Goal: Task Accomplishment & Management: Use online tool/utility

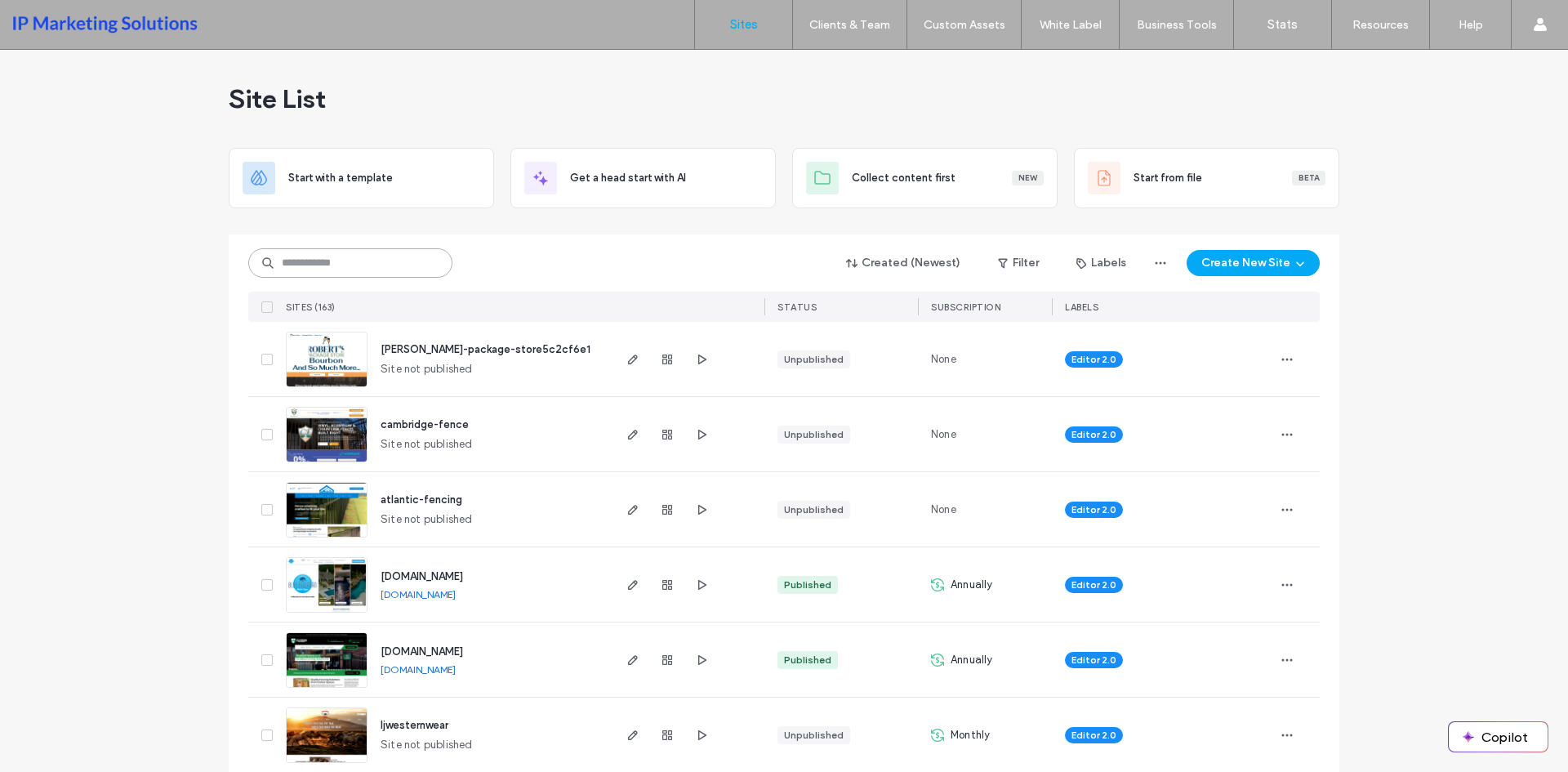
click at [341, 264] on input at bounding box center [350, 262] width 204 height 29
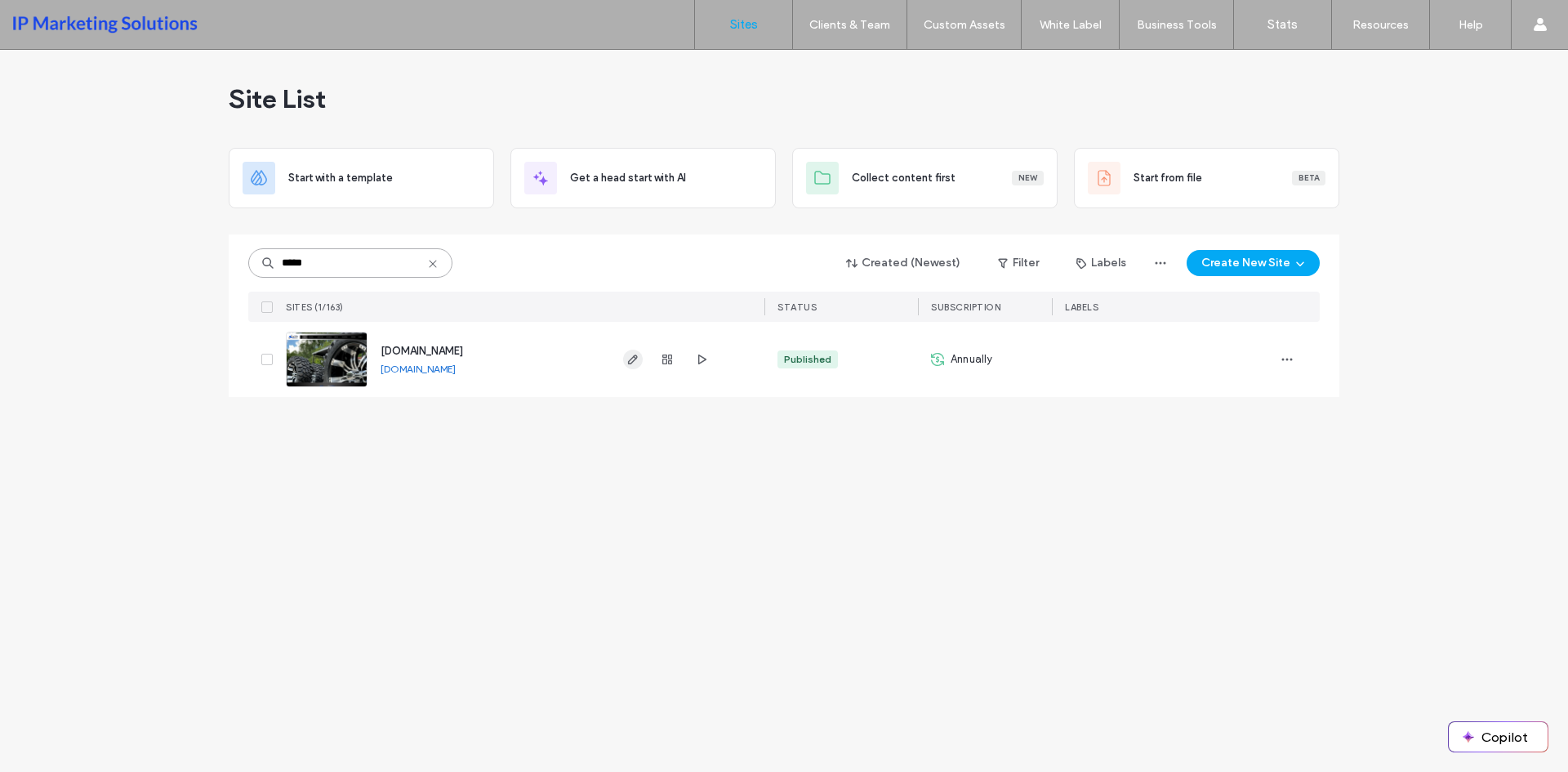
type input "*****"
click at [636, 356] on icon "button" at bounding box center [632, 360] width 13 height 13
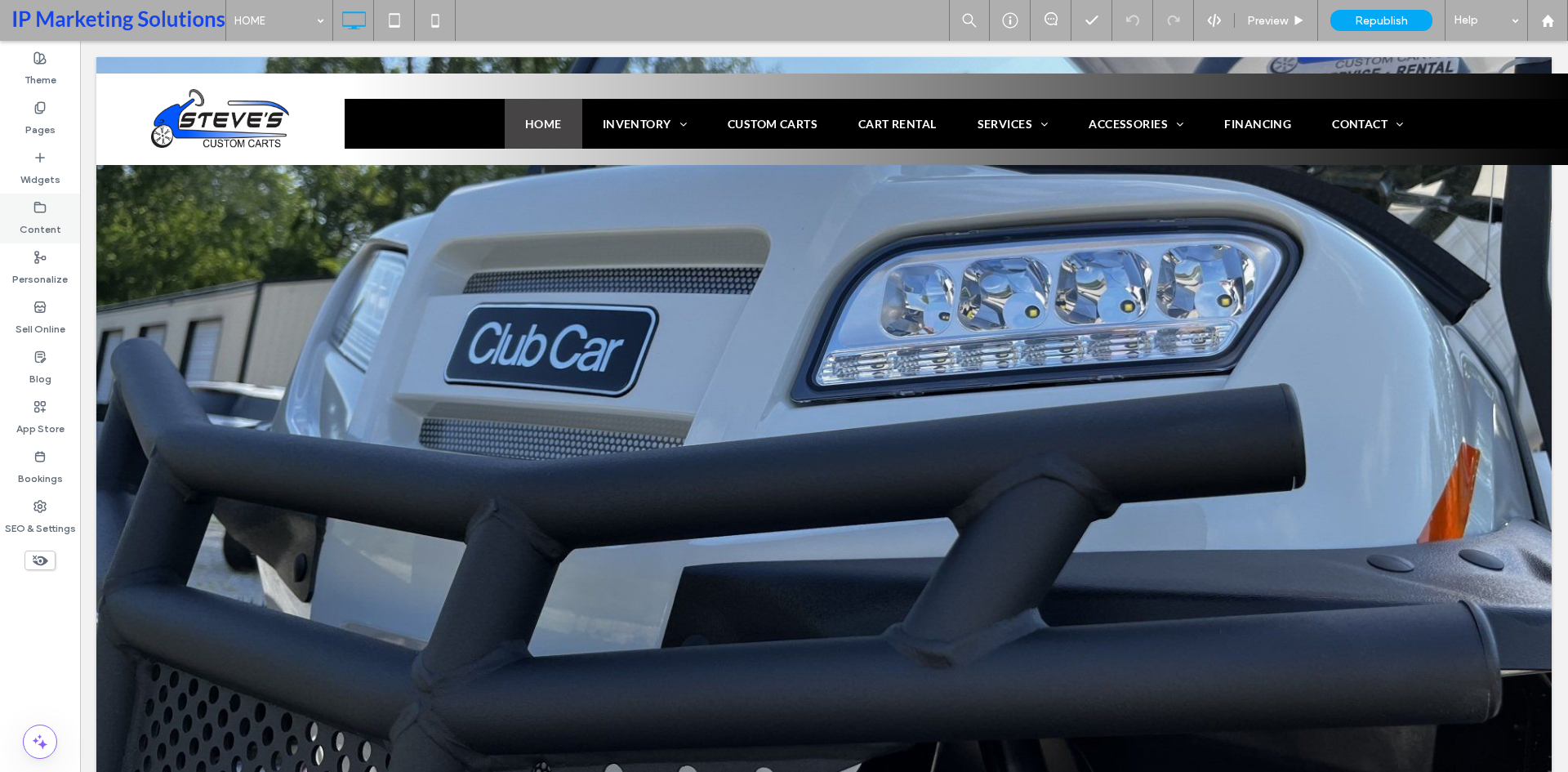
click at [38, 216] on label "Content" at bounding box center [40, 225] width 41 height 23
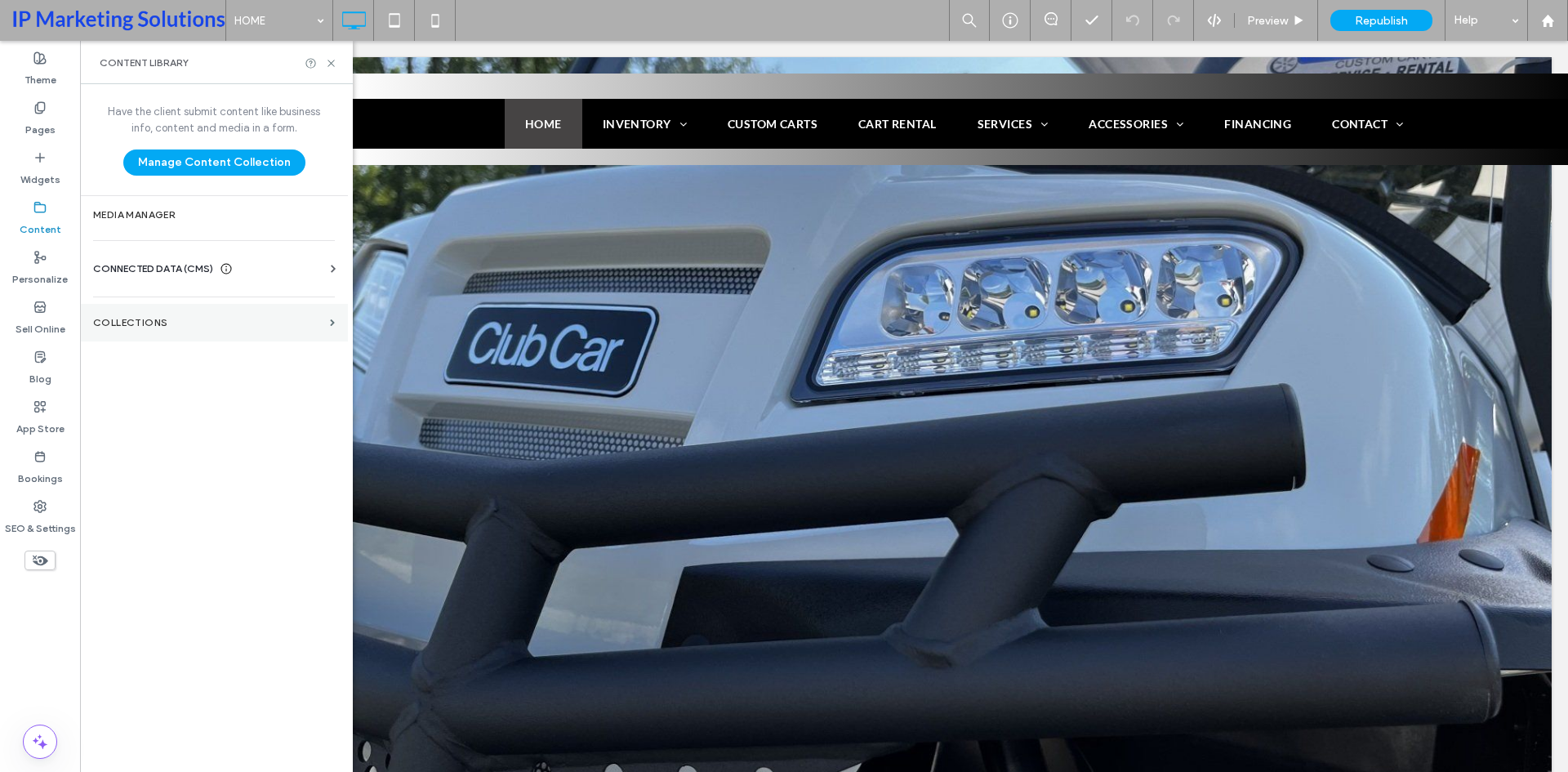
click at [153, 331] on section "Collections" at bounding box center [214, 322] width 268 height 38
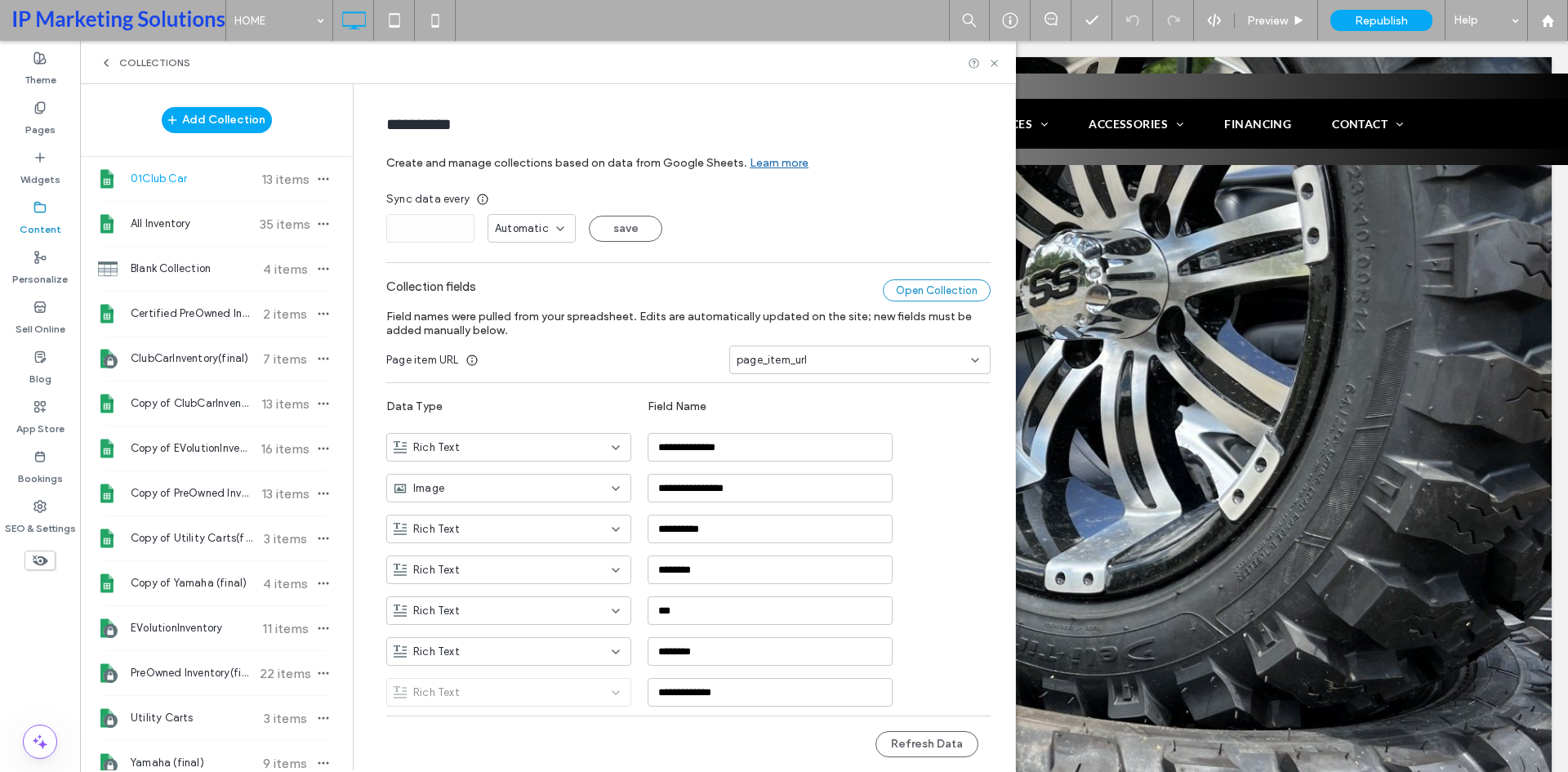
click at [954, 295] on div "Open Collection" at bounding box center [937, 290] width 108 height 22
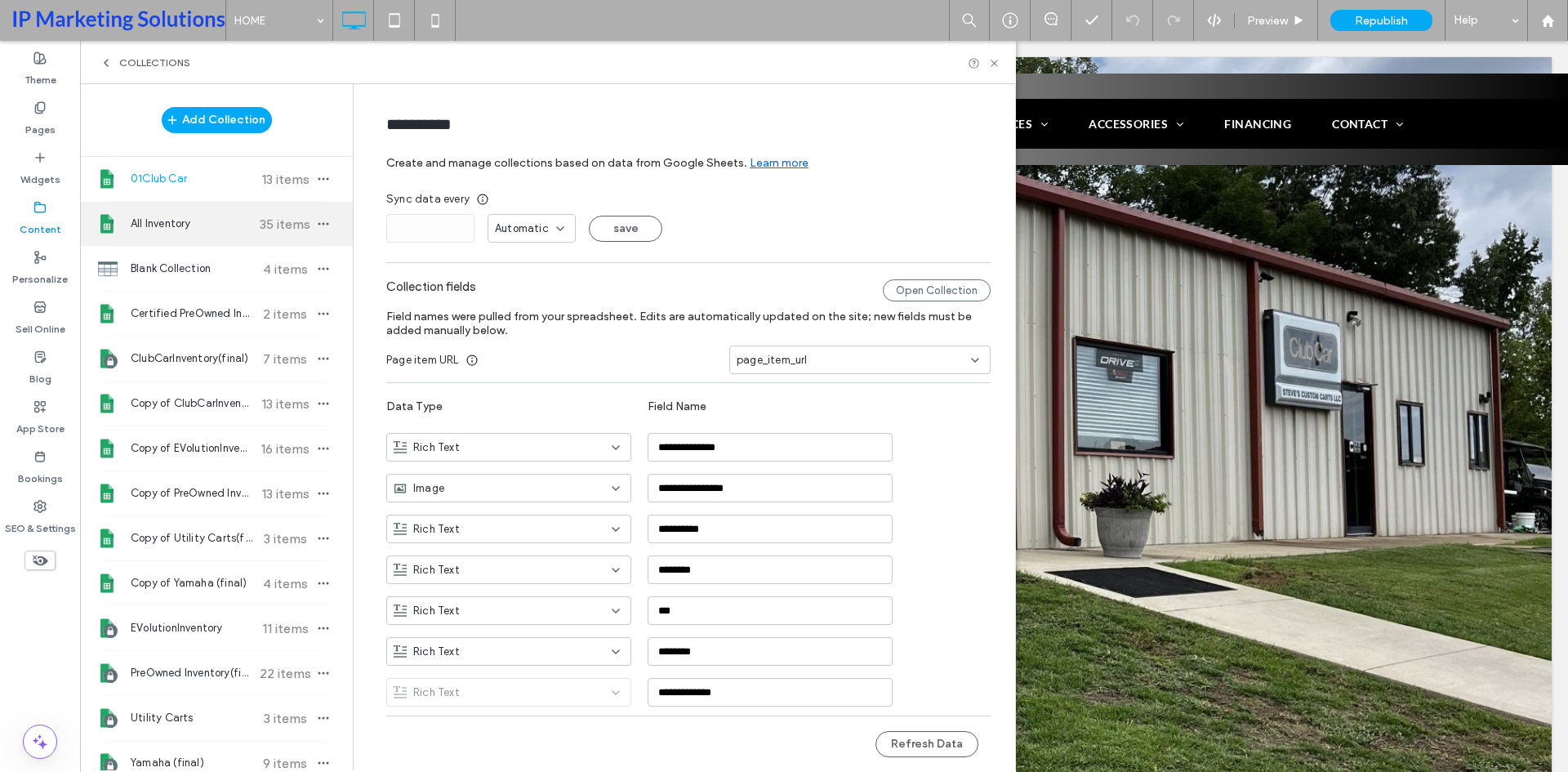
scroll to position [81, 0]
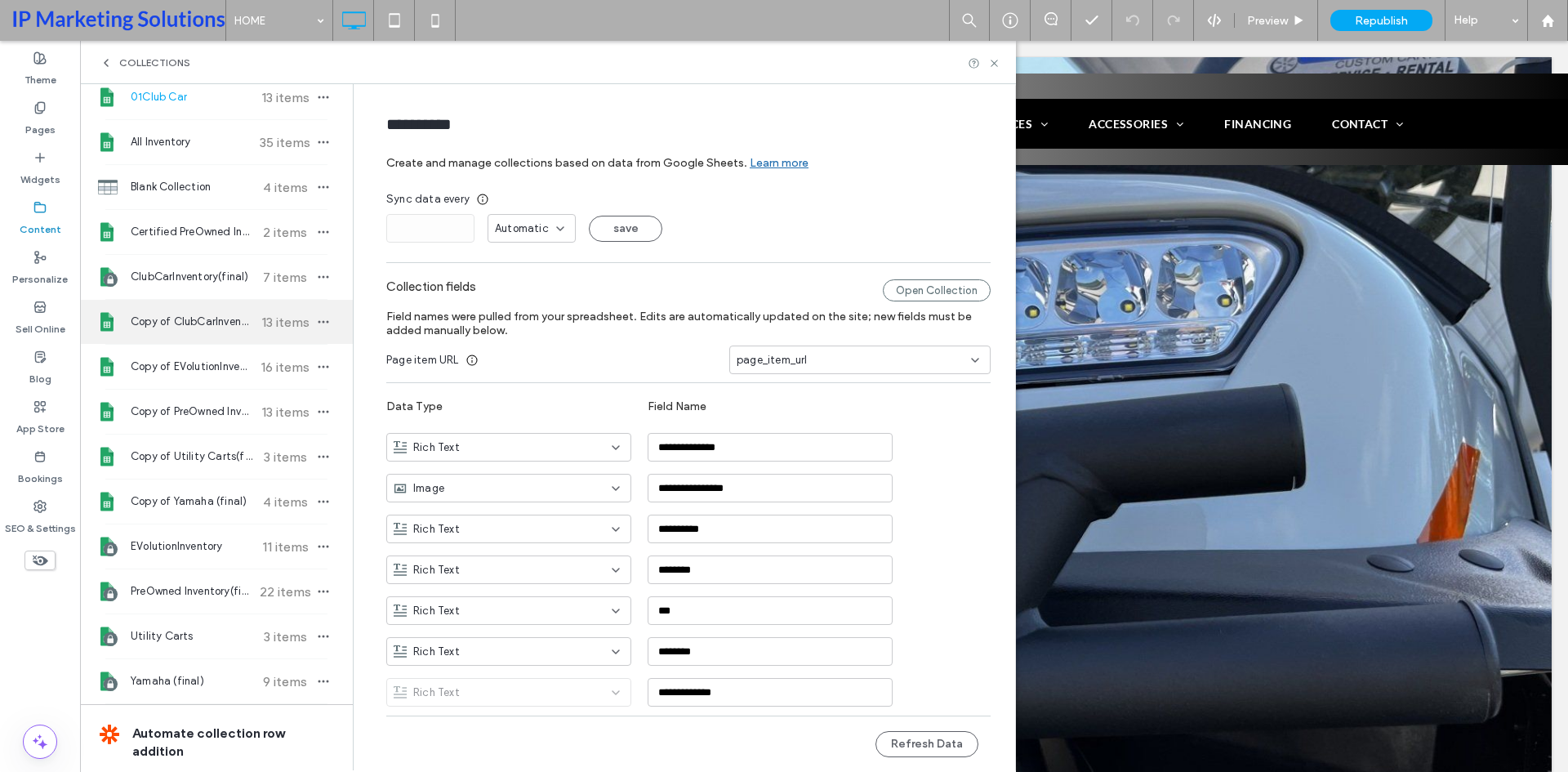
click at [174, 329] on span "Copy of ClubCarInventory(final)" at bounding box center [192, 322] width 122 height 16
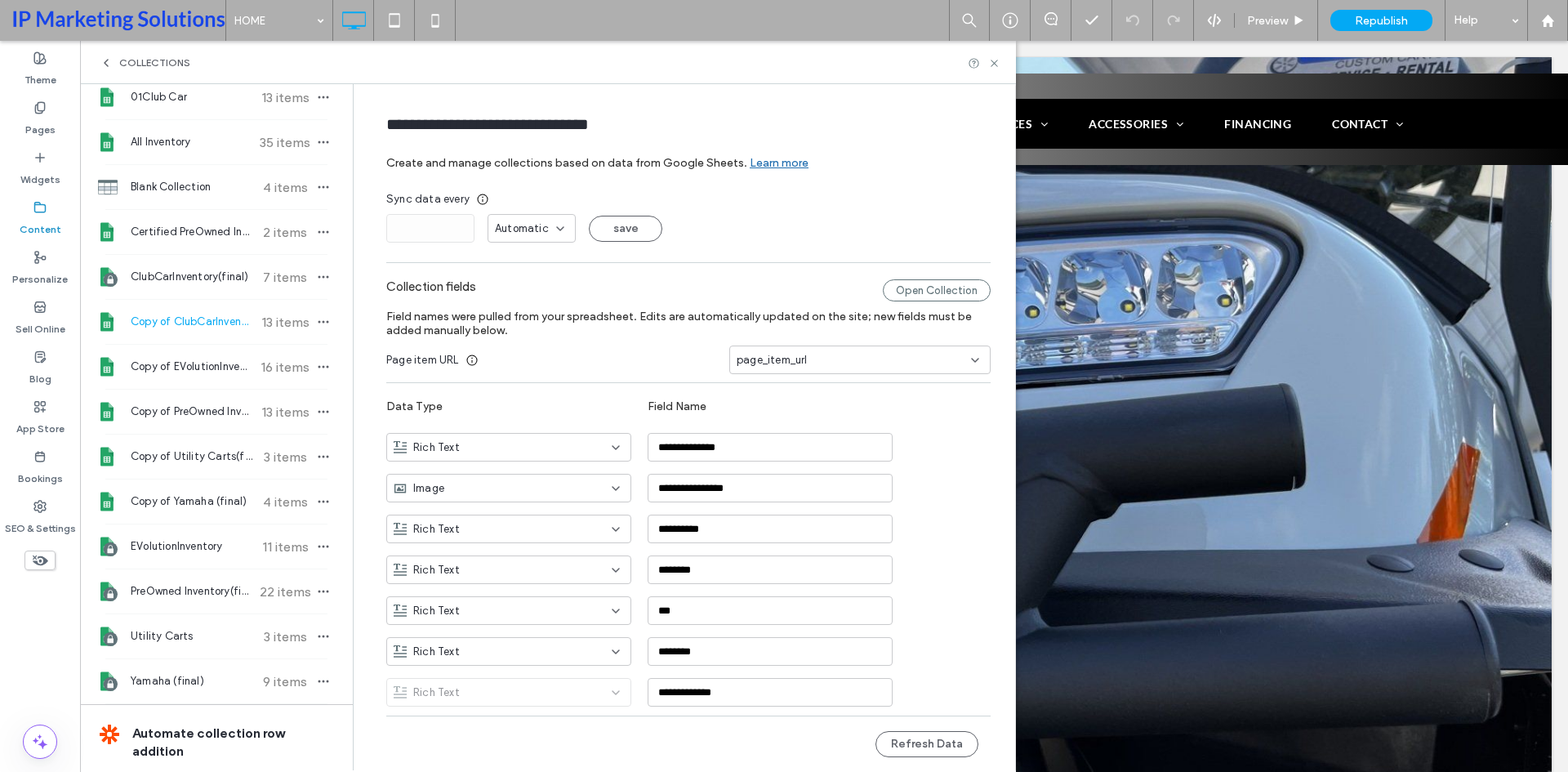
type input "**********"
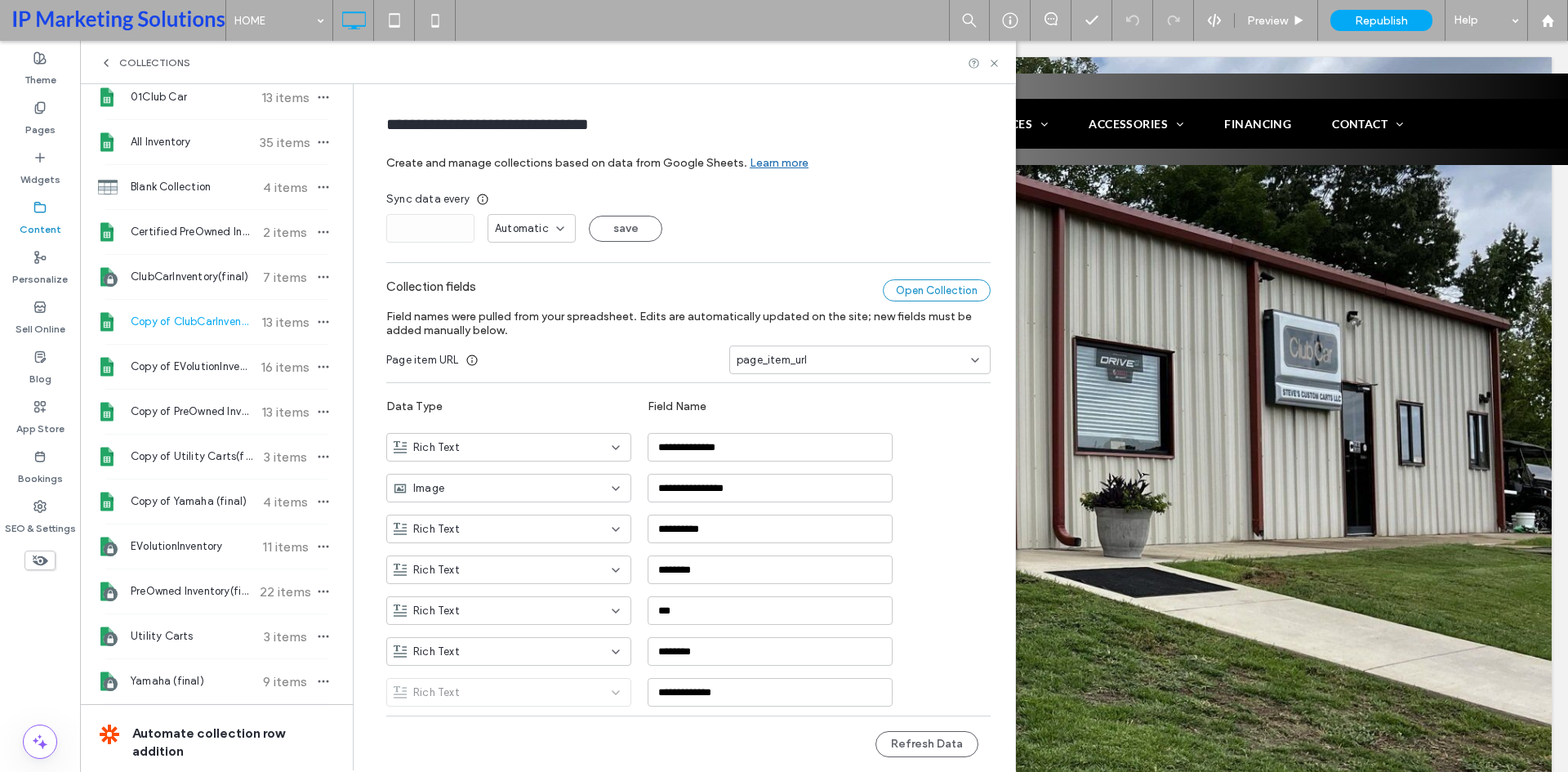
click at [919, 283] on div "Open Collection" at bounding box center [937, 290] width 108 height 22
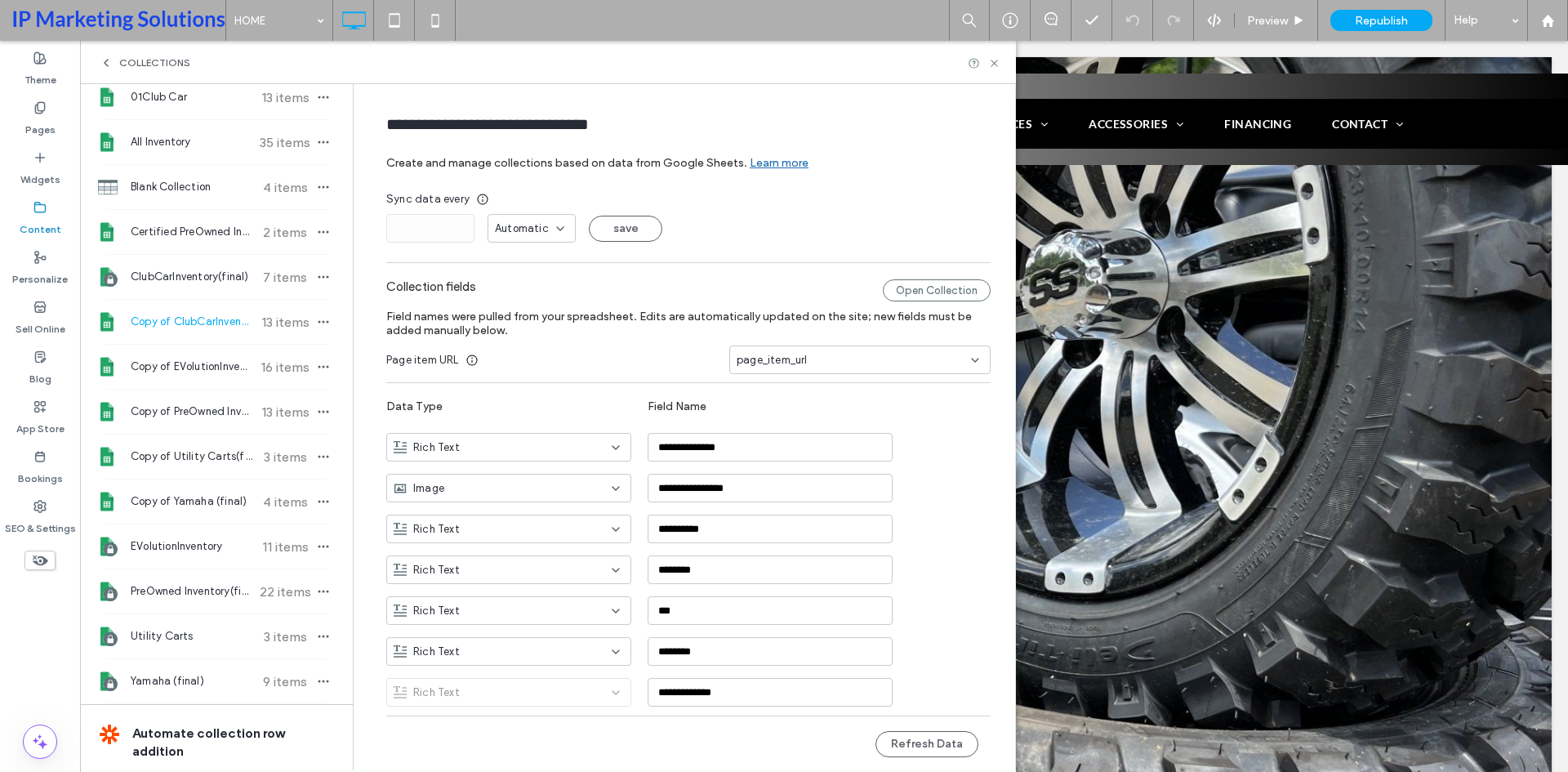
scroll to position [0, 0]
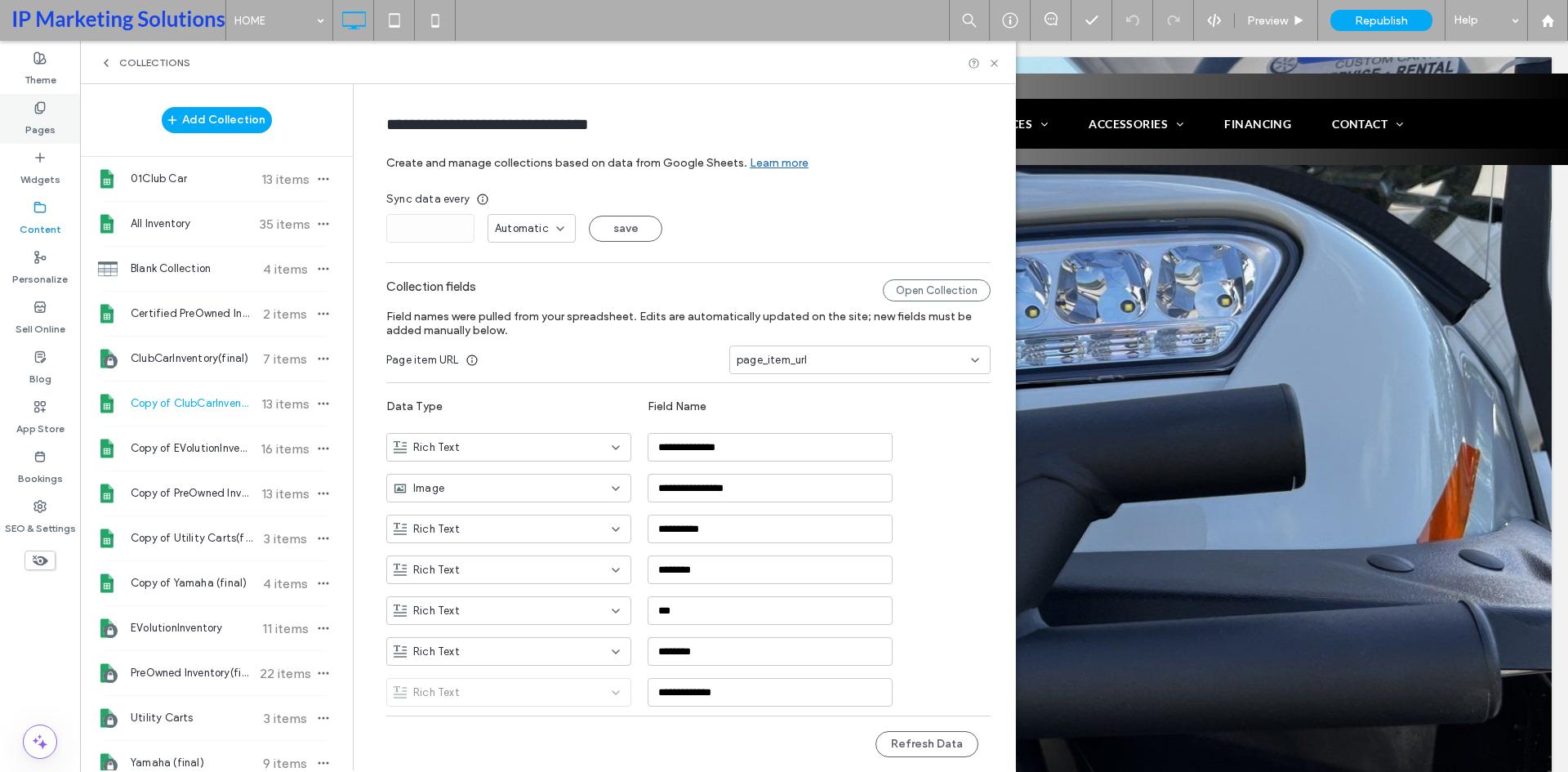
click at [32, 134] on label "Pages" at bounding box center [41, 125] width 30 height 23
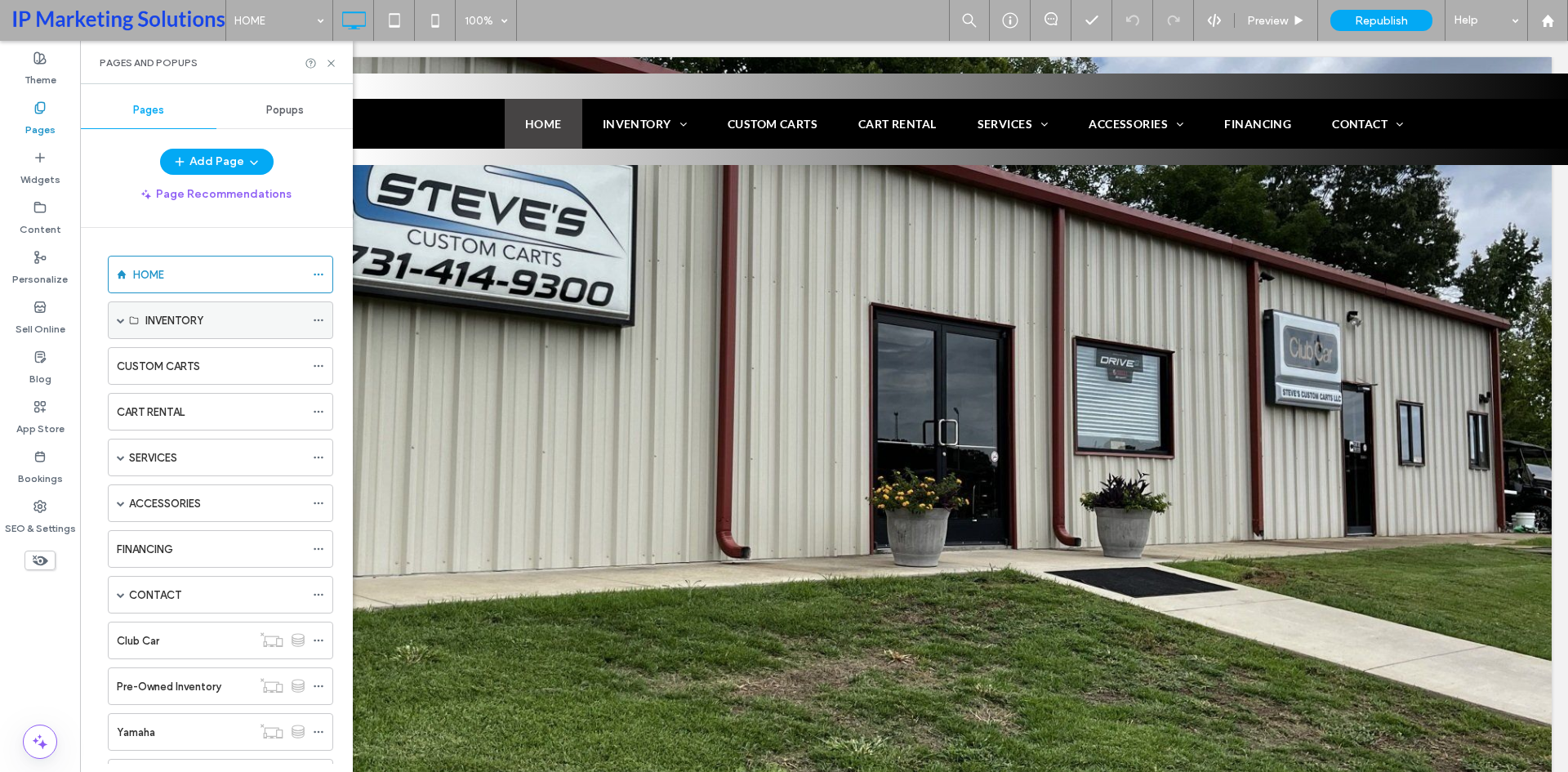
click at [117, 318] on span at bounding box center [120, 320] width 8 height 8
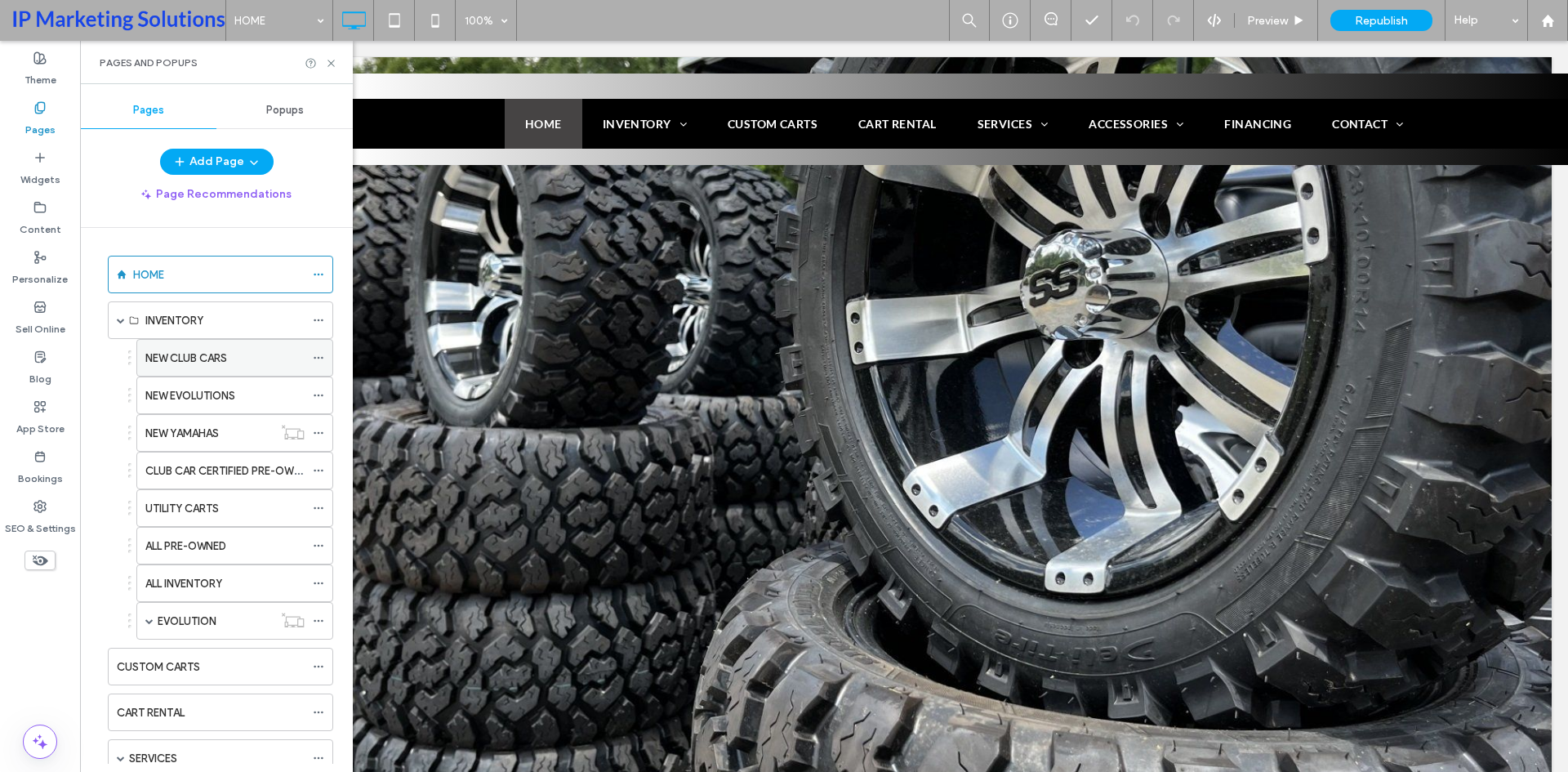
click at [319, 357] on use at bounding box center [318, 358] width 9 height 3
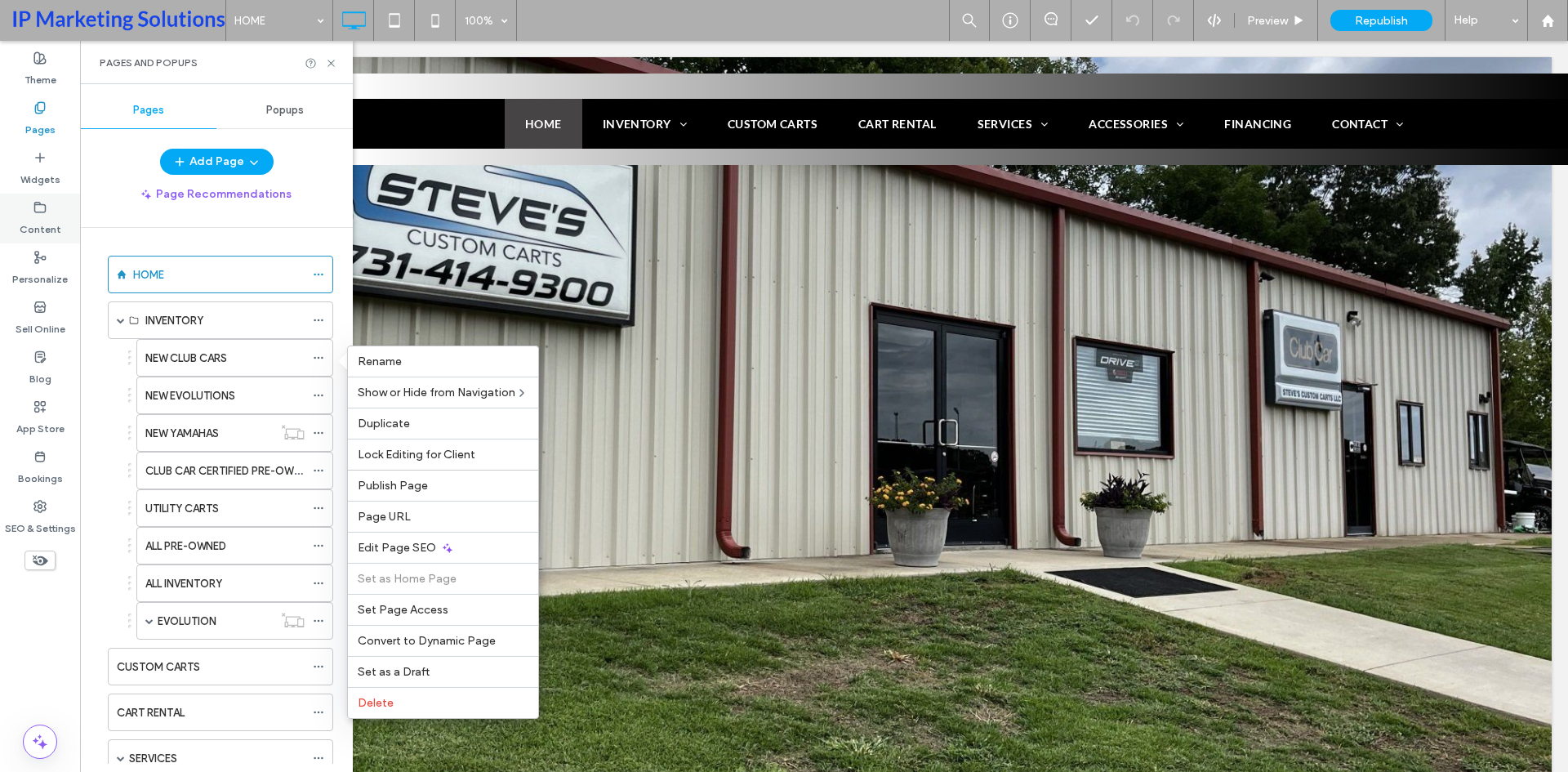
click at [50, 202] on div "Content" at bounding box center [40, 218] width 80 height 49
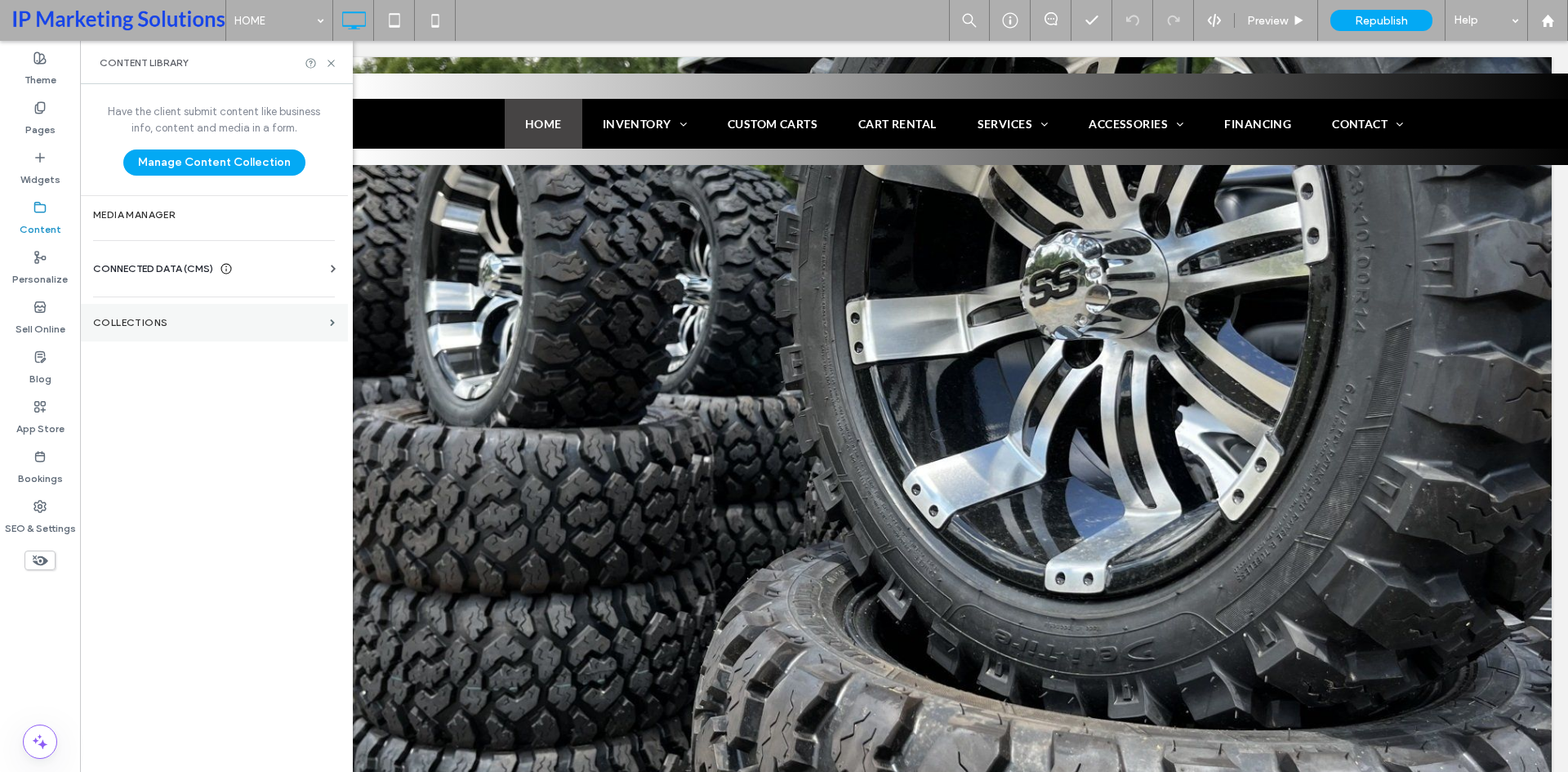
click at [157, 321] on label "Collections" at bounding box center [207, 322] width 230 height 11
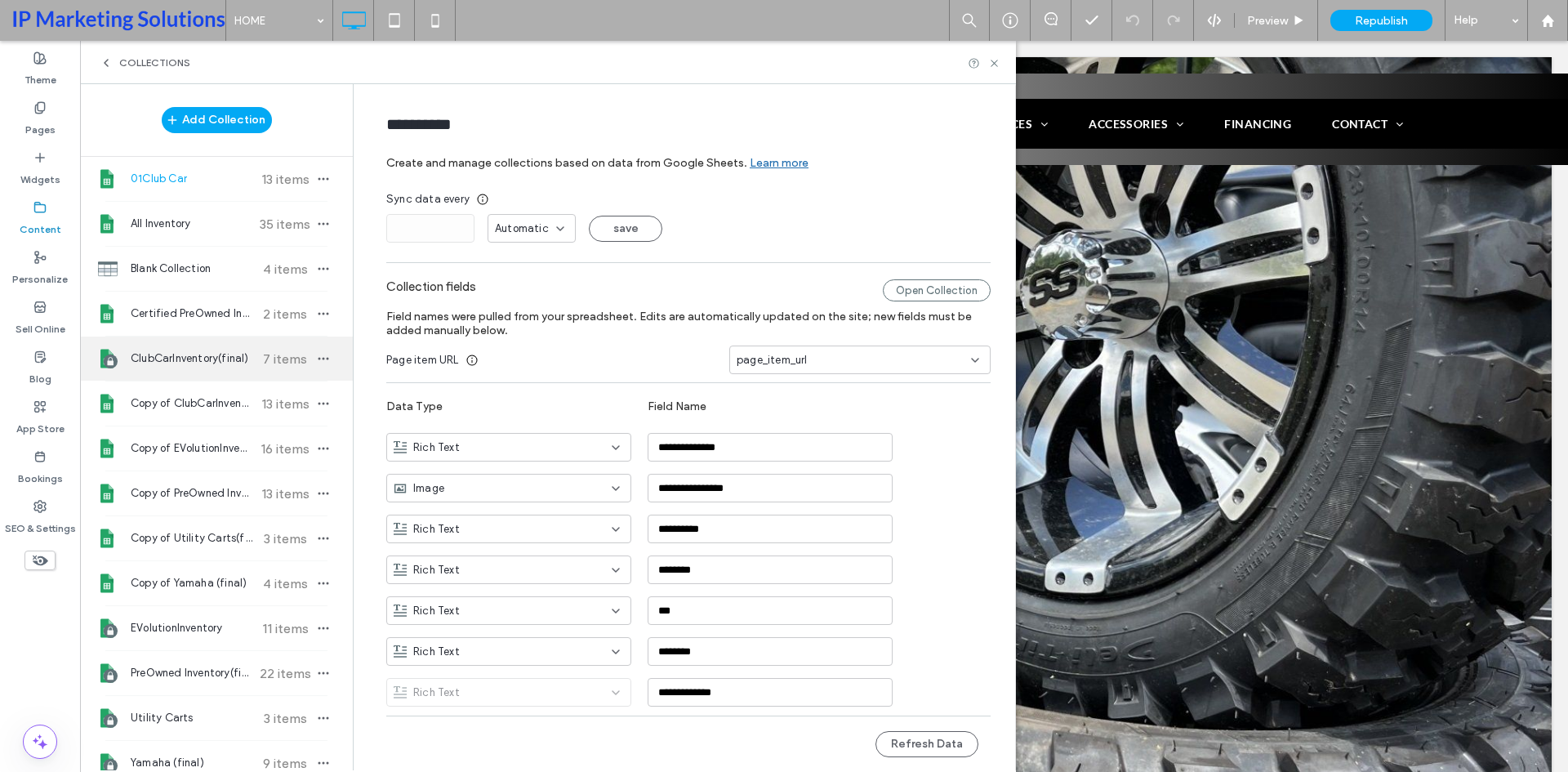
click at [180, 363] on span "ClubCarInventory(final)" at bounding box center [192, 359] width 122 height 16
click at [930, 282] on div "Open Collection" at bounding box center [937, 290] width 108 height 22
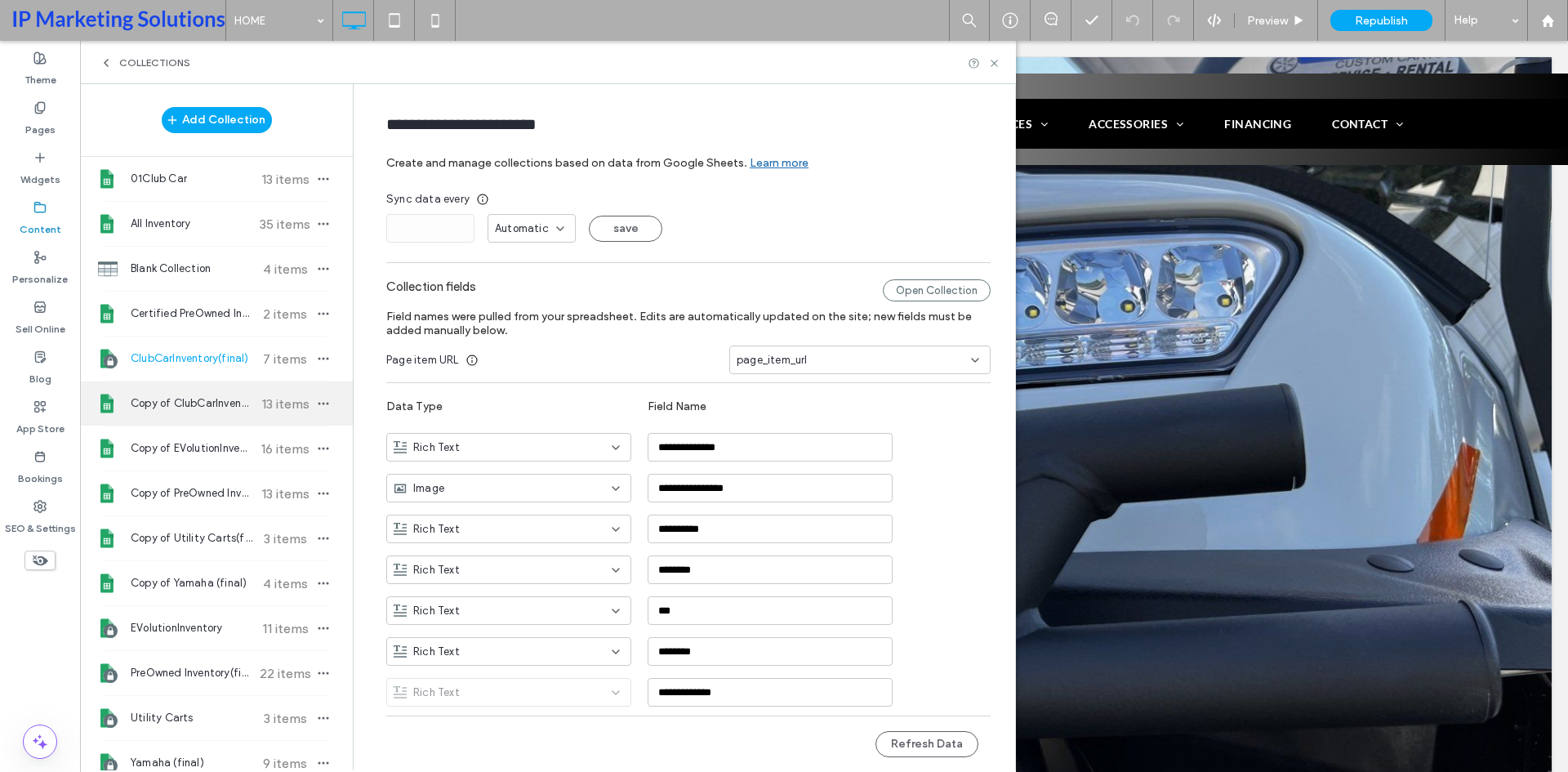
click at [203, 386] on div "Copy of ClubCarInventory(final) 13 items" at bounding box center [216, 404] width 273 height 44
type input "**********"
click at [178, 391] on div "Copy of ClubCarInventory(final) 13 items" at bounding box center [216, 404] width 273 height 44
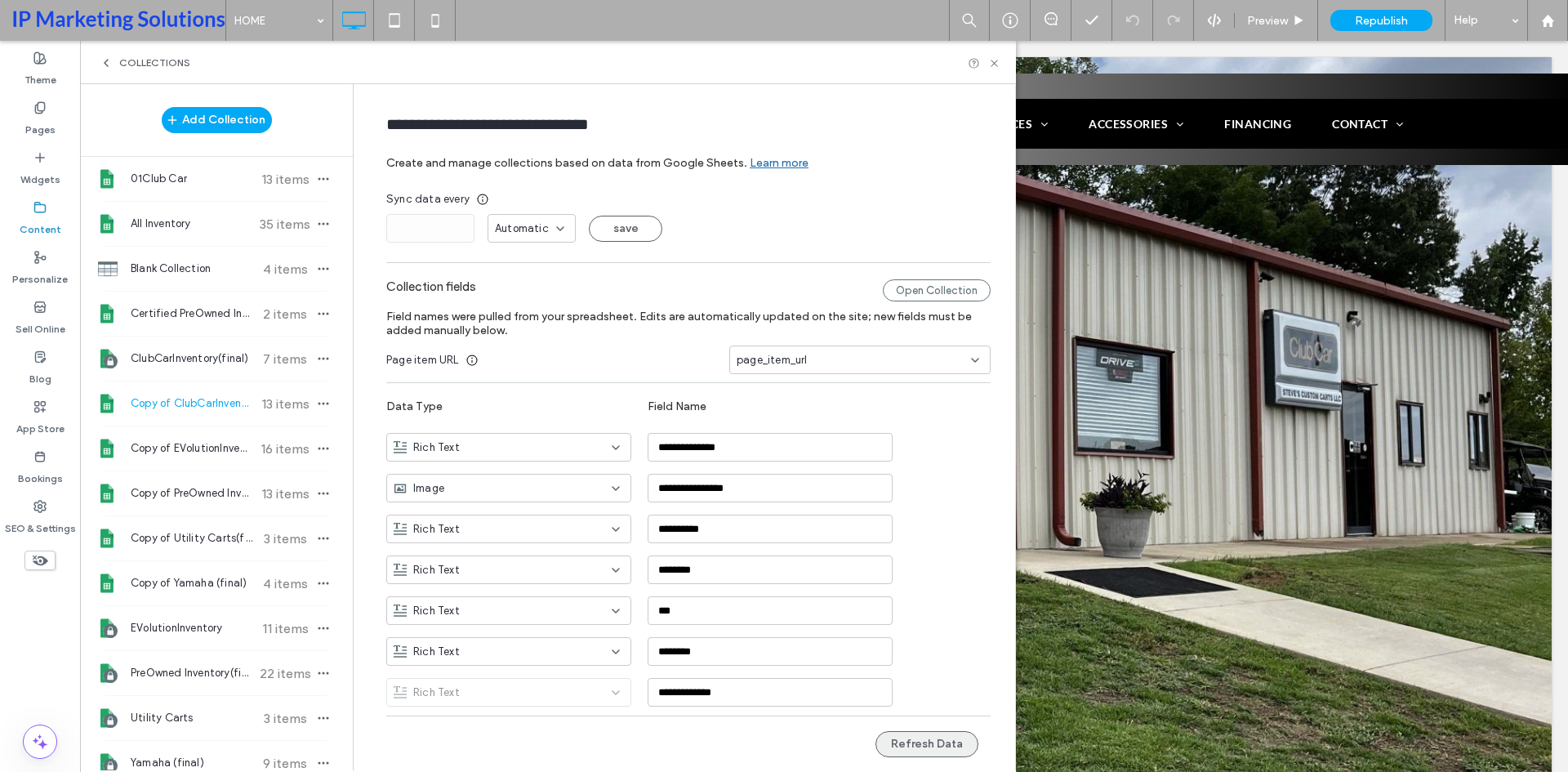
click at [897, 746] on button "Refresh Data" at bounding box center [927, 745] width 103 height 26
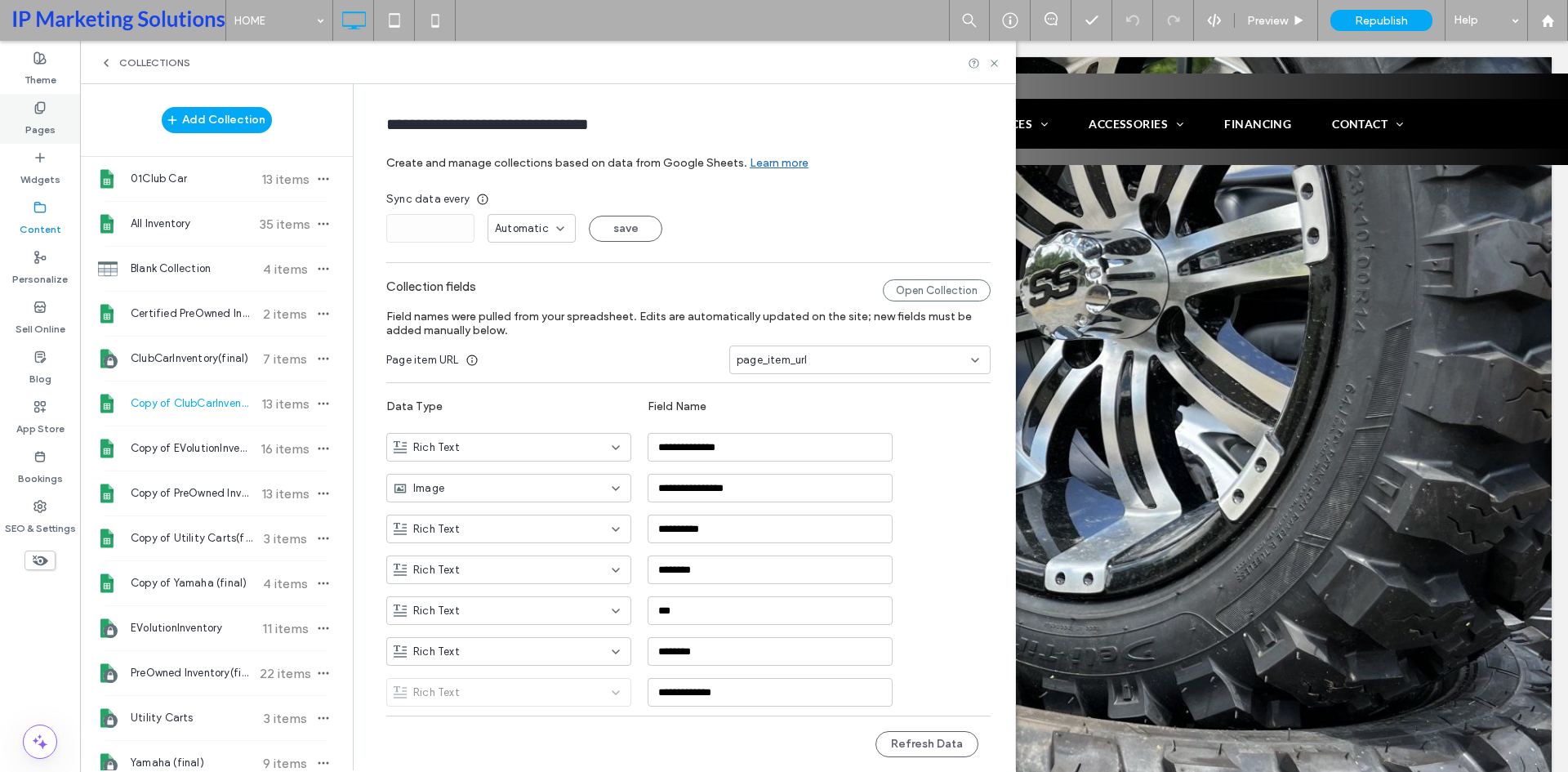
click at [41, 105] on icon at bounding box center [40, 108] width 13 height 13
click at [36, 112] on use at bounding box center [40, 108] width 9 height 11
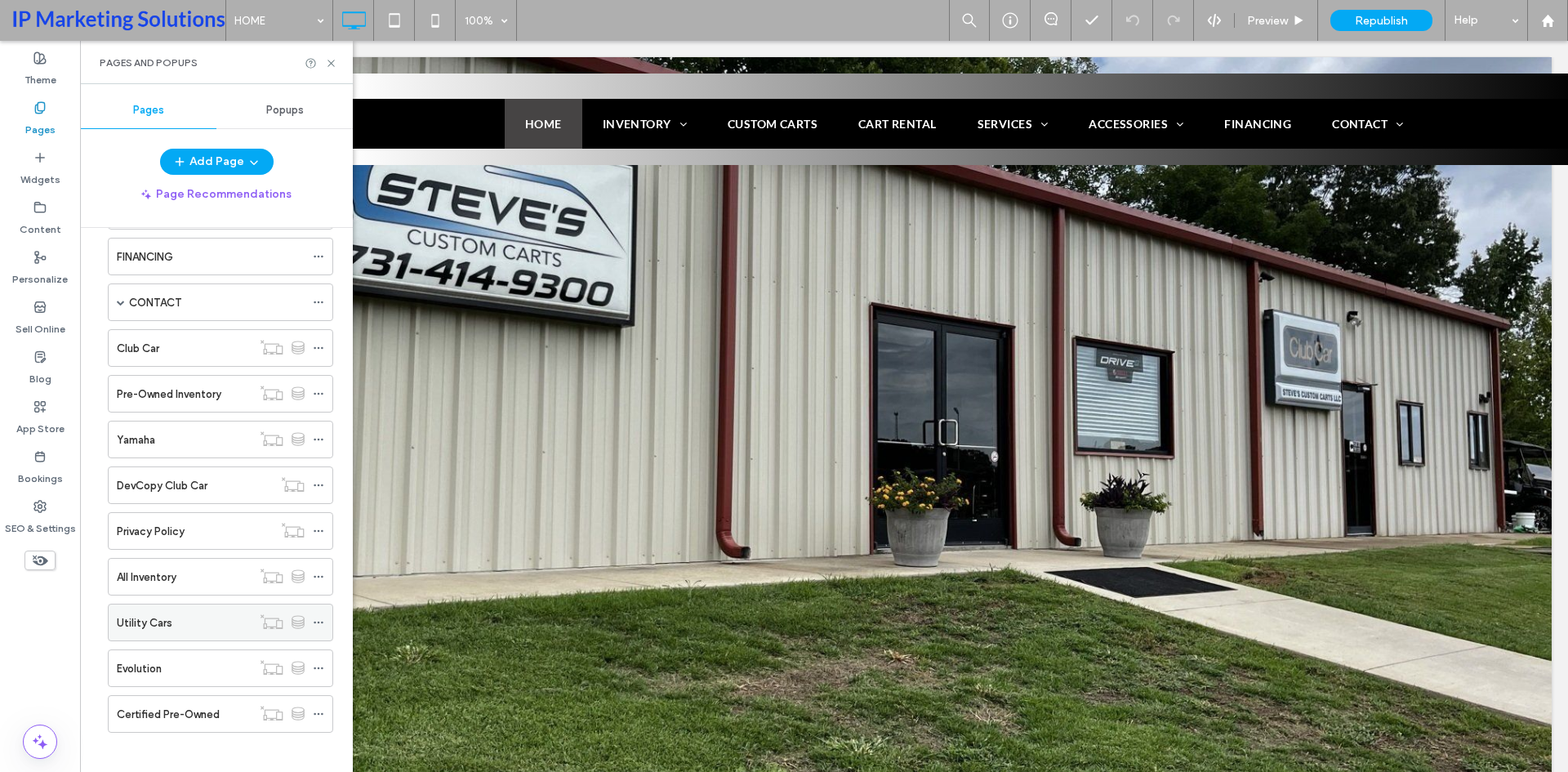
scroll to position [603, 0]
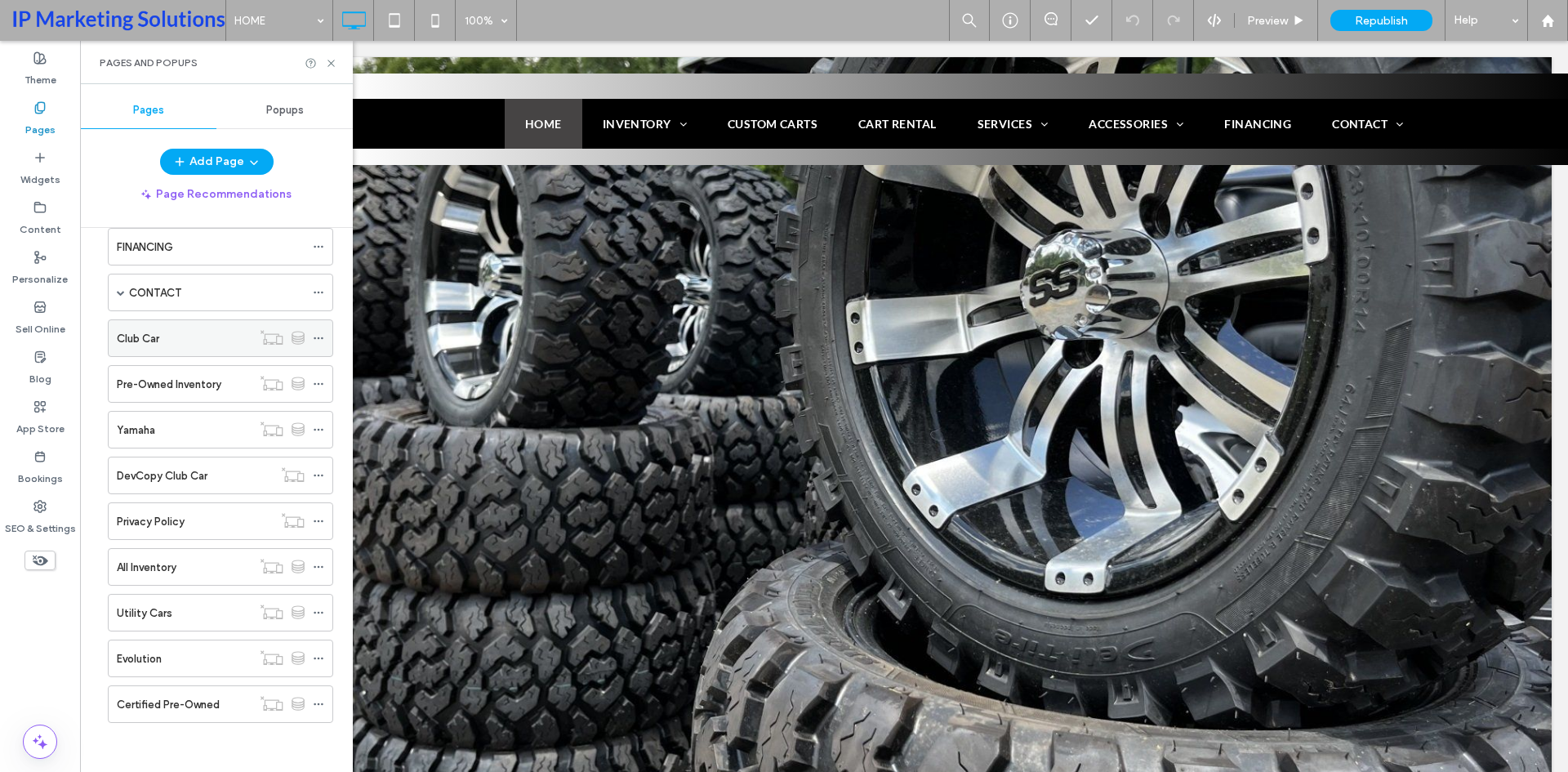
click at [316, 337] on icon at bounding box center [318, 337] width 11 height 11
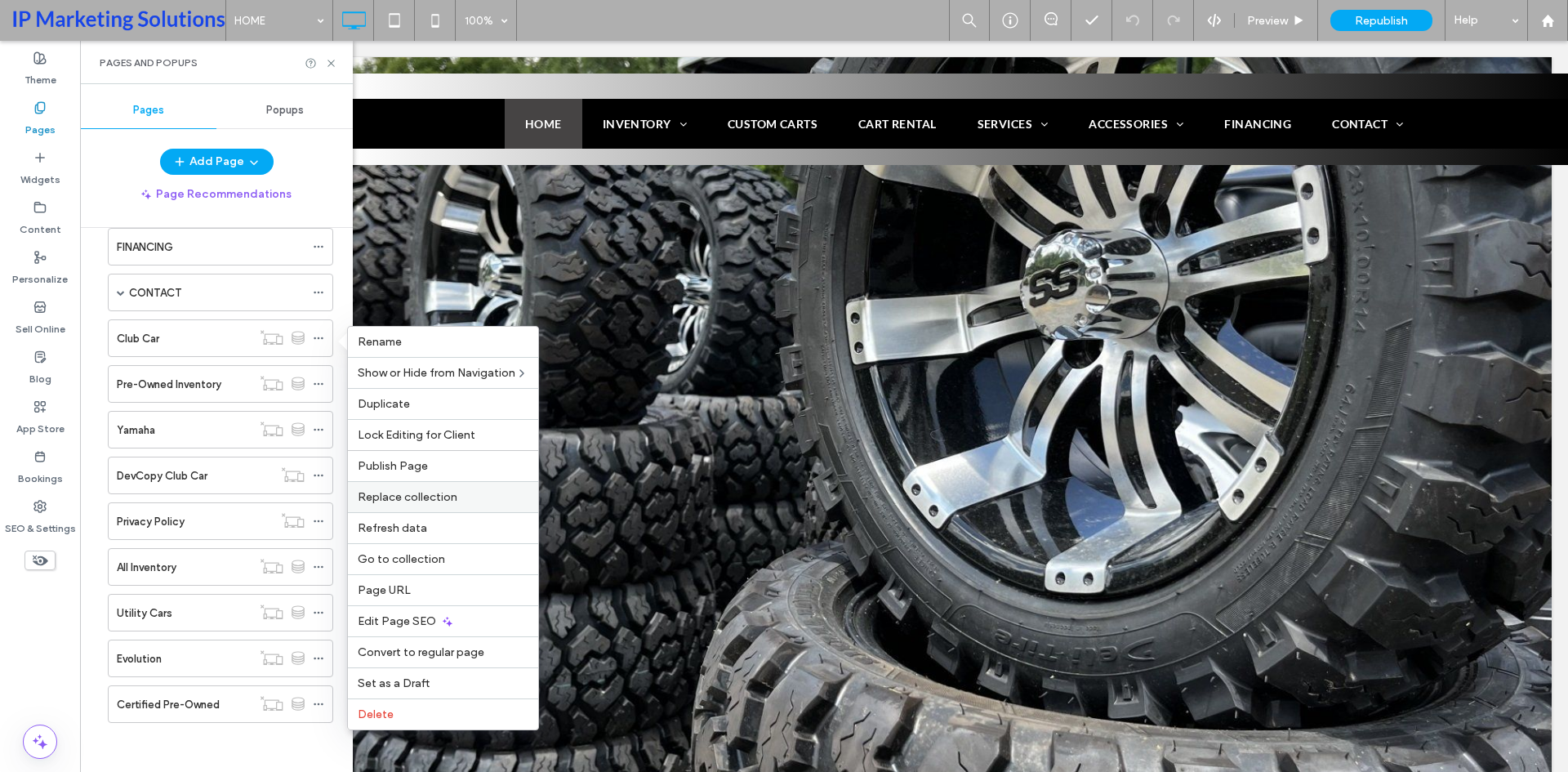
click at [450, 503] on span "Replace collection" at bounding box center [407, 497] width 100 height 14
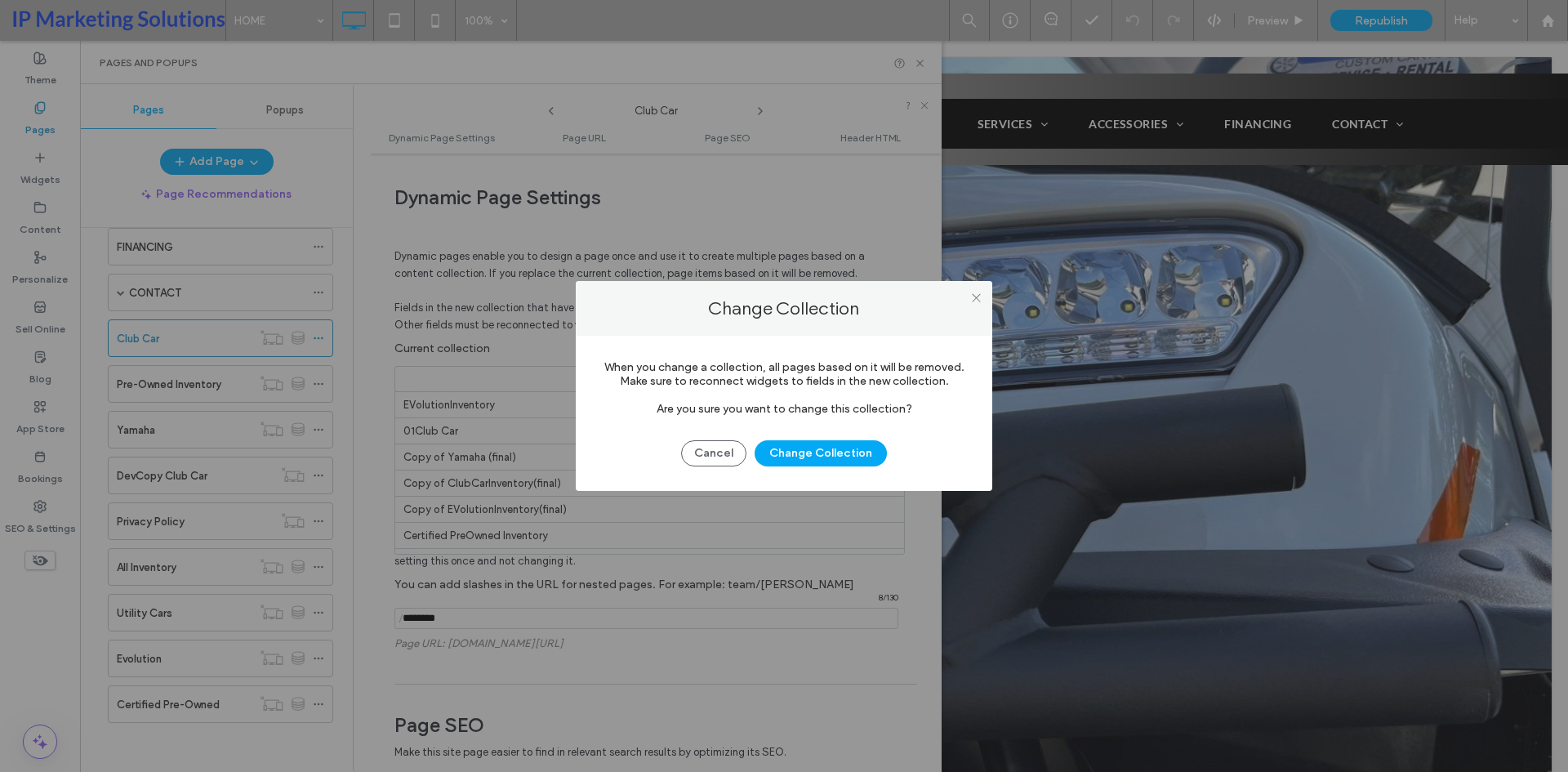
scroll to position [203, 0]
click at [808, 457] on button "Change Collection" at bounding box center [821, 454] width 132 height 26
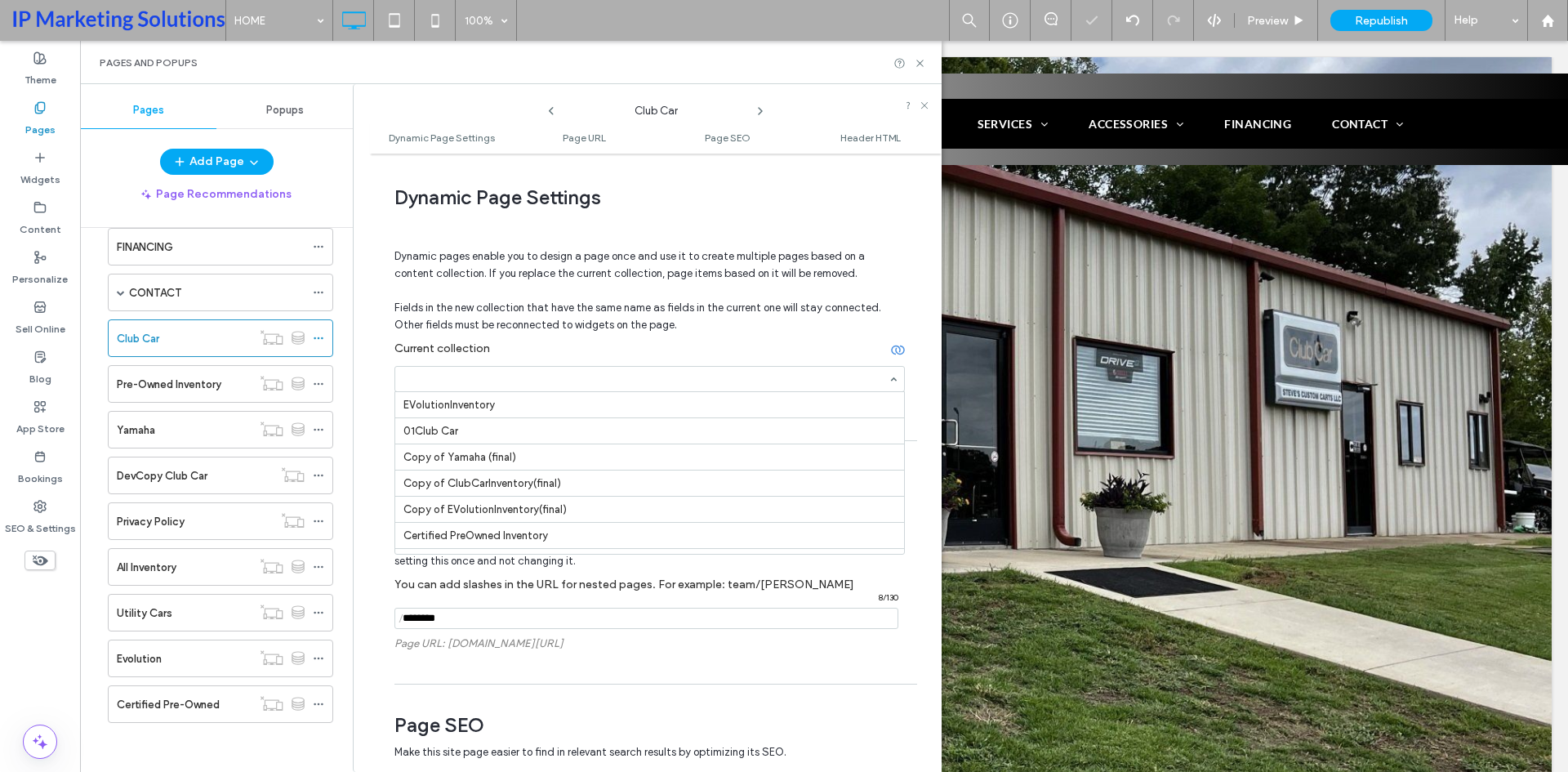
click at [558, 375] on input at bounding box center [645, 379] width 484 height 11
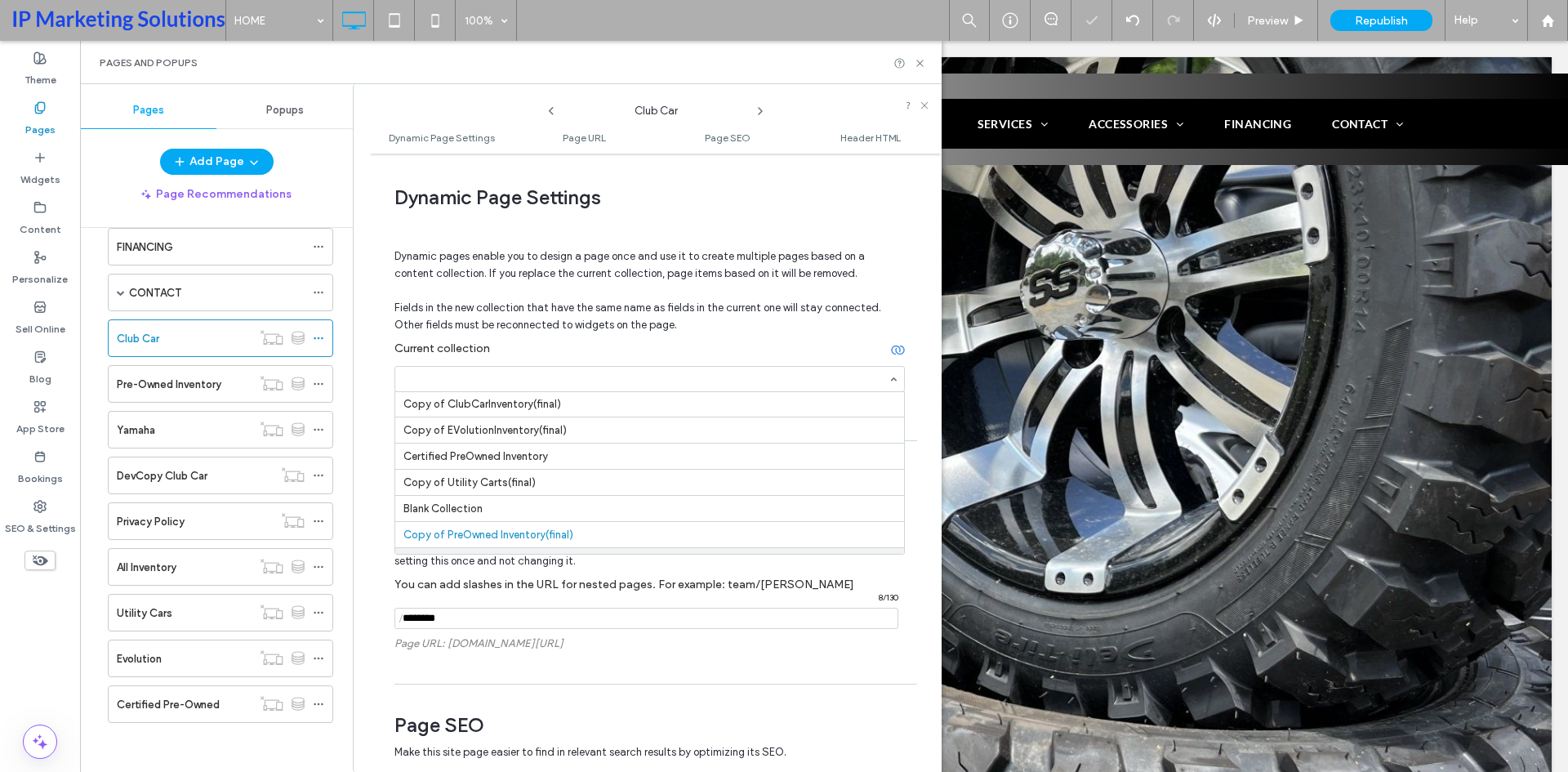
scroll to position [0, 0]
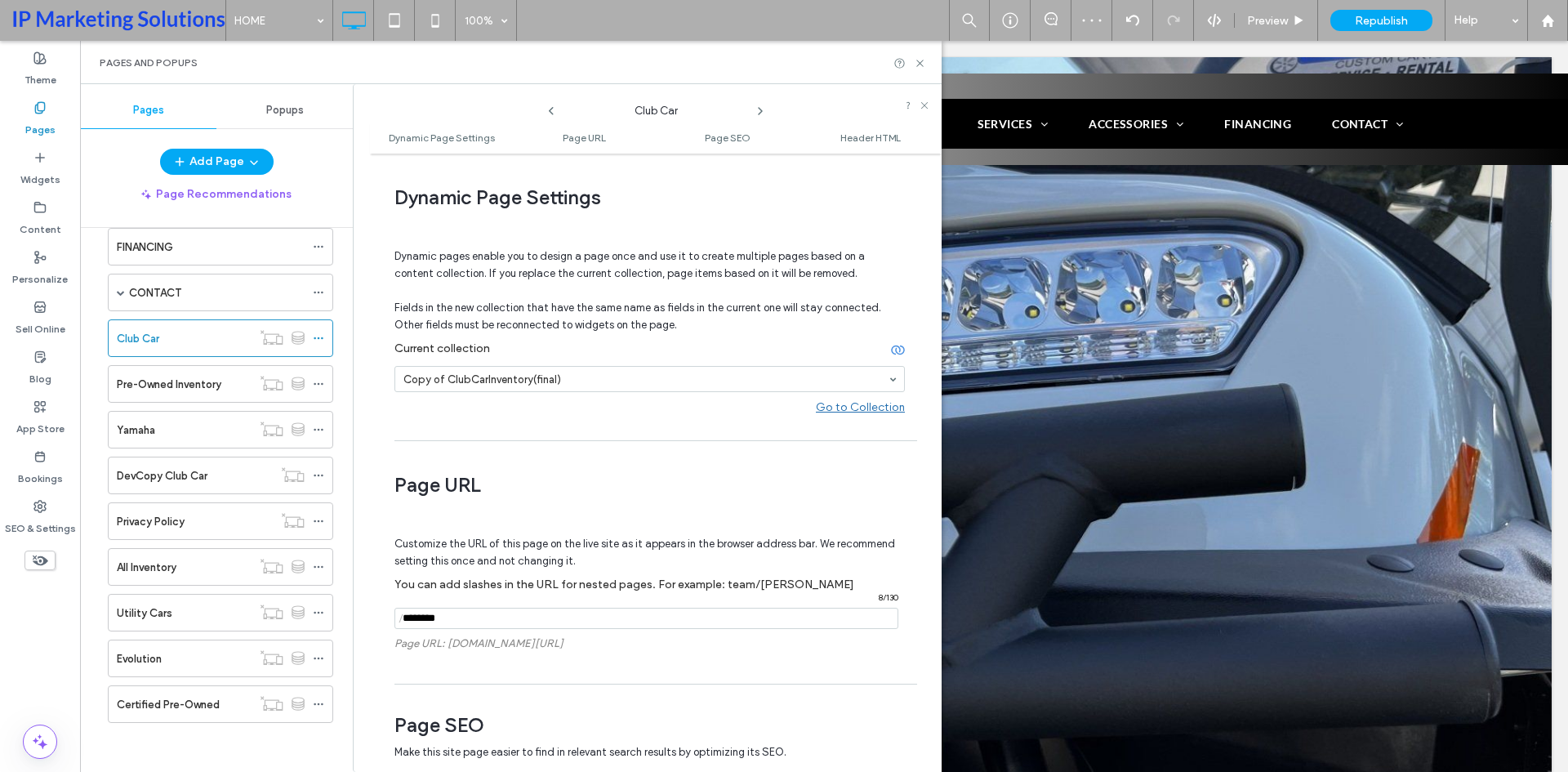
click at [682, 497] on span "Page URL" at bounding box center [650, 486] width 510 height 25
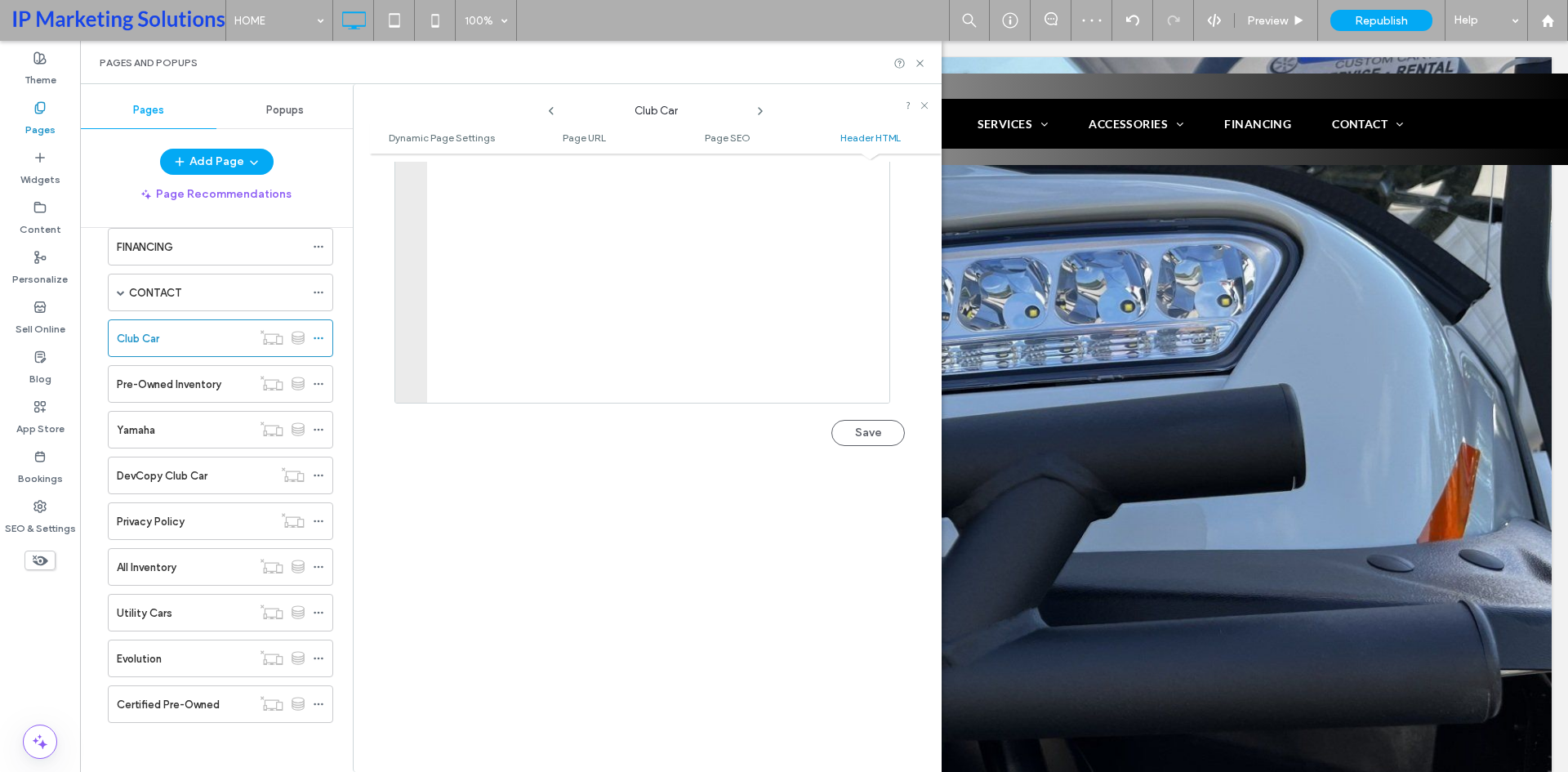
scroll to position [1854, 0]
click at [29, 209] on div "Content" at bounding box center [40, 218] width 80 height 49
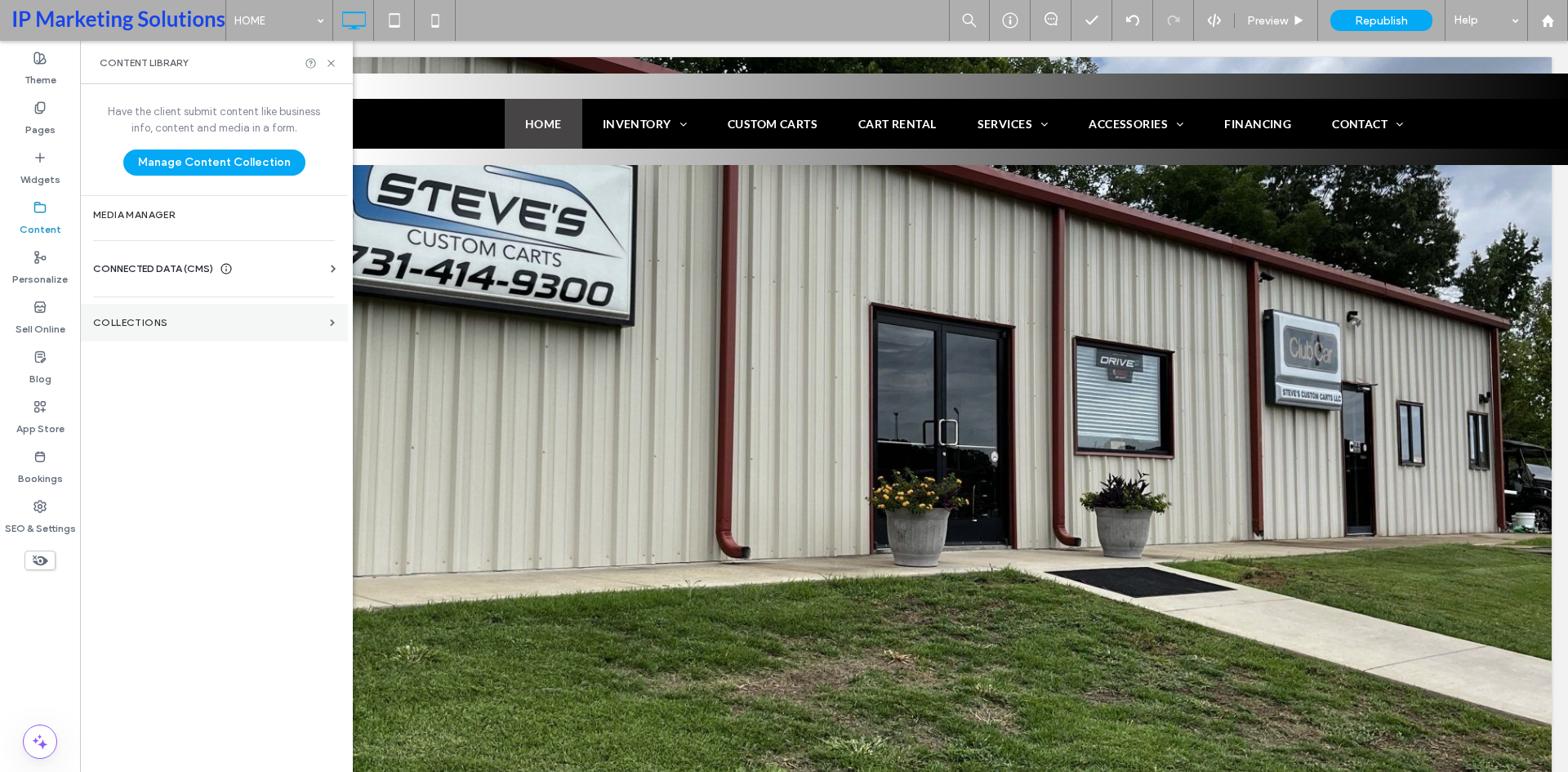
click at [145, 322] on label "Collections" at bounding box center [207, 322] width 230 height 11
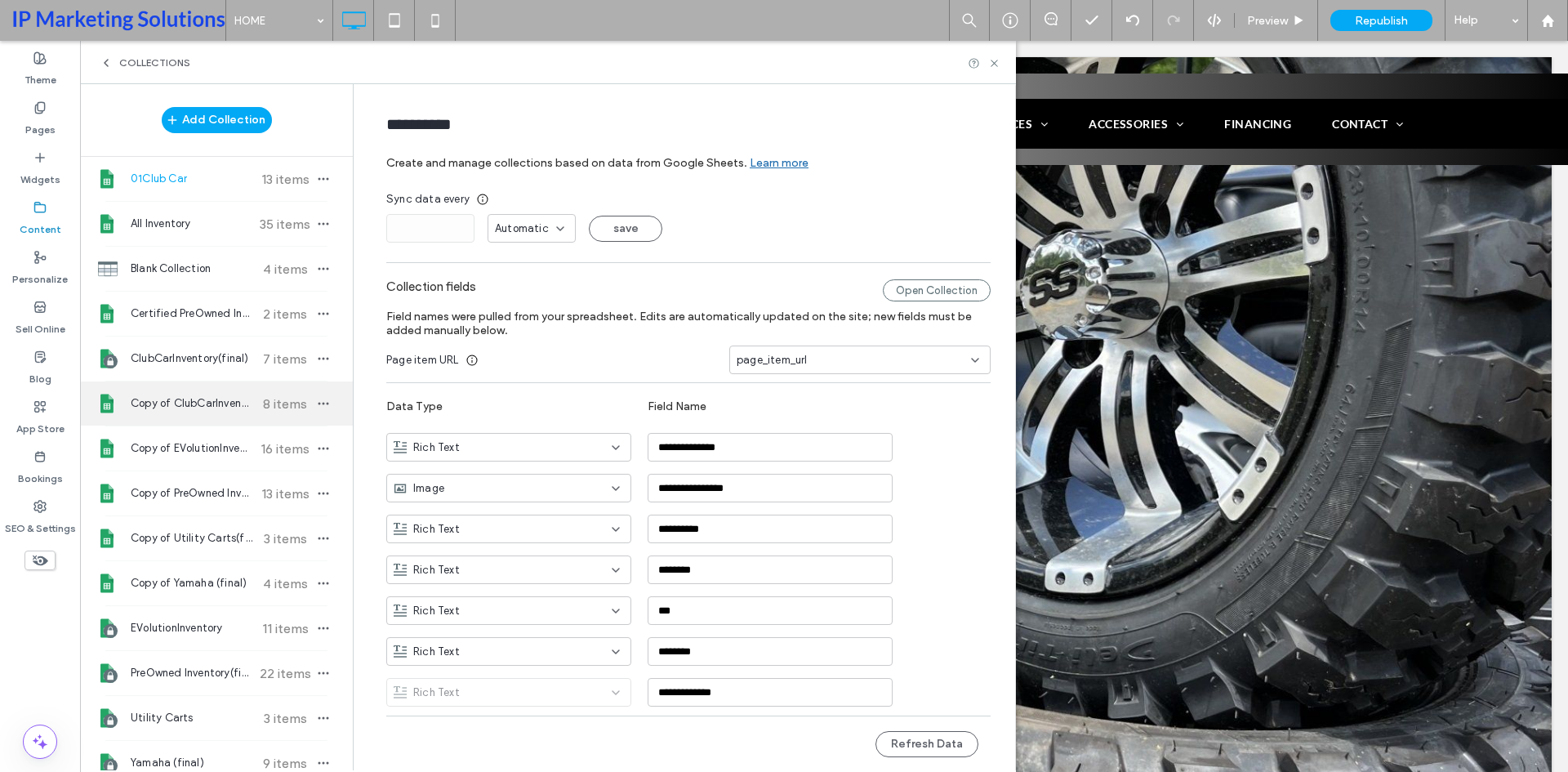
click at [204, 399] on span "Copy of ClubCarInventory(final)" at bounding box center [192, 404] width 122 height 16
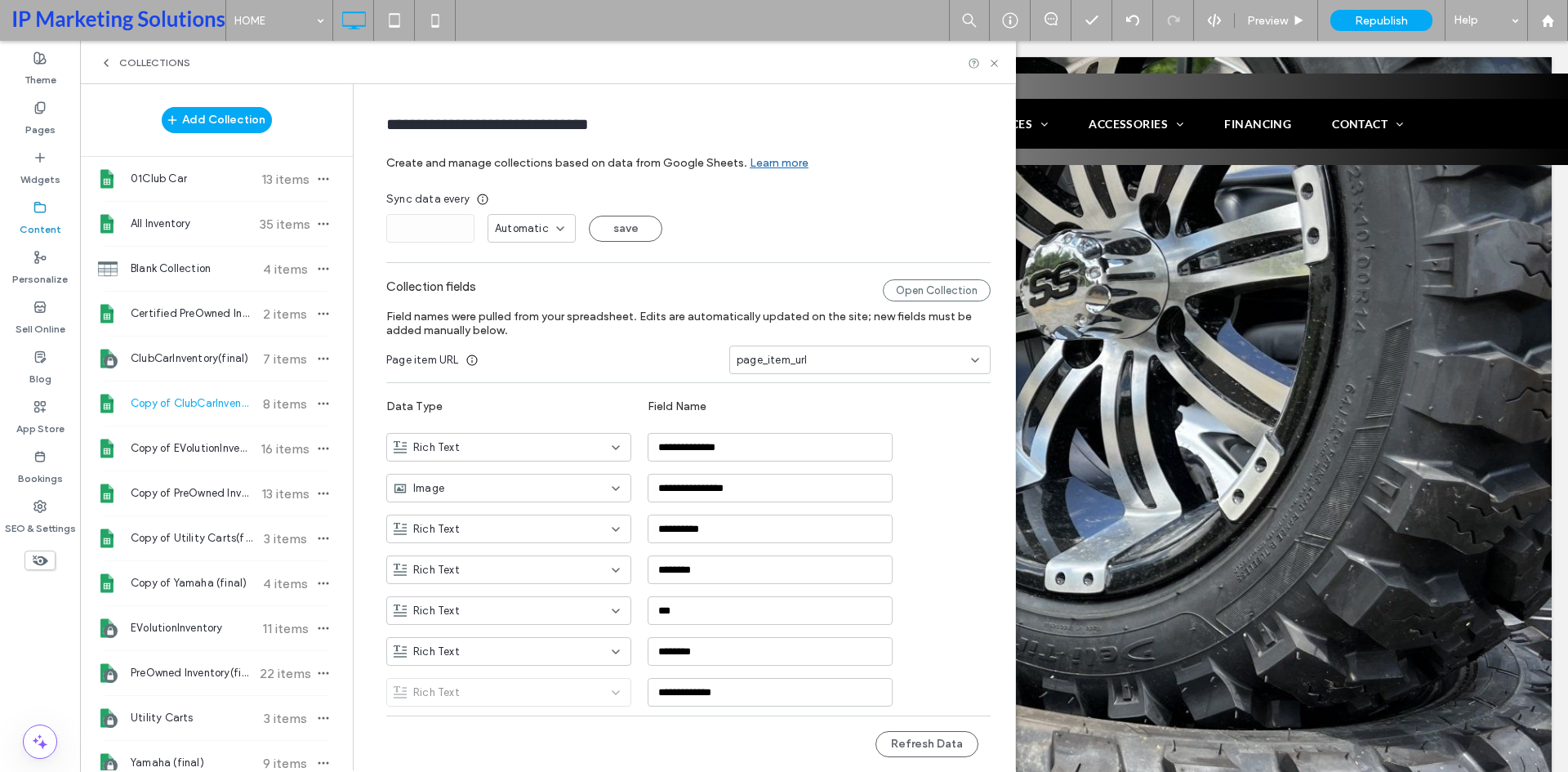
type input "**********"
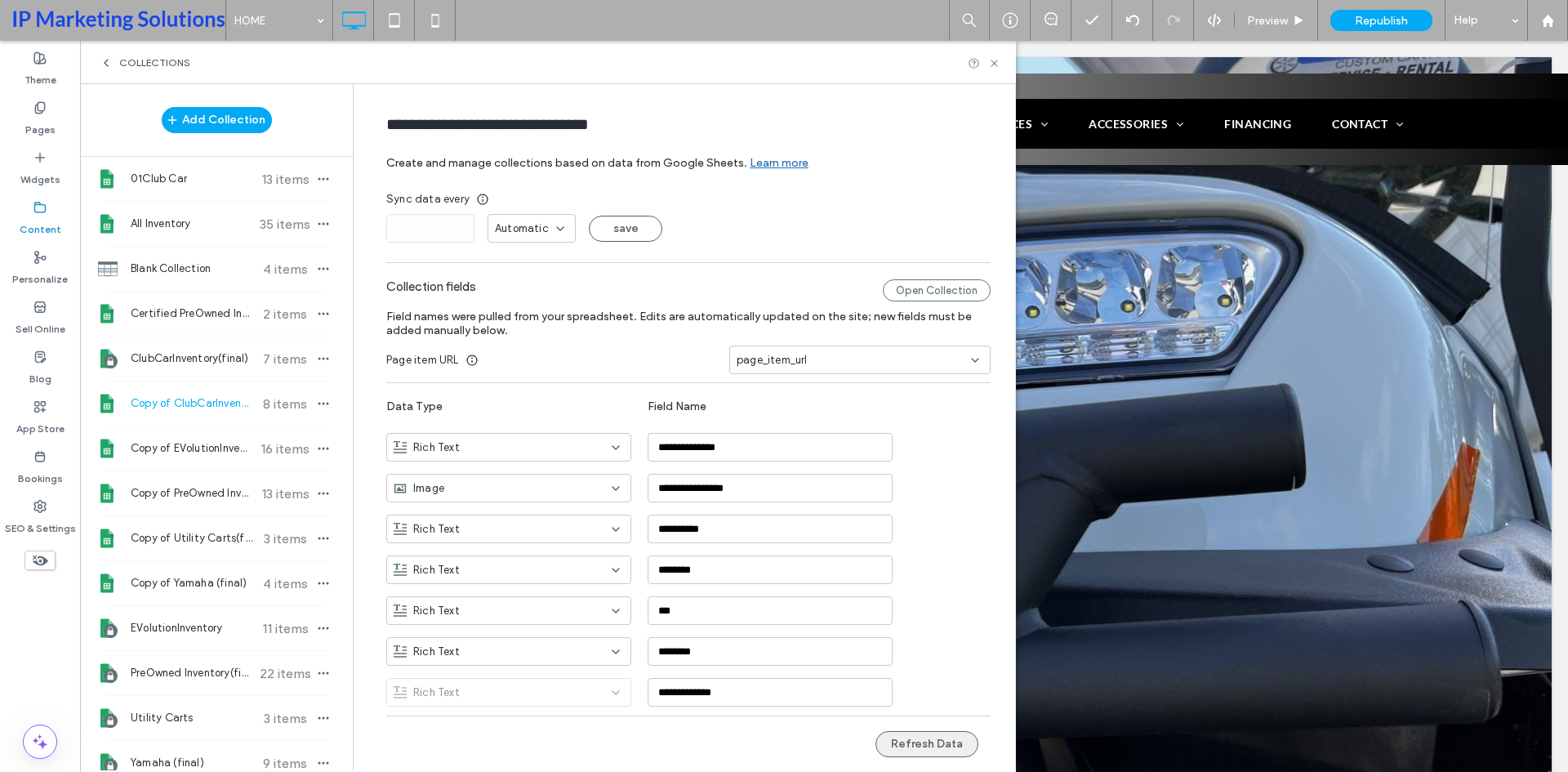
click at [936, 739] on button "Refresh Data" at bounding box center [927, 745] width 103 height 26
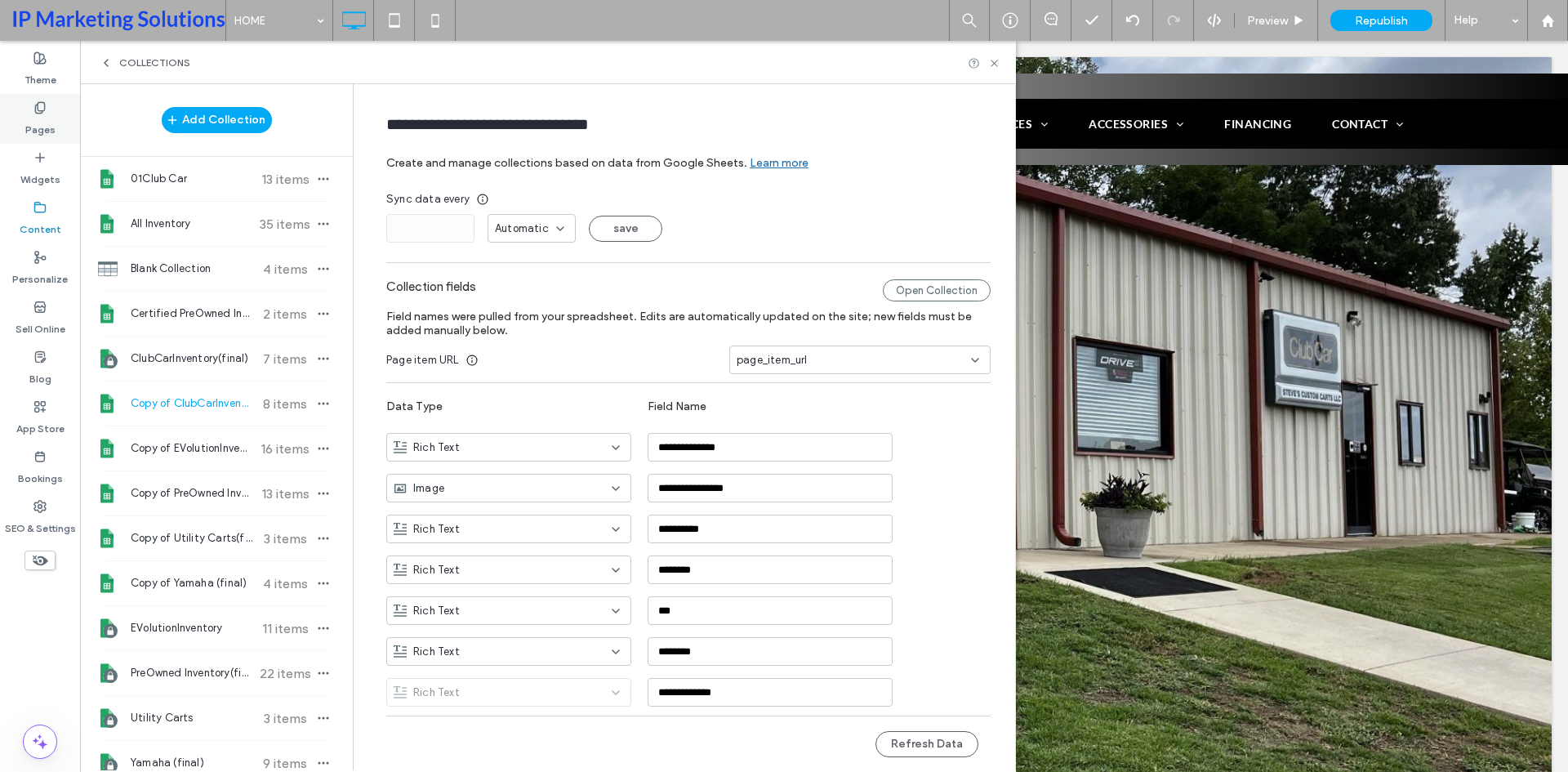
click at [43, 125] on label "Pages" at bounding box center [41, 125] width 30 height 23
click at [31, 102] on div "Pages" at bounding box center [40, 118] width 80 height 49
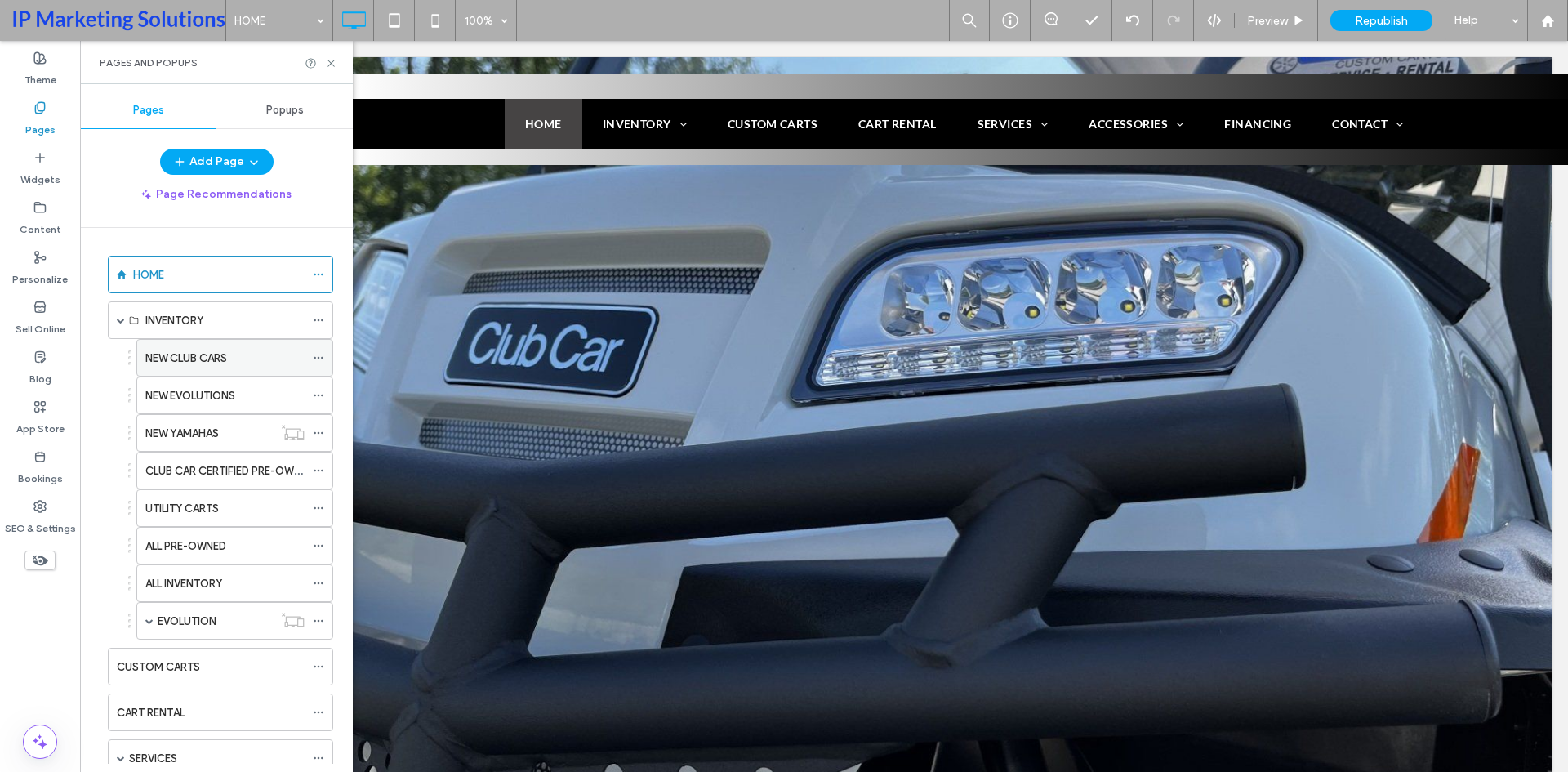
click at [191, 362] on label "NEW CLUB CARS" at bounding box center [186, 358] width 81 height 28
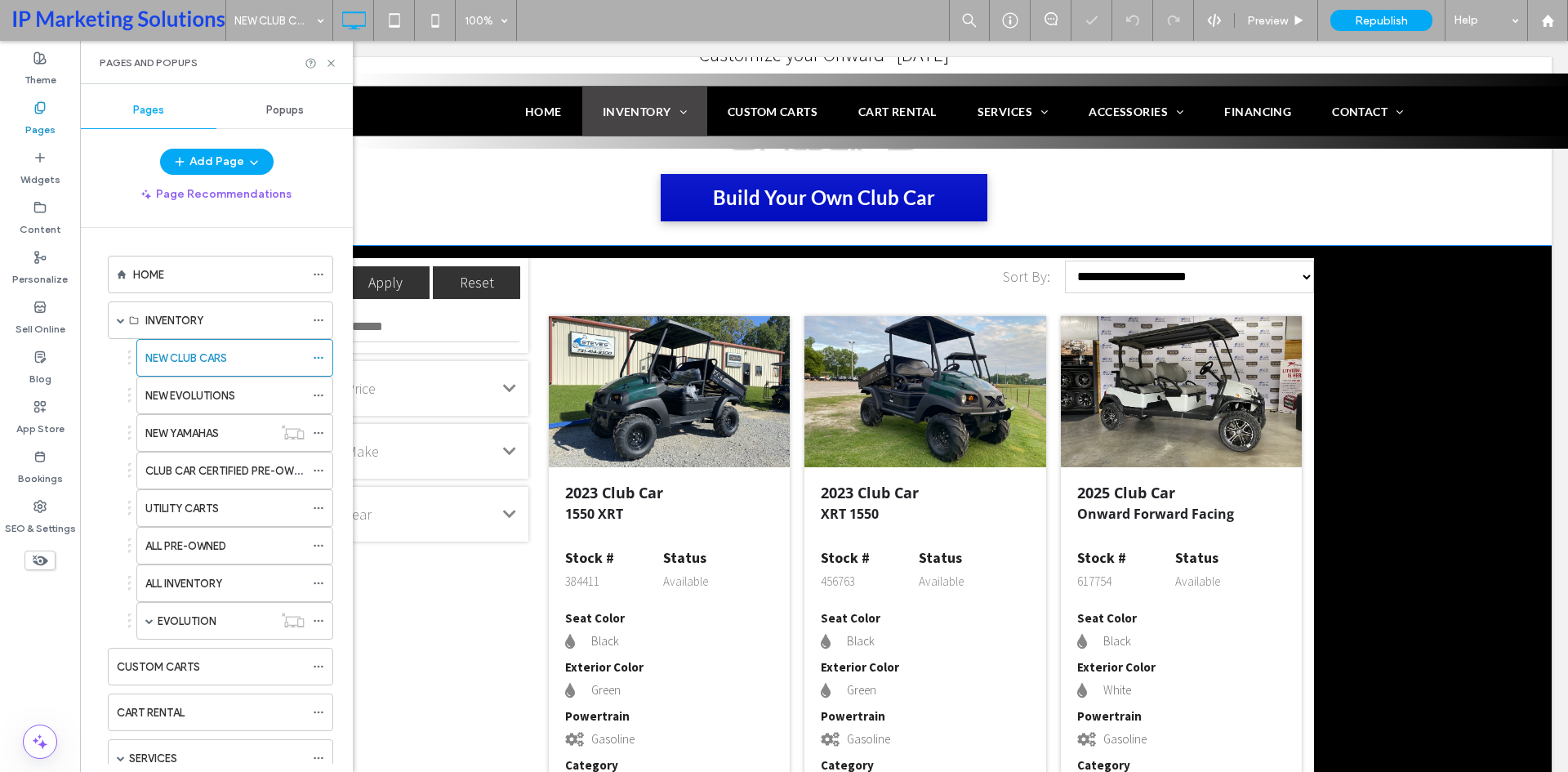
scroll to position [1307, 0]
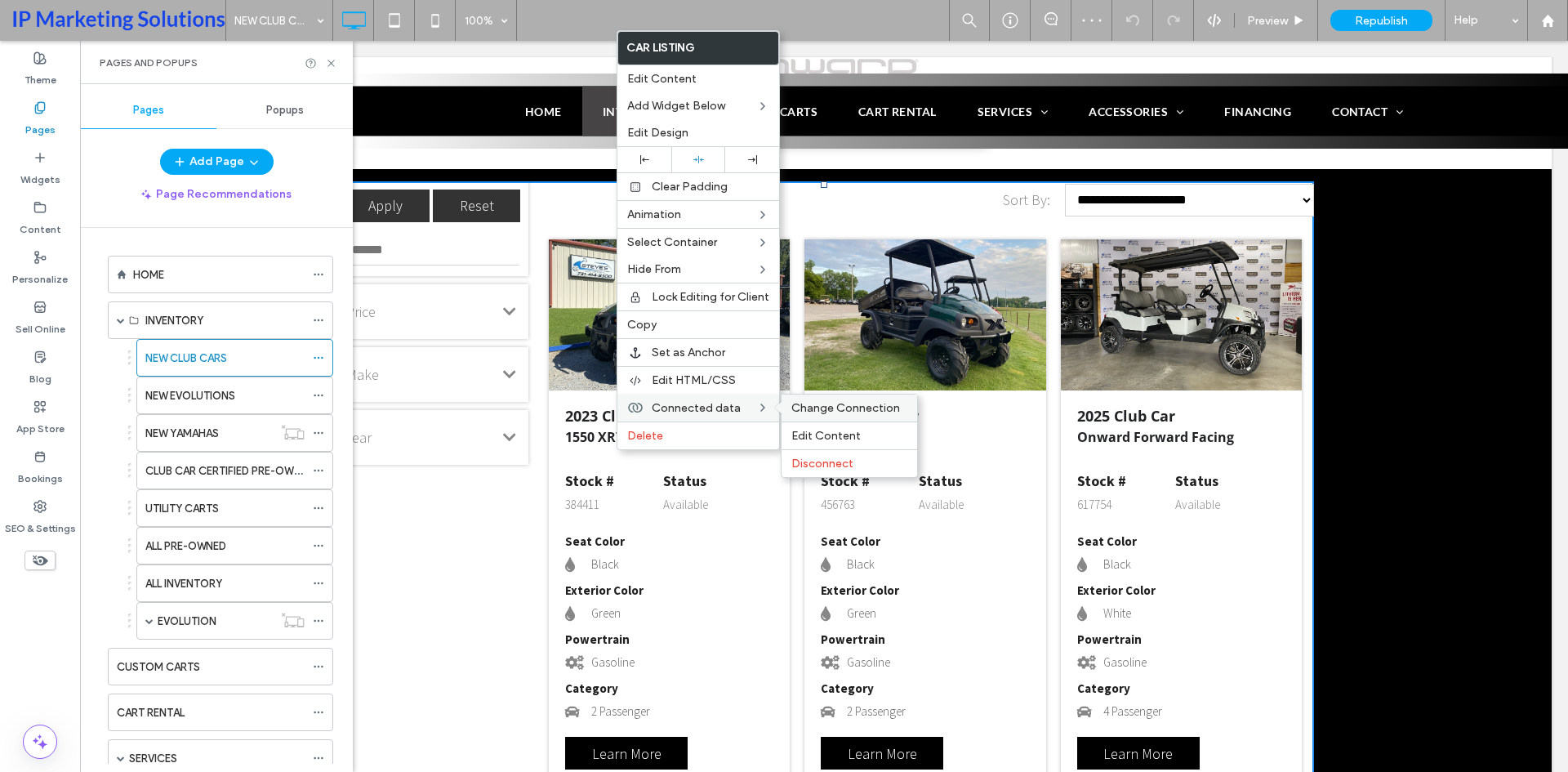
click at [817, 405] on span "Change Connection" at bounding box center [845, 408] width 109 height 14
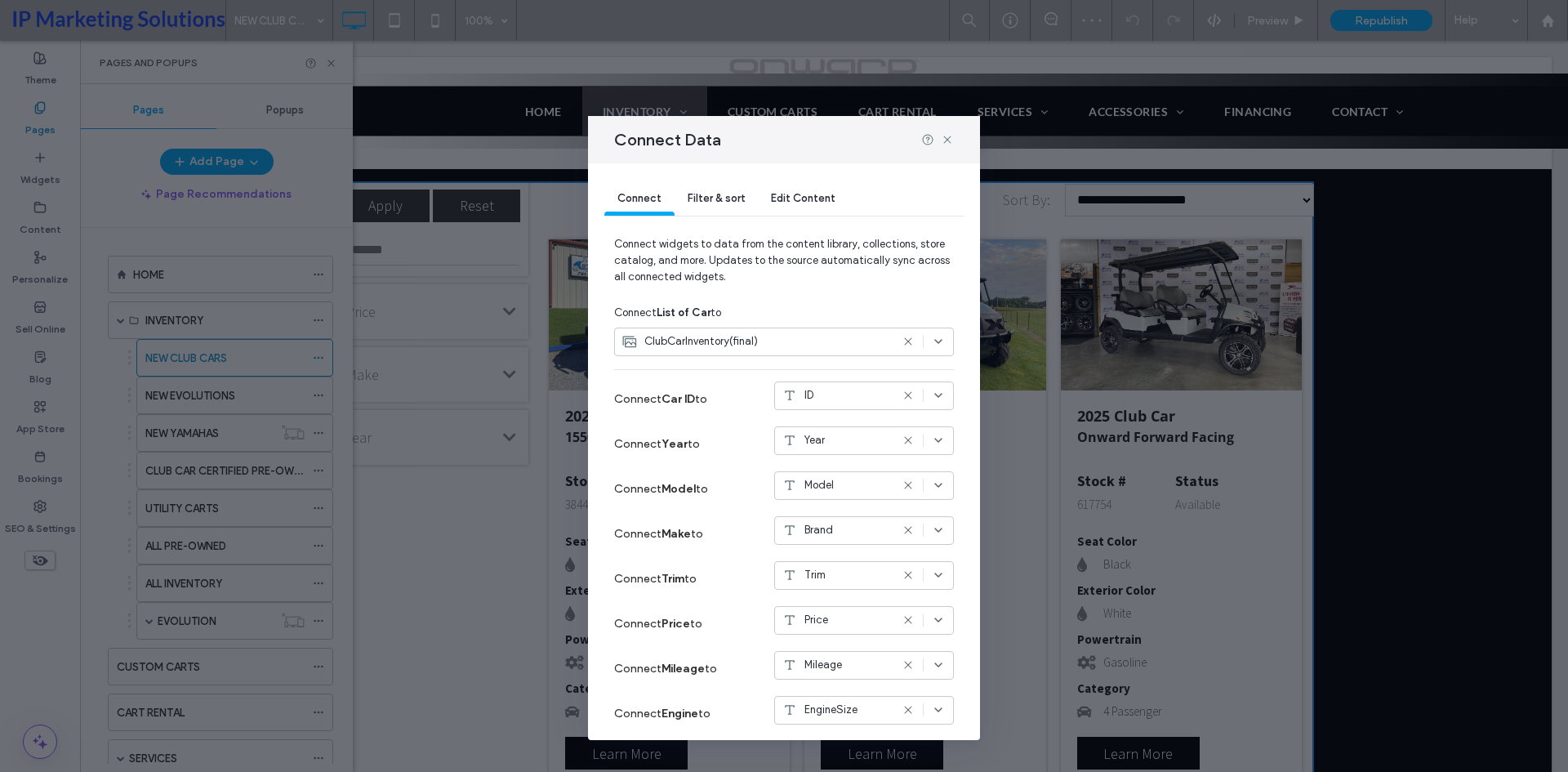
click at [730, 343] on span "ClubCarInventory(final)" at bounding box center [701, 341] width 114 height 16
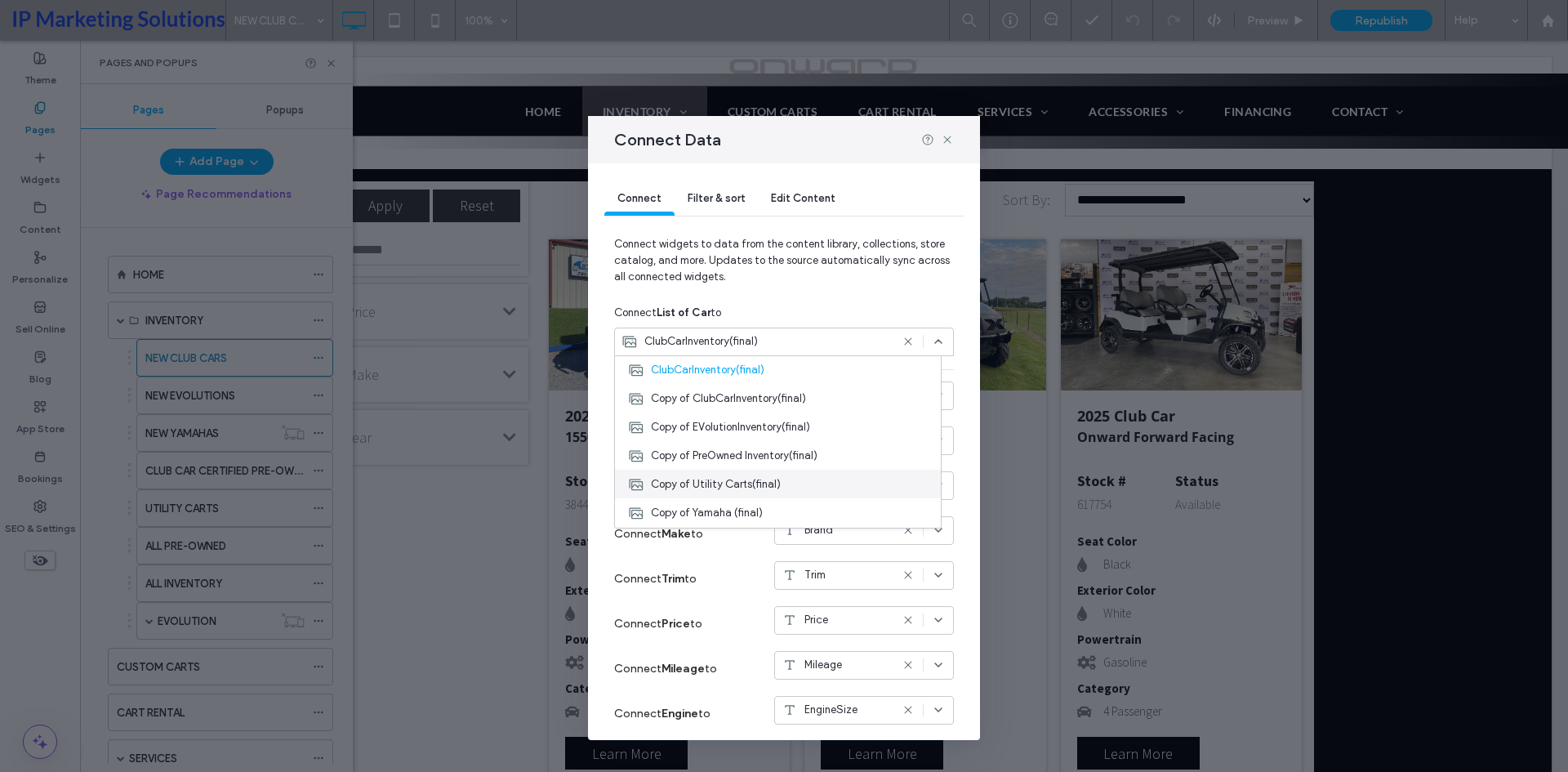
scroll to position [163, 0]
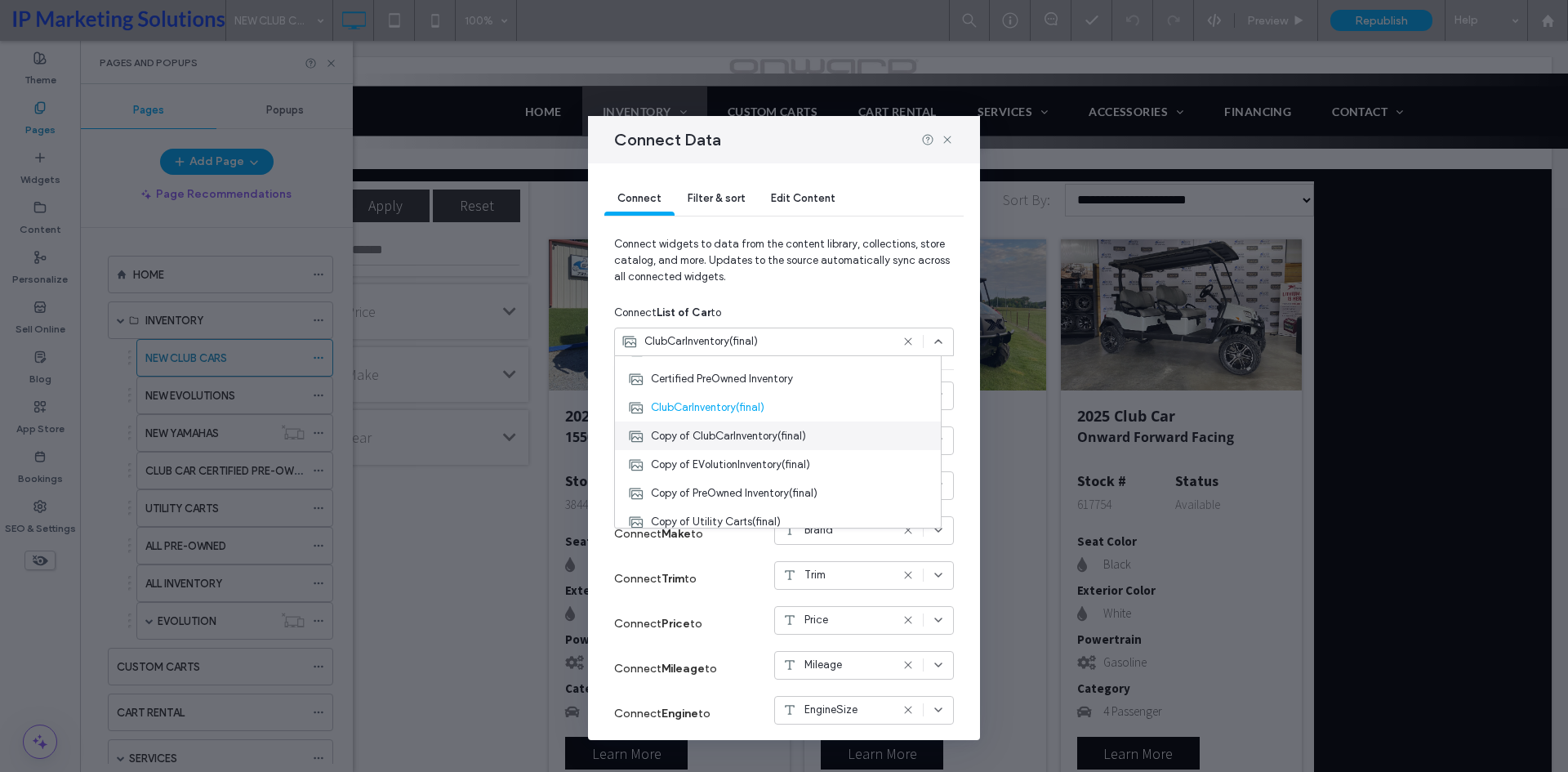
click at [776, 435] on span "Copy of ClubCarInventory(final)" at bounding box center [728, 436] width 155 height 16
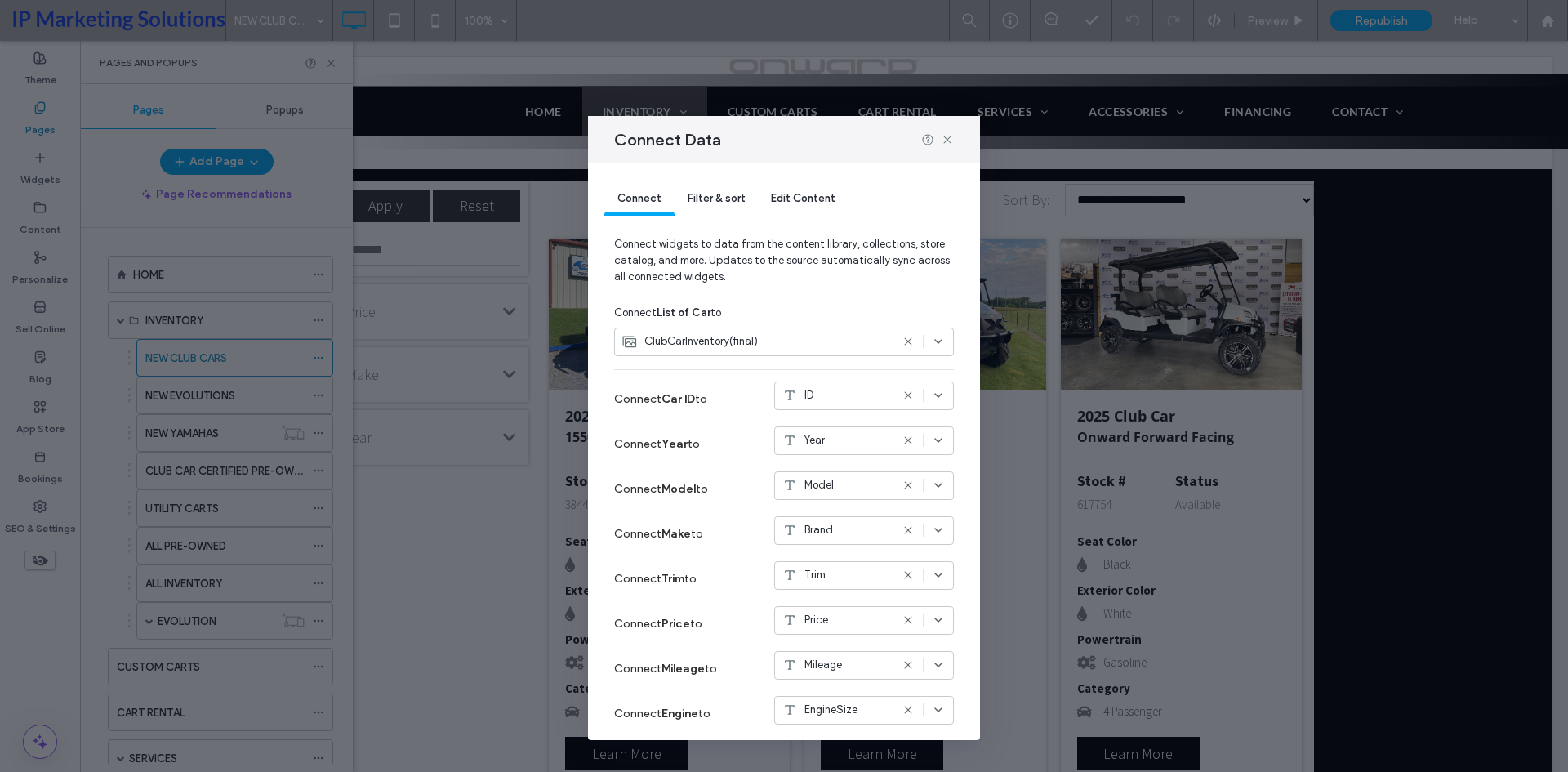
click at [727, 268] on span "Connect widgets to data from the content library, collections, store catalog, a…" at bounding box center [784, 267] width 340 height 62
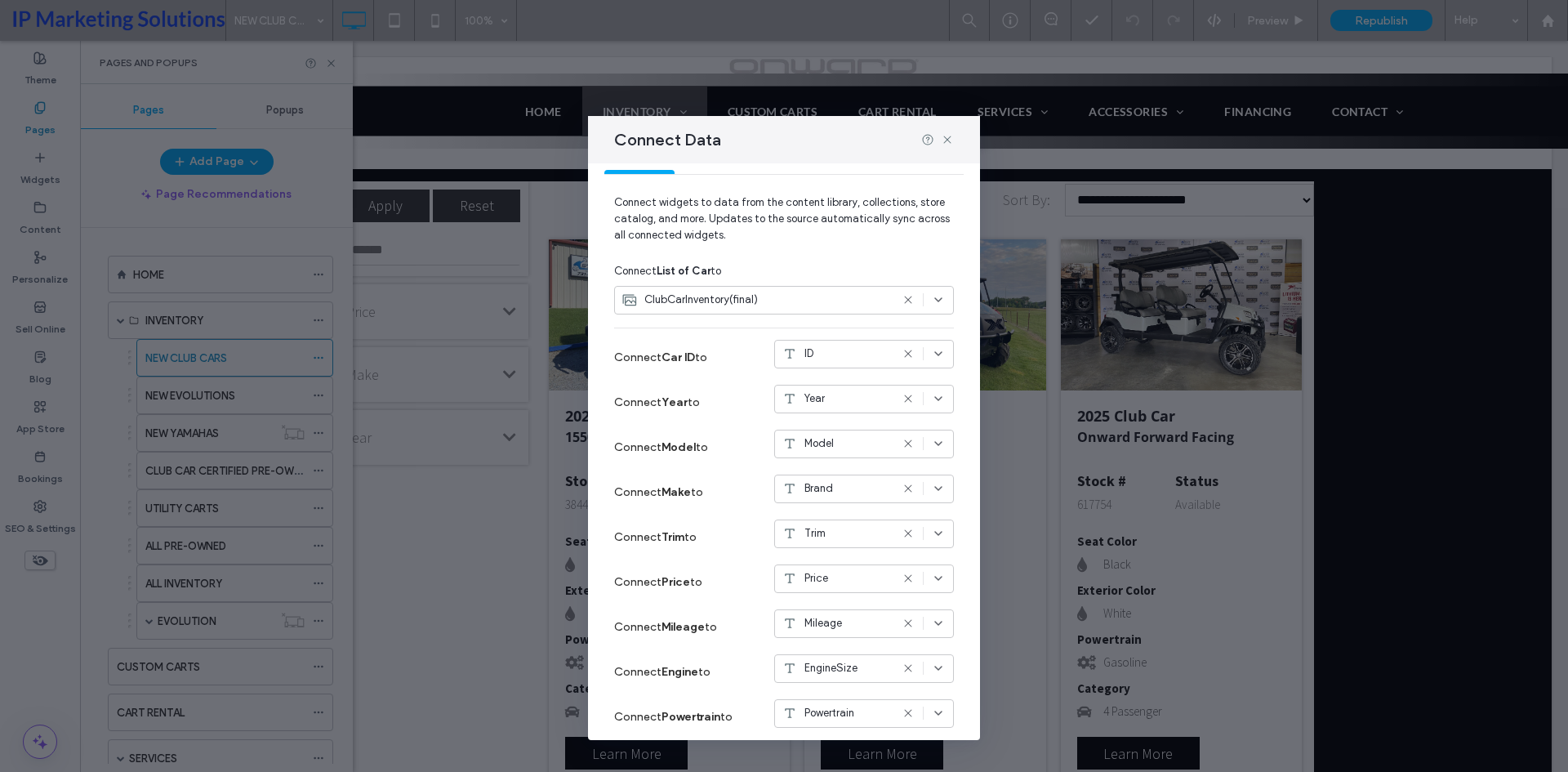
scroll to position [81, 0]
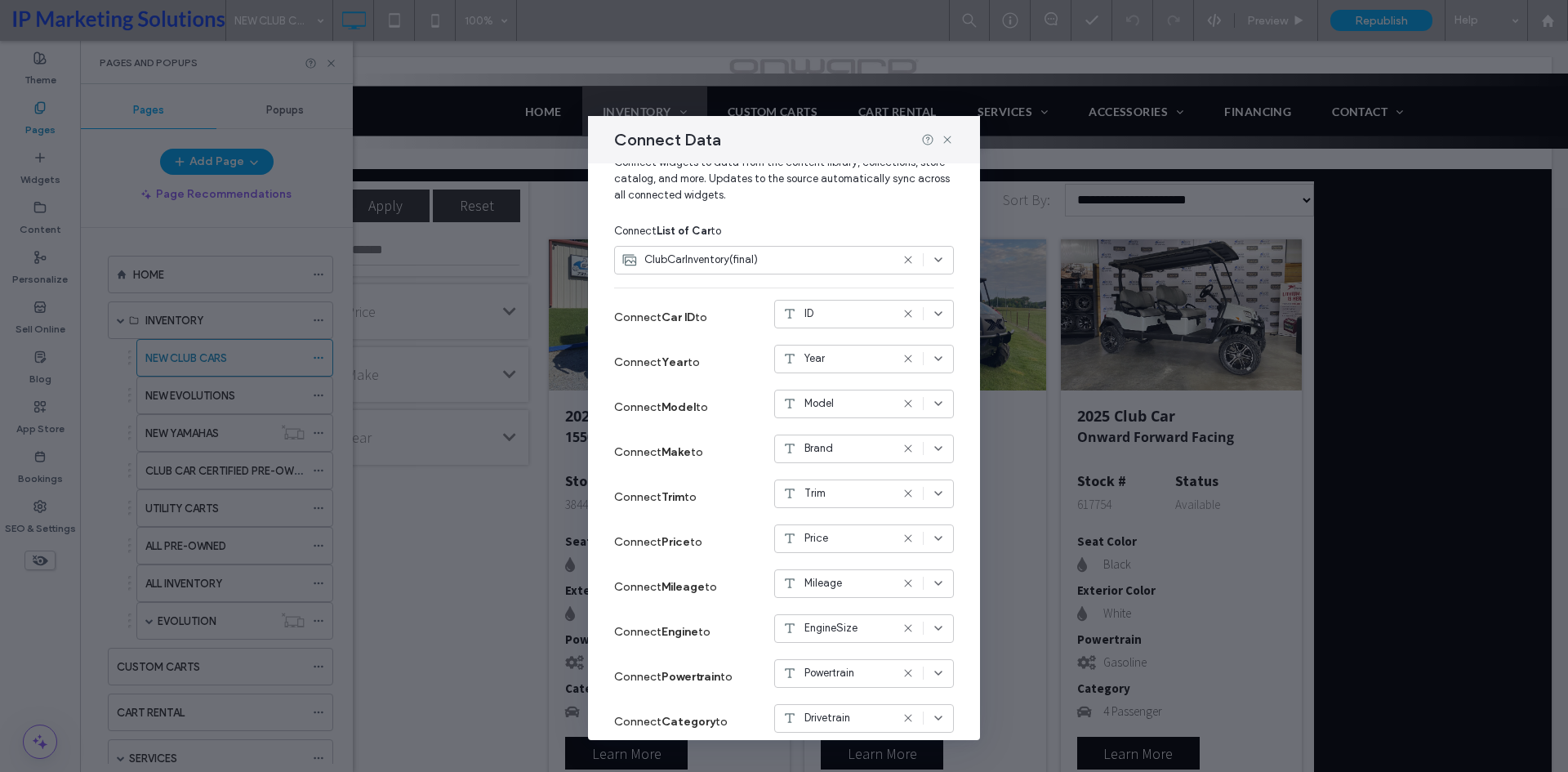
click at [688, 255] on span "ClubCarInventory(final)" at bounding box center [701, 260] width 114 height 16
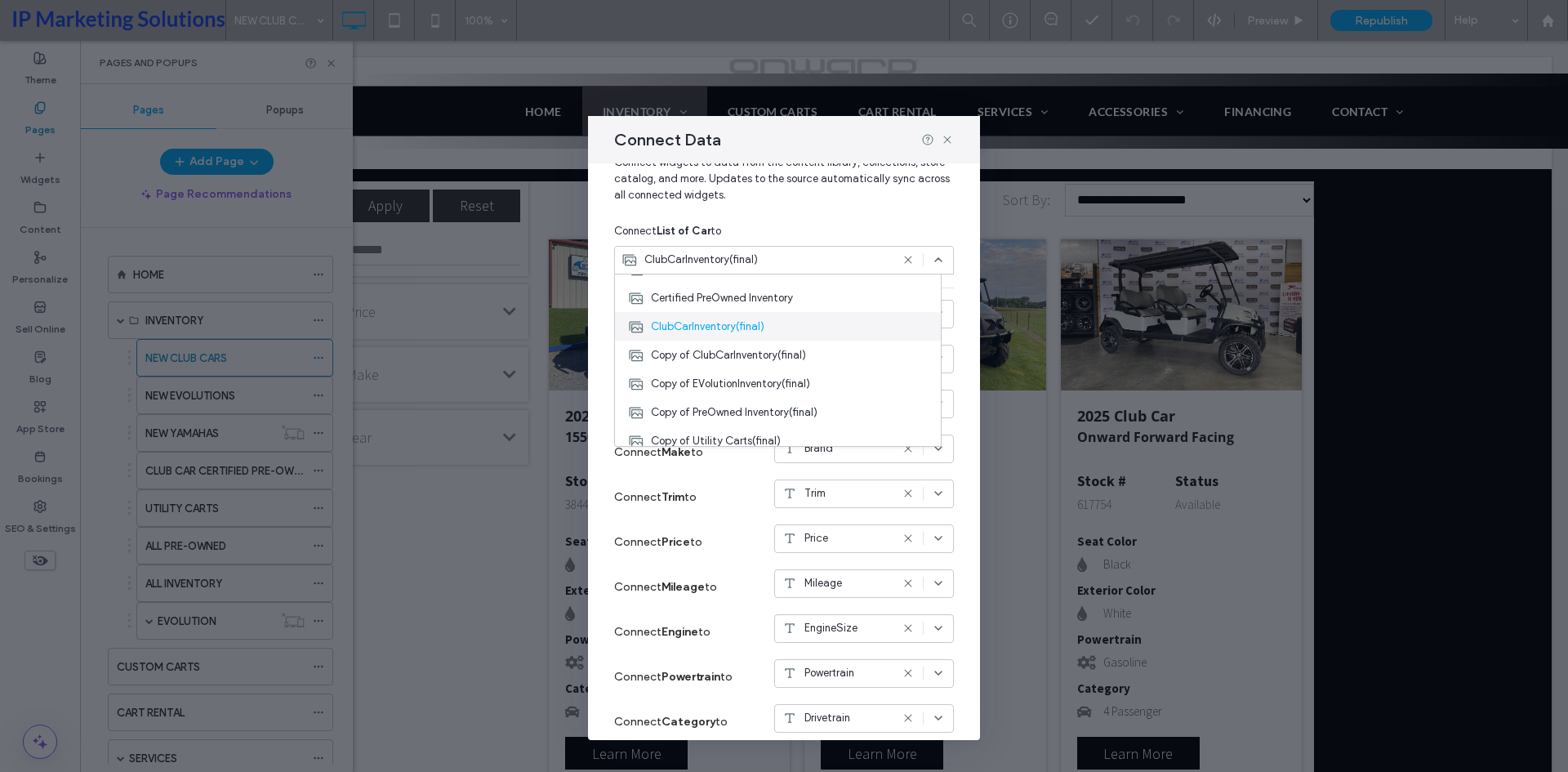
scroll to position [163, 0]
click at [771, 354] on span "Copy of ClubCarInventory(final)" at bounding box center [728, 354] width 155 height 16
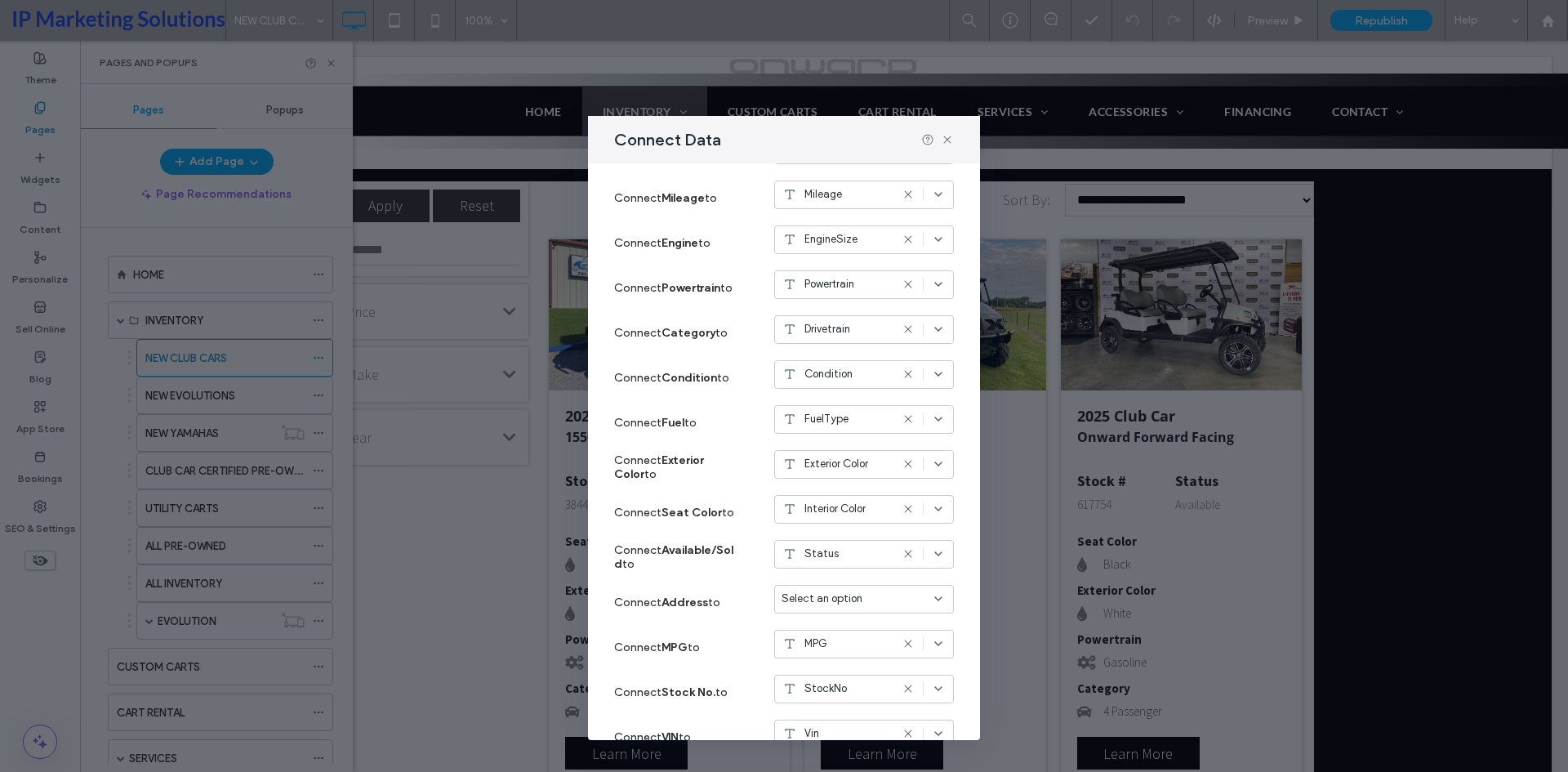
scroll to position [0, 0]
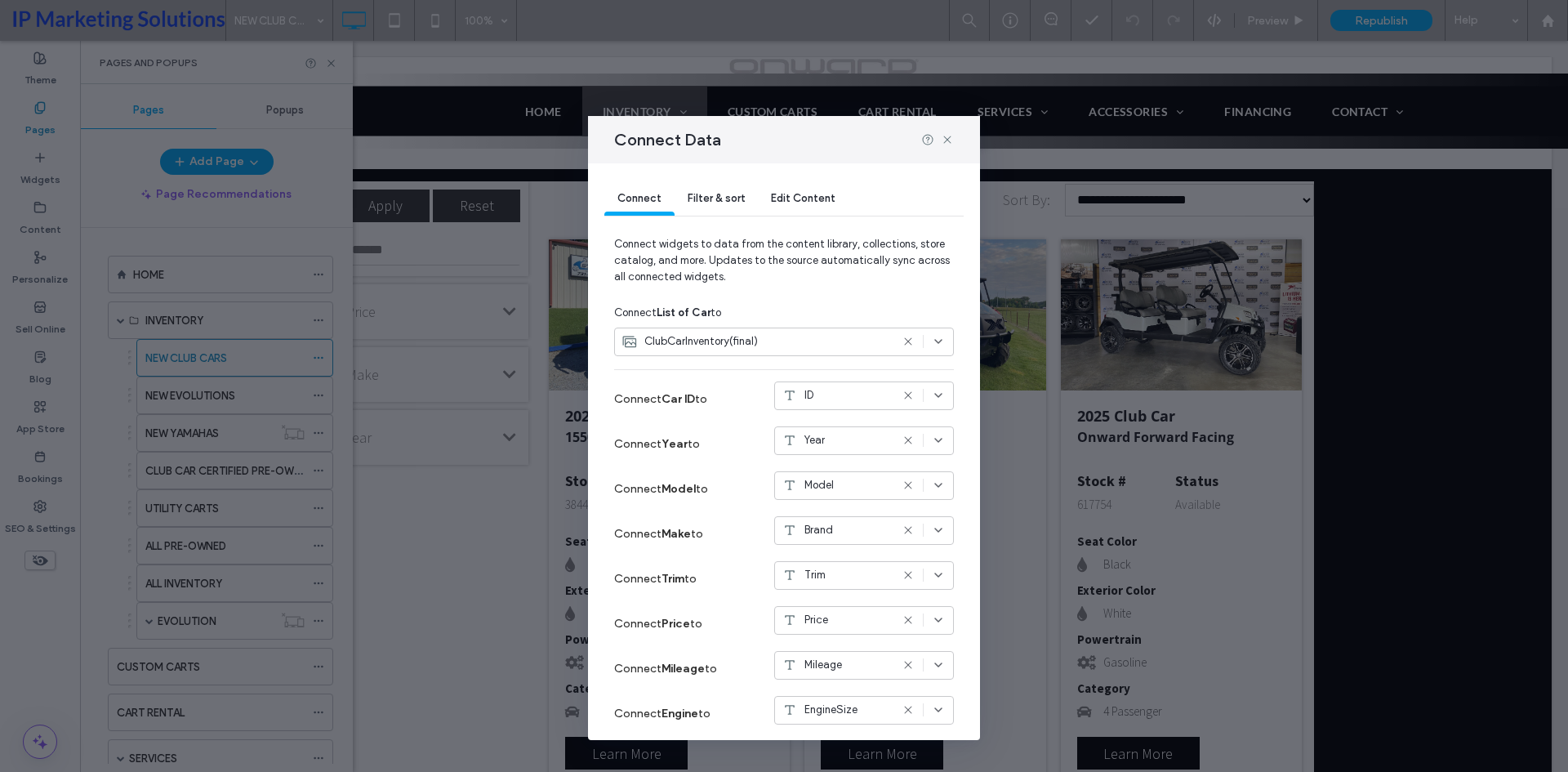
click at [681, 280] on span "Connect widgets to data from the content library, collections, store catalog, a…" at bounding box center [784, 267] width 340 height 62
click at [692, 336] on span "ClubCarInventory(final)" at bounding box center [701, 341] width 114 height 16
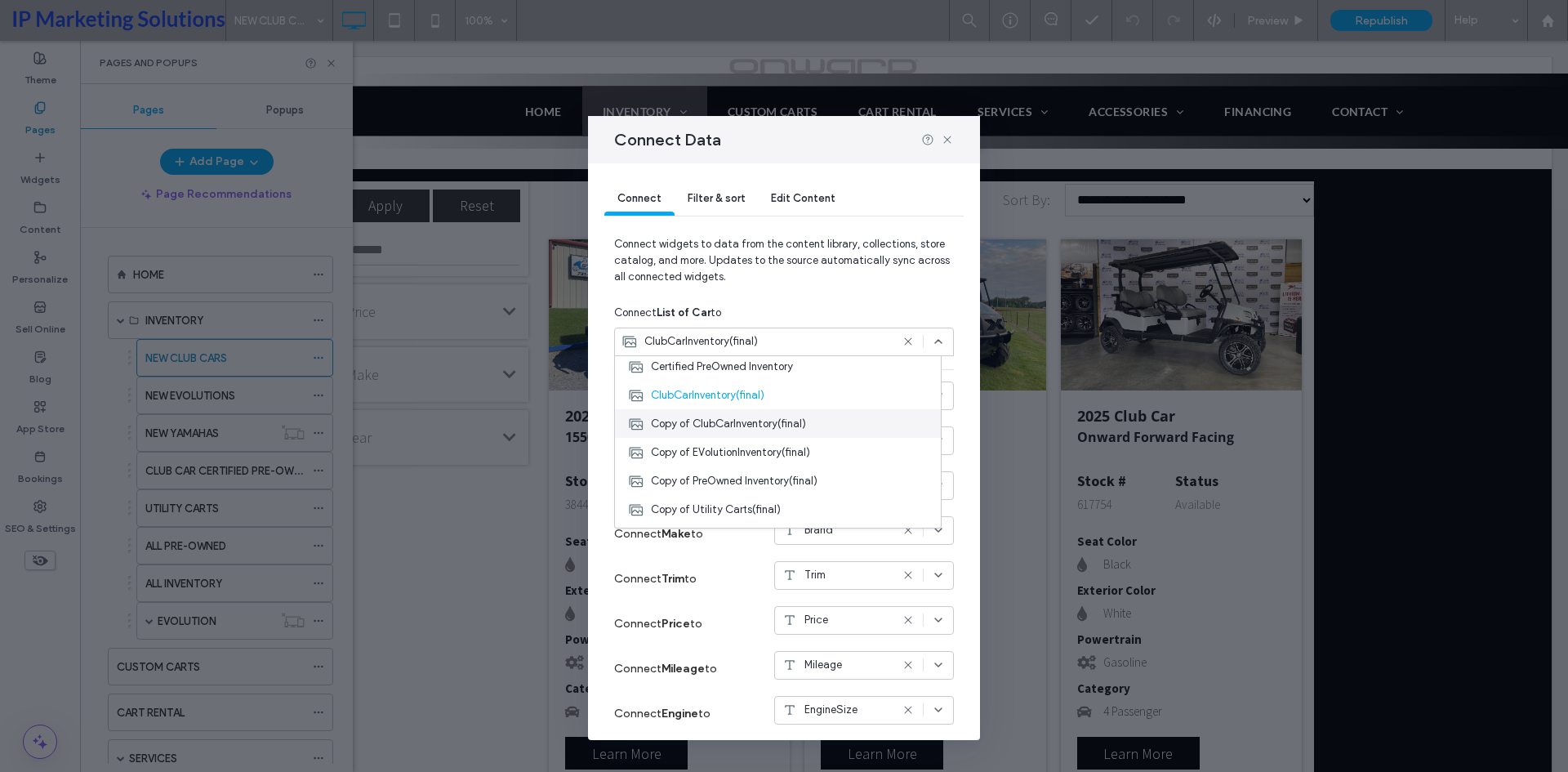
click at [780, 417] on span "Copy of ClubCarInventory(final)" at bounding box center [728, 424] width 155 height 16
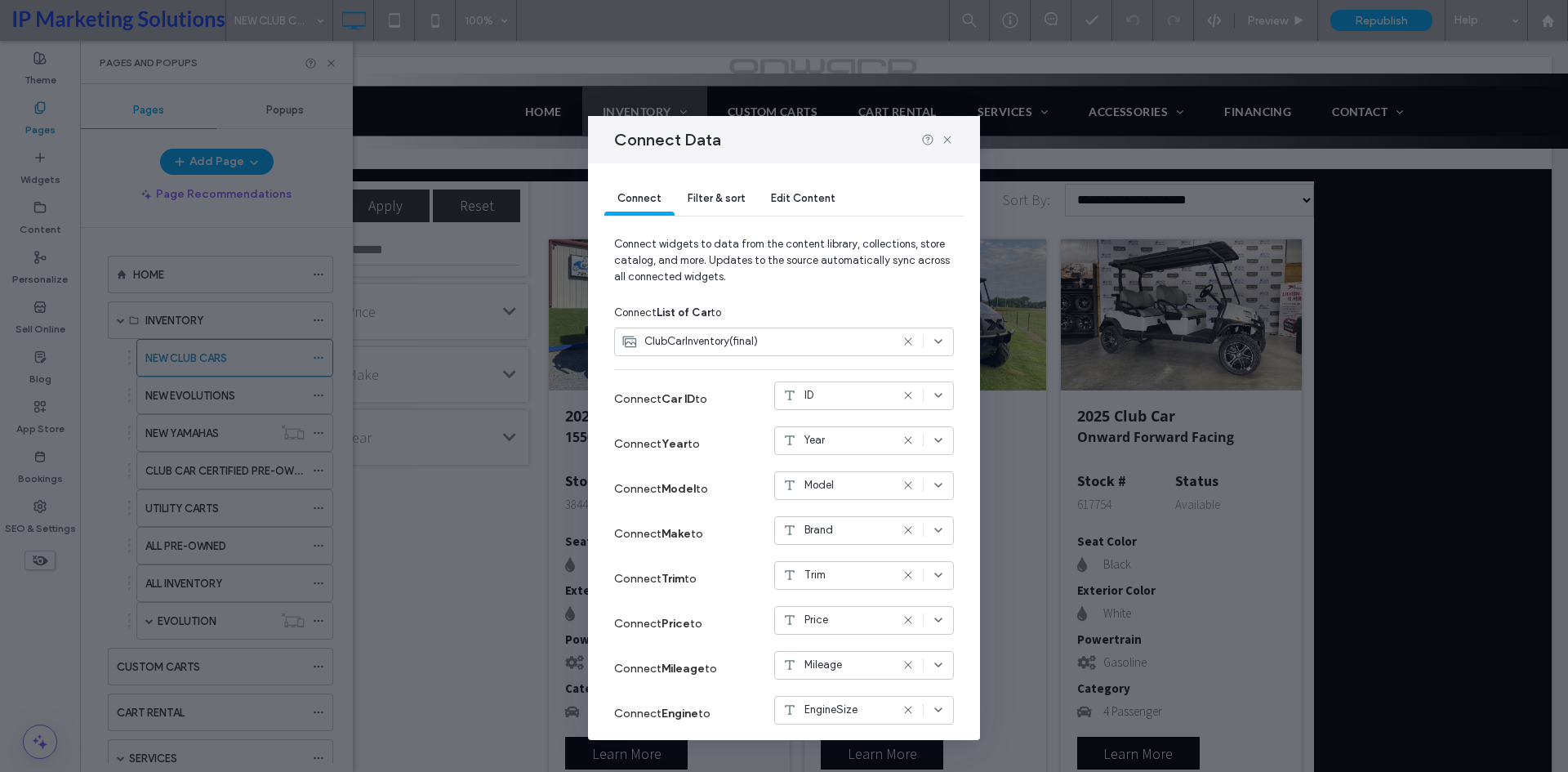
click at [688, 349] on span "ClubCarInventory(final)" at bounding box center [701, 341] width 114 height 16
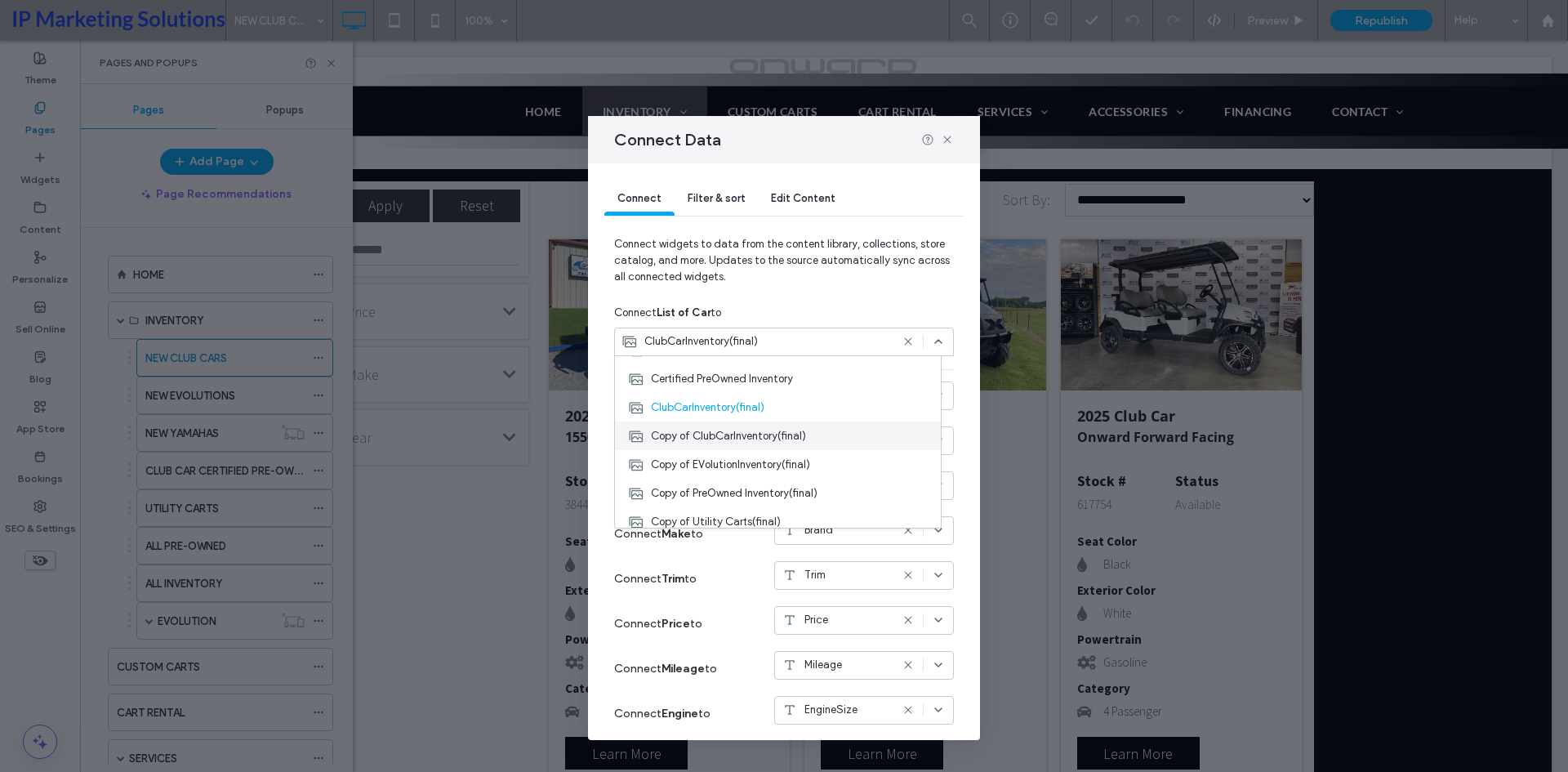
click at [757, 437] on span "Copy of ClubCarInventory(final)" at bounding box center [728, 436] width 155 height 16
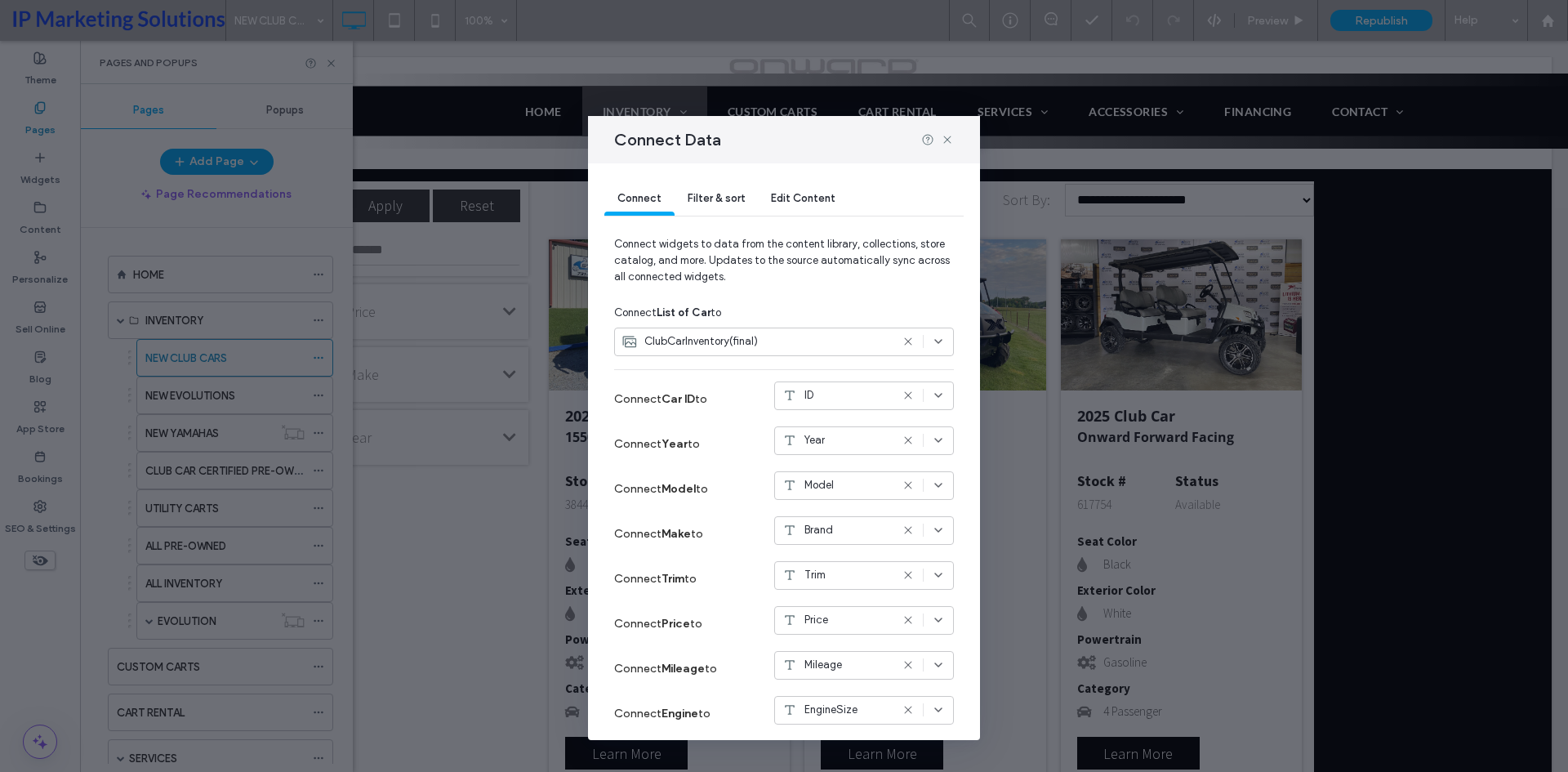
click at [685, 411] on label "Connect Car ID to" at bounding box center [675, 399] width 123 height 30
click at [946, 147] on div "Connect Data" at bounding box center [784, 140] width 392 height 48
click at [936, 144] on div at bounding box center [937, 140] width 33 height 13
click at [945, 147] on div "Connect Data" at bounding box center [784, 140] width 392 height 48
click at [945, 145] on icon at bounding box center [947, 140] width 13 height 13
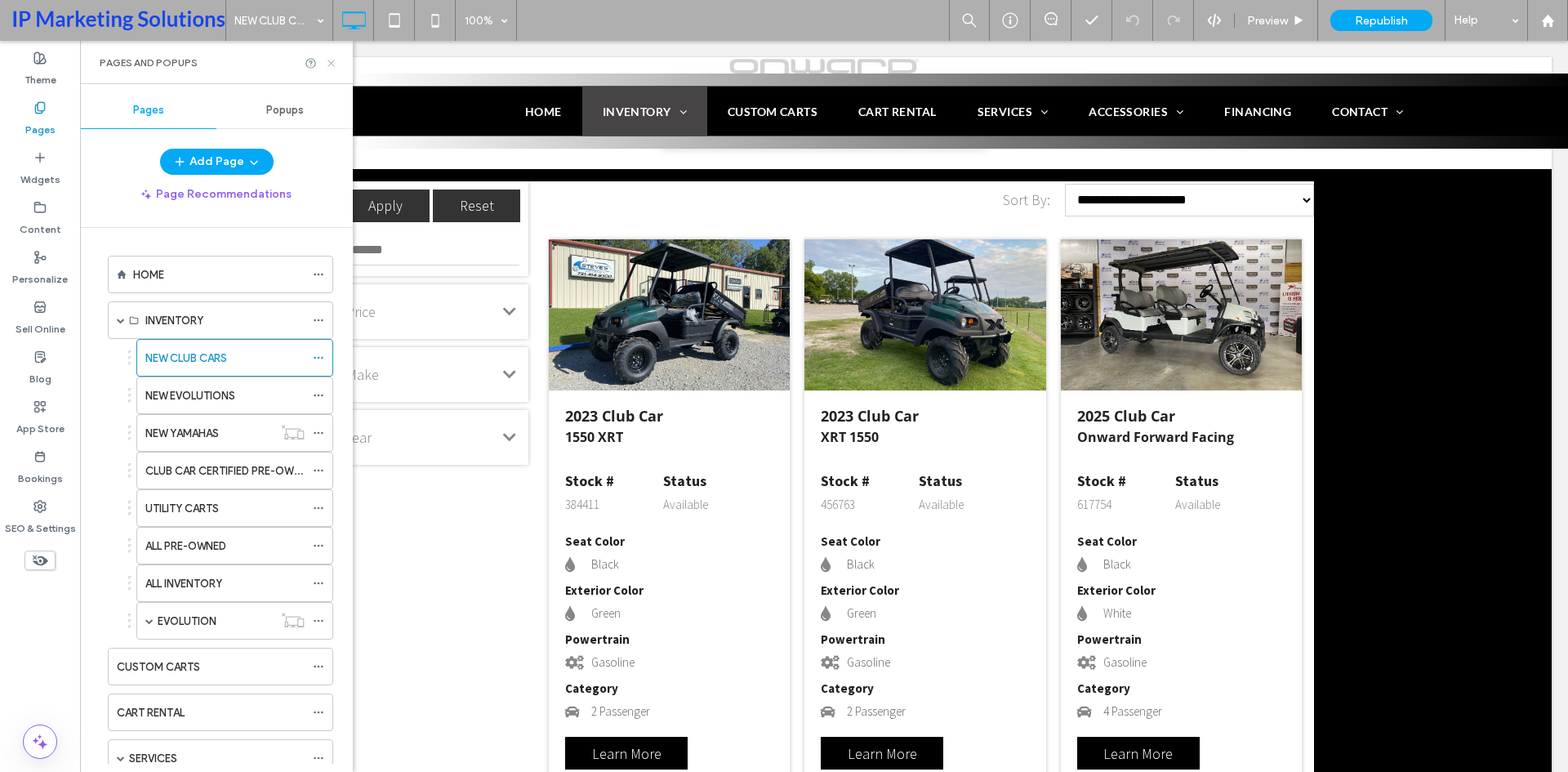
click at [333, 69] on icon at bounding box center [331, 64] width 12 height 12
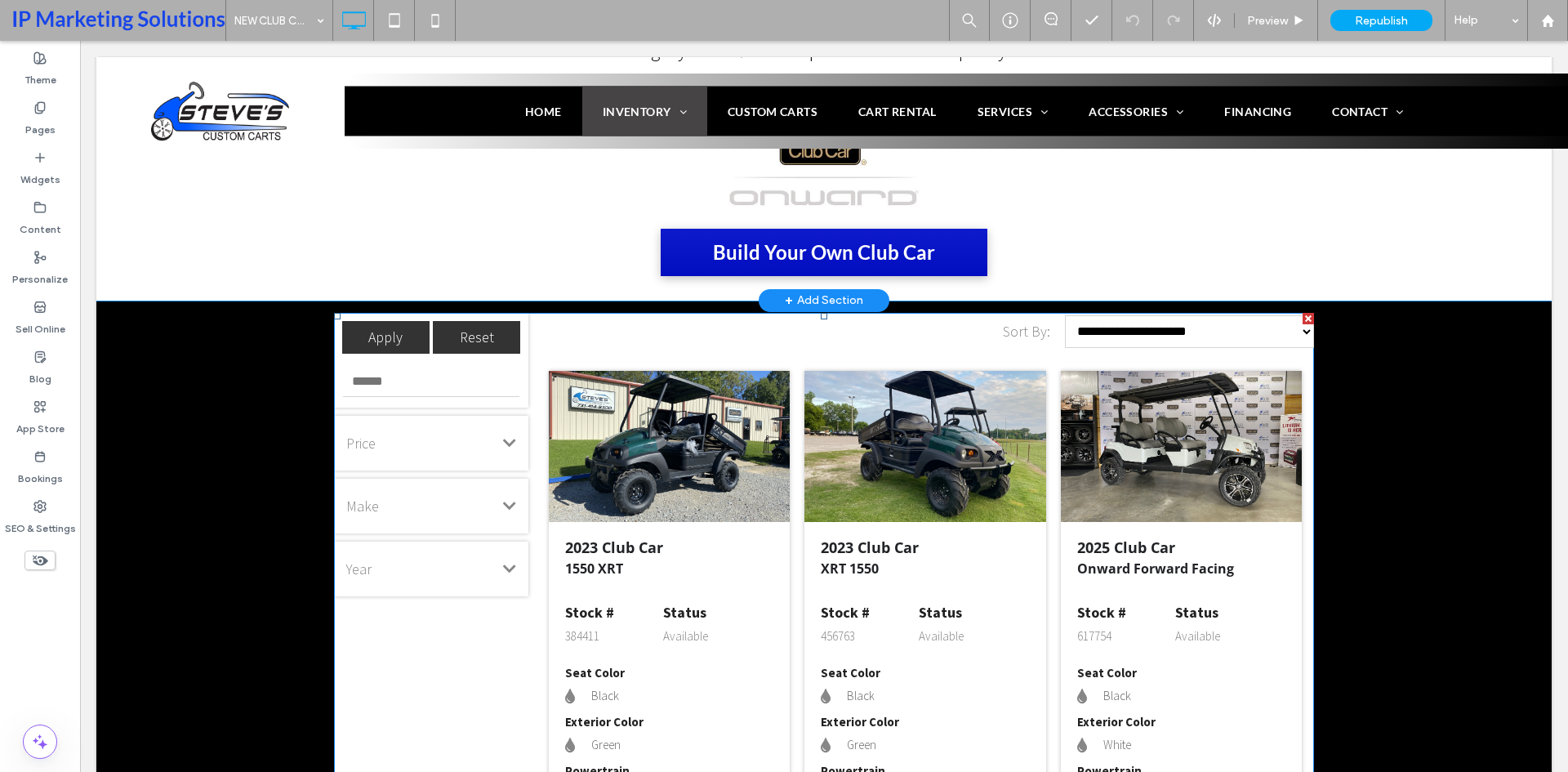
scroll to position [604, 0]
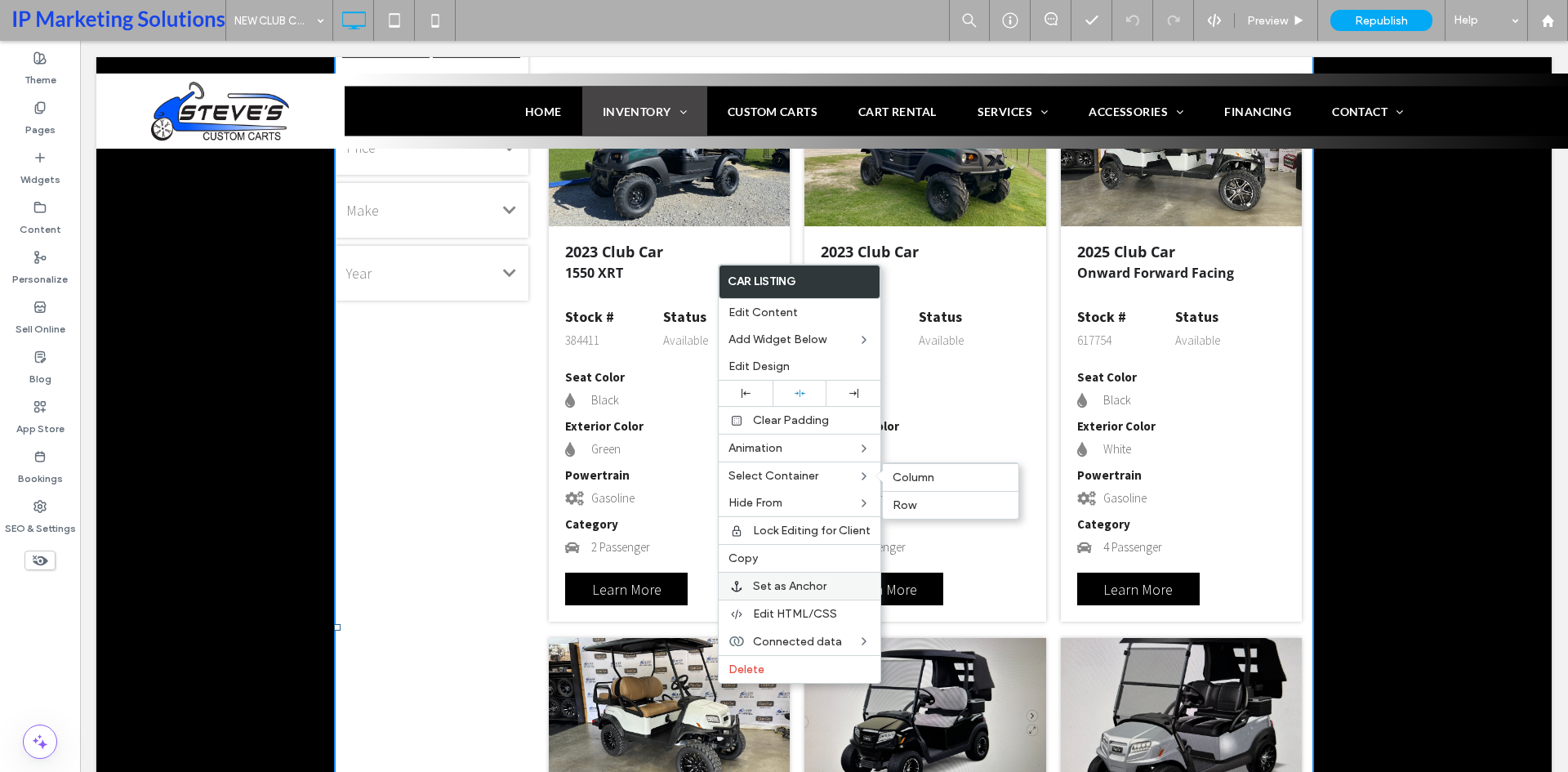
scroll to position [1472, 0]
click at [941, 645] on span "Change Connection" at bounding box center [946, 642] width 109 height 14
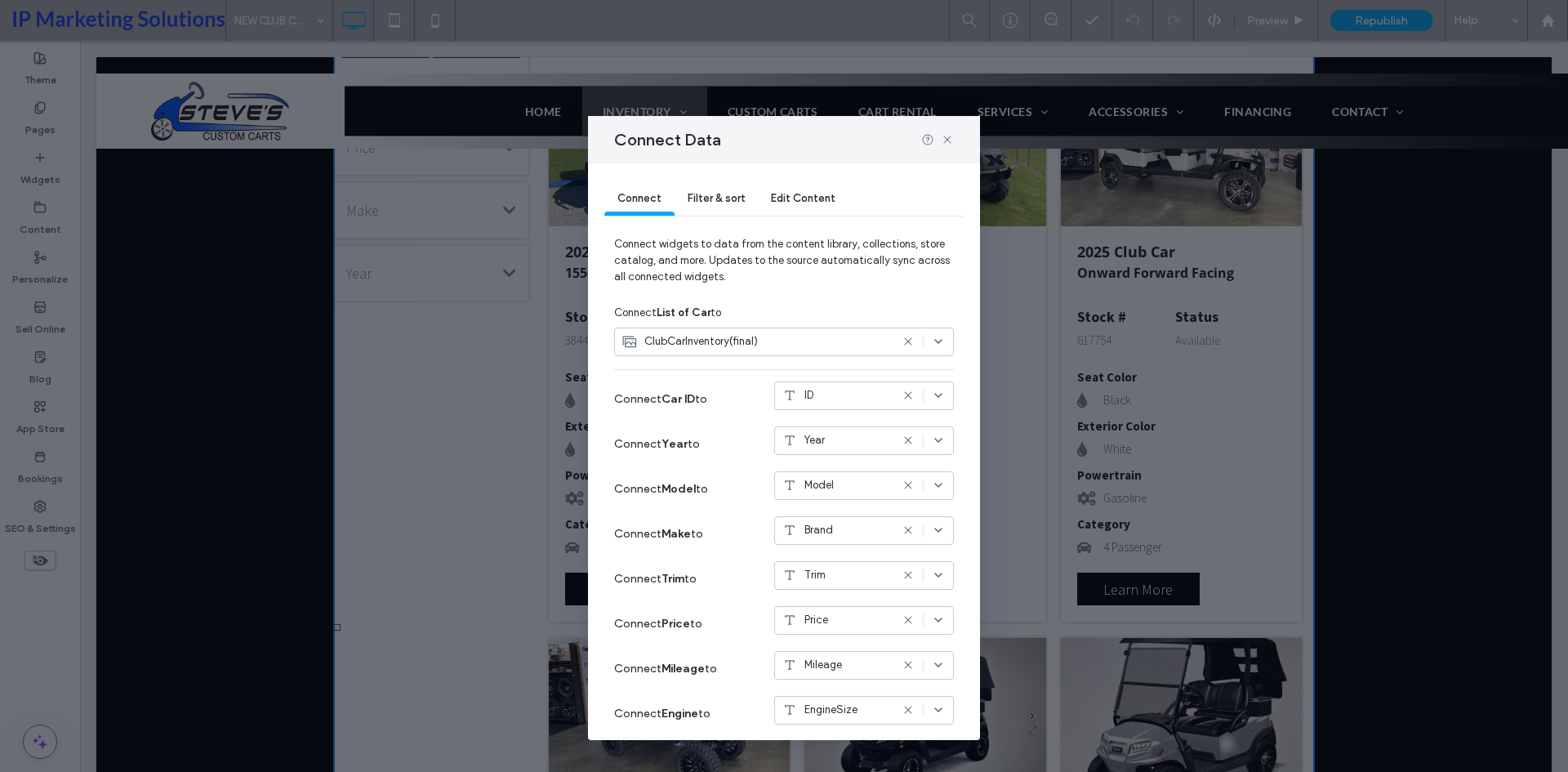
click at [770, 336] on div "ClubCarInventory(final)" at bounding box center [756, 341] width 268 height 16
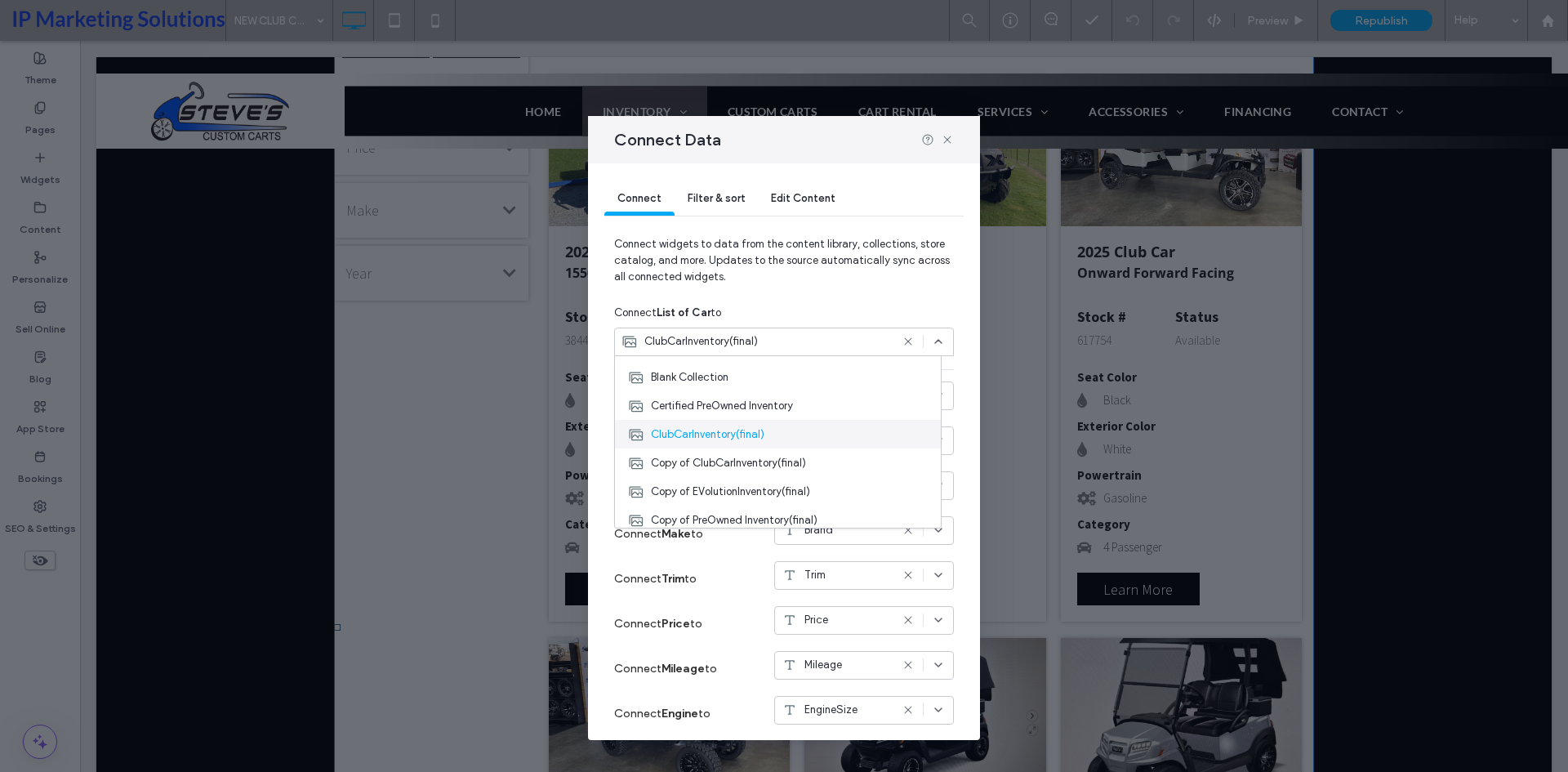
scroll to position [163, 0]
click at [780, 433] on span "Copy of ClubCarInventory(final)" at bounding box center [728, 436] width 155 height 16
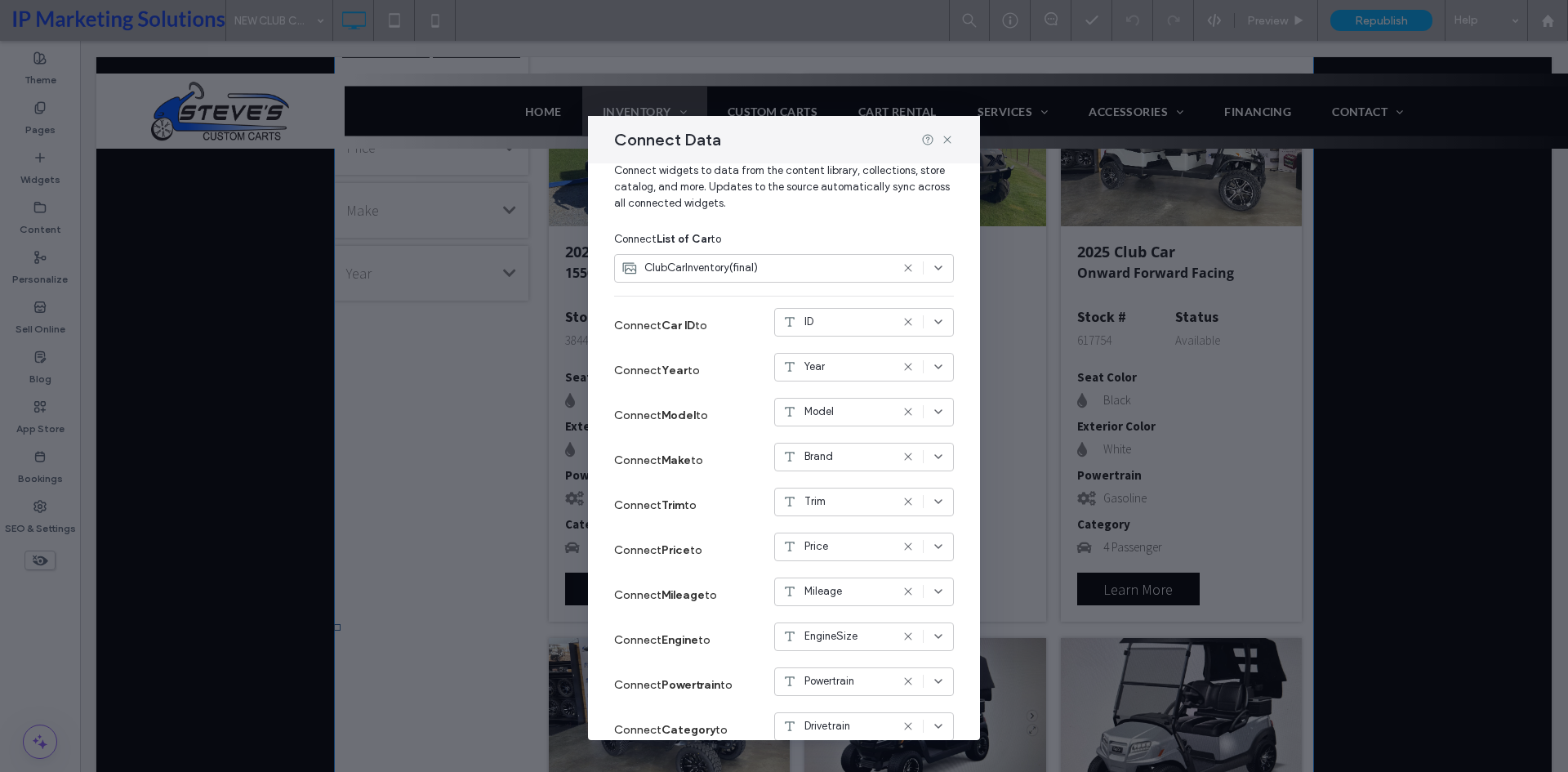
scroll to position [0, 0]
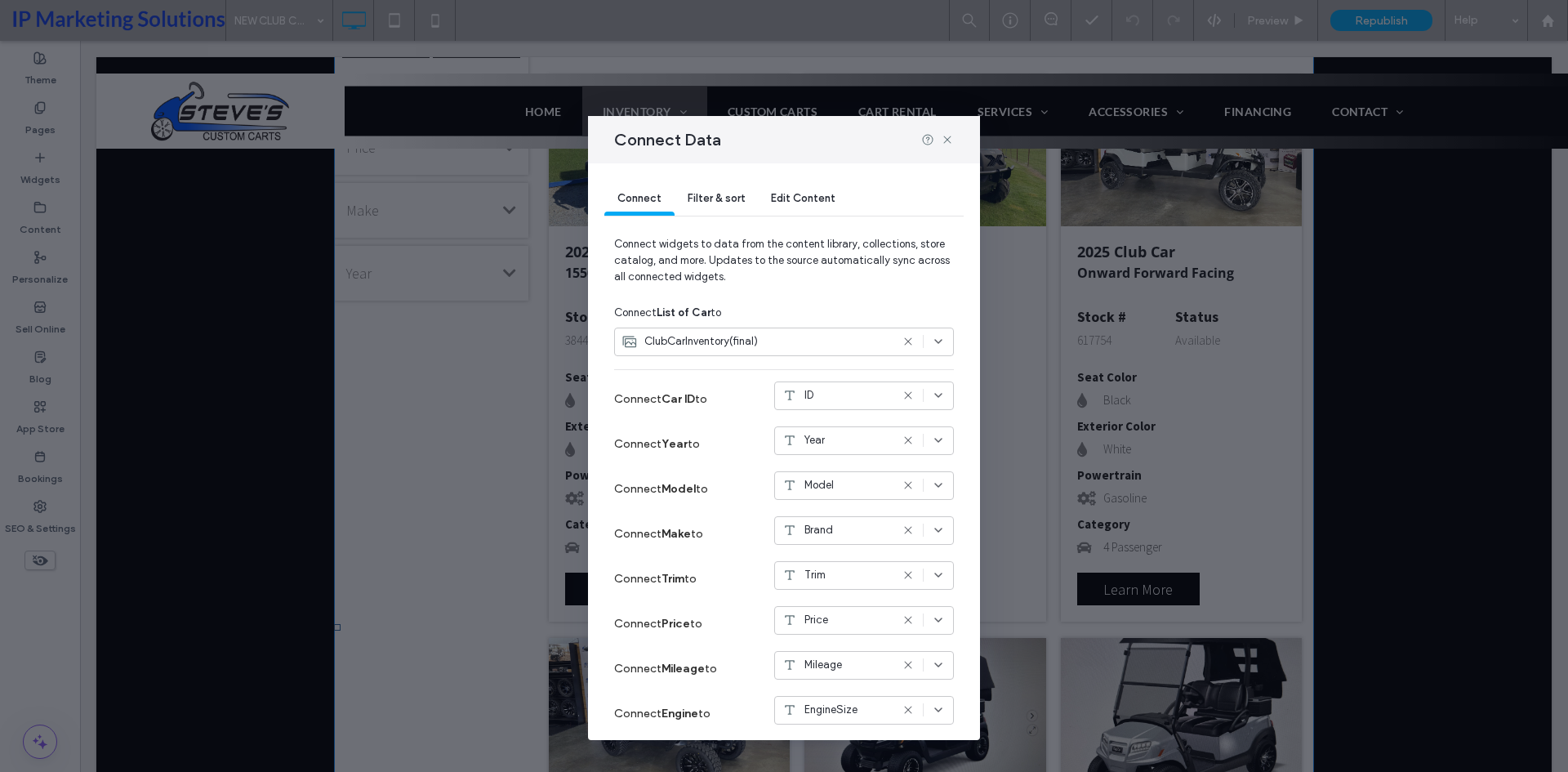
click at [712, 338] on span "ClubCarInventory(final)" at bounding box center [701, 341] width 114 height 16
click at [727, 397] on span "EVolutionInventory" at bounding box center [695, 399] width 89 height 16
click at [712, 342] on span "ClubCarInventory(final)" at bounding box center [701, 341] width 114 height 16
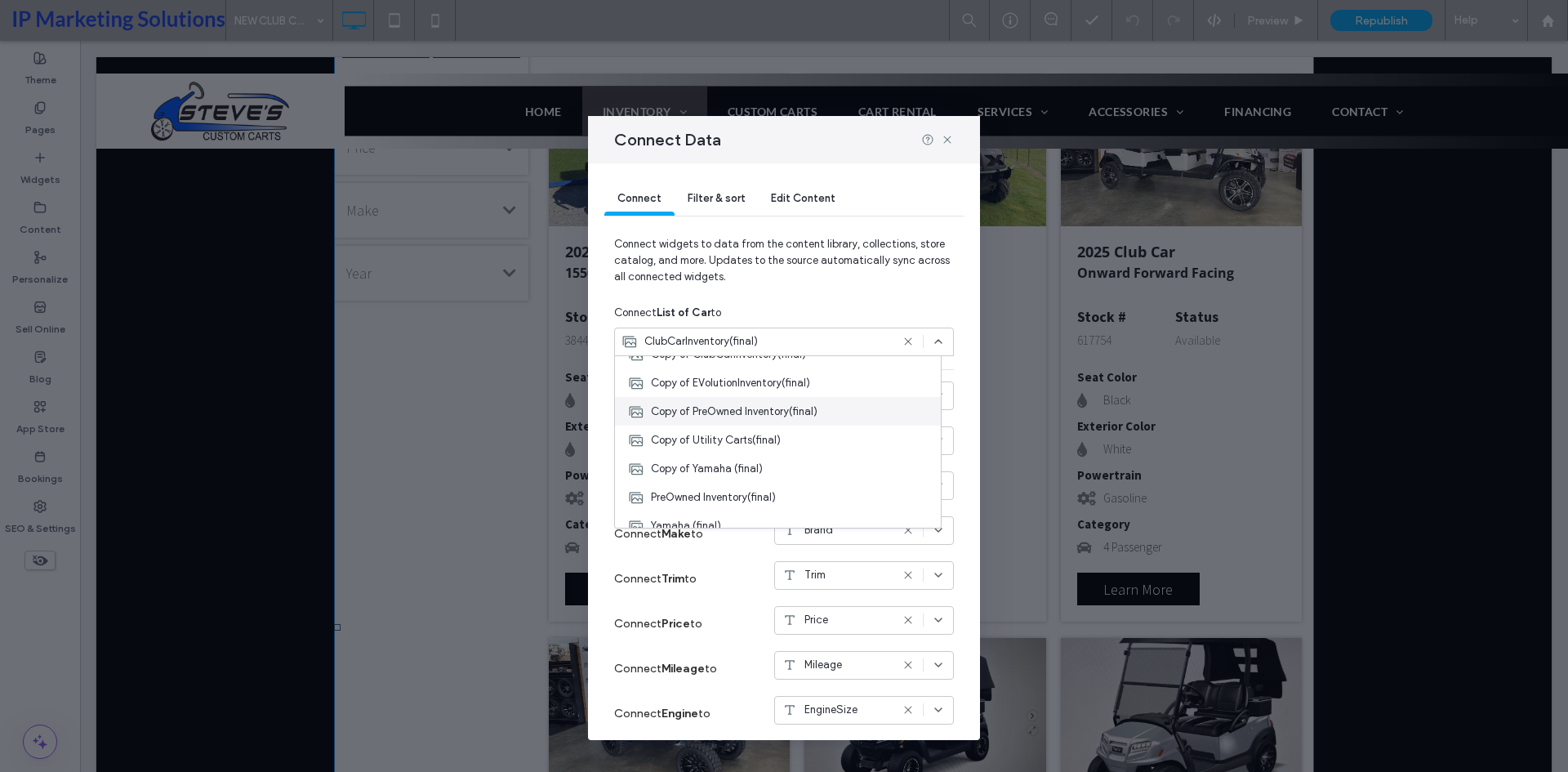
scroll to position [163, 0]
click at [788, 436] on span "Copy of ClubCarInventory(final)" at bounding box center [728, 436] width 155 height 16
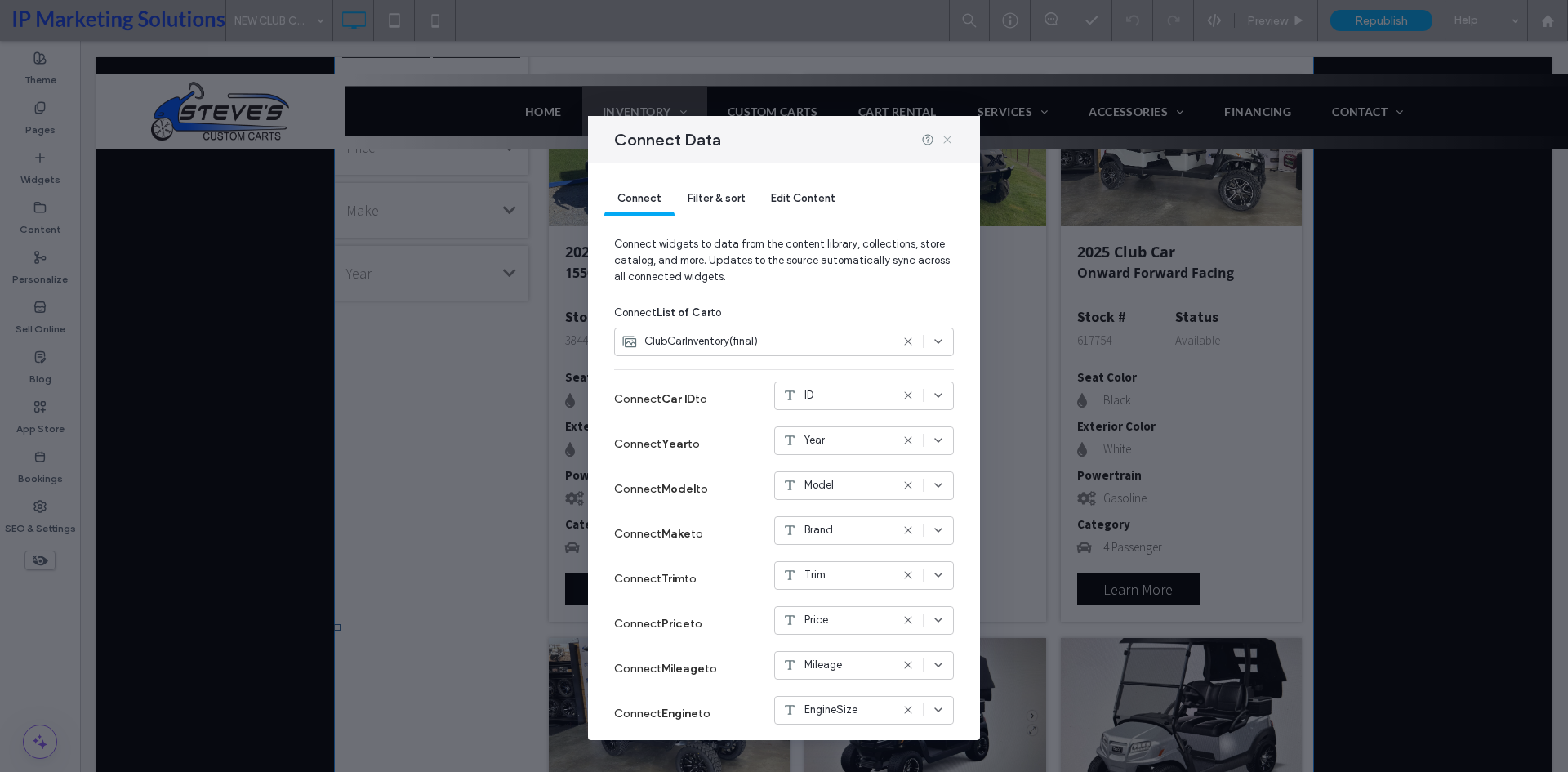
click at [946, 142] on icon at bounding box center [947, 140] width 13 height 13
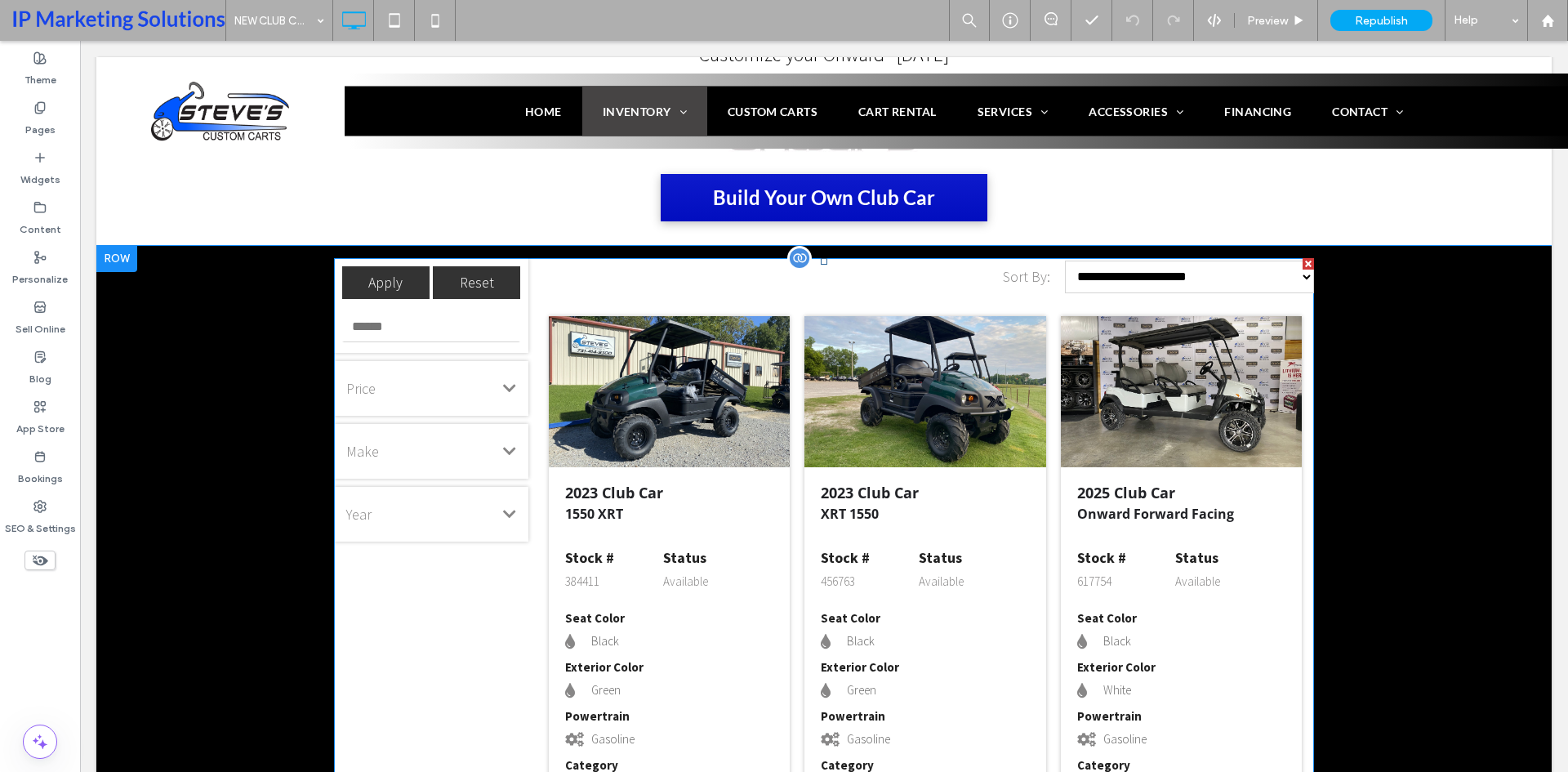
scroll to position [1063, 0]
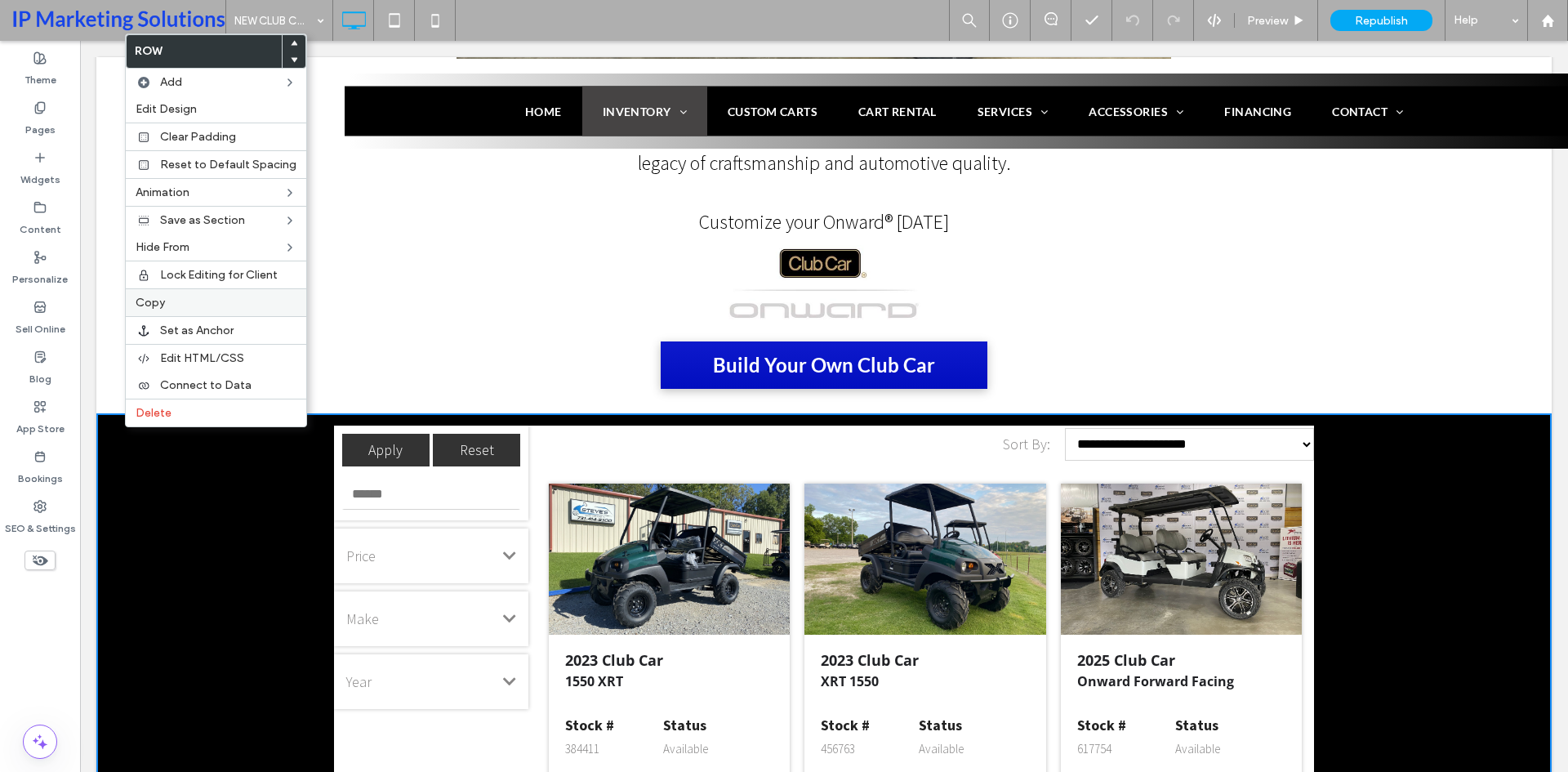
click at [236, 300] on label "Copy" at bounding box center [216, 303] width 161 height 14
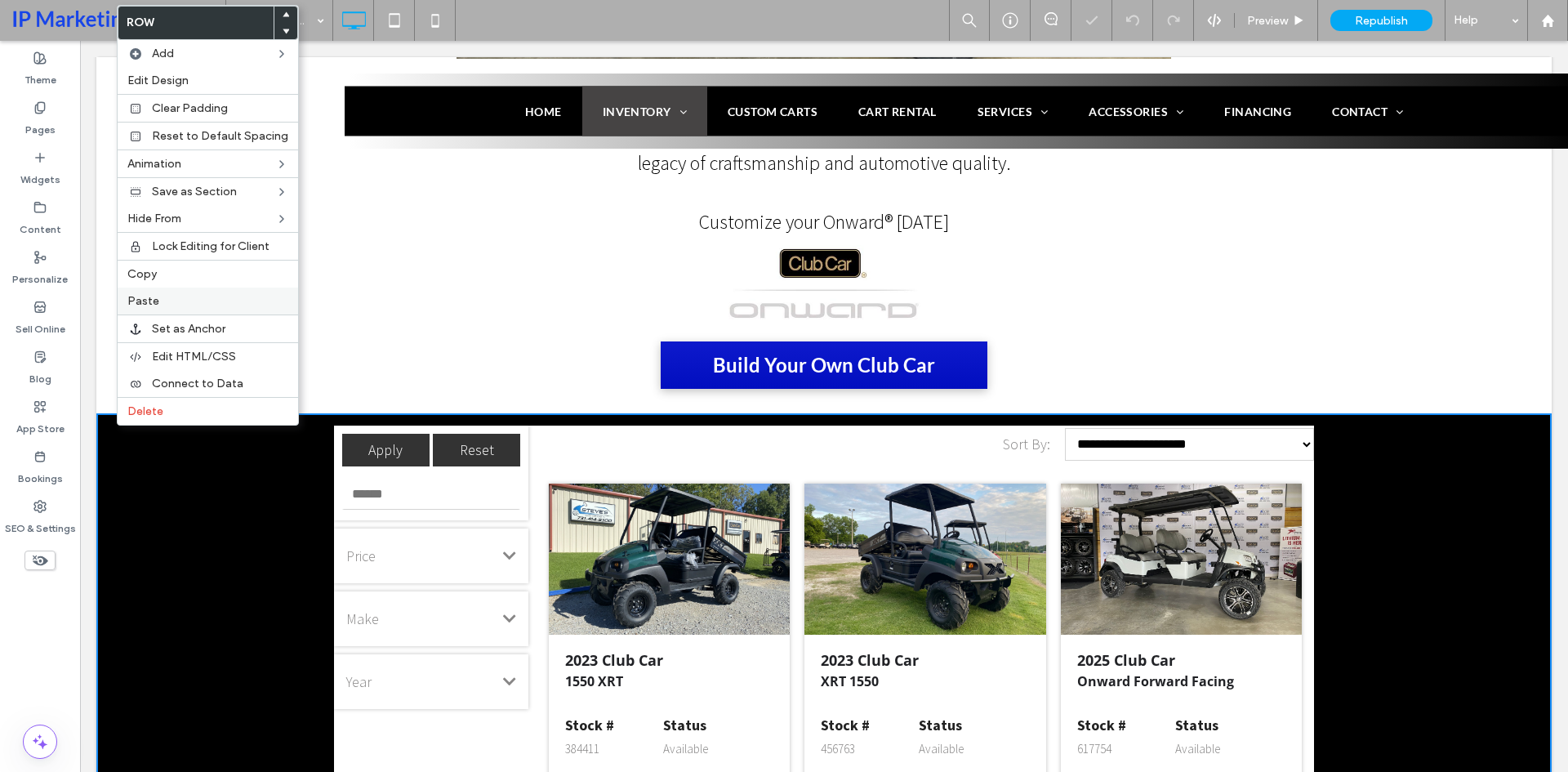
click at [171, 291] on div "Paste" at bounding box center [207, 301] width 180 height 27
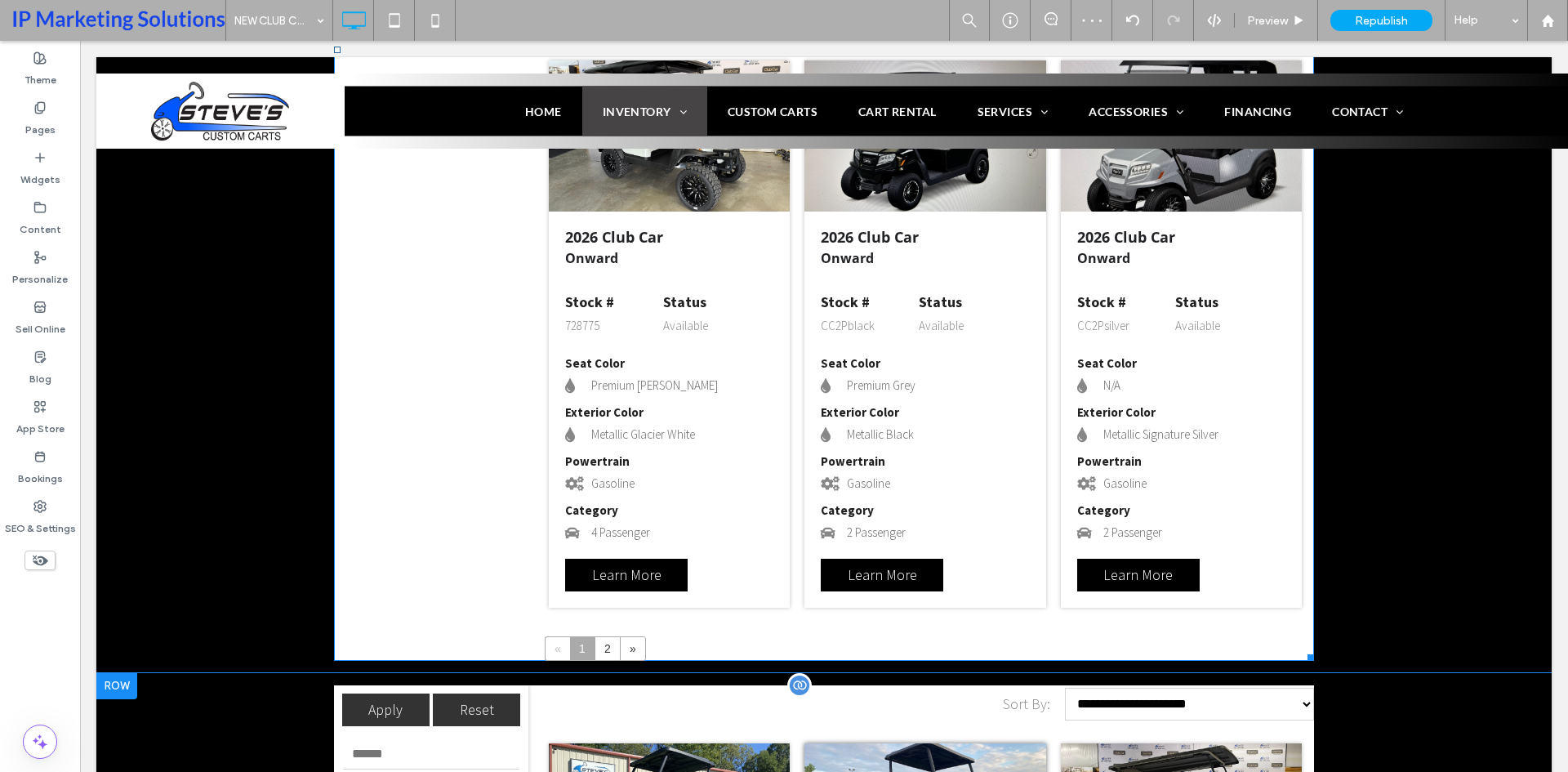
scroll to position [2615, 0]
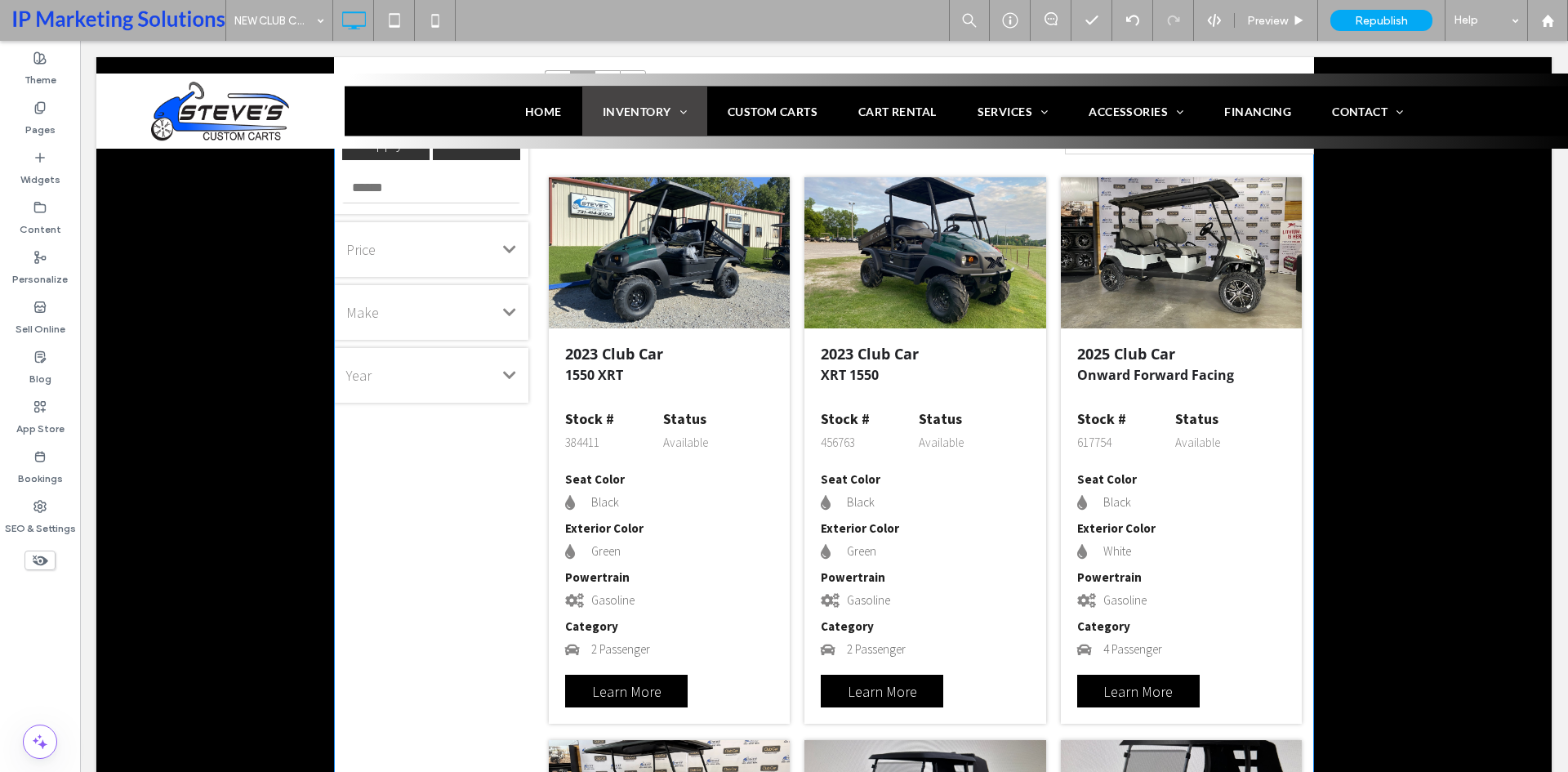
click at [787, 442] on span at bounding box center [824, 730] width 980 height 1222
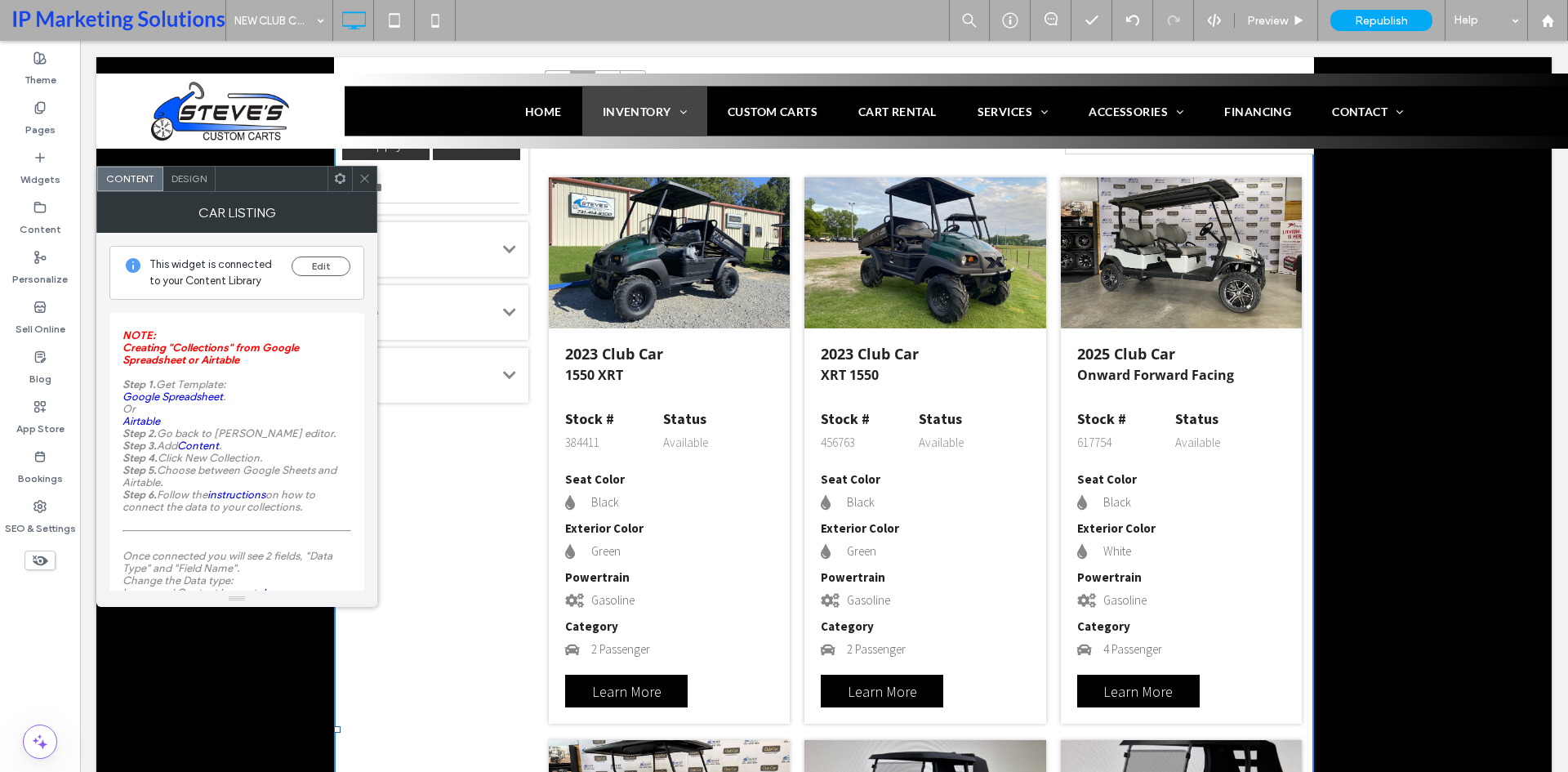
click at [358, 173] on div at bounding box center [365, 179] width 25 height 25
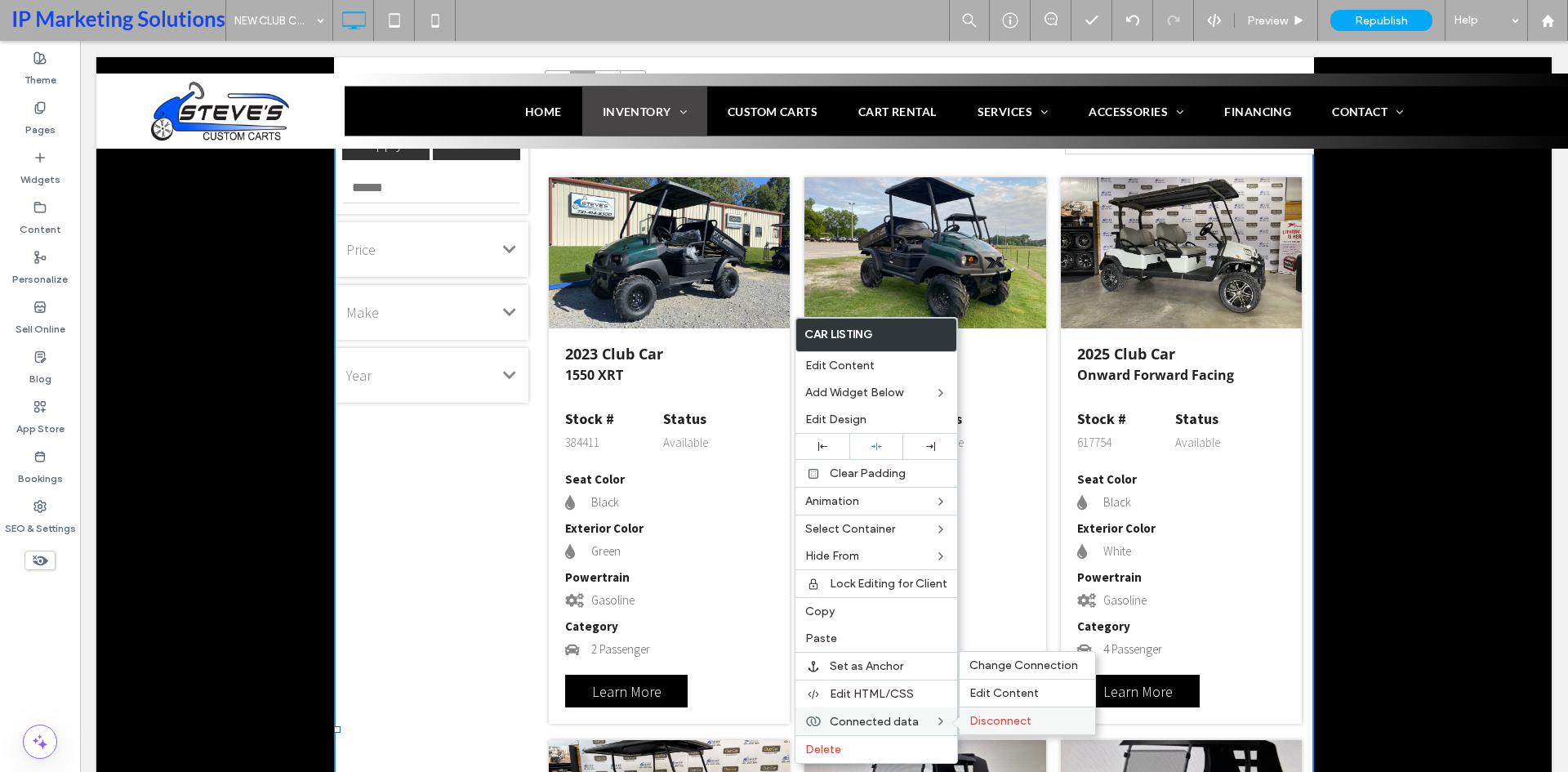
click at [994, 727] on span "Disconnect" at bounding box center [1000, 721] width 62 height 14
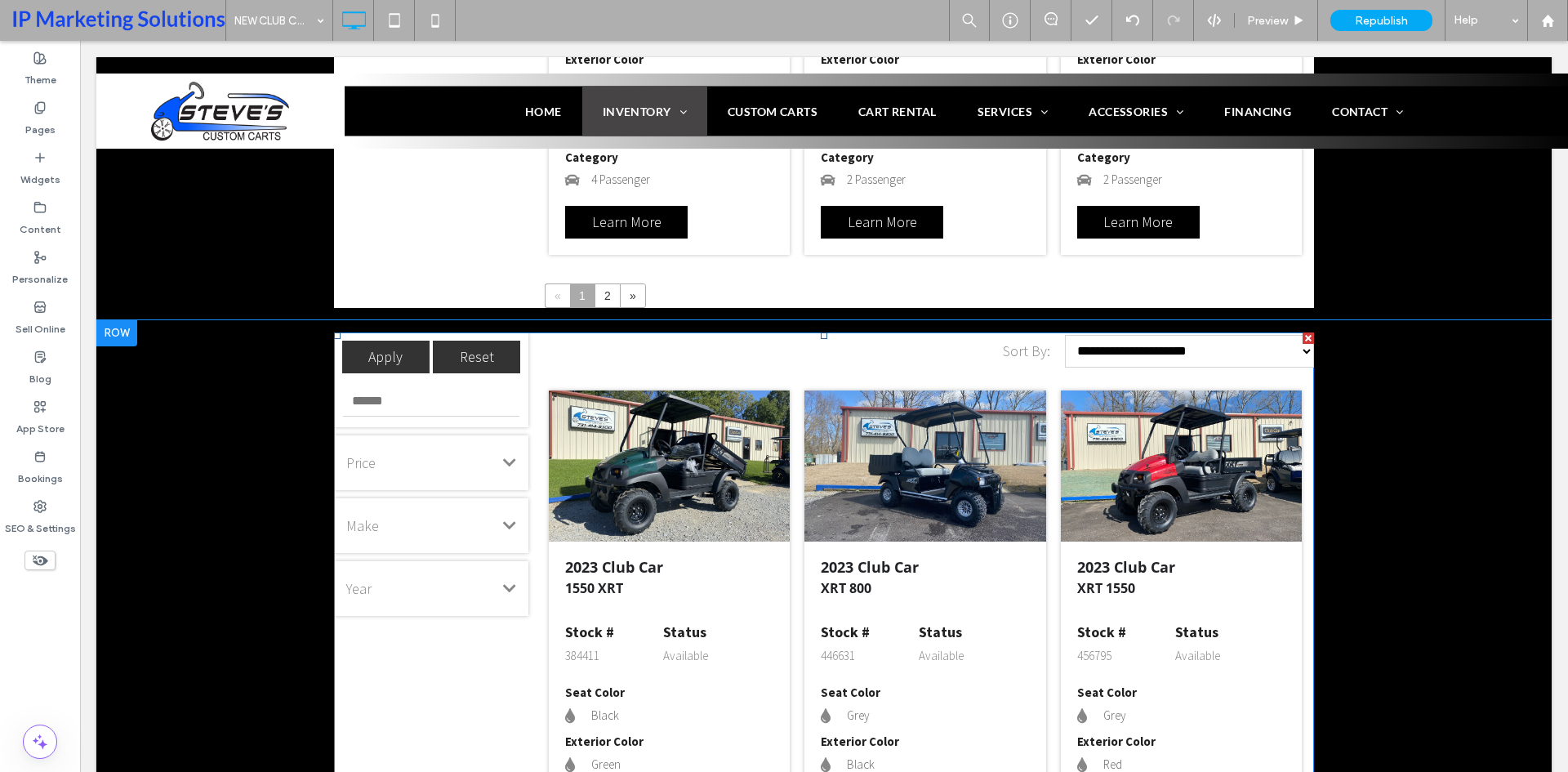
scroll to position [2830, 0]
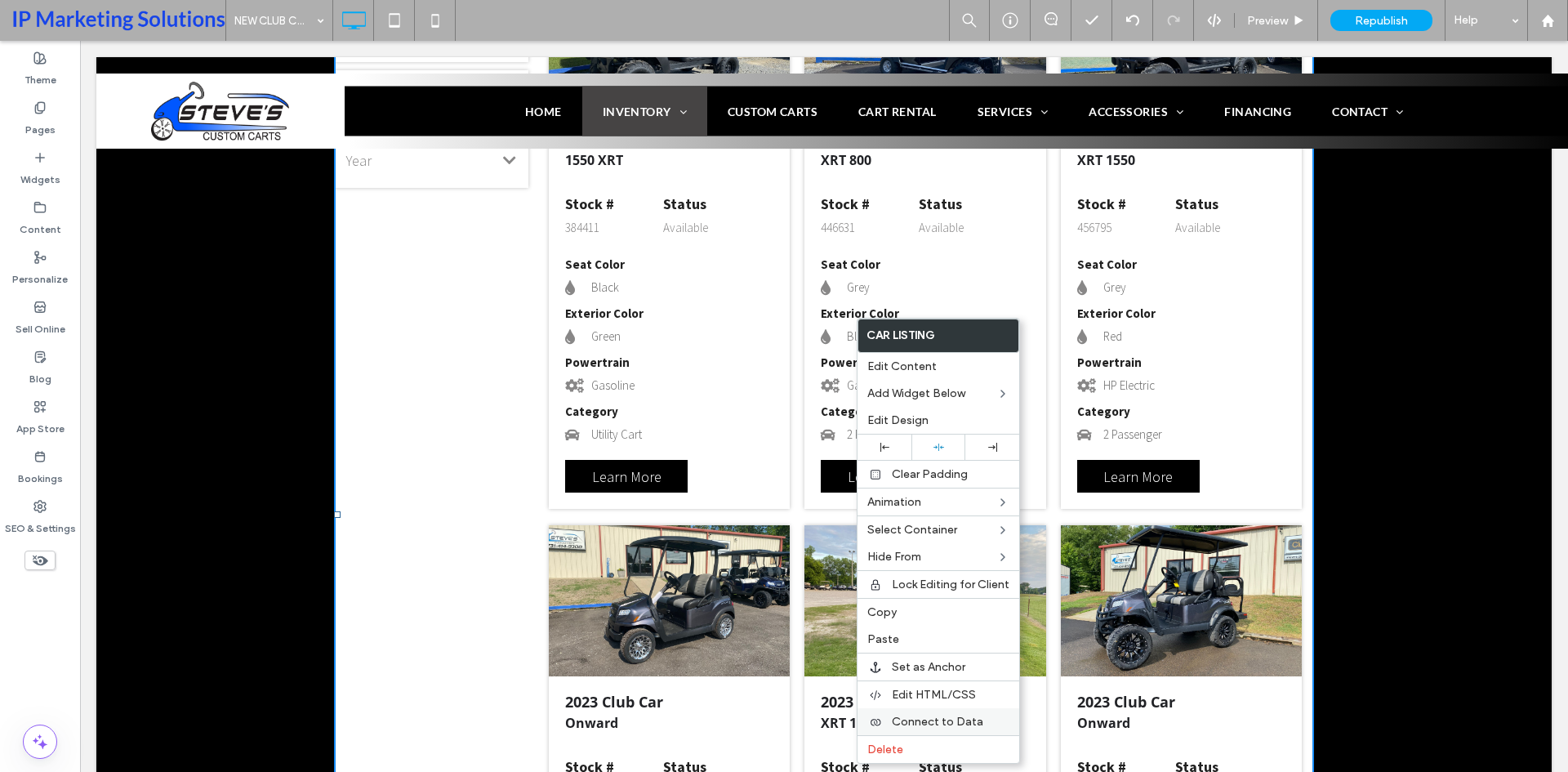
click at [959, 723] on span "Connect to Data" at bounding box center [938, 722] width 92 height 14
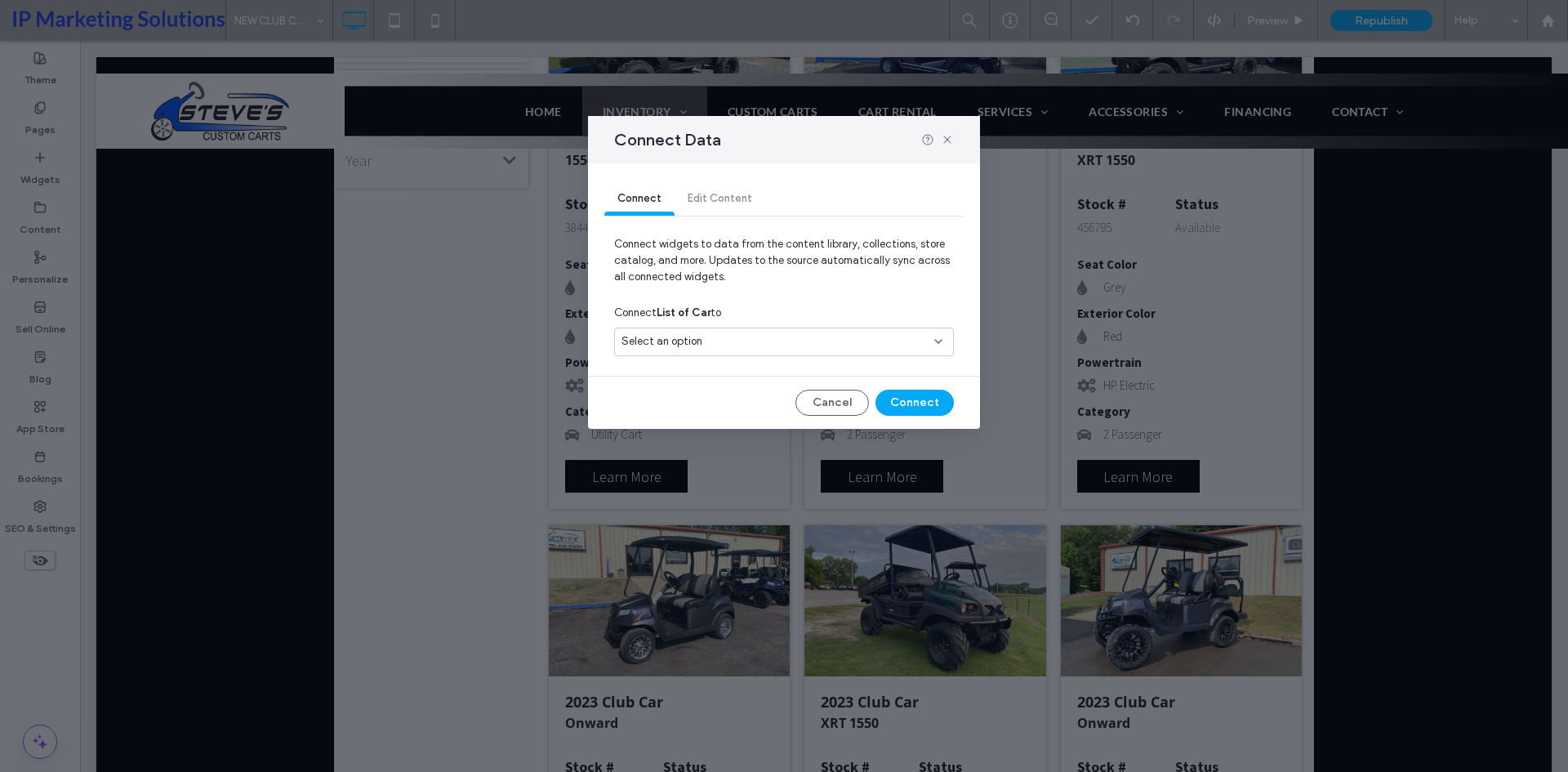
click at [735, 337] on div "Select an option" at bounding box center [774, 341] width 305 height 16
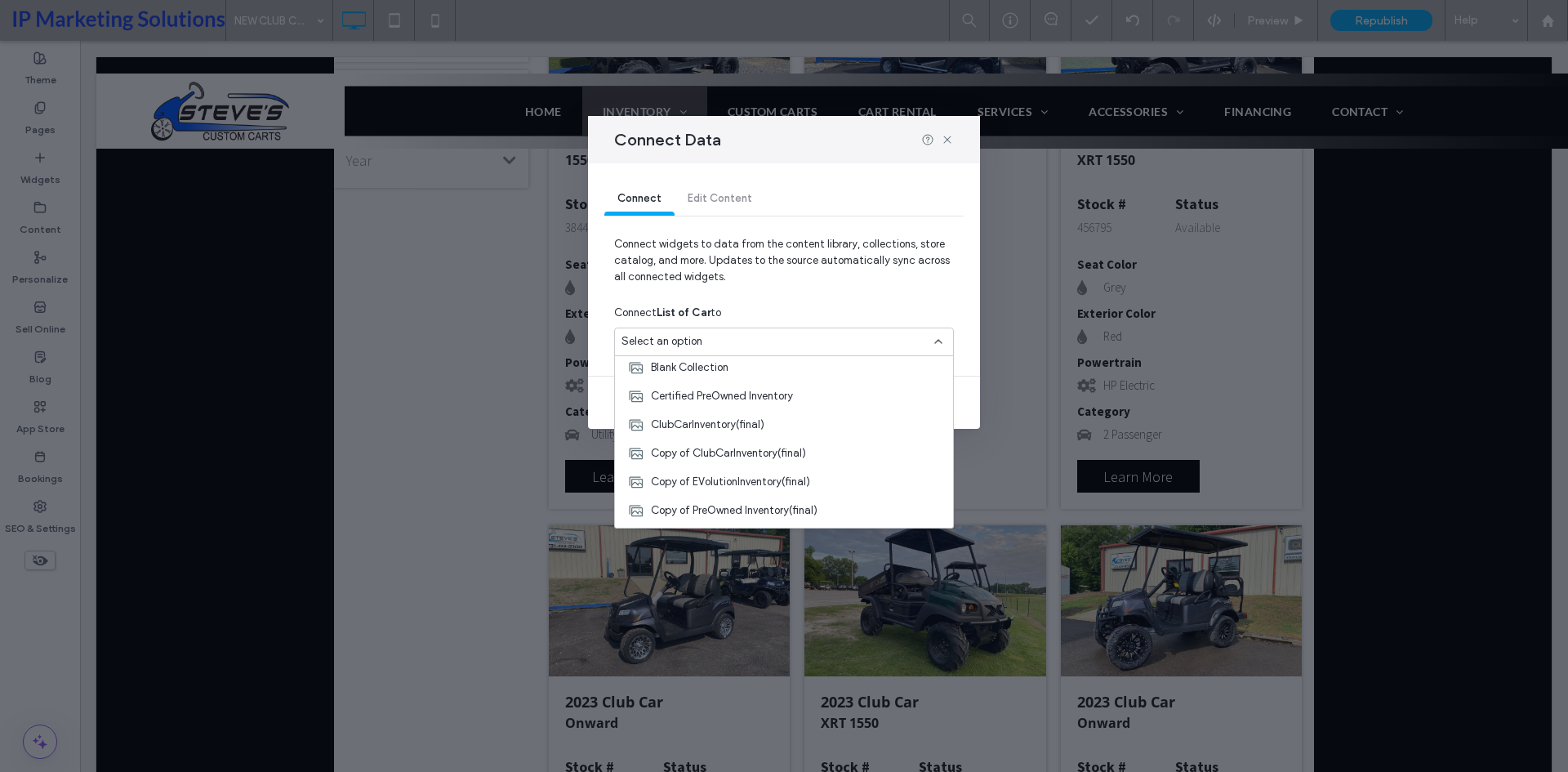
scroll to position [163, 0]
click at [801, 430] on span "Copy of ClubCarInventory(final)" at bounding box center [728, 436] width 155 height 16
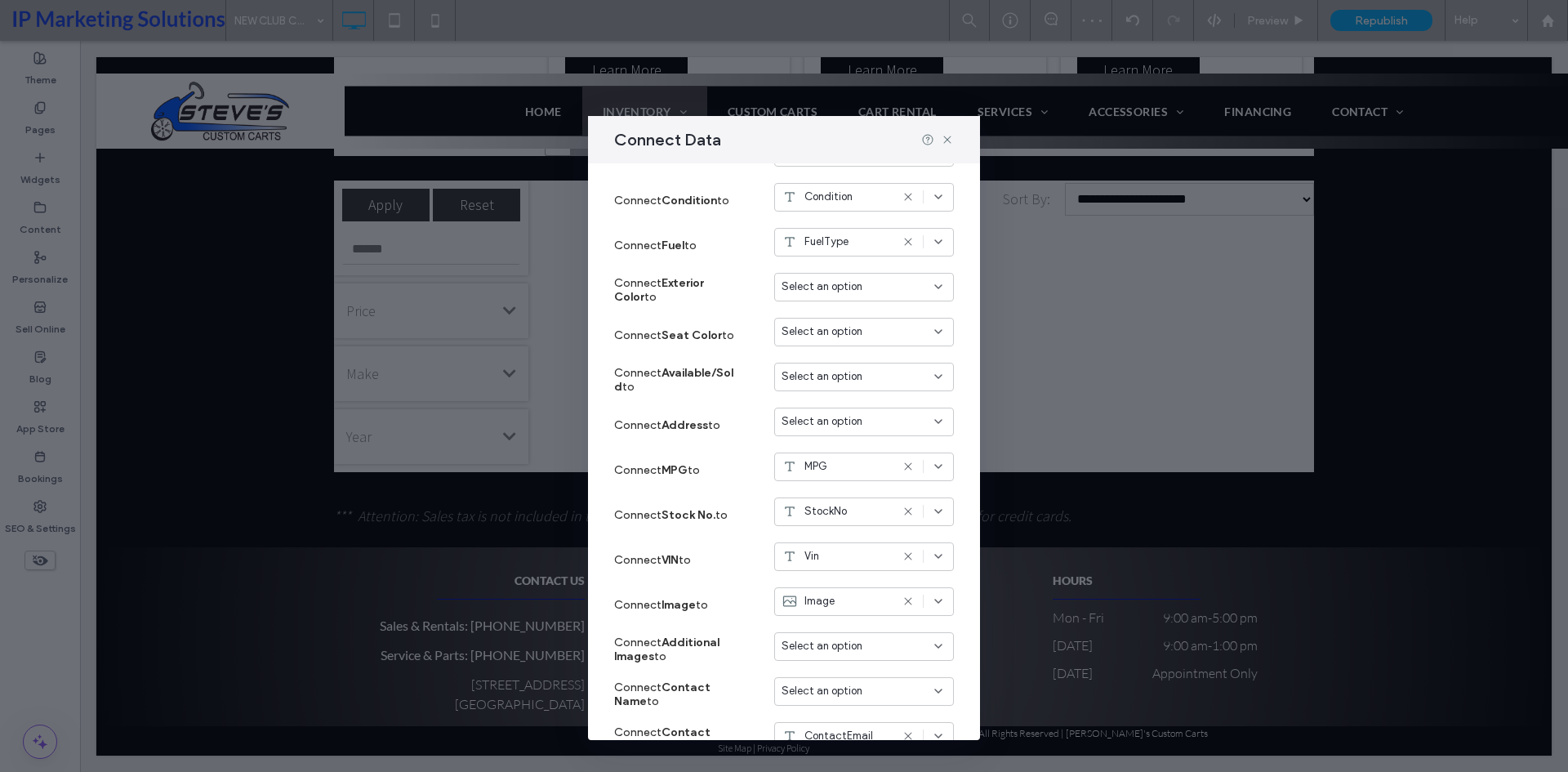
scroll to position [654, 0]
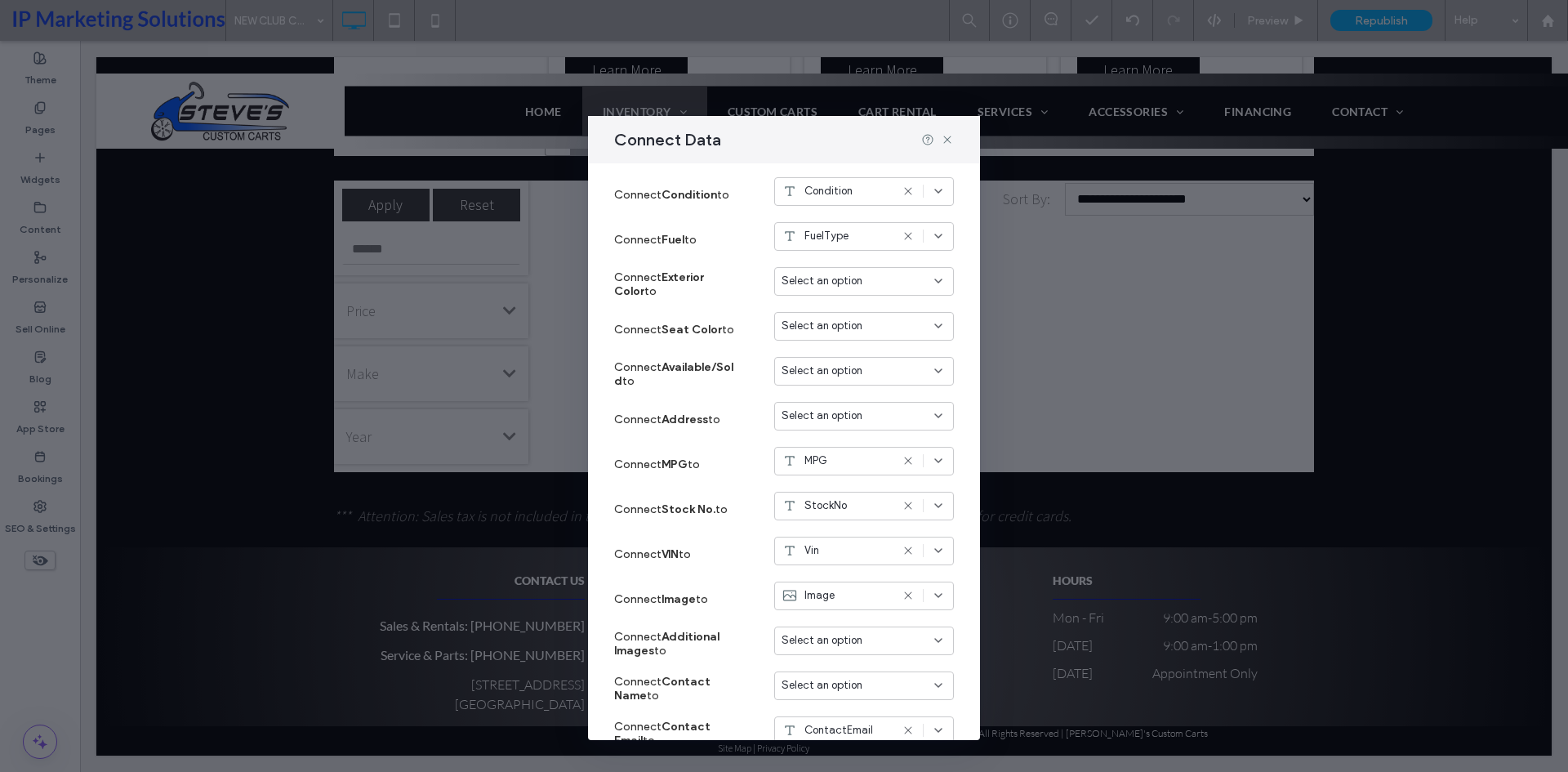
click at [798, 281] on span "Select an option" at bounding box center [822, 281] width 81 height 16
click at [838, 377] on span "Exterior Color" at bounding box center [831, 375] width 64 height 16
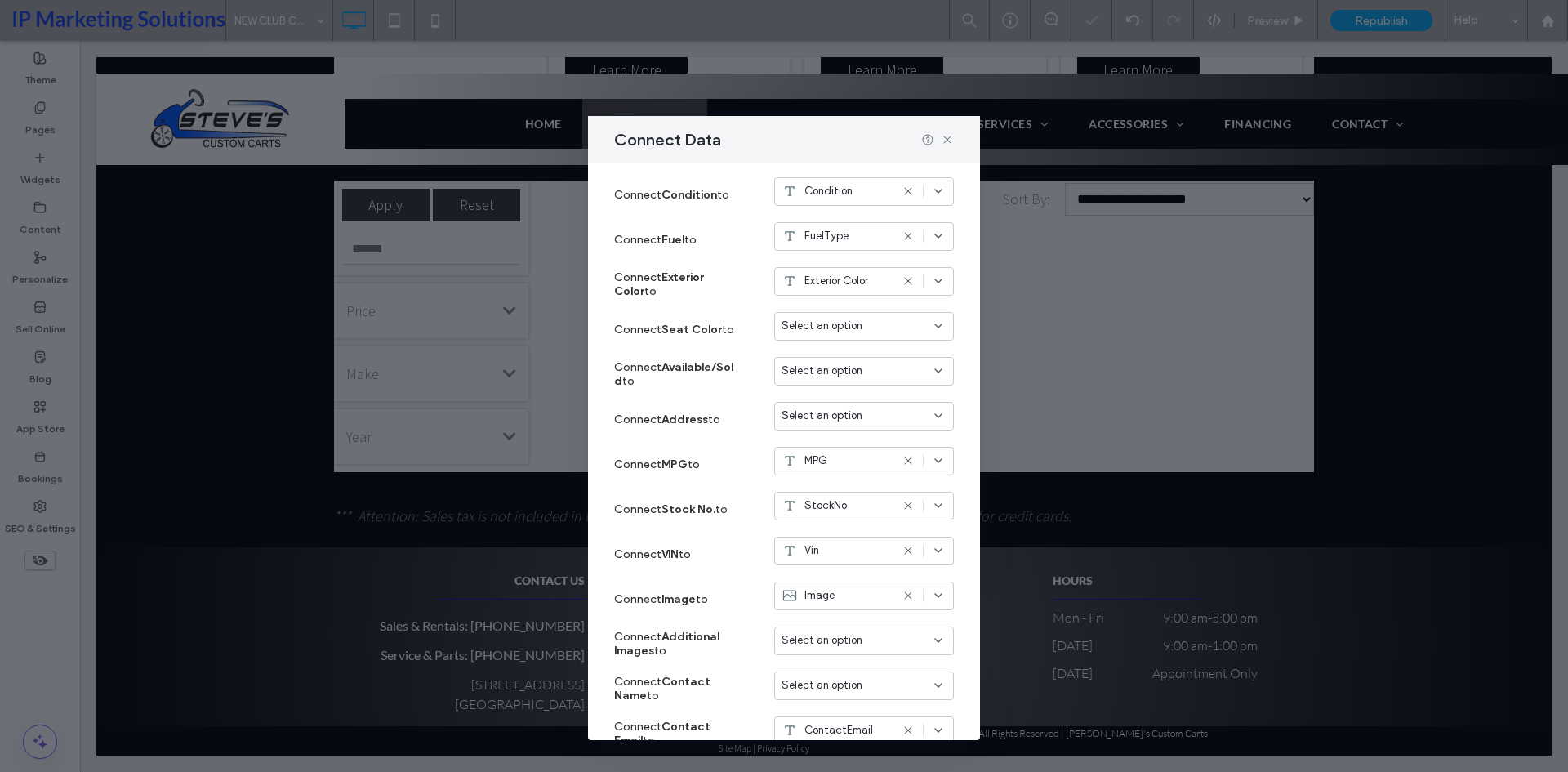
click at [784, 325] on span "Select an option" at bounding box center [822, 326] width 81 height 16
click at [848, 362] on span "Interior Color" at bounding box center [829, 355] width 61 height 16
click at [838, 375] on span "Select an option" at bounding box center [822, 371] width 81 height 16
click at [860, 377] on div "Select an option" at bounding box center [854, 371] width 146 height 16
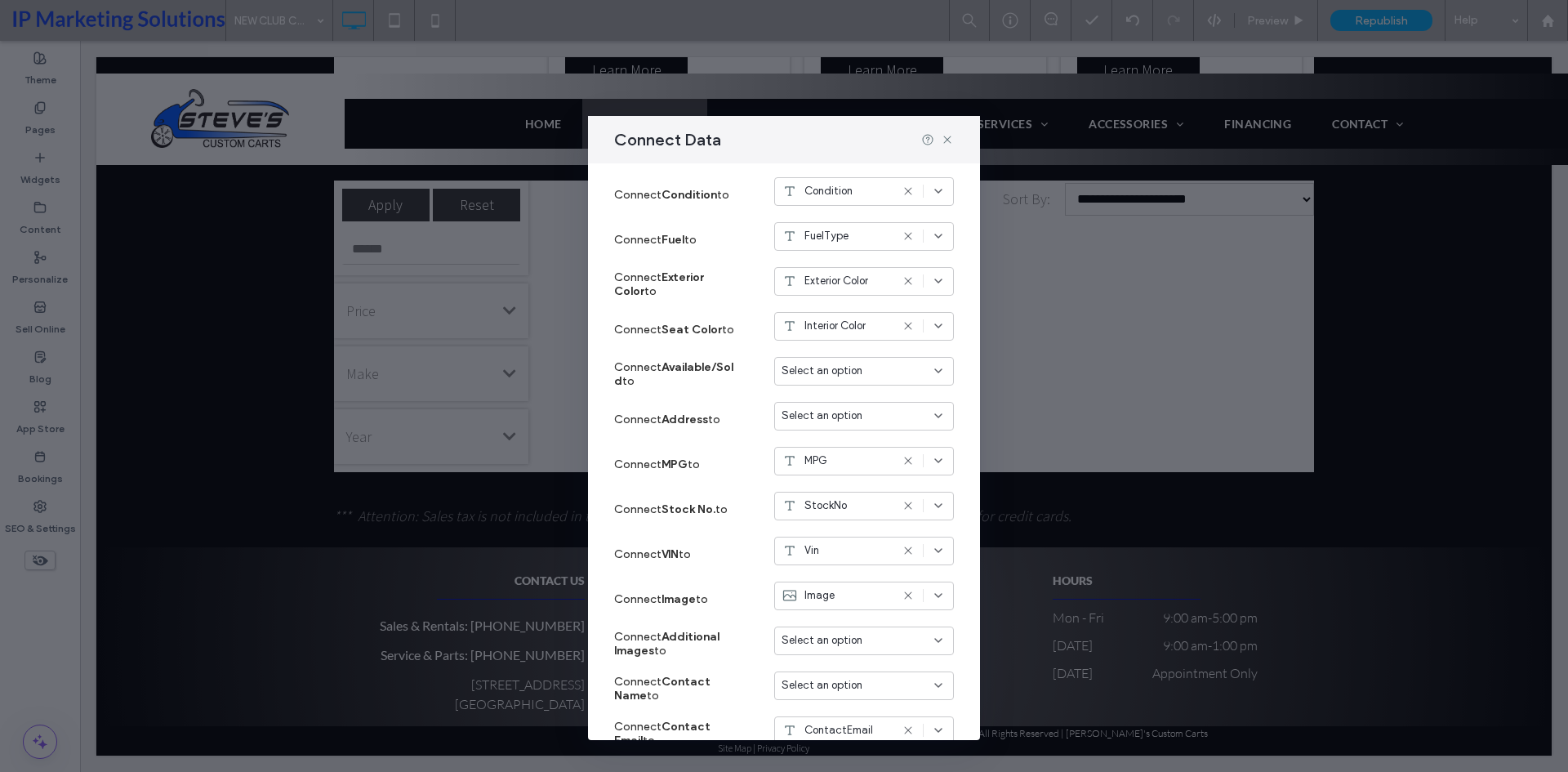
click at [796, 413] on span "Select an option" at bounding box center [822, 416] width 81 height 16
click at [952, 490] on div "Connect Filter & sort Edit Content Connect widgets to data from the content lib…" at bounding box center [784, 451] width 392 height 577
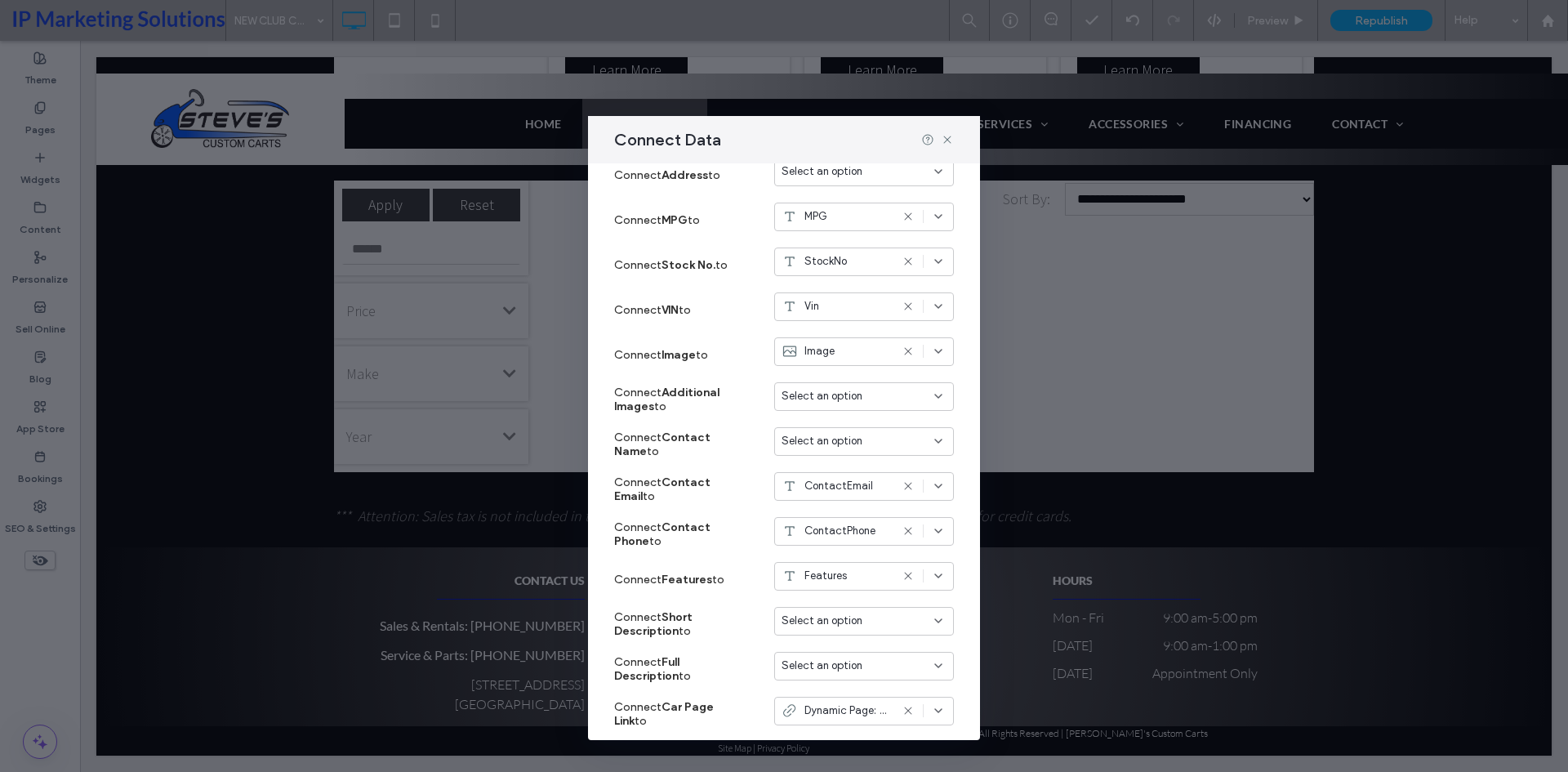
scroll to position [898, 0]
click at [841, 402] on span "Select an option" at bounding box center [822, 395] width 81 height 16
click at [964, 460] on div "Connect Filter & sort Edit Content Connect widgets to data from the content lib…" at bounding box center [784, 451] width 392 height 577
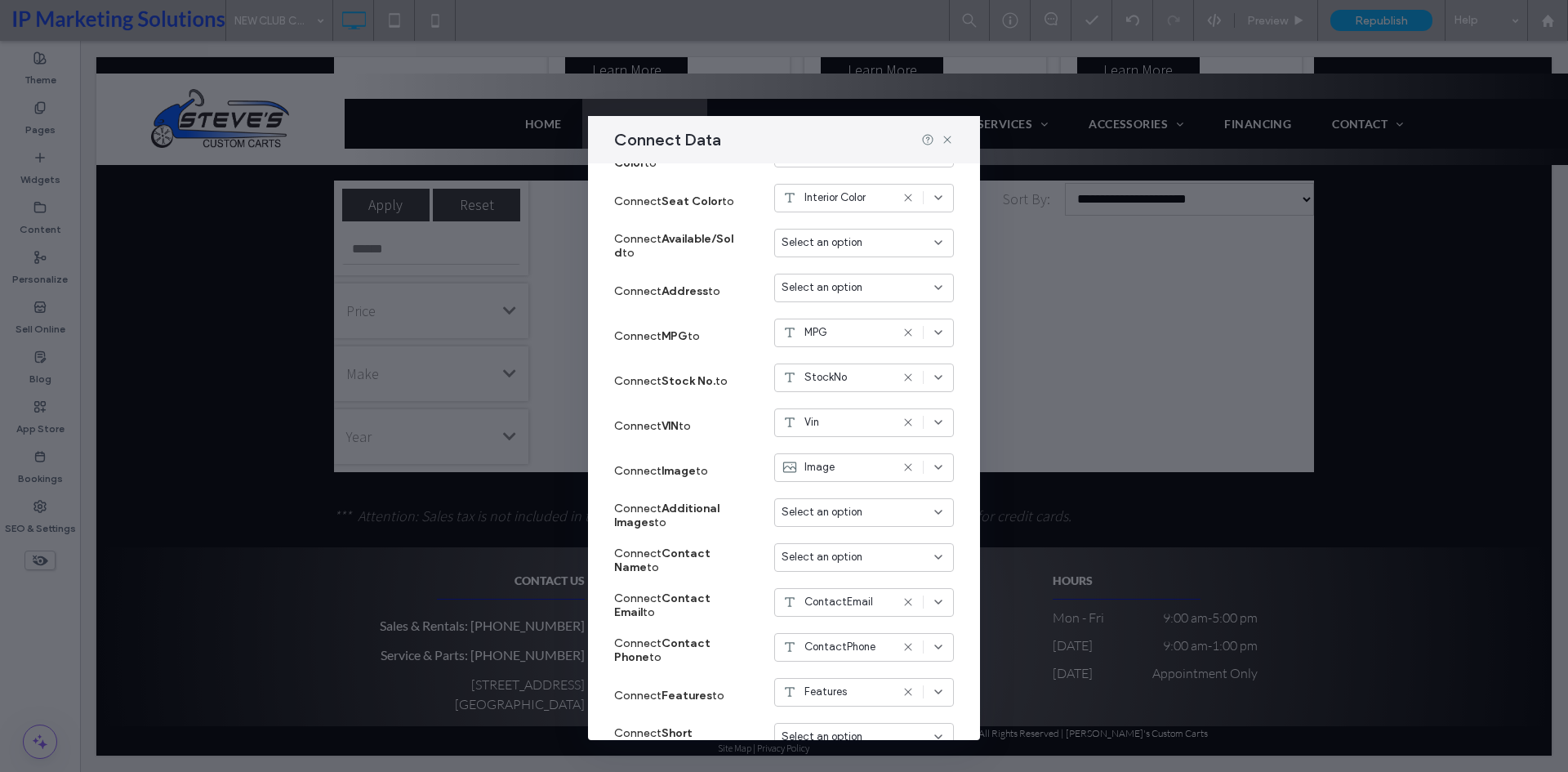
scroll to position [961, 0]
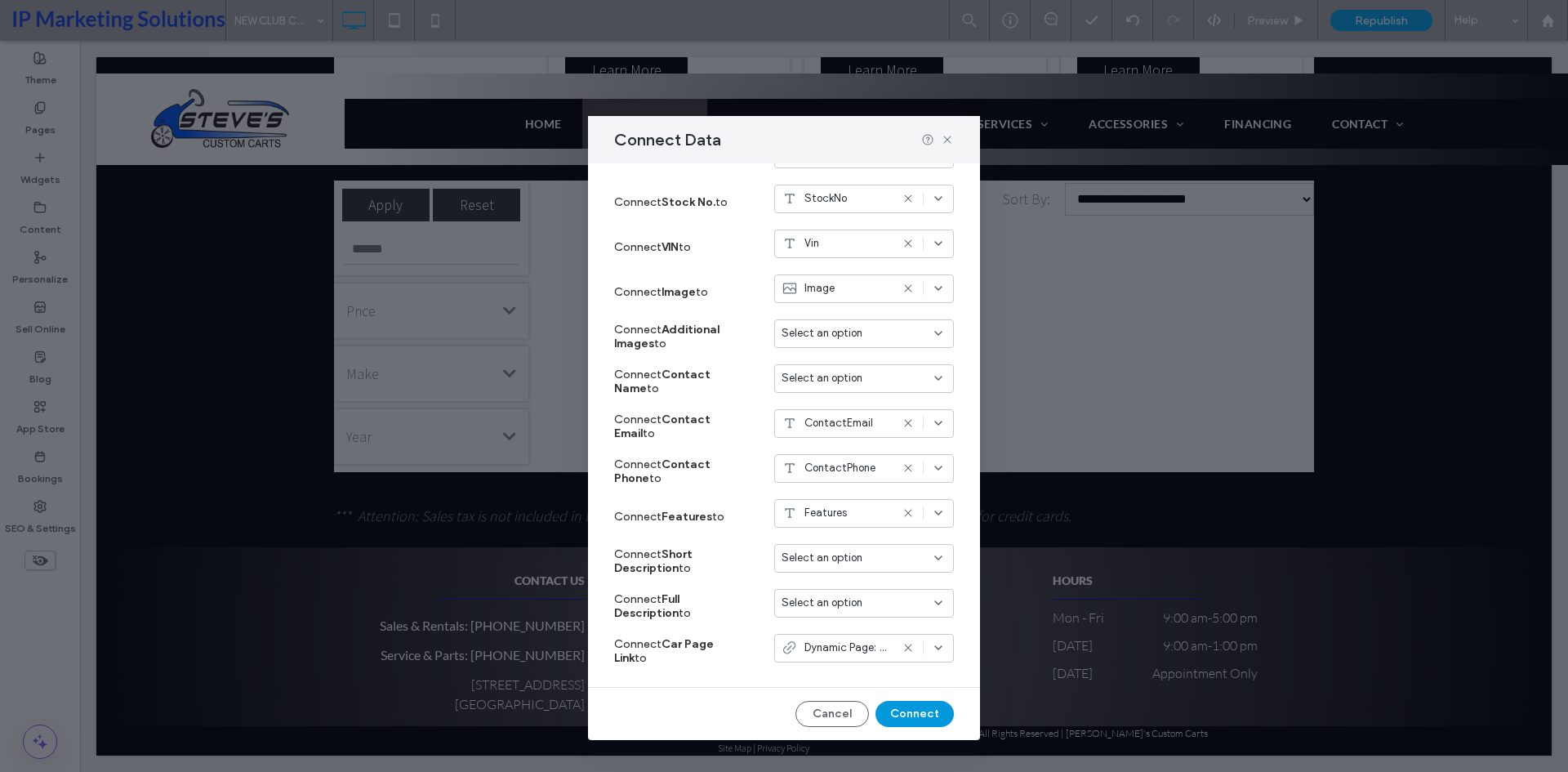
click at [894, 720] on button "Connect" at bounding box center [915, 715] width 79 height 26
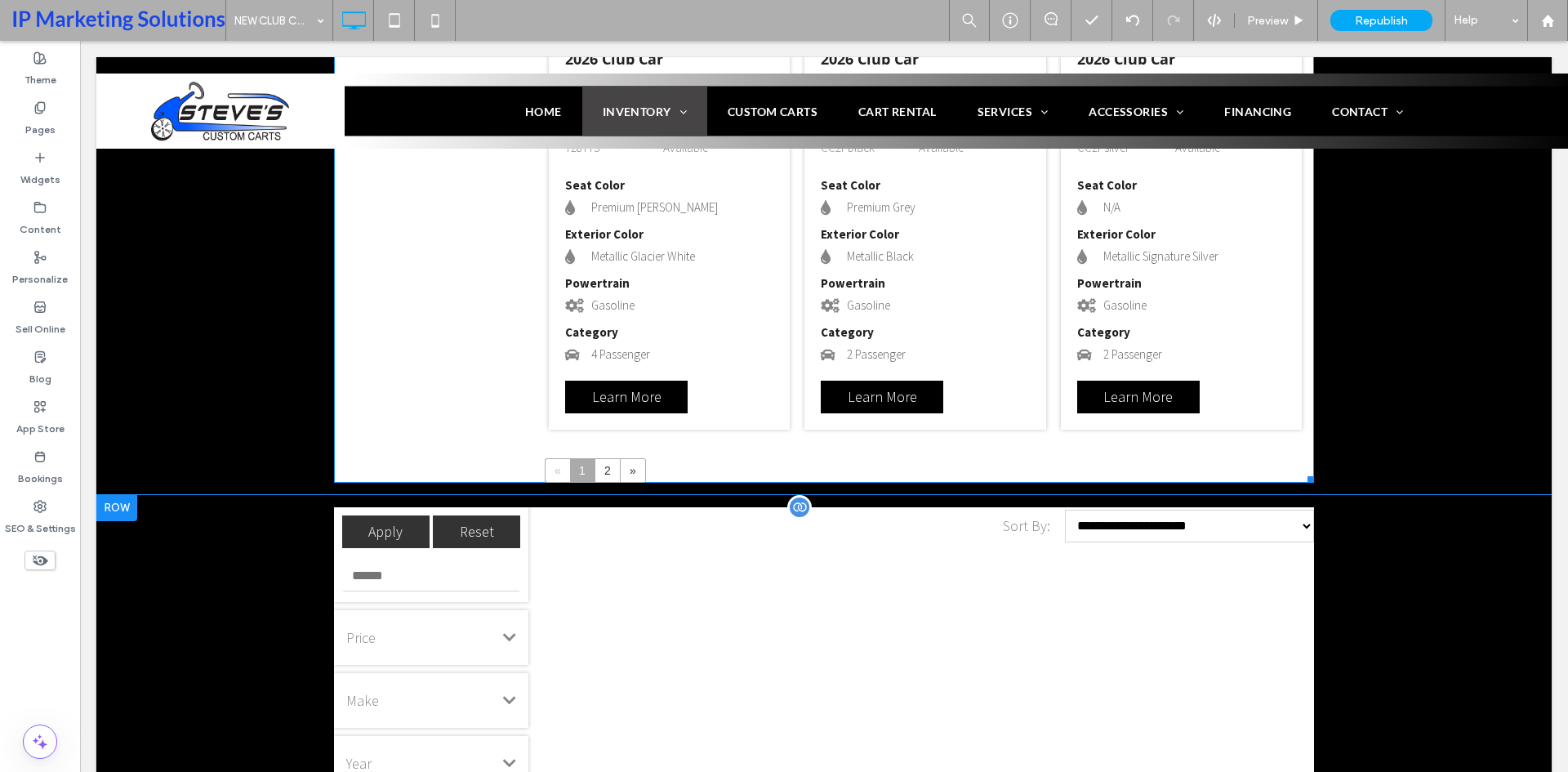
scroll to position [2554, 0]
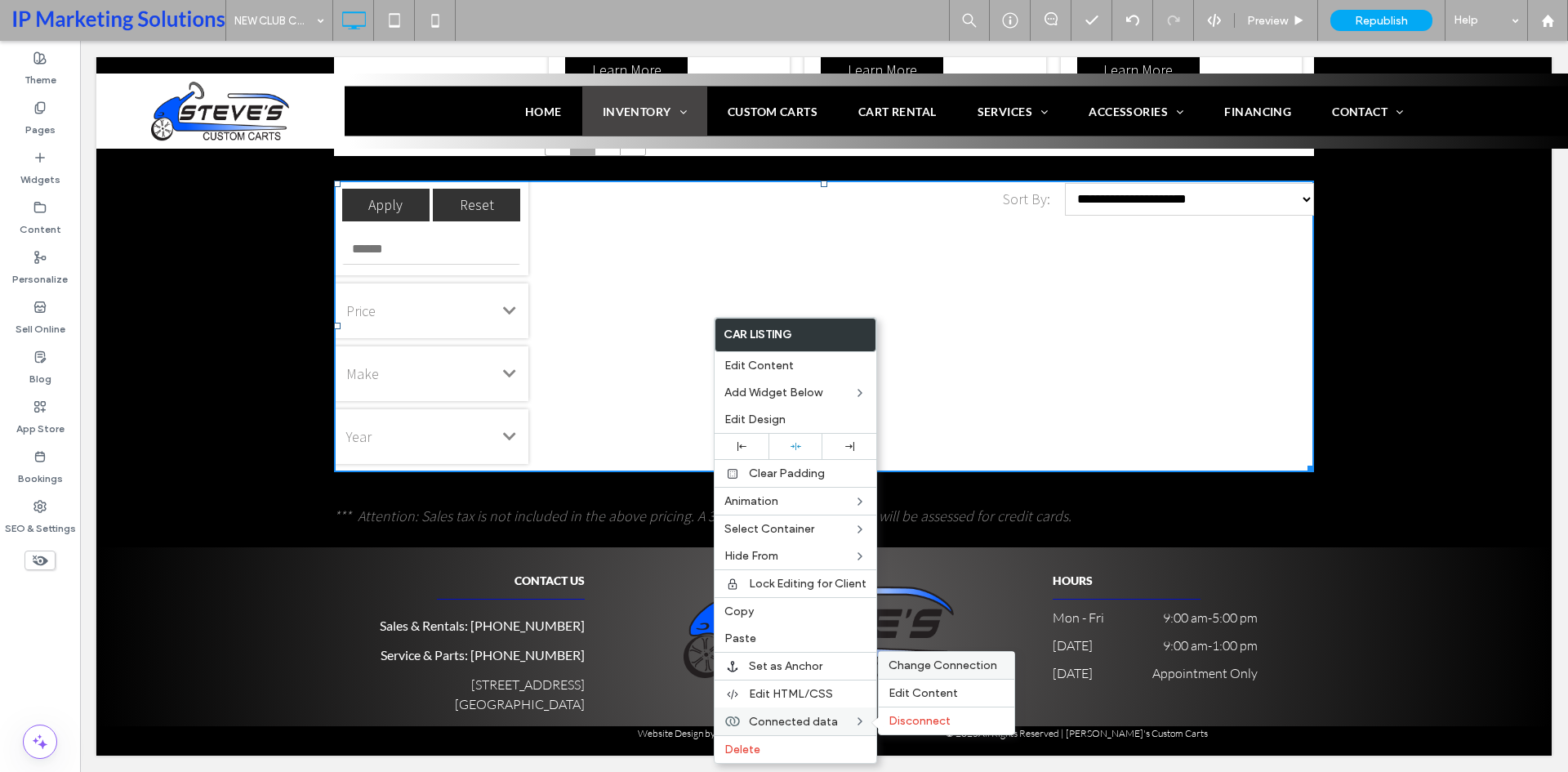
click at [919, 671] on span "Change Connection" at bounding box center [942, 665] width 109 height 14
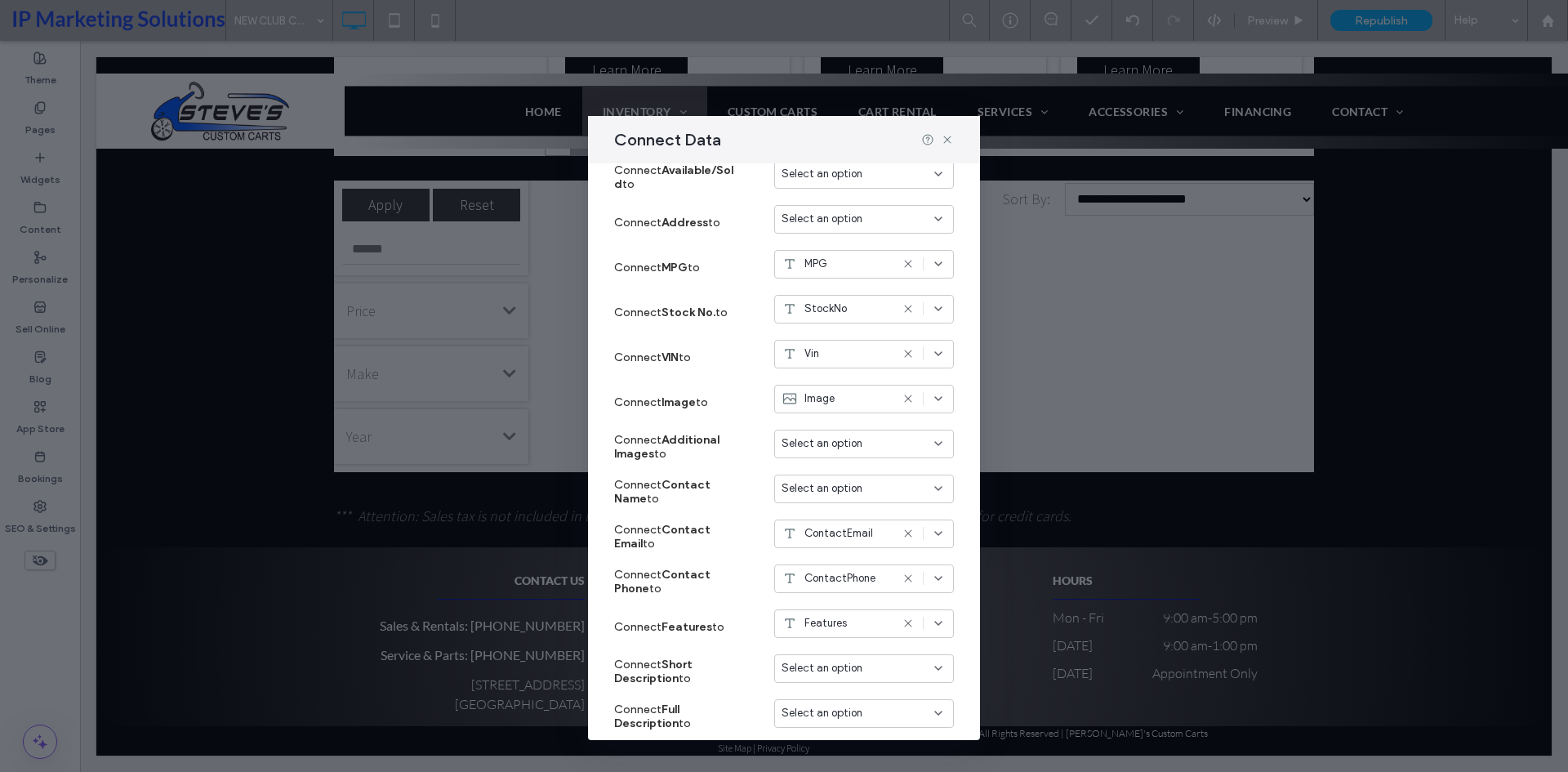
scroll to position [961, 0]
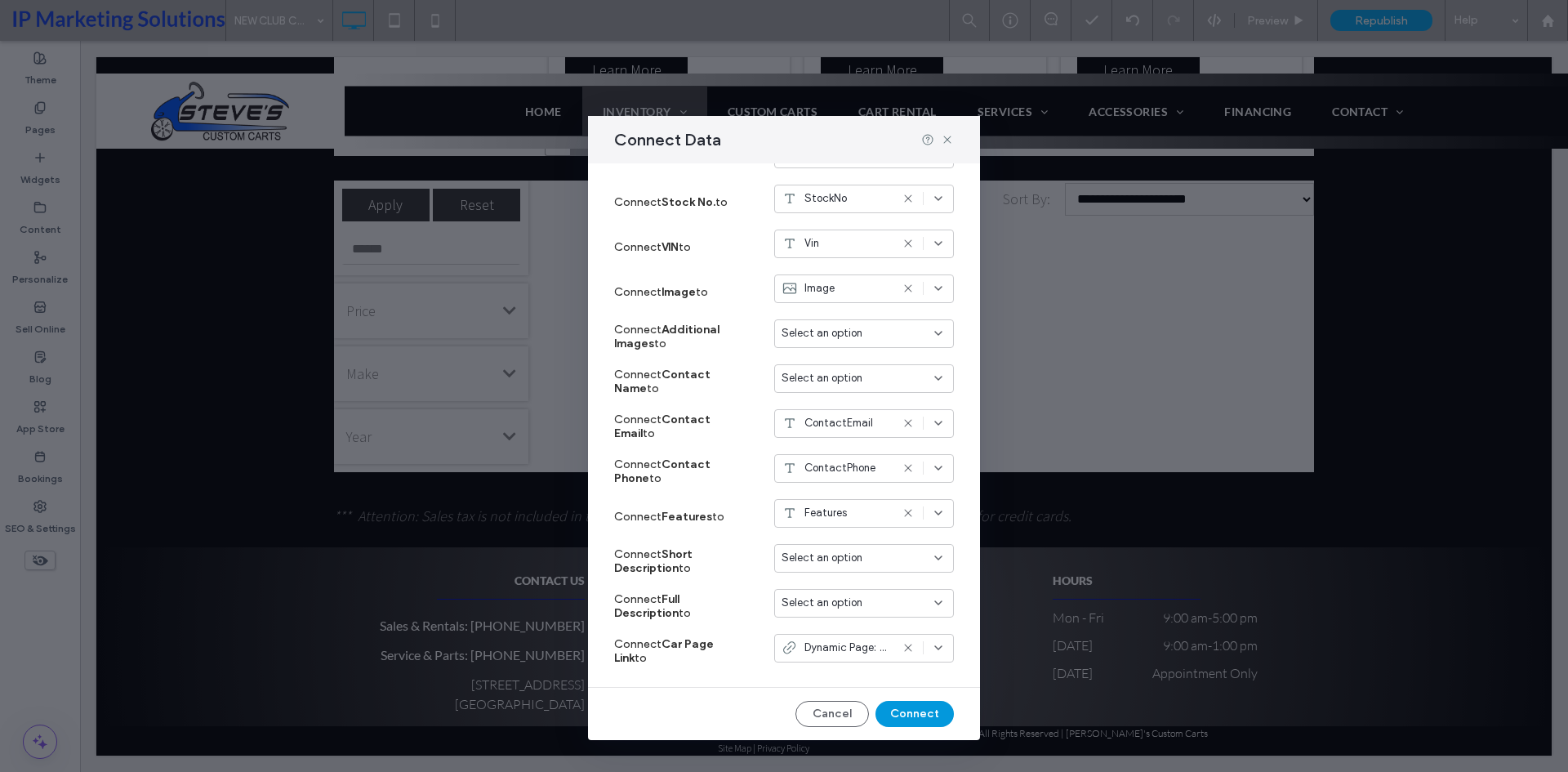
click at [900, 709] on button "Connect" at bounding box center [915, 715] width 79 height 26
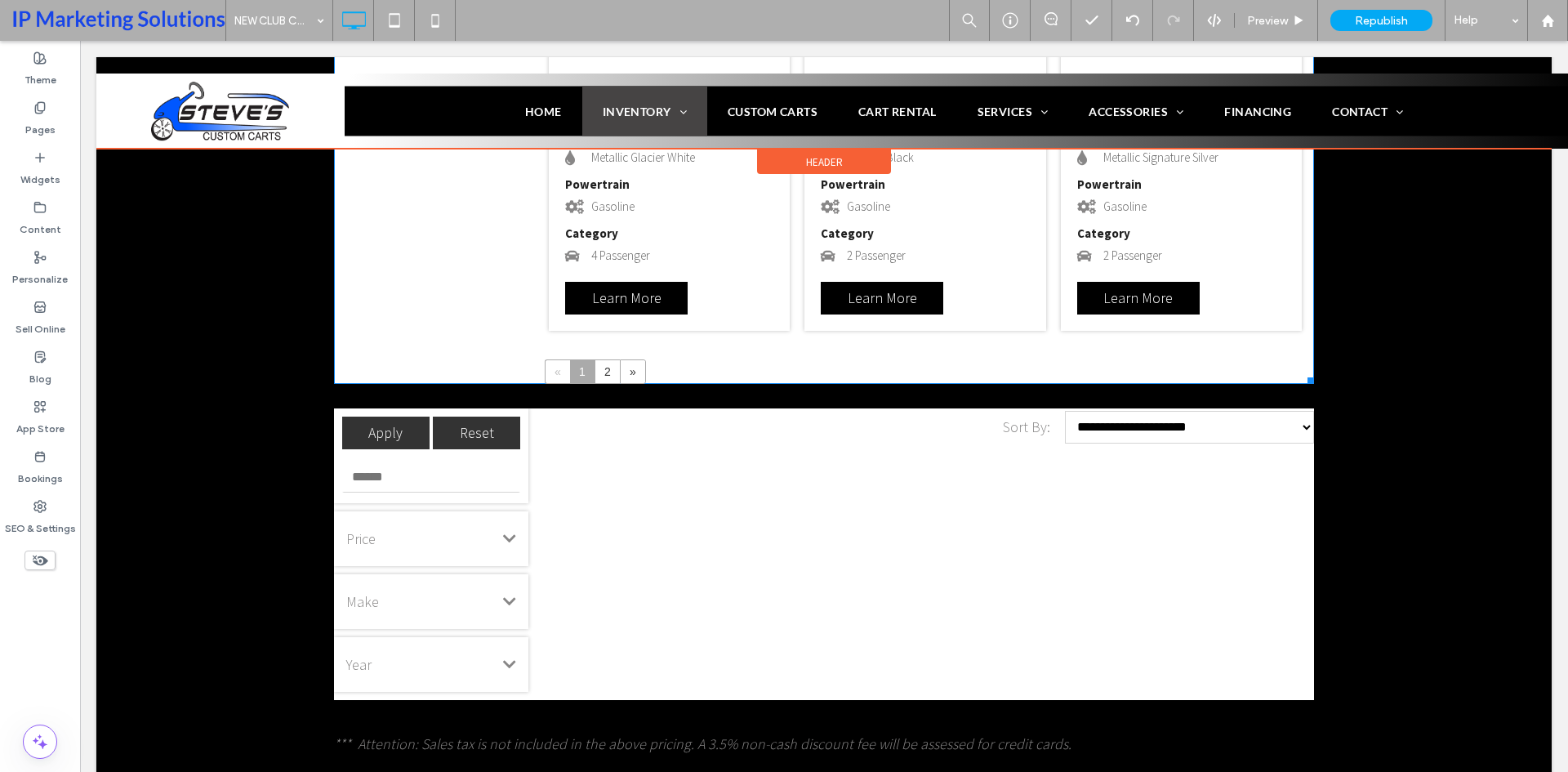
scroll to position [2063, 0]
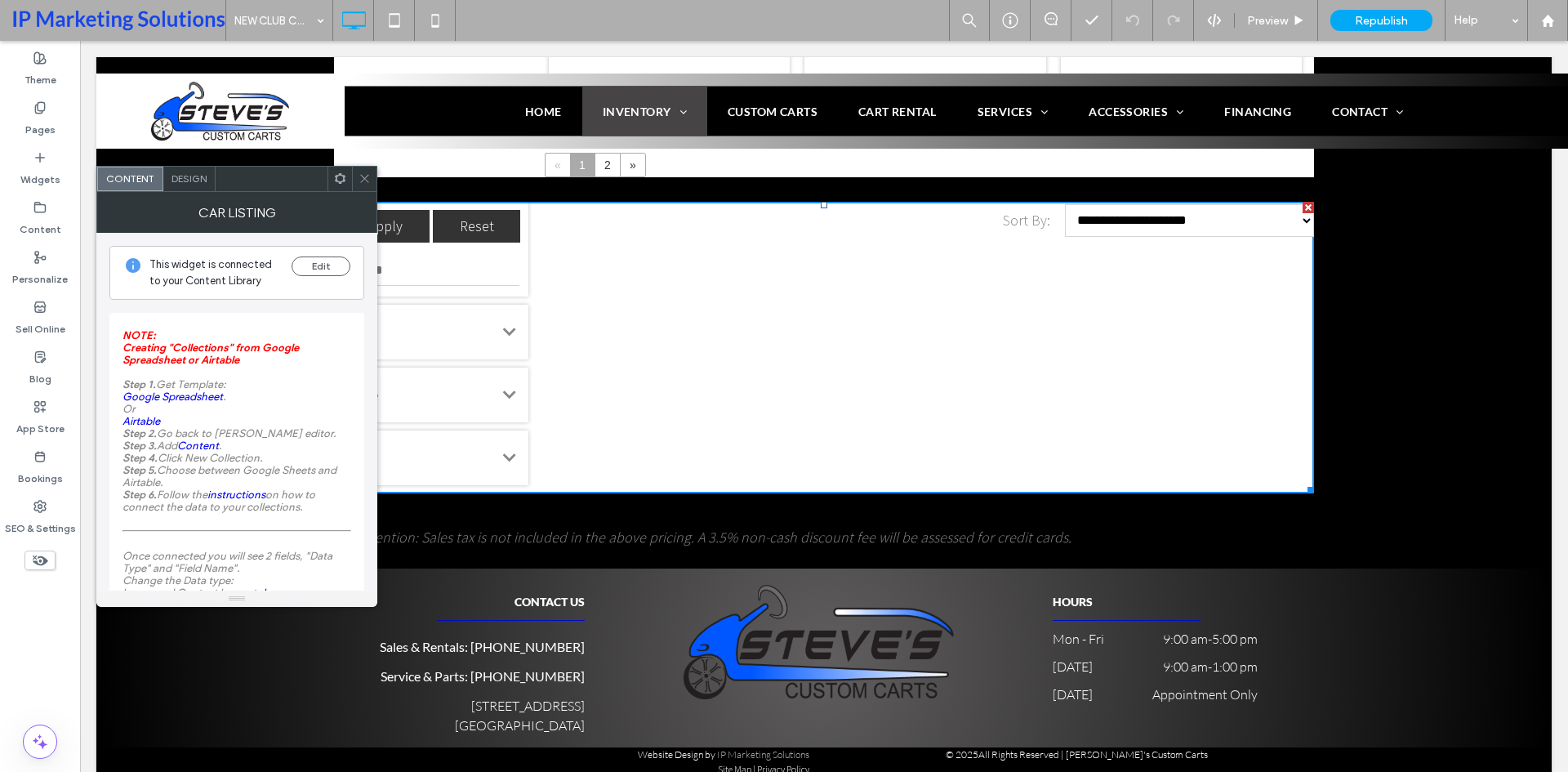
scroll to position [2532, 0]
click at [312, 267] on button "Edit" at bounding box center [320, 266] width 59 height 19
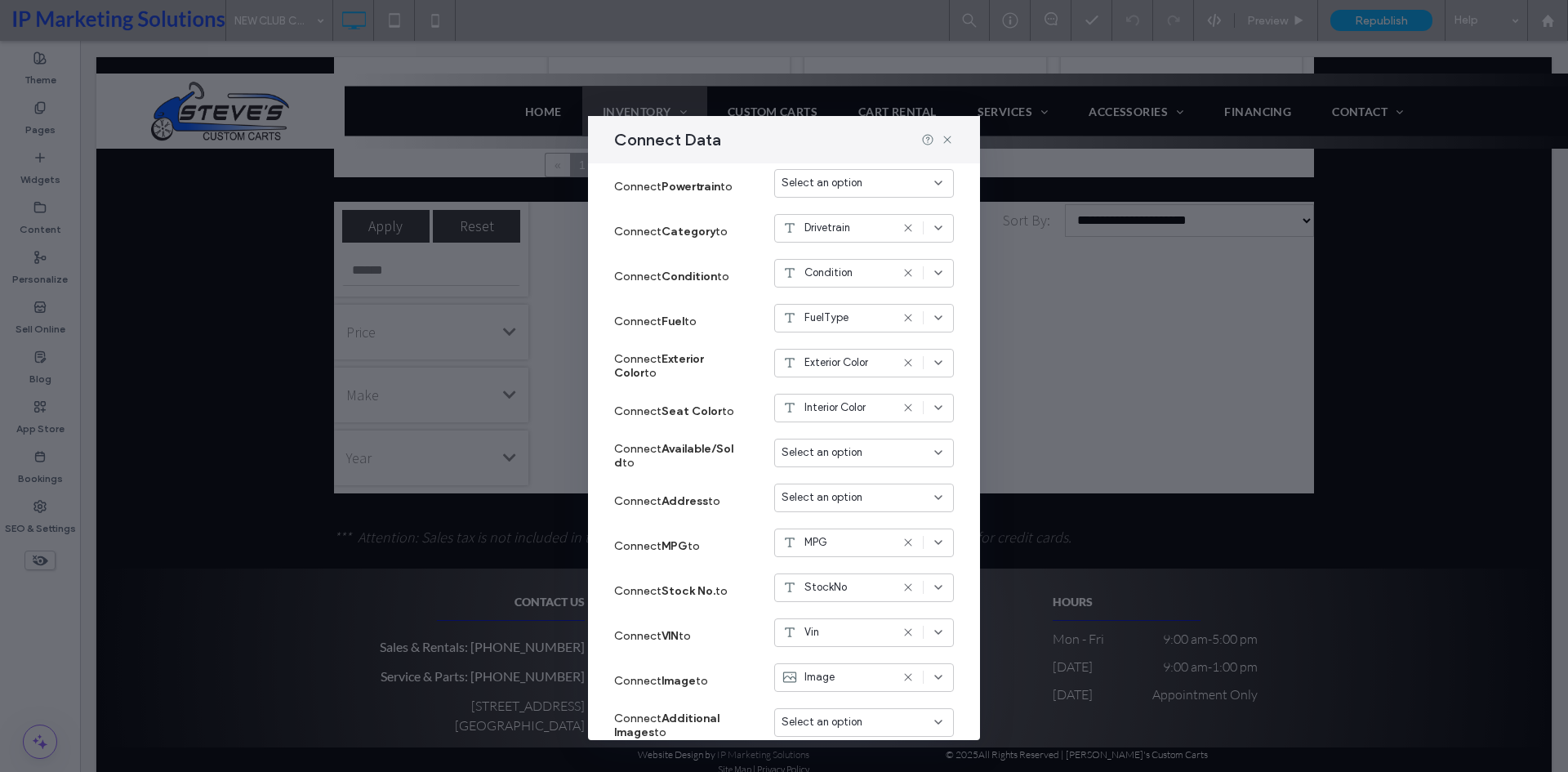
scroll to position [961, 0]
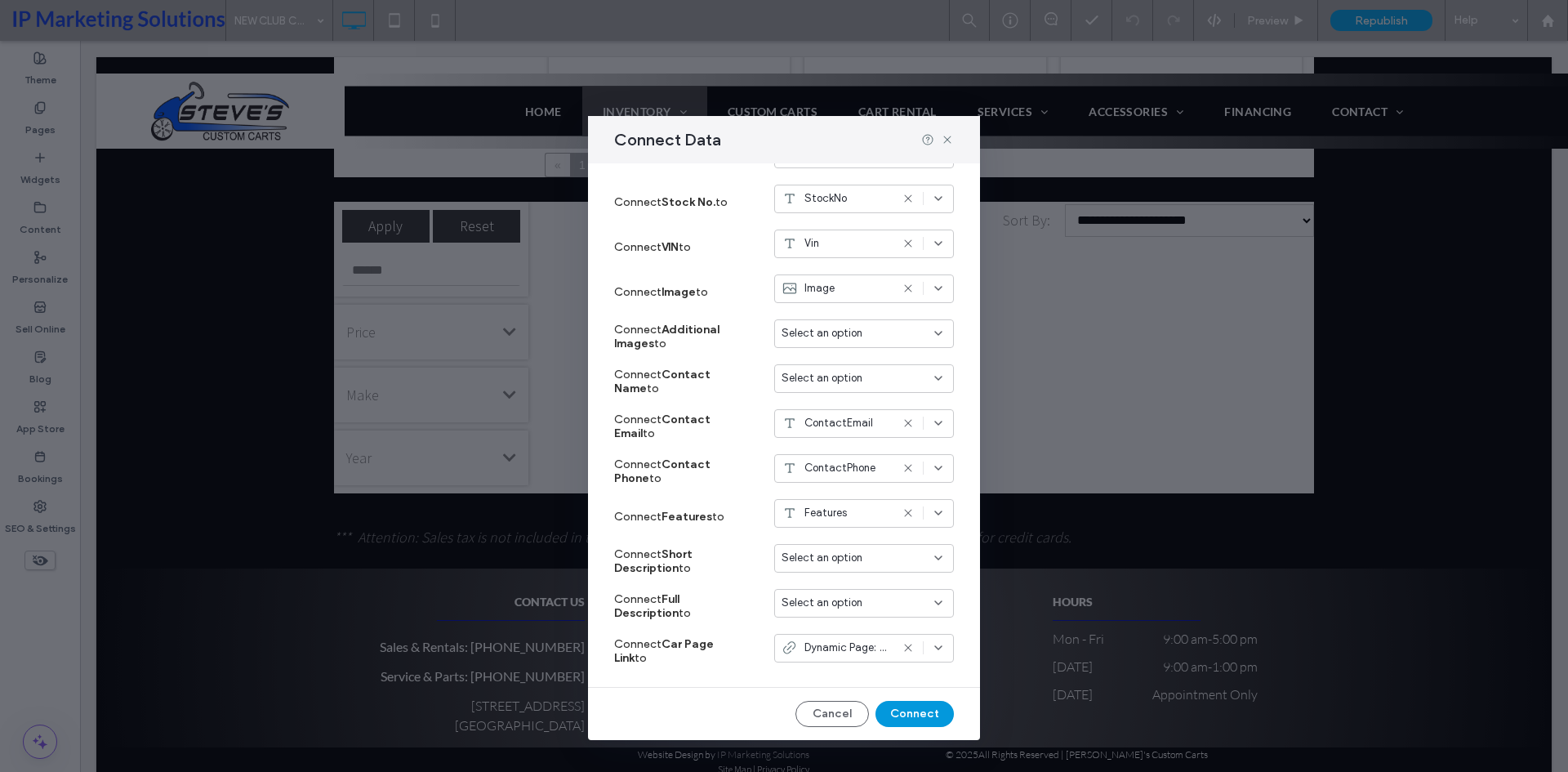
drag, startPoint x: 895, startPoint y: 704, endPoint x: 815, endPoint y: 662, distance: 90.4
click at [895, 704] on button "Connect" at bounding box center [915, 715] width 79 height 26
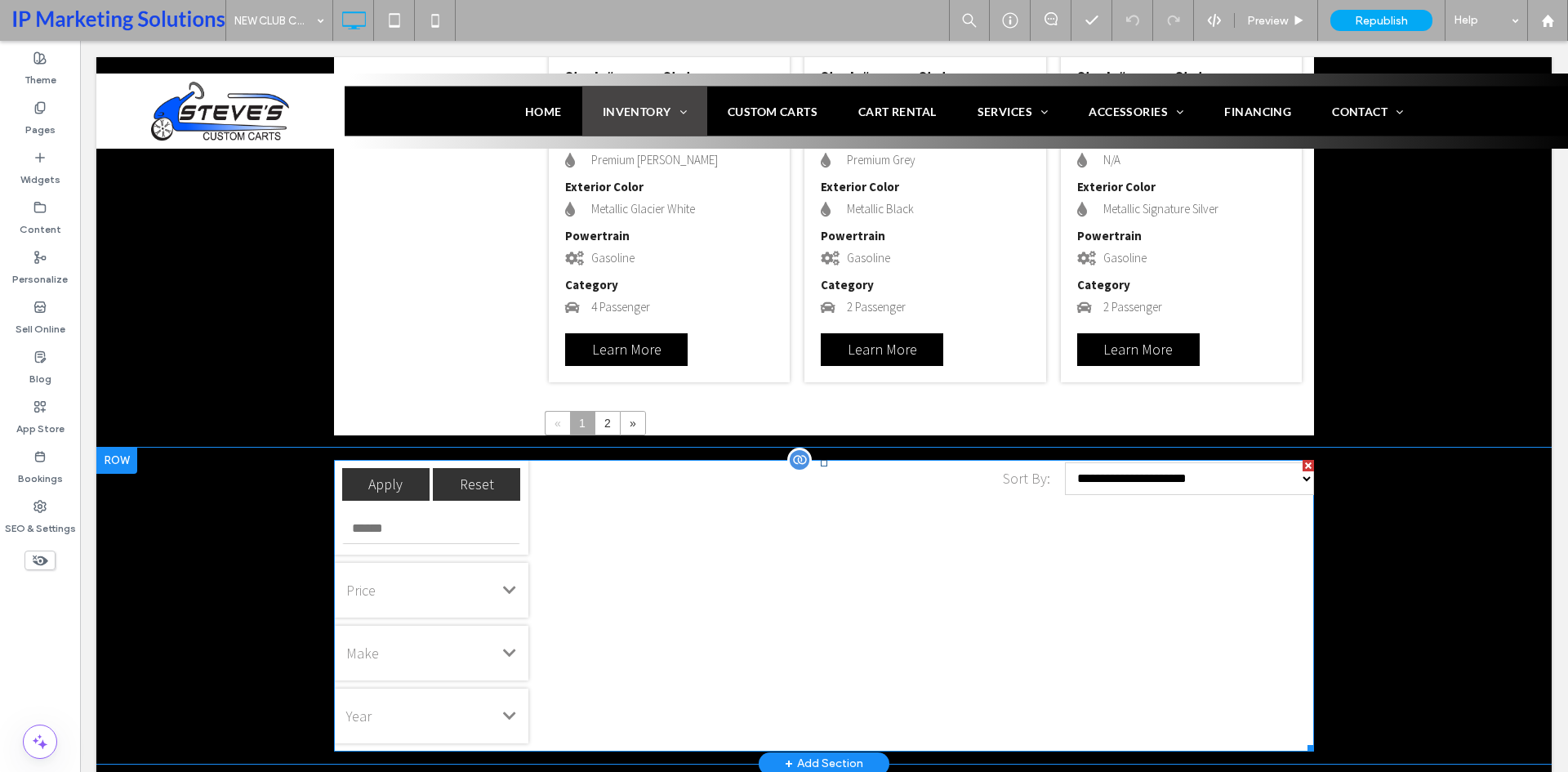
scroll to position [2369, 0]
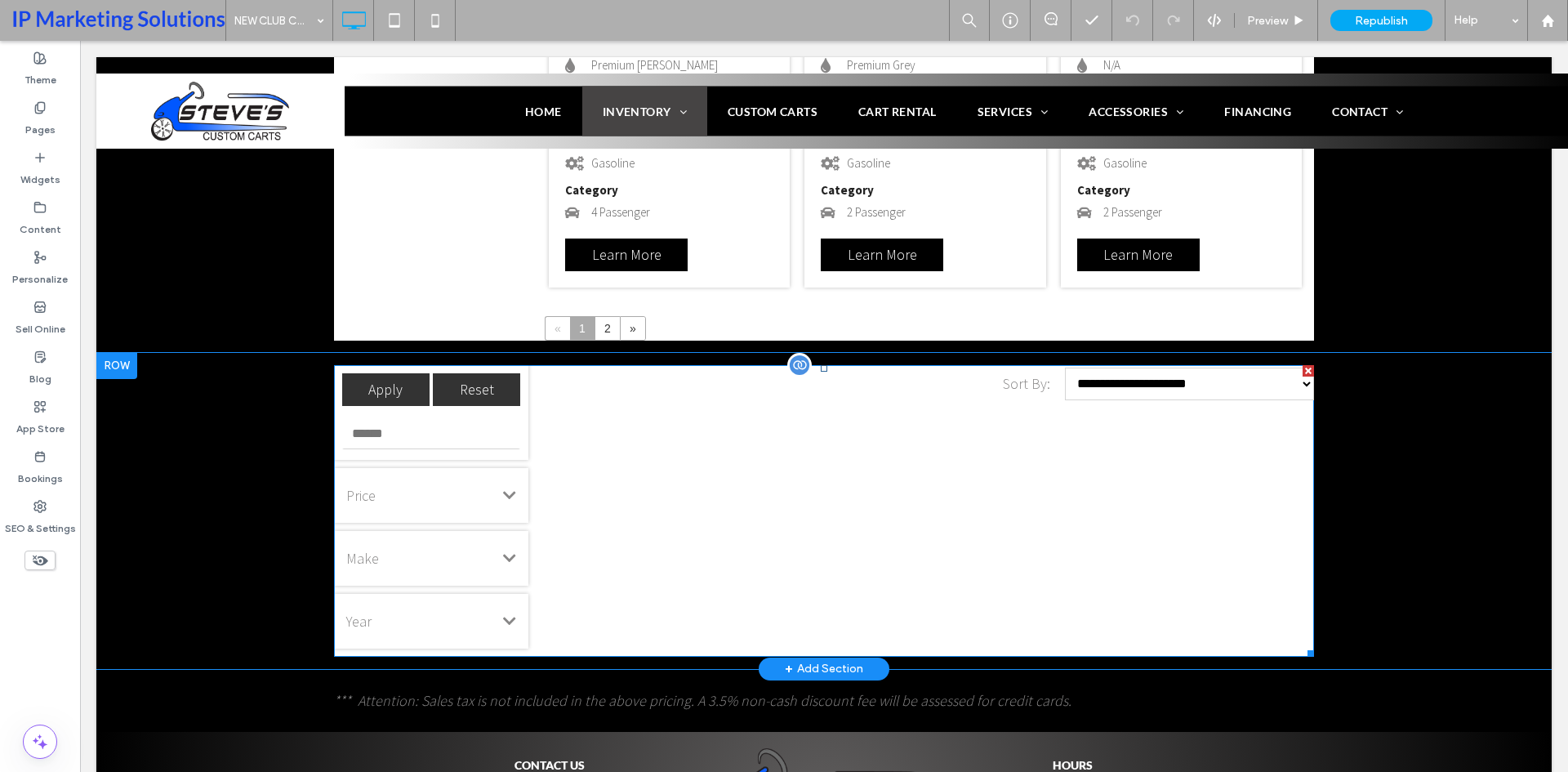
click at [903, 436] on span at bounding box center [824, 511] width 980 height 291
click at [903, 436] on div "**********" at bounding box center [925, 511] width 778 height 291
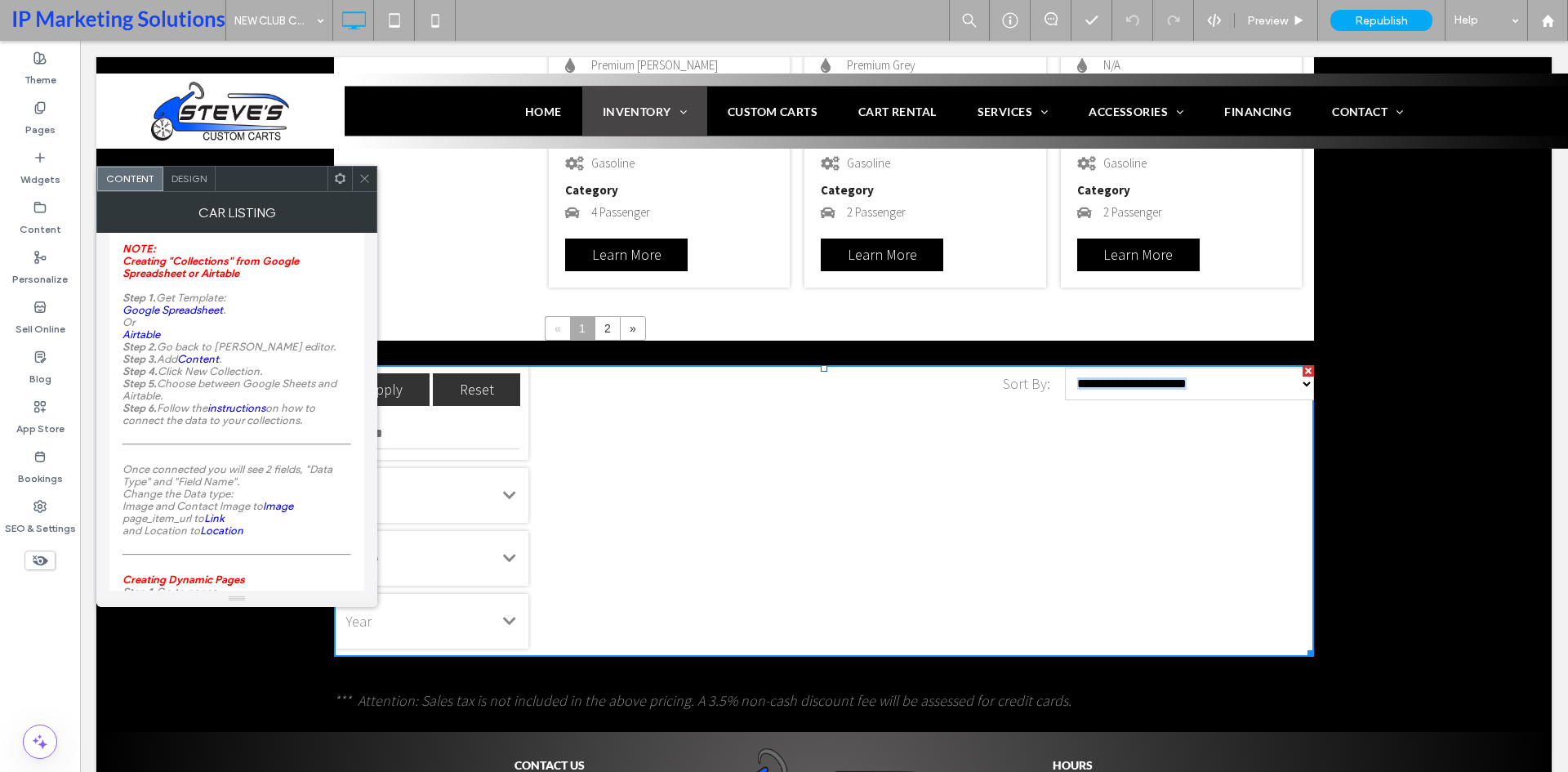
scroll to position [0, 0]
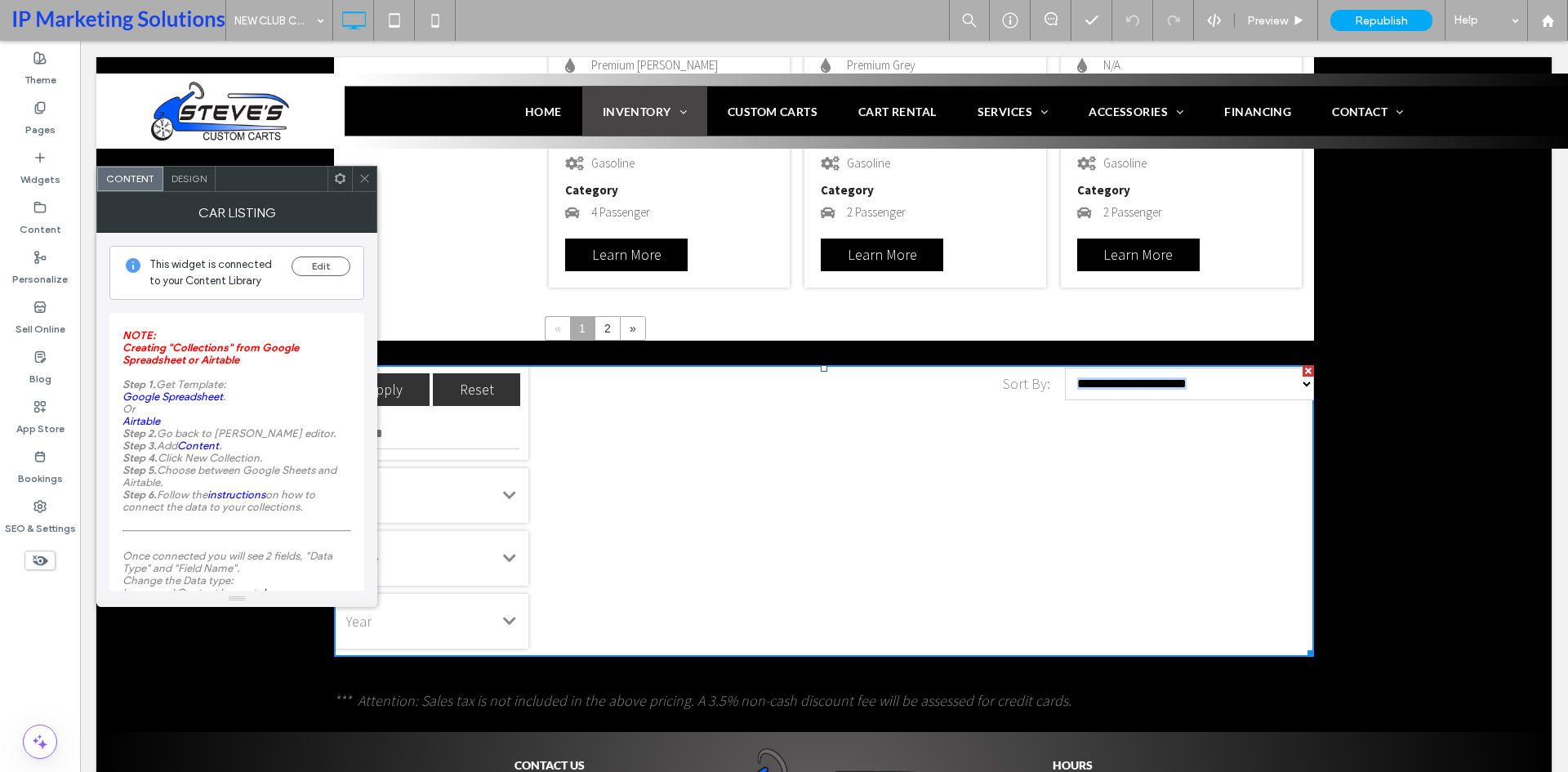
click at [366, 184] on icon at bounding box center [365, 178] width 12 height 12
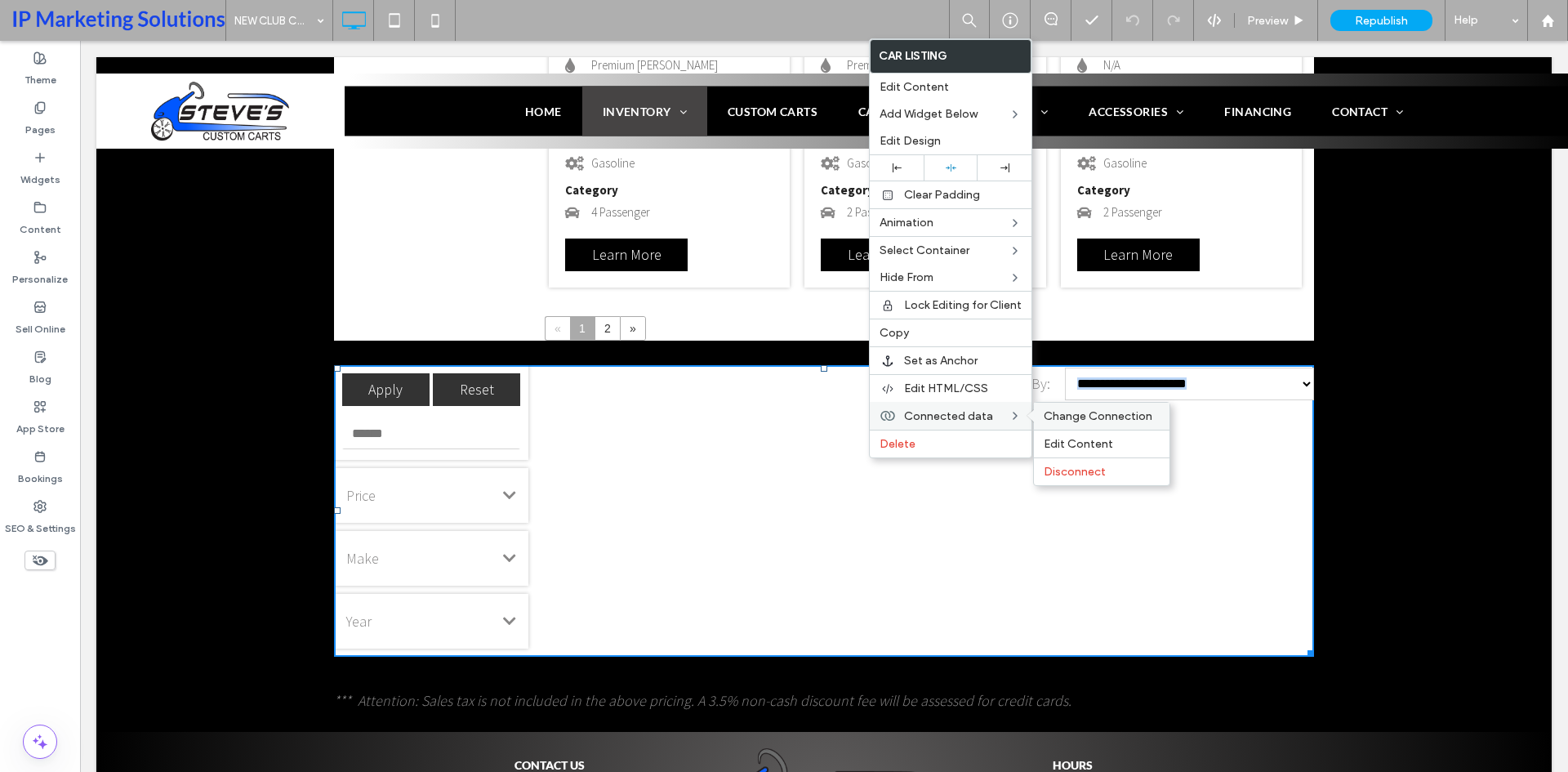
click at [1091, 414] on span "Change Connection" at bounding box center [1097, 416] width 109 height 14
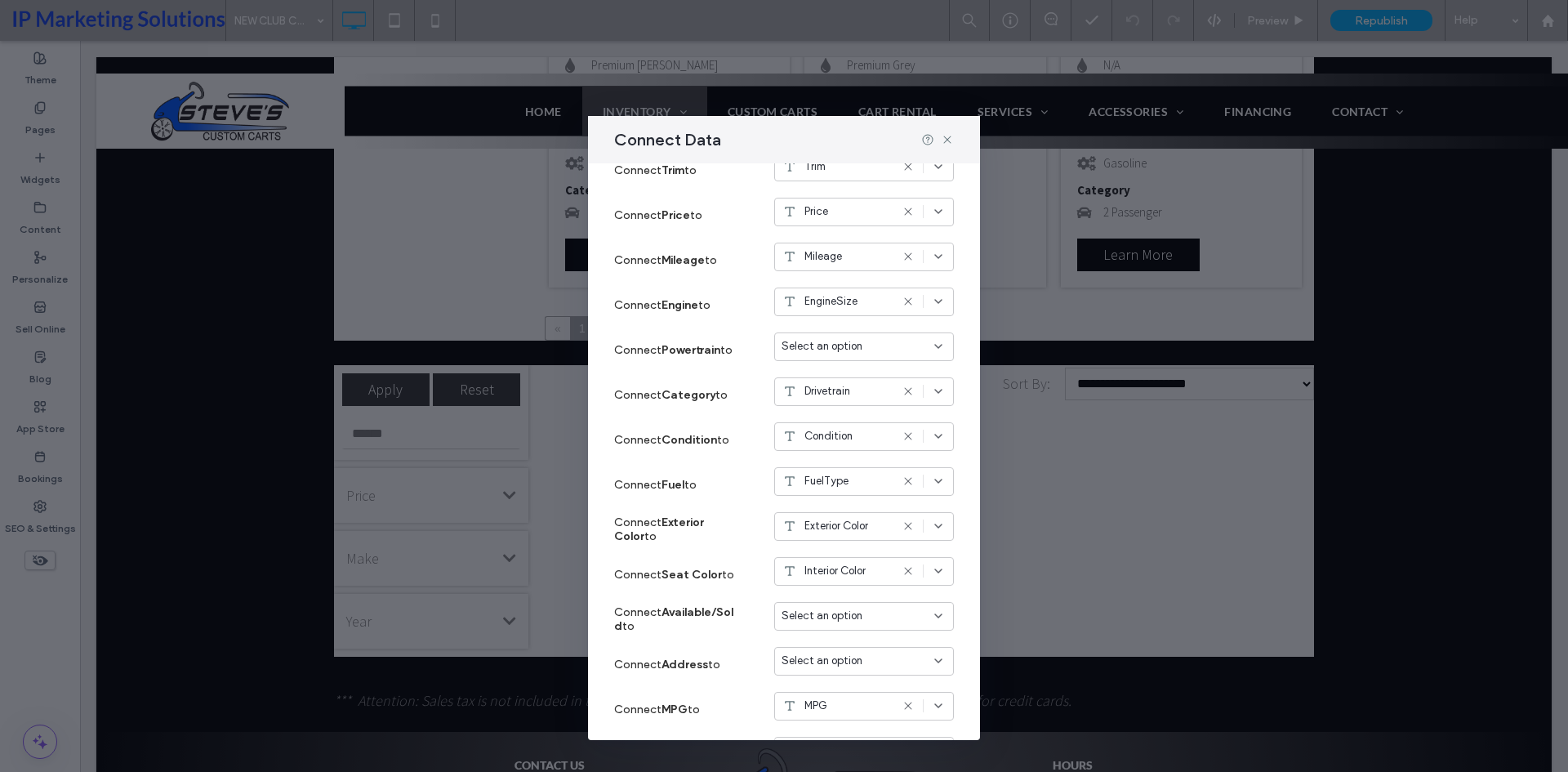
scroll to position [961, 0]
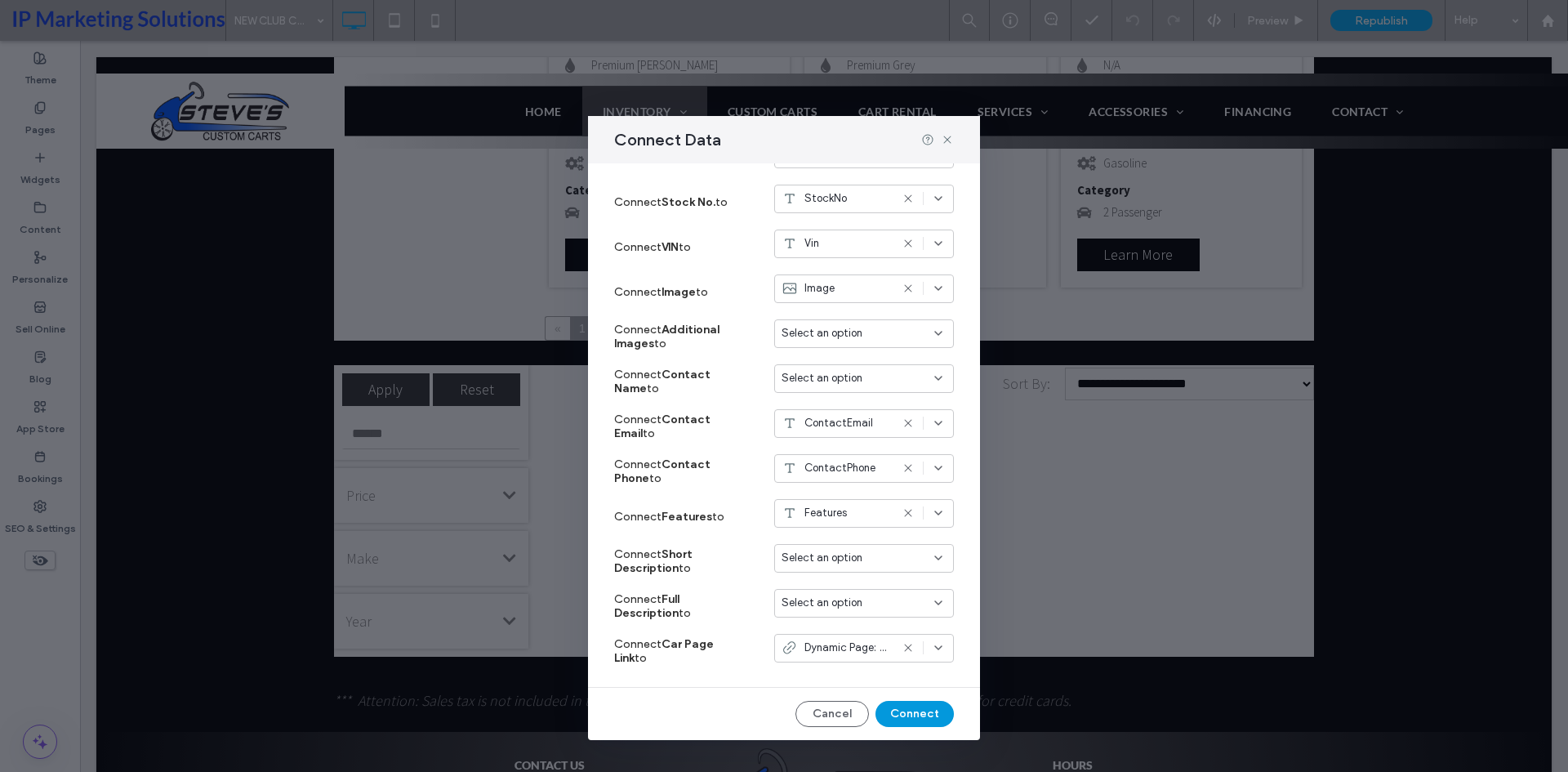
click at [878, 713] on button "Connect" at bounding box center [915, 715] width 79 height 26
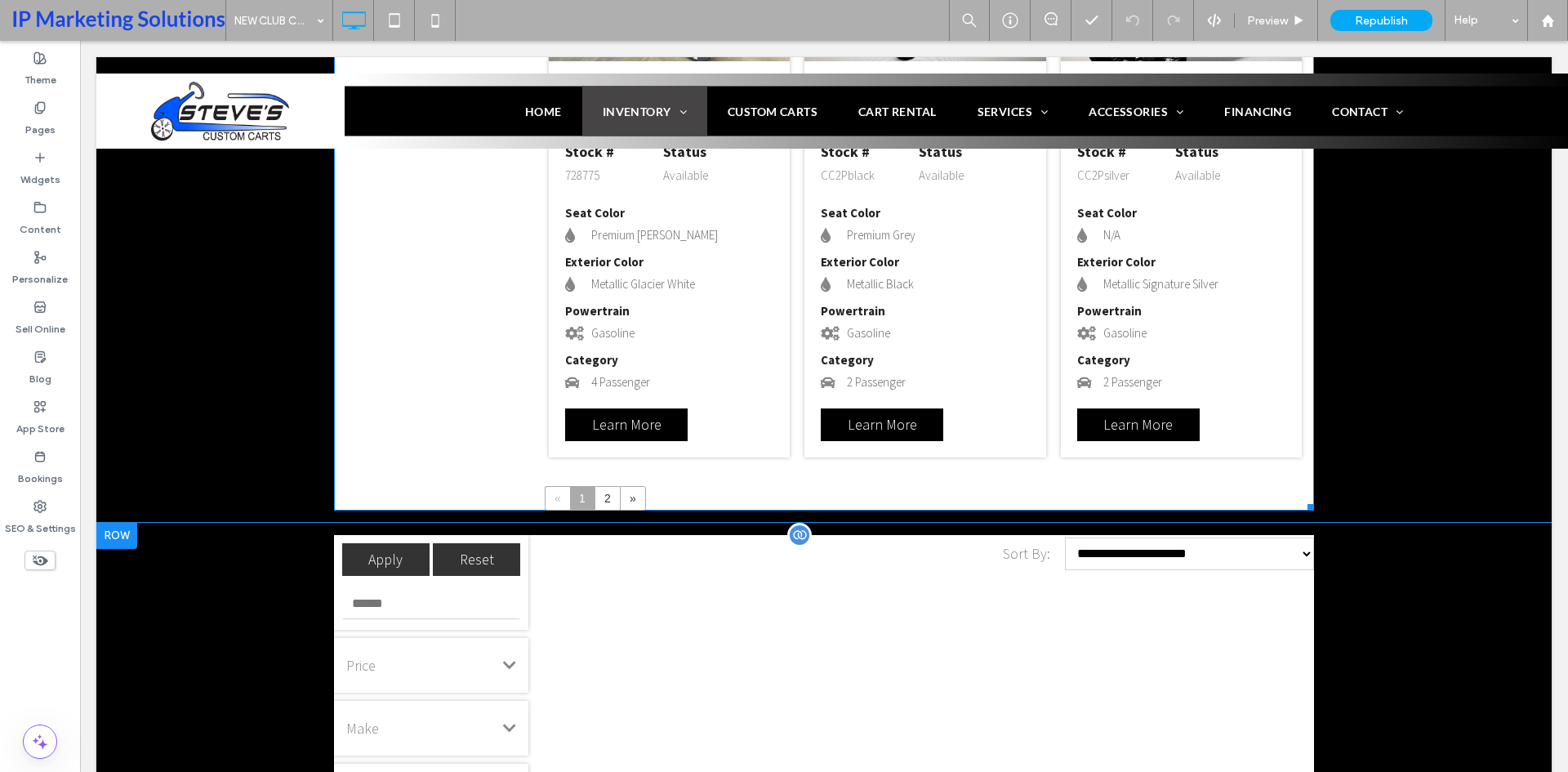
scroll to position [2532, 0]
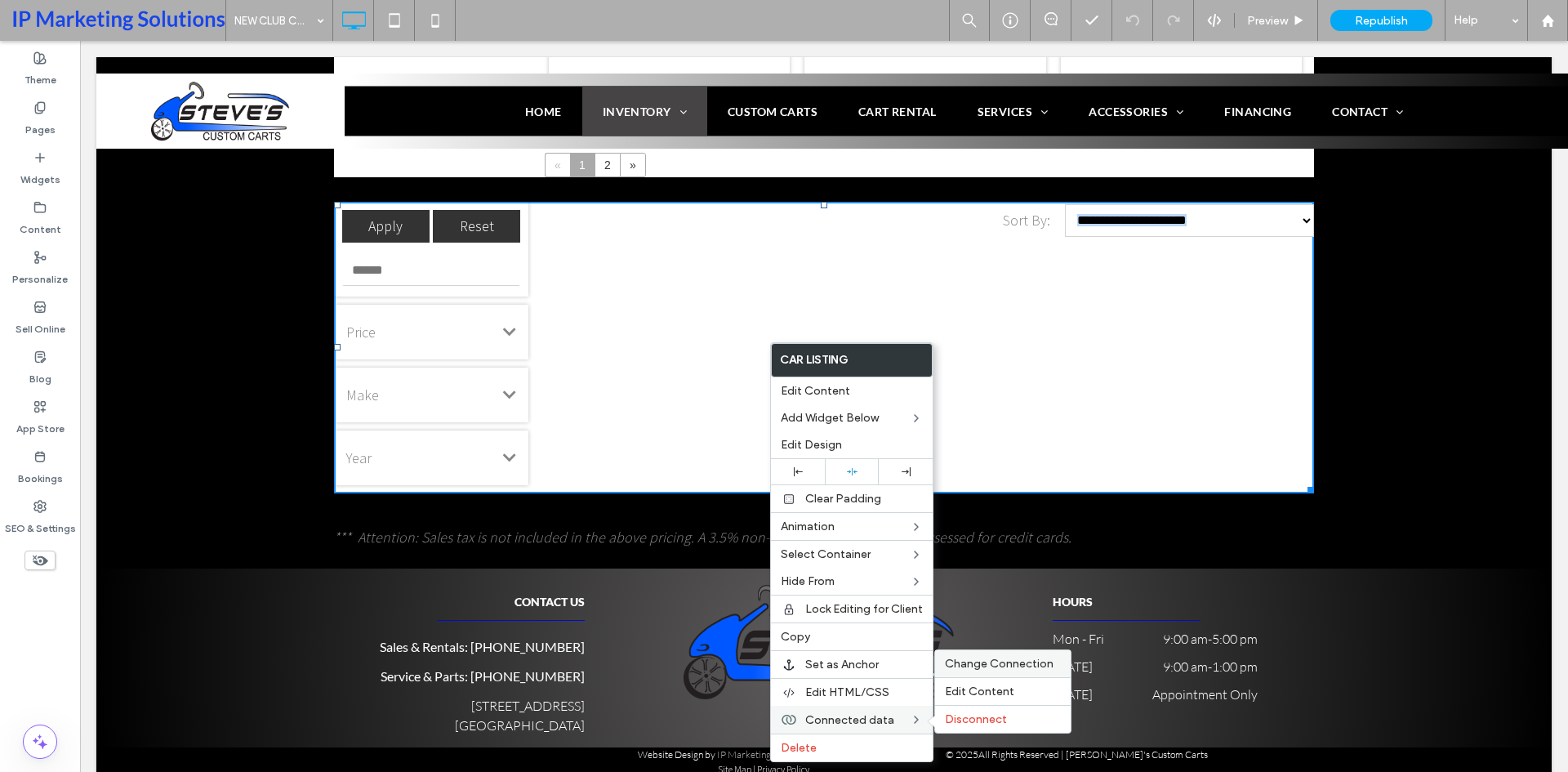
click at [989, 673] on div "Change Connection" at bounding box center [1003, 663] width 136 height 27
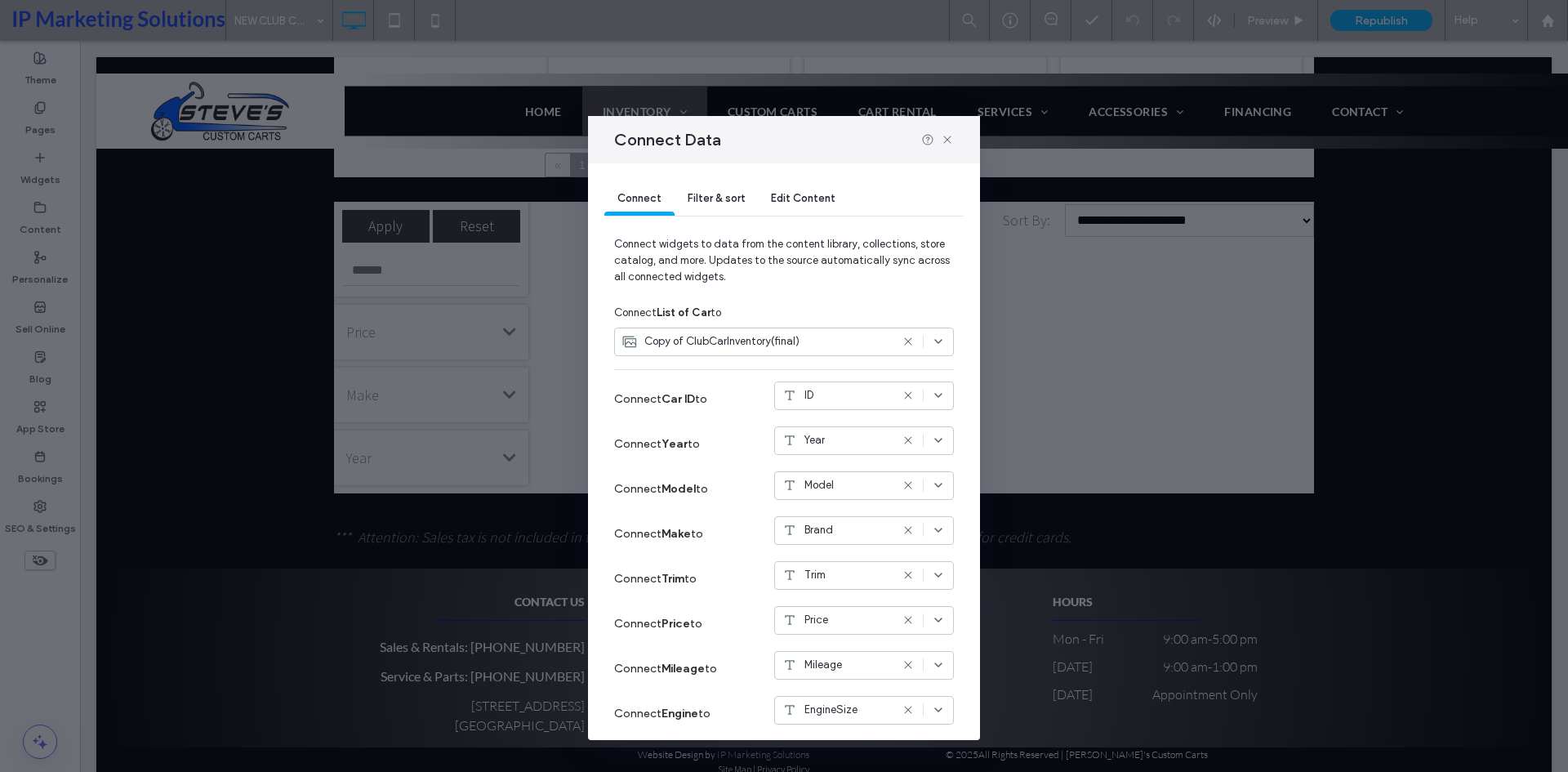
click at [857, 274] on span "Connect widgets to data from the content library, collections, store catalog, a…" at bounding box center [784, 267] width 340 height 62
click at [948, 136] on icon at bounding box center [947, 140] width 13 height 13
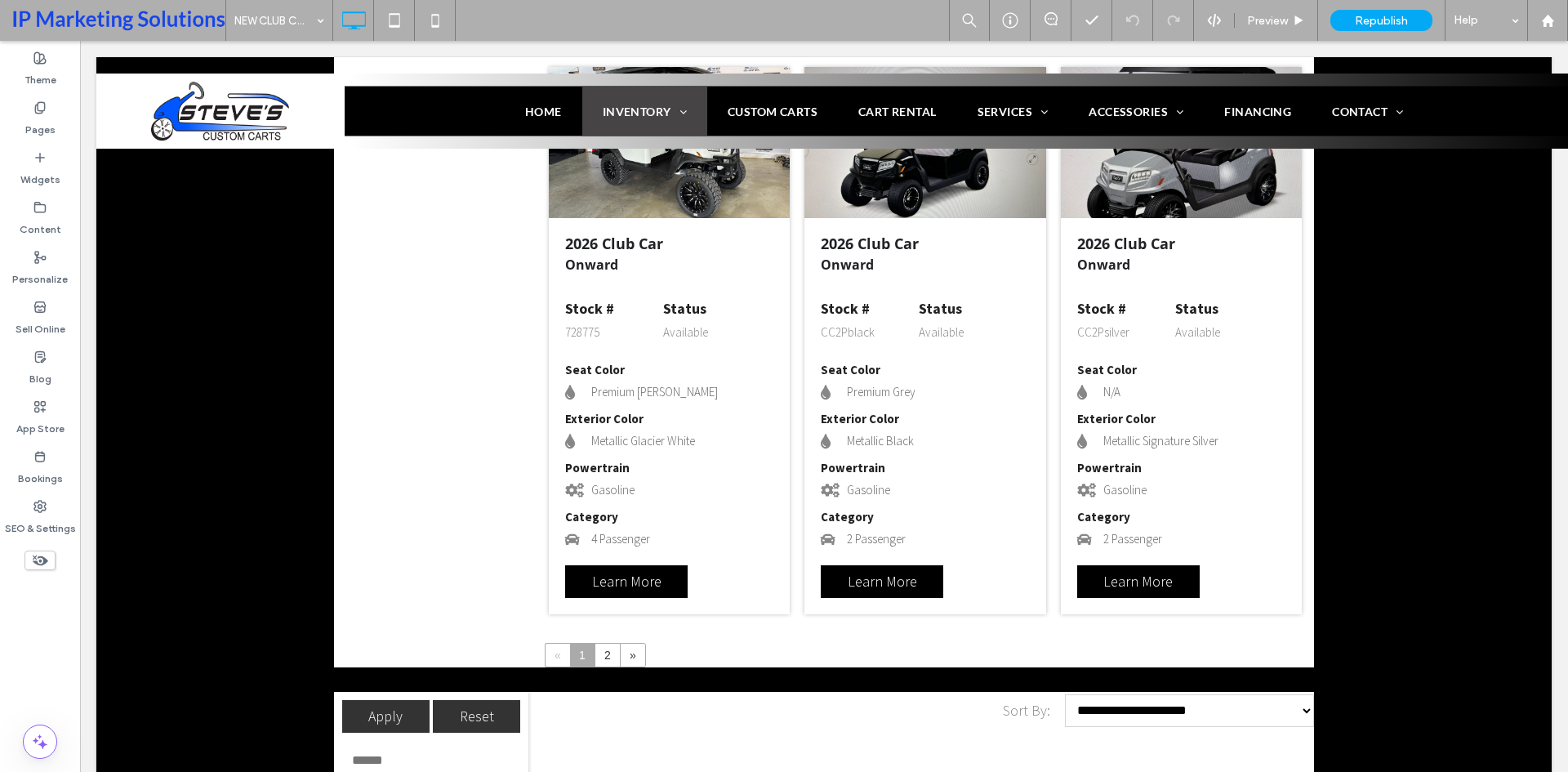
scroll to position [2451, 0]
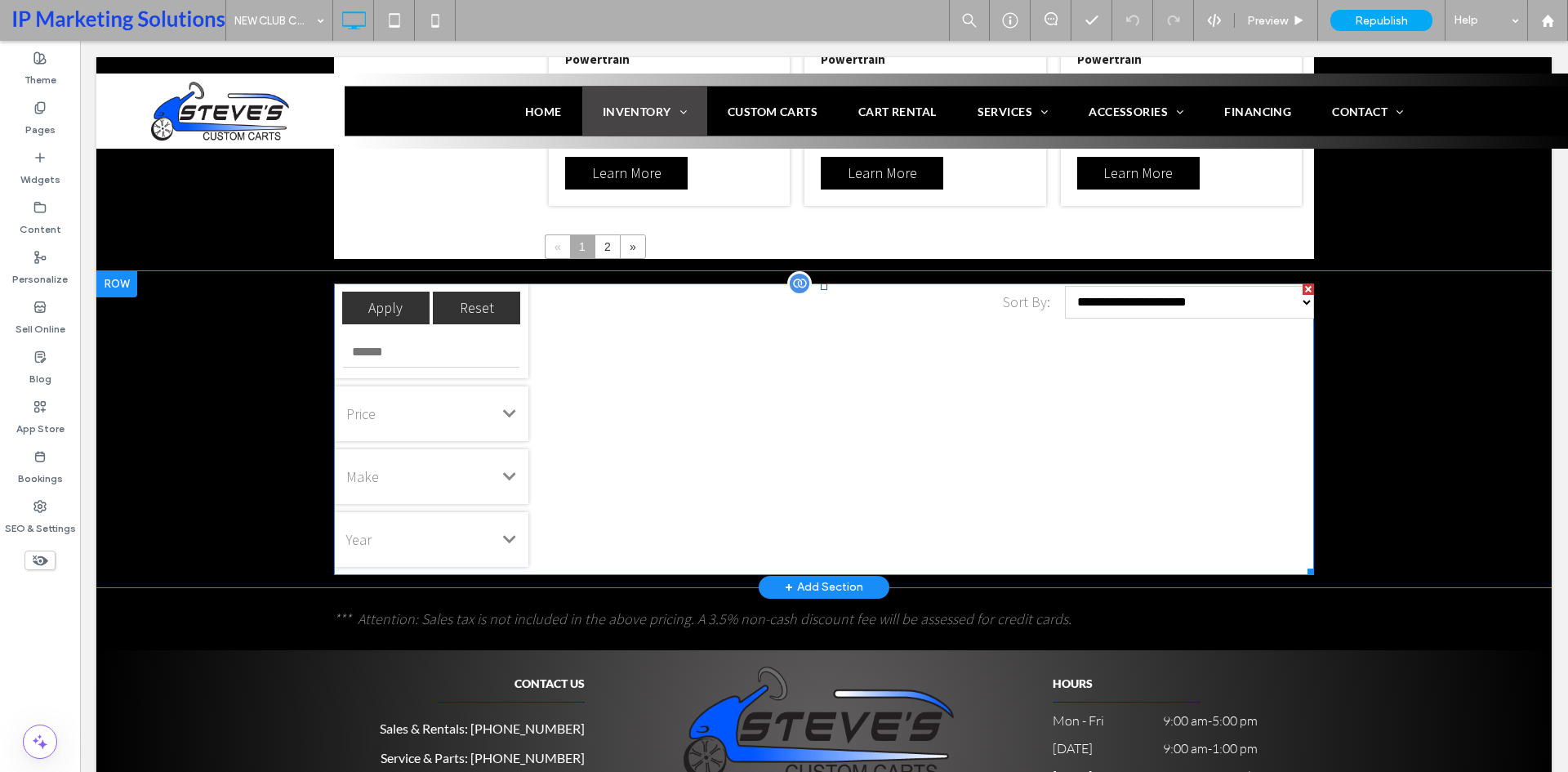
click at [793, 430] on span at bounding box center [824, 429] width 980 height 291
click at [793, 430] on div "**********" at bounding box center [925, 429] width 778 height 291
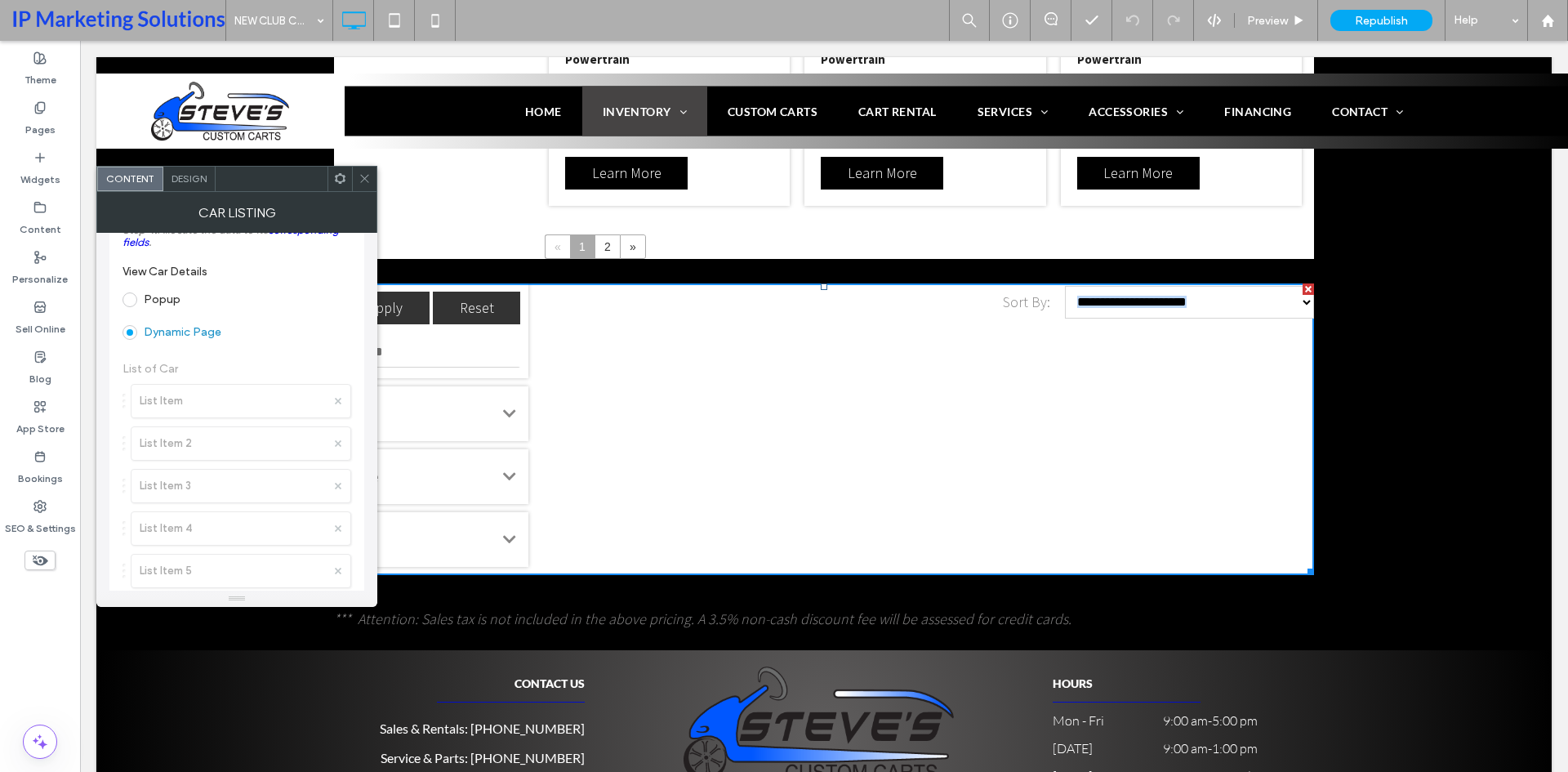
scroll to position [0, 0]
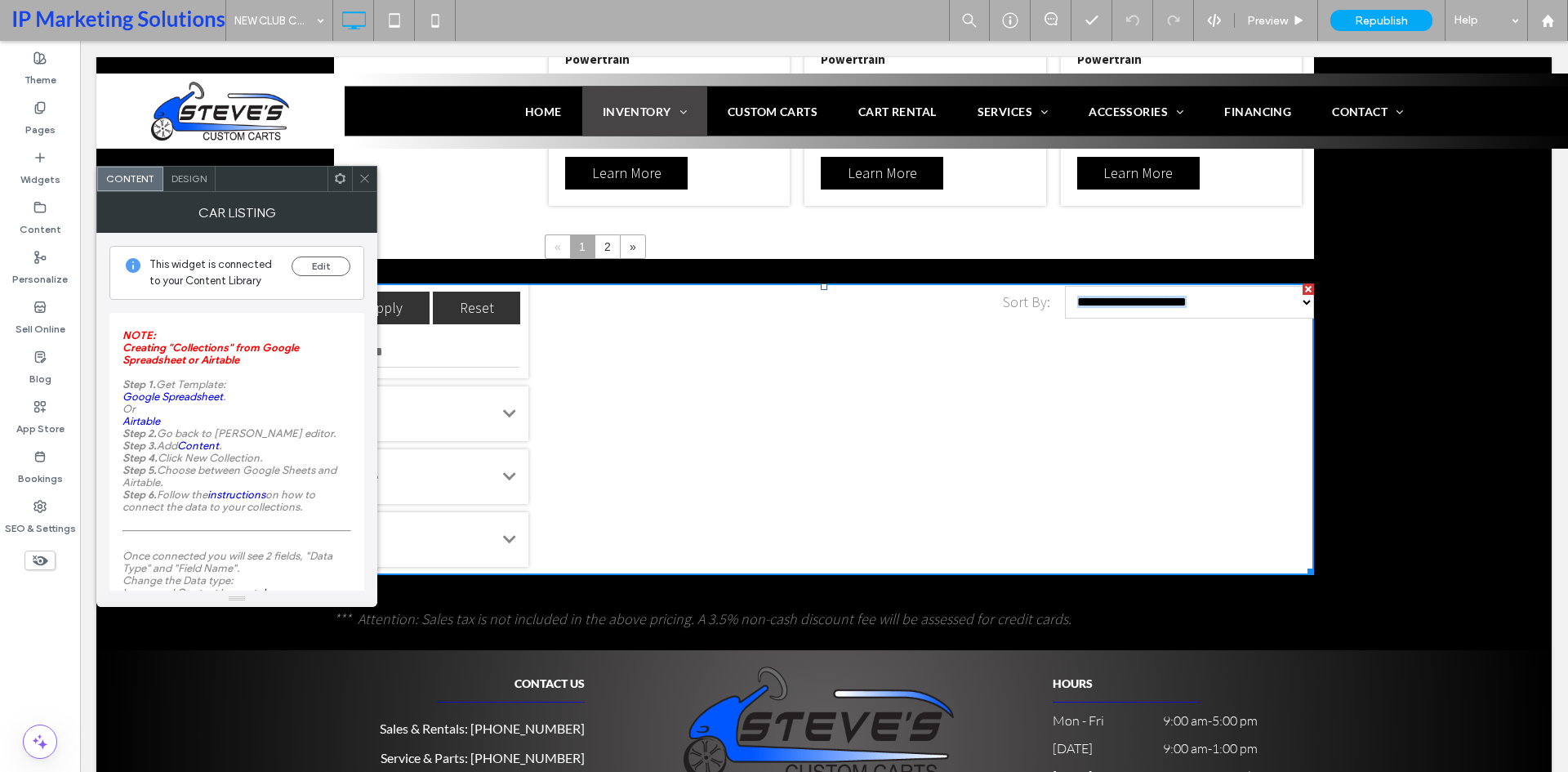
click at [357, 167] on div at bounding box center [365, 179] width 25 height 25
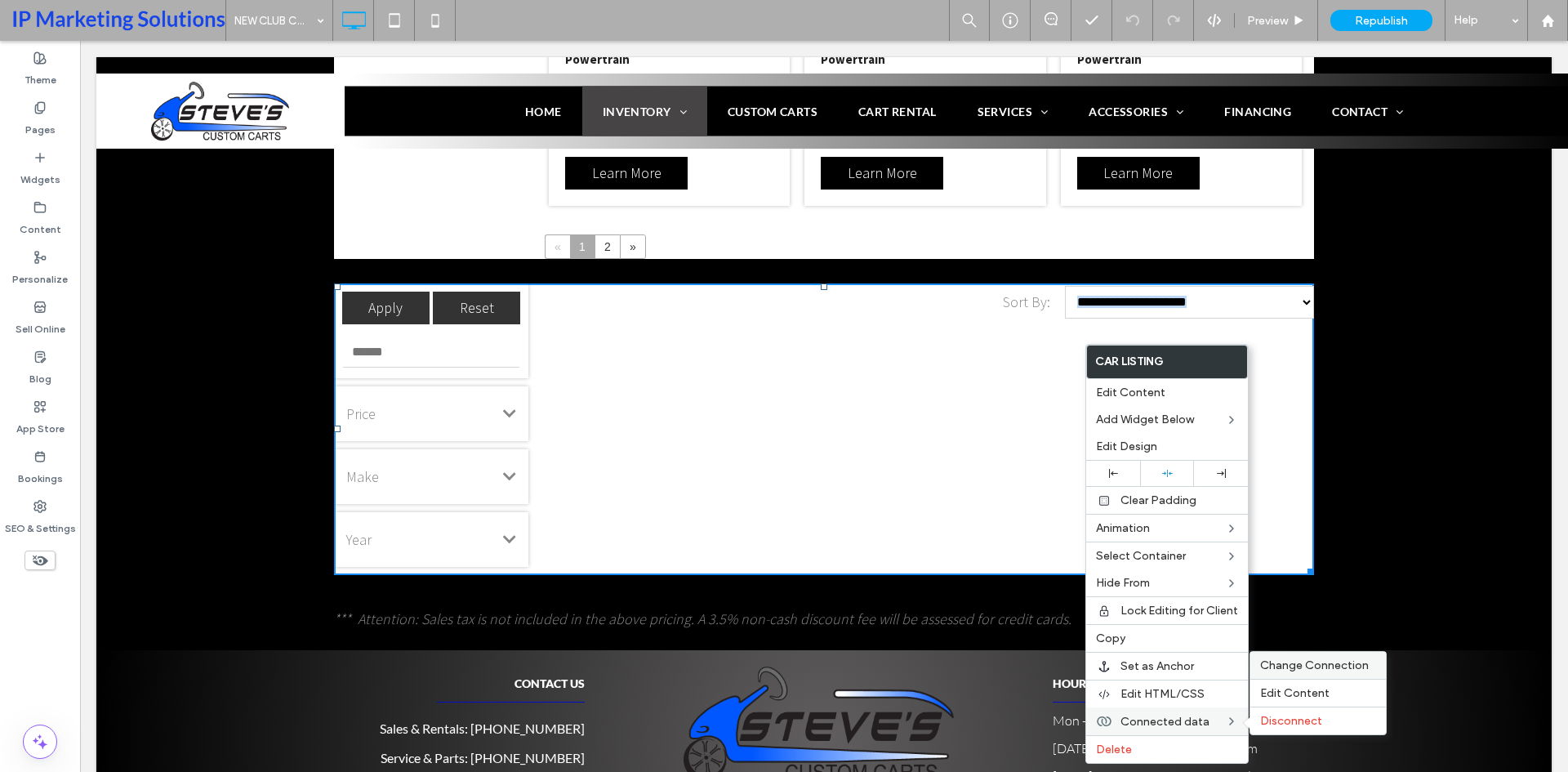
click at [1319, 673] on div "Change Connection" at bounding box center [1318, 665] width 136 height 27
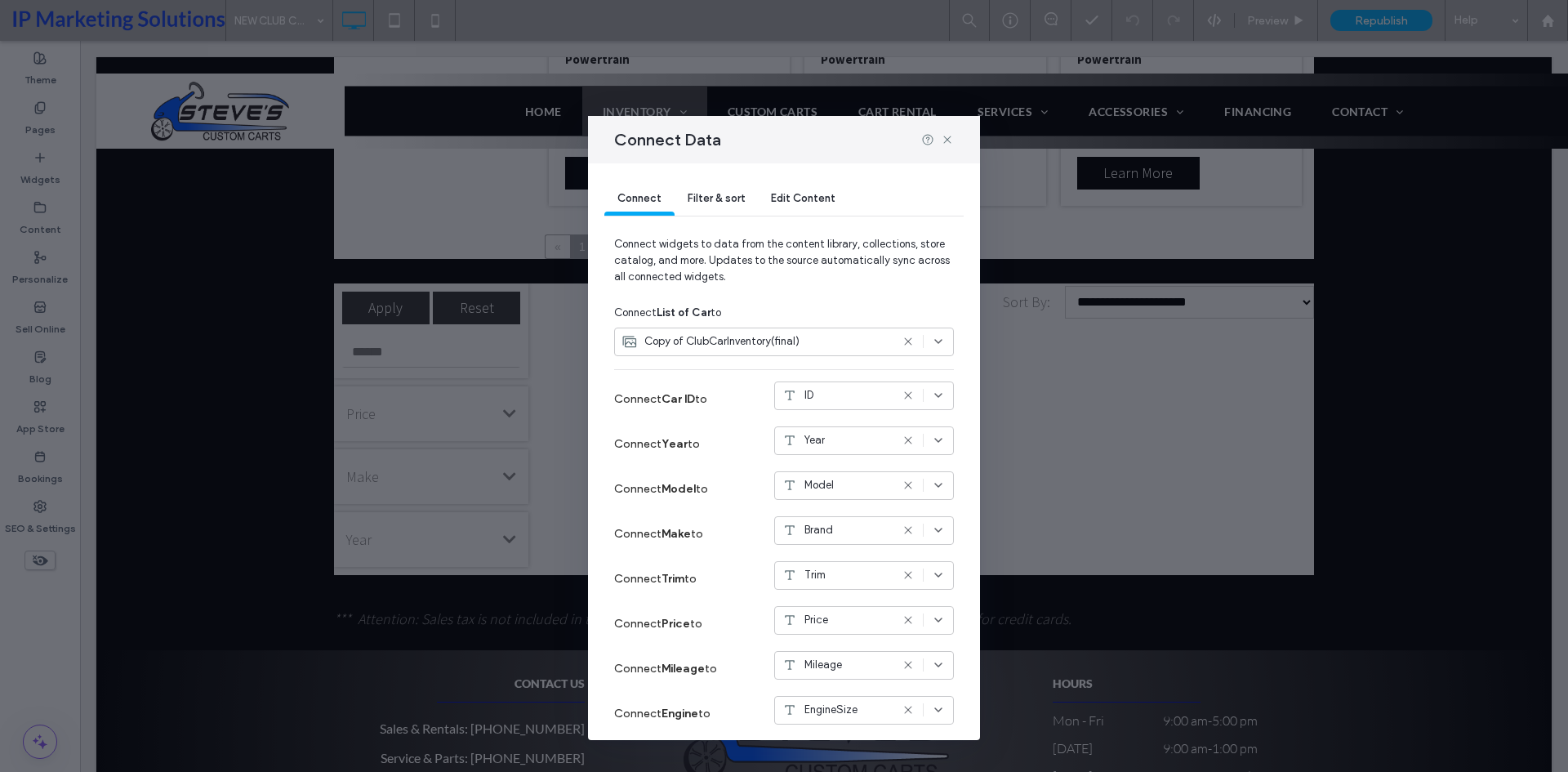
click at [738, 329] on div "Copy of ClubCarInventory(final)" at bounding box center [784, 342] width 340 height 28
click at [778, 265] on span "Connect widgets to data from the content library, collections, store catalog, a…" at bounding box center [784, 267] width 340 height 62
click at [730, 204] on div "Filter & sort" at bounding box center [716, 199] width 83 height 33
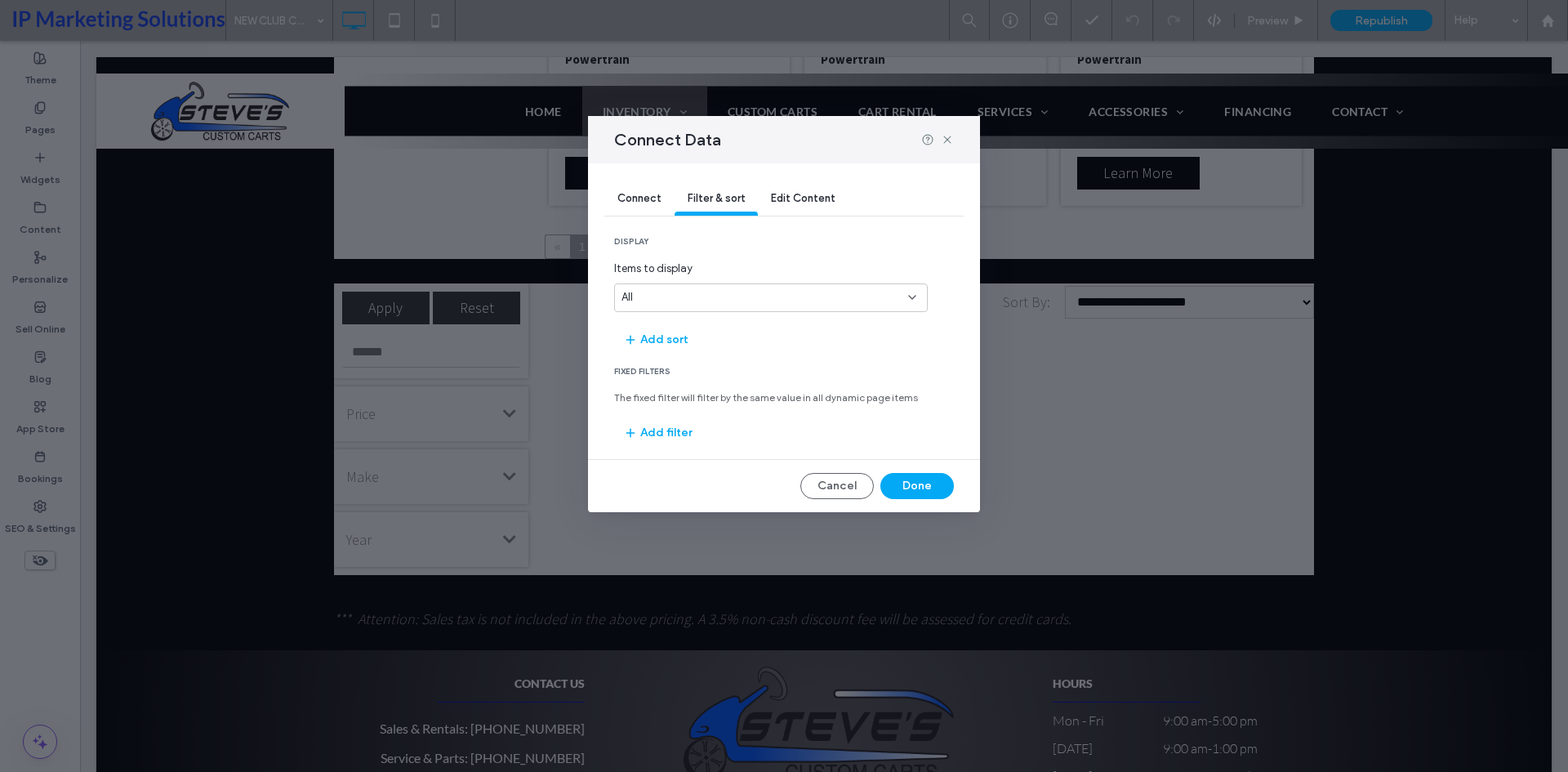
click at [773, 197] on span "Edit Content" at bounding box center [803, 198] width 64 height 12
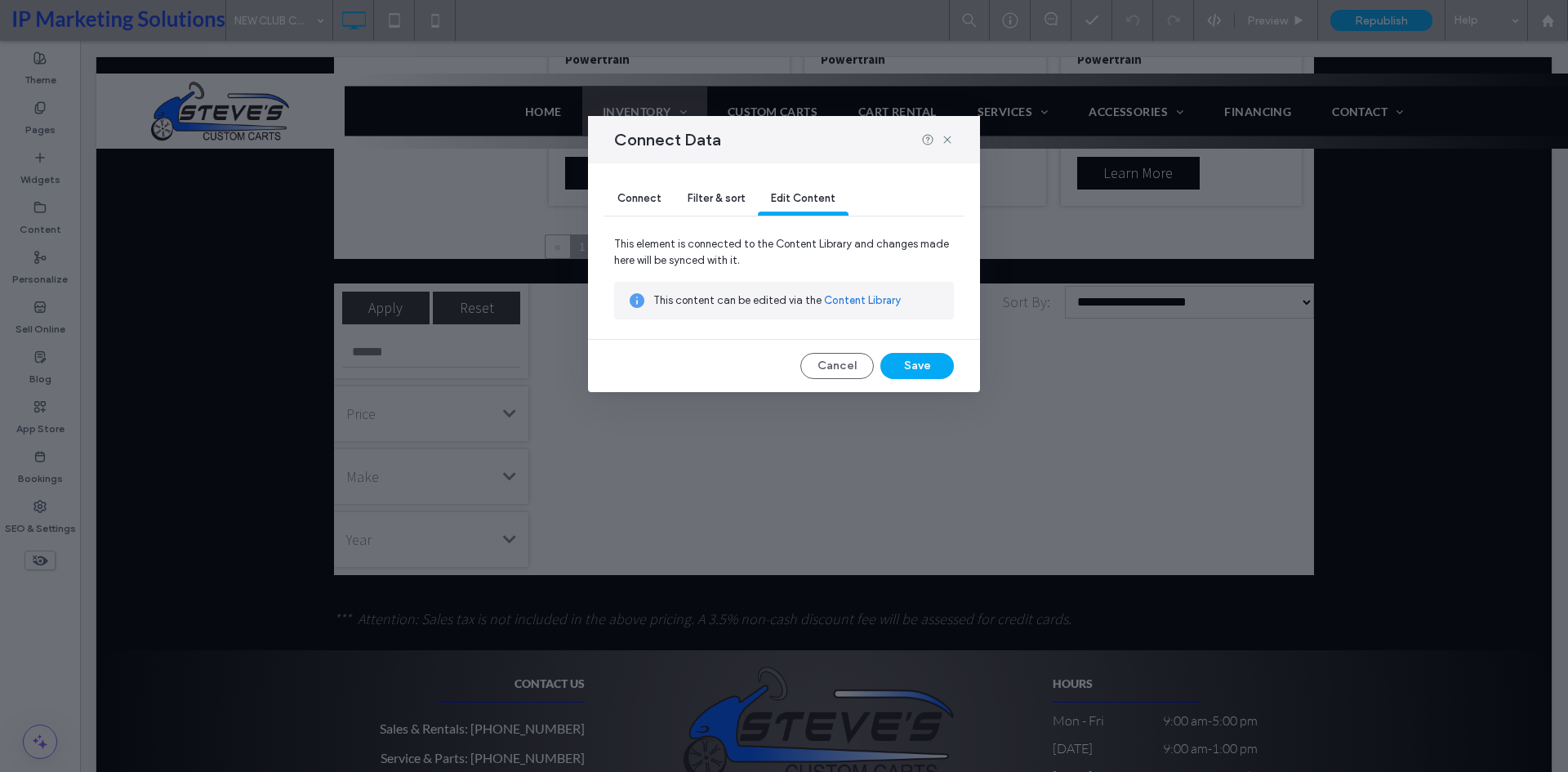
click at [735, 191] on div "Filter & sort" at bounding box center [716, 199] width 83 height 33
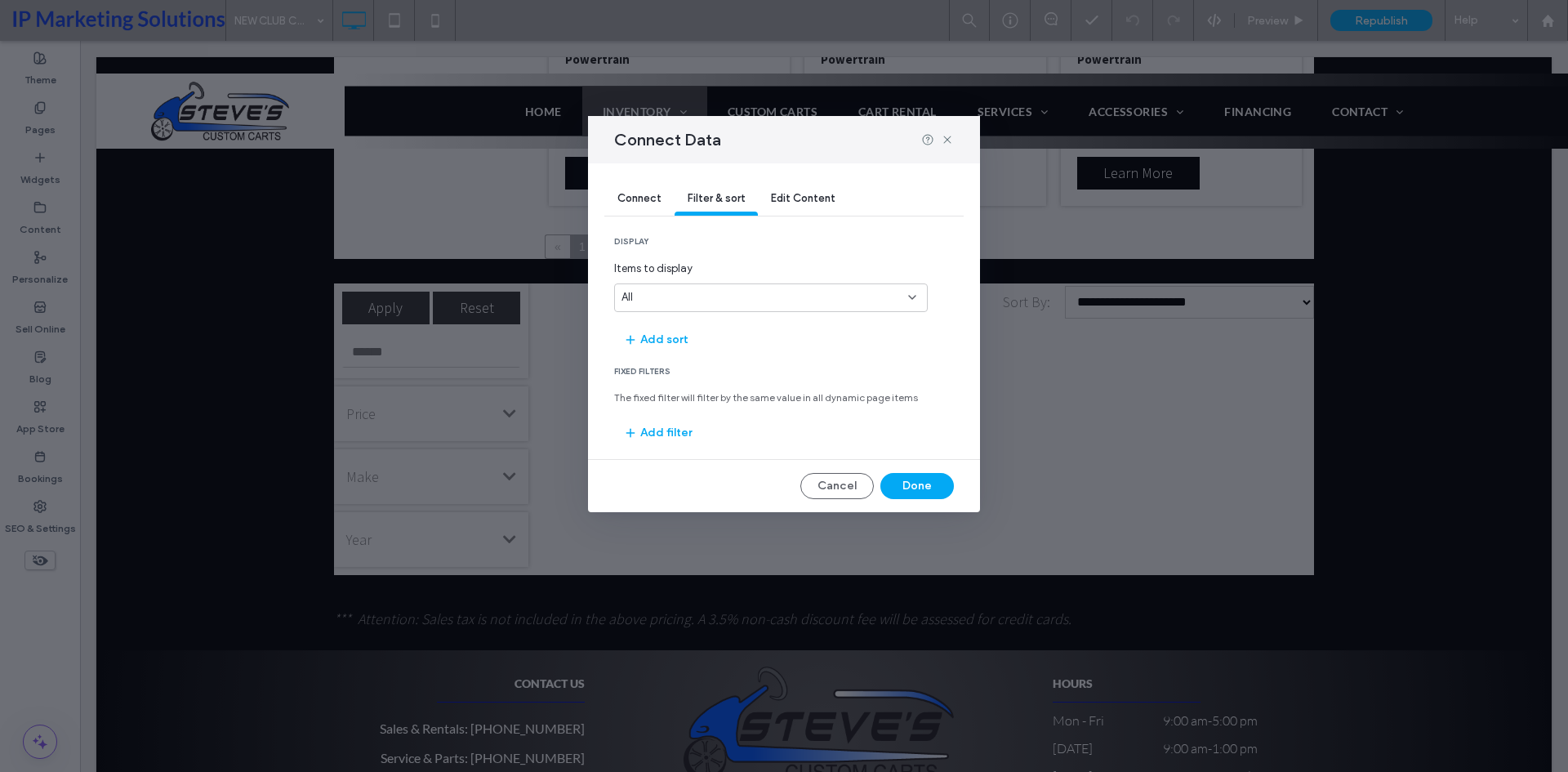
click at [754, 316] on div "display Items to display All Add sort Fixed Filters The fixed filter will filte…" at bounding box center [784, 341] width 340 height 210
click at [735, 303] on div "All" at bounding box center [761, 297] width 279 height 16
click at [695, 332] on div "5" at bounding box center [770, 326] width 312 height 28
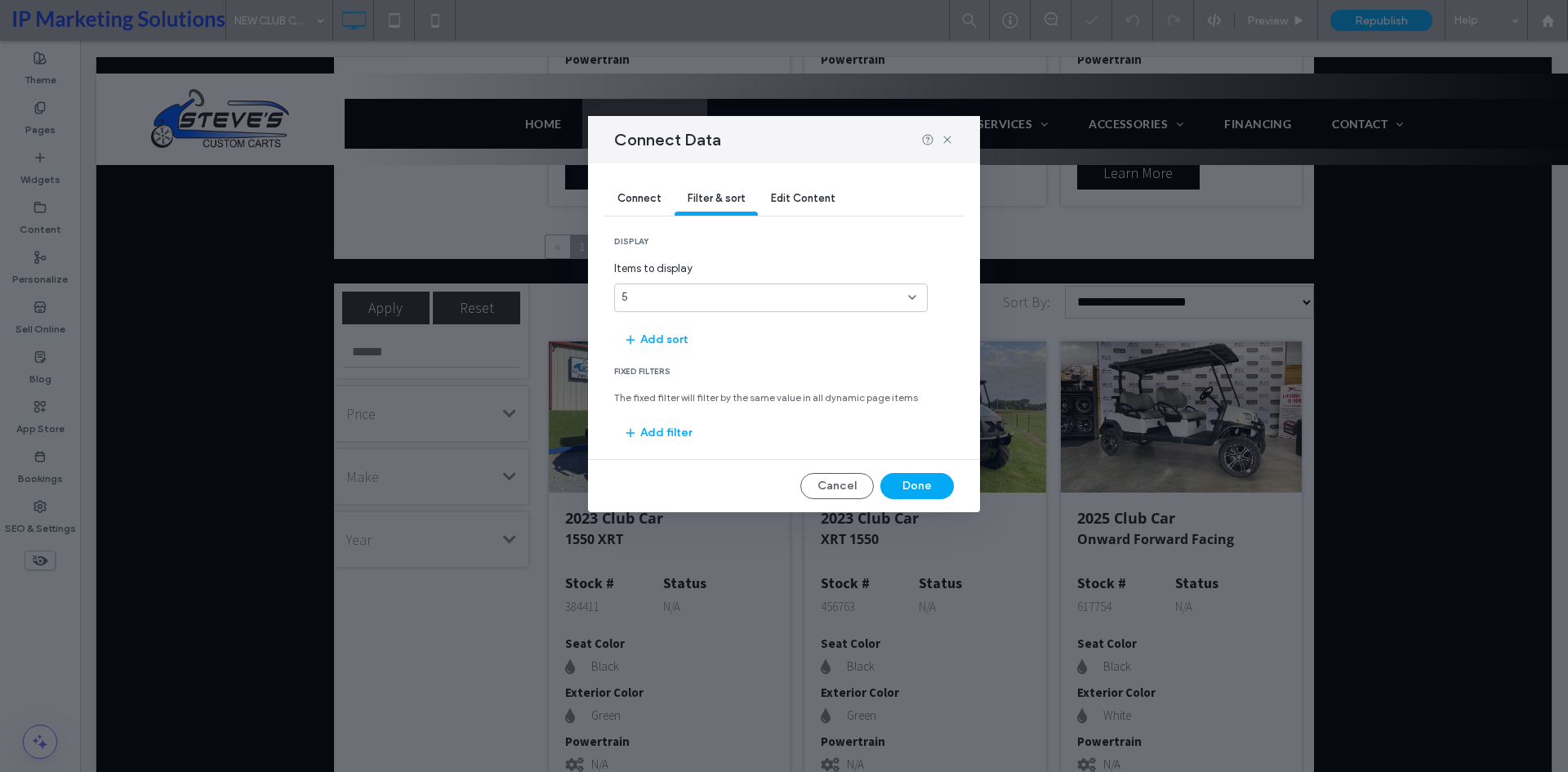
click at [704, 299] on div "5" at bounding box center [761, 297] width 279 height 16
click at [663, 463] on div "All" at bounding box center [770, 469] width 312 height 28
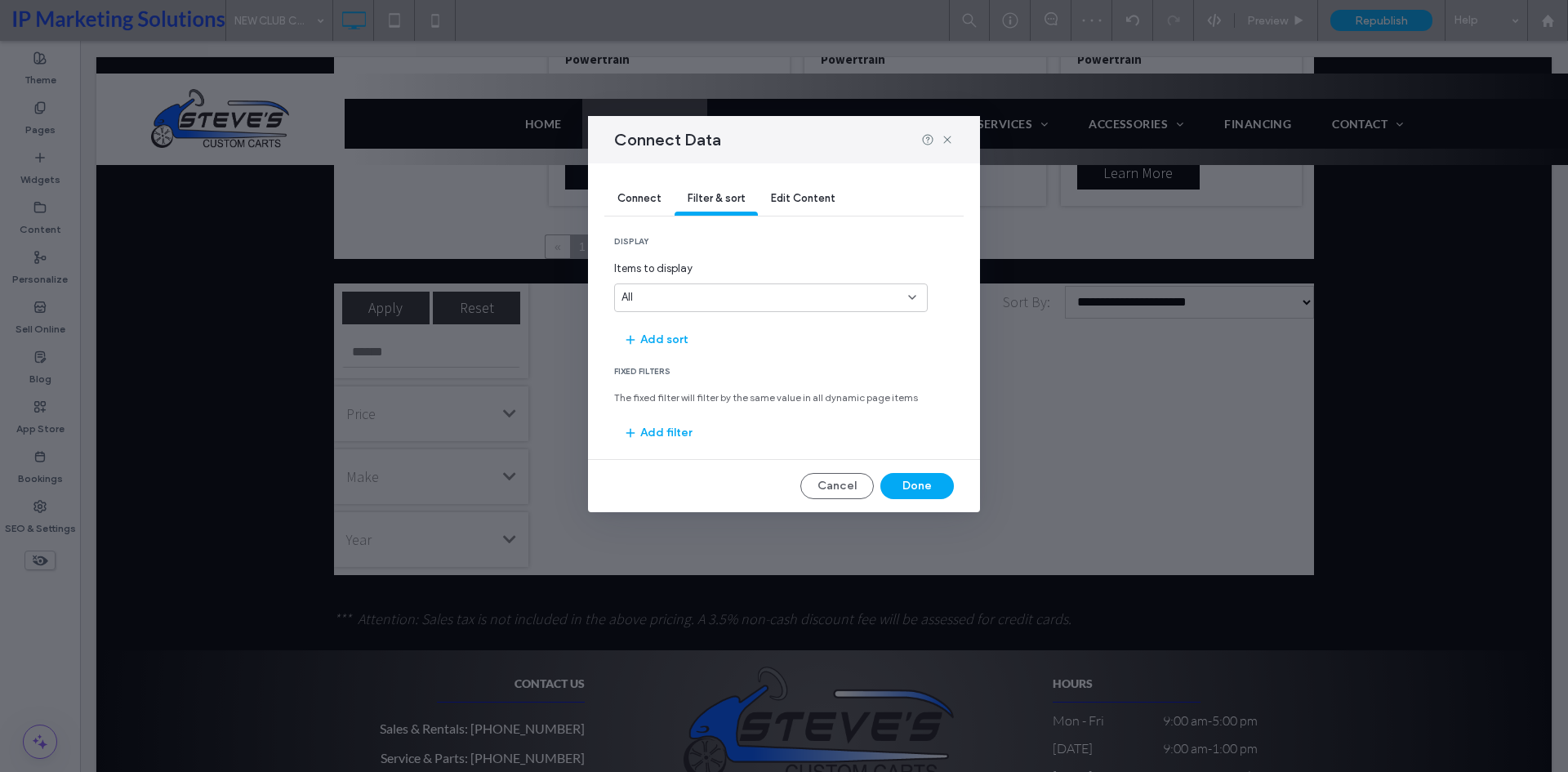
click at [748, 288] on div "All" at bounding box center [771, 298] width 313 height 28
click at [661, 446] on div "50" at bounding box center [770, 441] width 312 height 28
click at [791, 311] on div "50" at bounding box center [771, 298] width 313 height 28
click at [691, 412] on div "40" at bounding box center [770, 412] width 312 height 28
click at [697, 300] on div "40" at bounding box center [761, 297] width 279 height 16
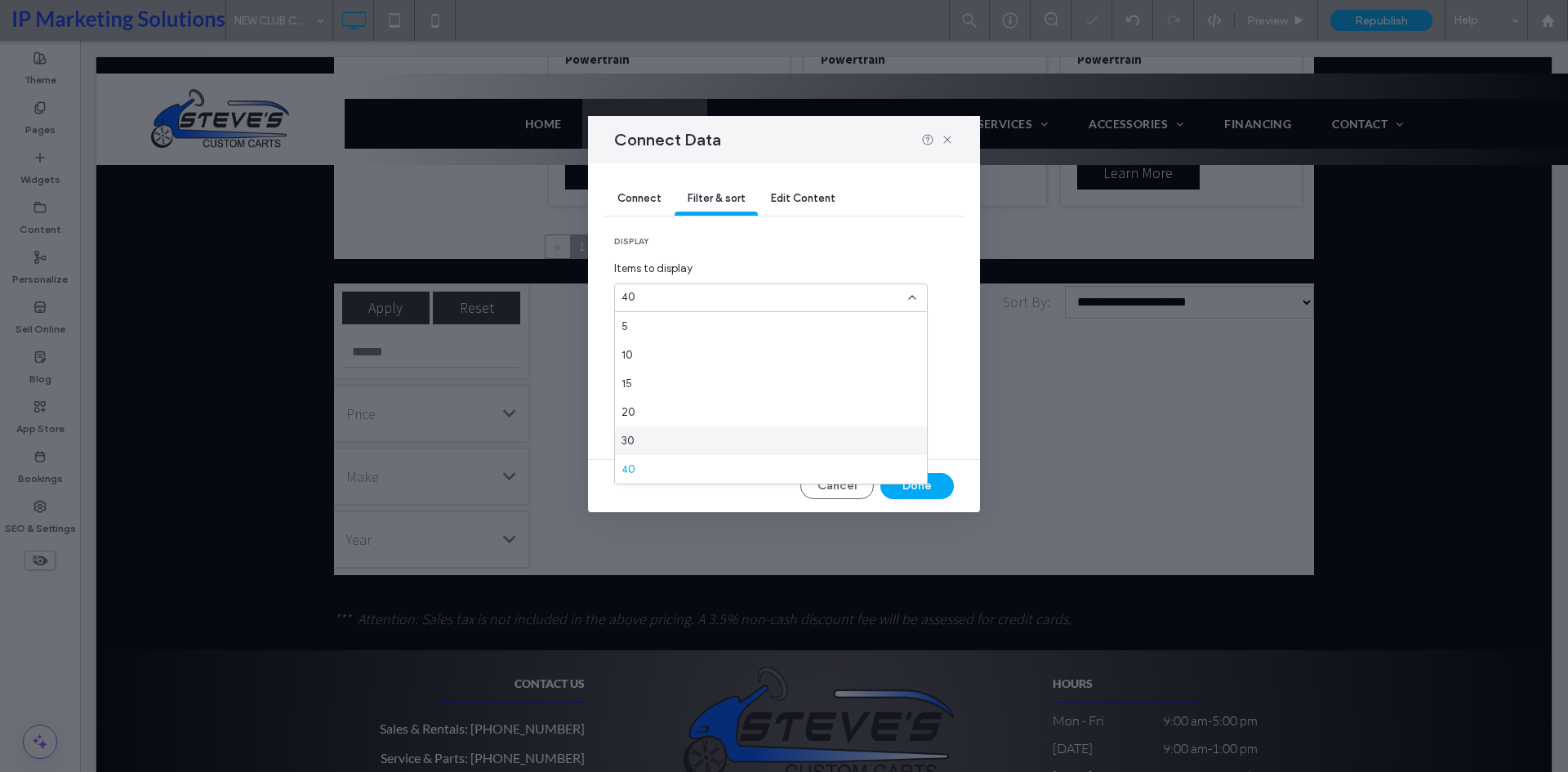
click at [667, 441] on div "30" at bounding box center [770, 441] width 312 height 28
click at [691, 305] on div "30" at bounding box center [761, 297] width 279 height 16
click at [657, 327] on div "5" at bounding box center [770, 326] width 312 height 28
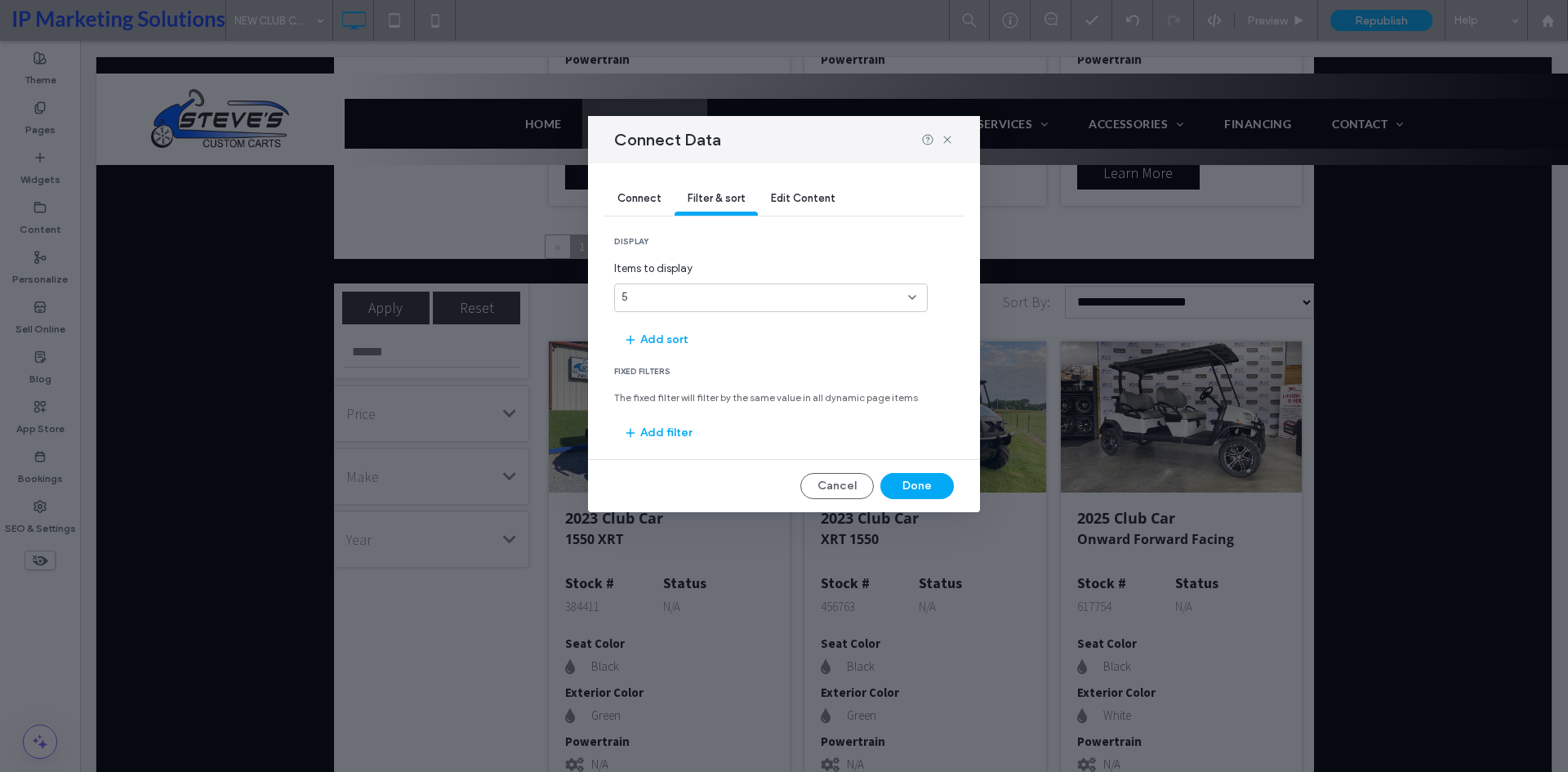
click at [704, 307] on div "5" at bounding box center [771, 298] width 313 height 28
click at [717, 267] on span "Items to display" at bounding box center [771, 269] width 313 height 16
click at [774, 299] on div "5" at bounding box center [761, 297] width 279 height 16
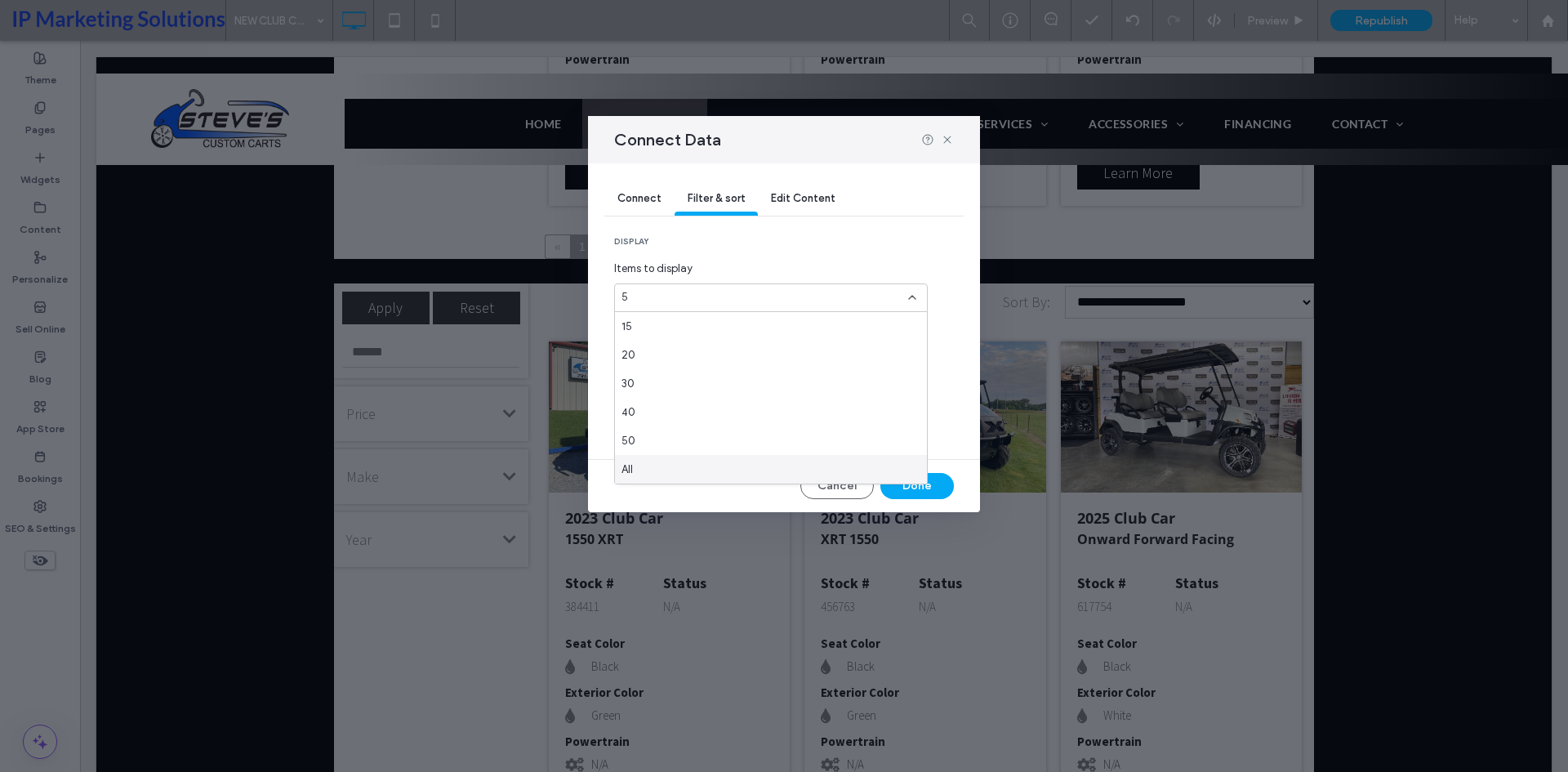
click at [735, 467] on div "All" at bounding box center [770, 469] width 312 height 28
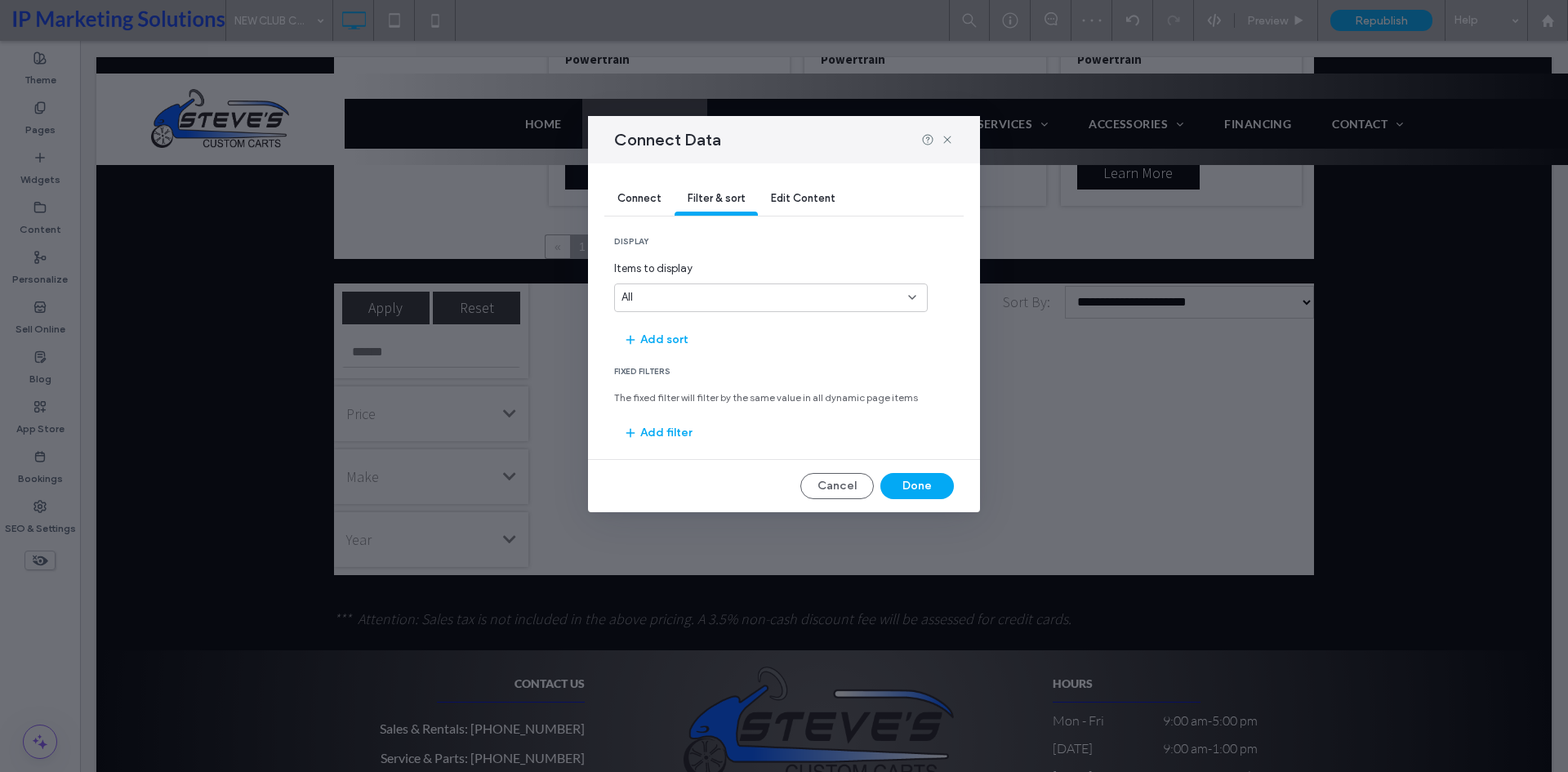
click at [743, 300] on div "All" at bounding box center [761, 297] width 279 height 16
click at [684, 451] on div "50" at bounding box center [770, 441] width 312 height 28
click at [675, 303] on div "50" at bounding box center [761, 297] width 279 height 16
click at [638, 324] on div "5" at bounding box center [770, 326] width 312 height 28
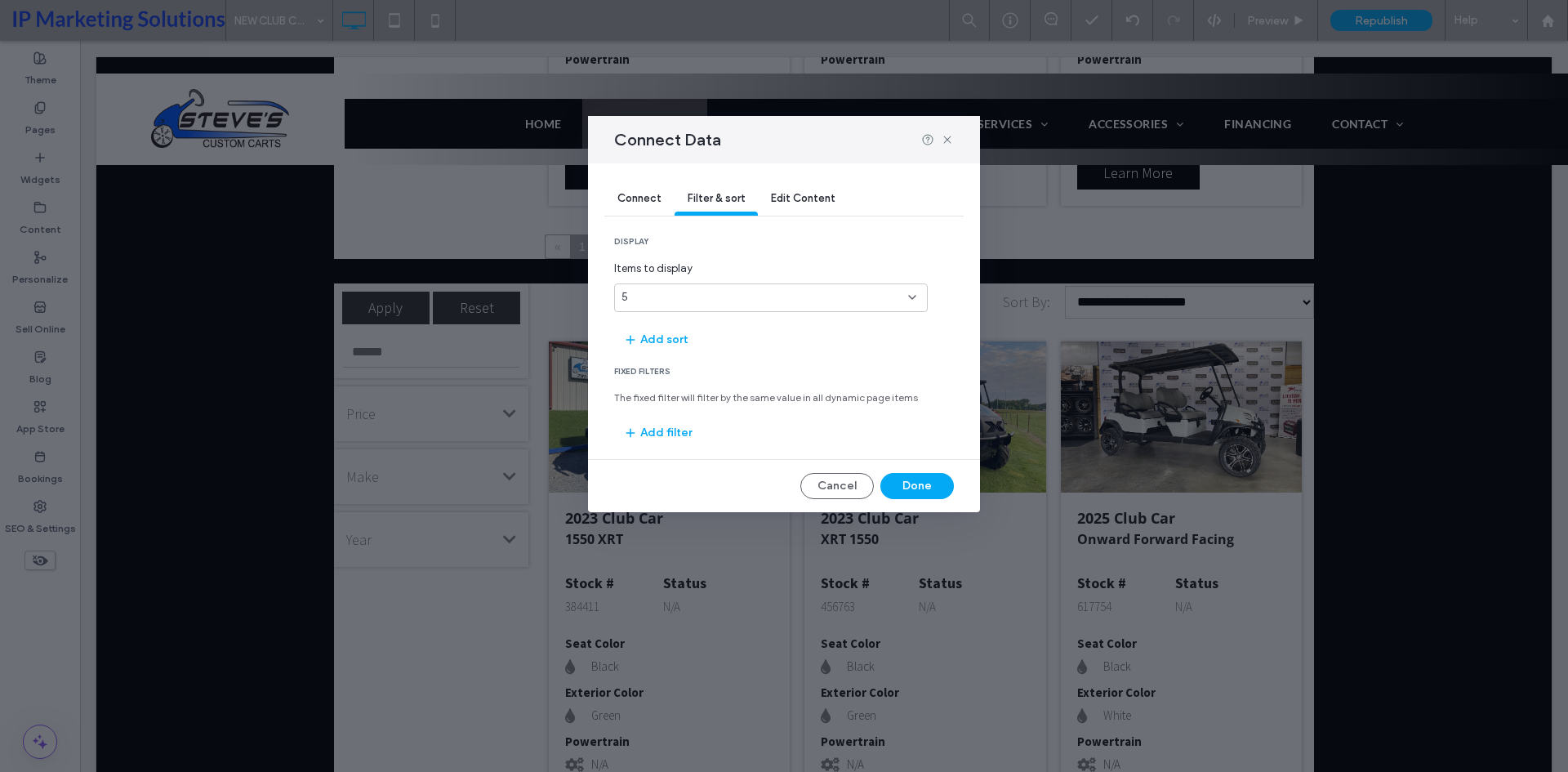
click at [642, 195] on span "Connect" at bounding box center [639, 198] width 44 height 12
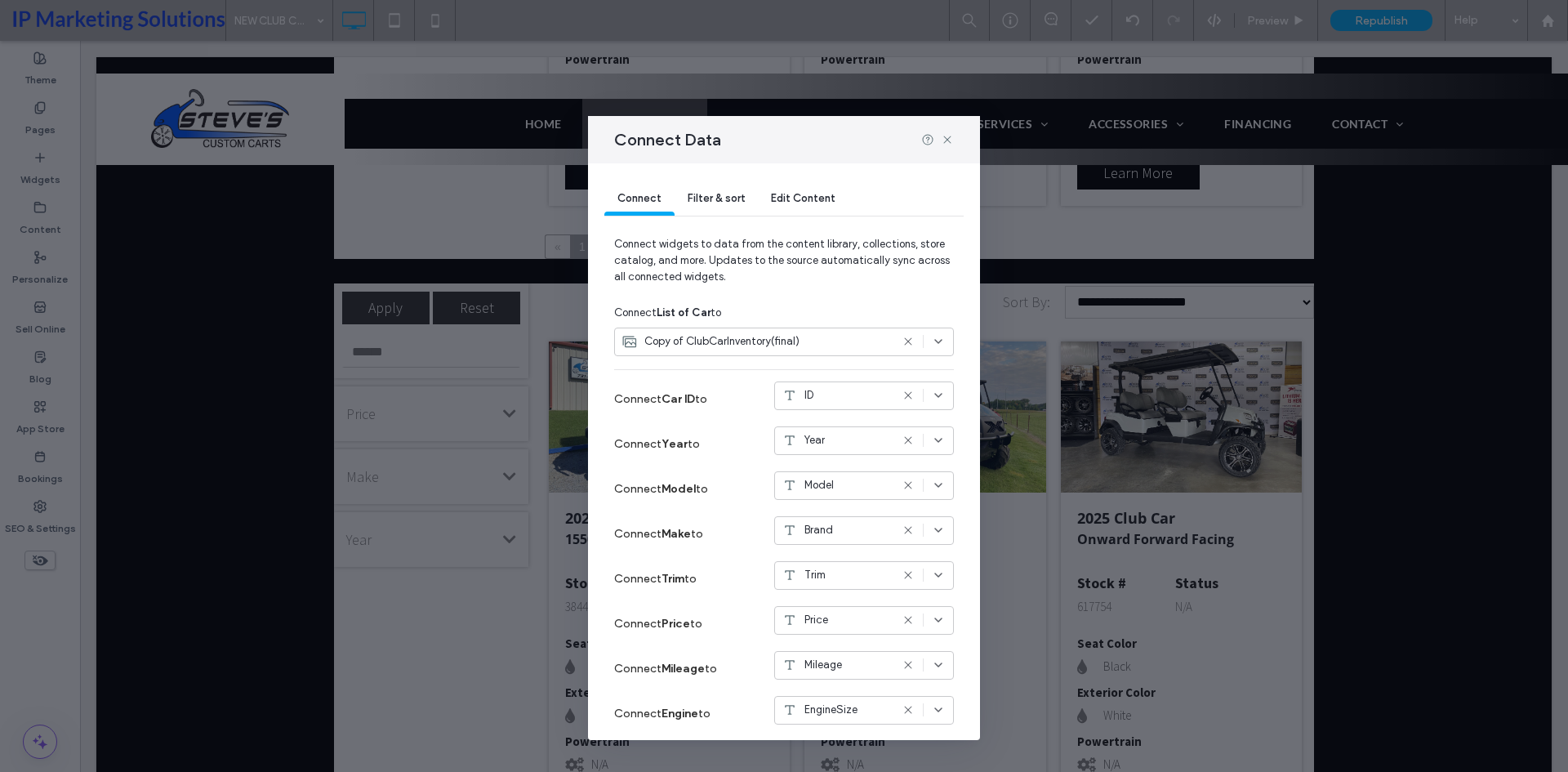
click at [702, 205] on div "Filter & sort" at bounding box center [716, 199] width 83 height 33
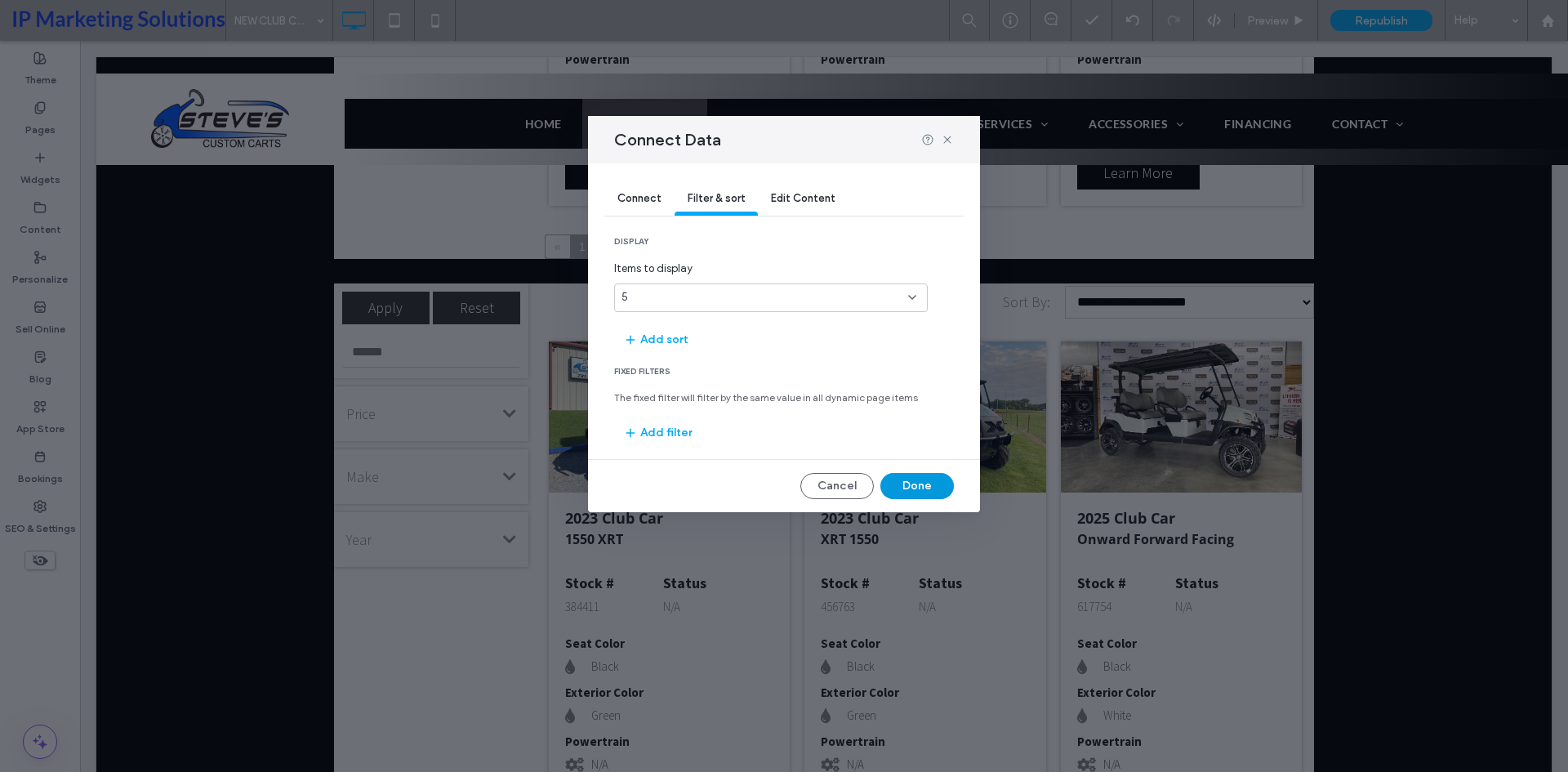
click at [909, 491] on button "Done" at bounding box center [916, 487] width 73 height 26
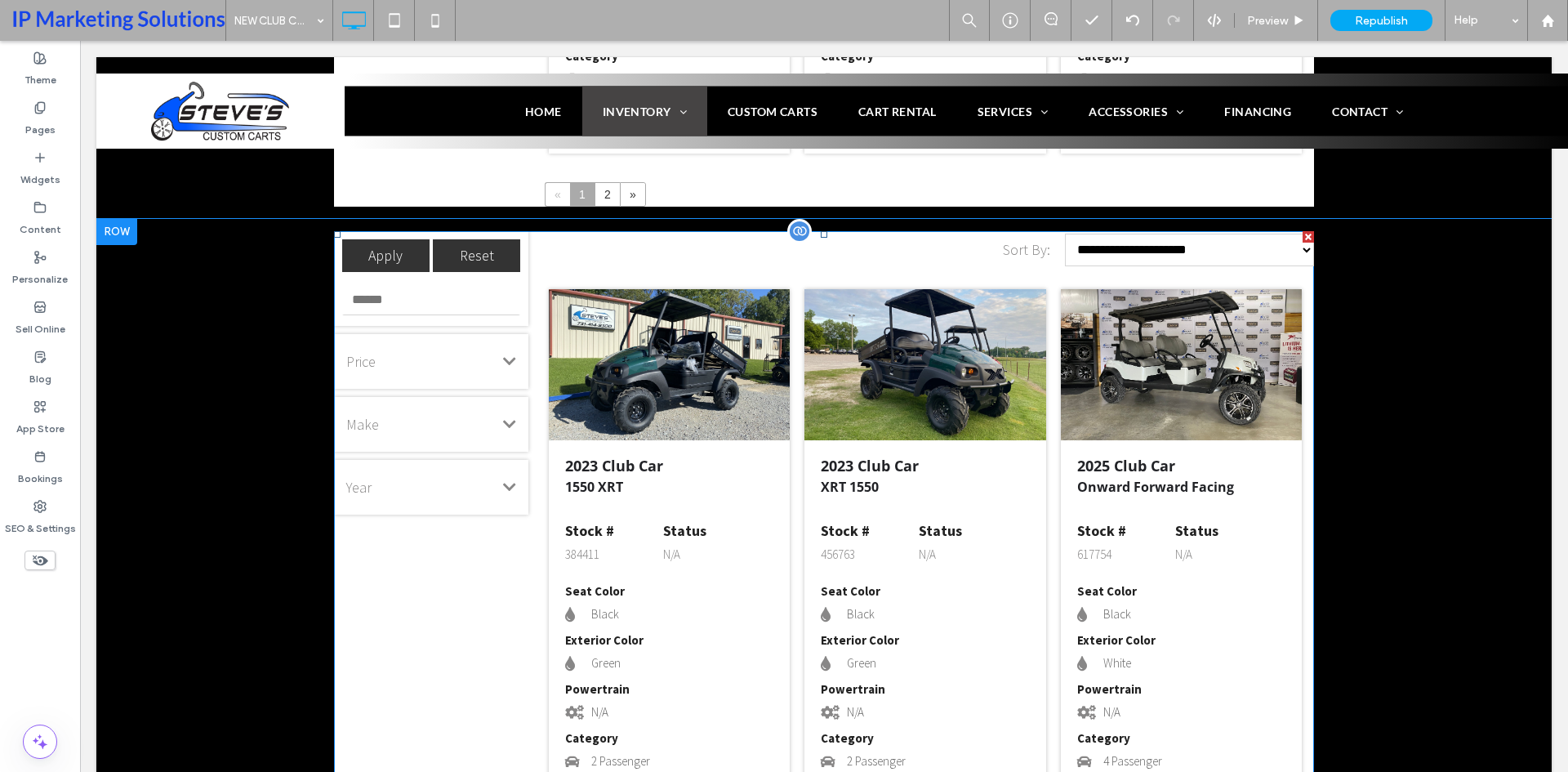
scroll to position [2013, 0]
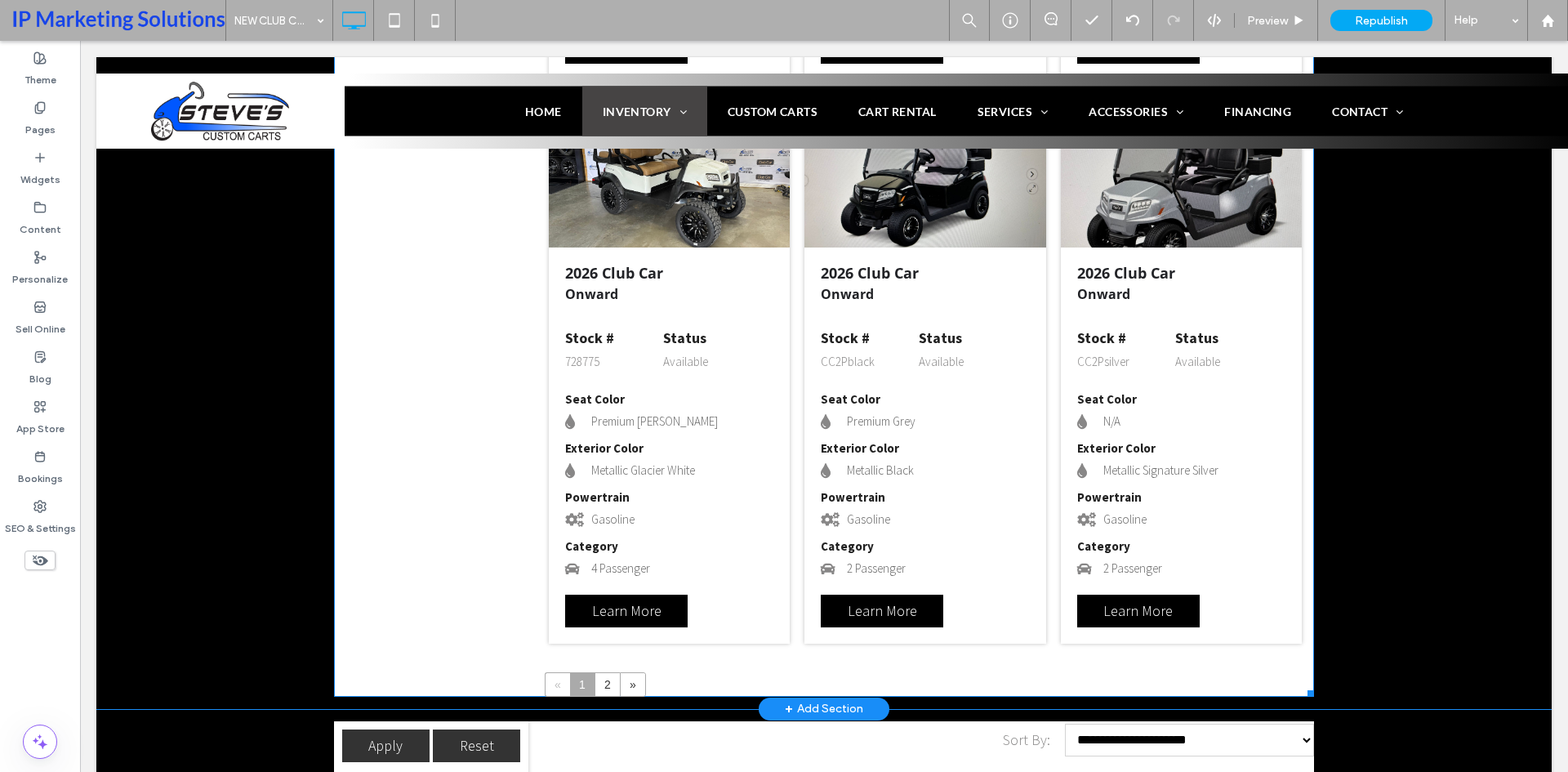
click at [813, 381] on span at bounding box center [824, 86] width 980 height 1222
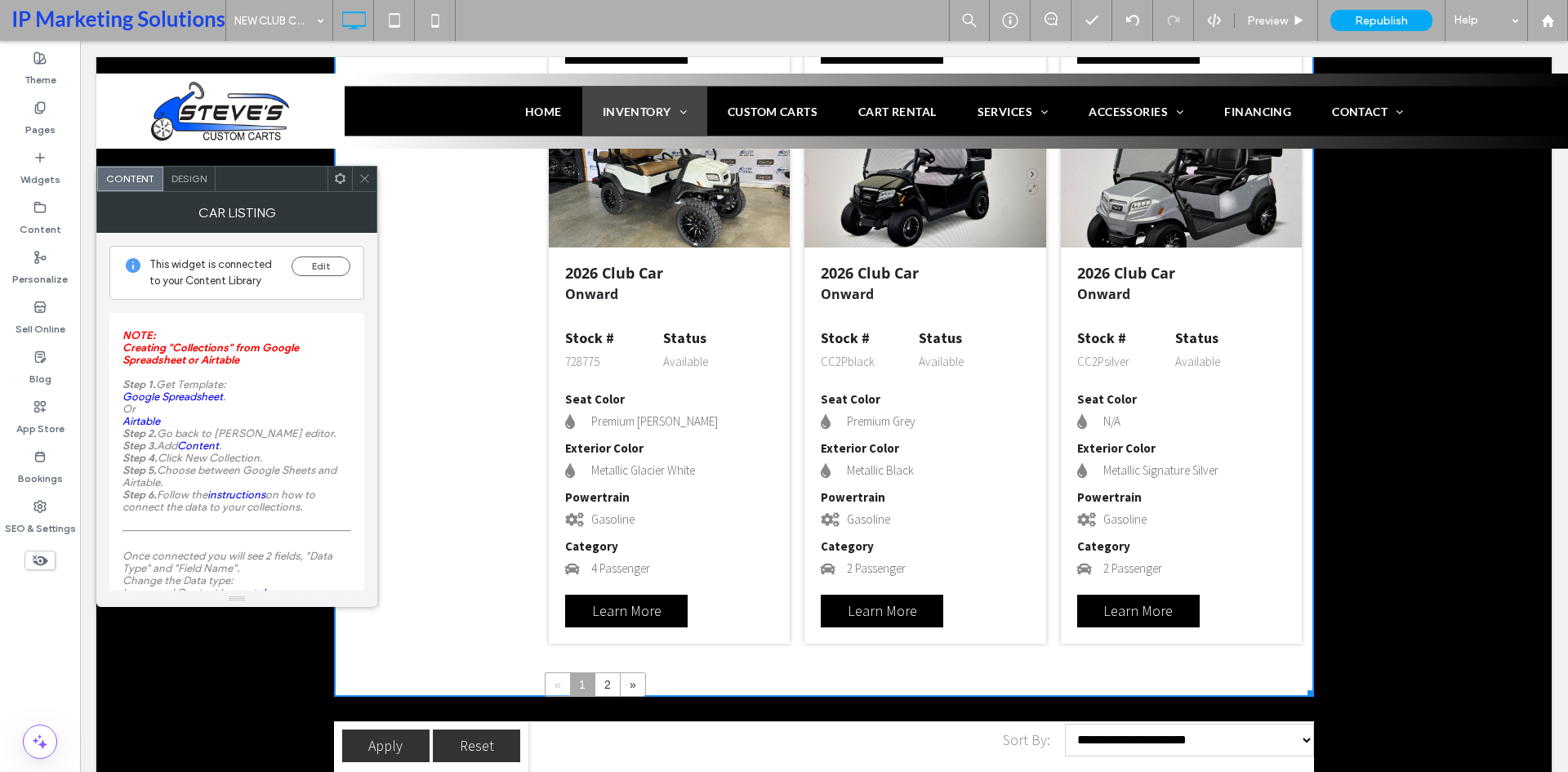
click at [178, 185] on div "Design" at bounding box center [189, 179] width 52 height 25
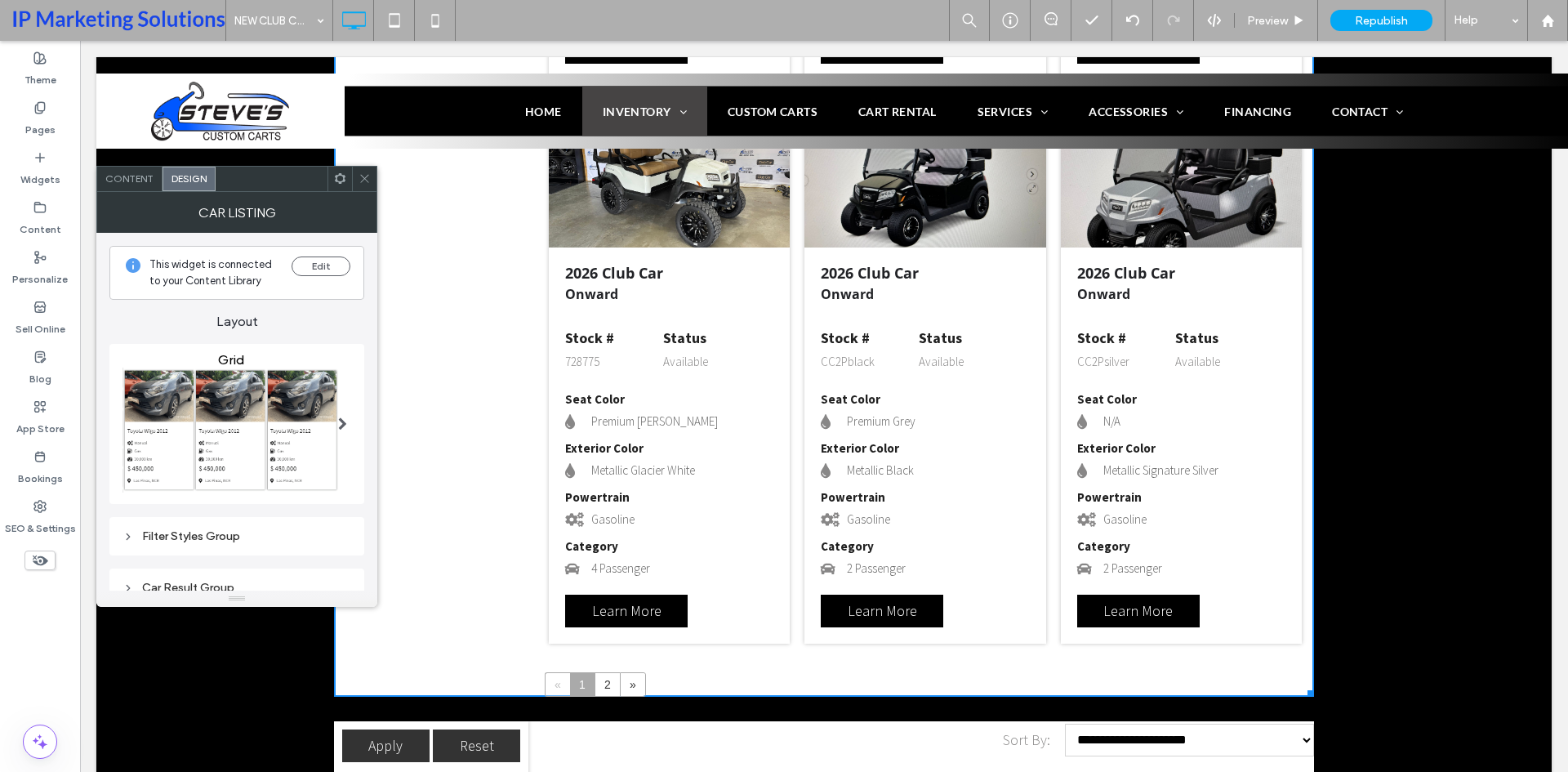
click at [357, 180] on div at bounding box center [365, 179] width 25 height 25
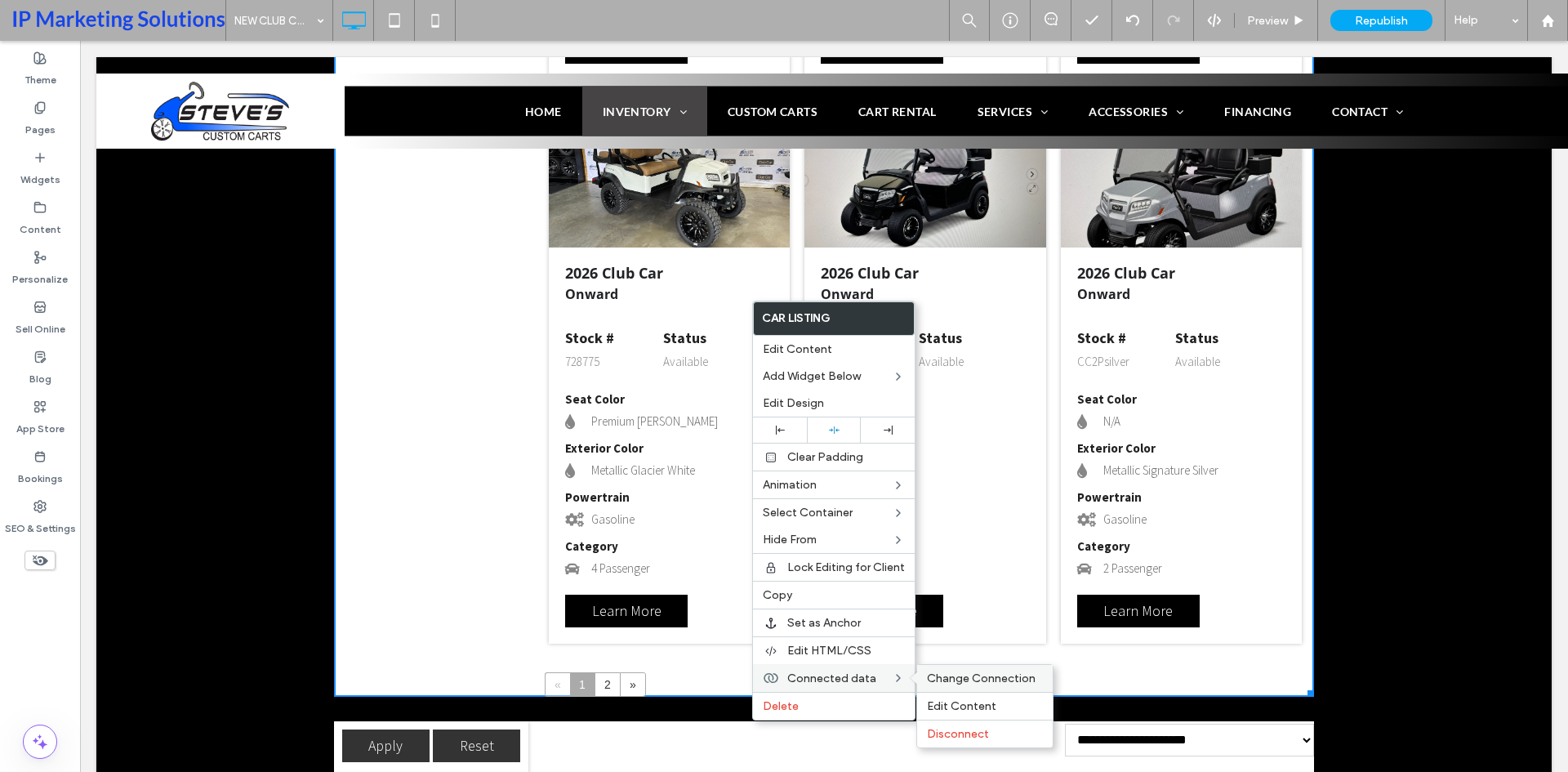
click at [978, 676] on span "Change Connection" at bounding box center [981, 678] width 109 height 14
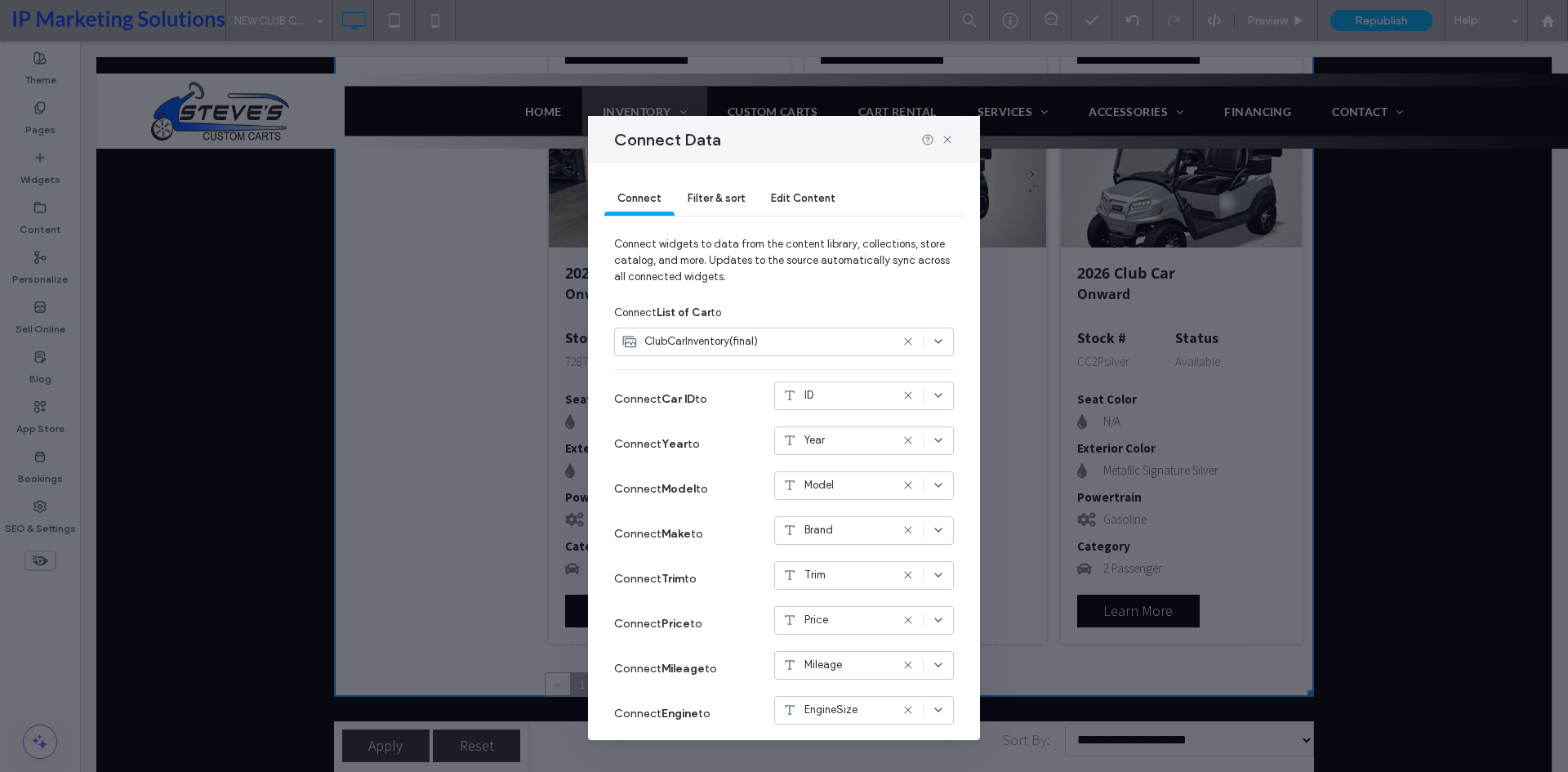
click at [712, 189] on div "Filter & sort" at bounding box center [716, 199] width 83 height 33
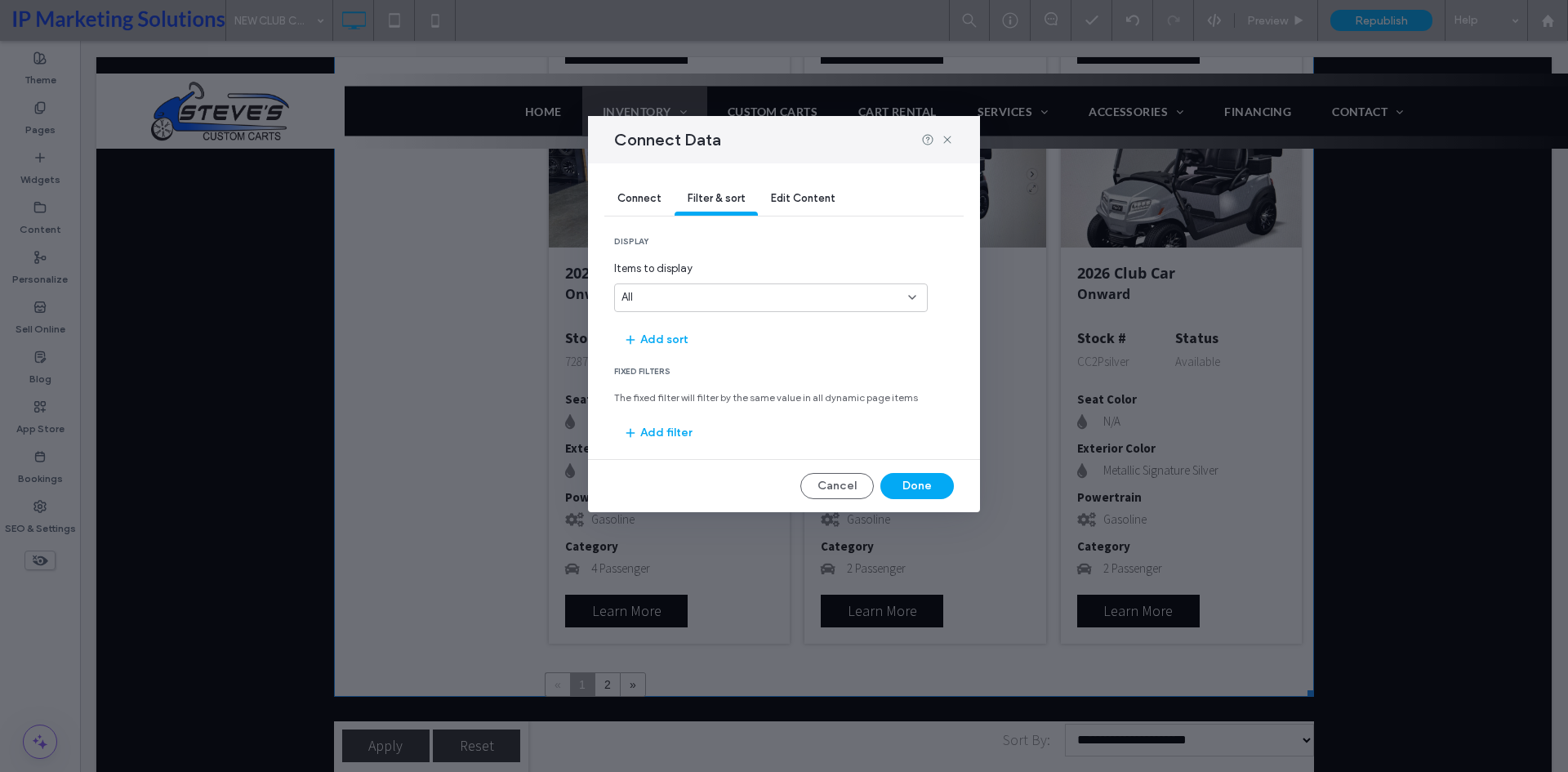
click at [799, 185] on div "Edit Content" at bounding box center [803, 199] width 91 height 33
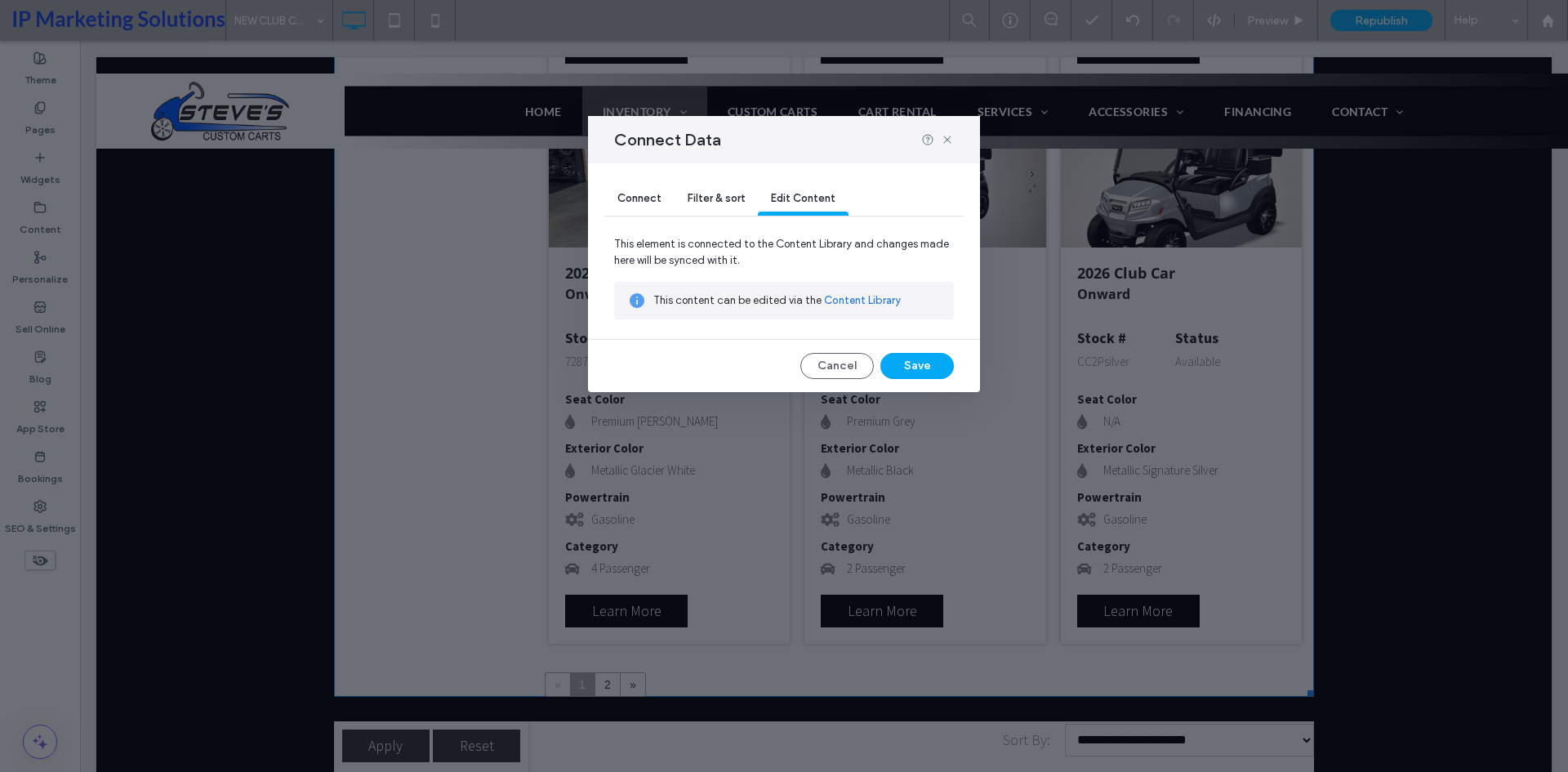
click at [685, 208] on div "Filter & sort" at bounding box center [716, 199] width 83 height 33
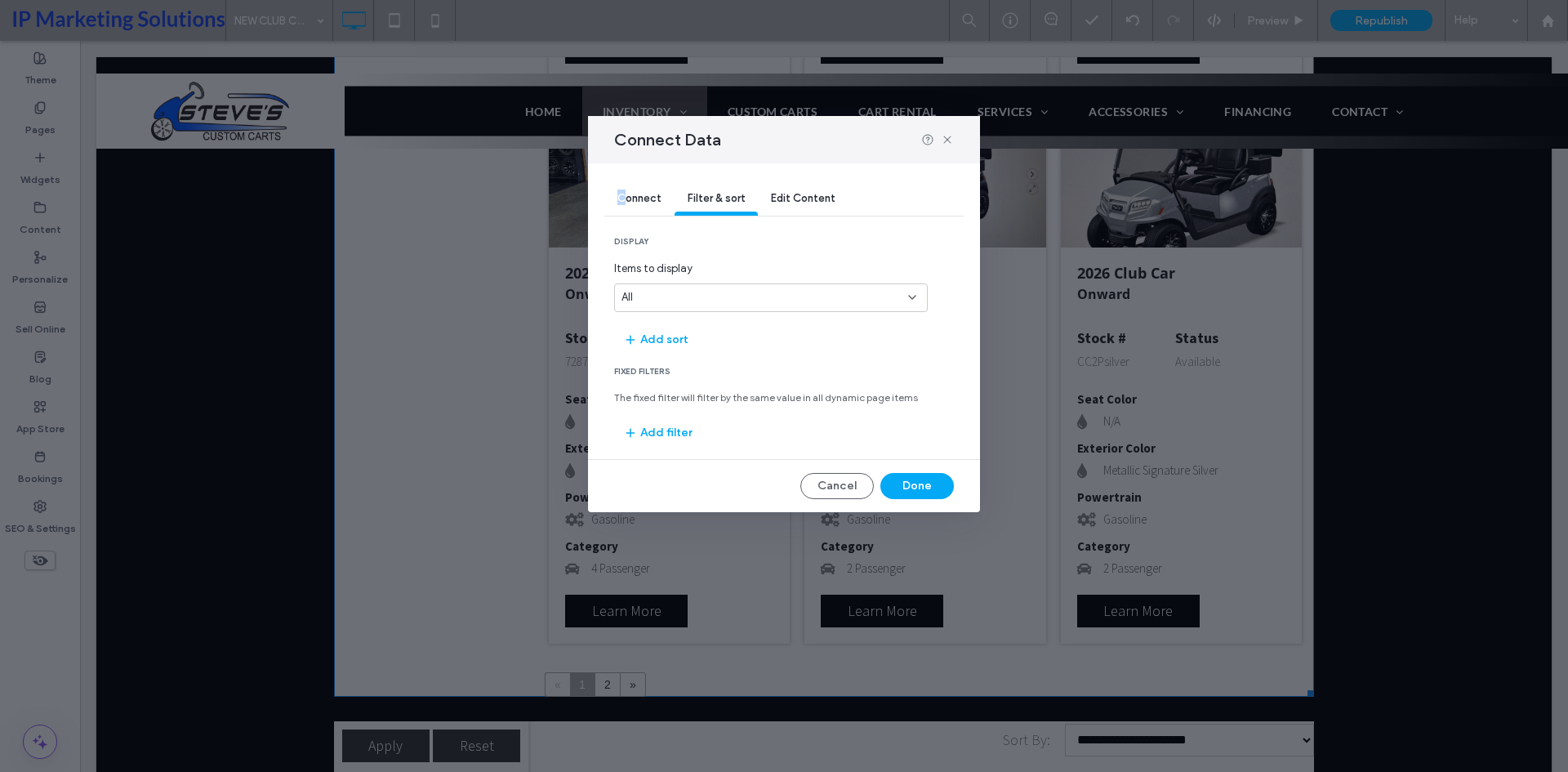
click at [622, 193] on span "Connect" at bounding box center [639, 198] width 44 height 12
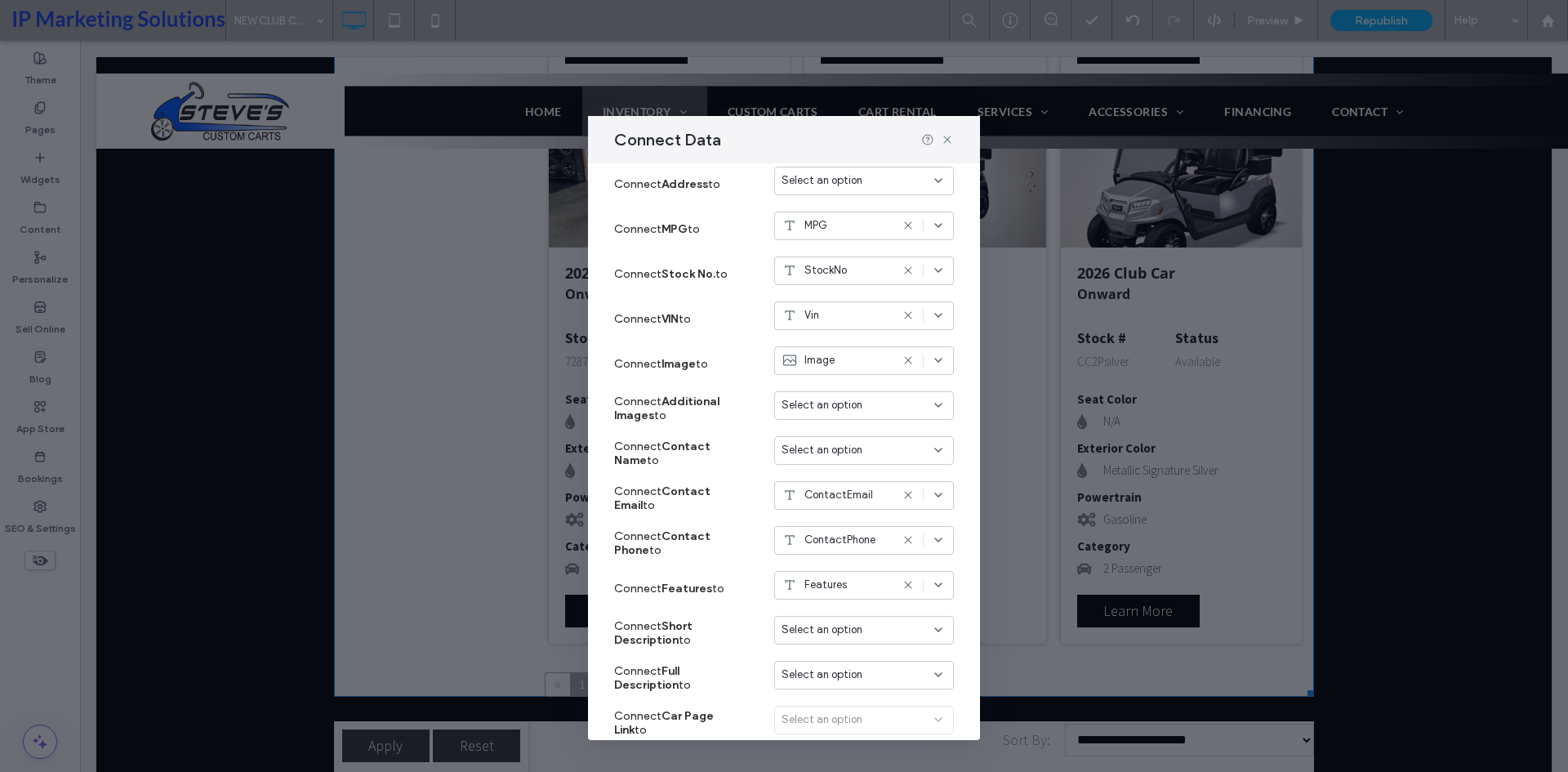
scroll to position [961, 0]
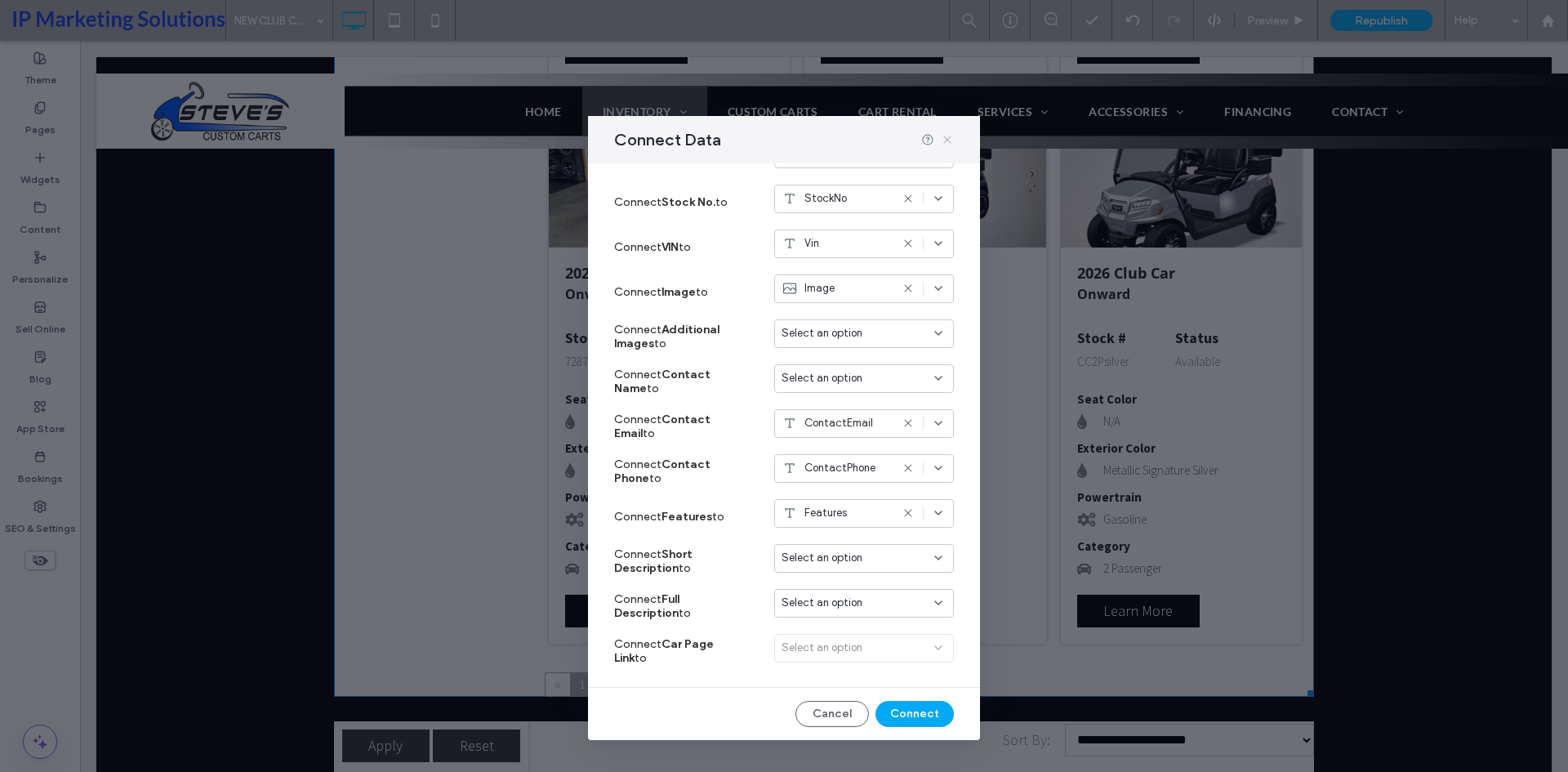
click at [943, 136] on icon at bounding box center [947, 140] width 13 height 13
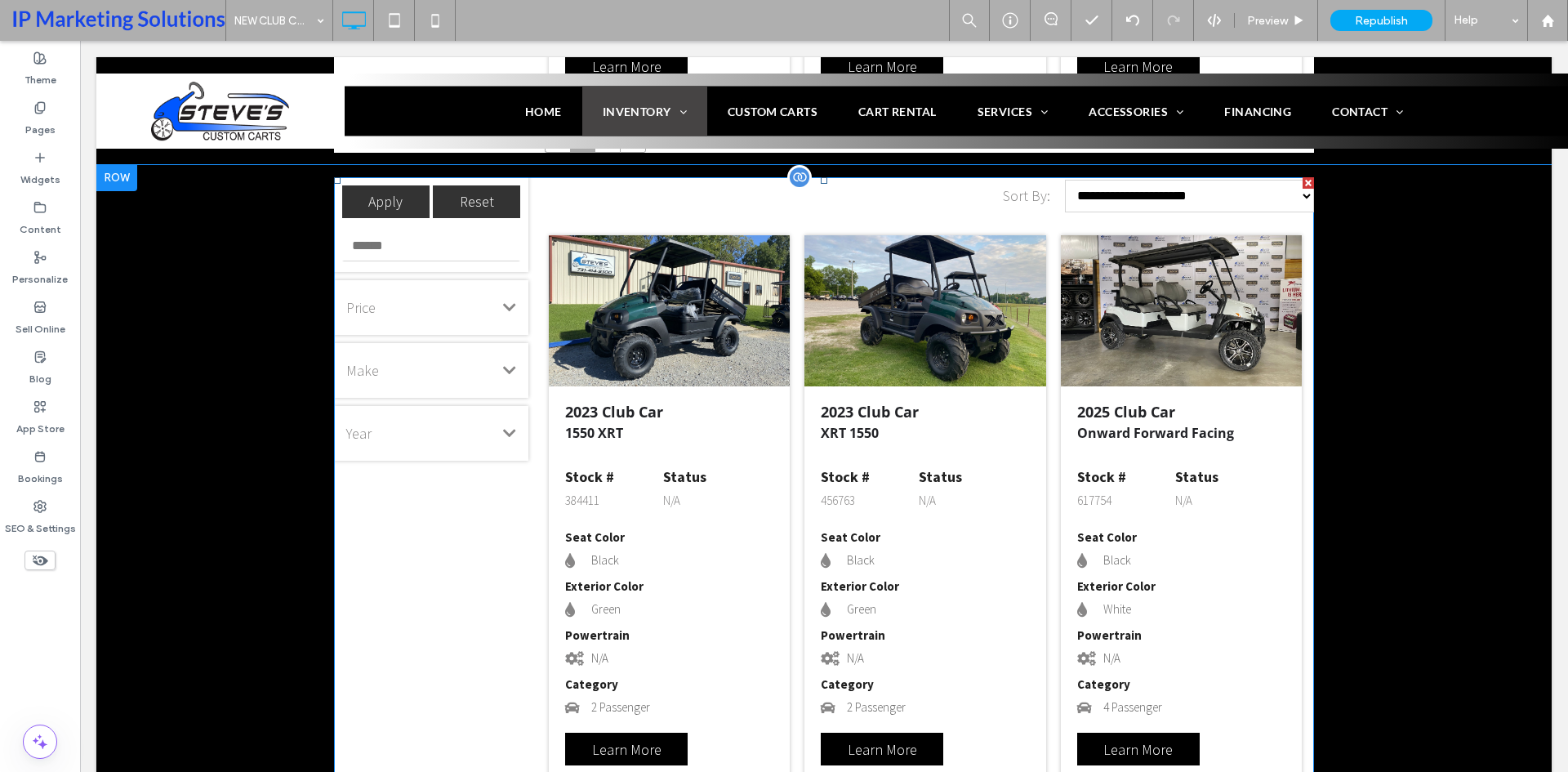
scroll to position [2748, 0]
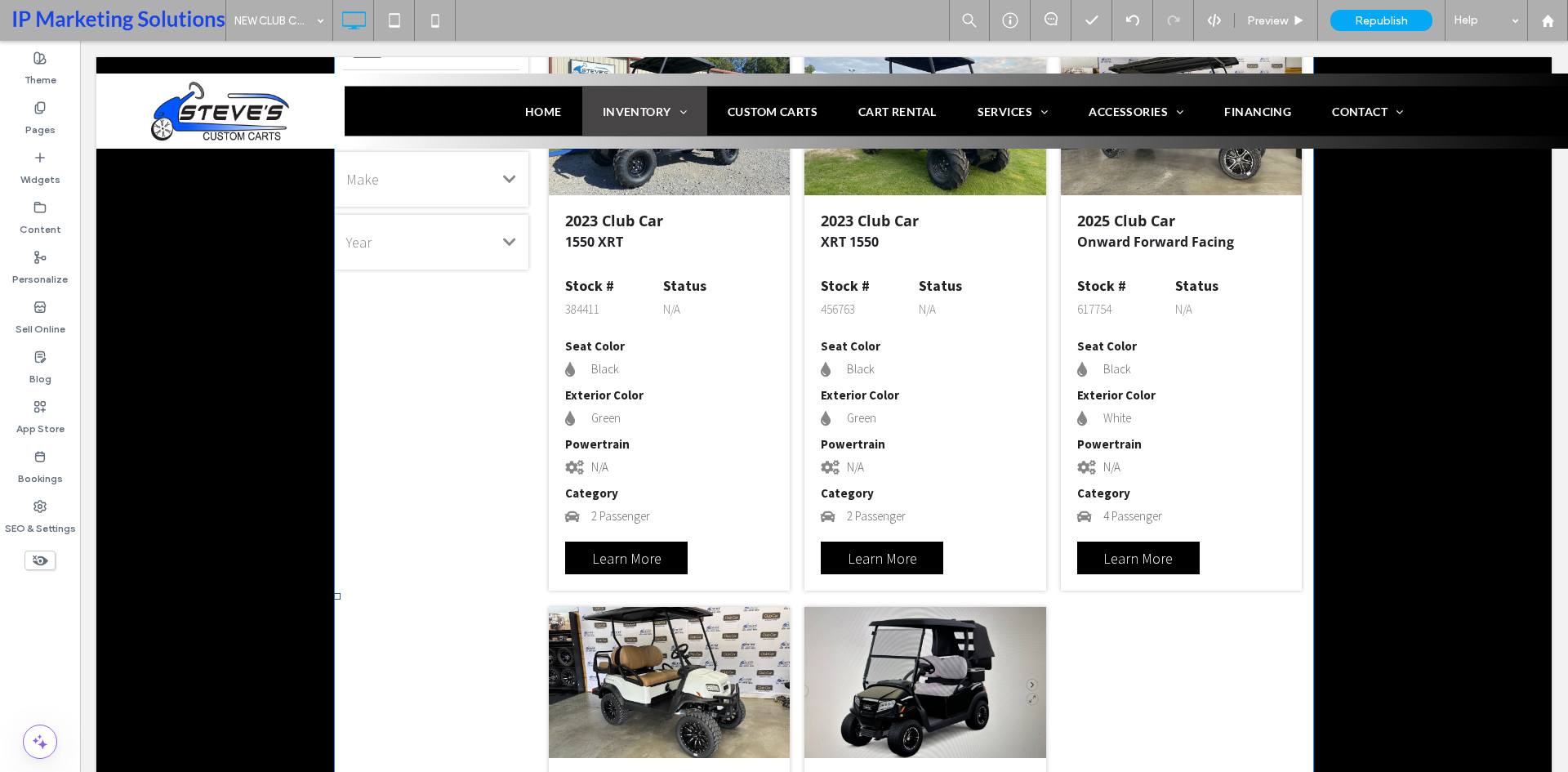
click at [836, 367] on span at bounding box center [824, 596] width 980 height 1222
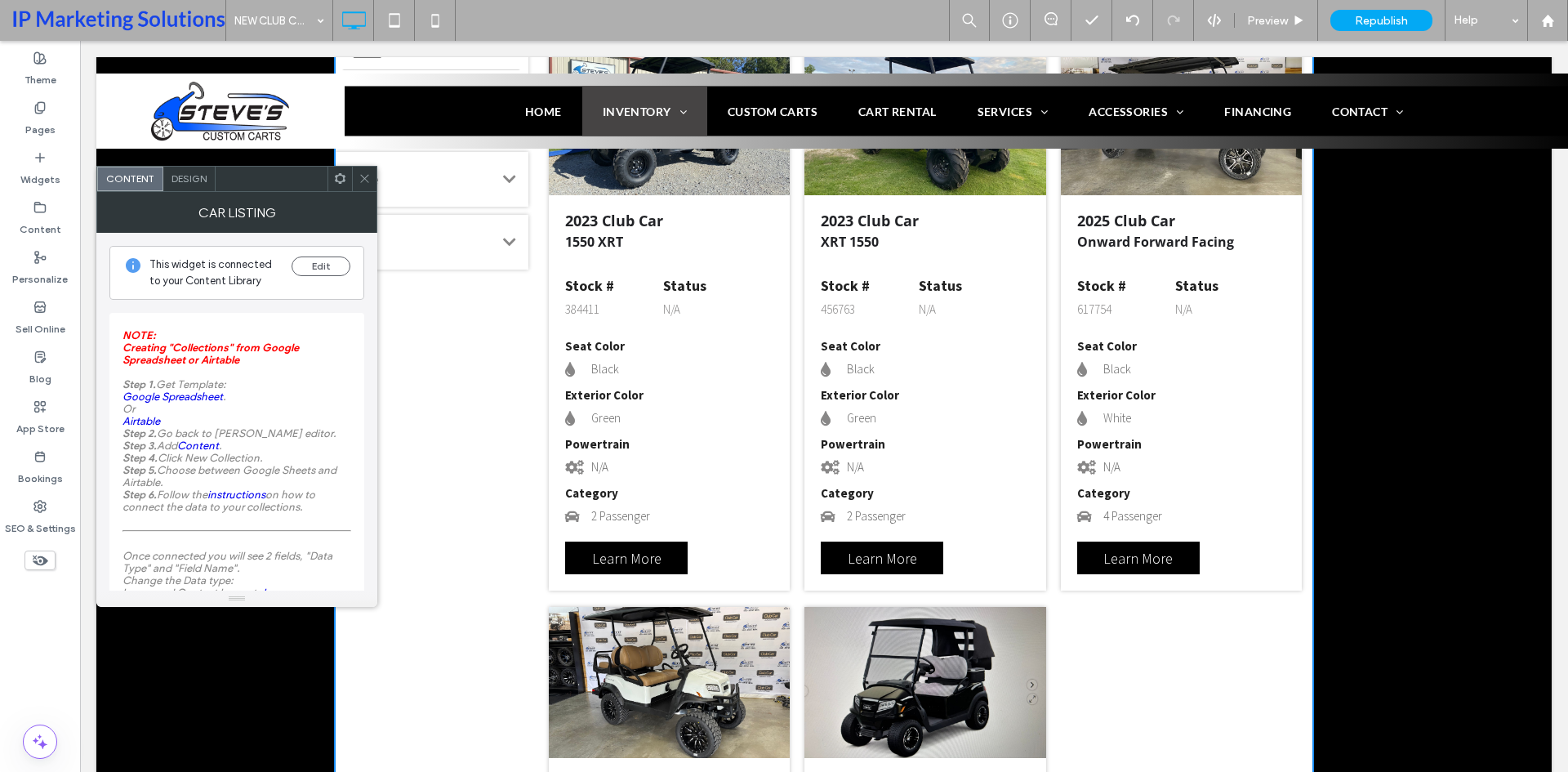
click at [358, 183] on icon at bounding box center [365, 178] width 12 height 12
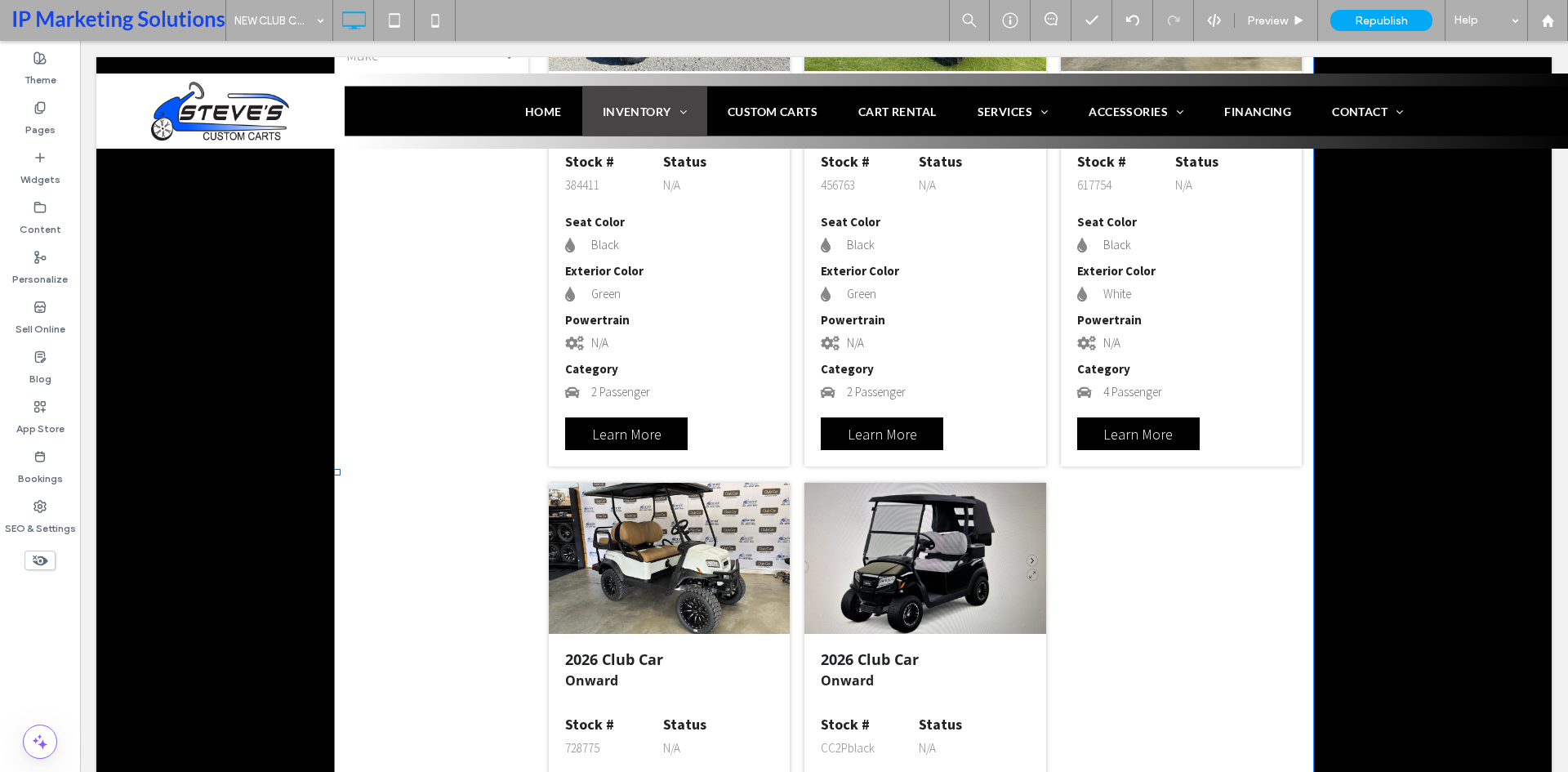
scroll to position [3157, 0]
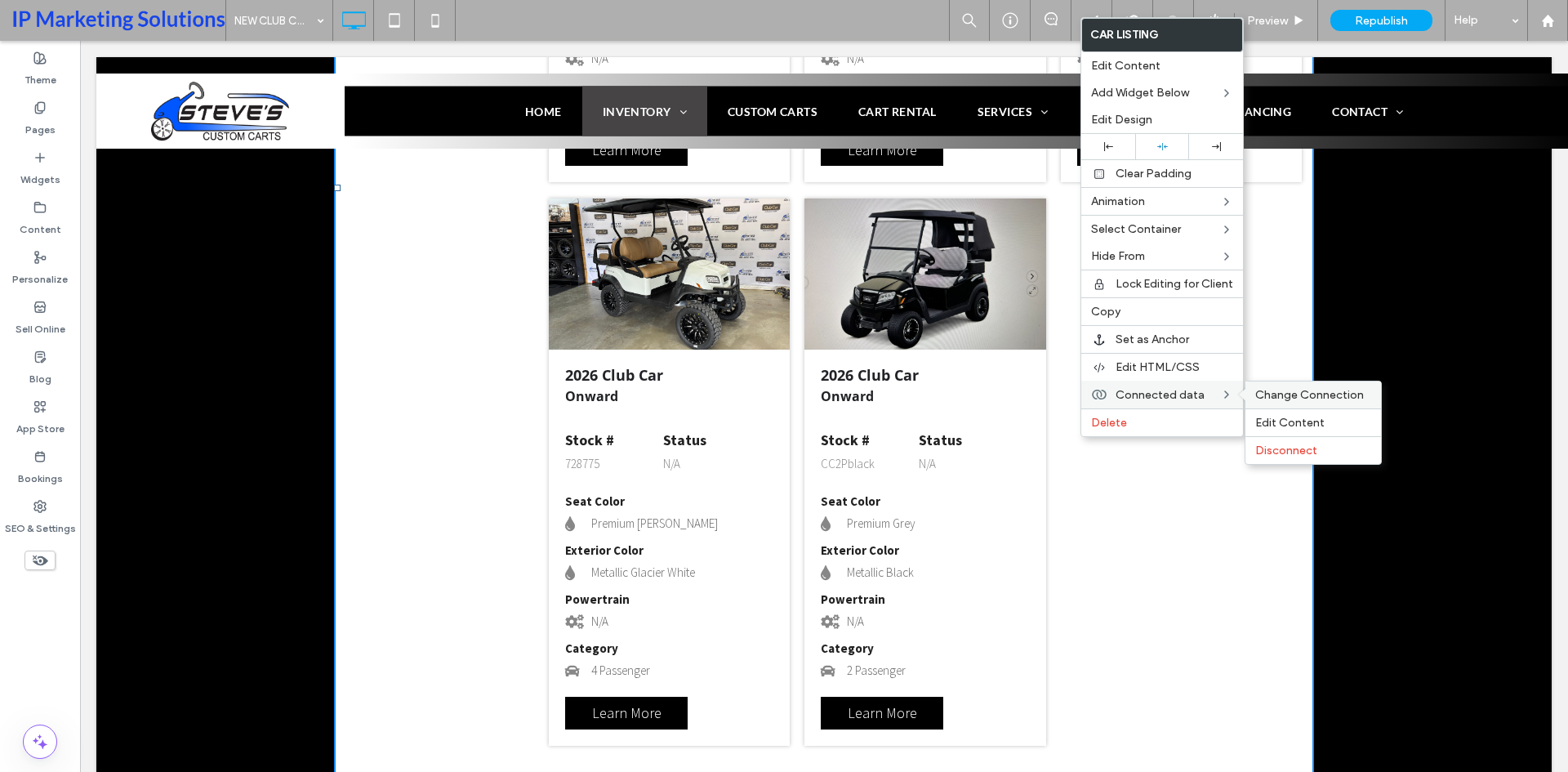
click at [1273, 391] on span "Change Connection" at bounding box center [1309, 395] width 109 height 14
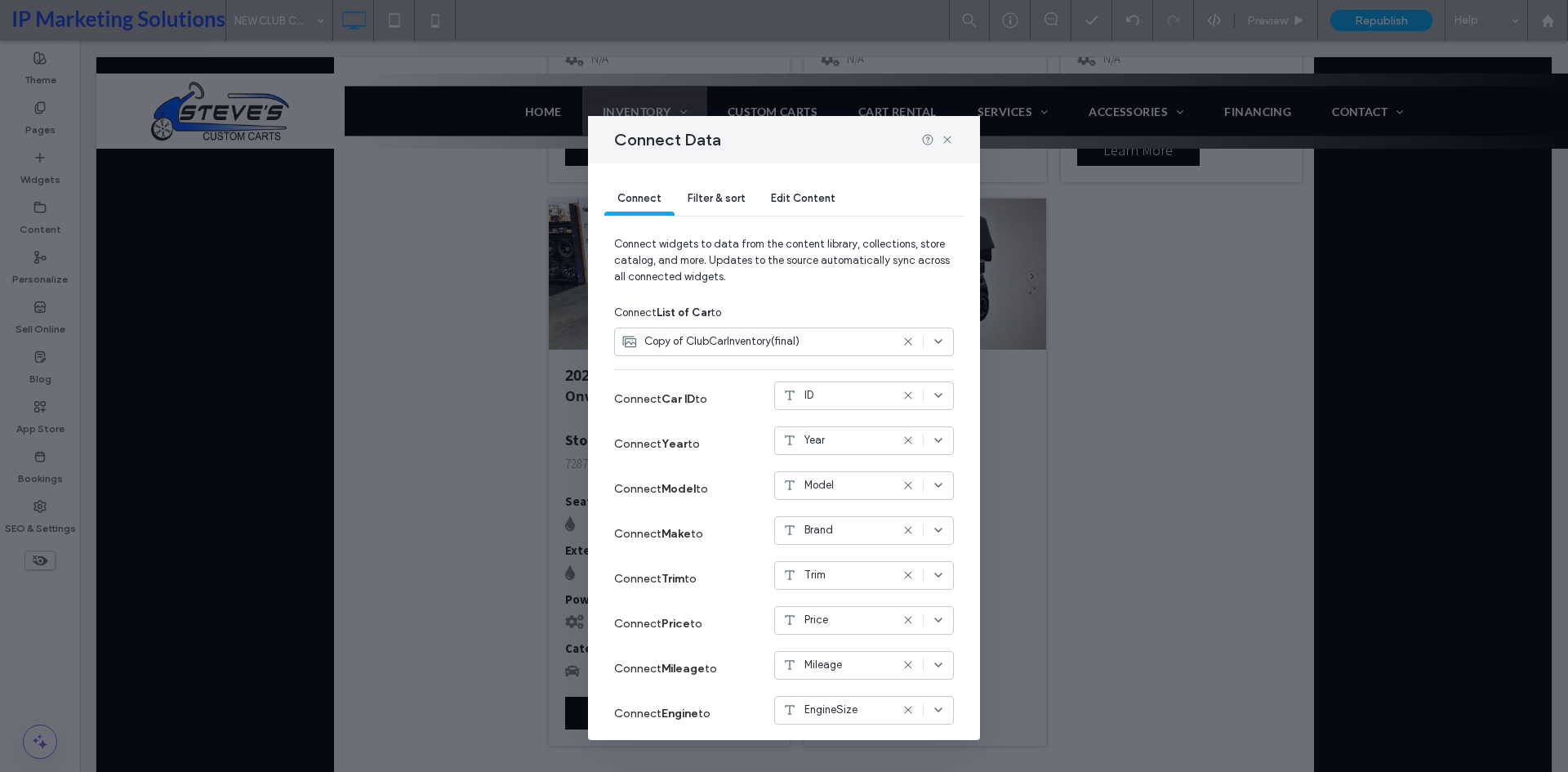
click at [705, 197] on span "Filter & sort" at bounding box center [716, 198] width 57 height 12
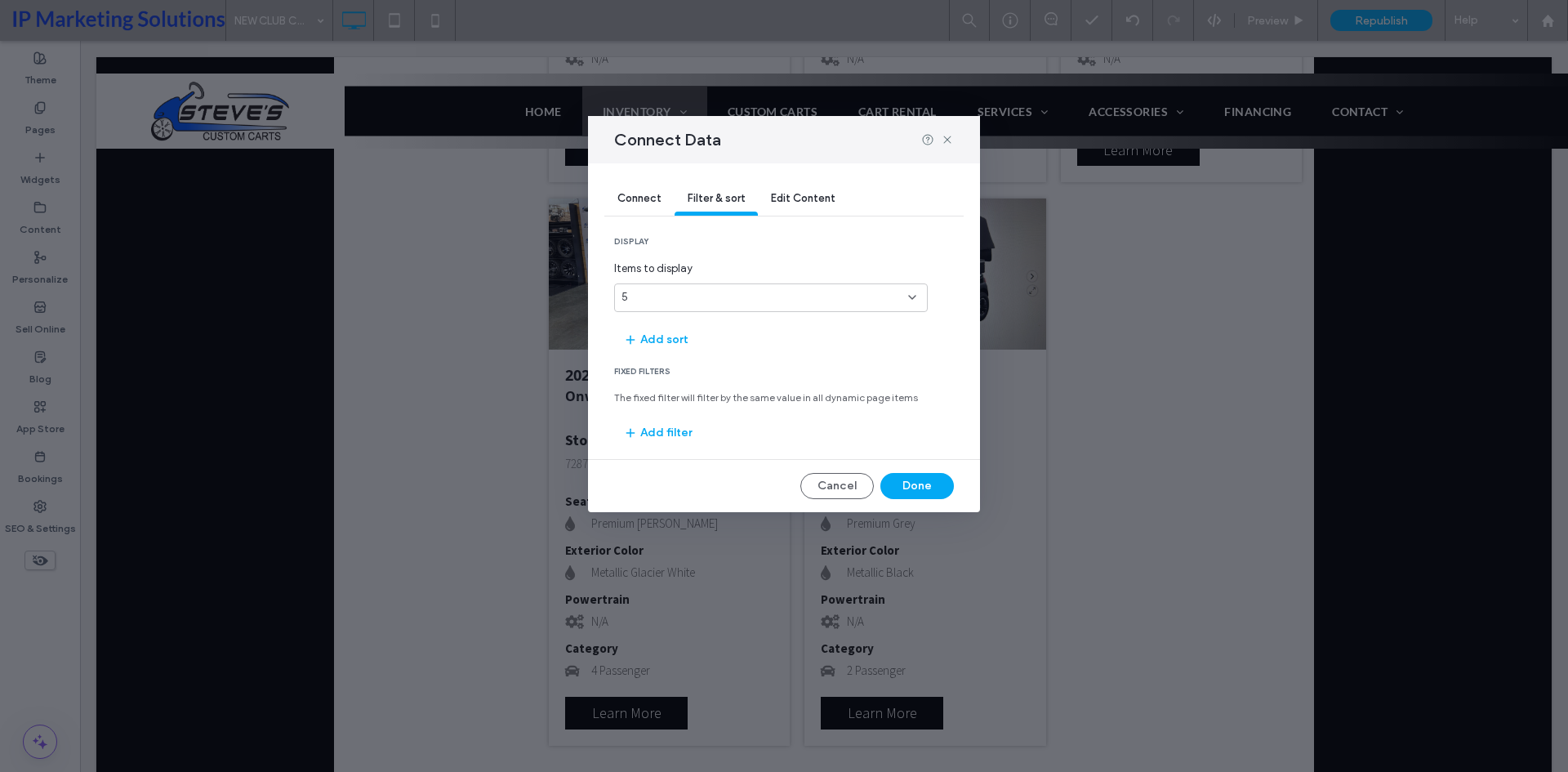
click at [731, 305] on div "5" at bounding box center [761, 297] width 279 height 16
click at [735, 349] on div "10" at bounding box center [770, 355] width 312 height 28
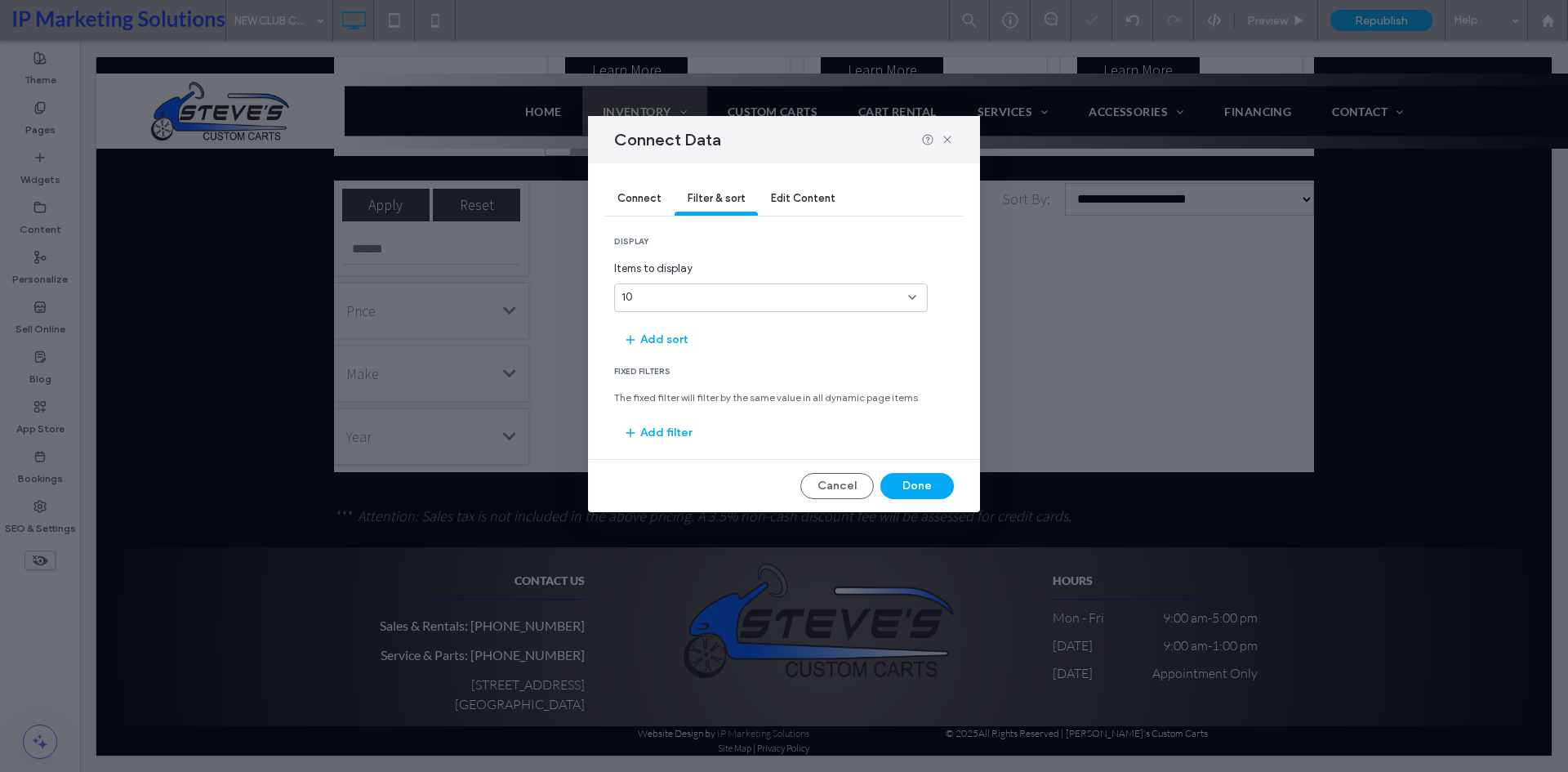
click at [715, 299] on div "10" at bounding box center [761, 297] width 279 height 16
click at [680, 461] on div "All" at bounding box center [770, 469] width 312 height 28
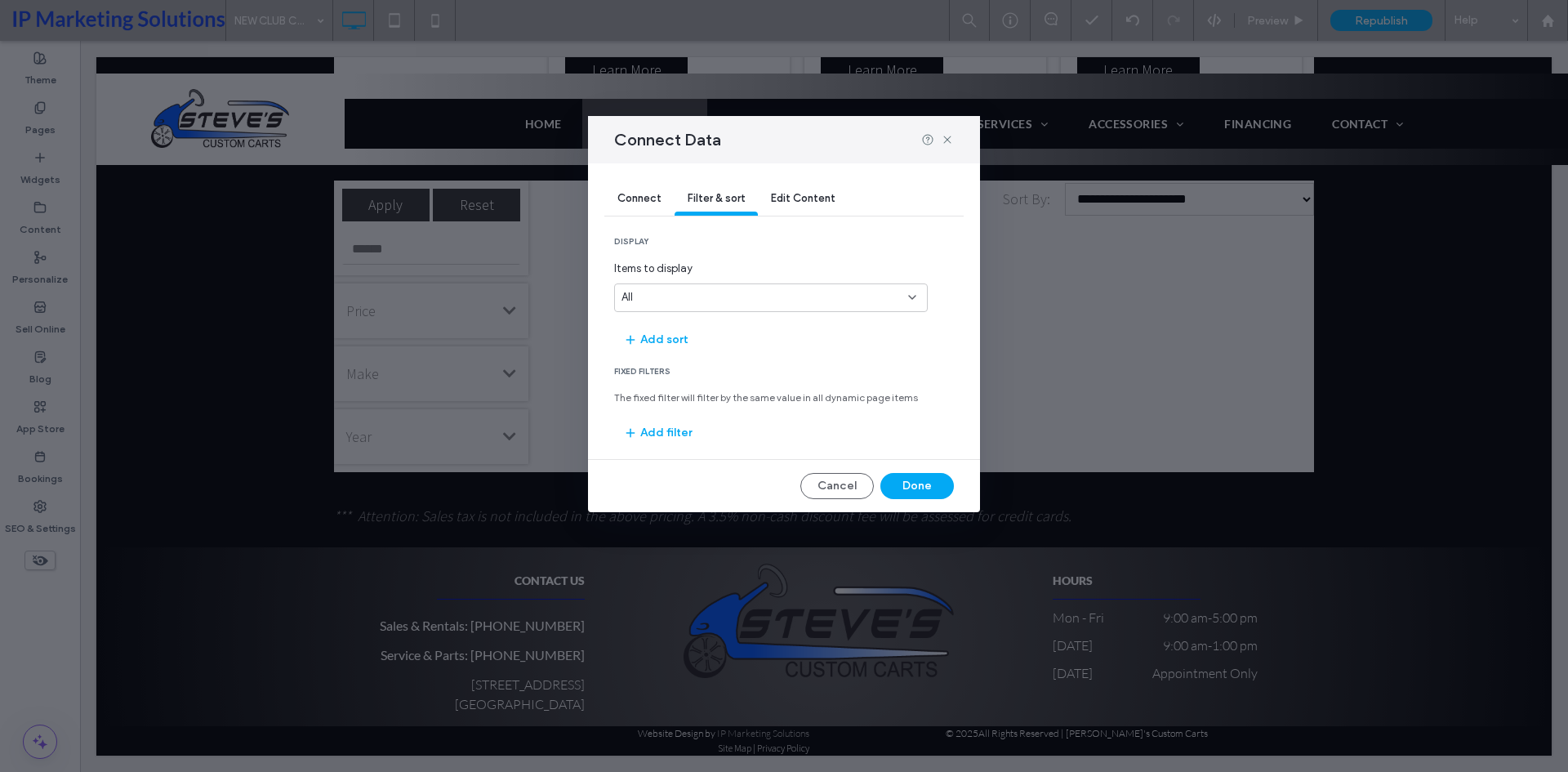
click at [630, 371] on span "Fixed Filters" at bounding box center [784, 371] width 340 height 11
click at [680, 404] on span "The fixed filter will filter by the same value in all dynamic page items" at bounding box center [784, 397] width 340 height 15
click at [671, 397] on span "The fixed filter will filter by the same value in all dynamic page items" at bounding box center [784, 397] width 340 height 15
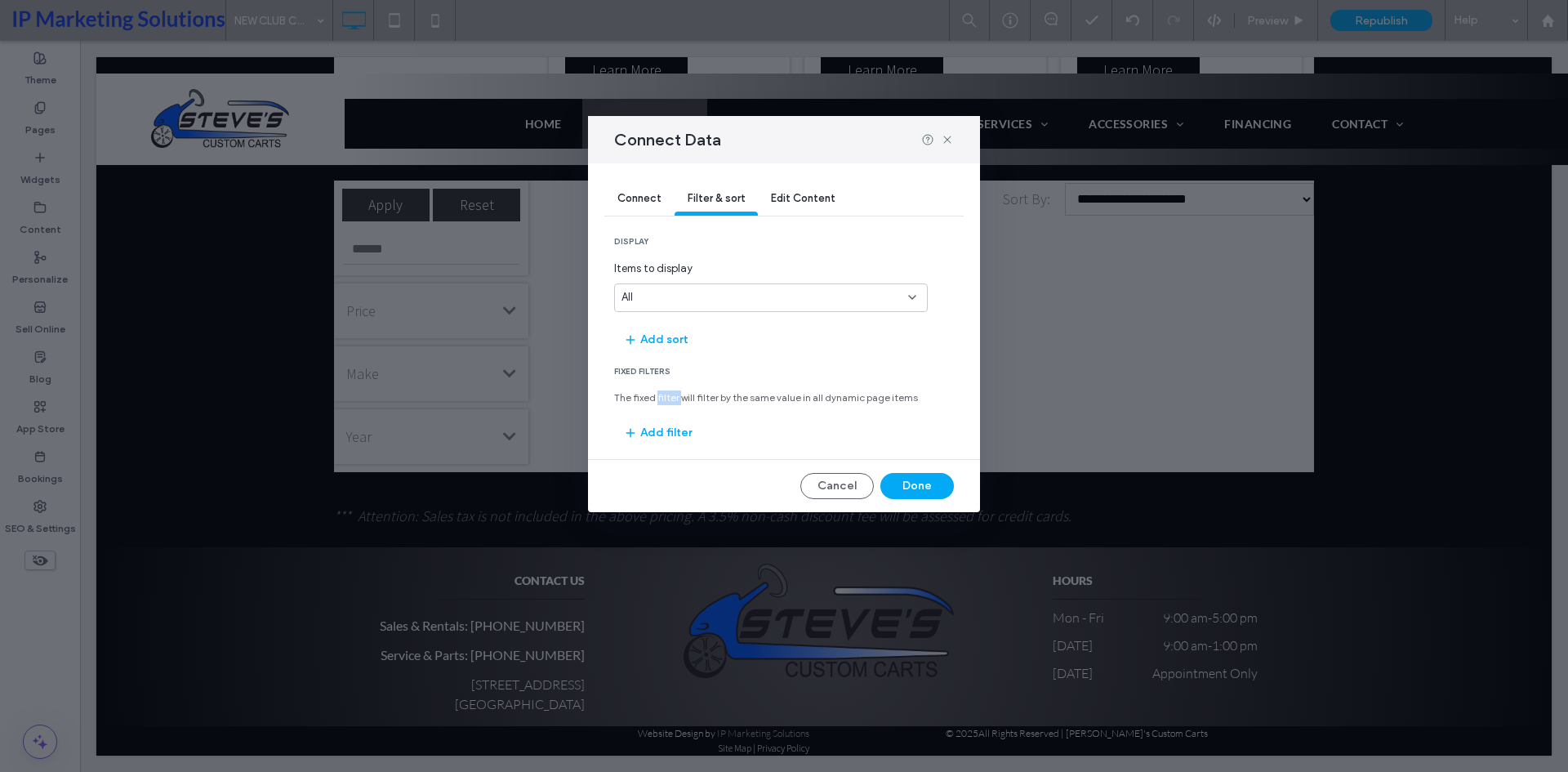
click at [671, 397] on span "The fixed filter will filter by the same value in all dynamic page items" at bounding box center [784, 397] width 340 height 15
click at [743, 397] on span "The fixed filter will filter by the same value in all dynamic page items" at bounding box center [784, 397] width 340 height 15
click at [660, 429] on button "Add filter" at bounding box center [658, 433] width 87 height 26
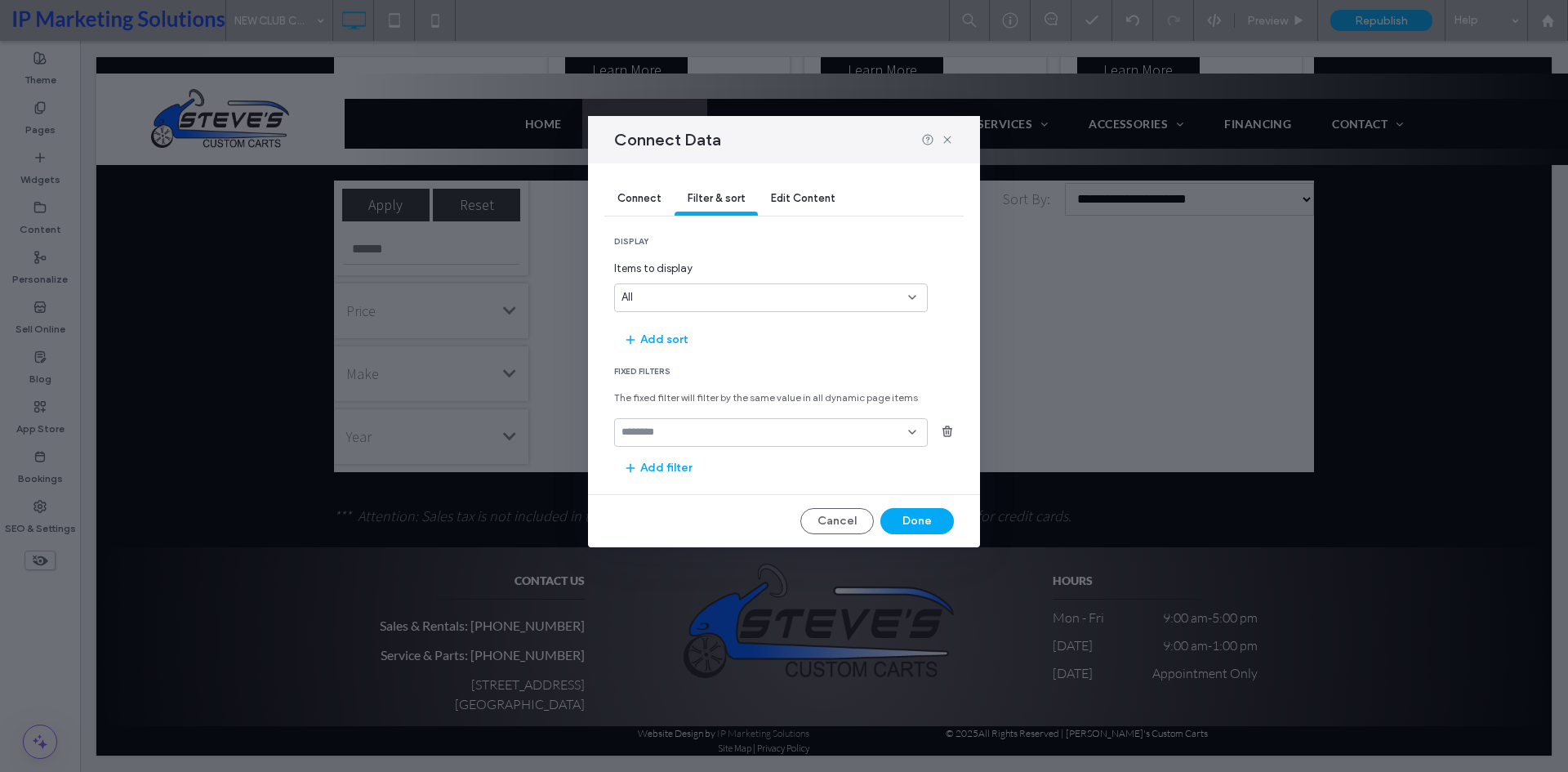
click at [683, 435] on input "fields-dropdown" at bounding box center [765, 432] width 287 height 13
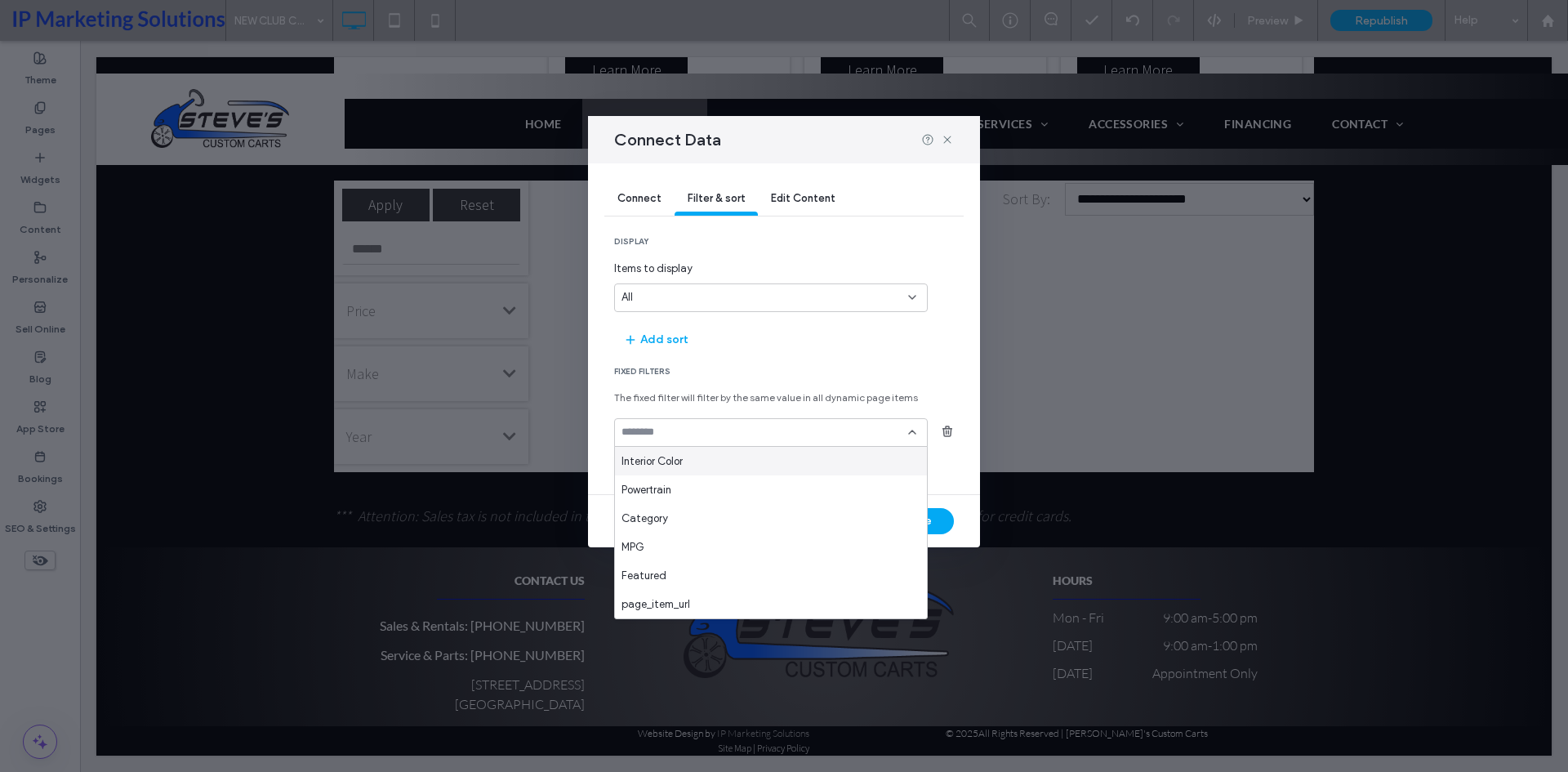
click at [772, 400] on span "The fixed filter will filter by the same value in all dynamic page items" at bounding box center [784, 397] width 340 height 15
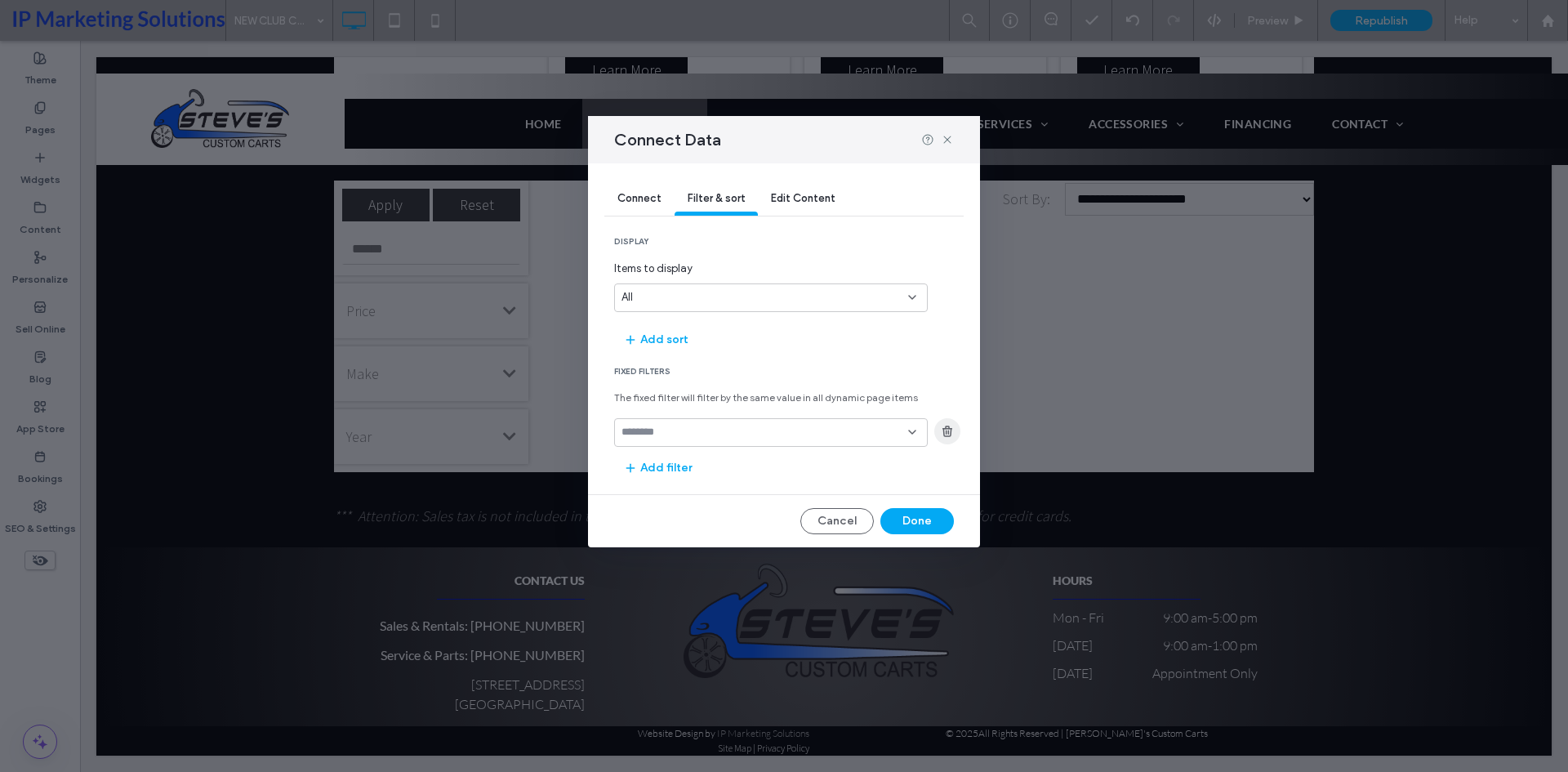
click at [960, 427] on span "button" at bounding box center [947, 432] width 26 height 26
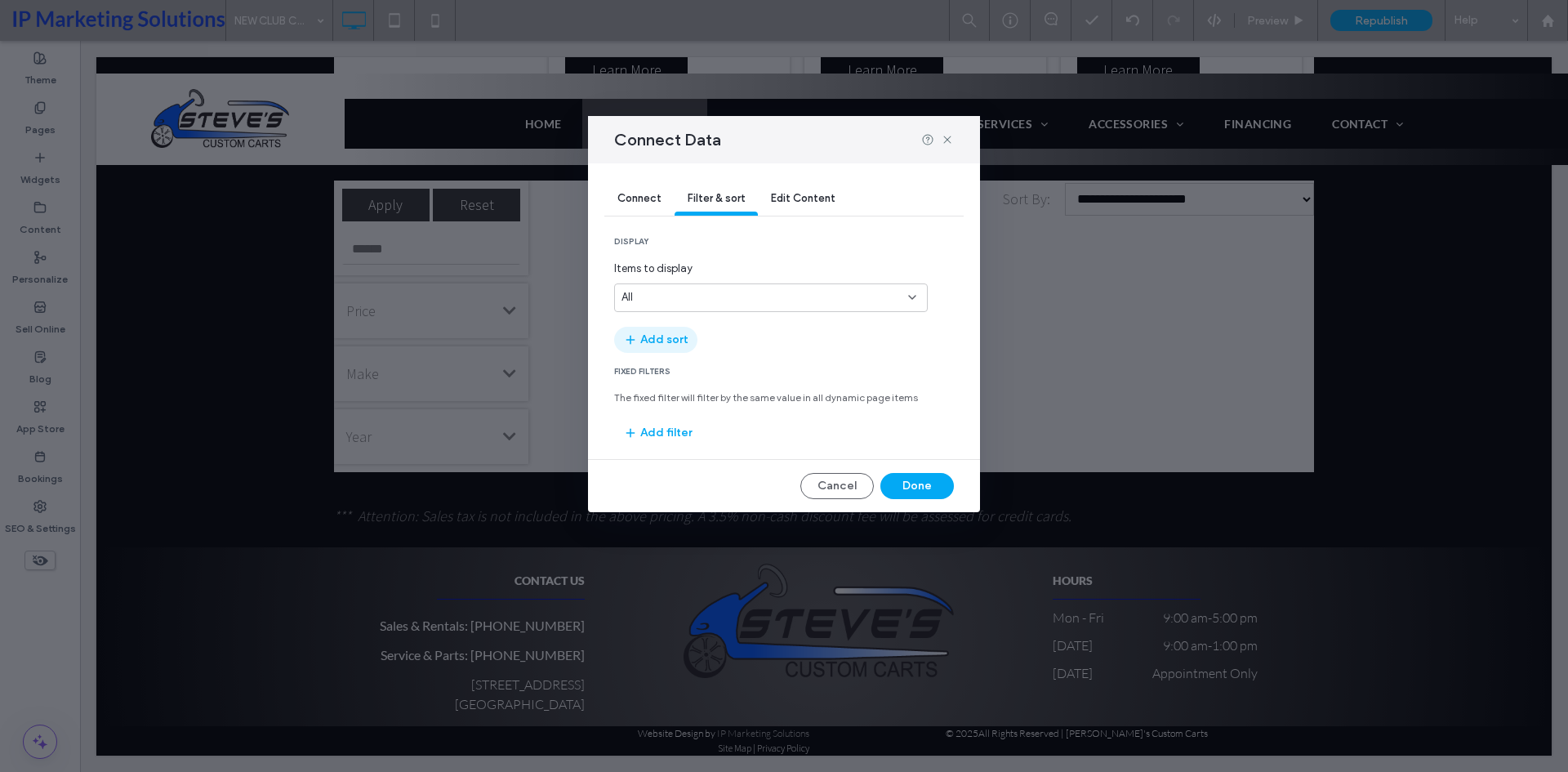
click at [663, 329] on button "Add sort" at bounding box center [656, 340] width 83 height 26
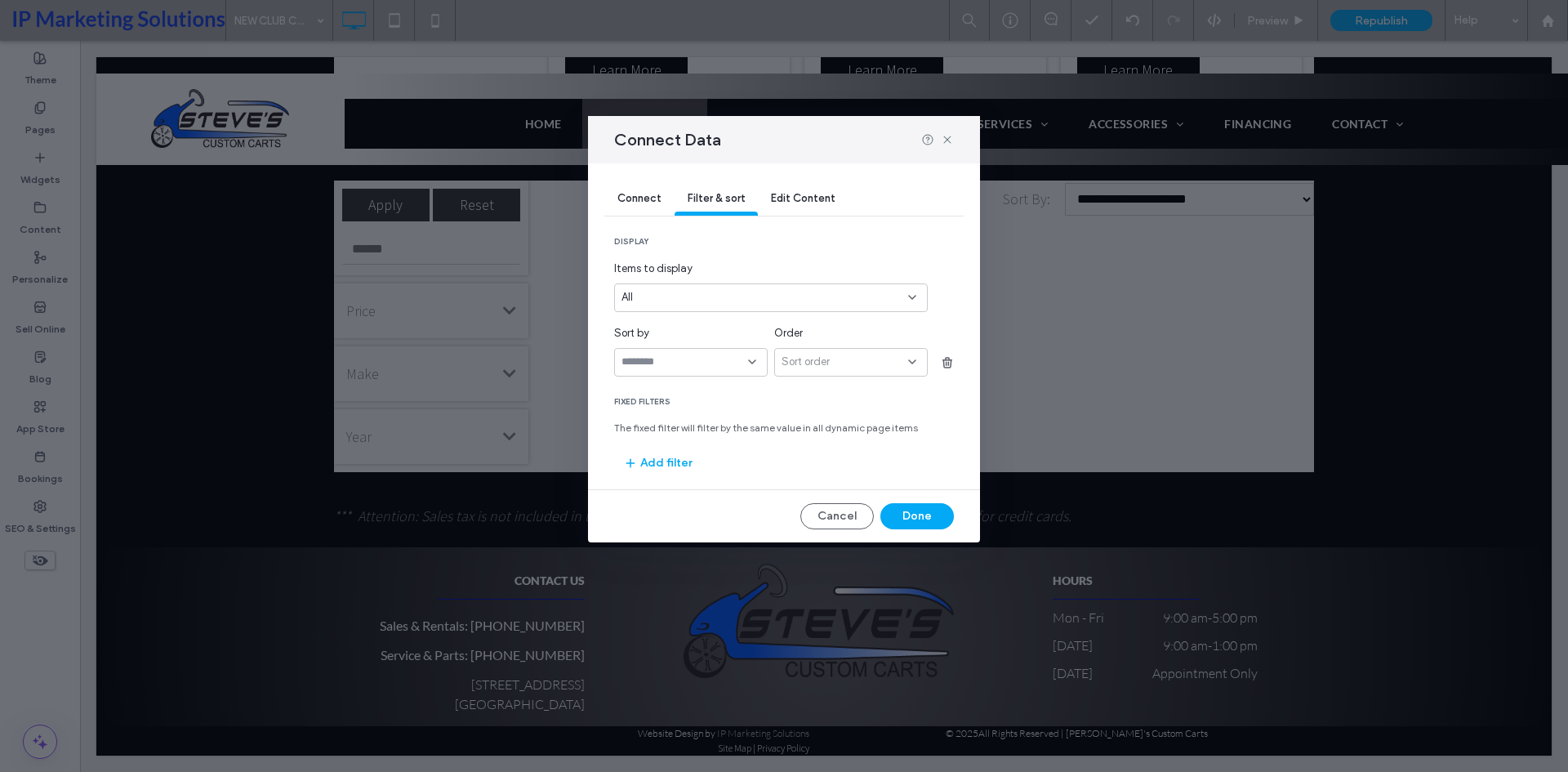
click at [702, 352] on div at bounding box center [691, 362] width 154 height 28
click at [661, 526] on div "Year" at bounding box center [690, 526] width 152 height 28
click at [832, 356] on div "Sort order" at bounding box center [844, 361] width 126 height 16
click at [832, 399] on div "Ascending" at bounding box center [851, 390] width 152 height 28
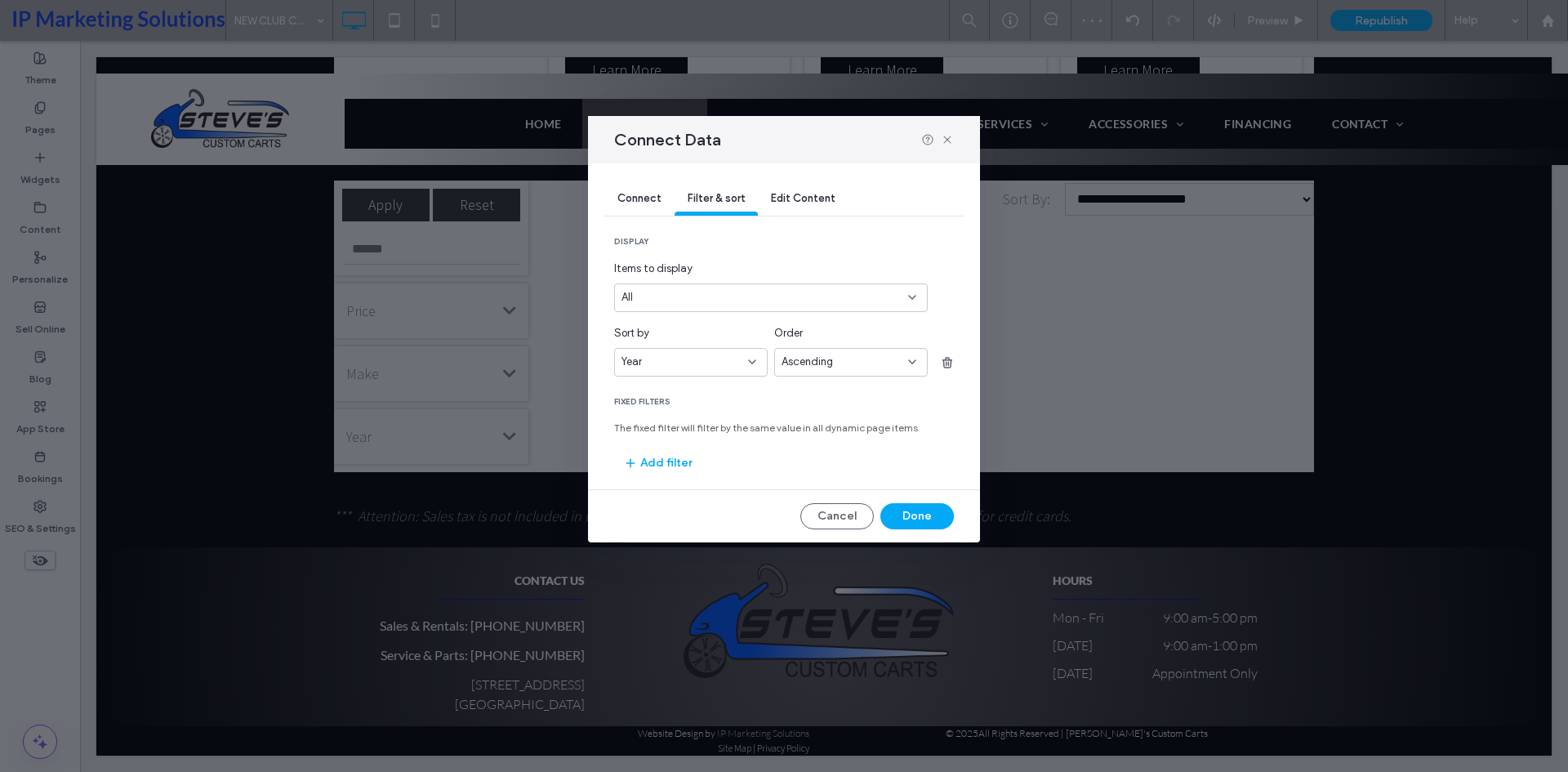
click at [834, 415] on section "Fixed Filters The fixed filter will filter by the same value in all dynamic pag…" at bounding box center [784, 436] width 340 height 80
click at [955, 353] on span "button" at bounding box center [947, 363] width 26 height 26
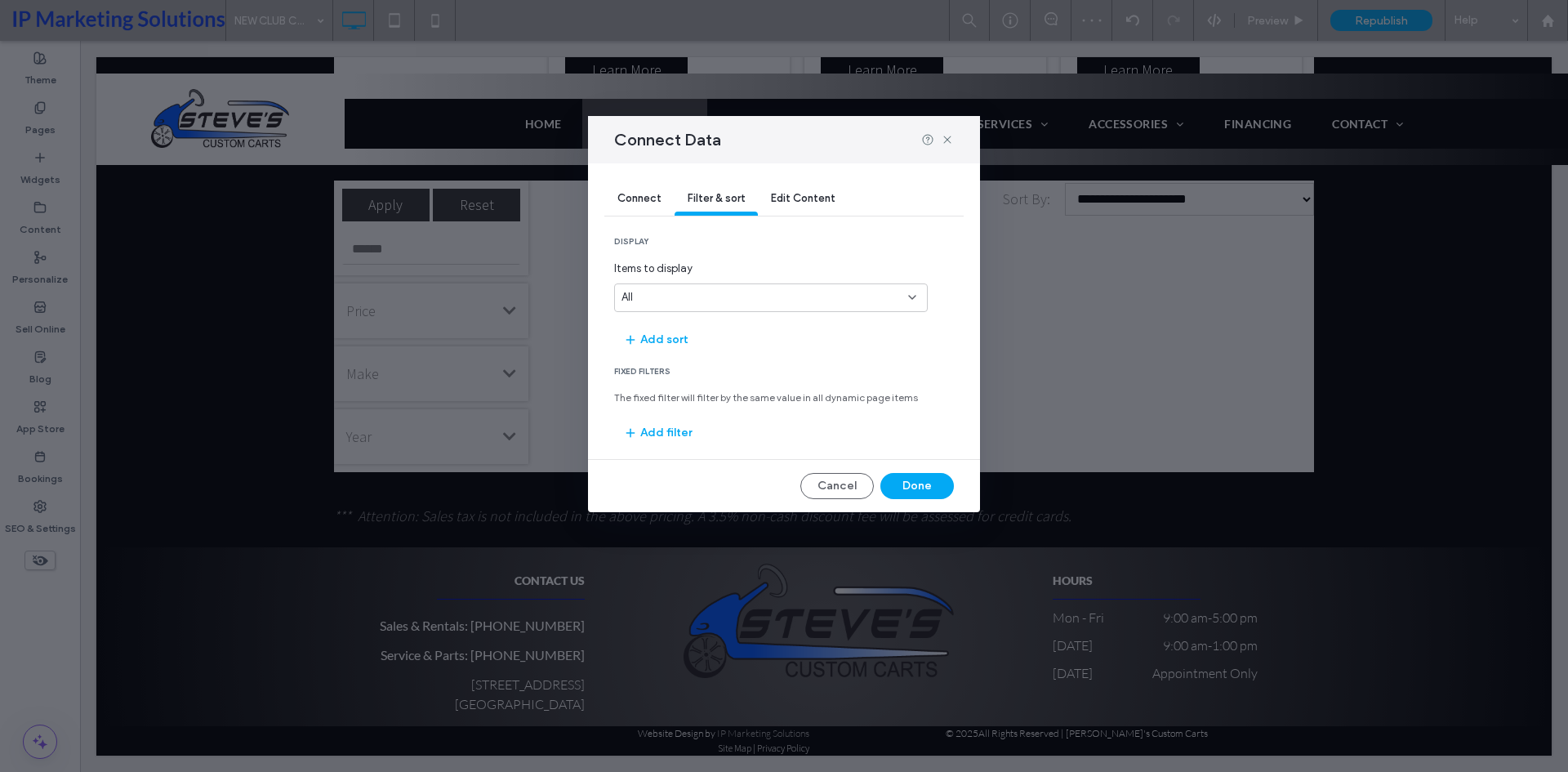
click at [636, 188] on div "Connect" at bounding box center [639, 199] width 71 height 33
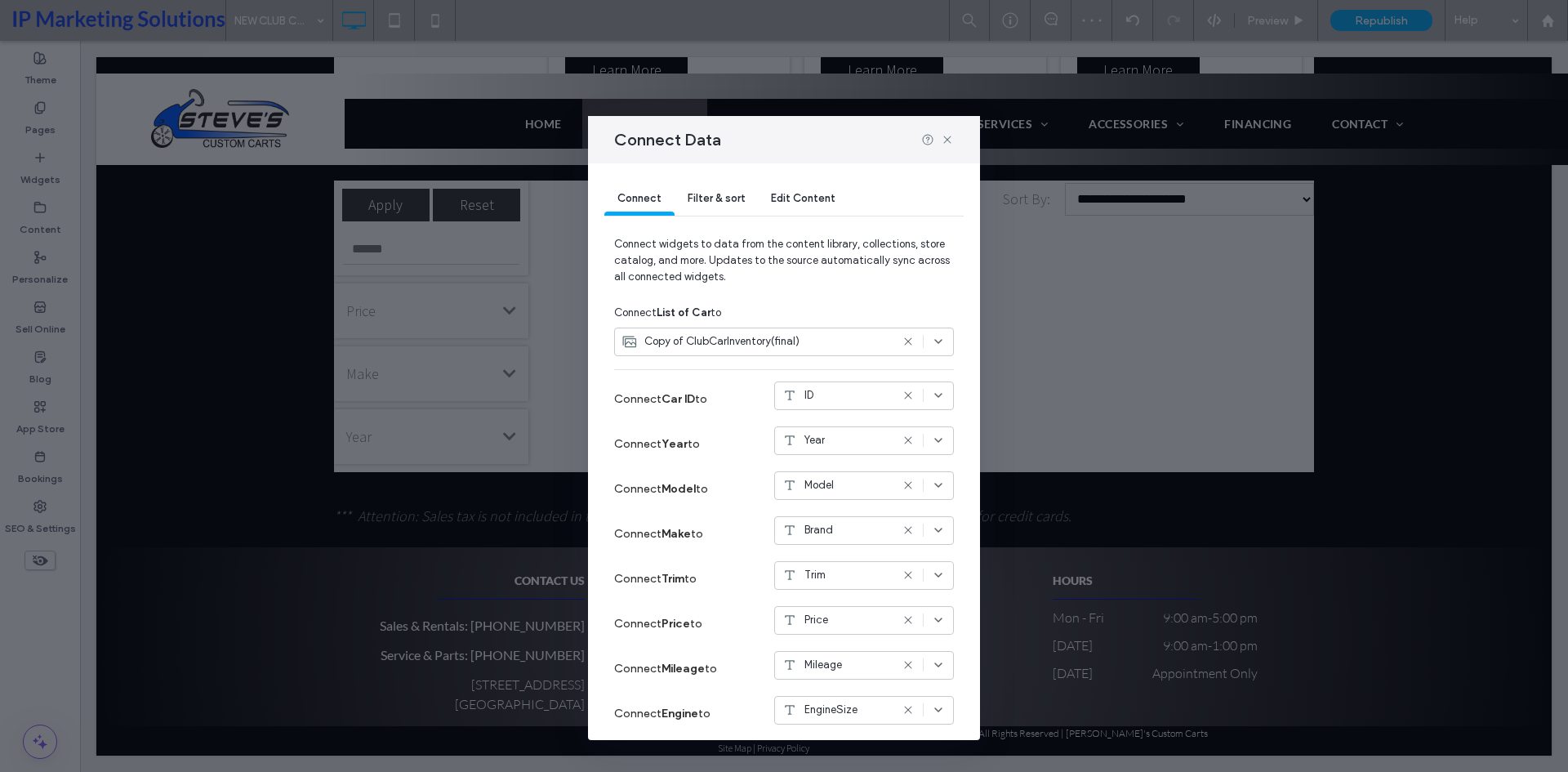
click at [795, 199] on span "Edit Content" at bounding box center [803, 198] width 64 height 12
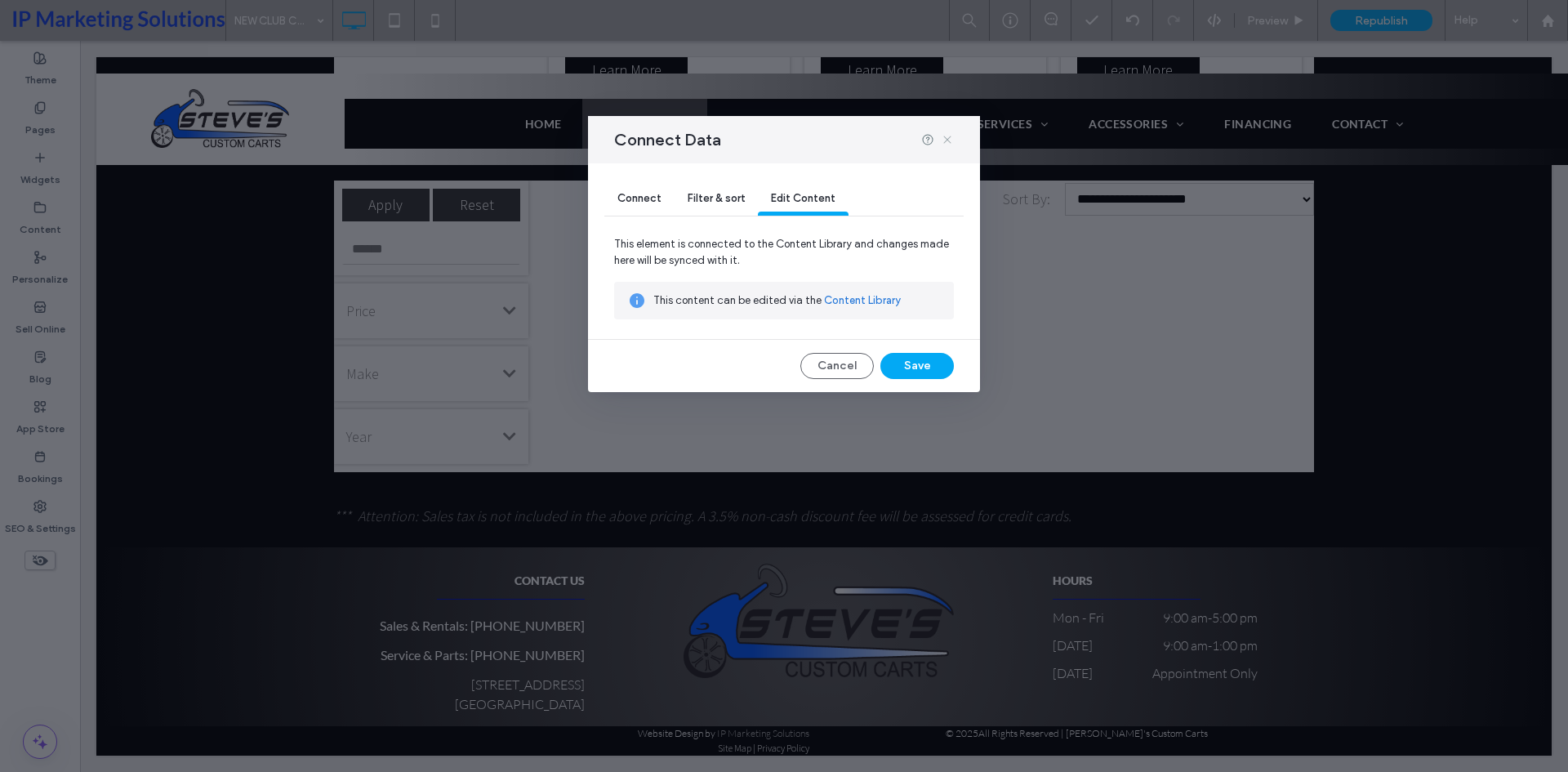
click at [953, 139] on icon at bounding box center [947, 140] width 13 height 13
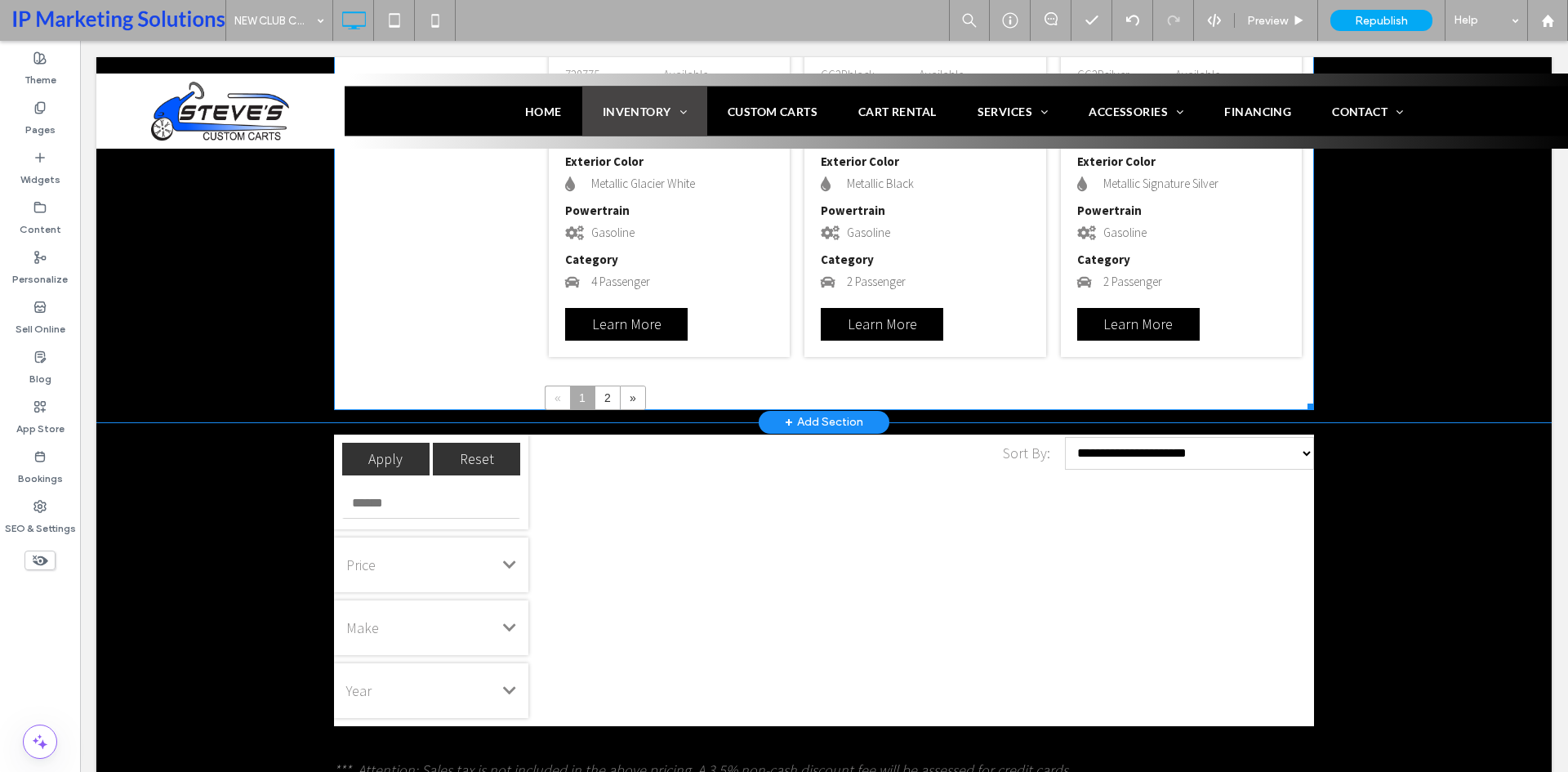
scroll to position [2472, 0]
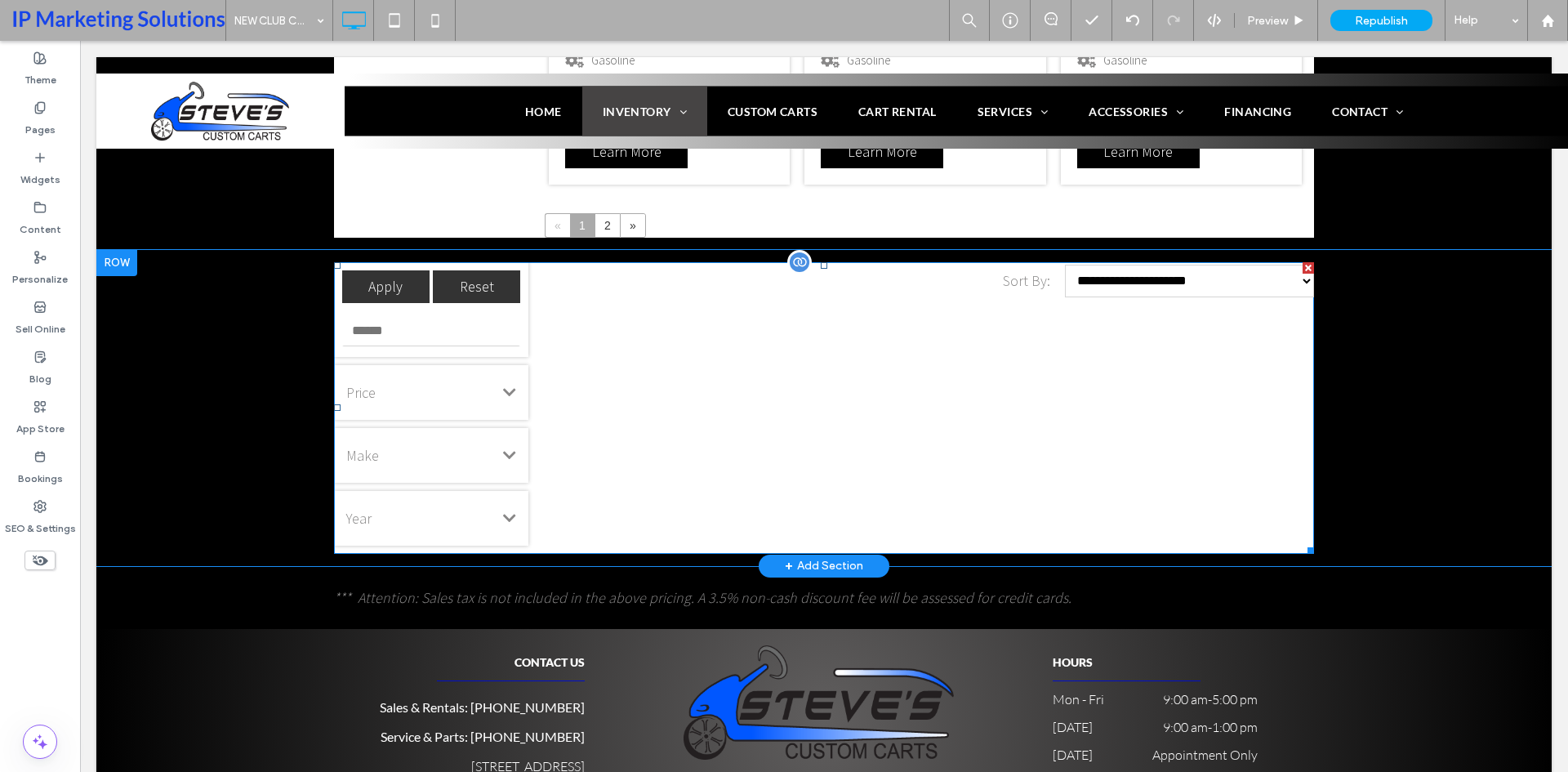
click at [755, 383] on span at bounding box center [824, 408] width 980 height 291
click at [755, 383] on div "**********" at bounding box center [925, 408] width 778 height 291
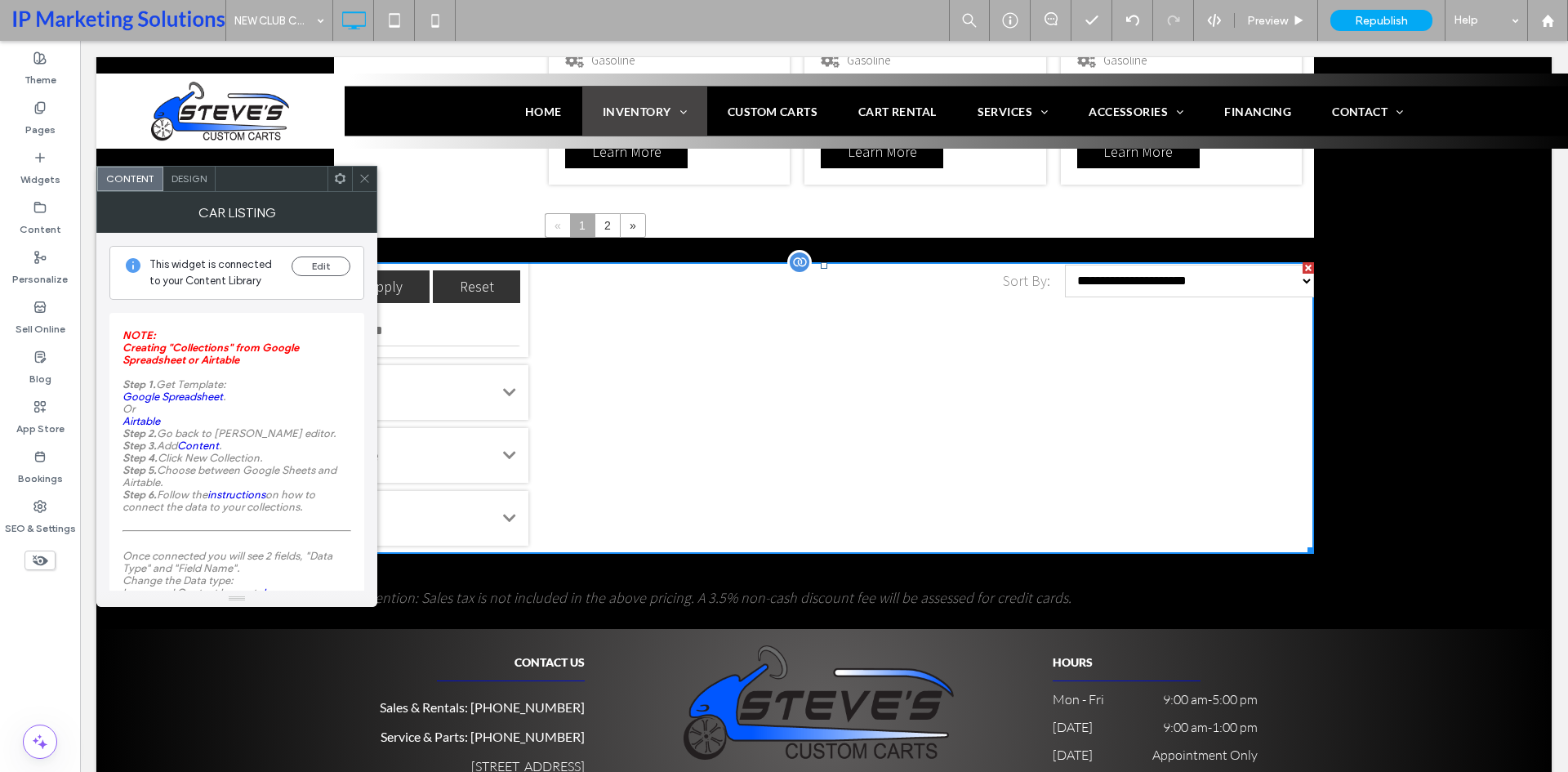
click at [755, 383] on div "**********" at bounding box center [925, 408] width 778 height 291
click at [358, 170] on div at bounding box center [365, 179] width 25 height 25
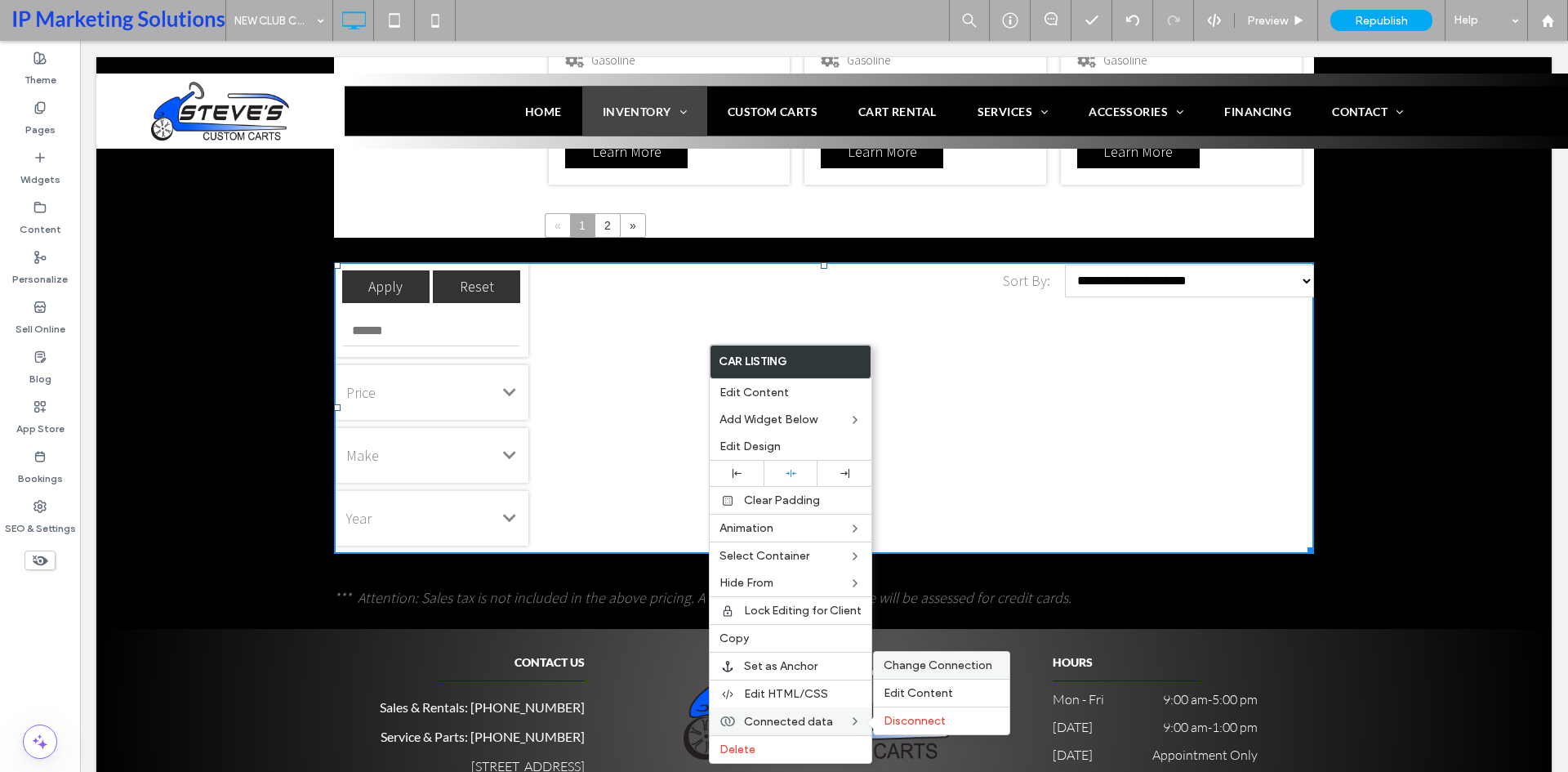
click at [910, 668] on span "Change Connection" at bounding box center [938, 665] width 109 height 14
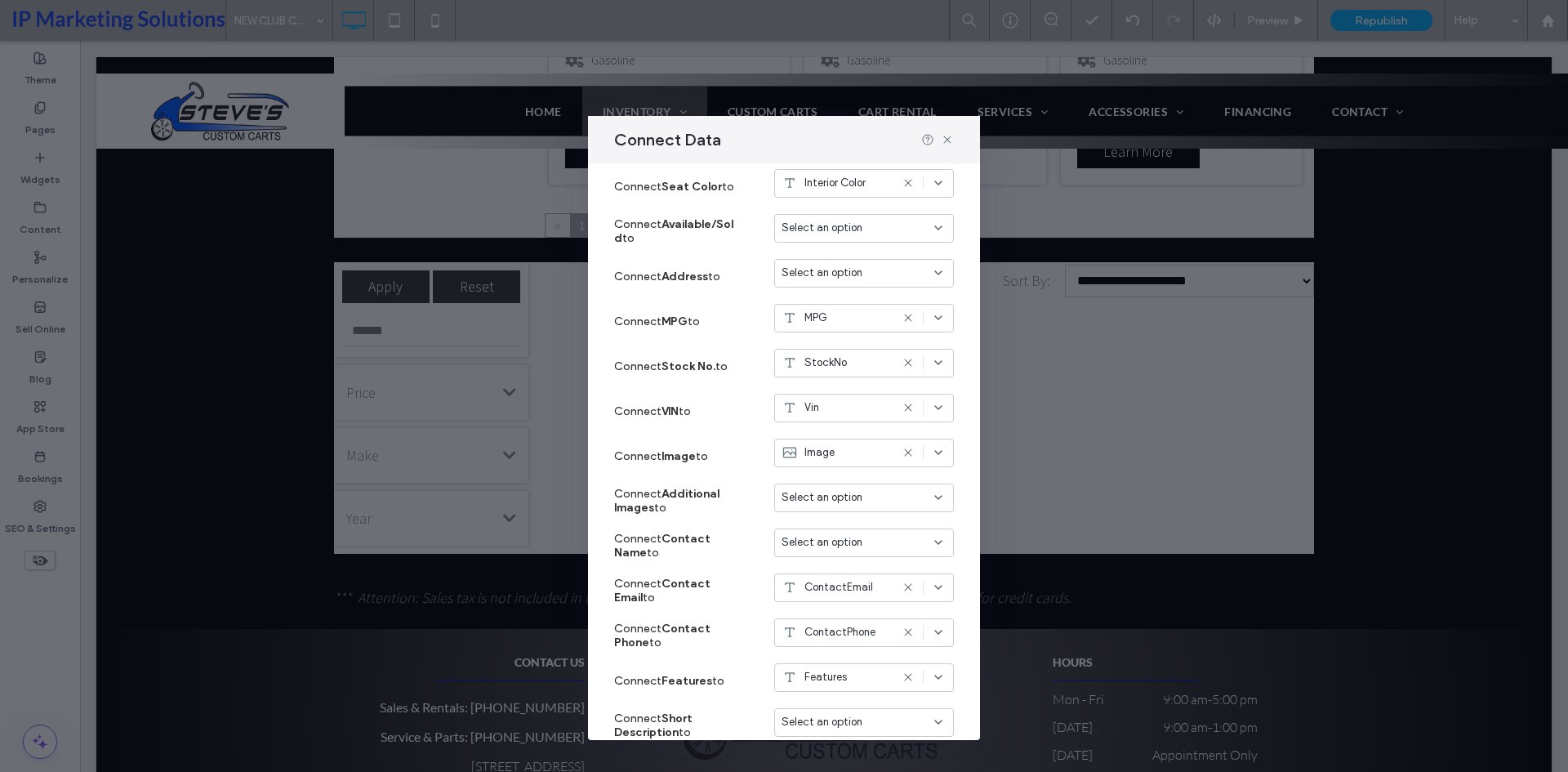
scroll to position [961, 0]
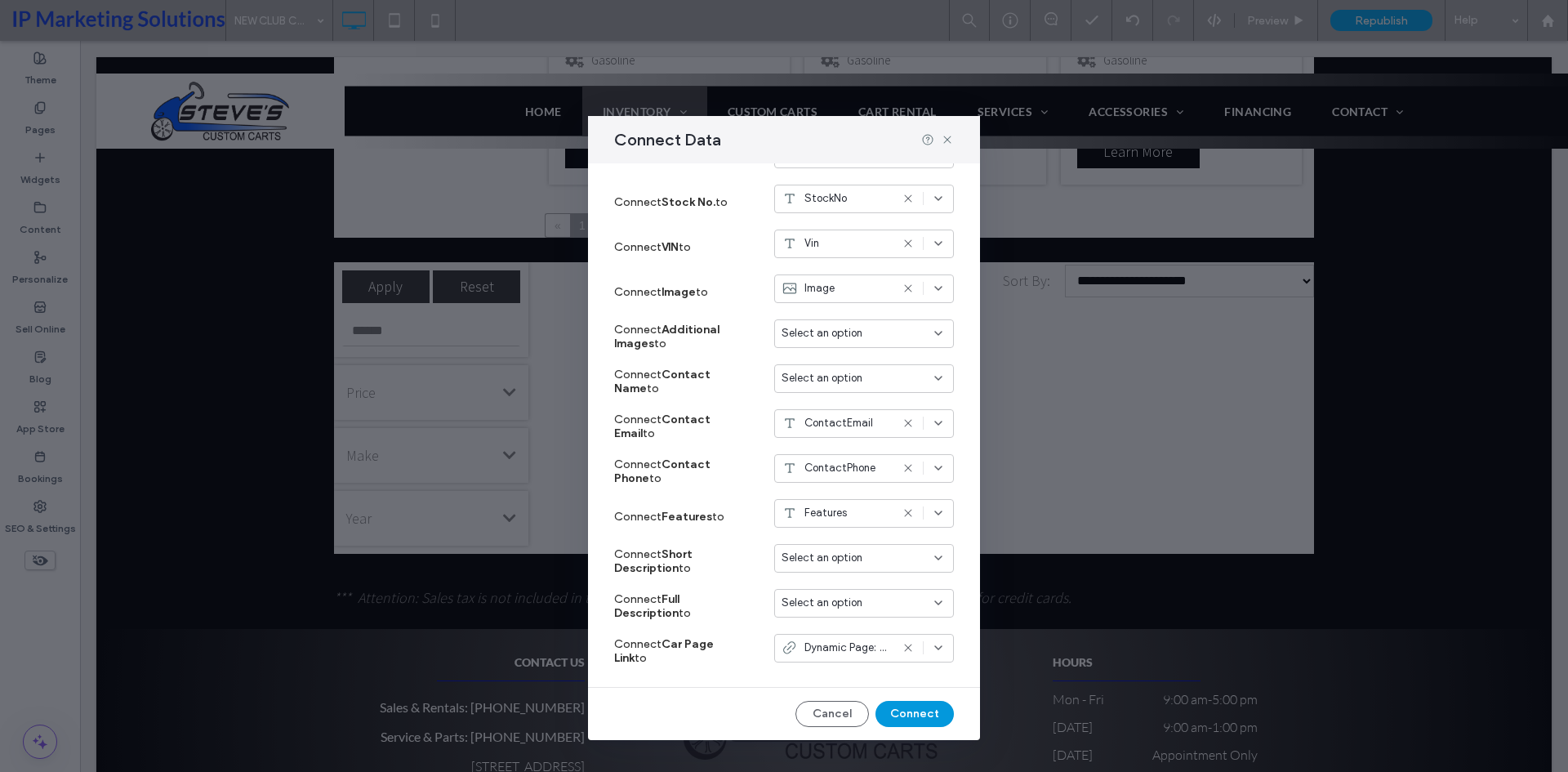
click at [916, 717] on button "Connect" at bounding box center [915, 715] width 79 height 26
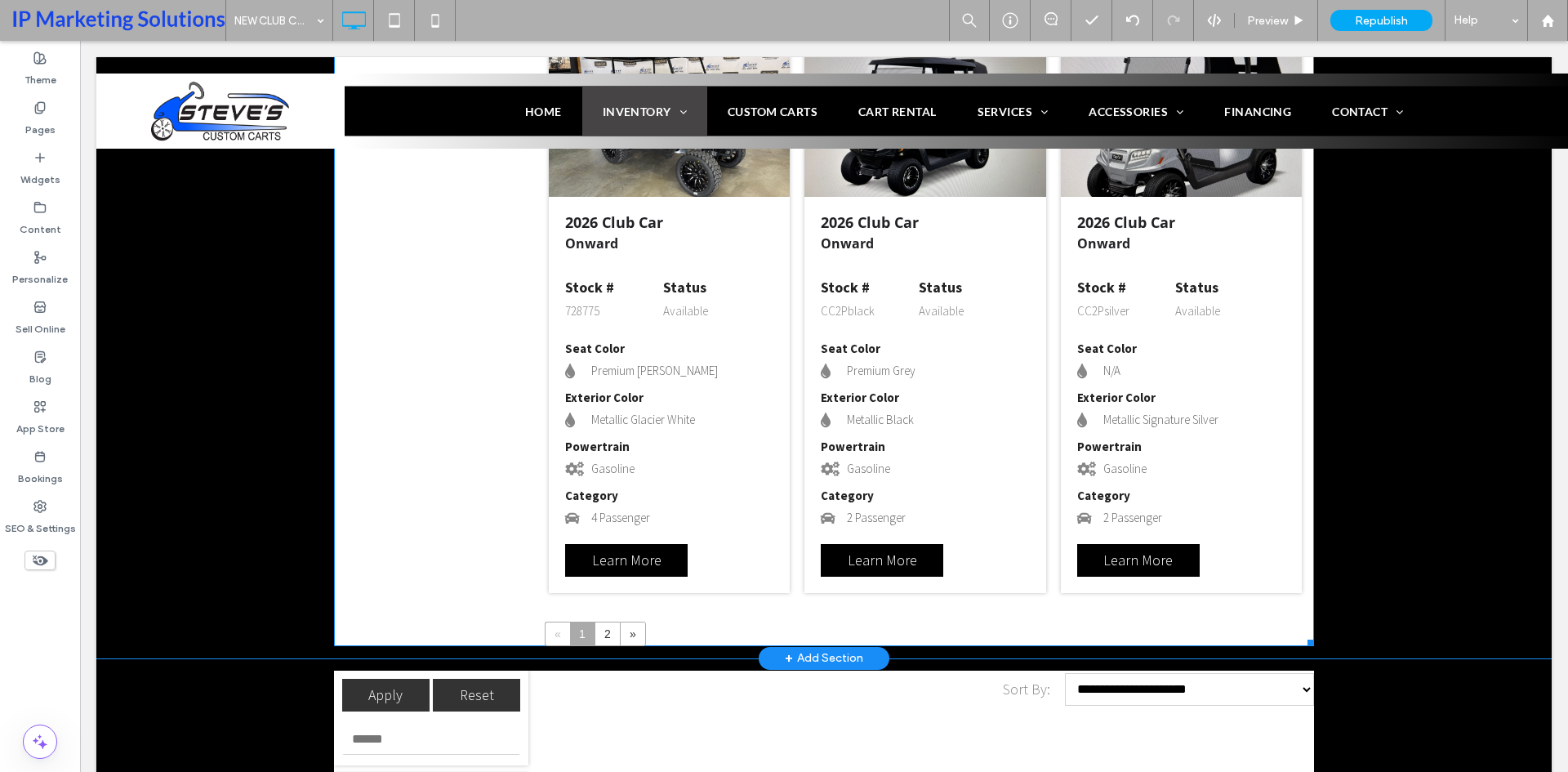
scroll to position [2472, 0]
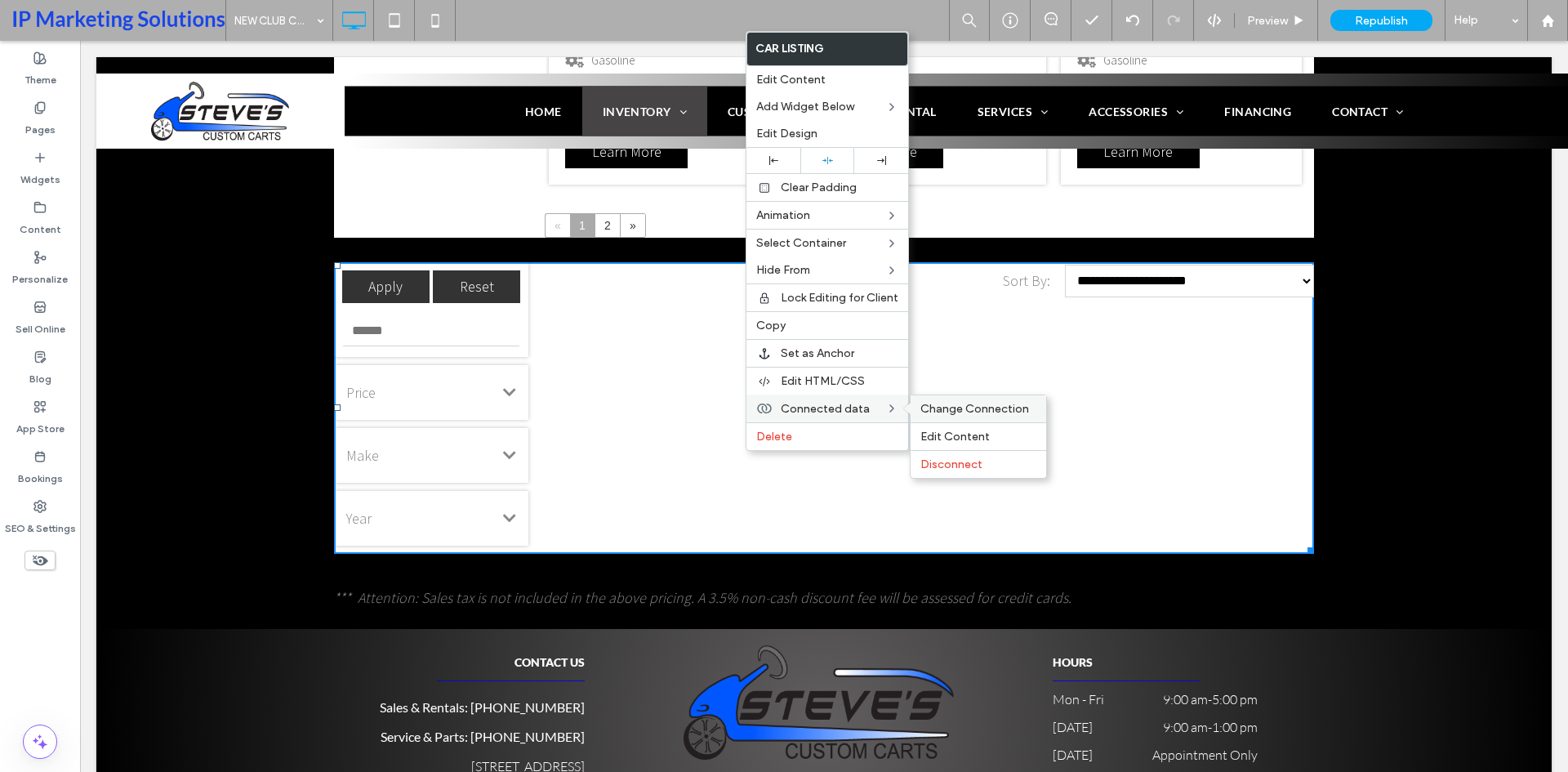
click at [961, 410] on span "Change Connection" at bounding box center [974, 409] width 109 height 14
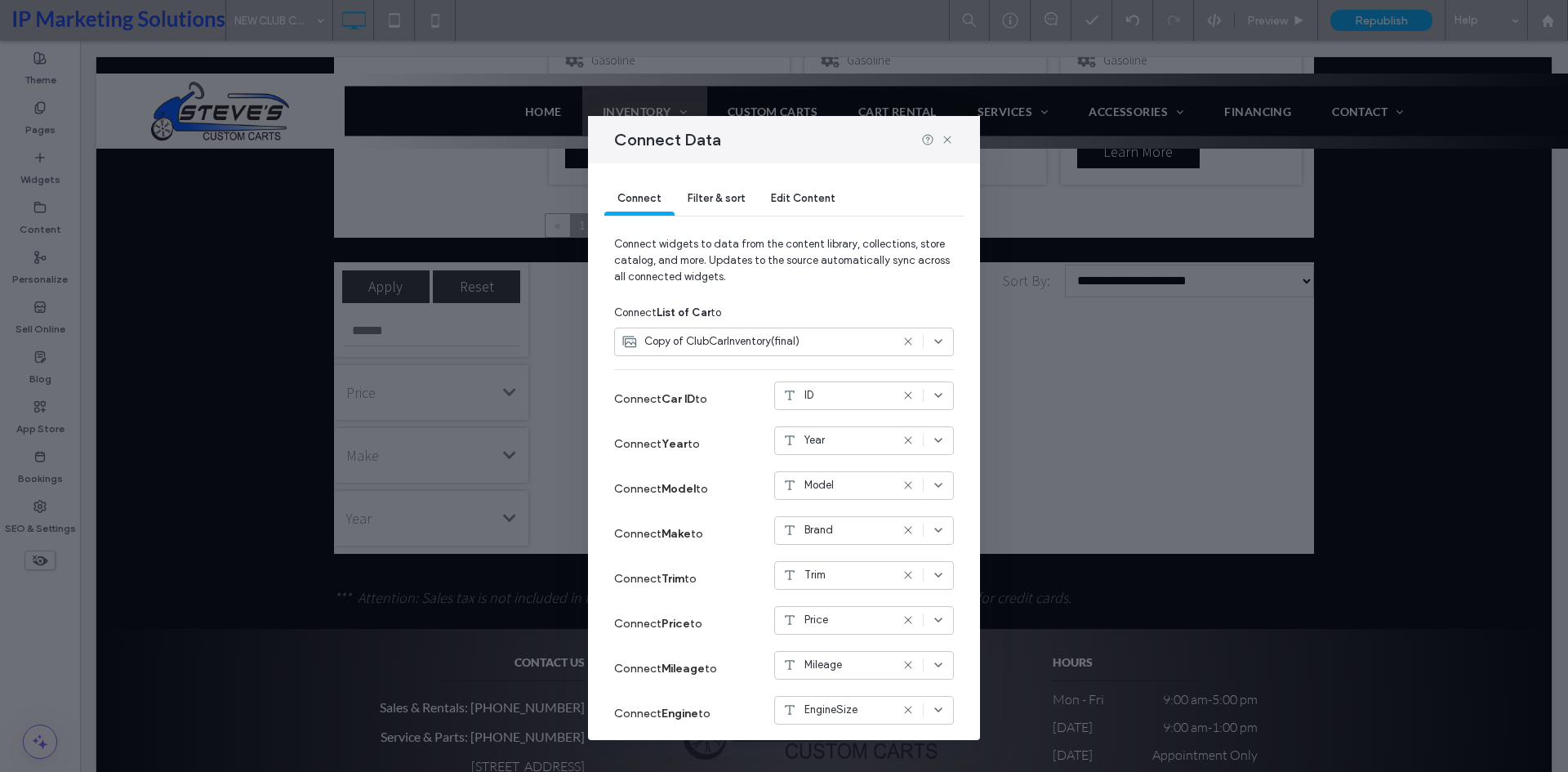
click at [806, 254] on span "Connect widgets to data from the content library, collections, store catalog, a…" at bounding box center [784, 267] width 340 height 62
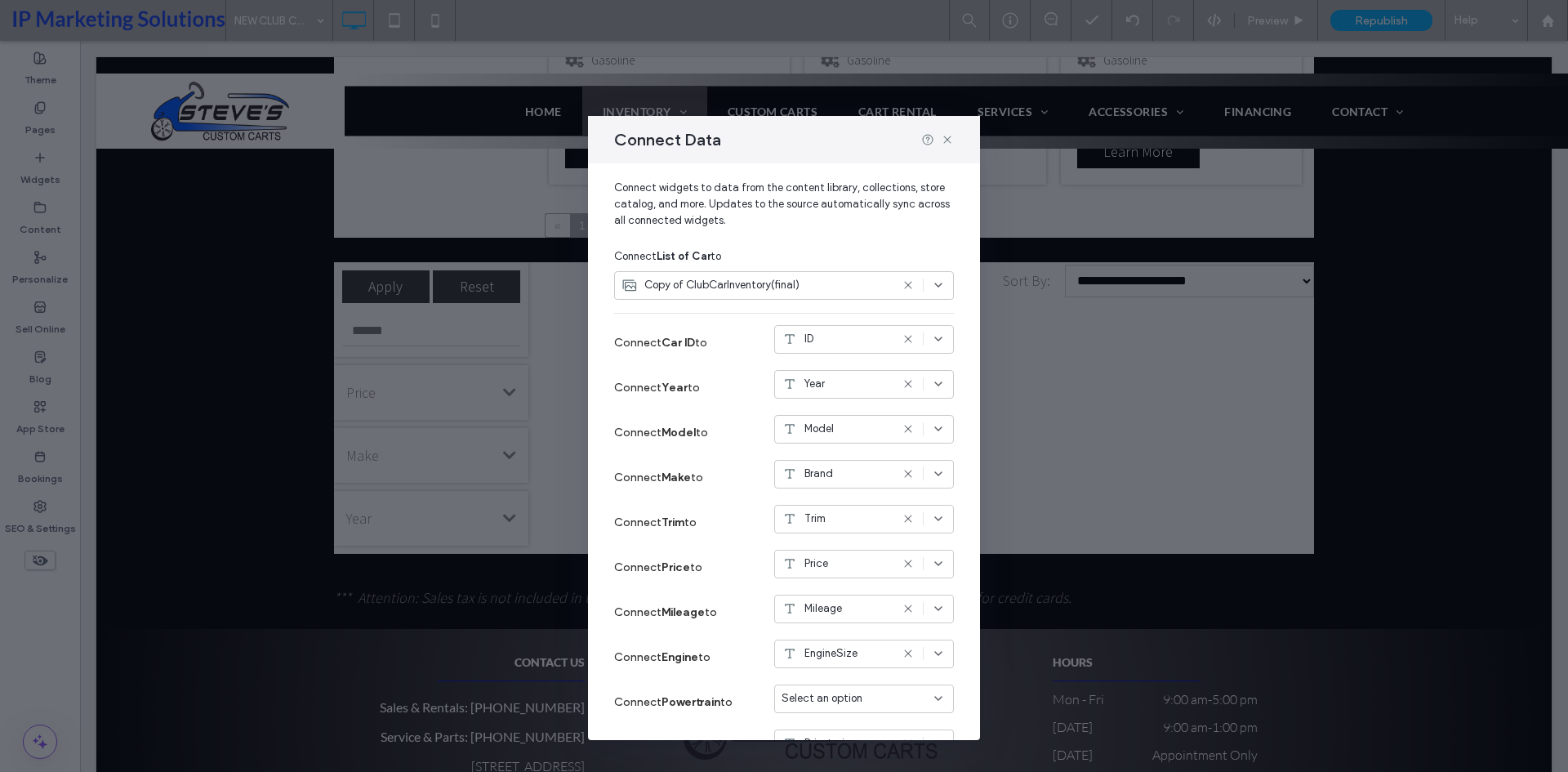
scroll to position [0, 0]
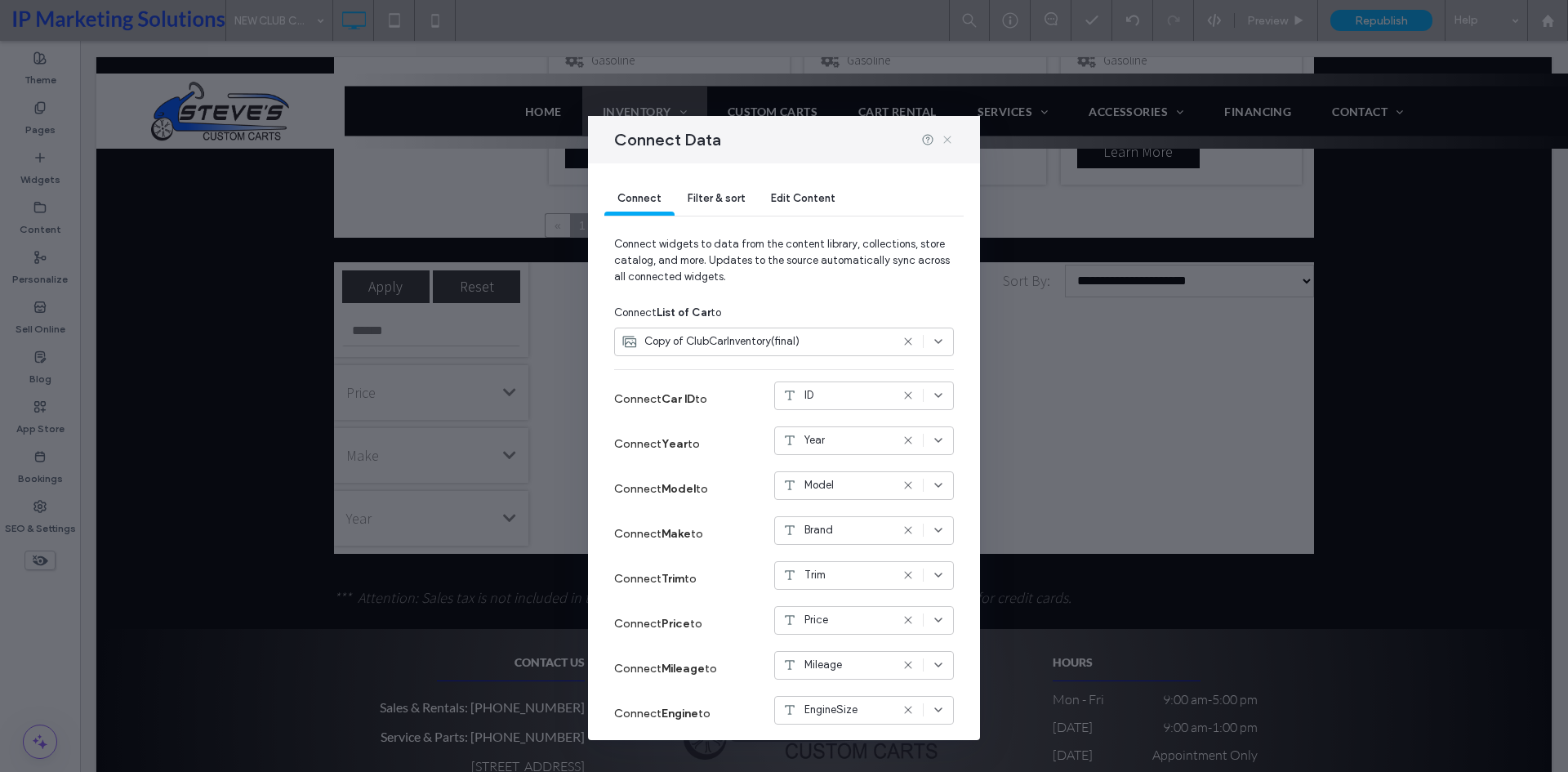
drag, startPoint x: 943, startPoint y: 138, endPoint x: 841, endPoint y: 231, distance: 138.0
click at [943, 138] on icon at bounding box center [947, 140] width 13 height 13
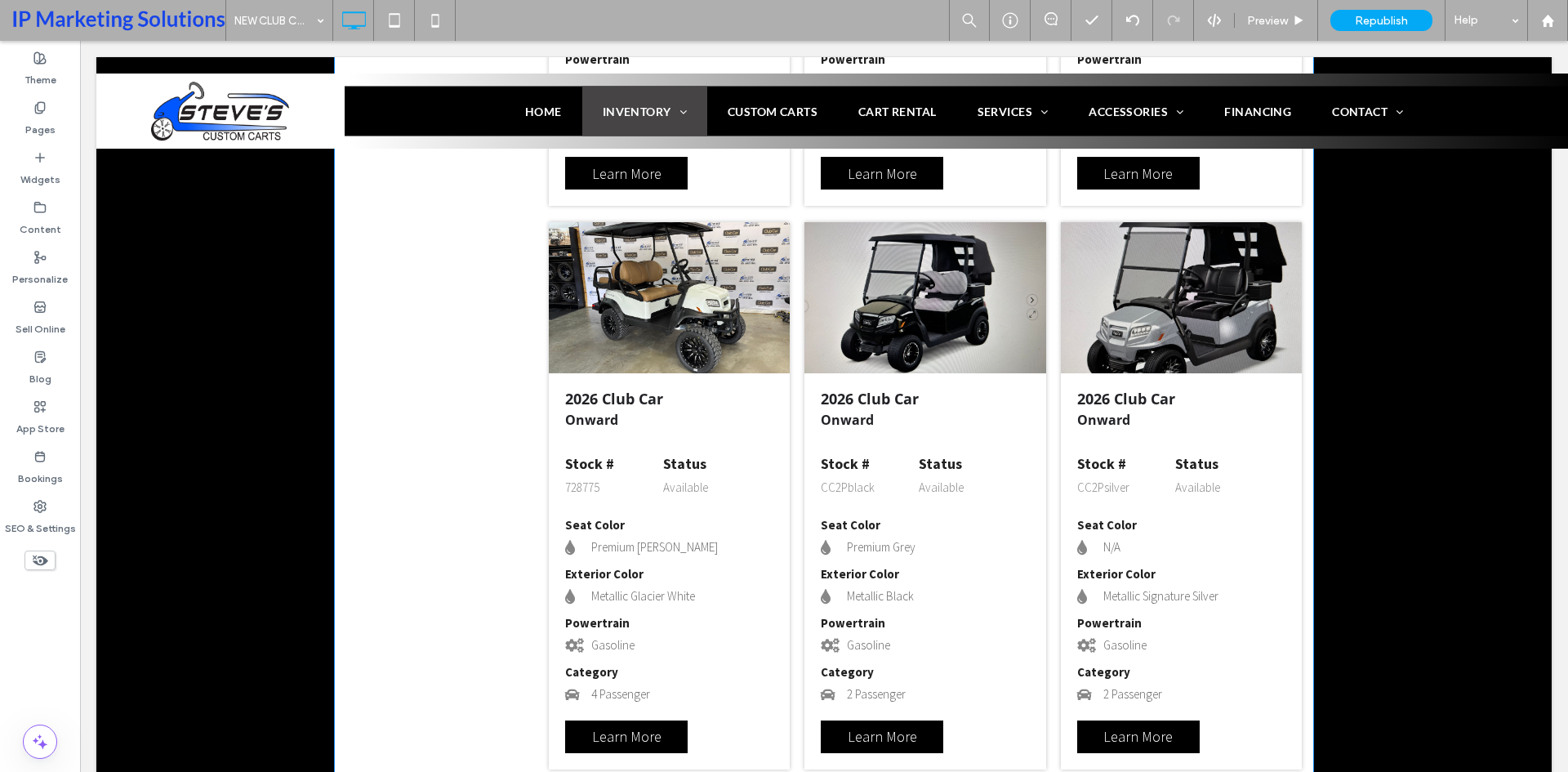
scroll to position [1900, 0]
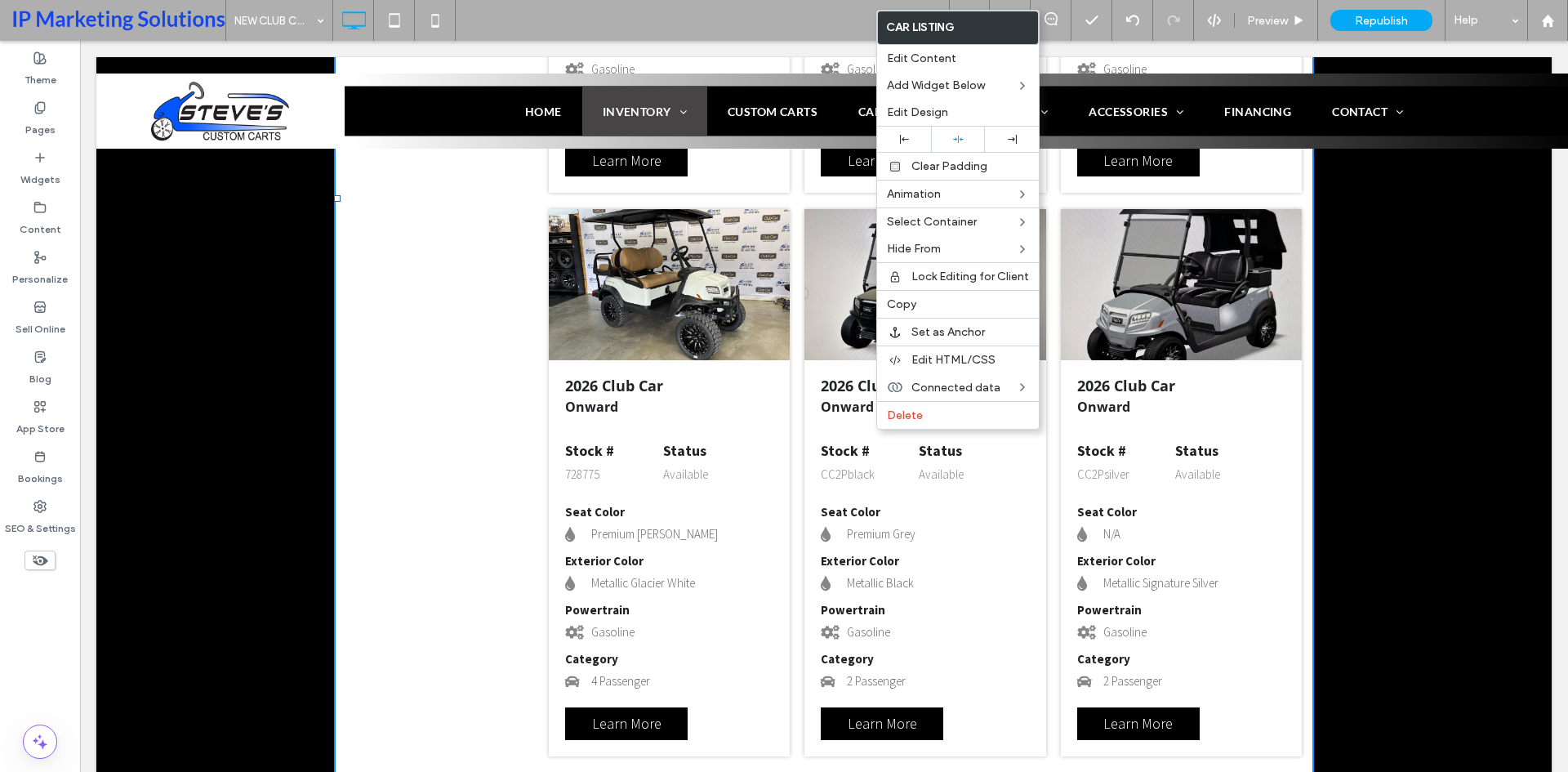
click at [1471, 412] on div "**********" at bounding box center [824, 199] width 1455 height 1246
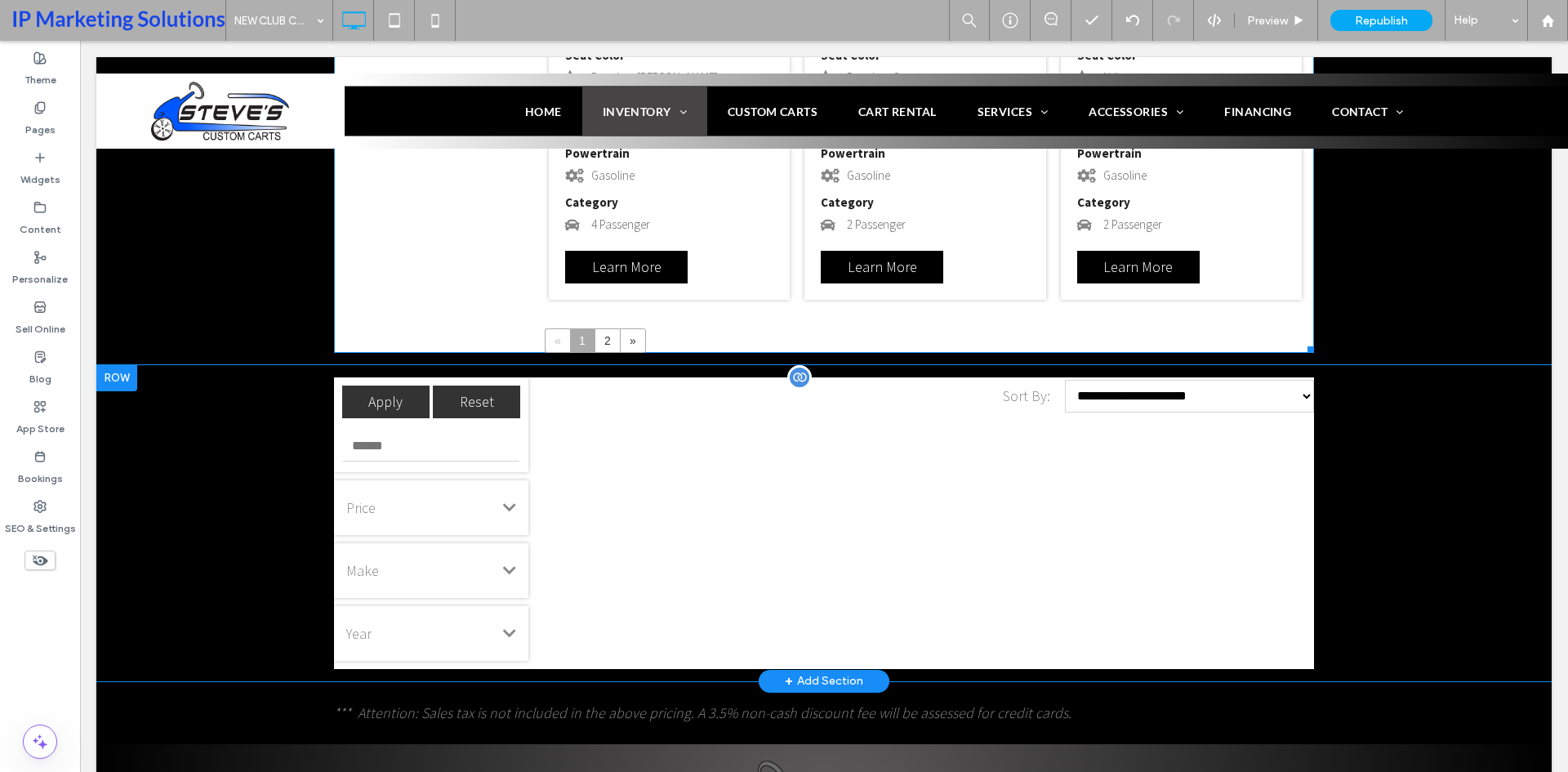
scroll to position [2554, 0]
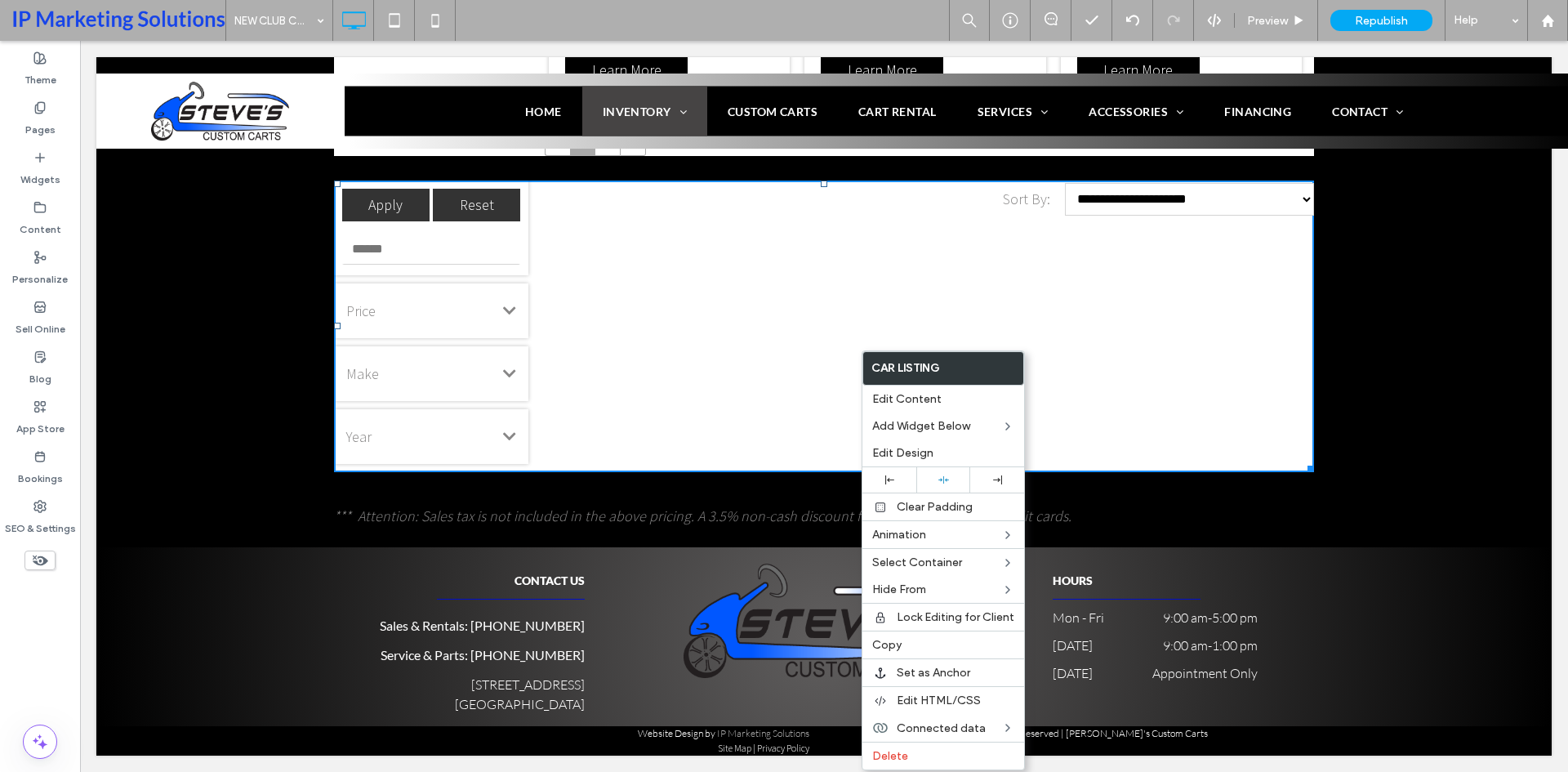
click at [1317, 367] on div "**********" at bounding box center [824, 327] width 1455 height 316
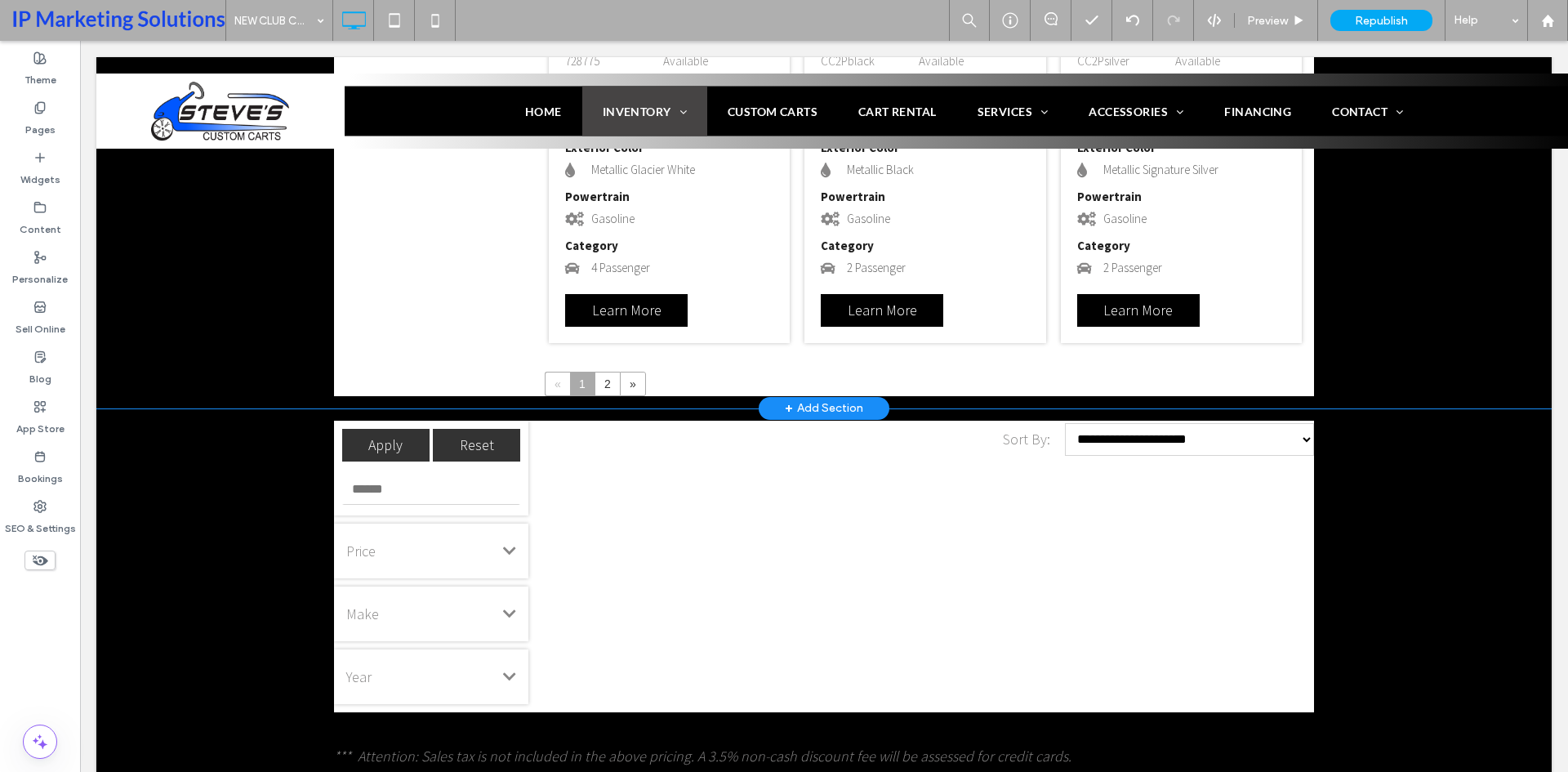
scroll to position [2472, 0]
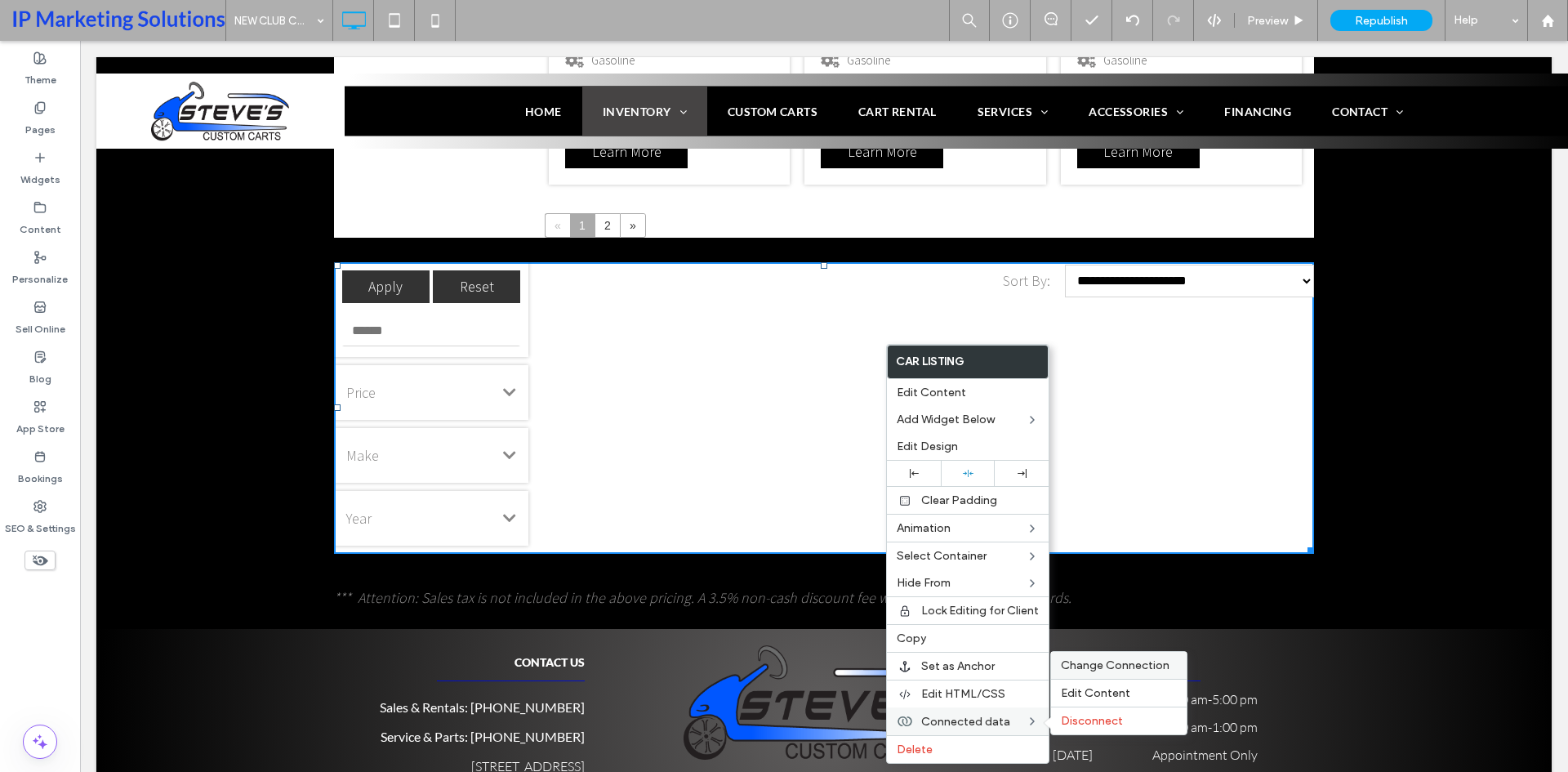
click at [1116, 662] on span "Change Connection" at bounding box center [1114, 665] width 109 height 14
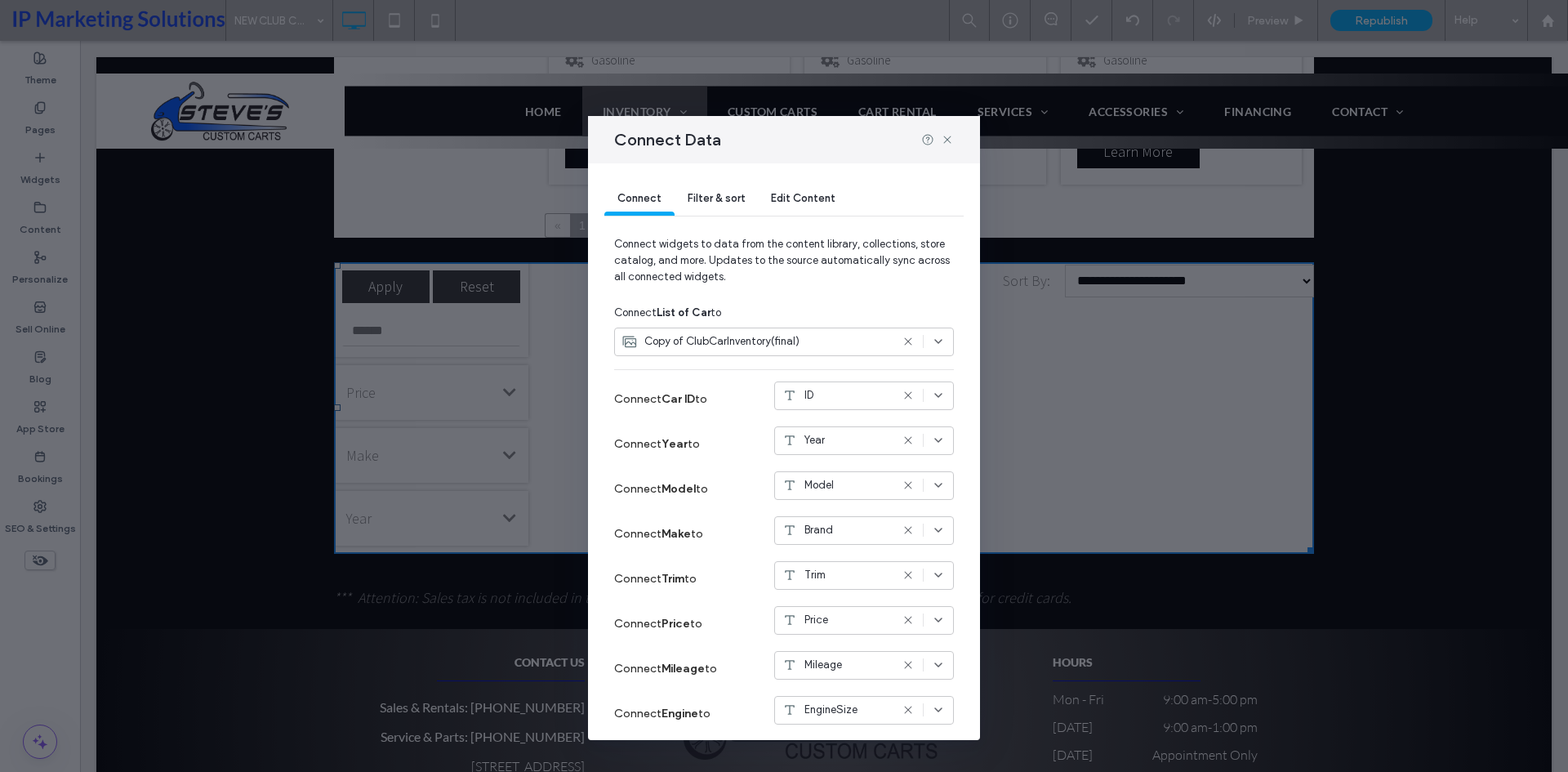
click at [720, 203] on span "Filter & sort" at bounding box center [716, 198] width 57 height 12
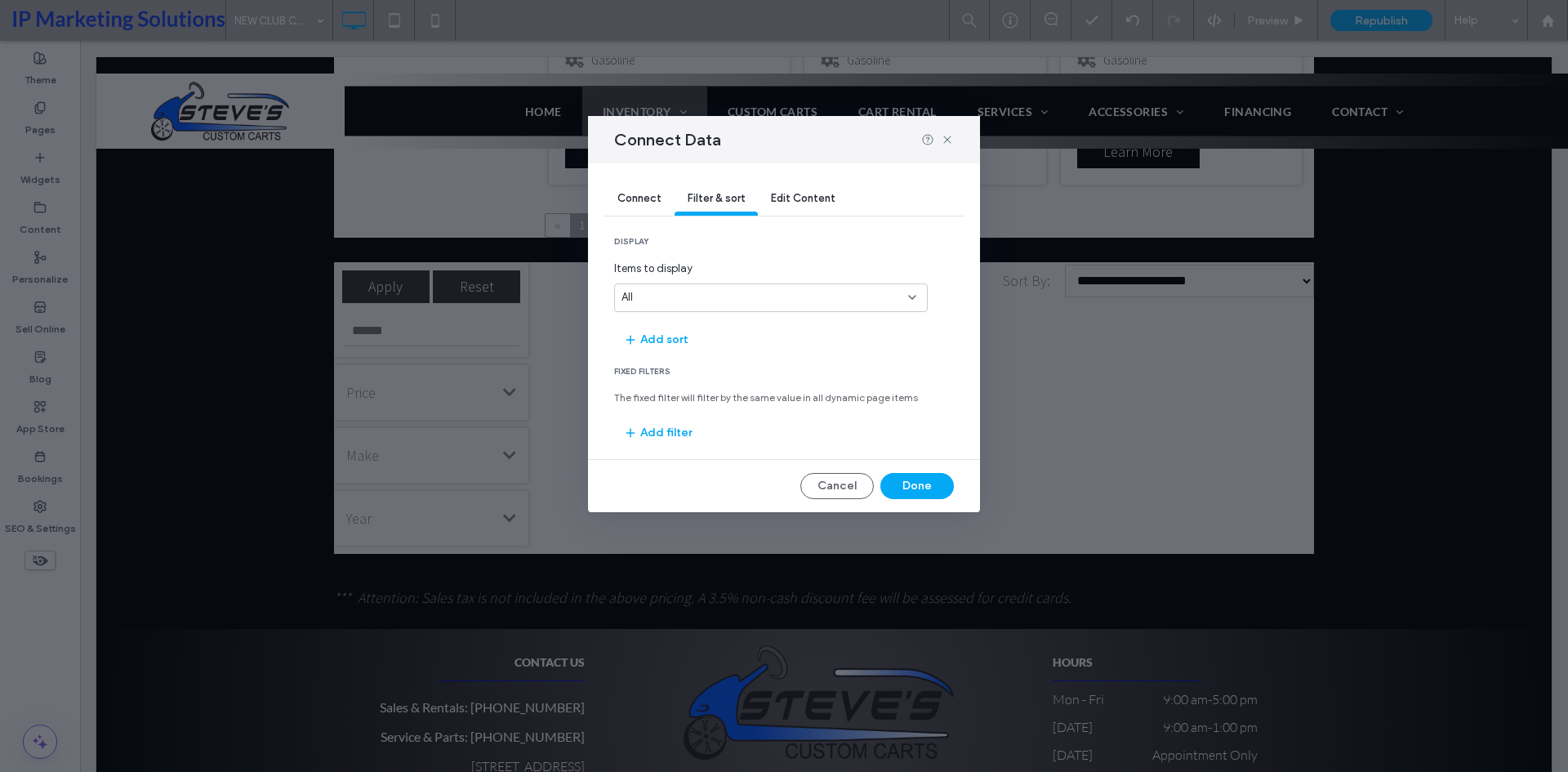
click at [818, 183] on div "Edit Content" at bounding box center [803, 199] width 91 height 33
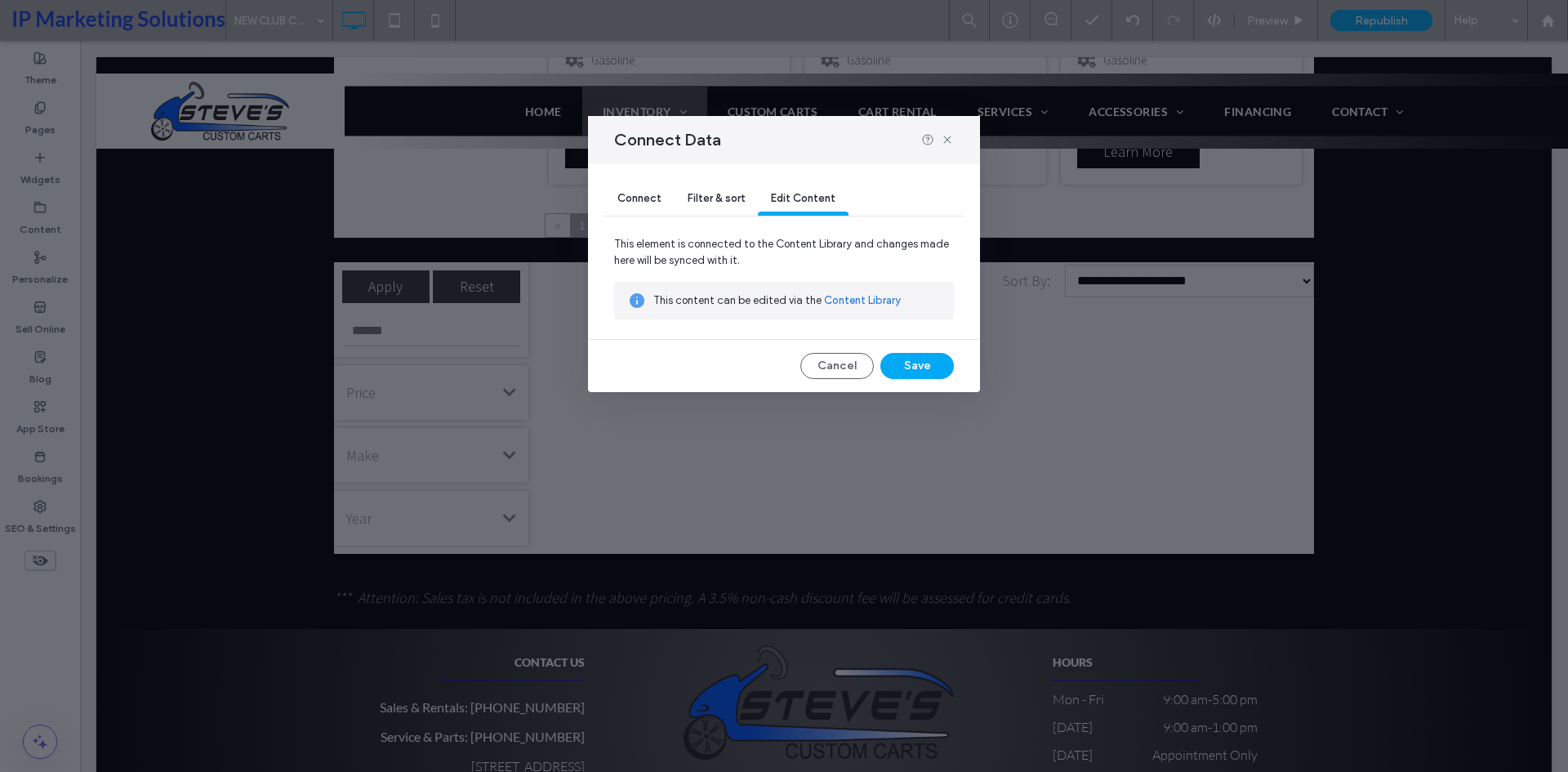
click at [723, 197] on span "Filter & sort" at bounding box center [716, 198] width 57 height 12
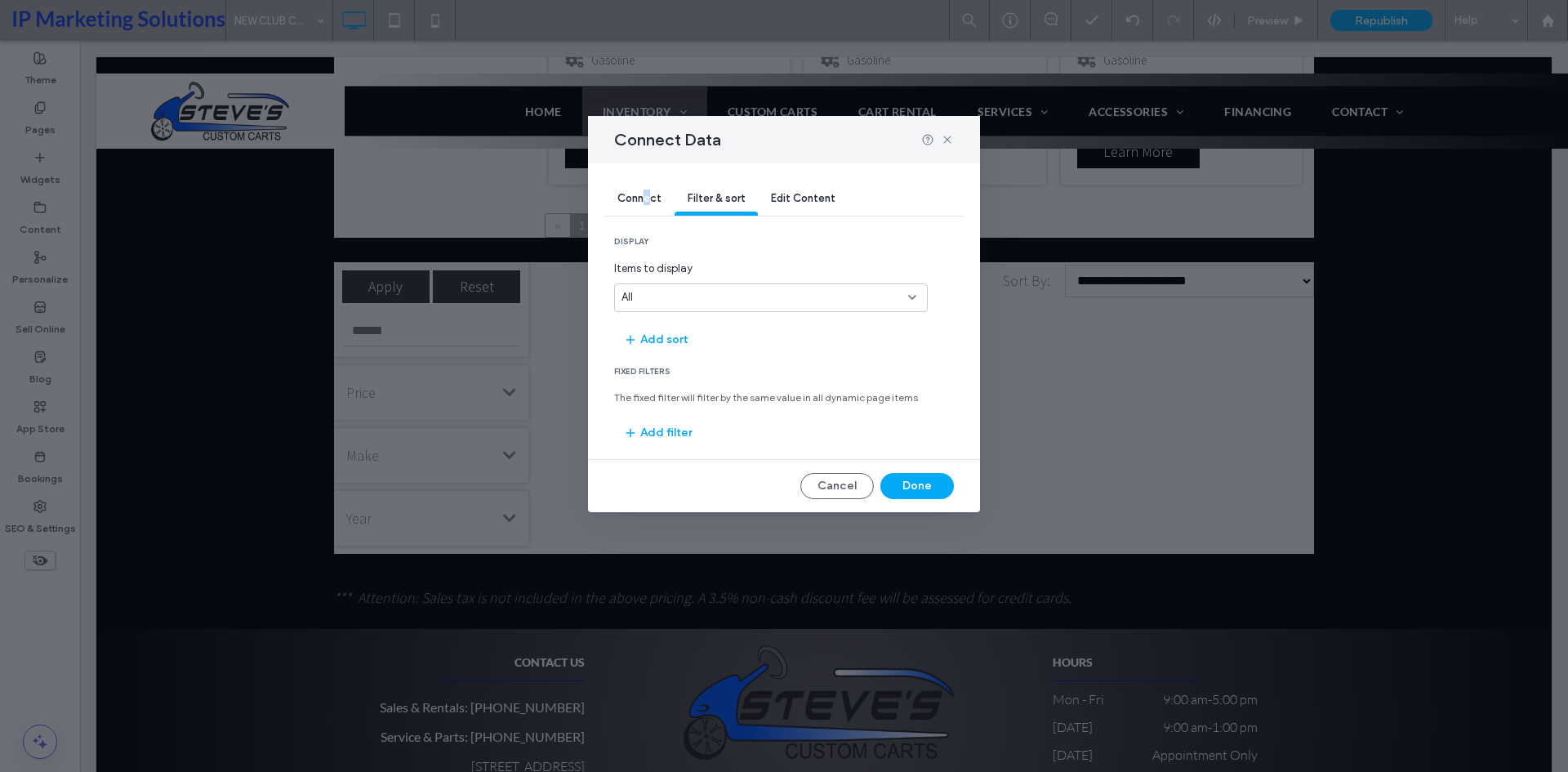
click at [647, 207] on div "Connect" at bounding box center [639, 199] width 71 height 33
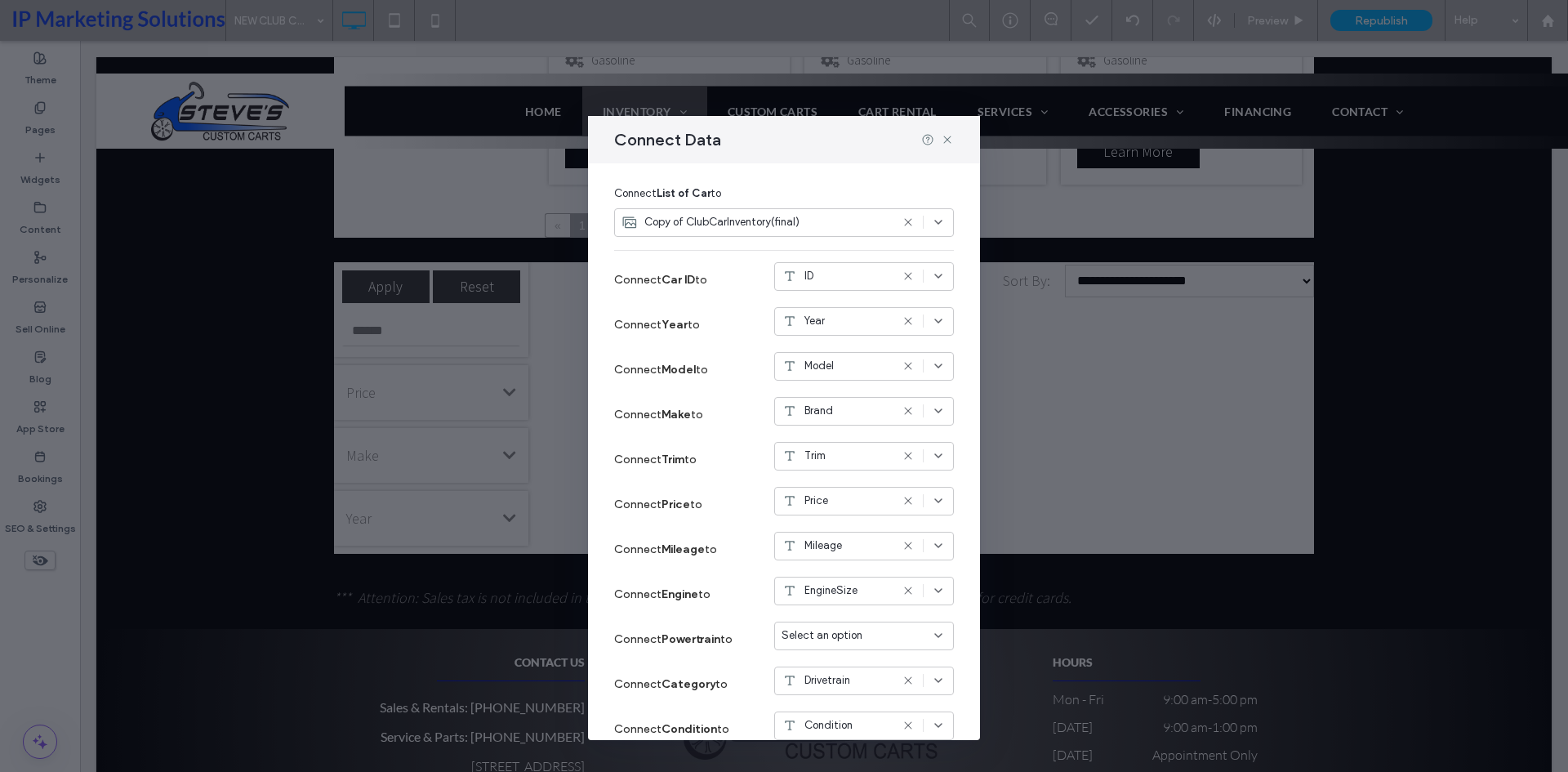
scroll to position [0, 0]
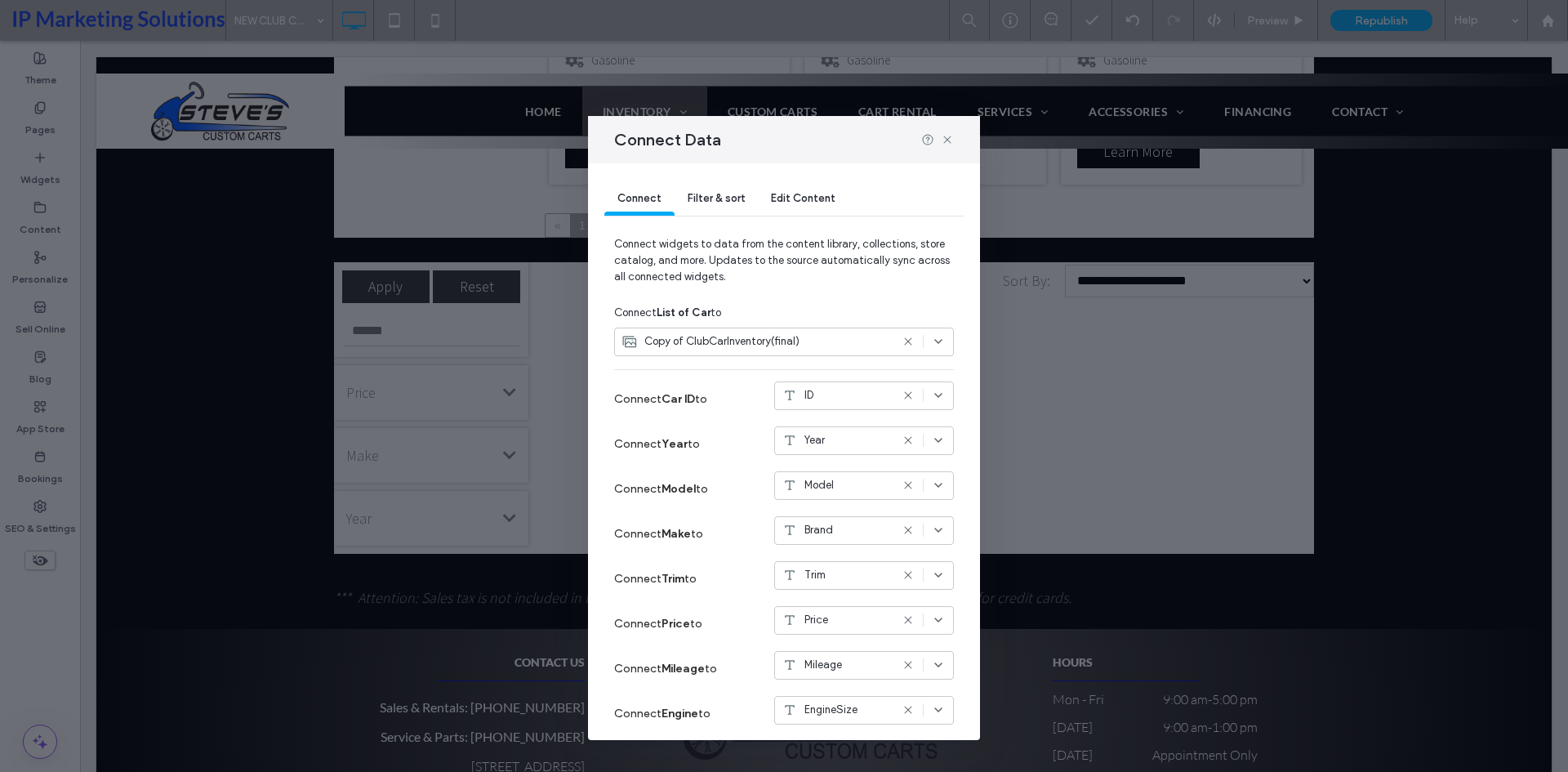
click at [732, 260] on span "Connect widgets to data from the content library, collections, store catalog, a…" at bounding box center [784, 267] width 340 height 62
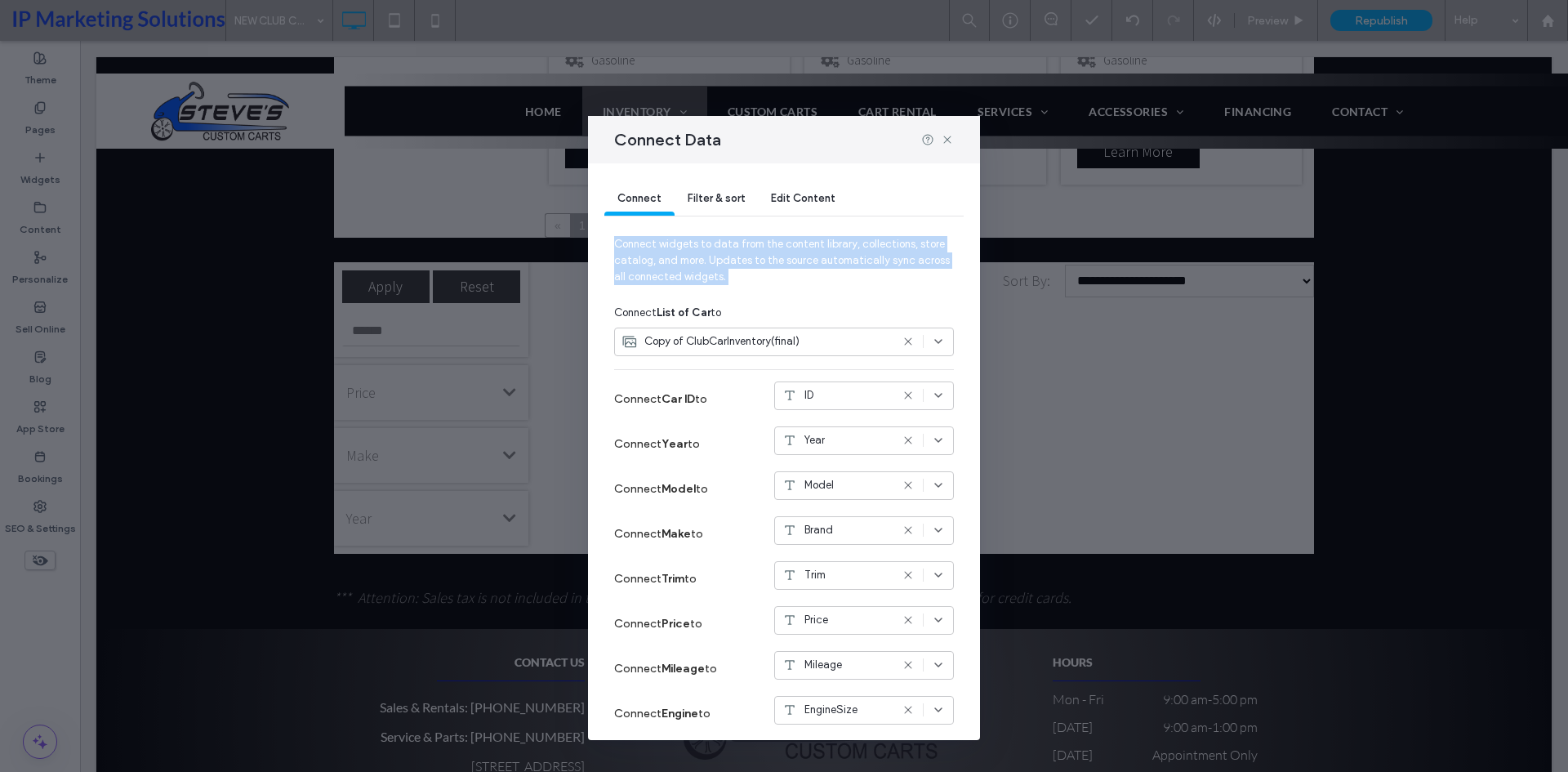
click at [732, 260] on span "Connect widgets to data from the content library, collections, store catalog, a…" at bounding box center [784, 267] width 340 height 62
click at [781, 257] on span "Connect widgets to data from the content library, collections, store catalog, a…" at bounding box center [784, 267] width 340 height 62
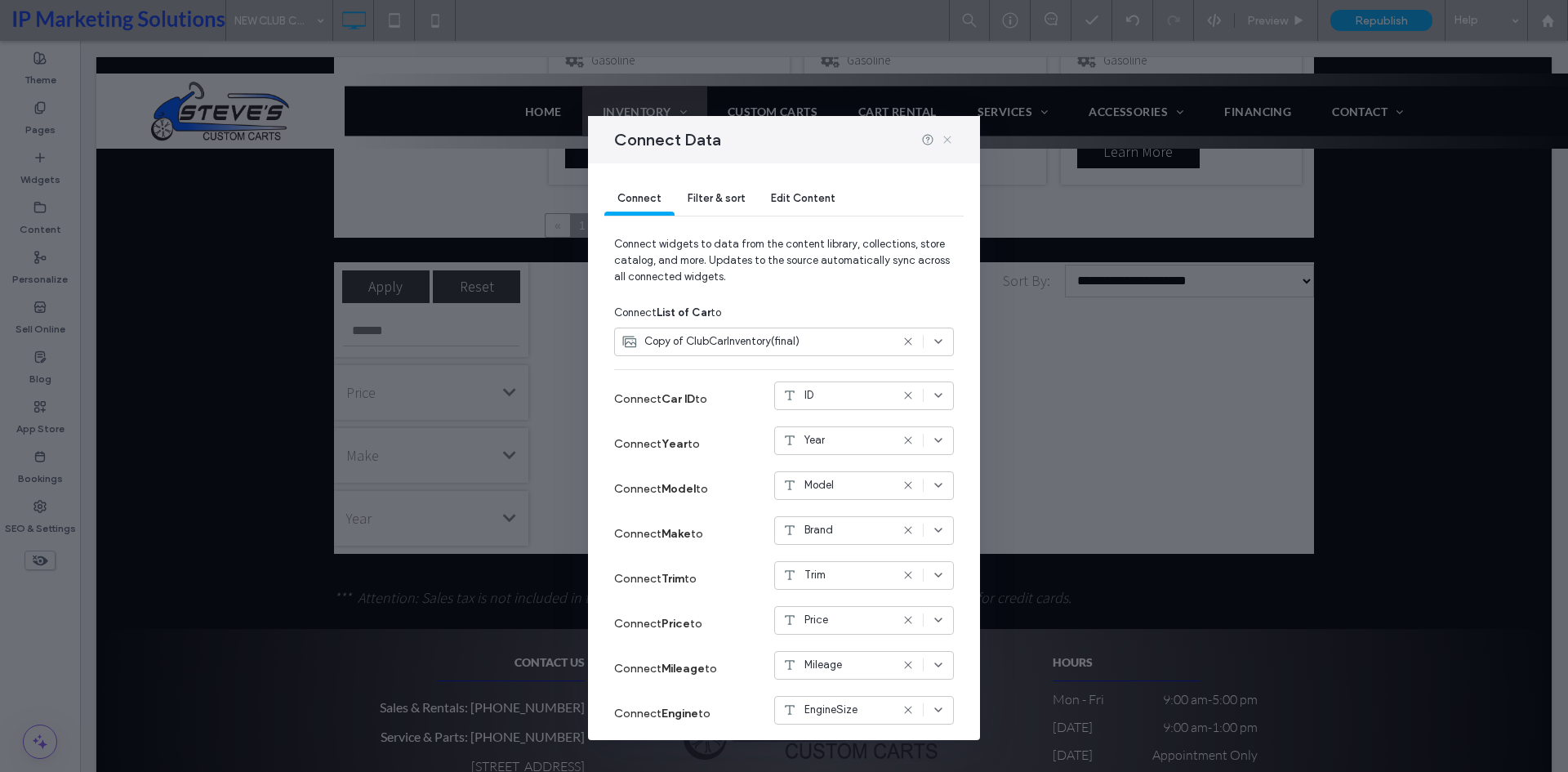
click at [943, 136] on icon at bounding box center [947, 140] width 13 height 13
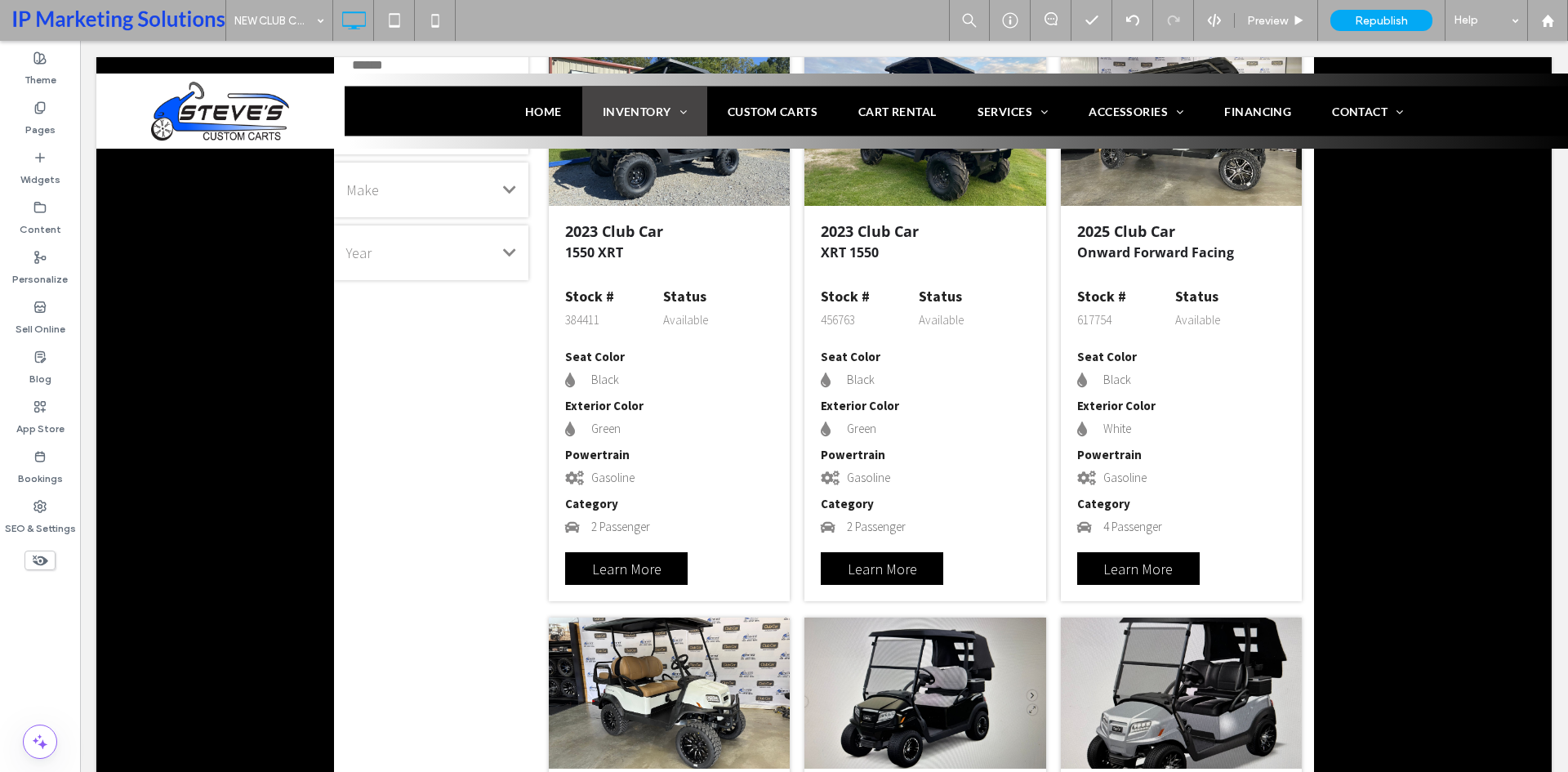
scroll to position [2063, 0]
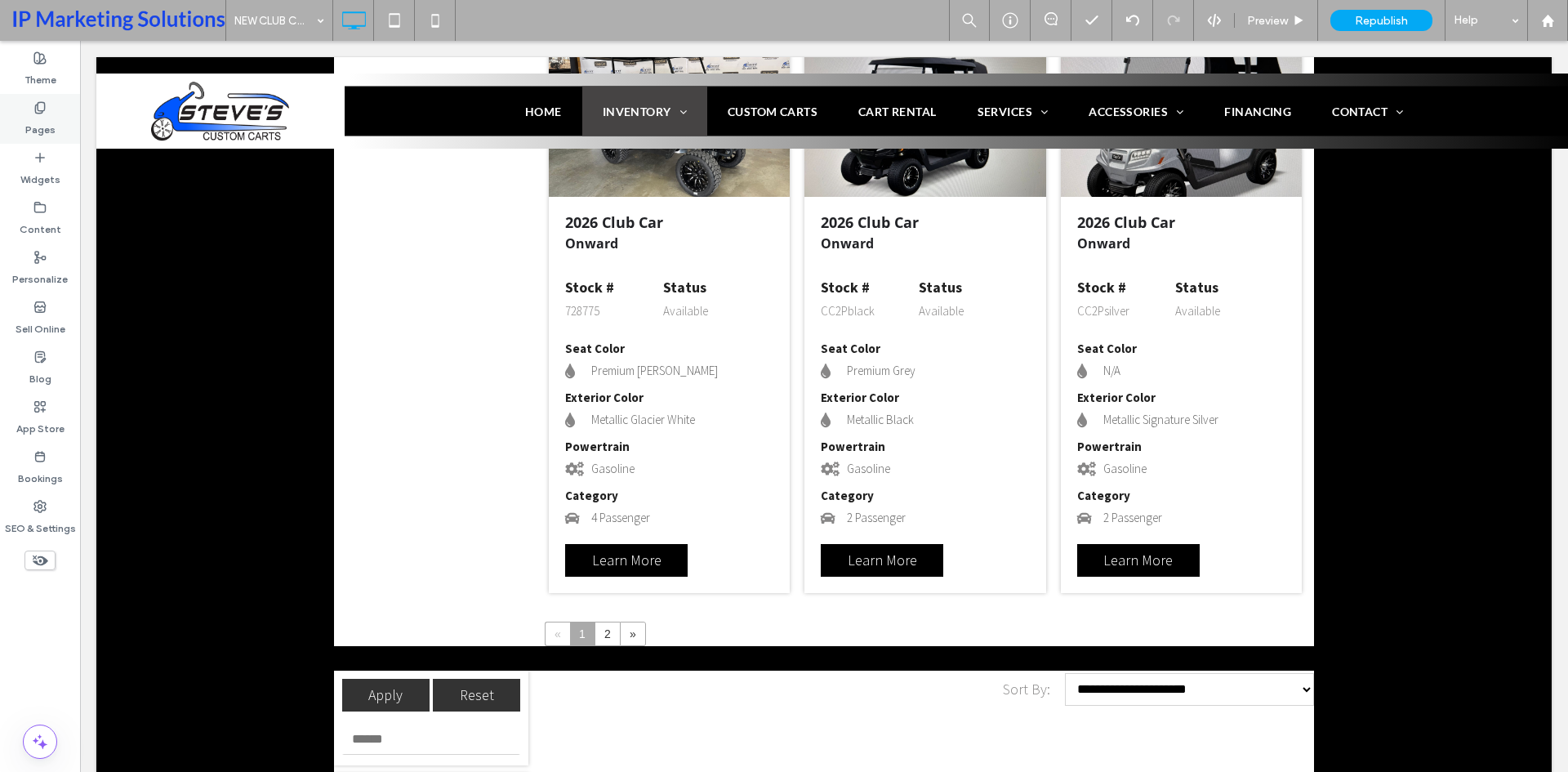
click at [46, 102] on icon at bounding box center [40, 108] width 13 height 13
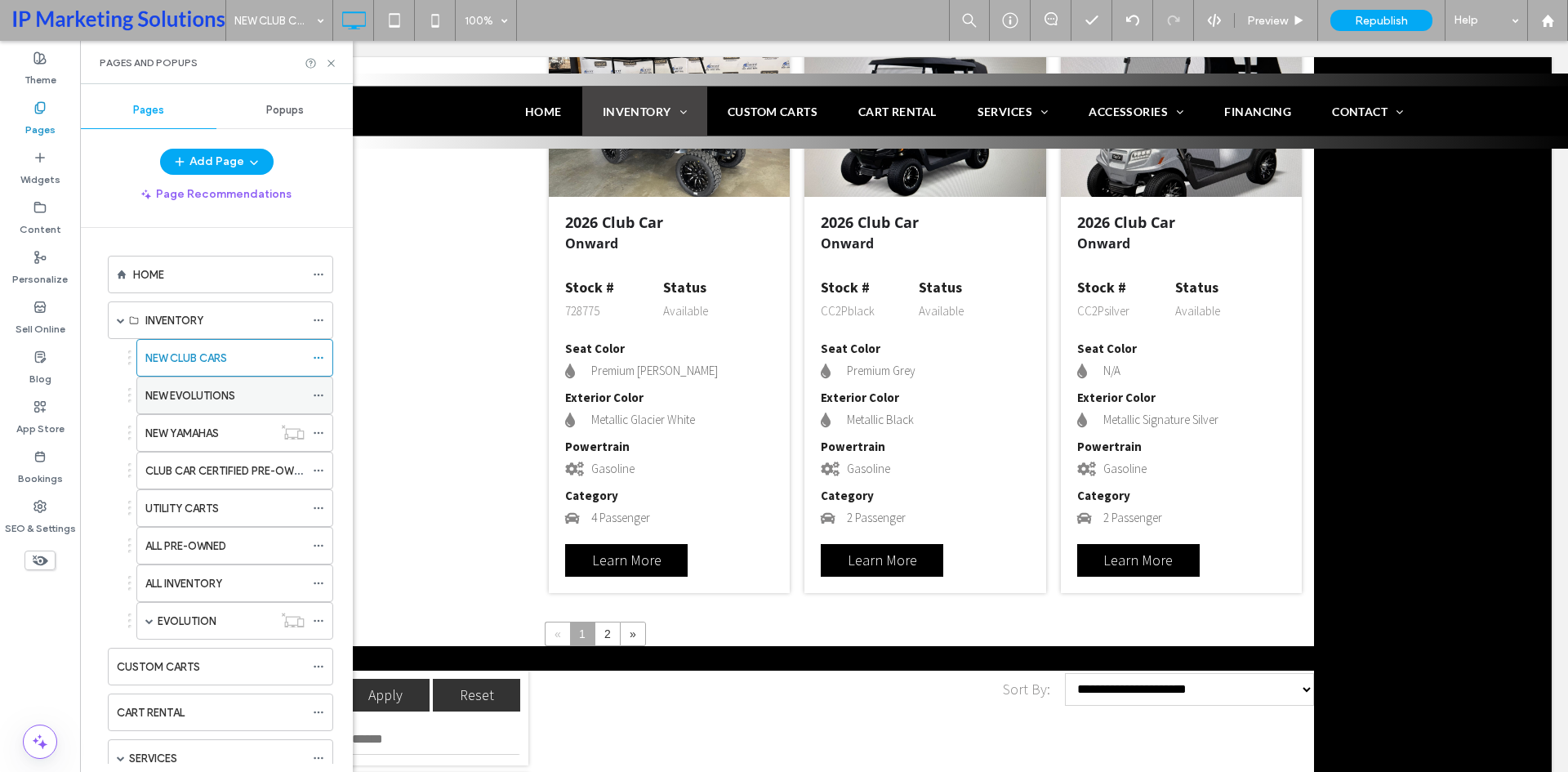
click at [189, 400] on label "NEW EVOLUTIONS" at bounding box center [191, 396] width 90 height 28
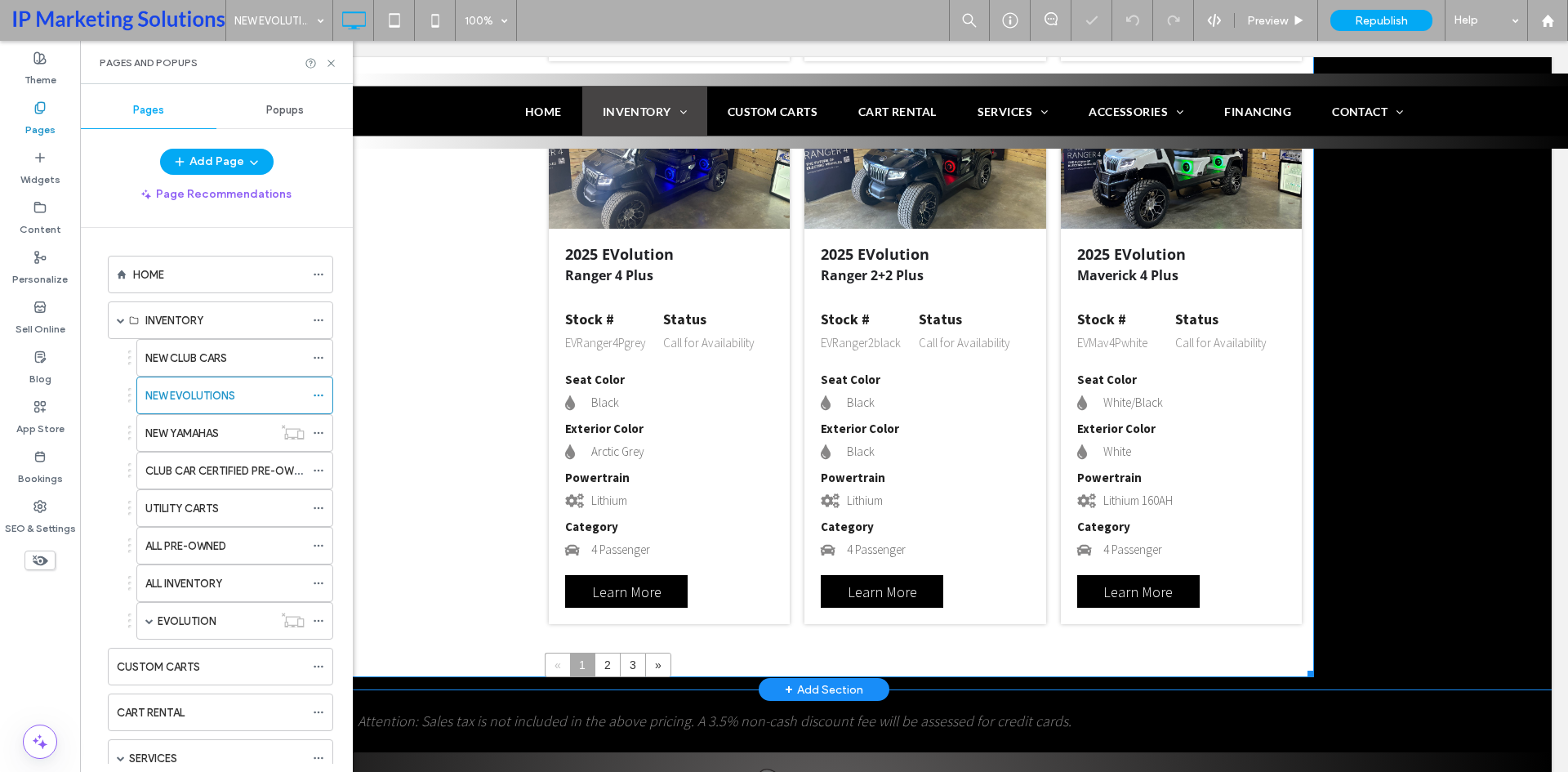
scroll to position [2084, 0]
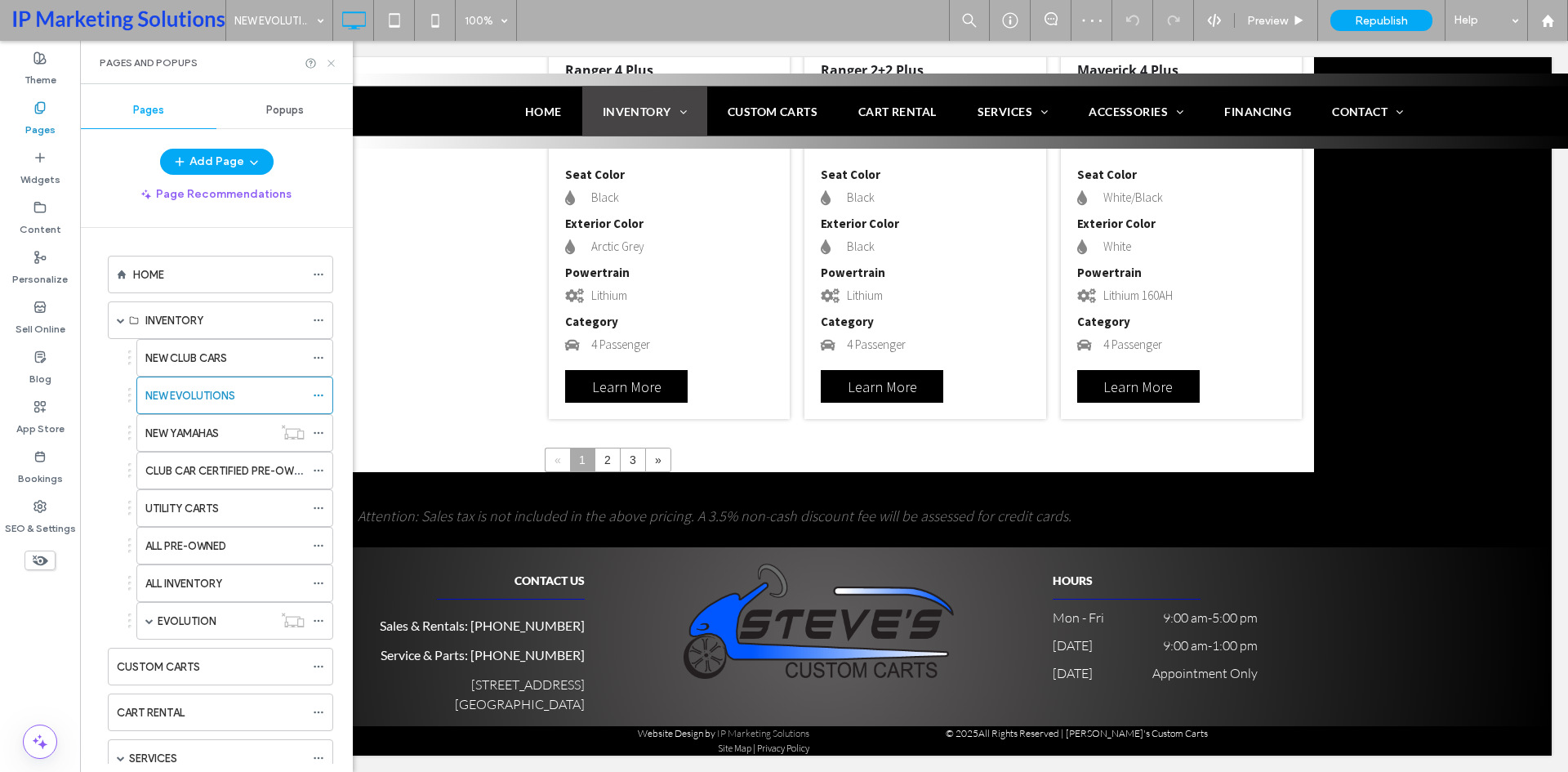
click at [332, 64] on use at bounding box center [330, 63] width 6 height 6
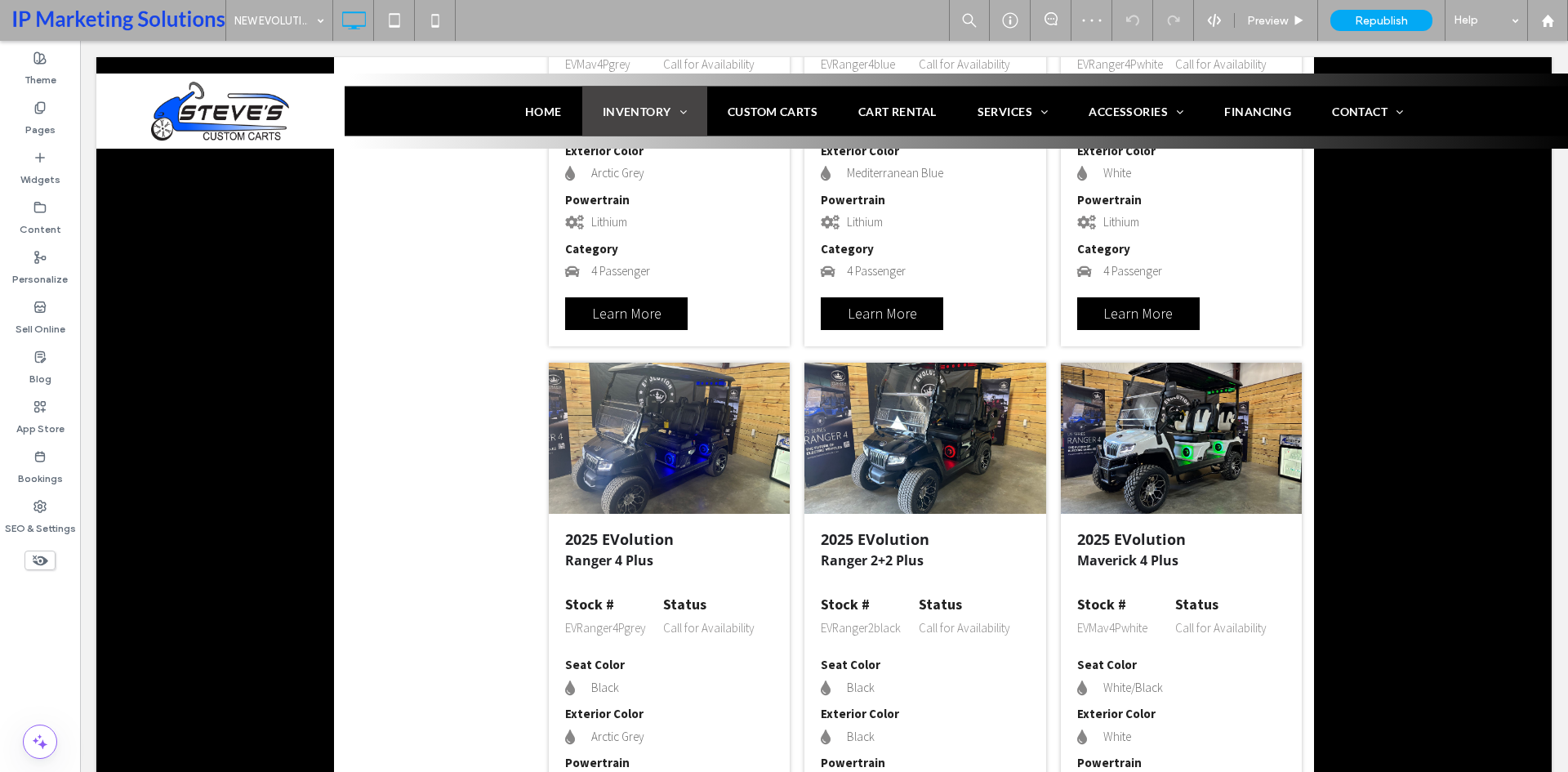
scroll to position [1104, 0]
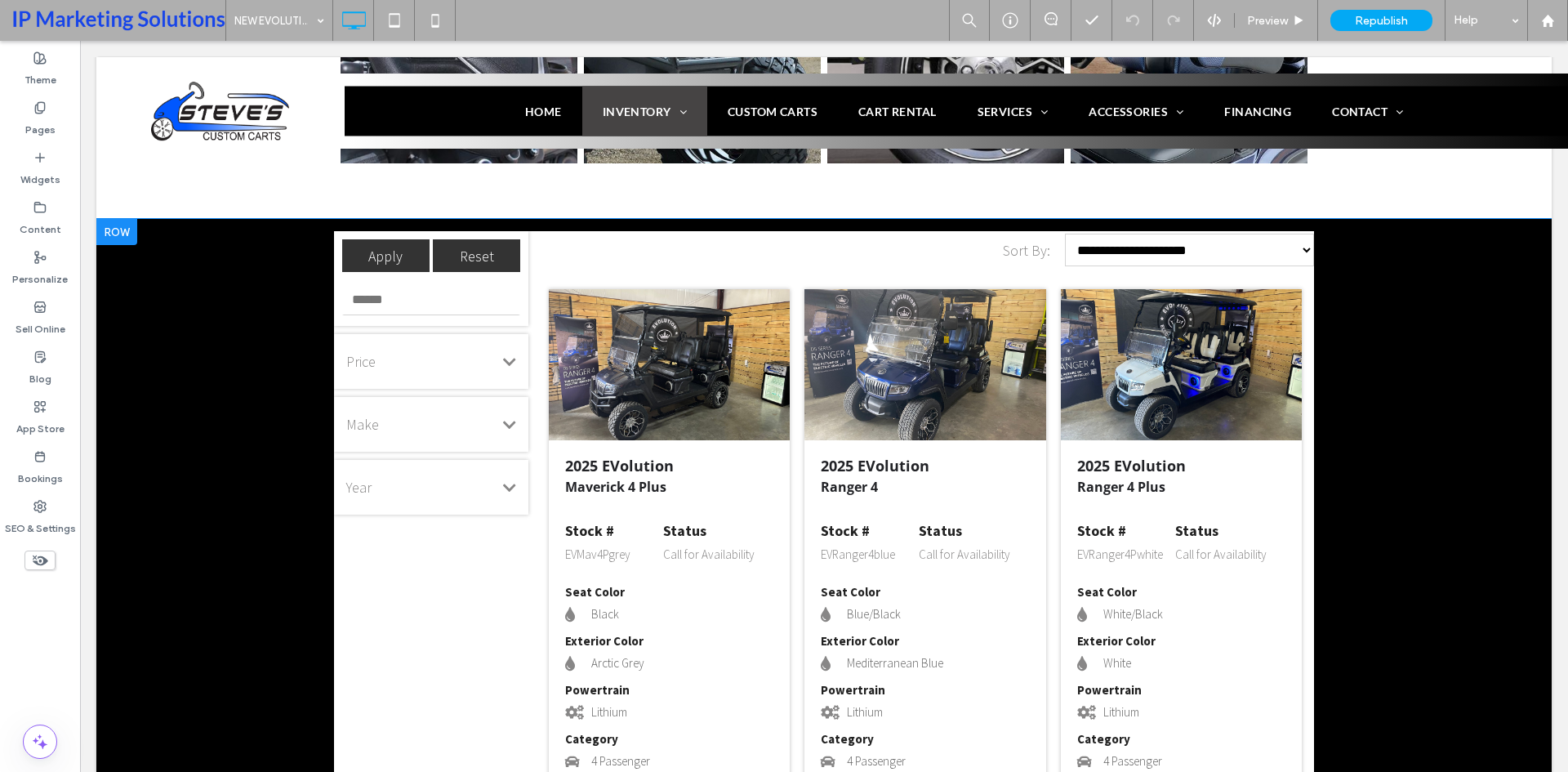
click at [123, 234] on div at bounding box center [117, 232] width 41 height 26
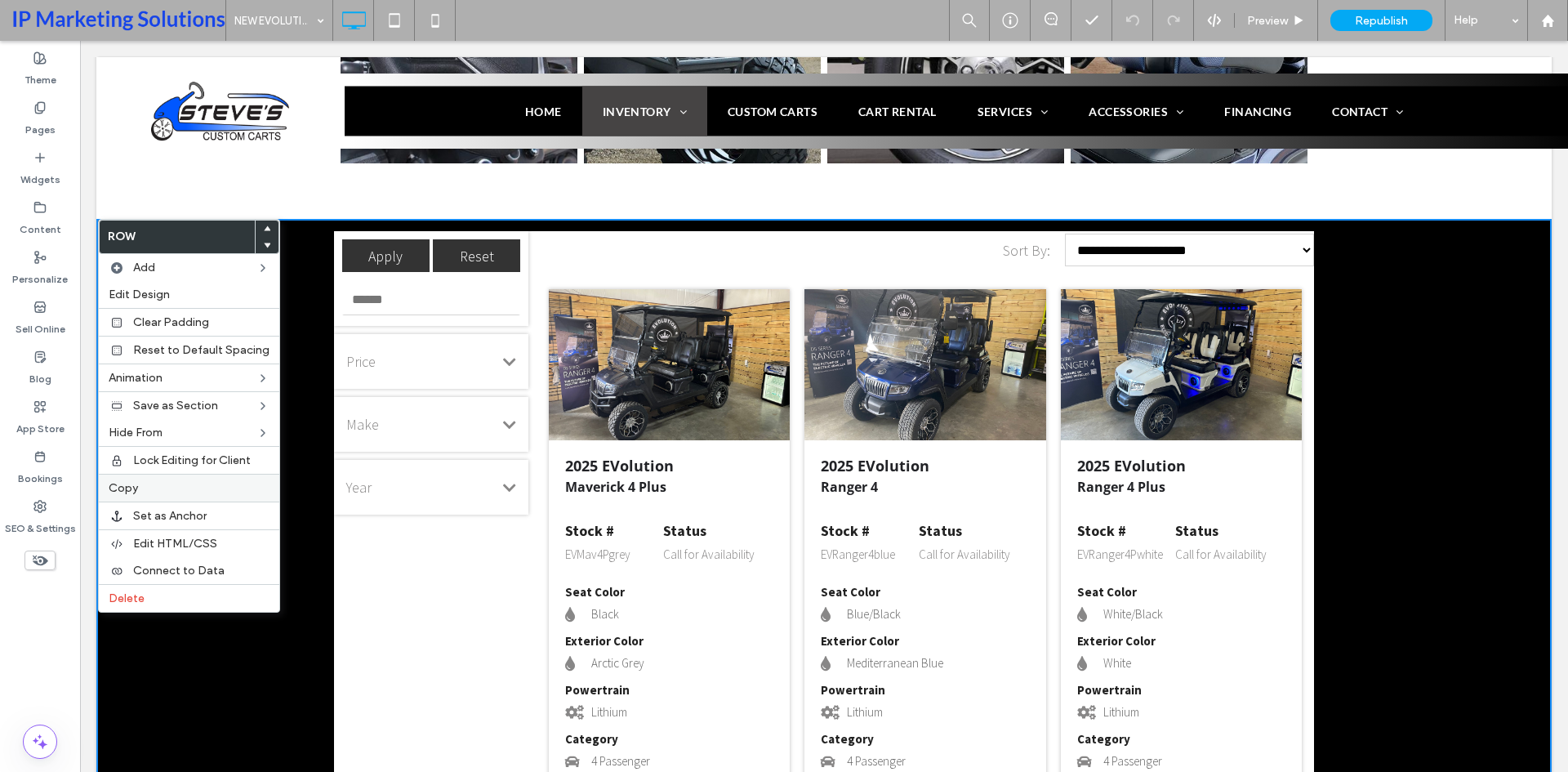
click at [146, 489] on label "Copy" at bounding box center [189, 488] width 161 height 14
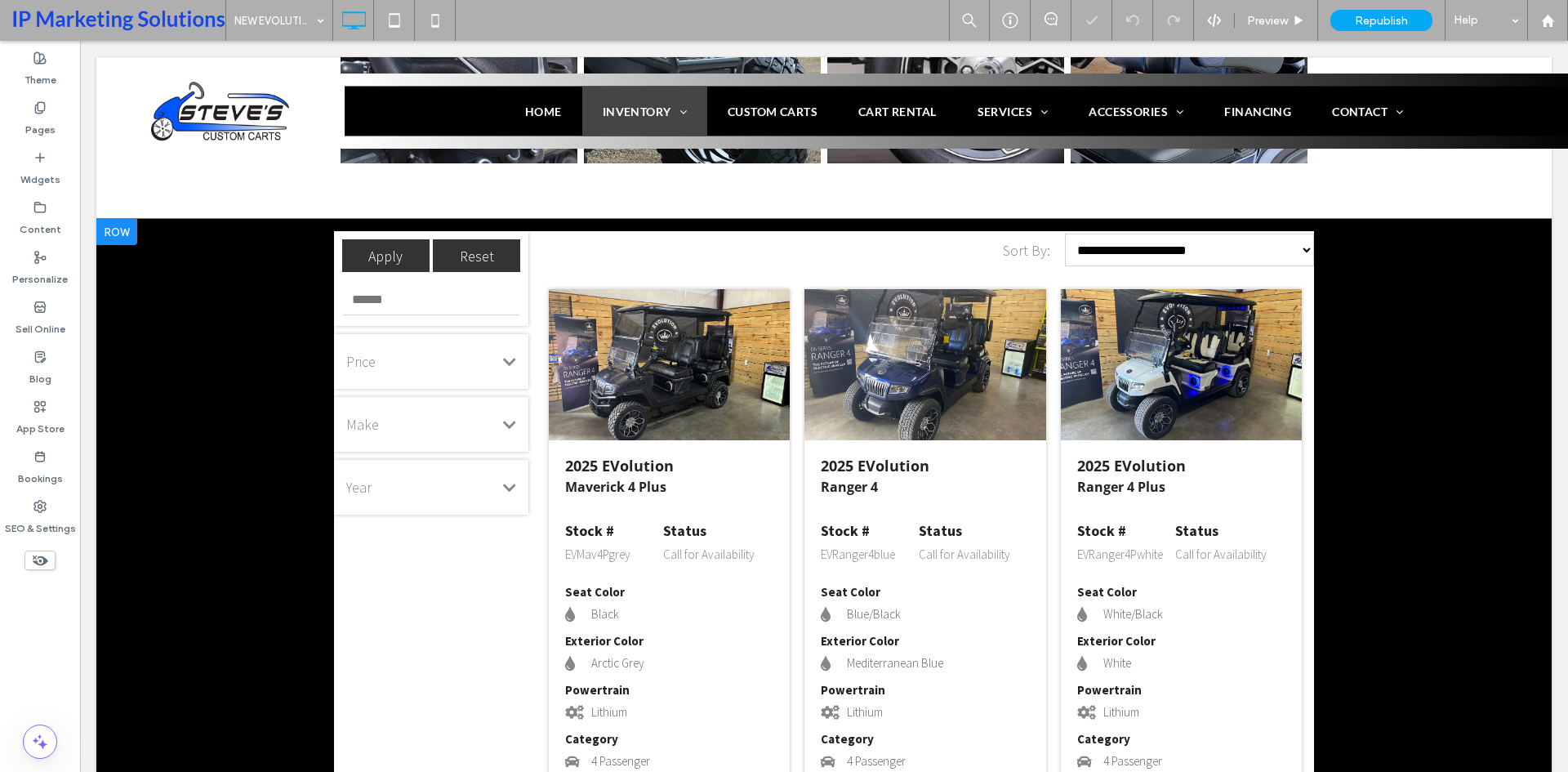
click at [121, 232] on div at bounding box center [117, 232] width 41 height 26
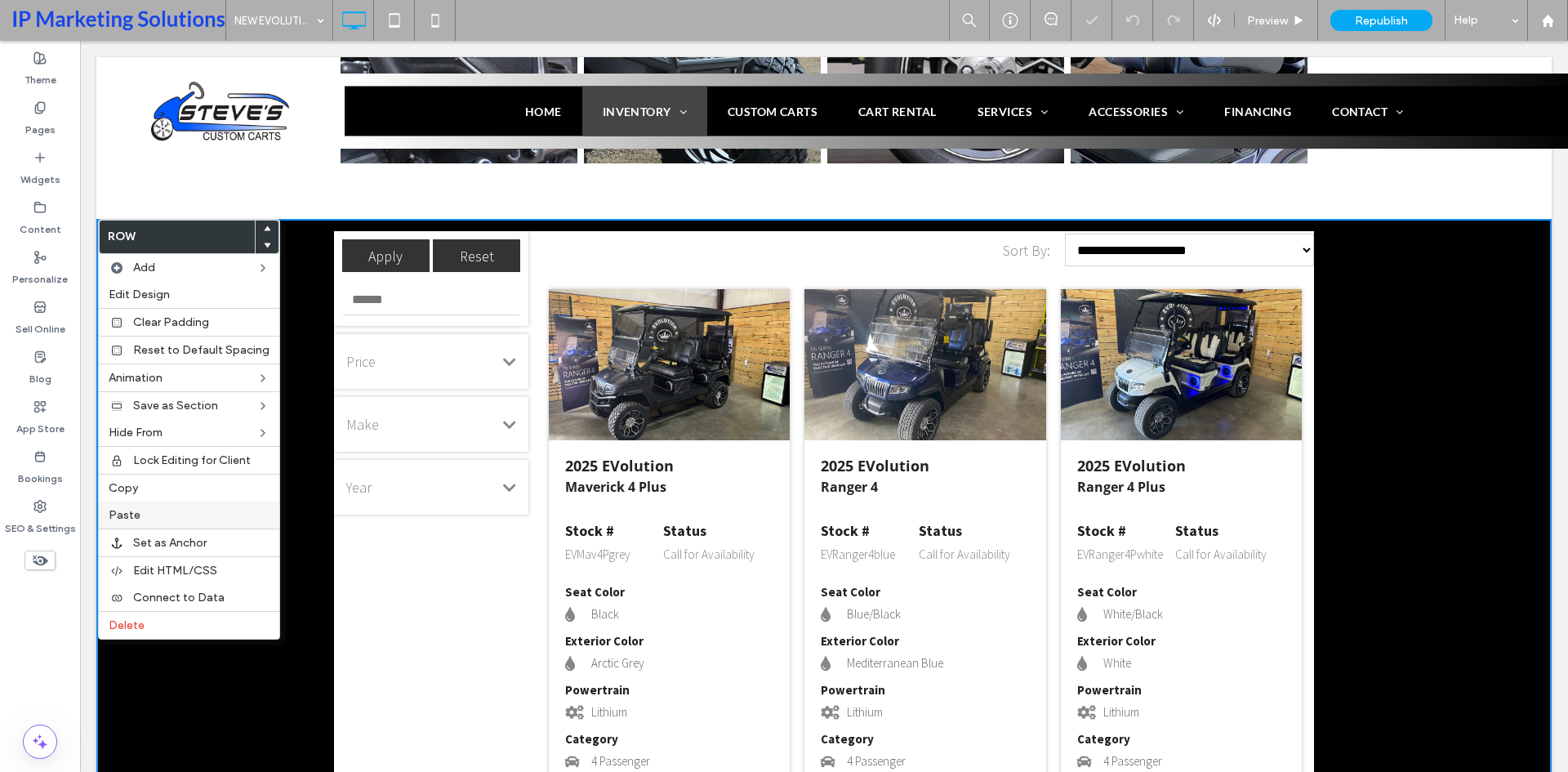
click at [140, 513] on label "Paste" at bounding box center [189, 515] width 161 height 14
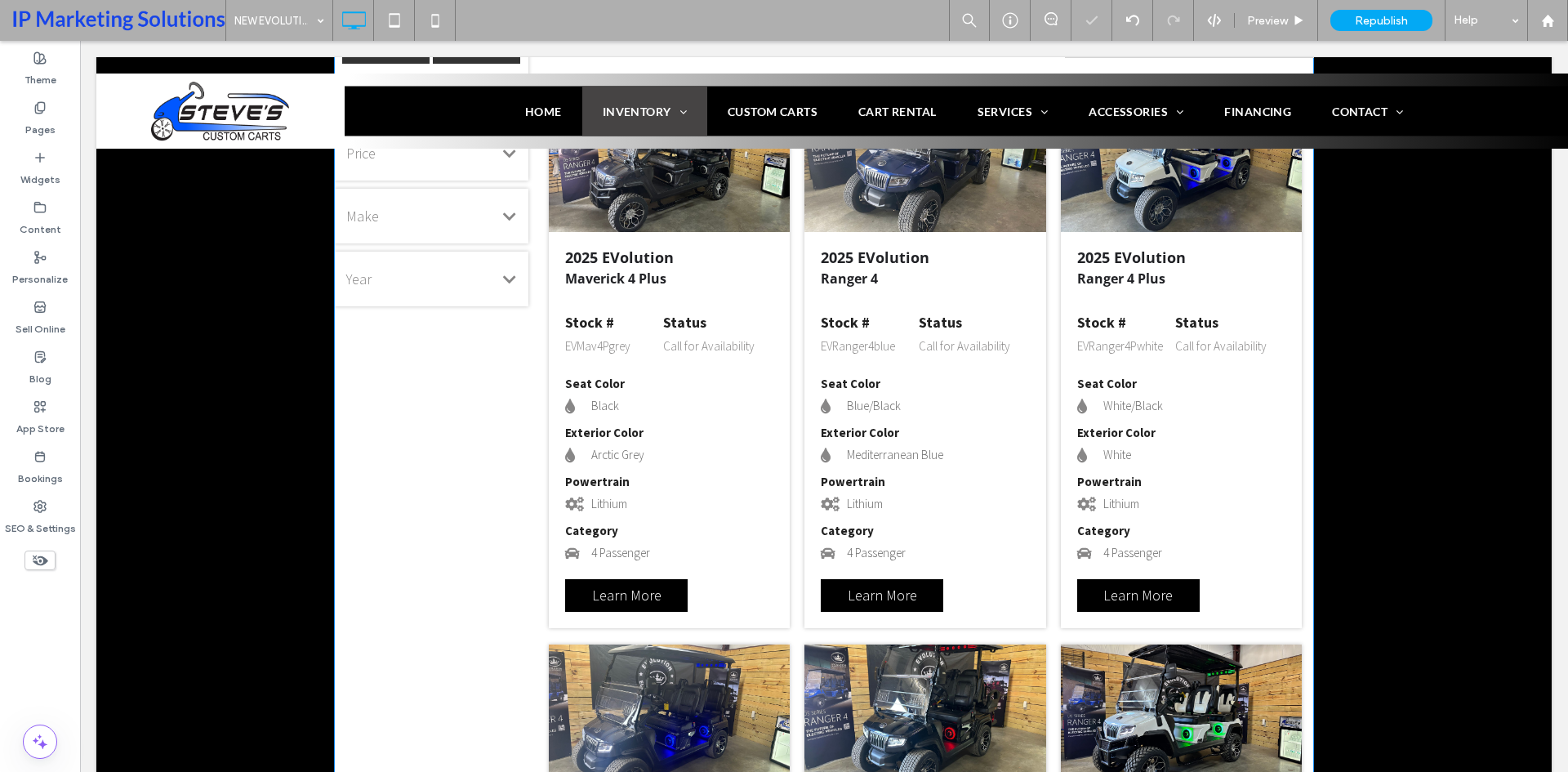
scroll to position [2737, 0]
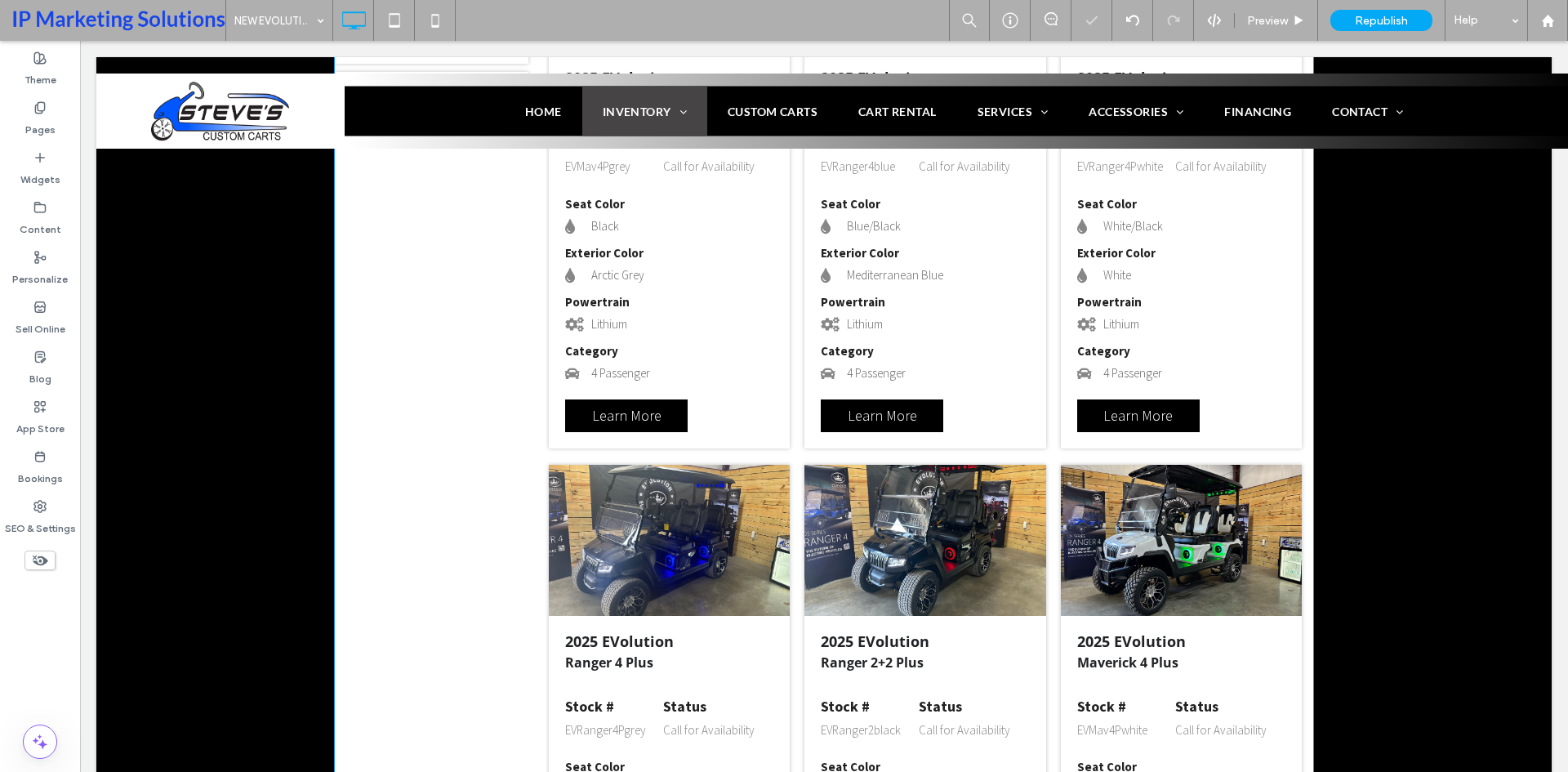
click at [885, 401] on span at bounding box center [824, 453] width 980 height 1222
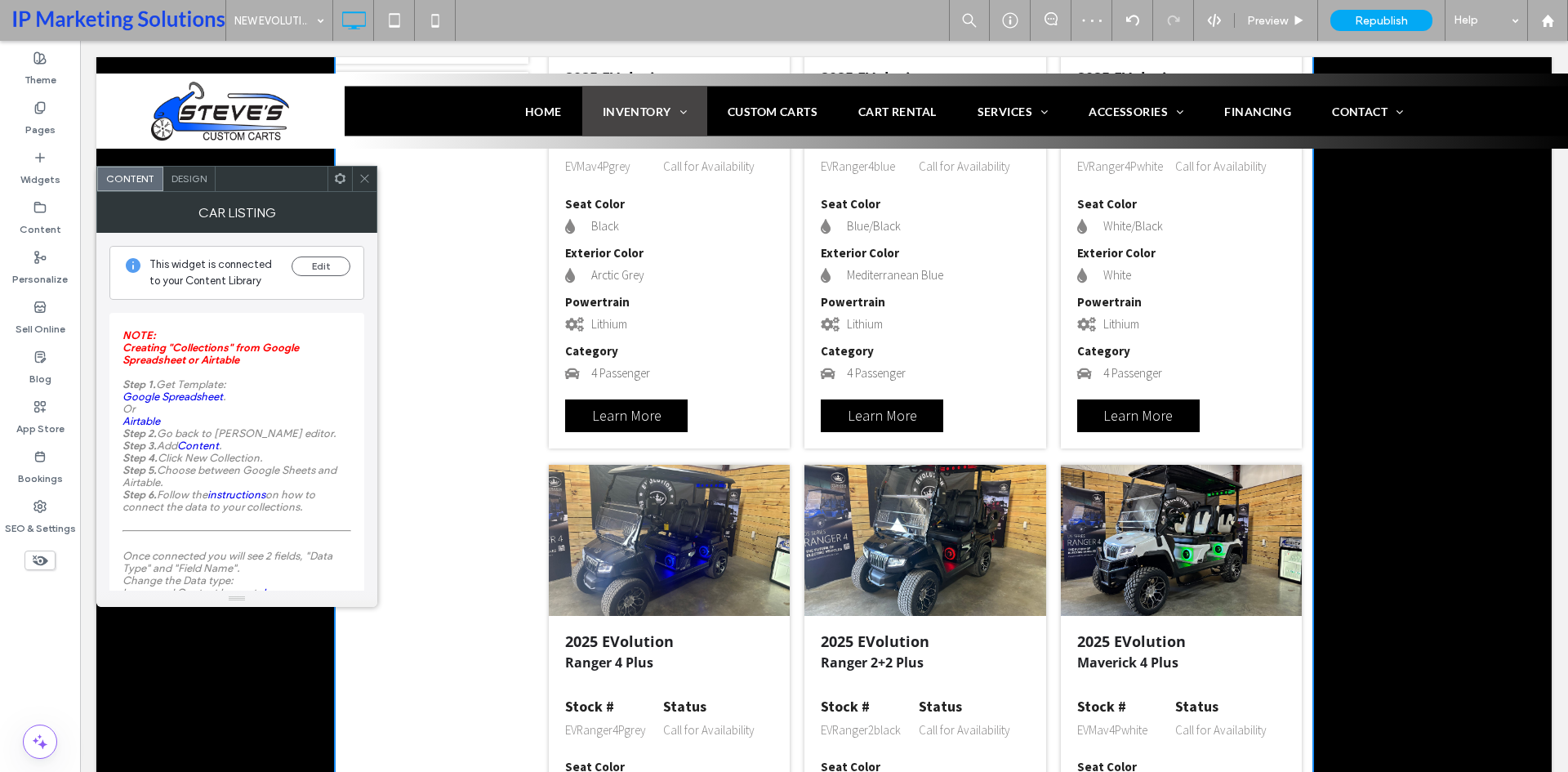
click at [363, 179] on icon at bounding box center [365, 178] width 12 height 12
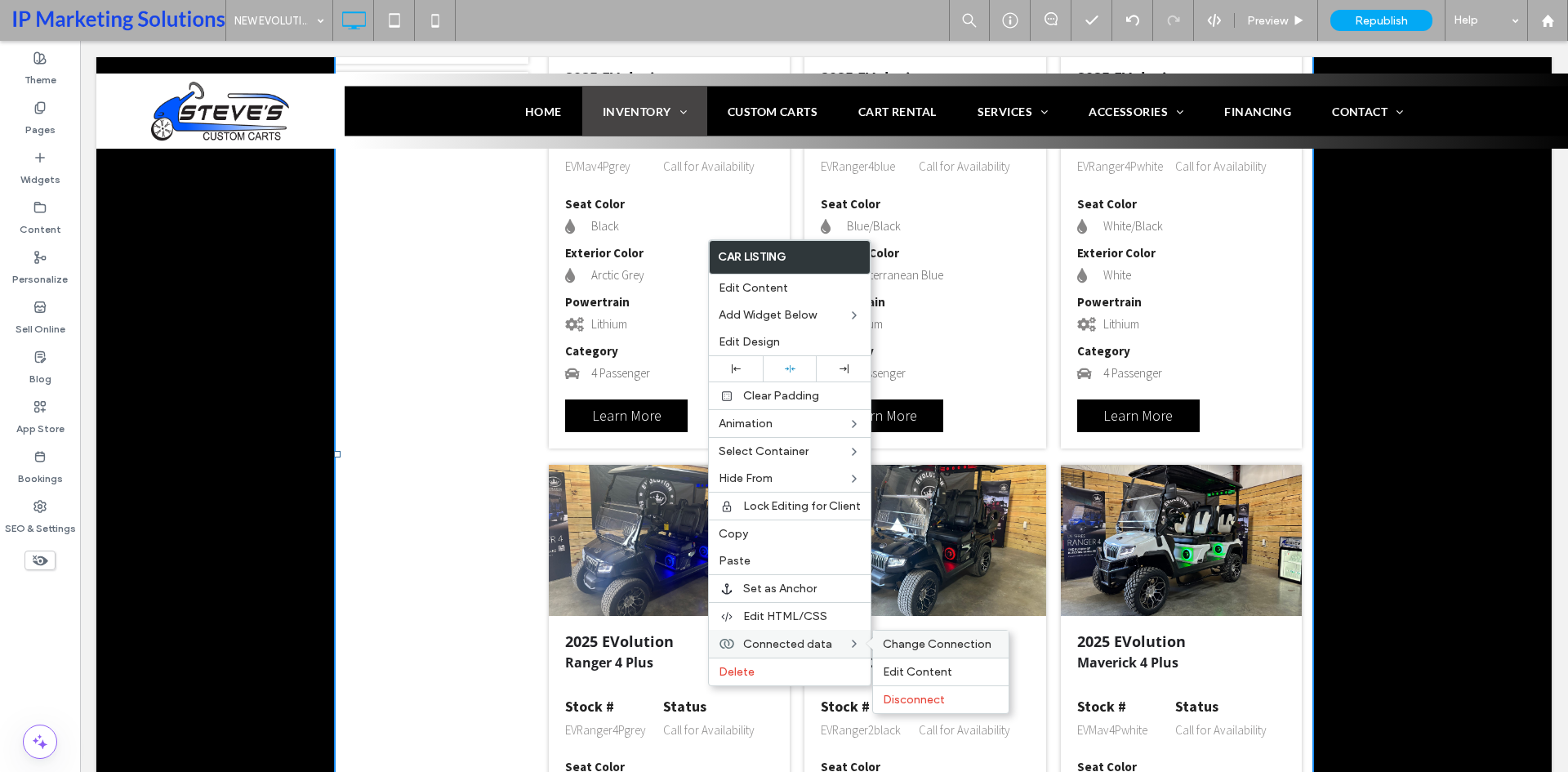
click at [892, 650] on span "Change Connection" at bounding box center [937, 644] width 109 height 14
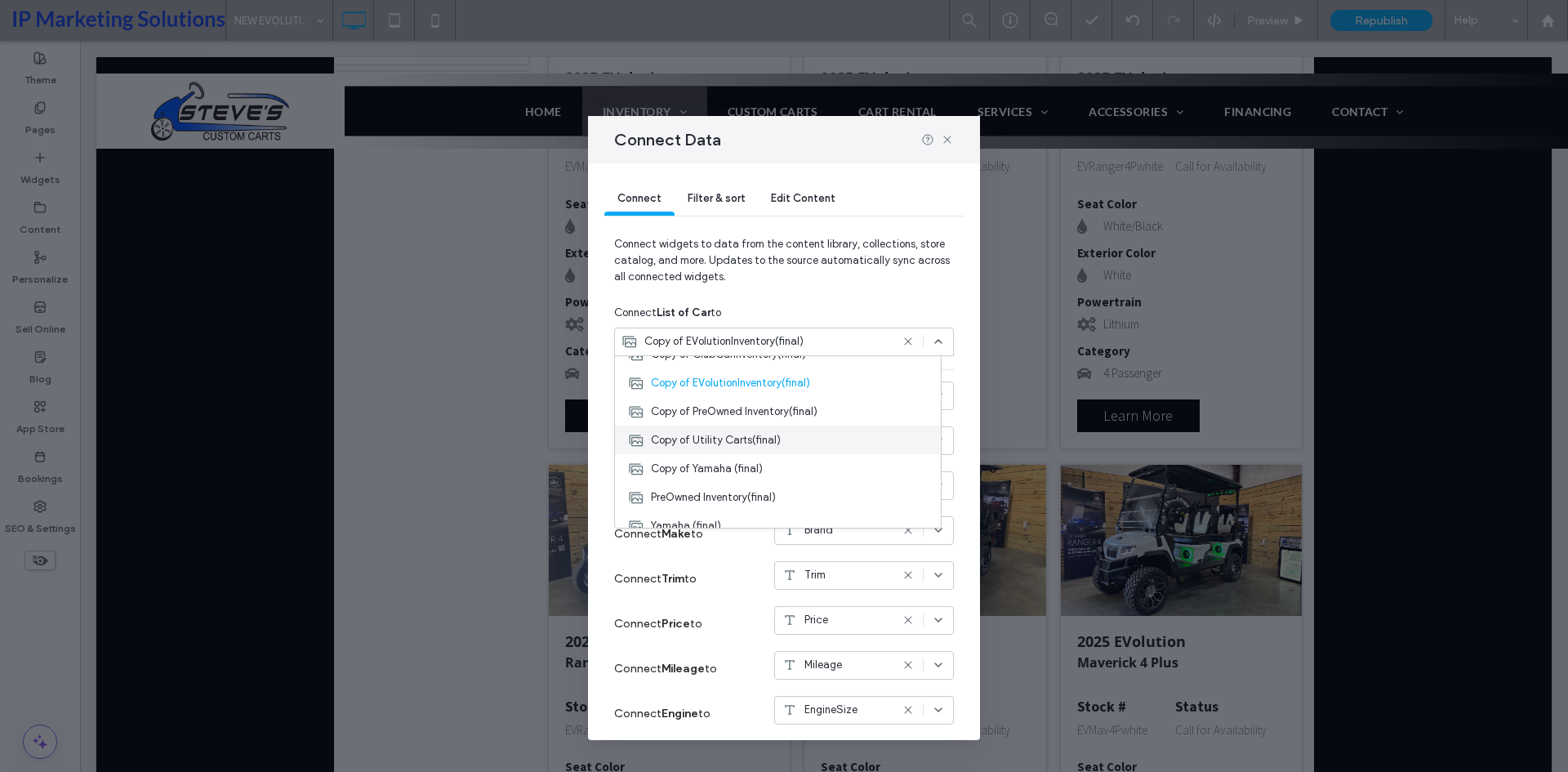
scroll to position [163, 0]
click at [818, 429] on div "Copy of ClubCarInventory(final)" at bounding box center [777, 435] width 326 height 28
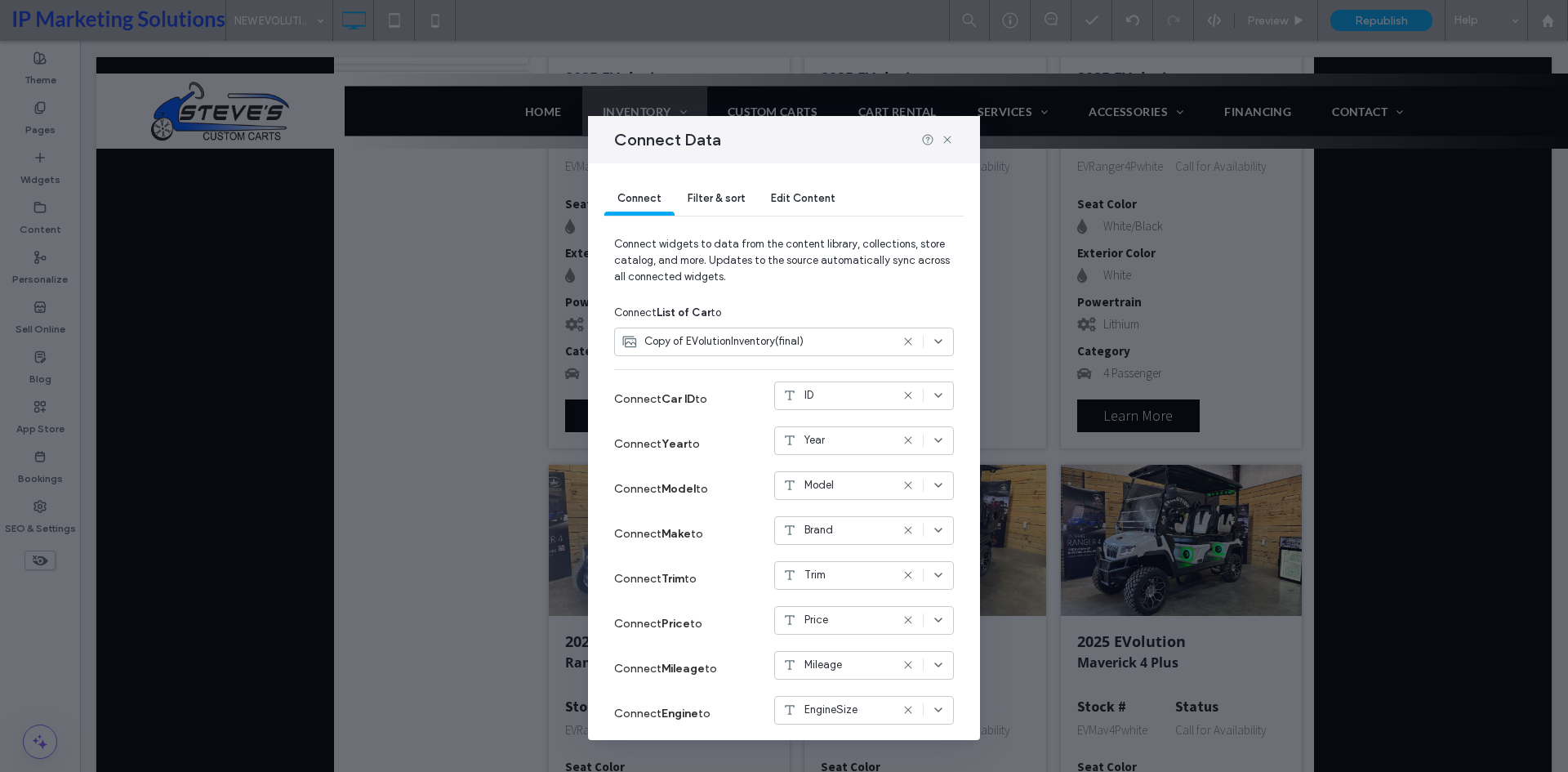
click at [721, 344] on span "Copy of EVolutionInventory(final)" at bounding box center [724, 341] width 159 height 16
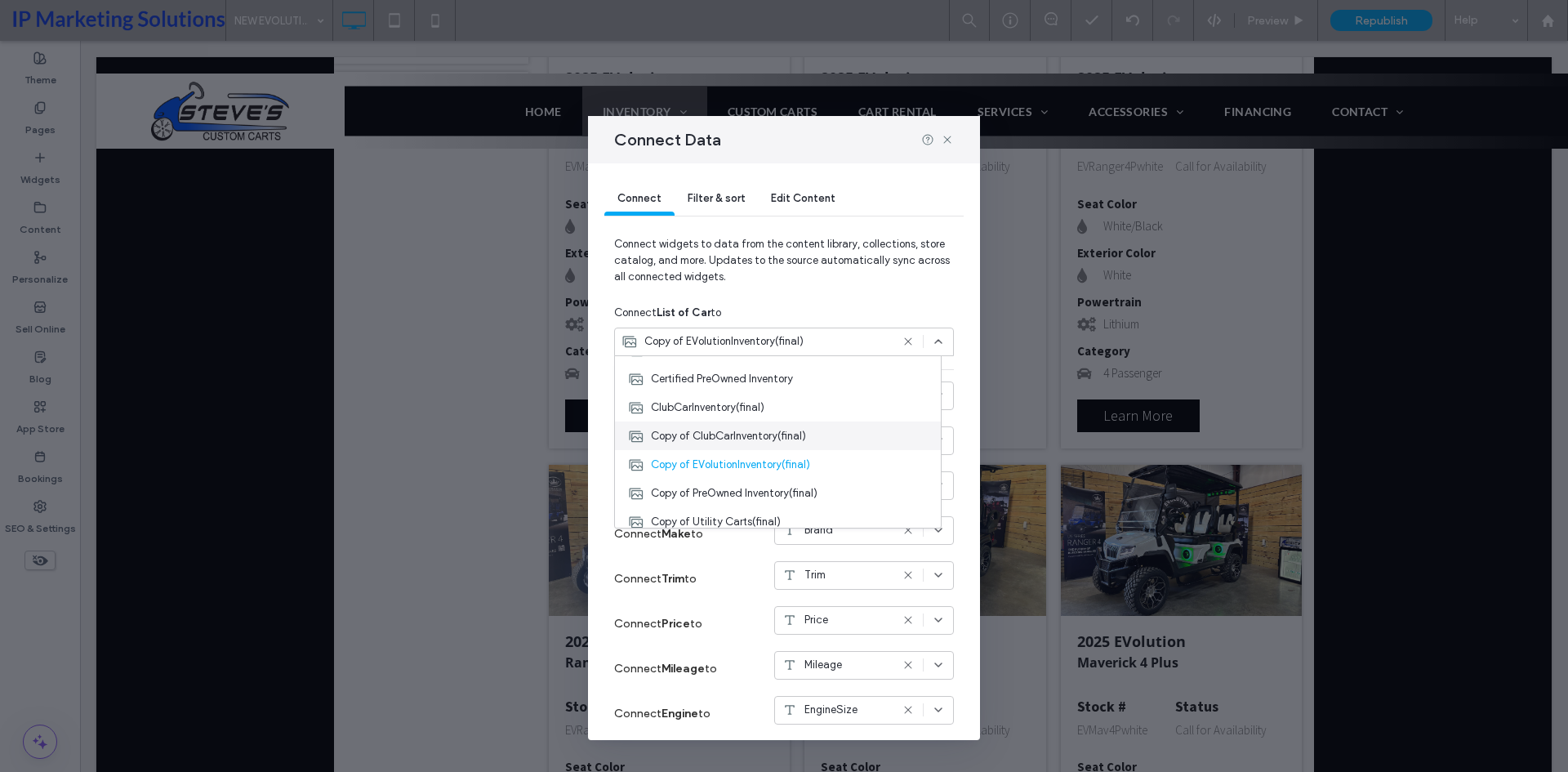
click at [736, 424] on div "Copy of ClubCarInventory(final)" at bounding box center [777, 435] width 326 height 28
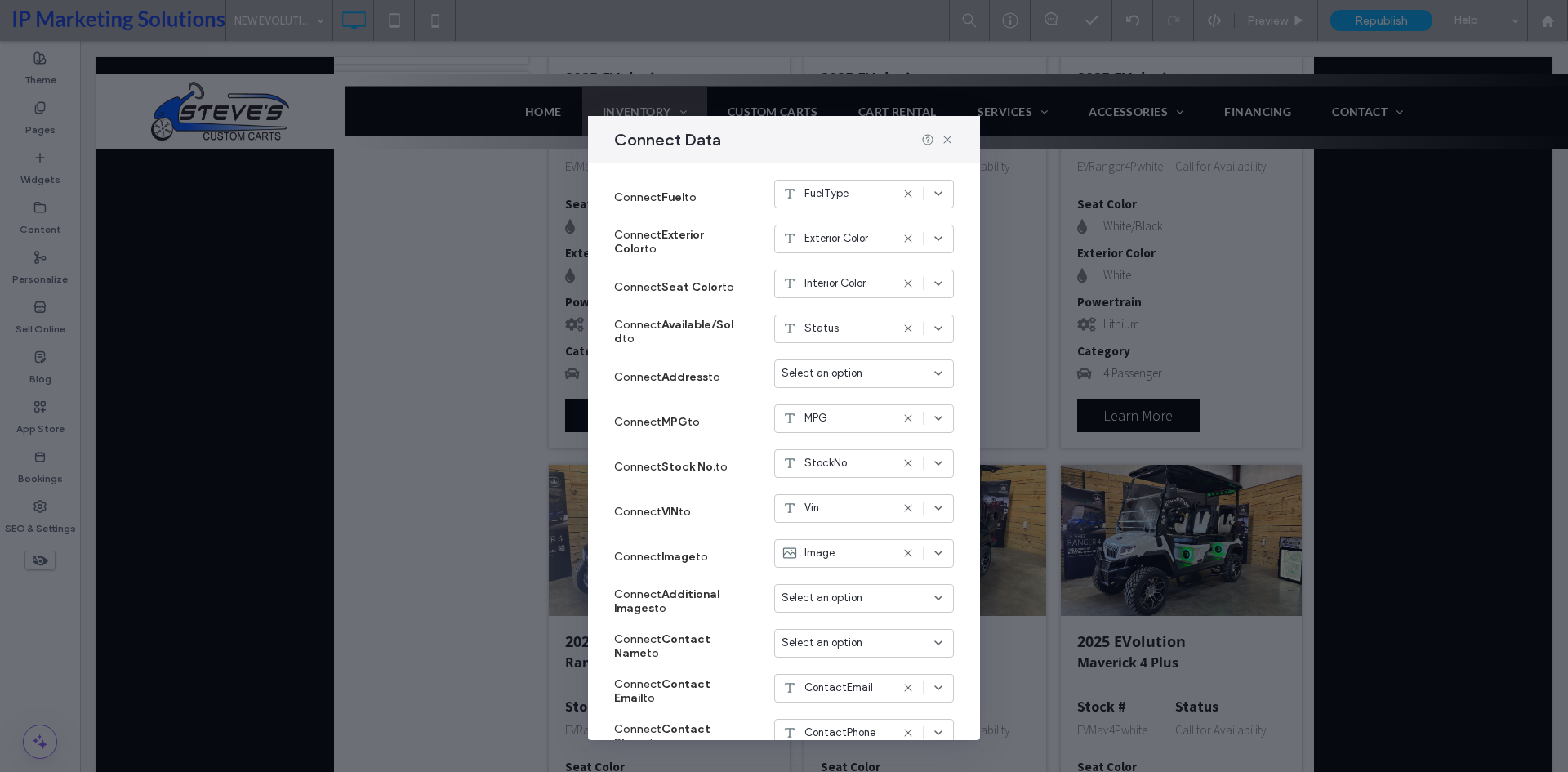
scroll to position [389, 0]
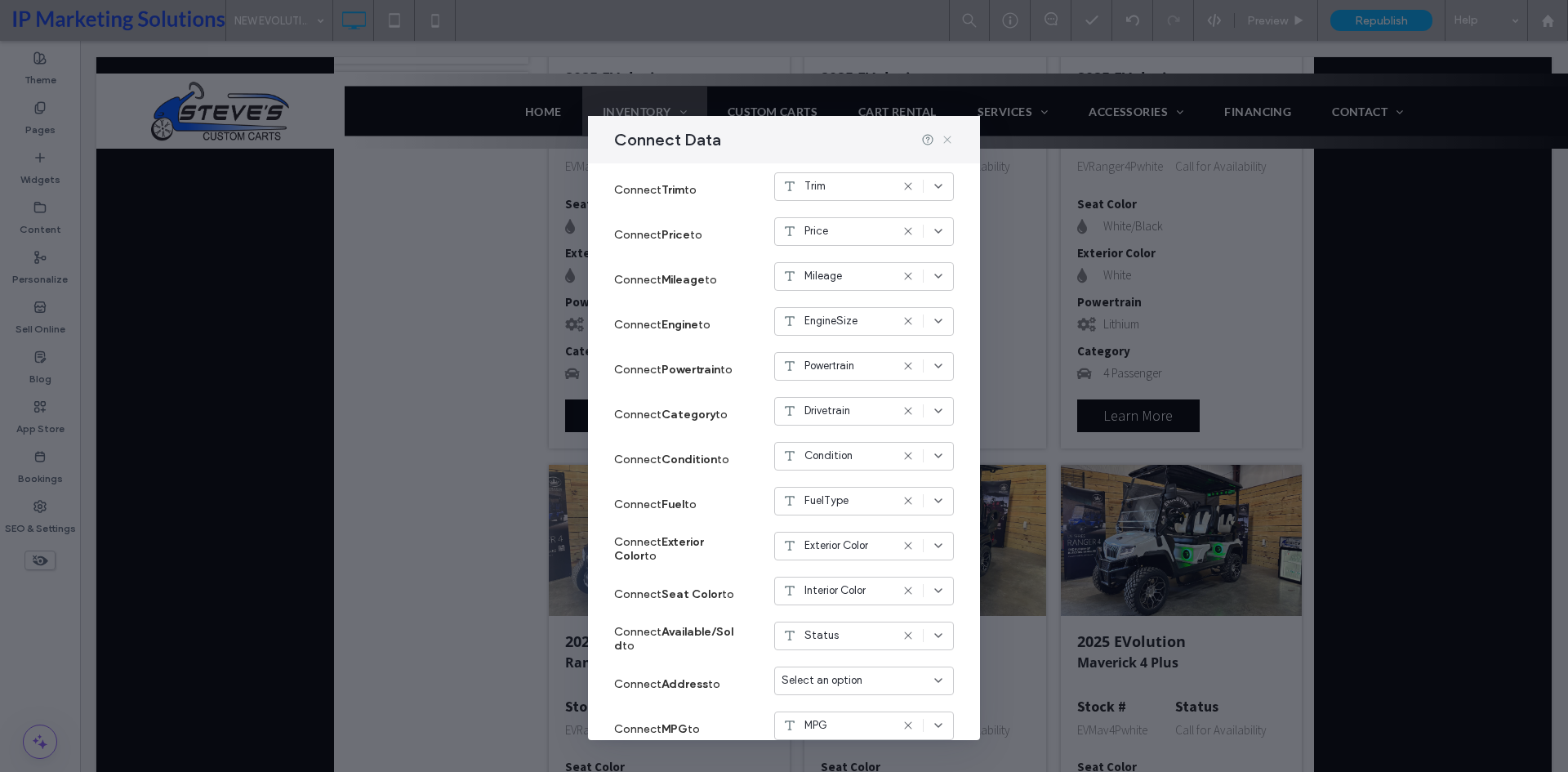
click at [949, 140] on icon at bounding box center [947, 140] width 13 height 13
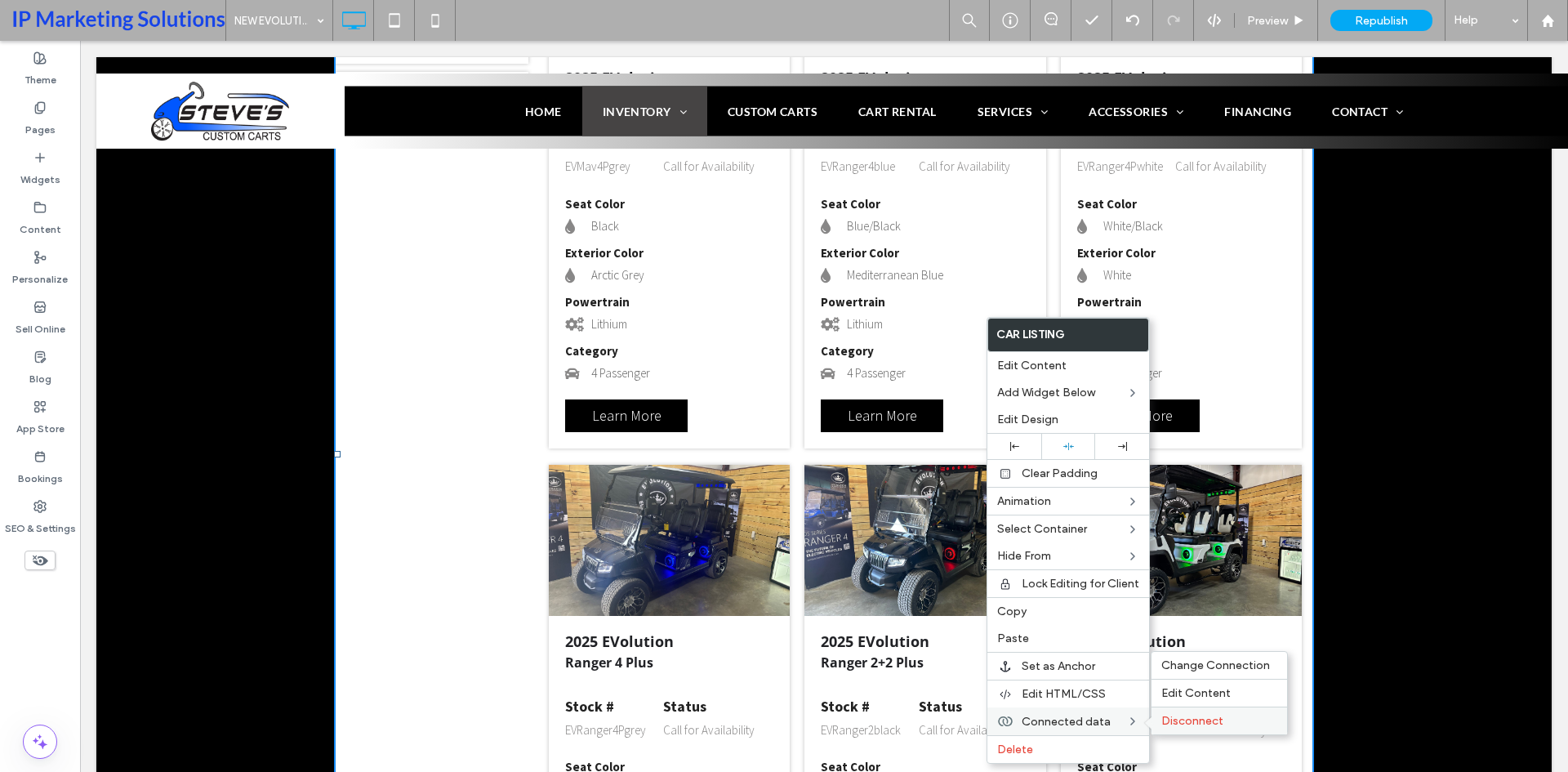
click at [1224, 714] on label "Disconnect" at bounding box center [1218, 721] width 116 height 14
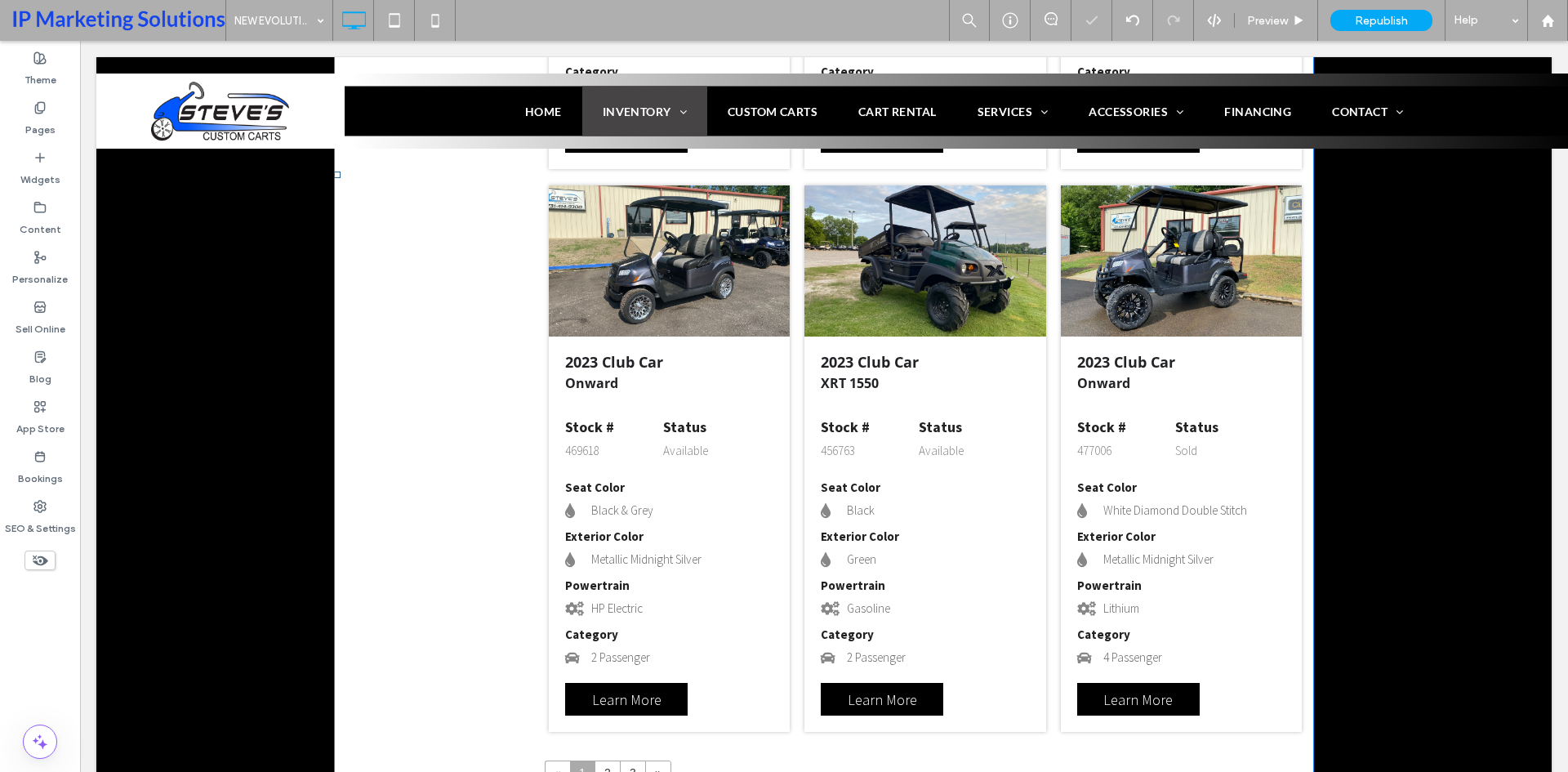
scroll to position [3054, 0]
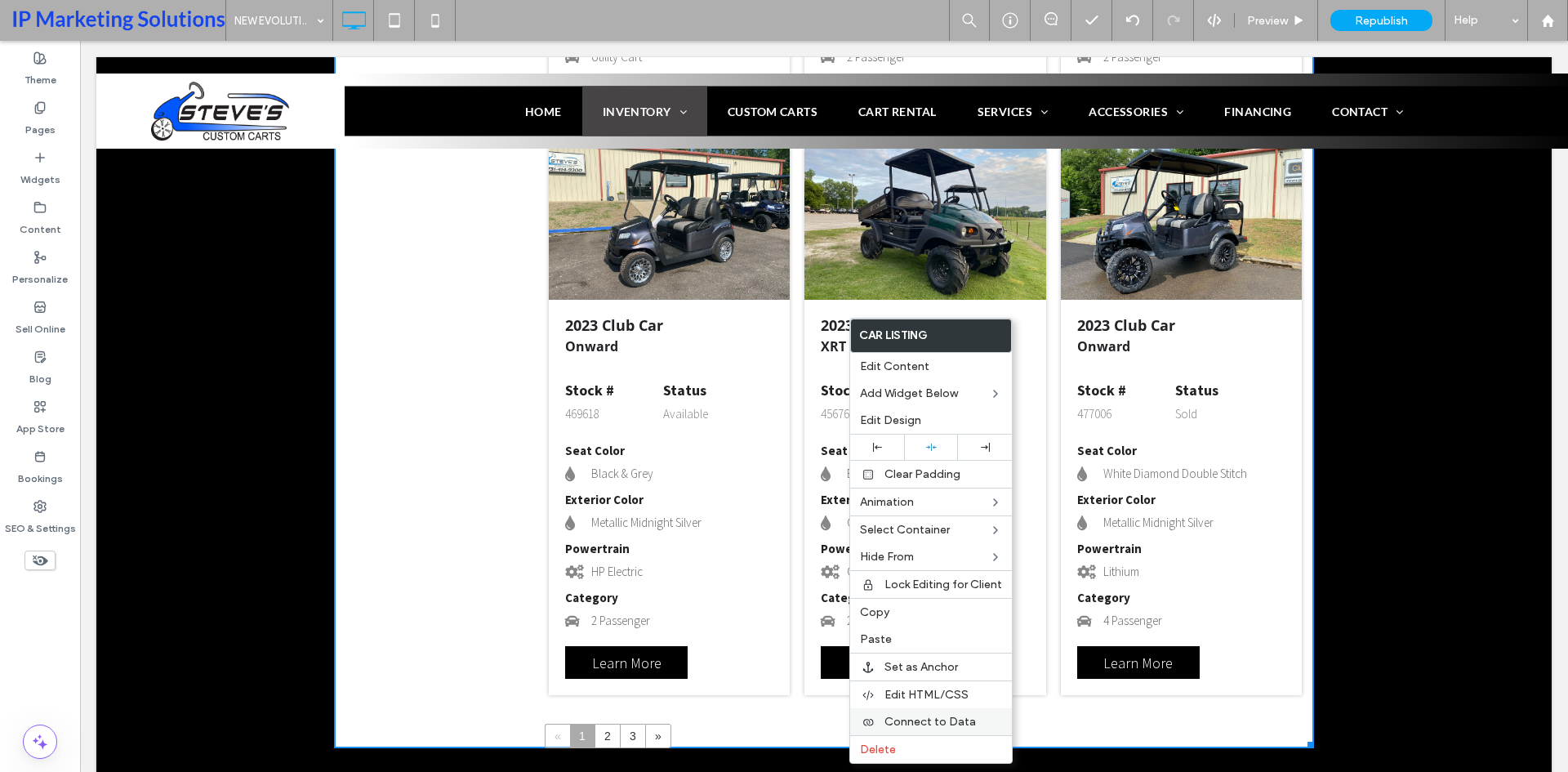
click at [931, 719] on span "Connect to Data" at bounding box center [931, 722] width 92 height 14
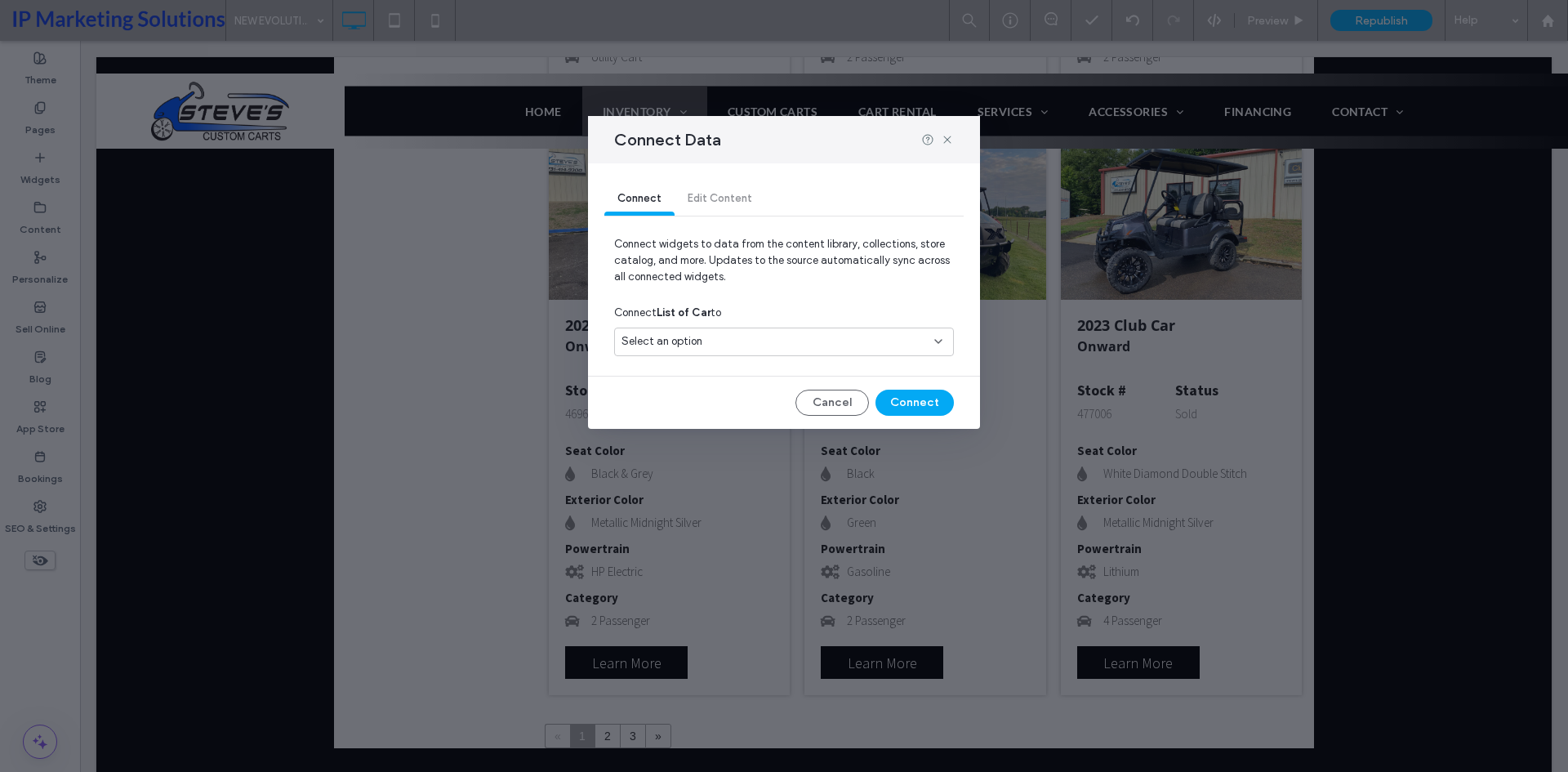
click at [736, 334] on div "Select an option" at bounding box center [774, 341] width 305 height 16
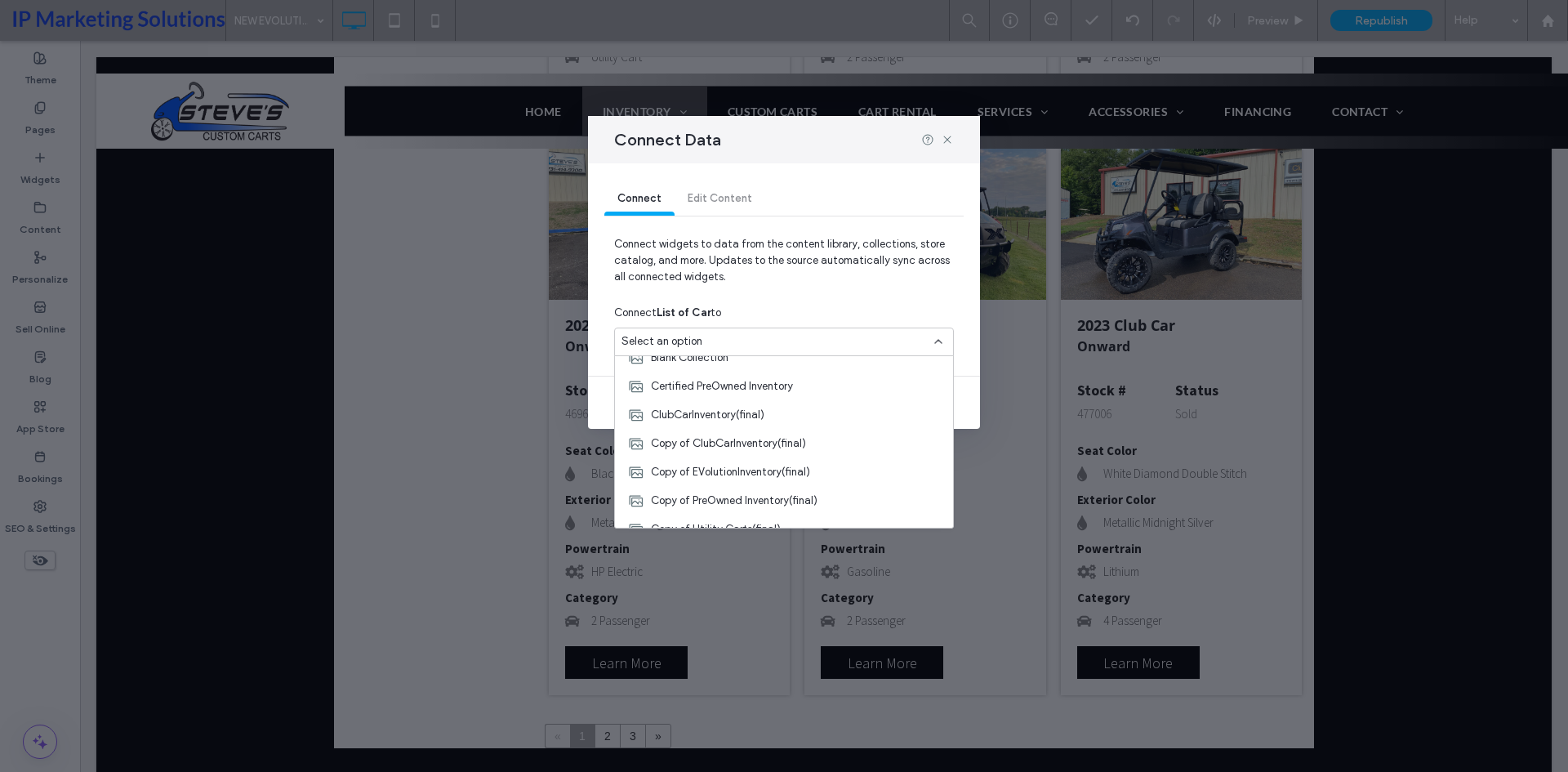
scroll to position [163, 0]
click at [758, 430] on span "Copy of ClubCarInventory(final)" at bounding box center [728, 436] width 155 height 16
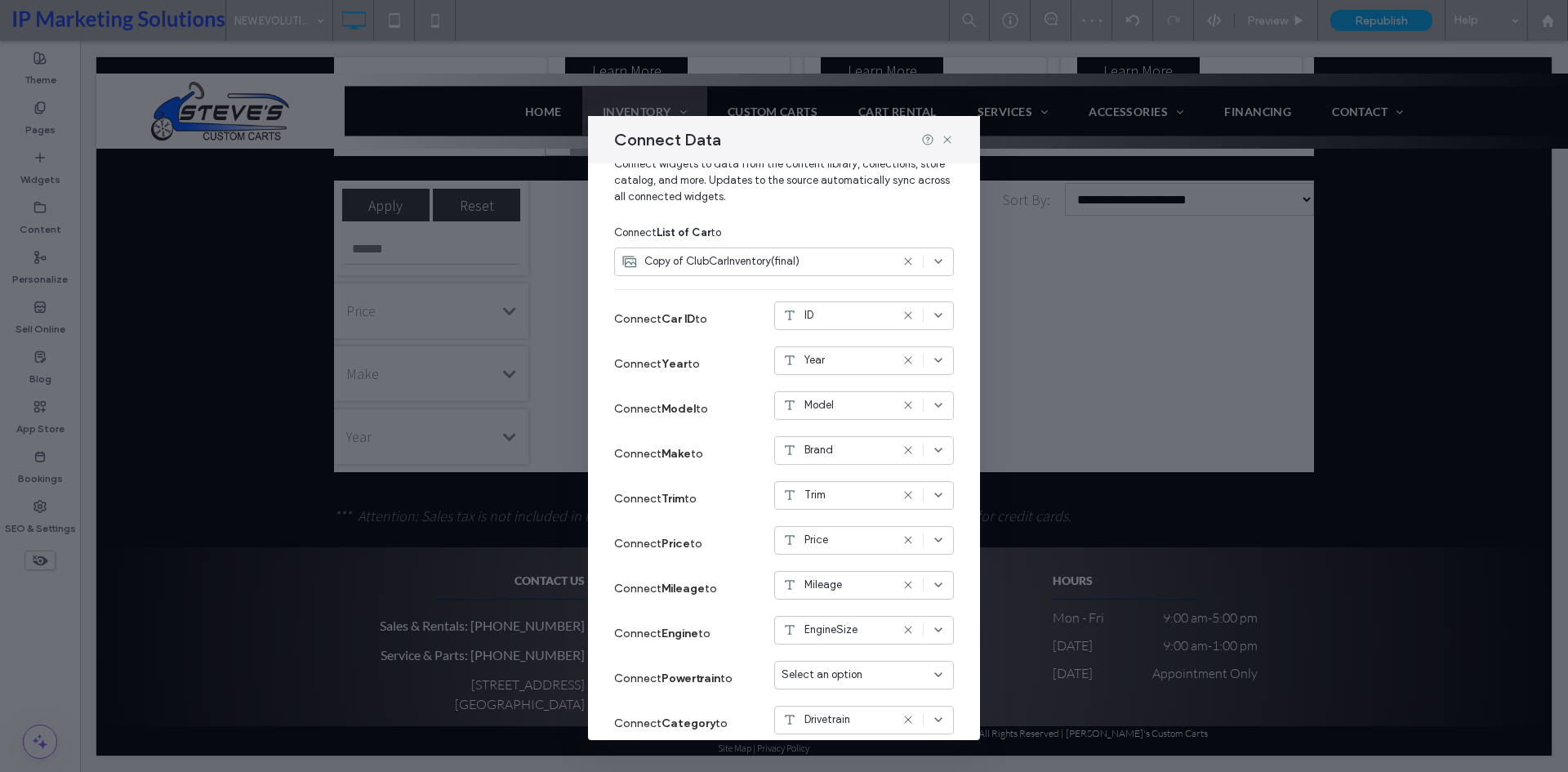
scroll to position [0, 0]
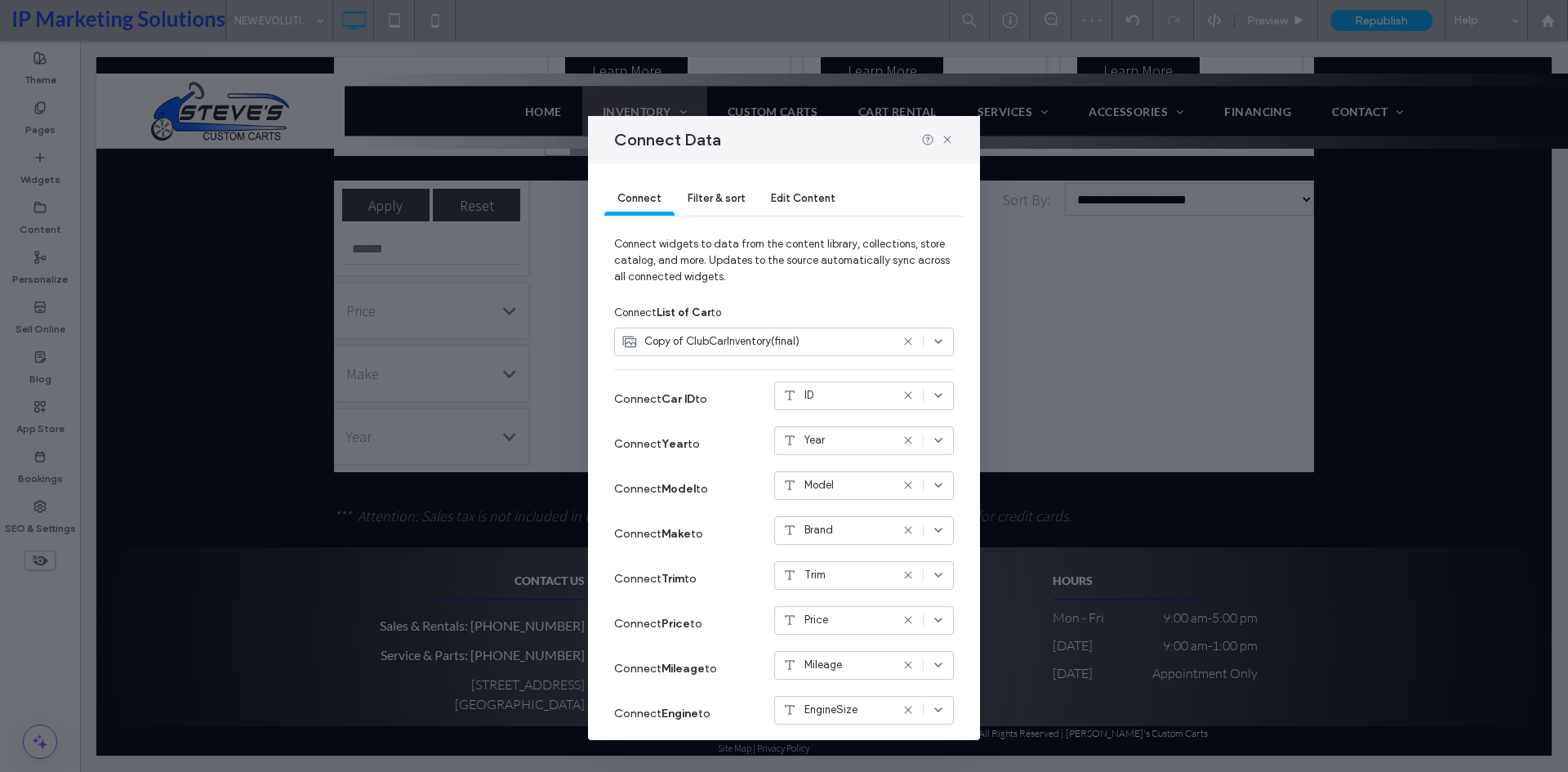
click at [711, 203] on span "Filter & sort" at bounding box center [716, 198] width 57 height 12
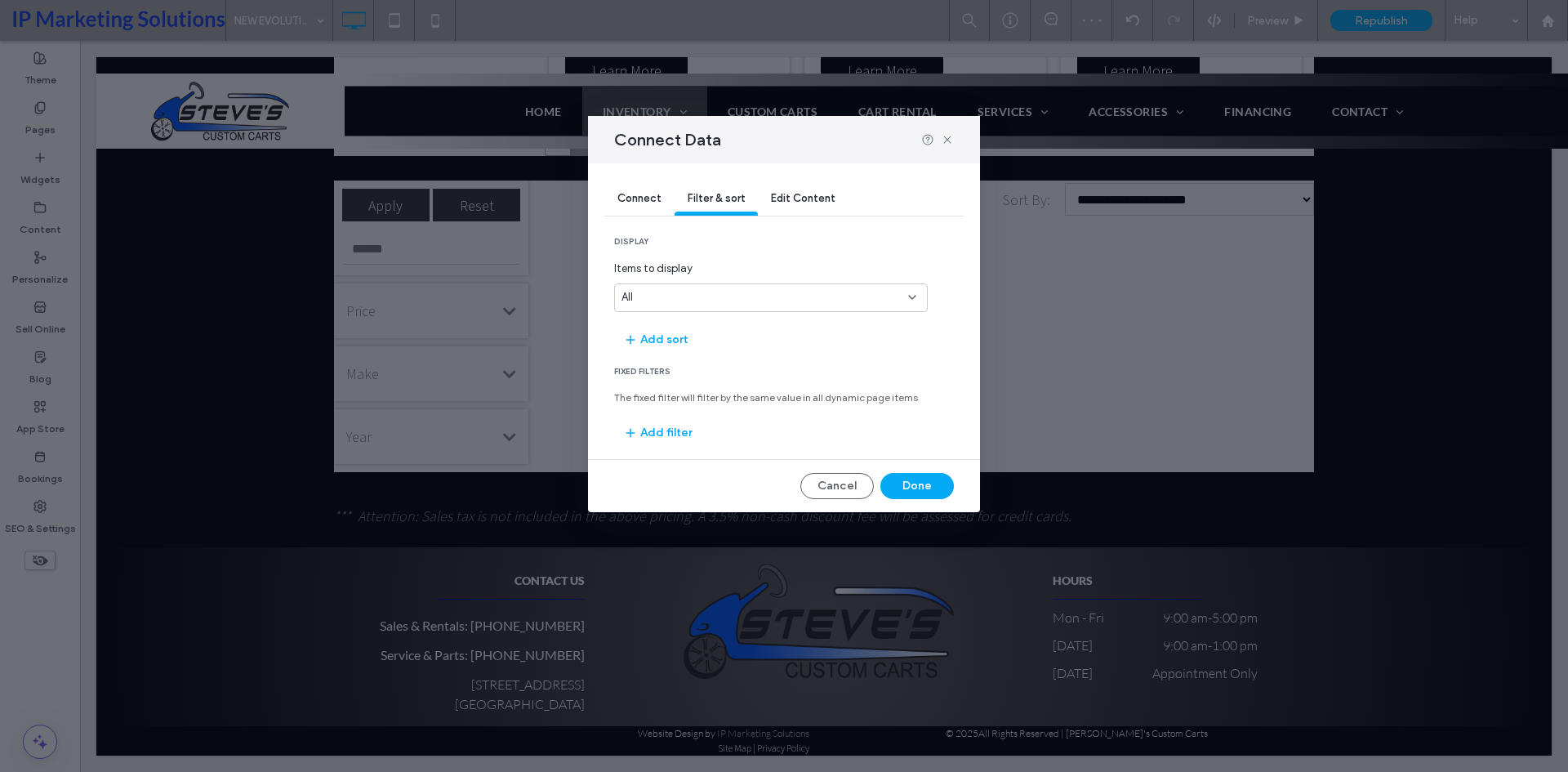
click at [947, 131] on div "Connect Data" at bounding box center [784, 140] width 392 height 48
click at [947, 136] on icon at bounding box center [947, 140] width 13 height 13
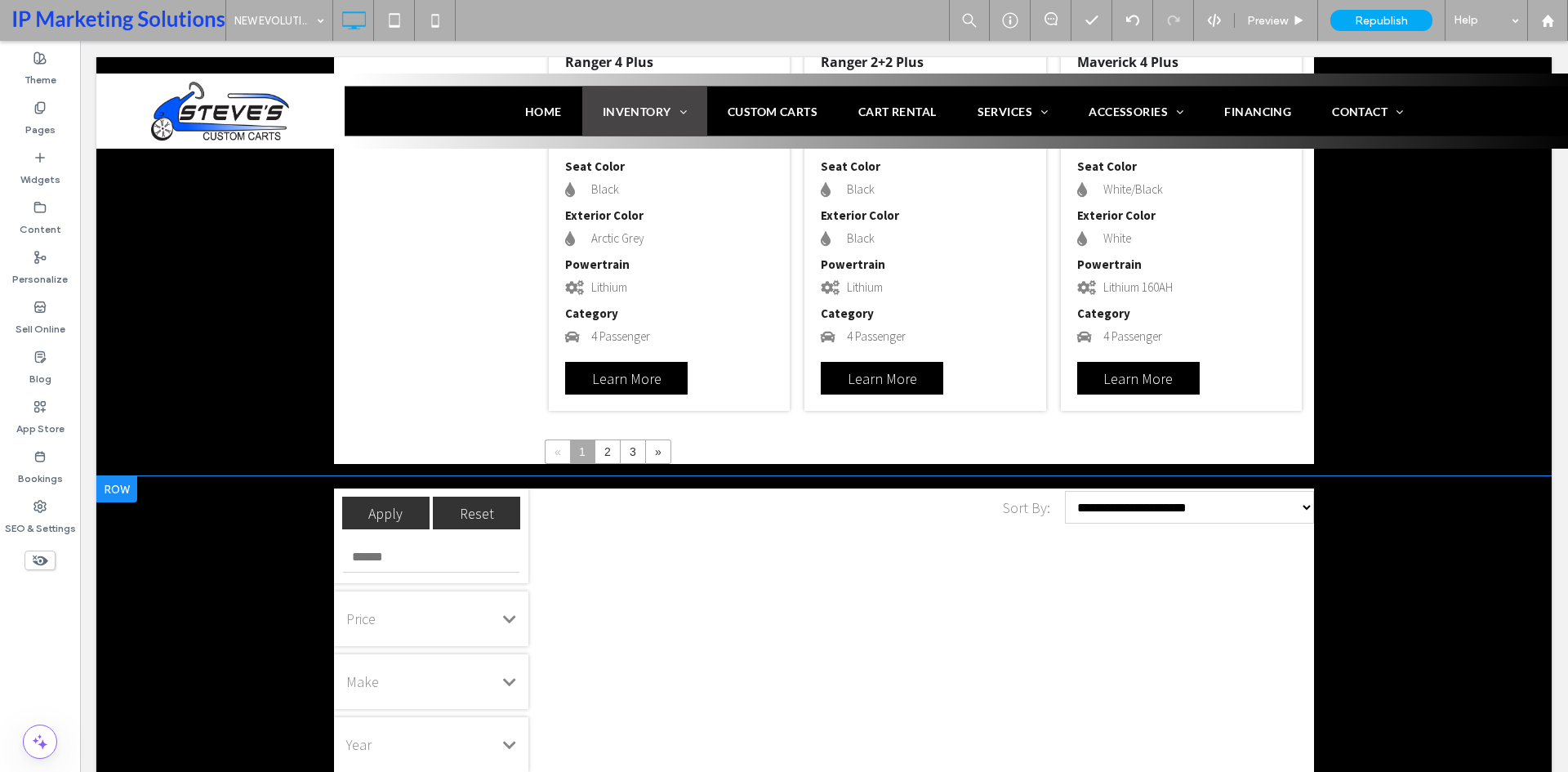
scroll to position [2319, 0]
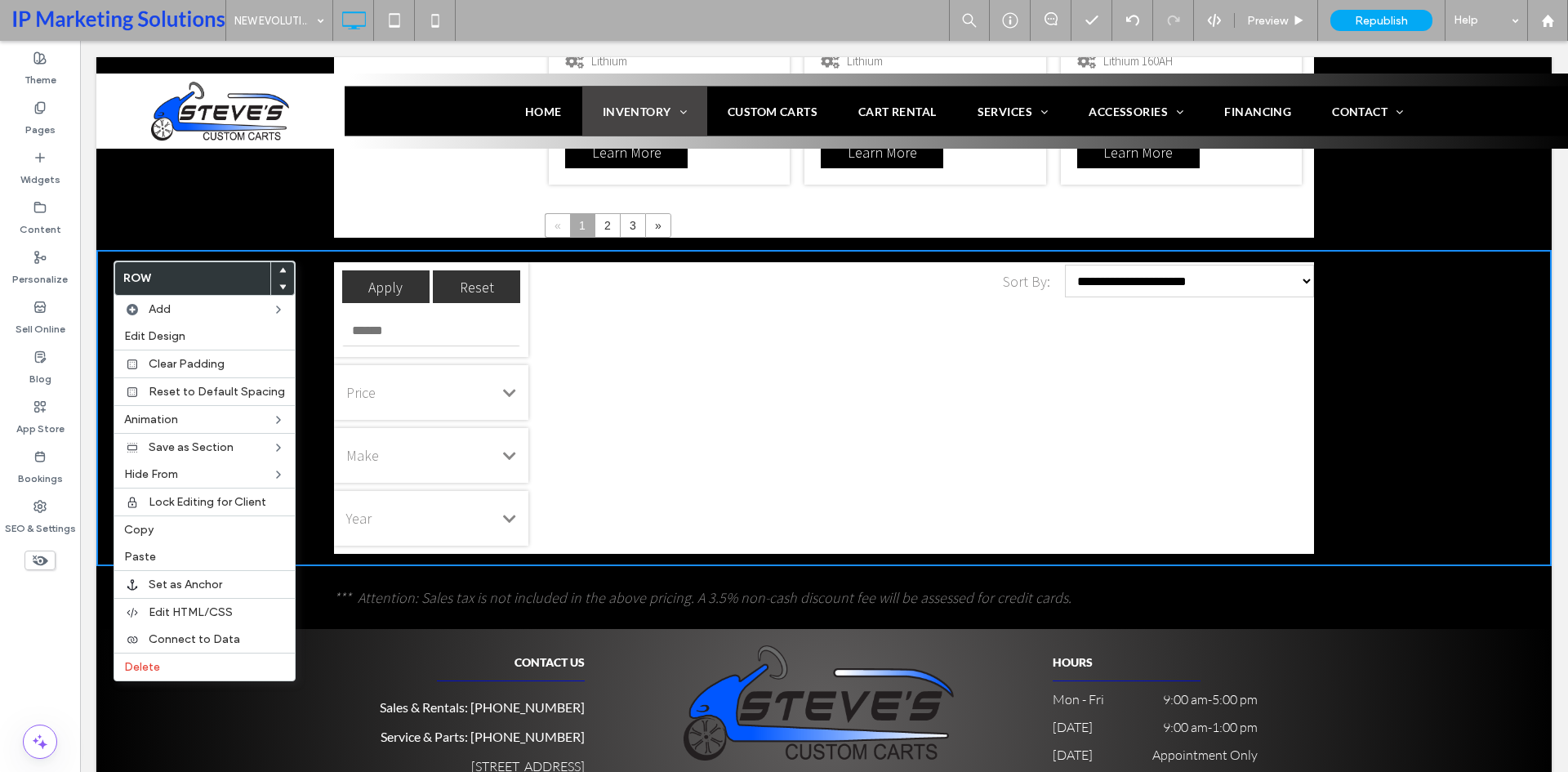
drag, startPoint x: 190, startPoint y: 674, endPoint x: 849, endPoint y: 506, distance: 680.1
click at [189, 674] on div "Delete" at bounding box center [204, 666] width 180 height 27
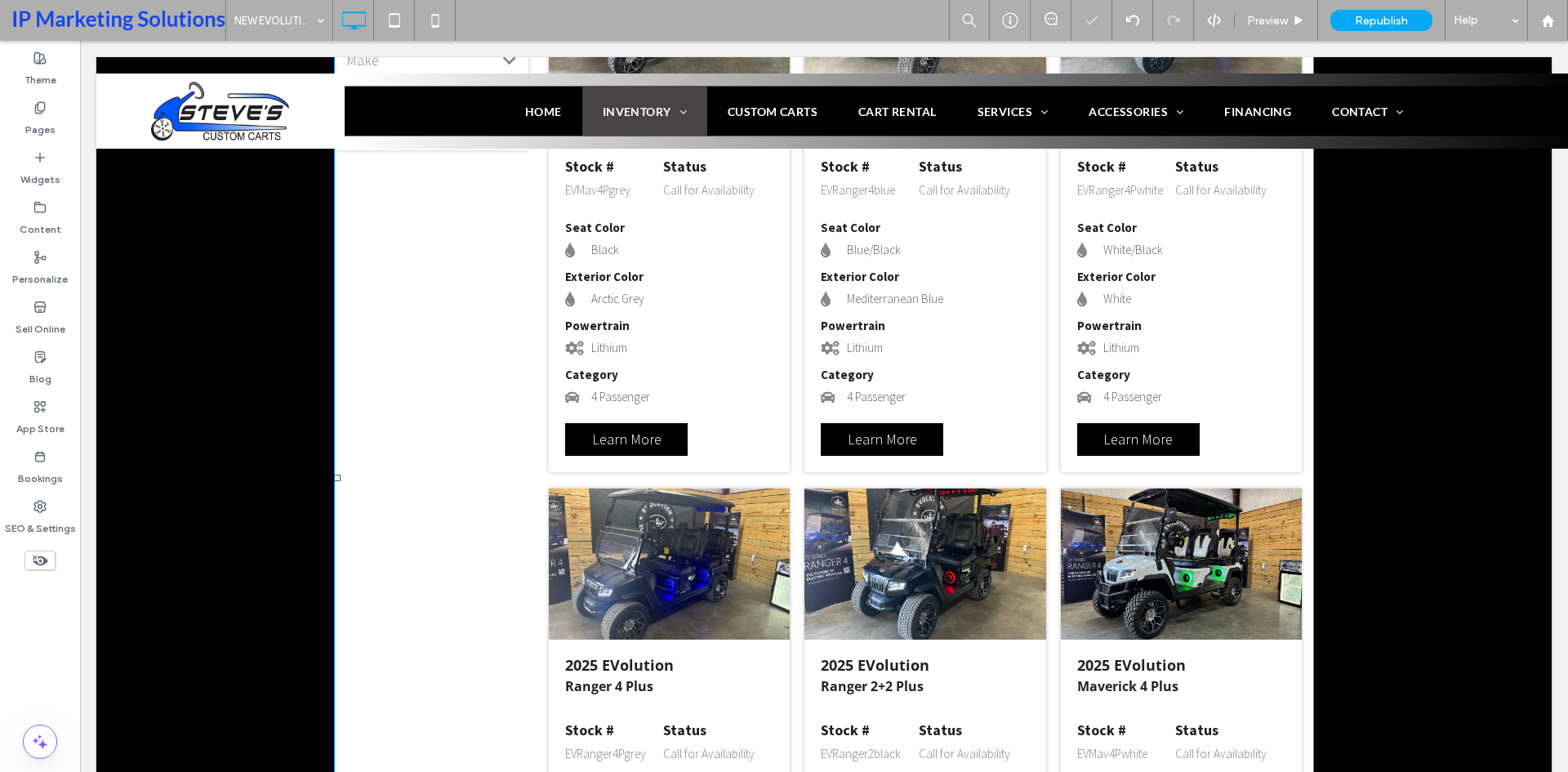
scroll to position [1022, 0]
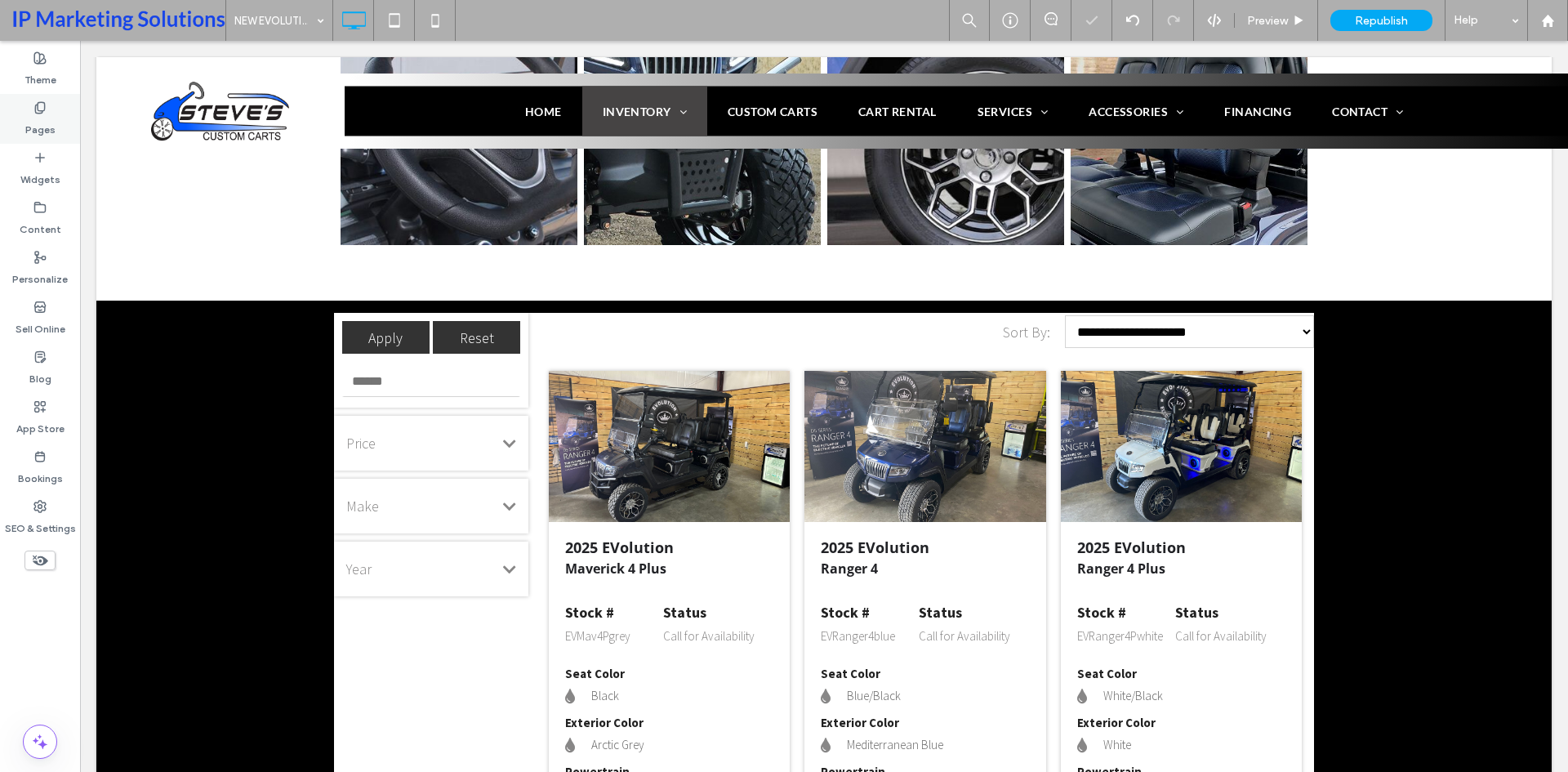
click at [38, 119] on label "Pages" at bounding box center [41, 125] width 30 height 23
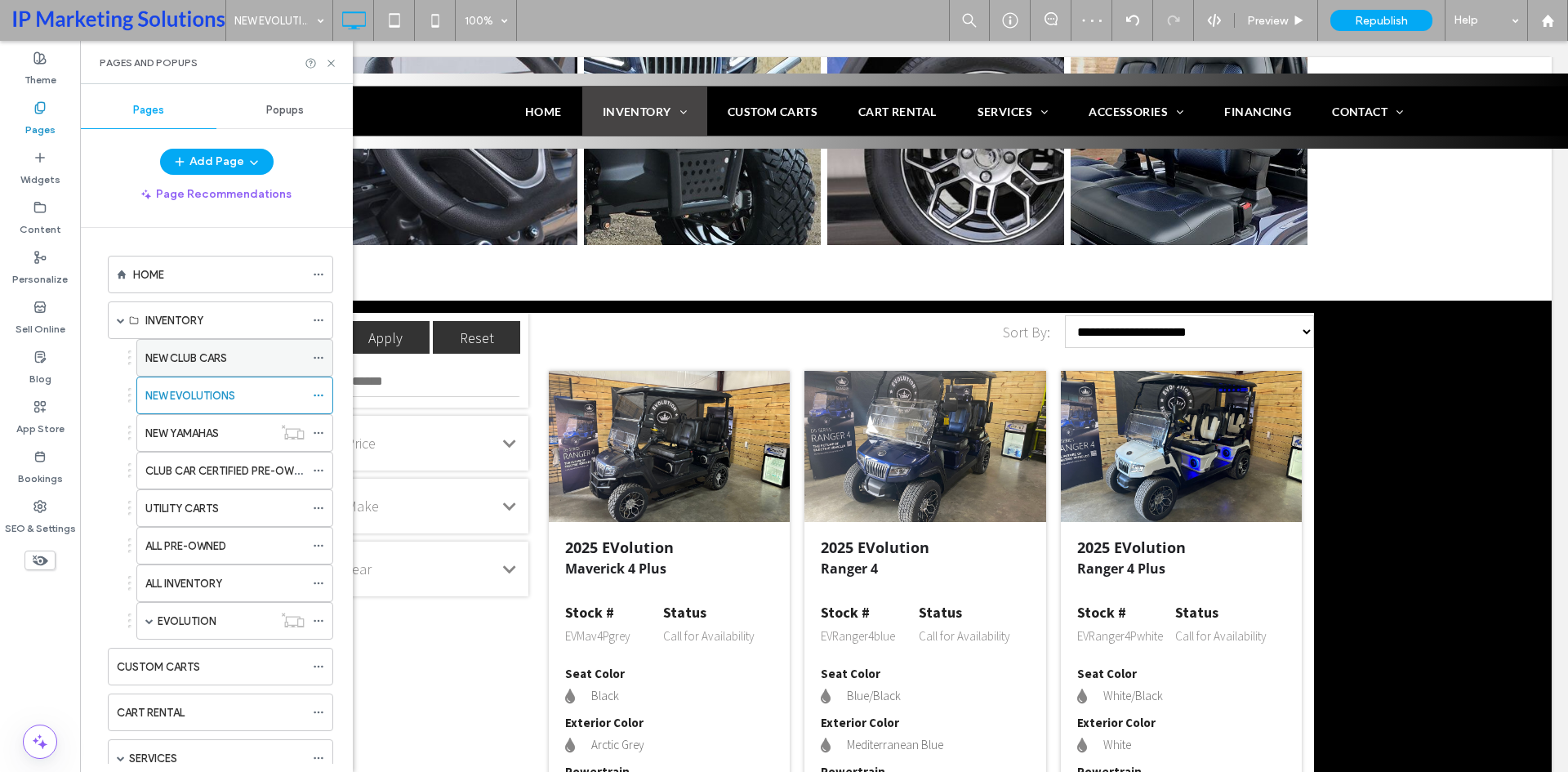
click at [192, 360] on label "NEW CLUB CARS" at bounding box center [186, 358] width 81 height 28
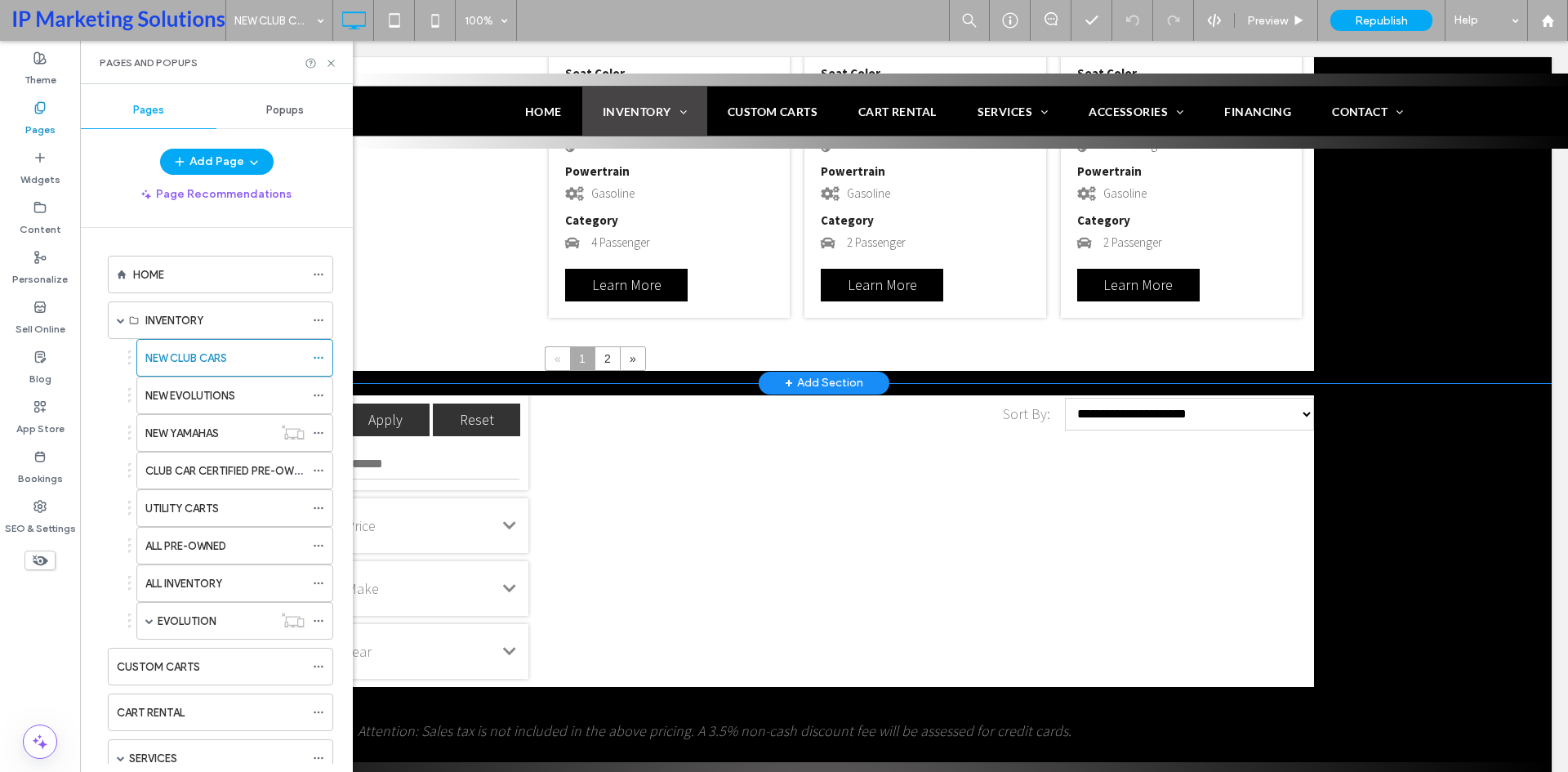
scroll to position [2532, 0]
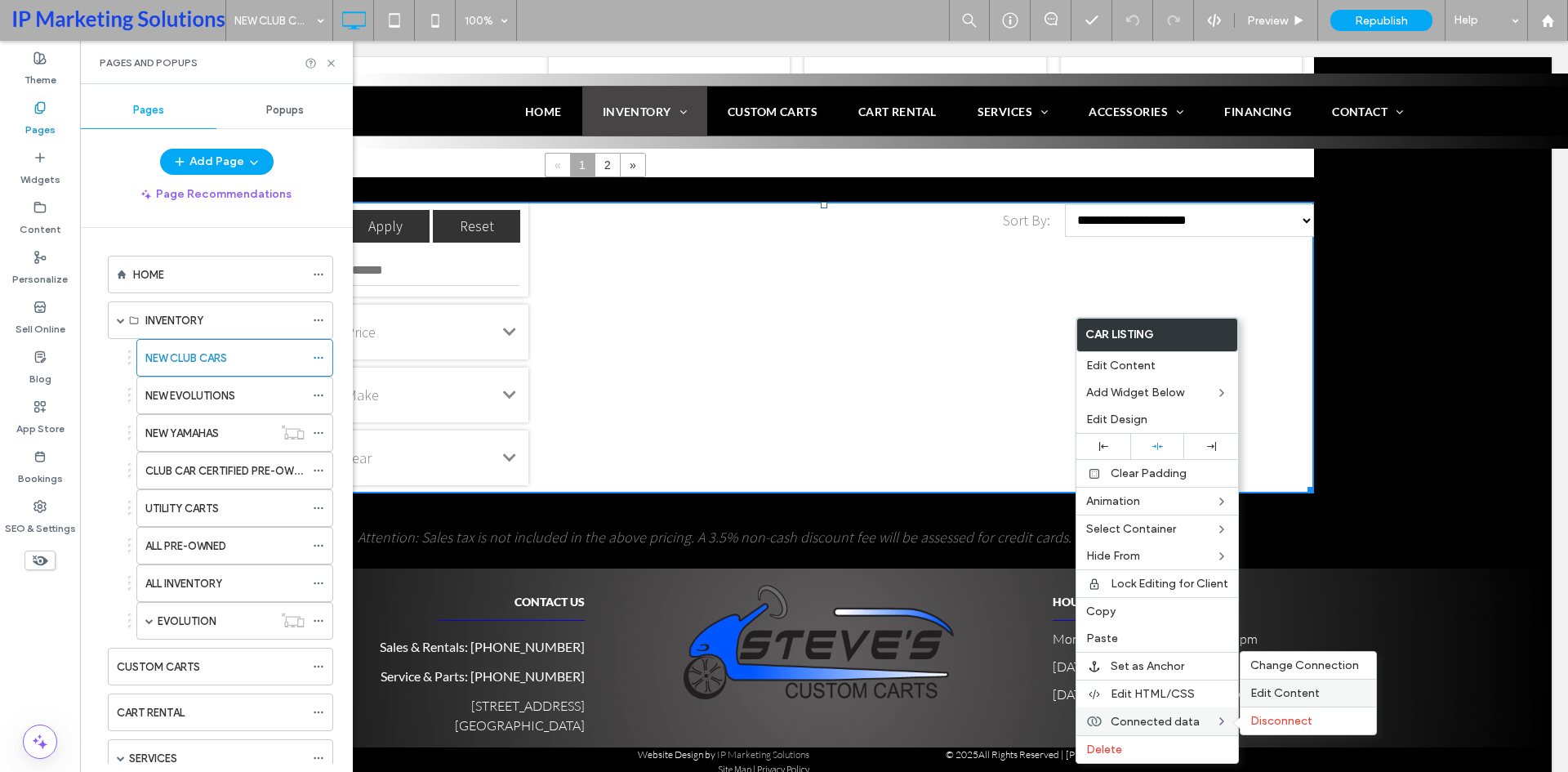
click at [1309, 695] on span "Edit Content" at bounding box center [1285, 693] width 70 height 14
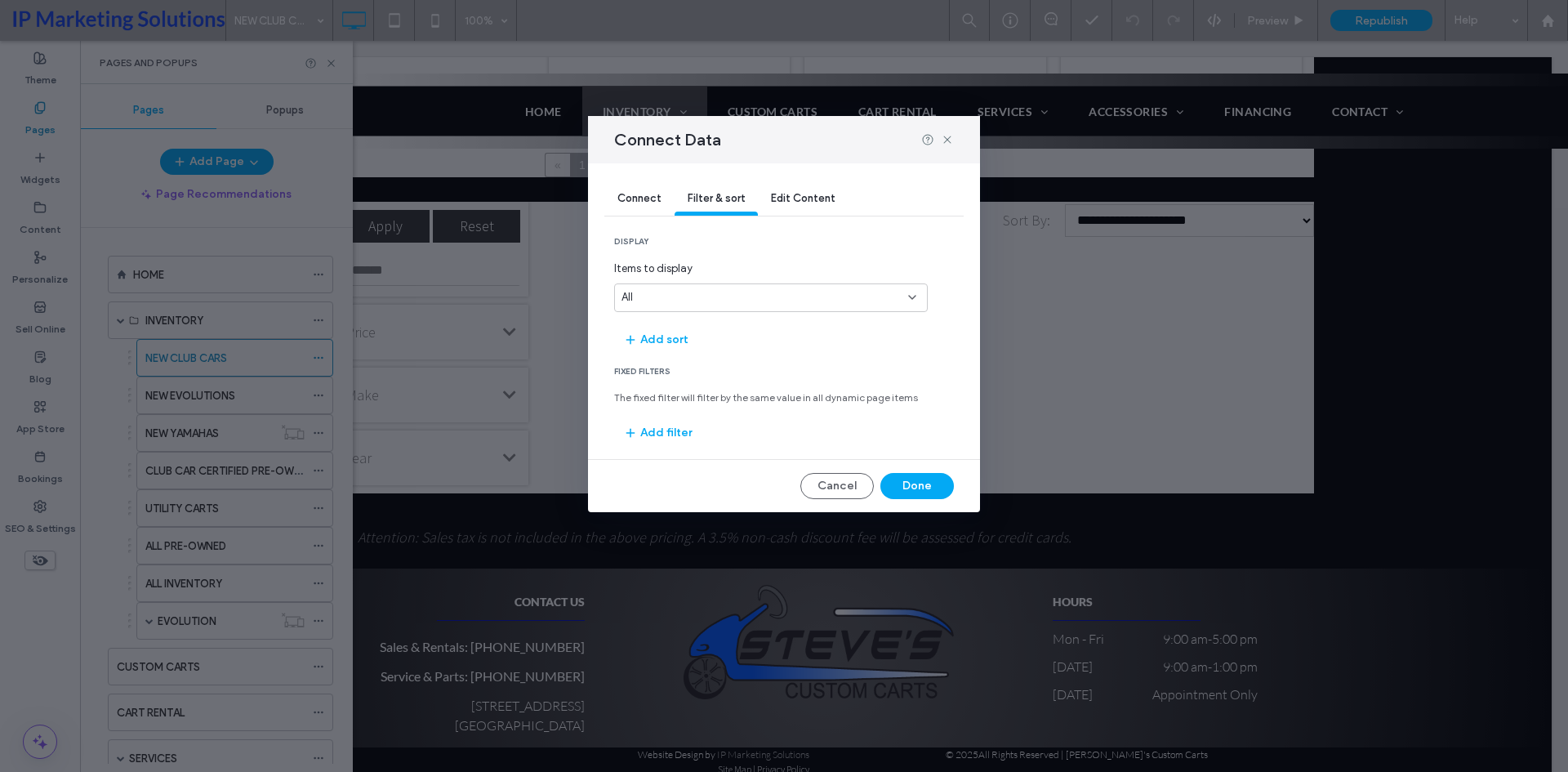
click at [729, 296] on div "All" at bounding box center [761, 297] width 279 height 16
click at [652, 327] on div "5" at bounding box center [770, 326] width 312 height 28
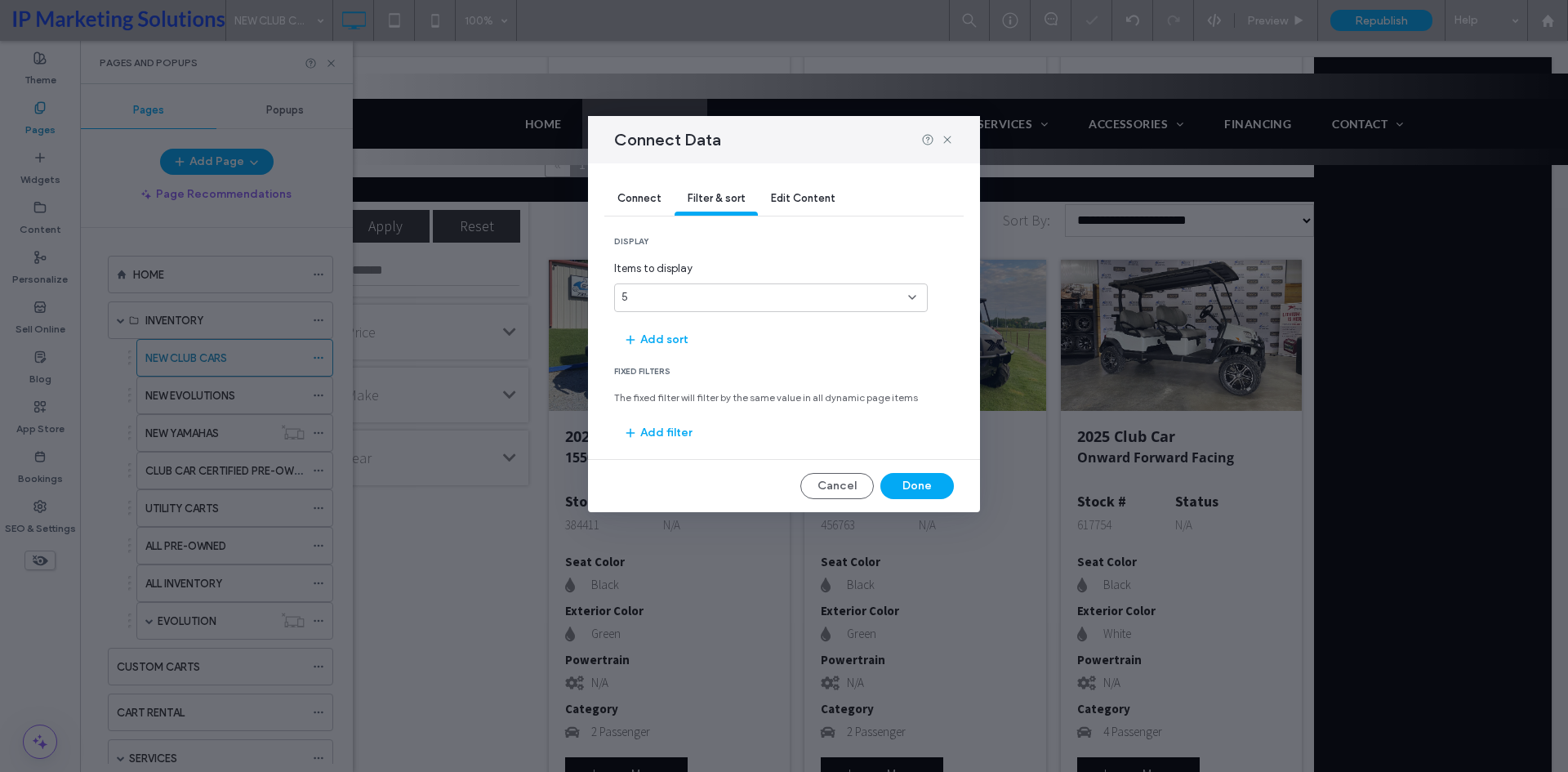
click at [759, 299] on div "5" at bounding box center [761, 297] width 279 height 16
click at [710, 353] on div "10" at bounding box center [770, 355] width 312 height 28
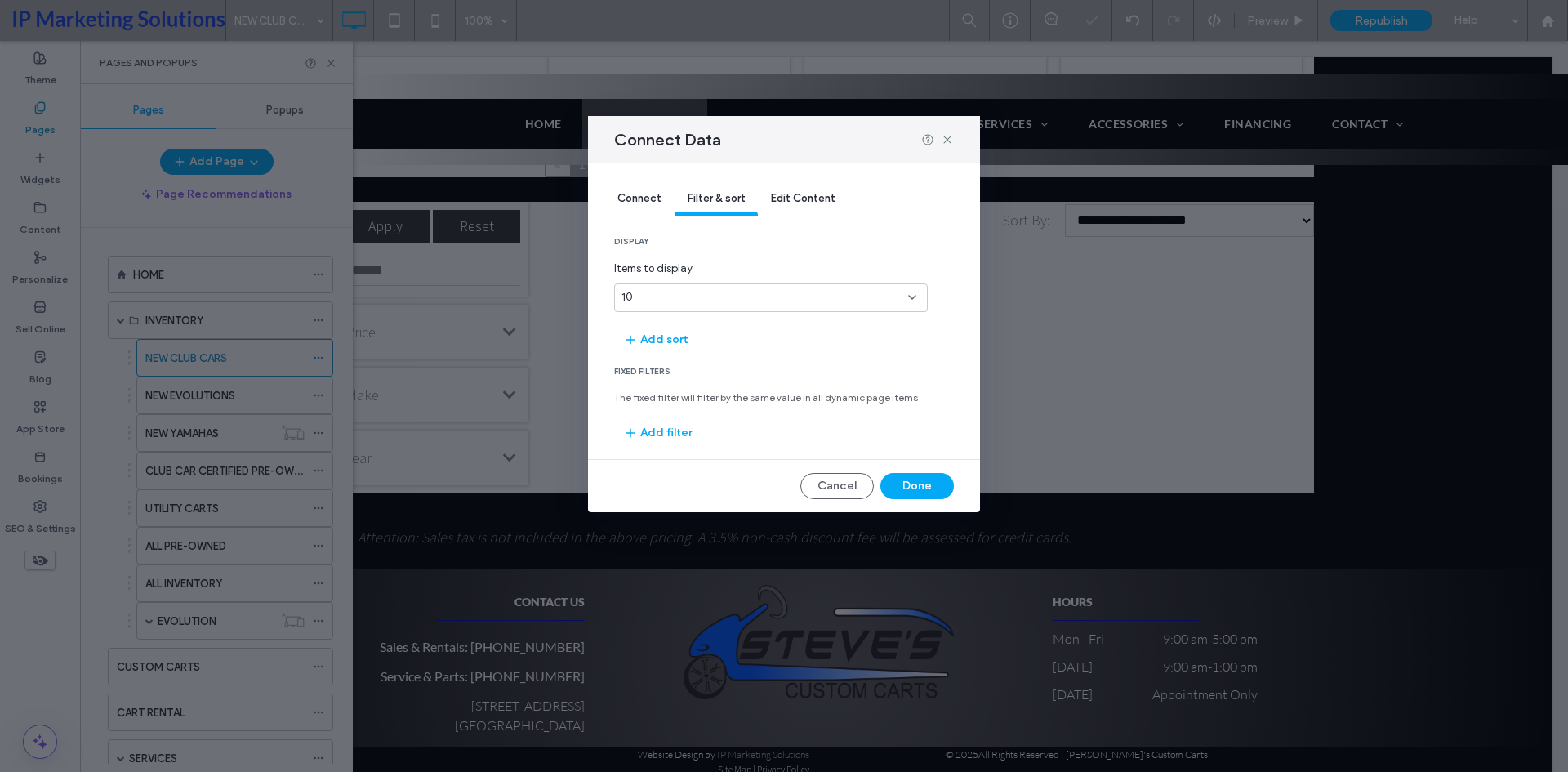
click at [748, 279] on div "Items to display 10" at bounding box center [771, 286] width 313 height 51
click at [740, 299] on div "10" at bounding box center [761, 297] width 279 height 16
click at [705, 409] on div "20" at bounding box center [770, 412] width 312 height 28
click at [738, 294] on div "20" at bounding box center [761, 297] width 279 height 16
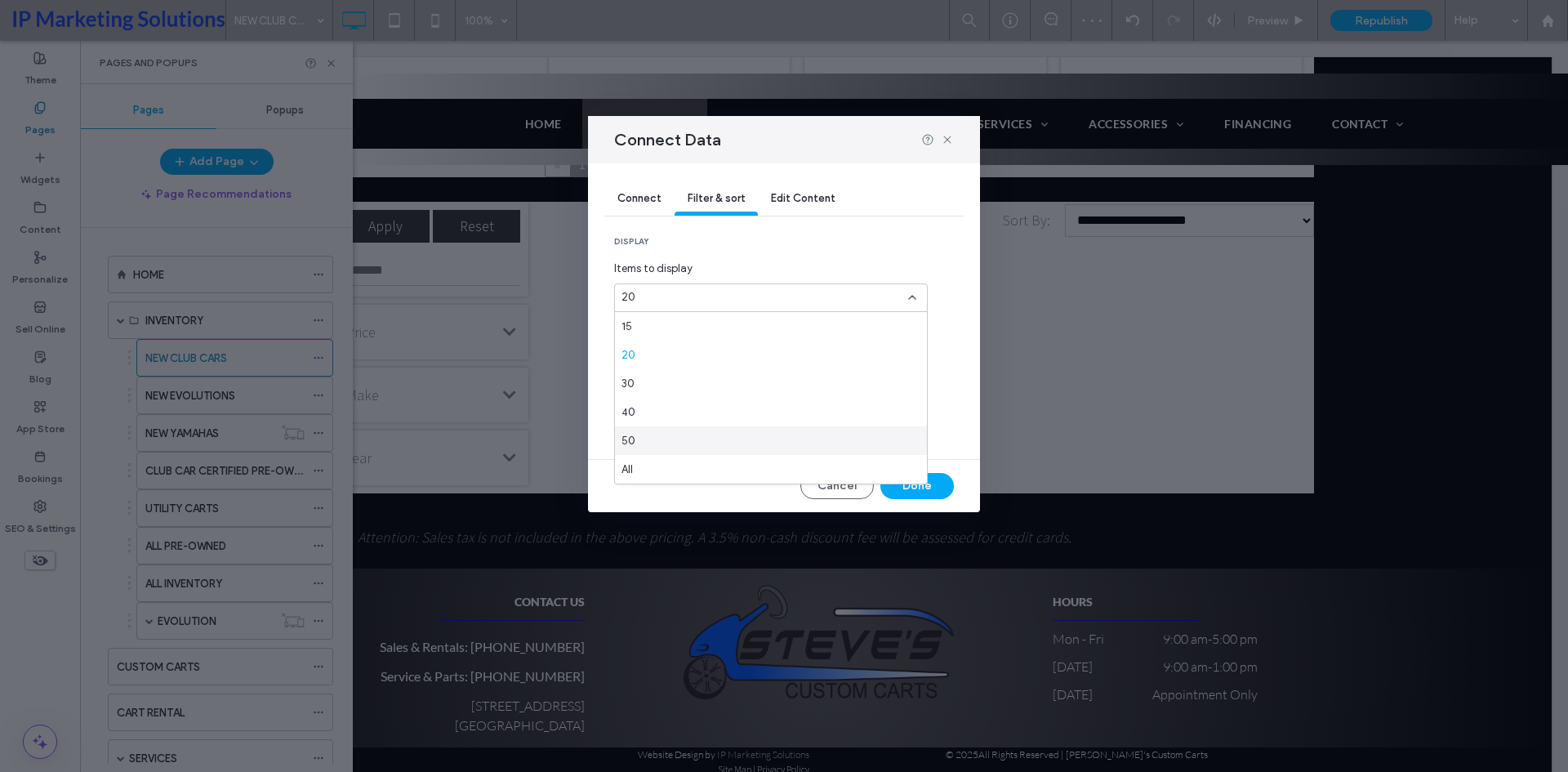
click at [652, 454] on div "50" at bounding box center [770, 441] width 312 height 28
click at [708, 280] on div "Items to display 50" at bounding box center [771, 286] width 313 height 51
click at [708, 286] on div "50" at bounding box center [771, 298] width 313 height 28
click at [667, 472] on div "All" at bounding box center [770, 469] width 312 height 28
click at [787, 297] on div "All" at bounding box center [761, 297] width 279 height 16
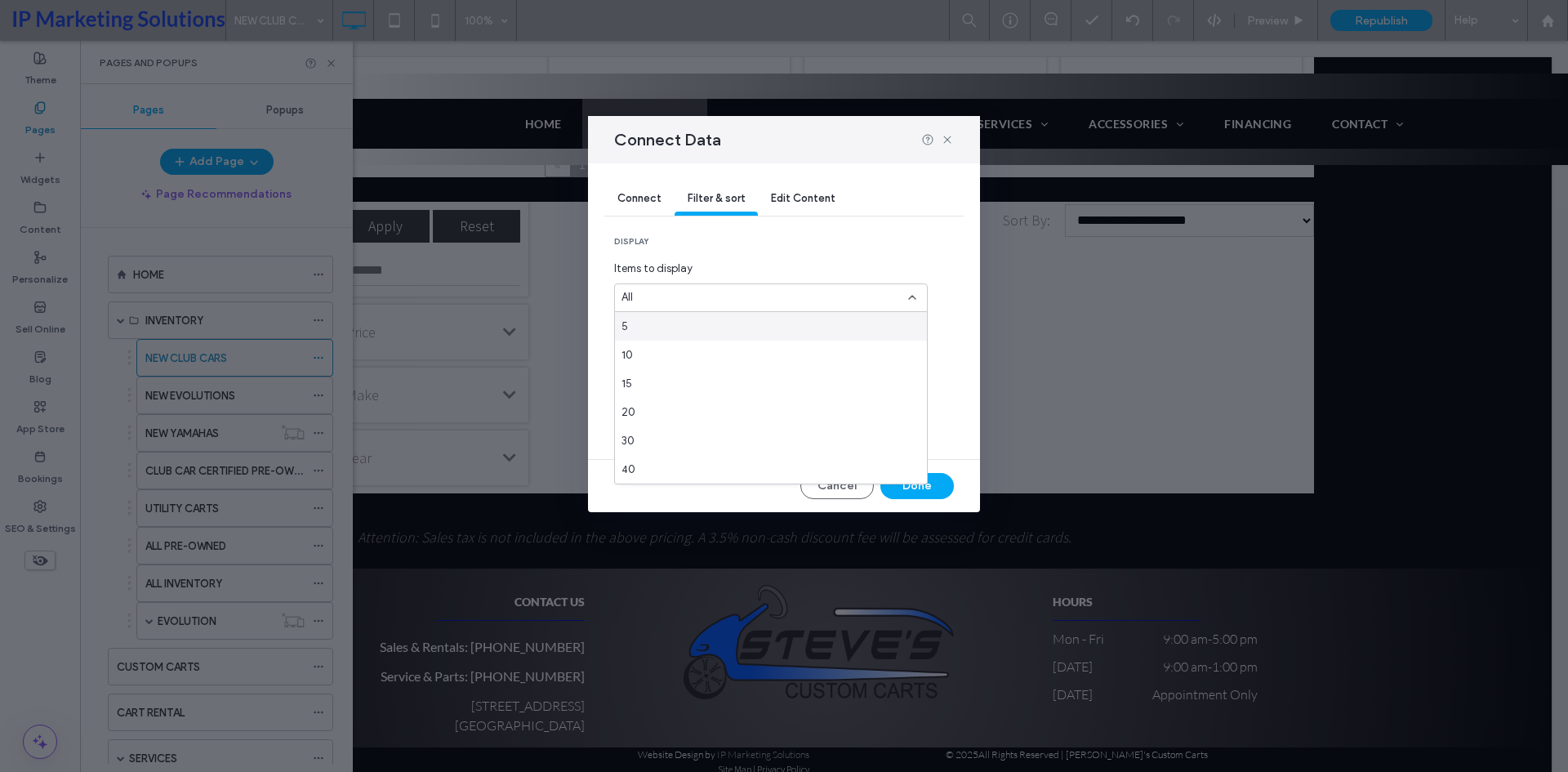
click at [697, 322] on div "5" at bounding box center [770, 326] width 312 height 28
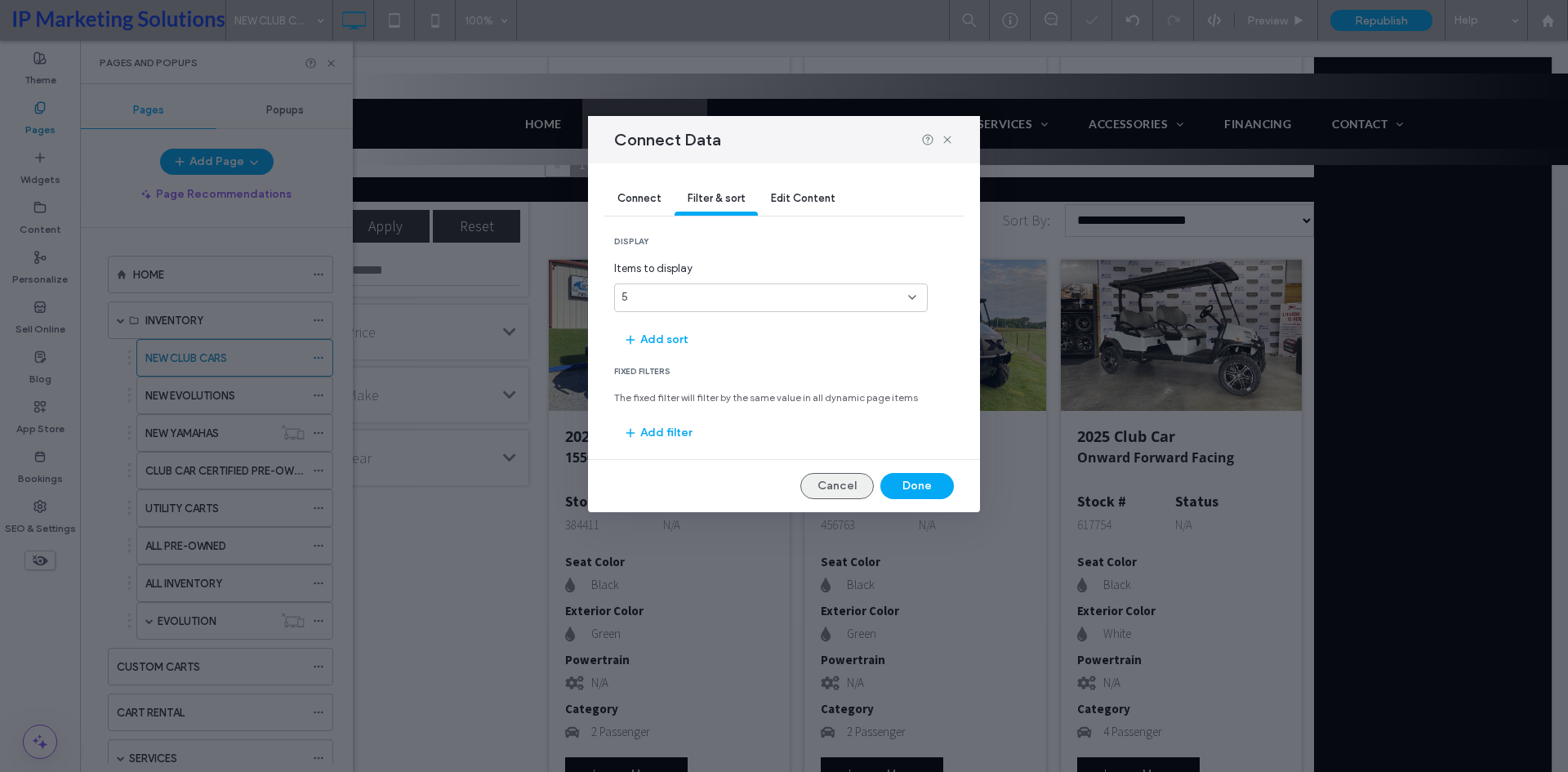
click at [864, 493] on button "Cancel" at bounding box center [836, 487] width 73 height 26
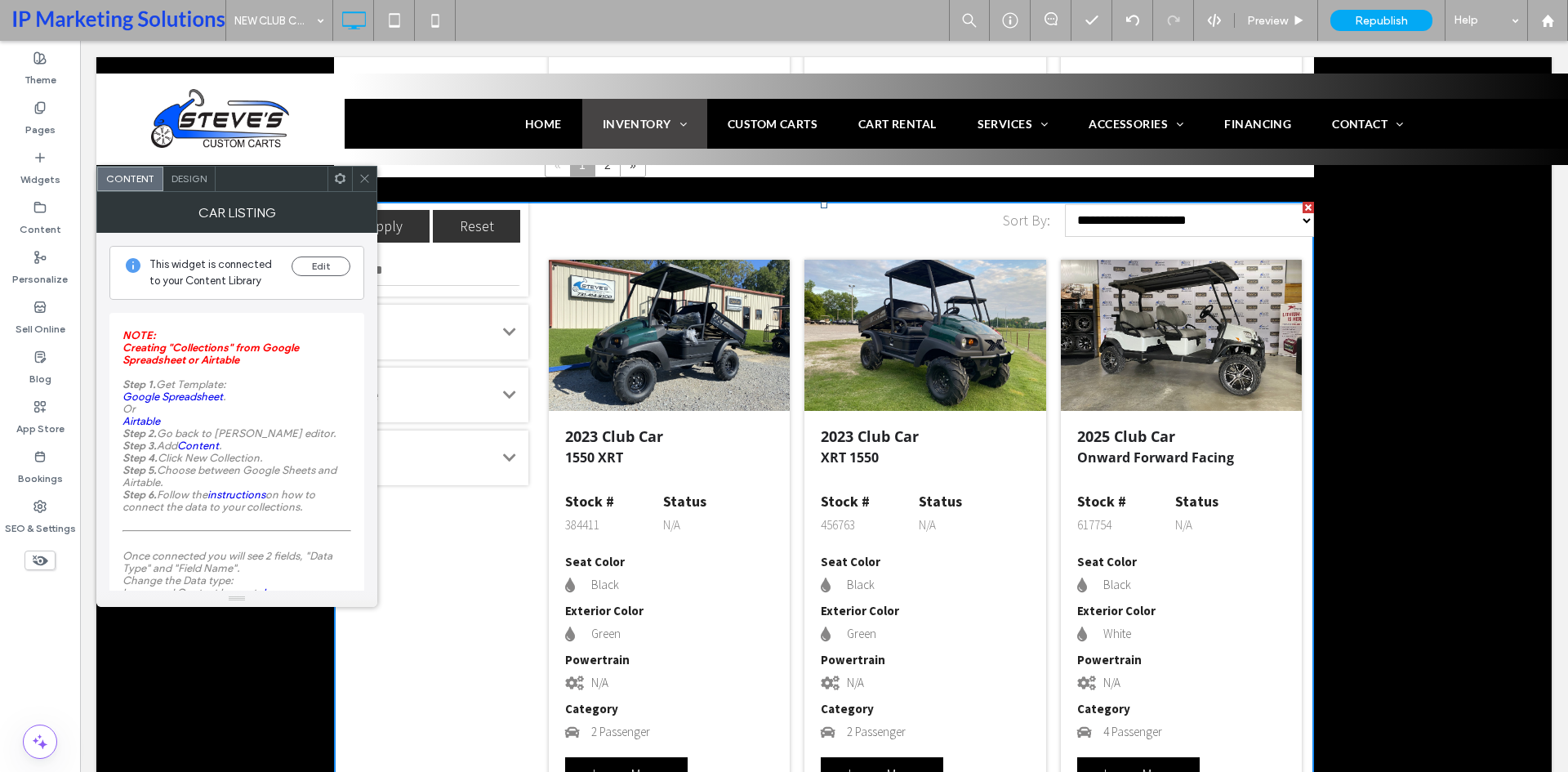
click at [360, 188] on span at bounding box center [365, 179] width 12 height 25
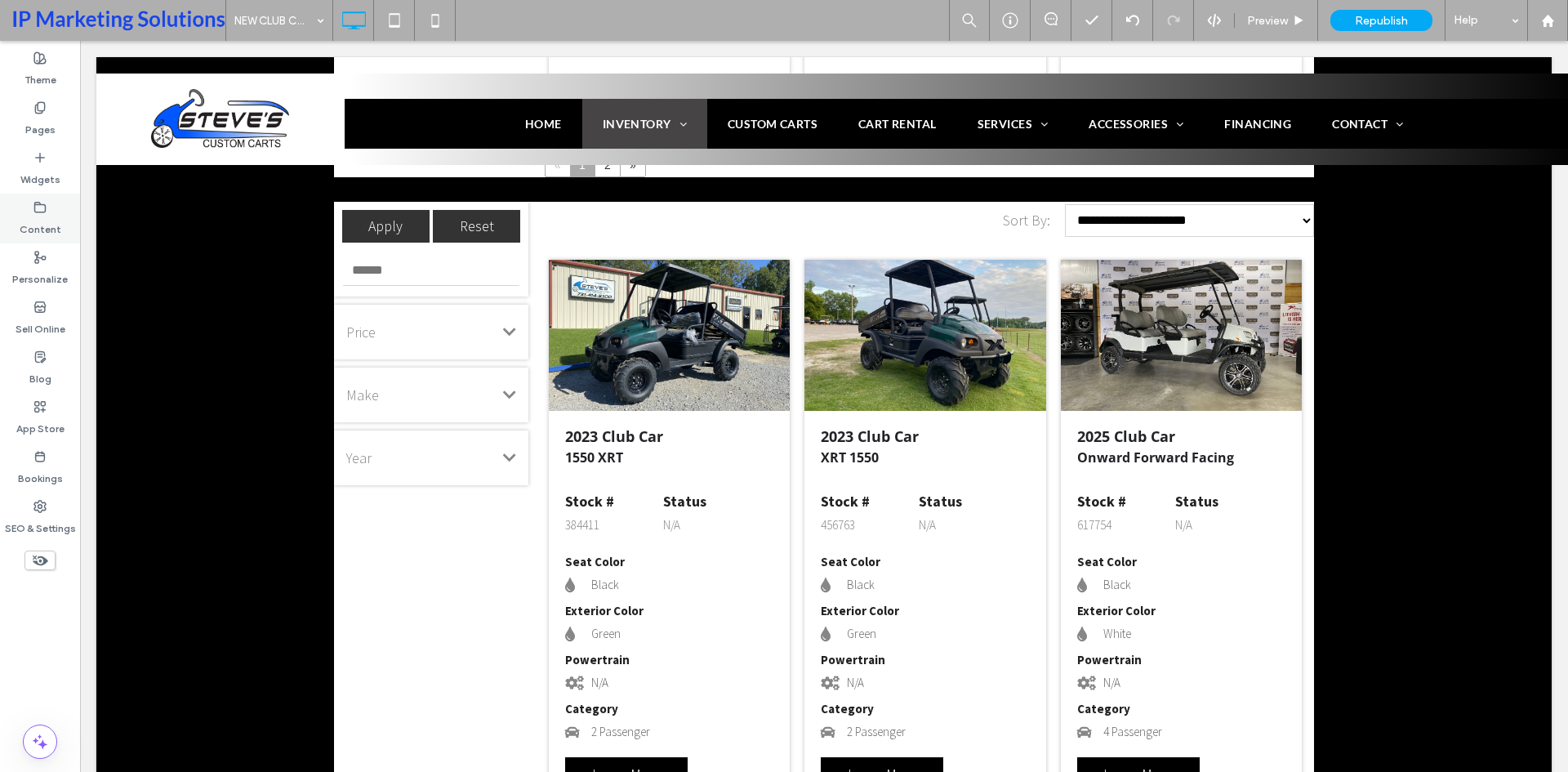
click at [46, 231] on label "Content" at bounding box center [40, 225] width 41 height 23
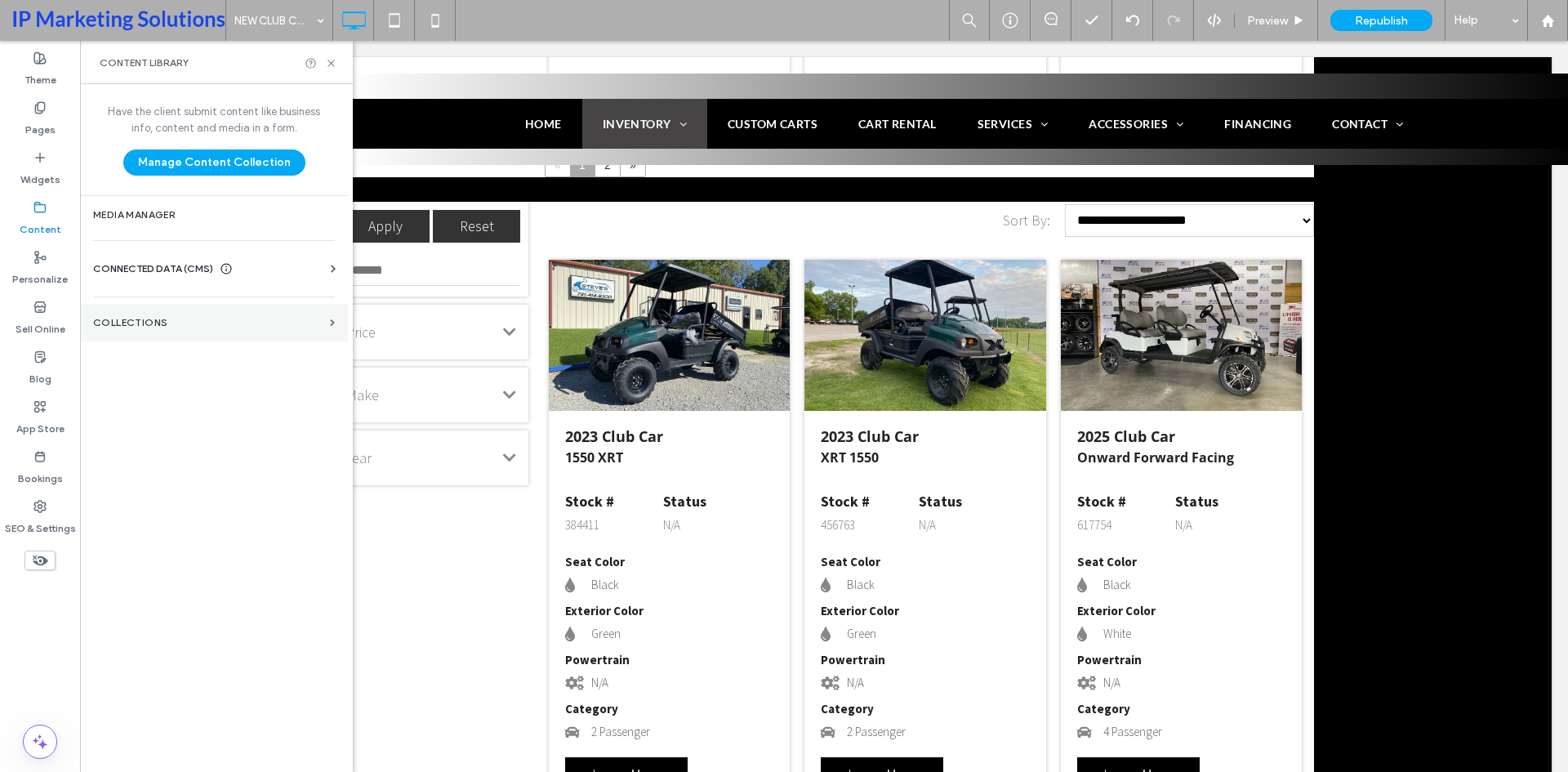
click at [135, 326] on label "Collections" at bounding box center [207, 322] width 230 height 11
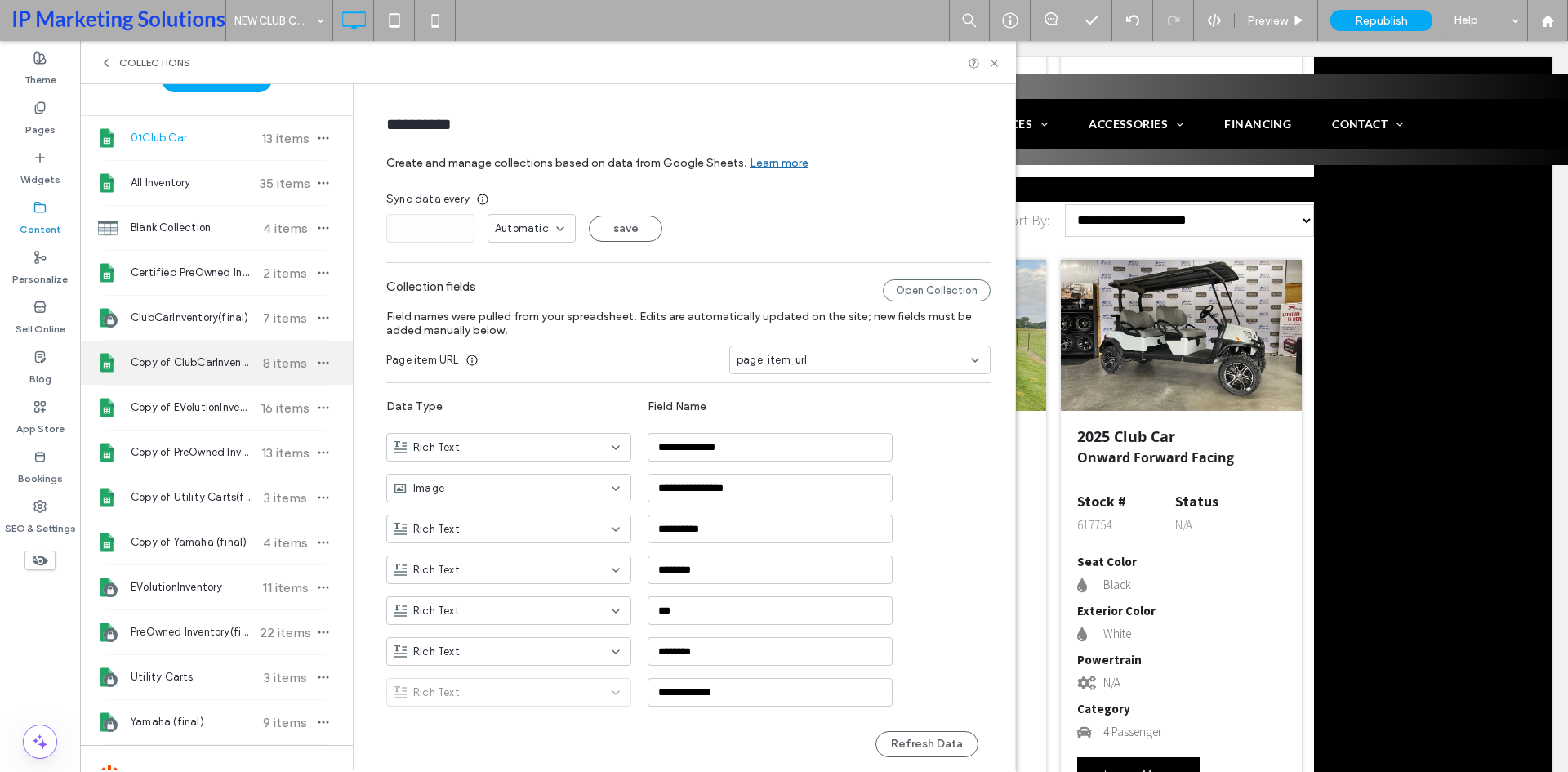
scroll to position [0, 0]
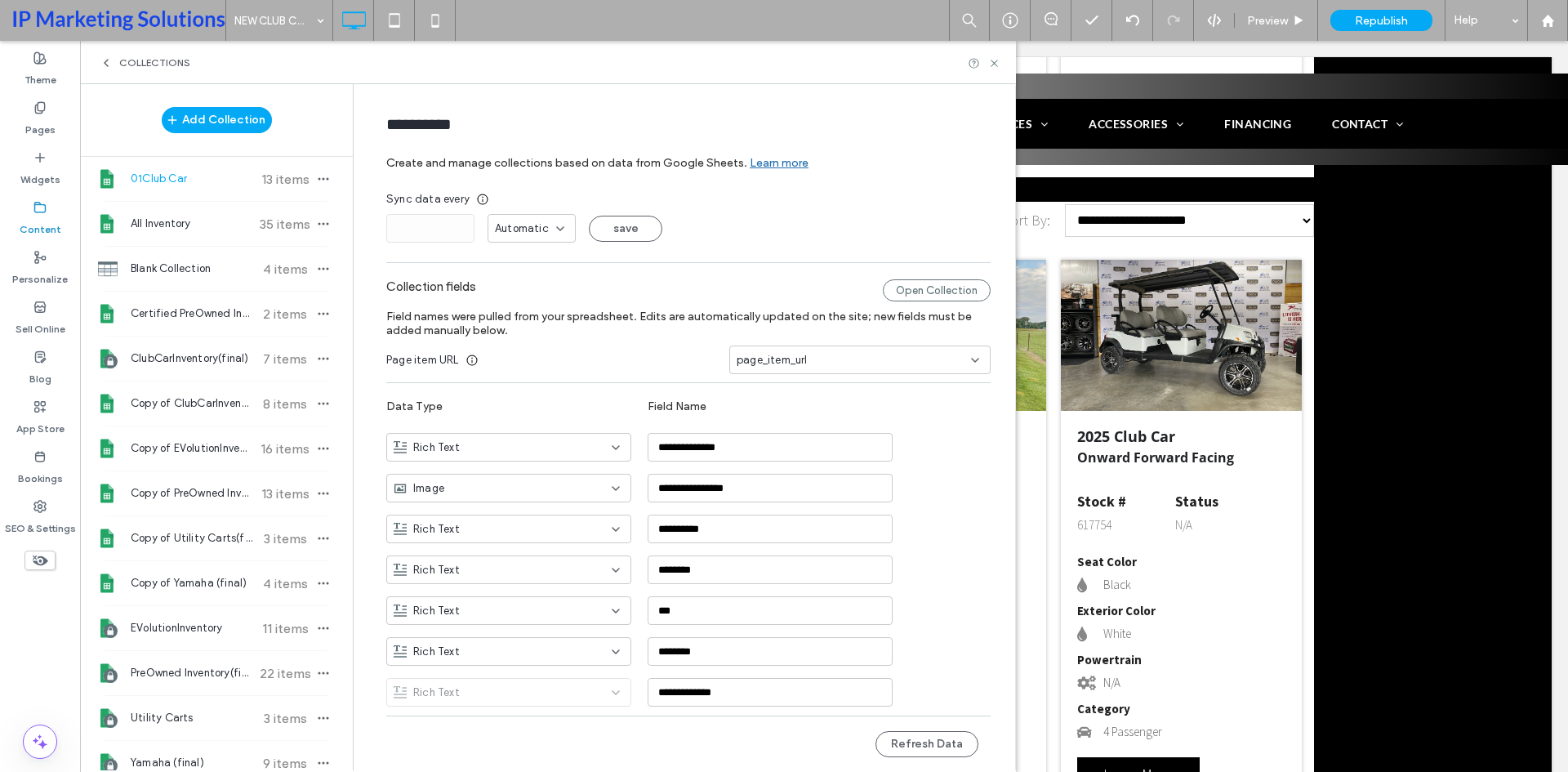
click at [295, 117] on div "Add Collection" at bounding box center [216, 119] width 273 height 33
click at [290, 94] on div "Add Collection 01Club Car 13 items All Inventory 35 items Blank Collection 4 it…" at bounding box center [216, 435] width 273 height 702
click at [316, 125] on div "Add Collection" at bounding box center [216, 119] width 273 height 33
click at [221, 351] on span "ClubCarInventory(final)" at bounding box center [192, 359] width 122 height 16
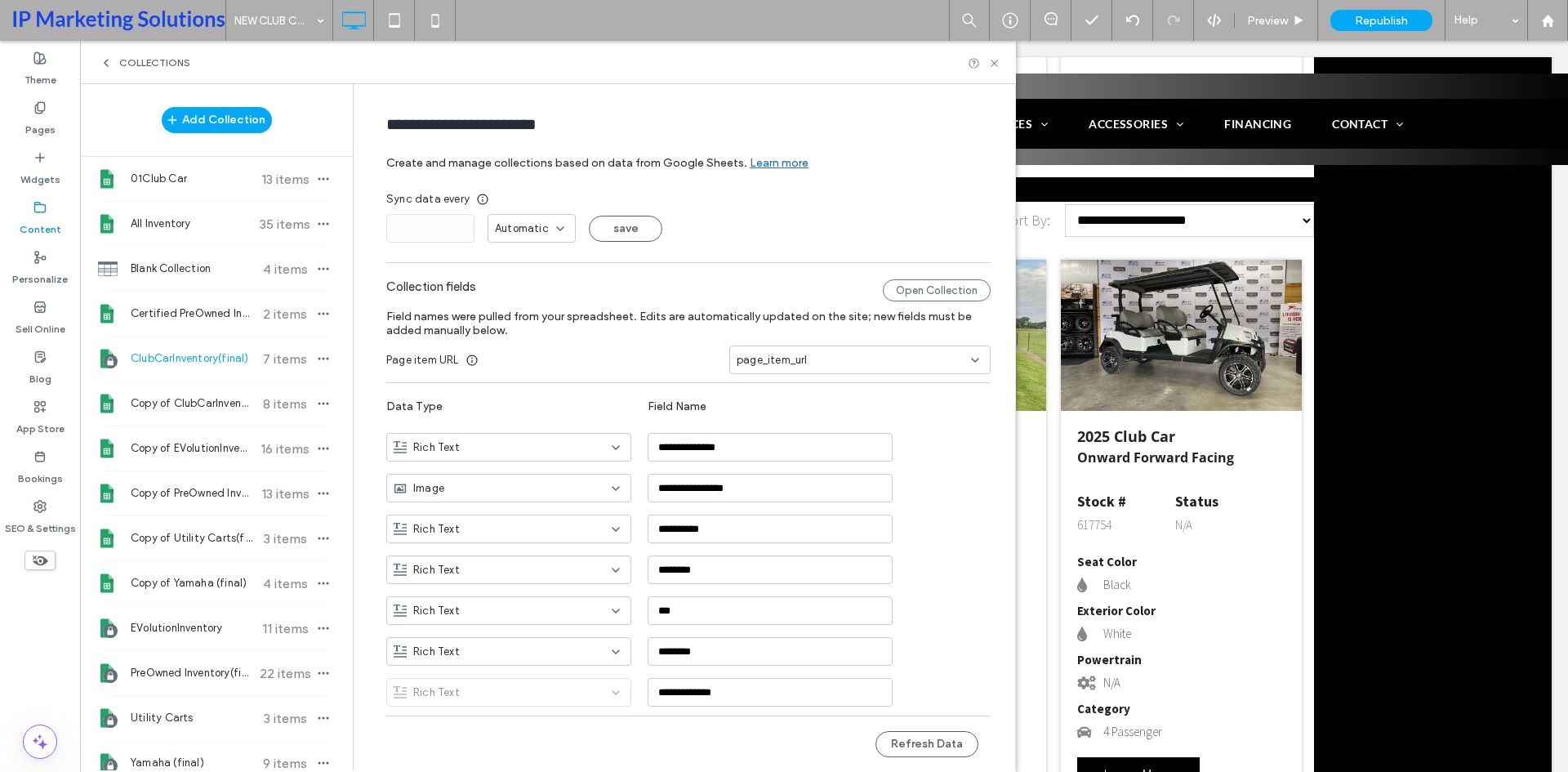
type input "**********"
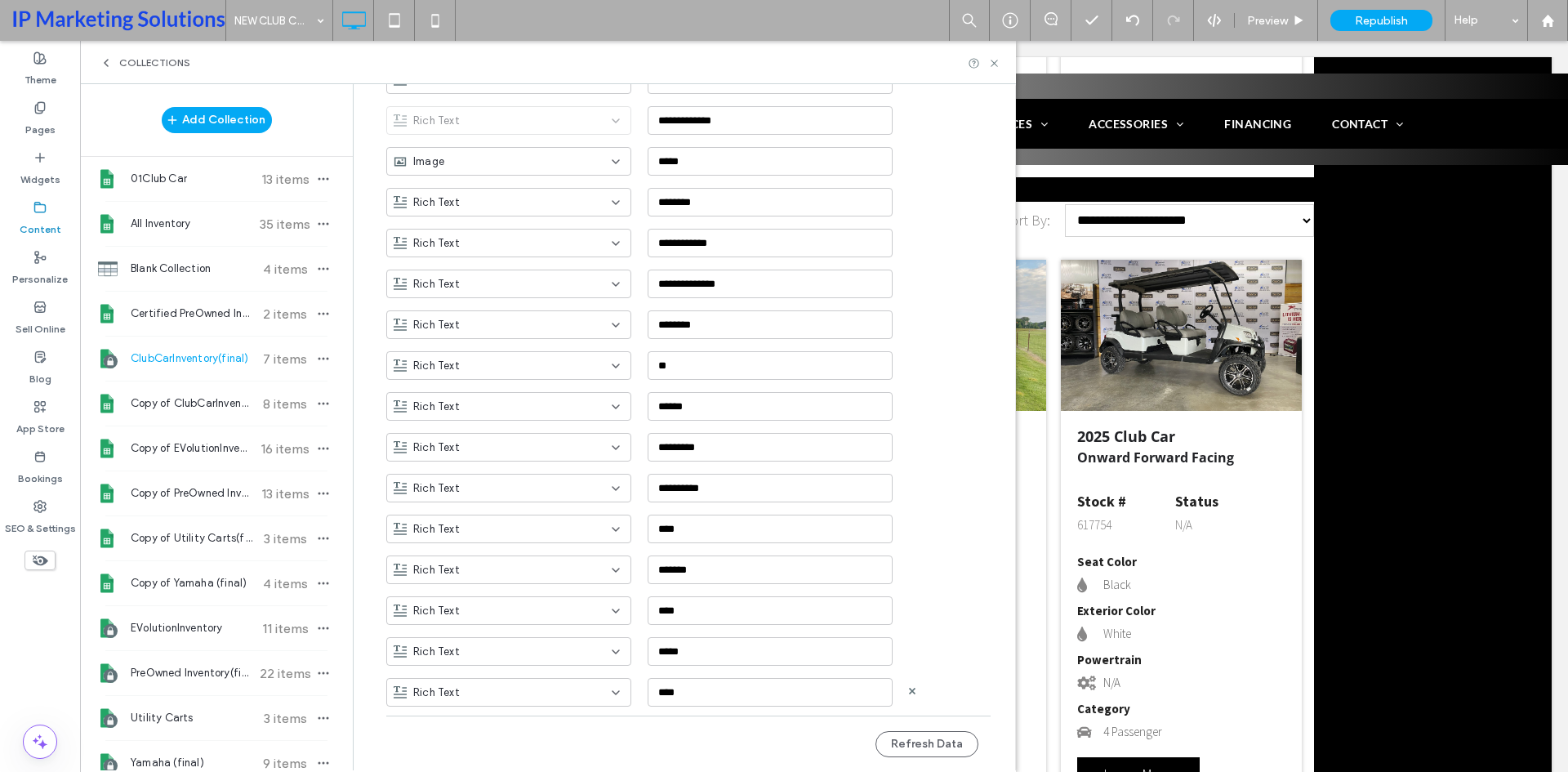
scroll to position [977, 0]
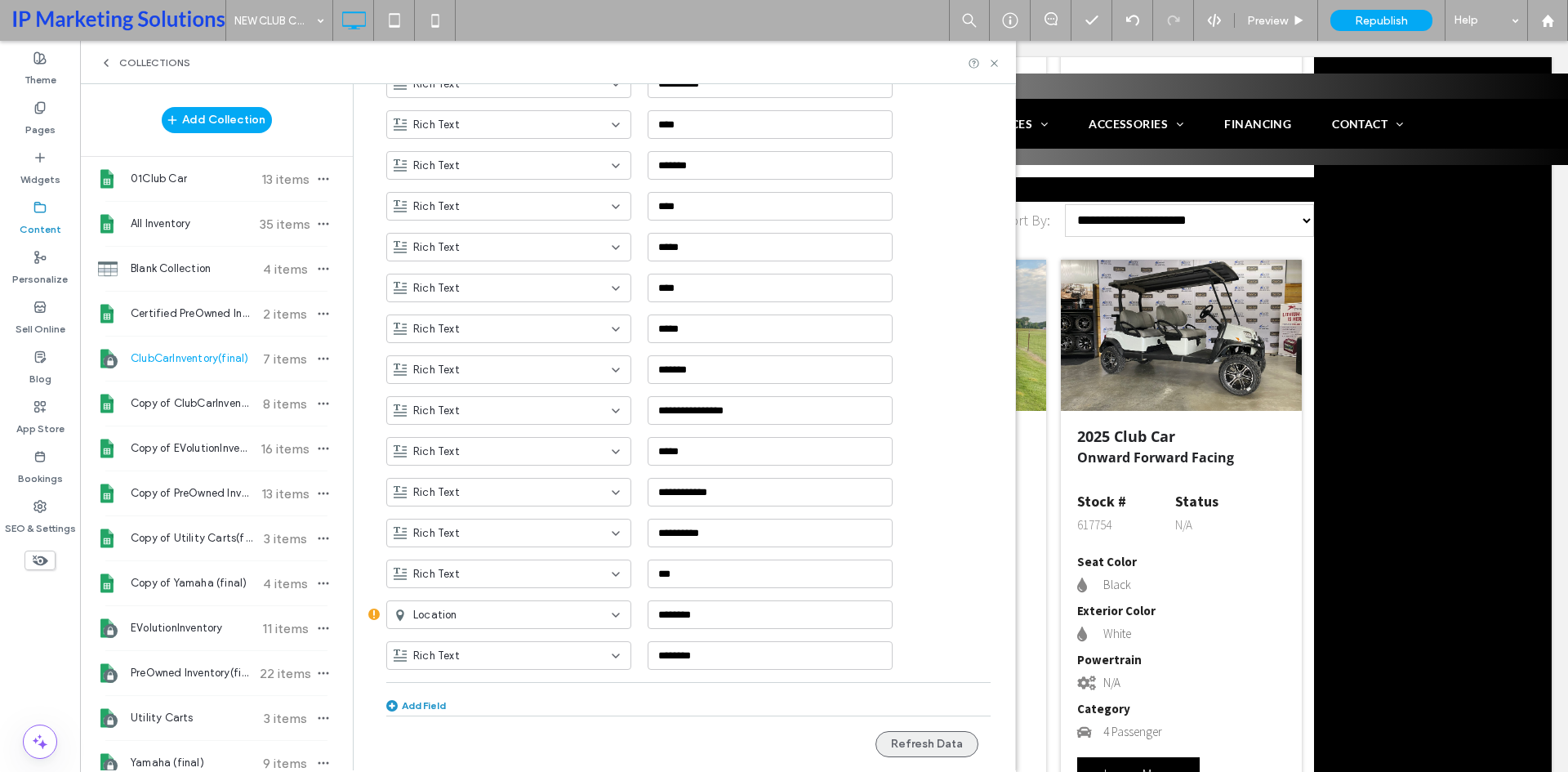
click at [916, 732] on button "Refresh Data" at bounding box center [927, 745] width 103 height 26
click at [426, 708] on div "Add Field" at bounding box center [416, 706] width 60 height 12
click at [818, 693] on input "**********" at bounding box center [769, 695] width 245 height 28
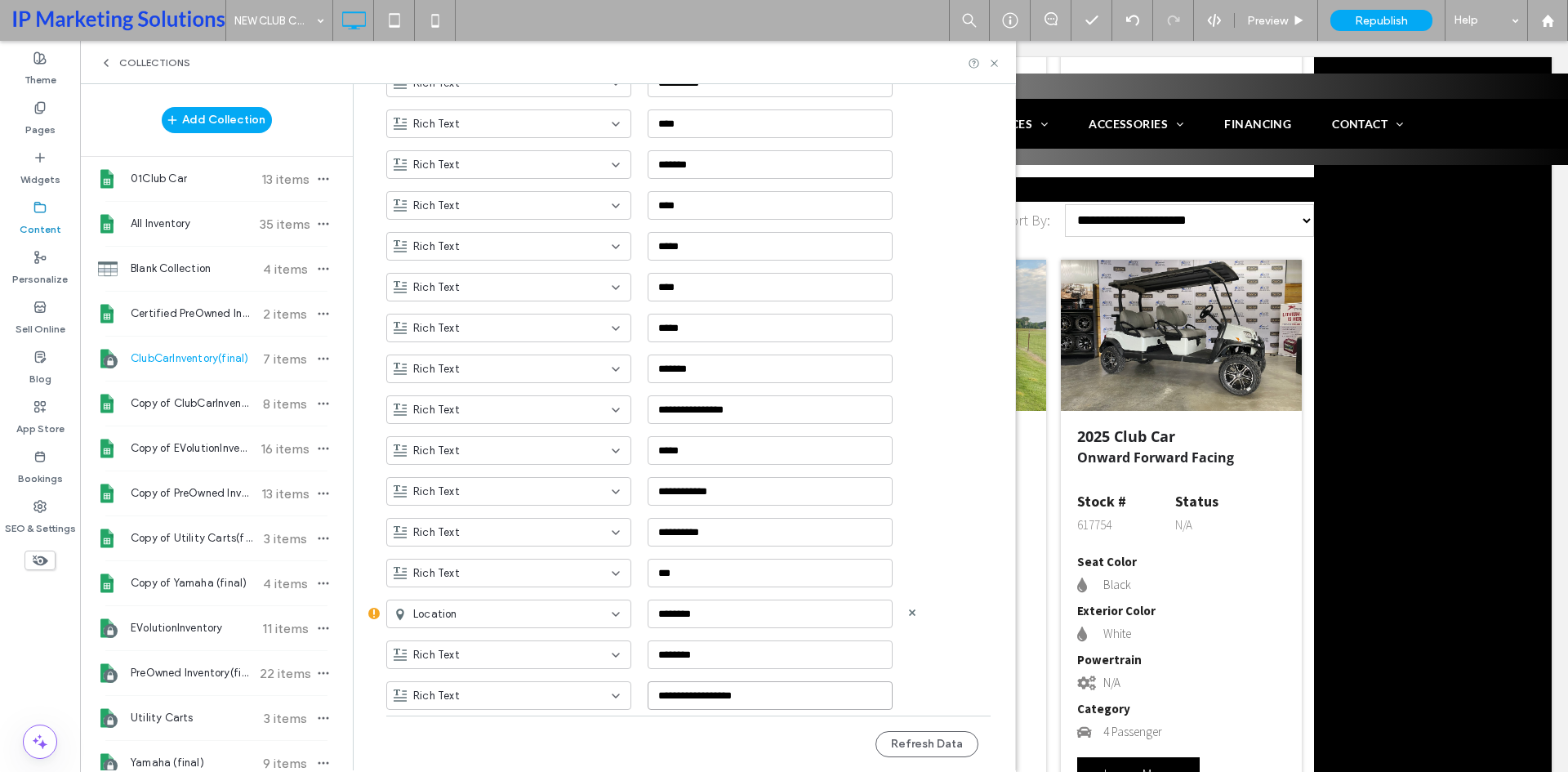
type input "**********"
click at [992, 611] on div "Location ********" at bounding box center [700, 608] width 629 height 41
click at [904, 741] on button "Refresh Data" at bounding box center [927, 745] width 103 height 26
click at [186, 314] on span "Certified PreOwned Inventory" at bounding box center [192, 314] width 122 height 16
type input "**********"
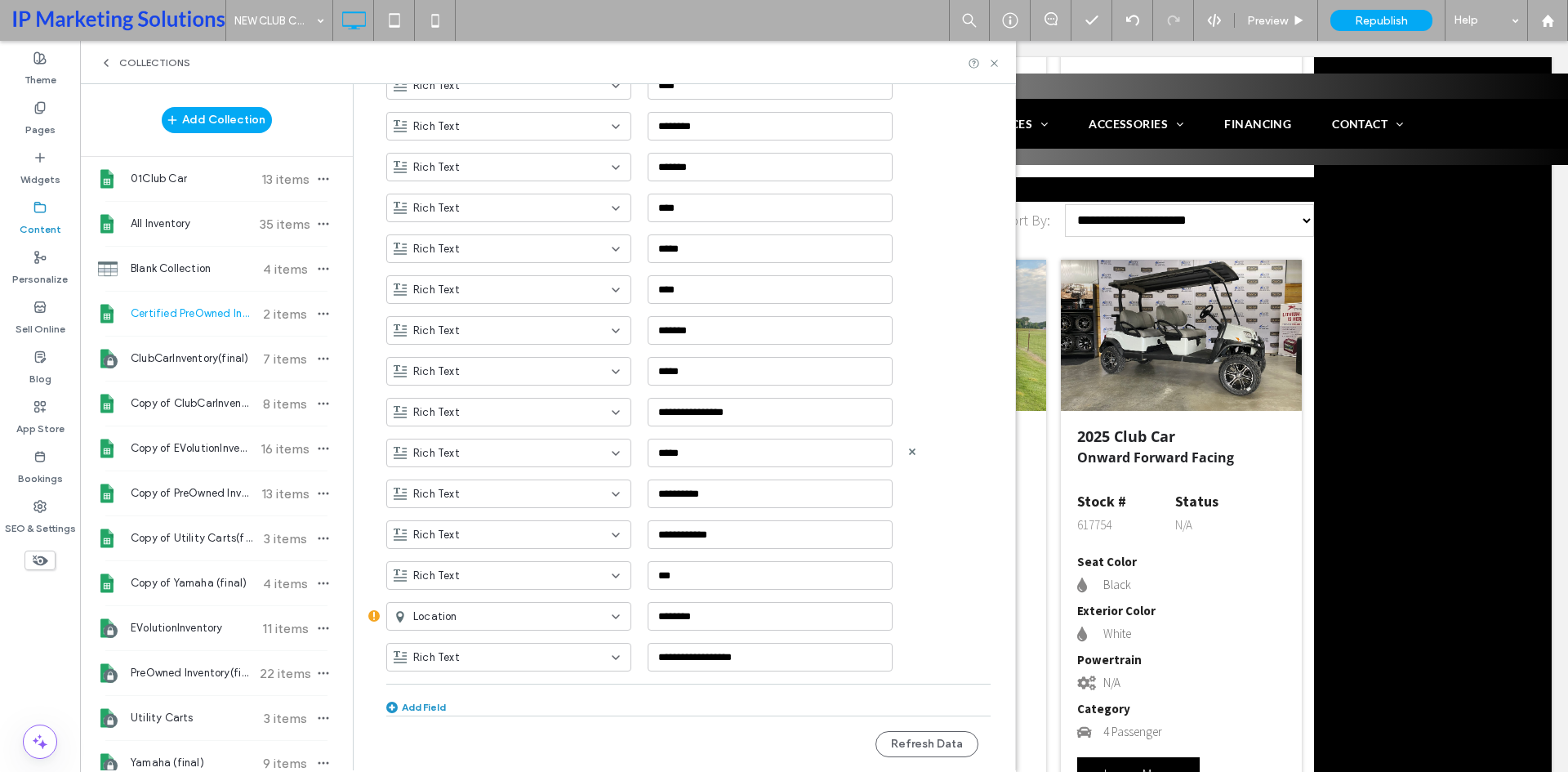
scroll to position [1018, 0]
click at [990, 63] on icon at bounding box center [994, 64] width 12 height 12
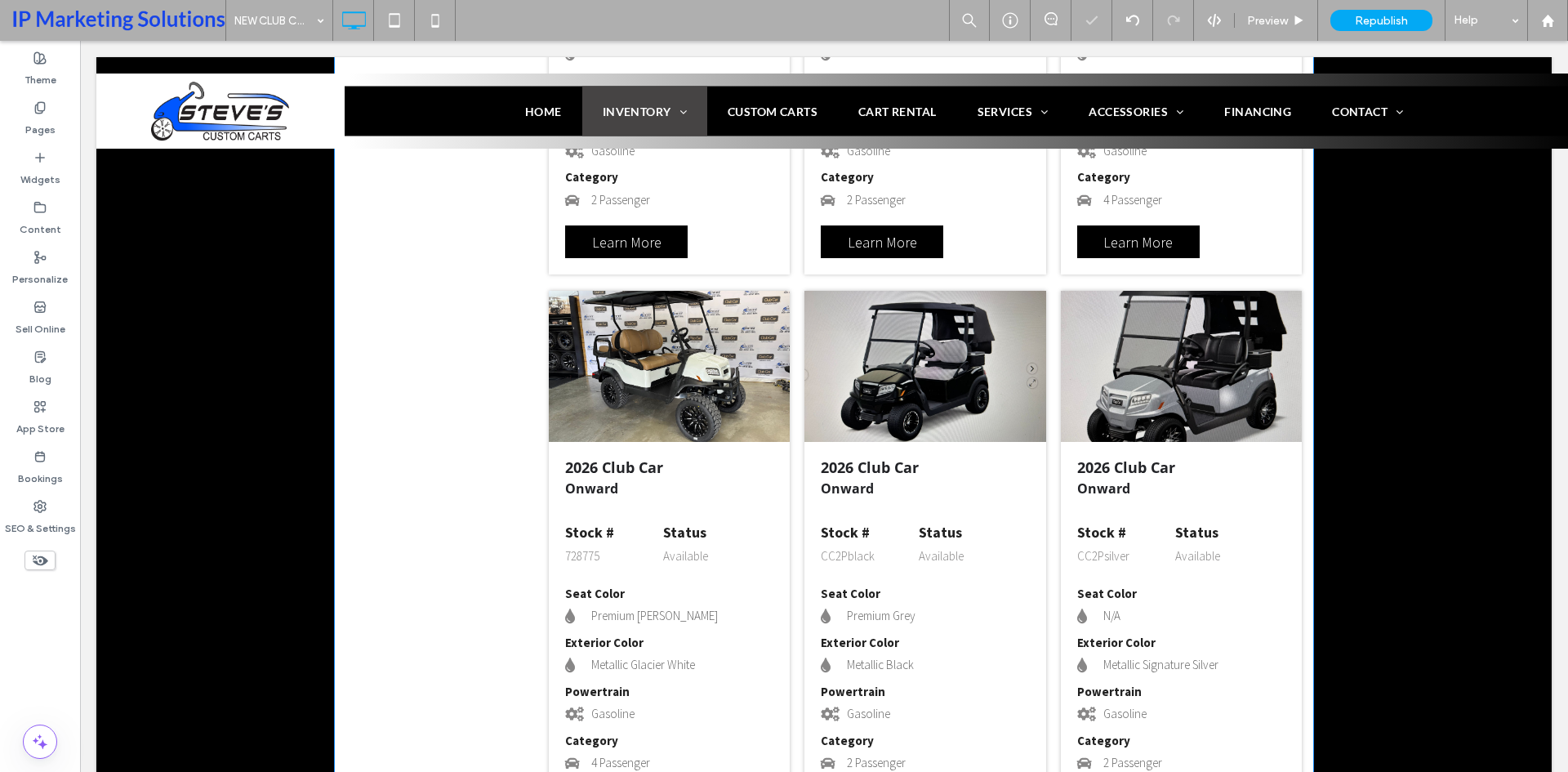
scroll to position [1389, 0]
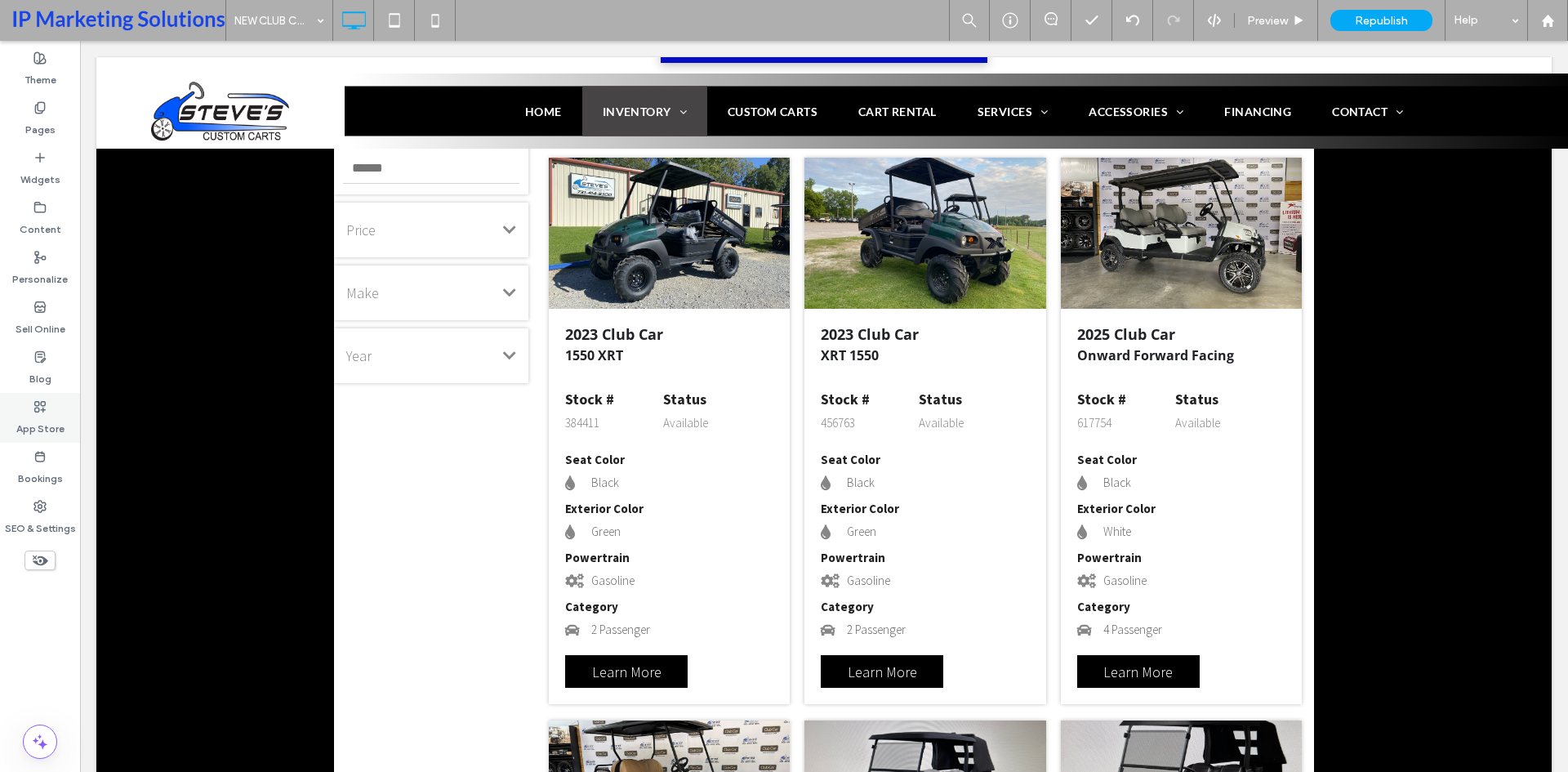
drag, startPoint x: 33, startPoint y: 112, endPoint x: 67, endPoint y: 397, distance: 287.0
click at [33, 112] on div "Pages" at bounding box center [40, 118] width 80 height 49
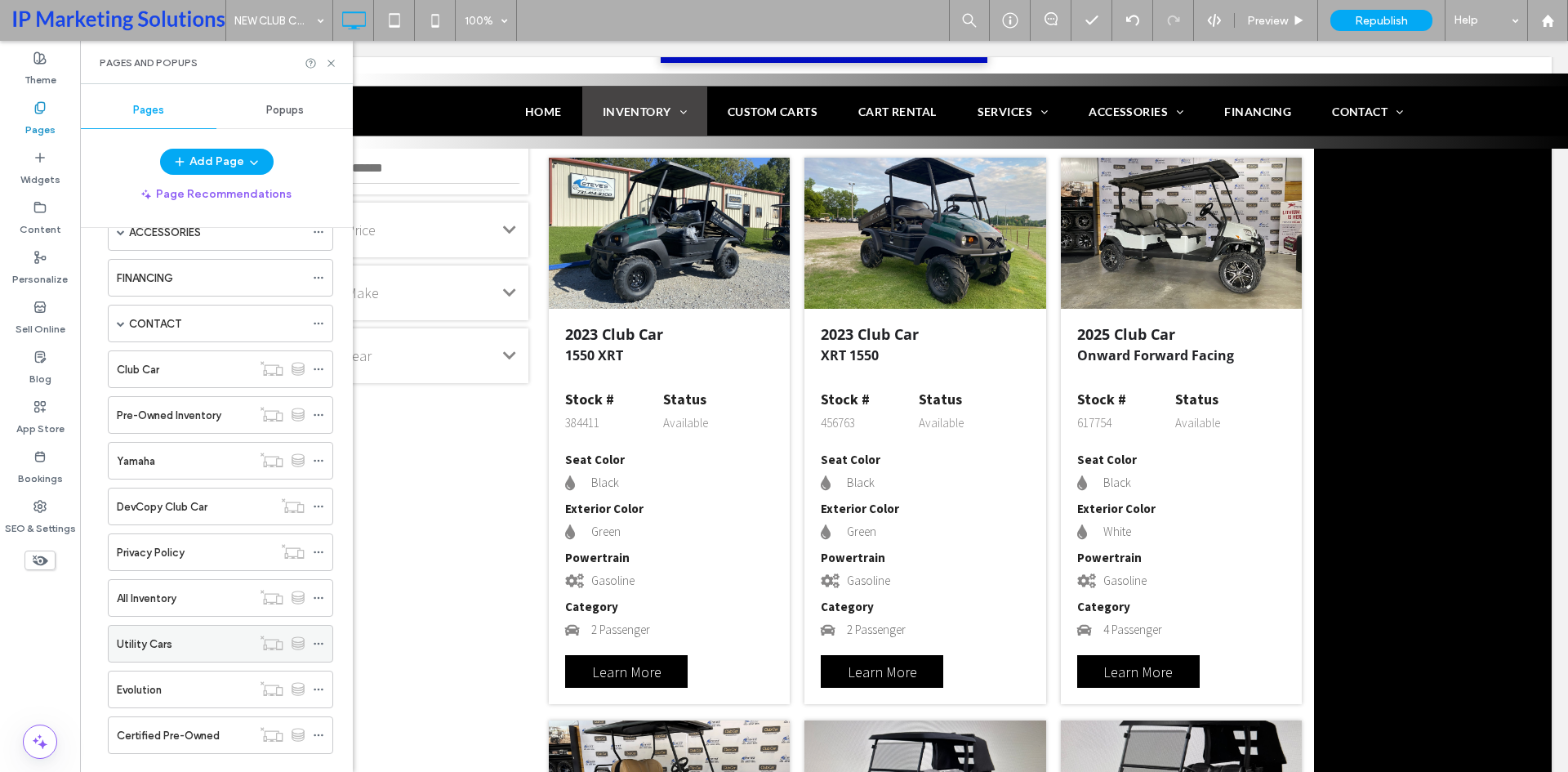
scroll to position [603, 0]
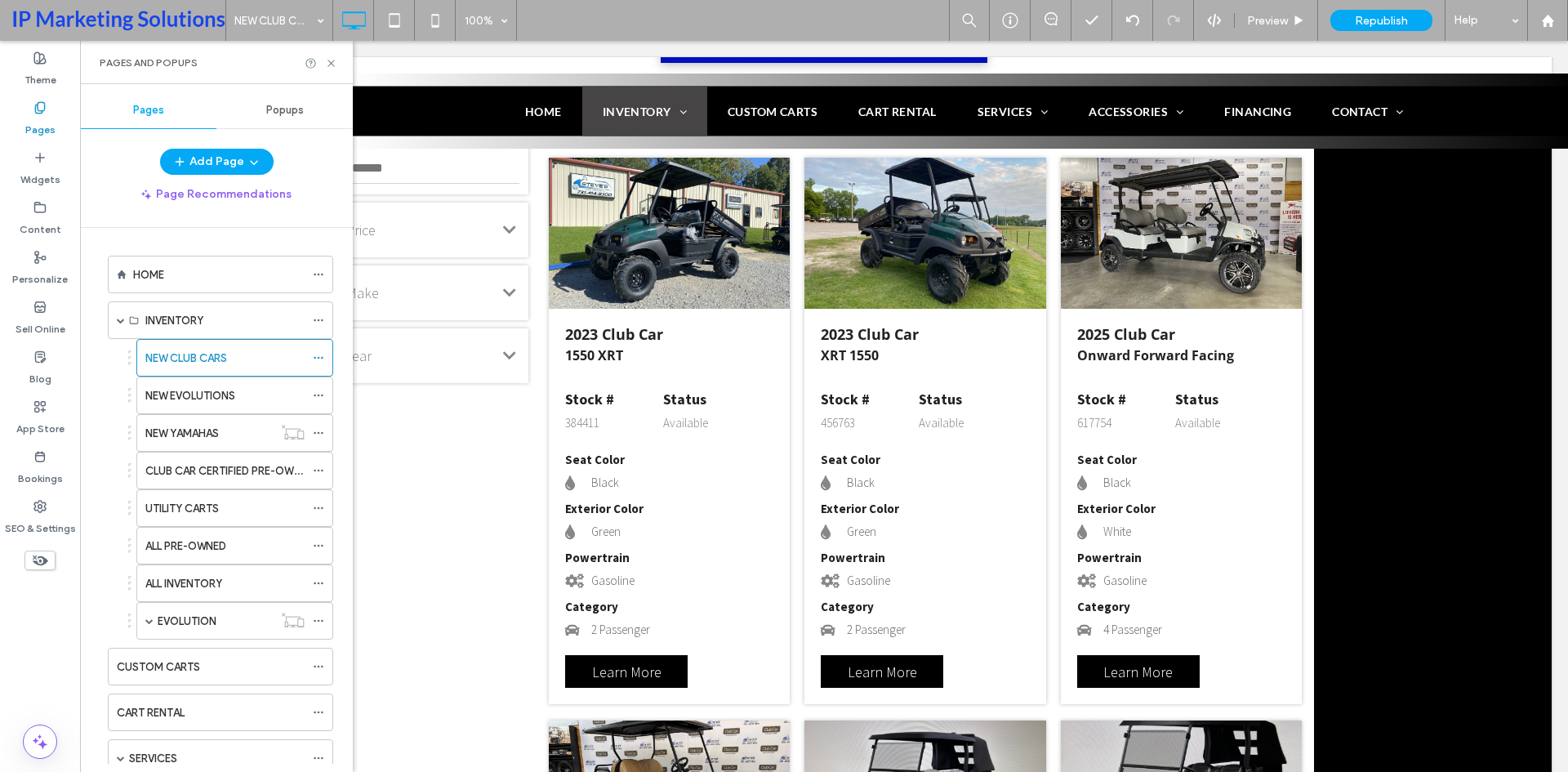
scroll to position [603, 0]
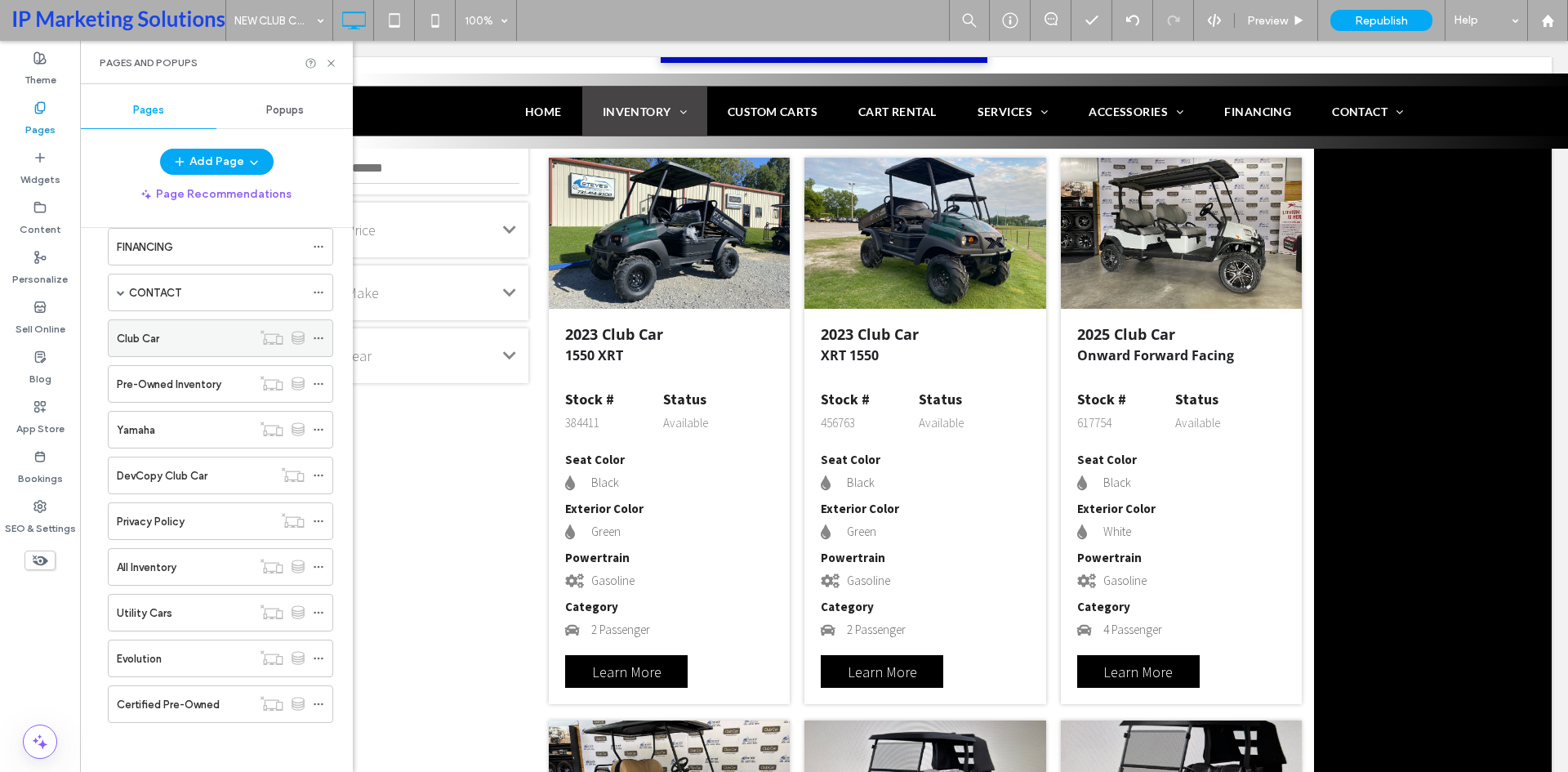
click at [313, 334] on icon at bounding box center [318, 337] width 11 height 11
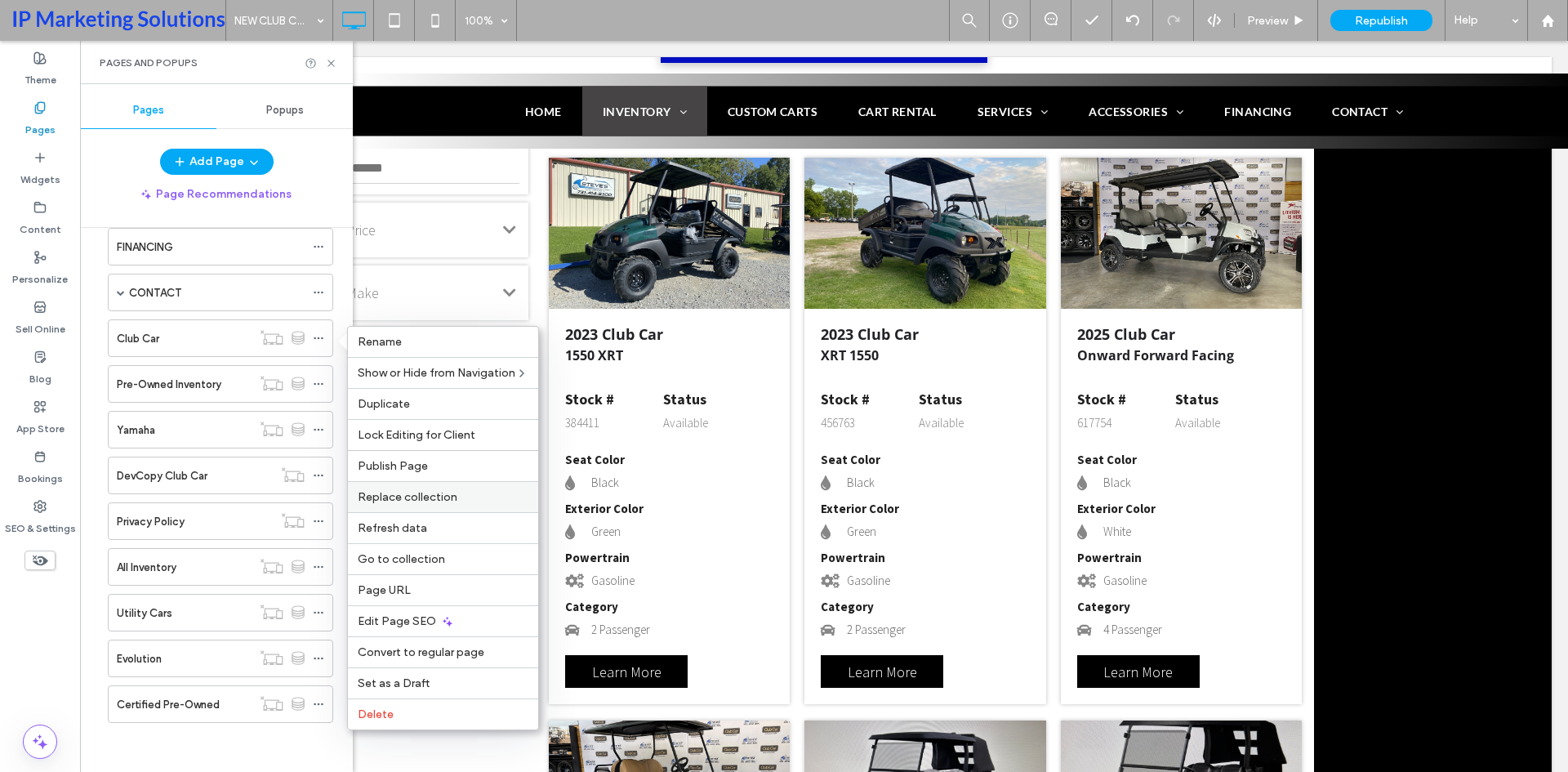
click at [439, 496] on span "Replace collection" at bounding box center [407, 497] width 100 height 14
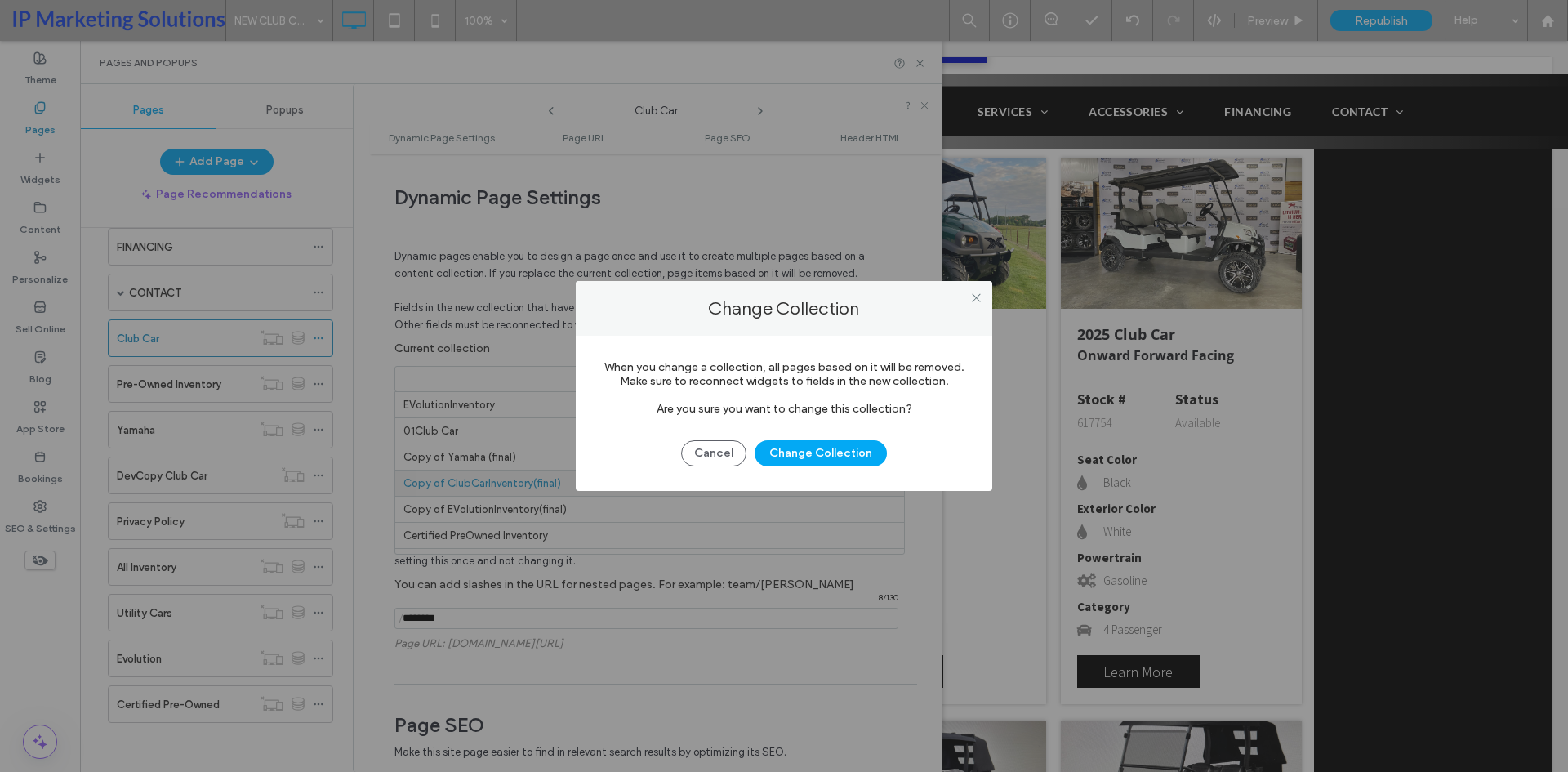
scroll to position [79, 0]
click at [800, 456] on button "Change Collection" at bounding box center [821, 454] width 132 height 26
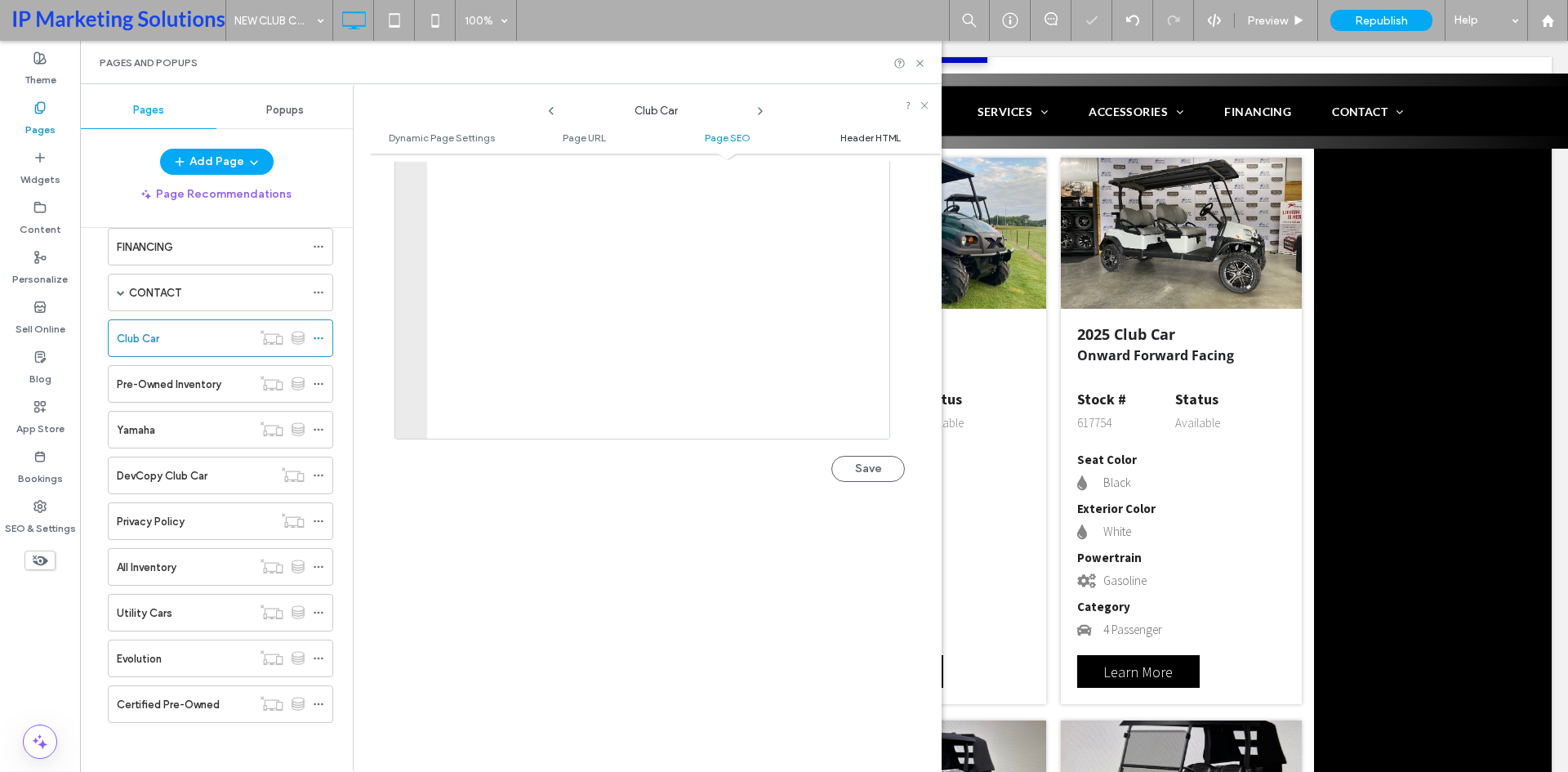
scroll to position [1854, 0]
click at [920, 64] on use at bounding box center [919, 63] width 6 height 6
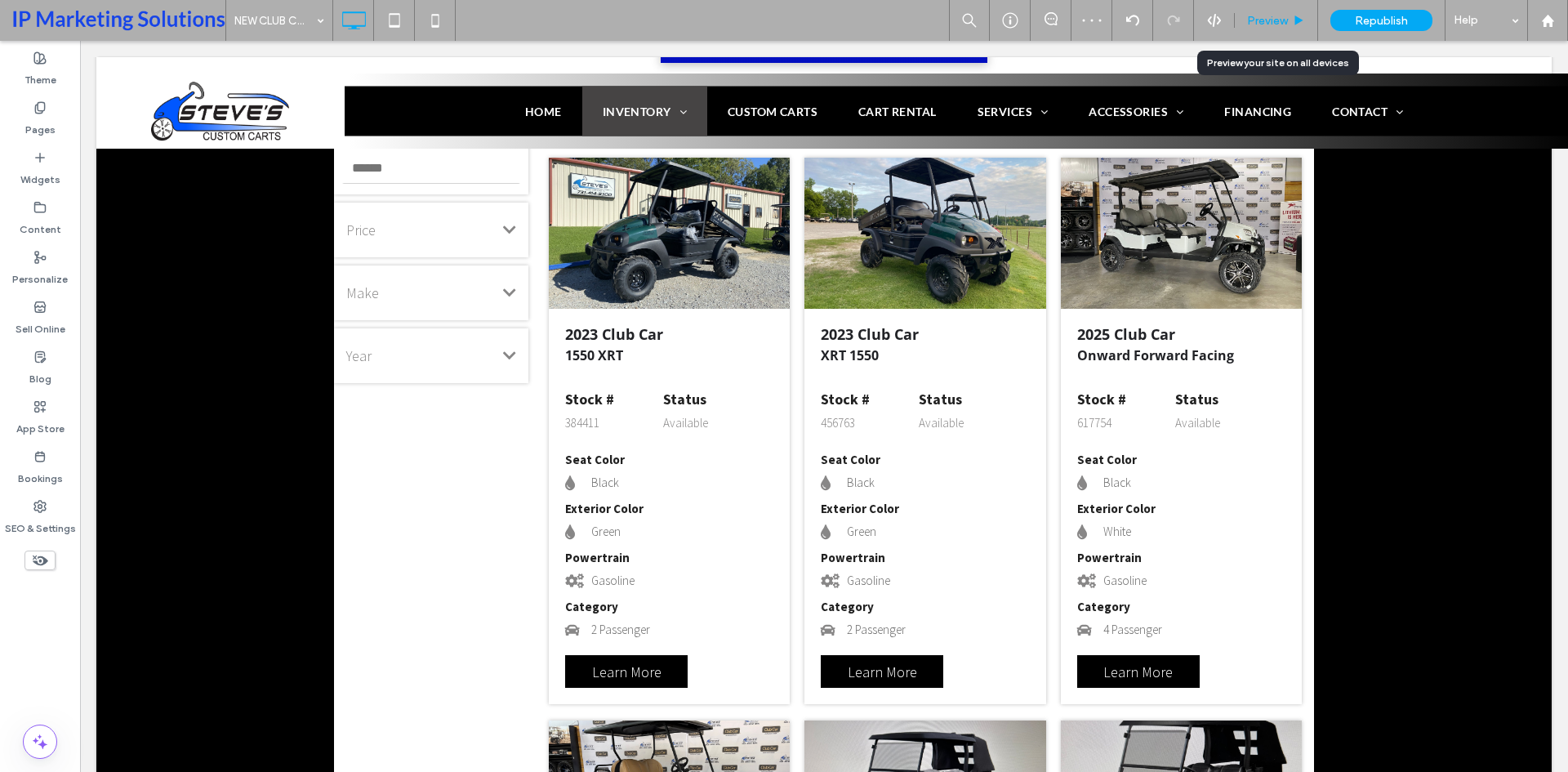
click at [1260, 19] on span "Preview" at bounding box center [1267, 21] width 41 height 14
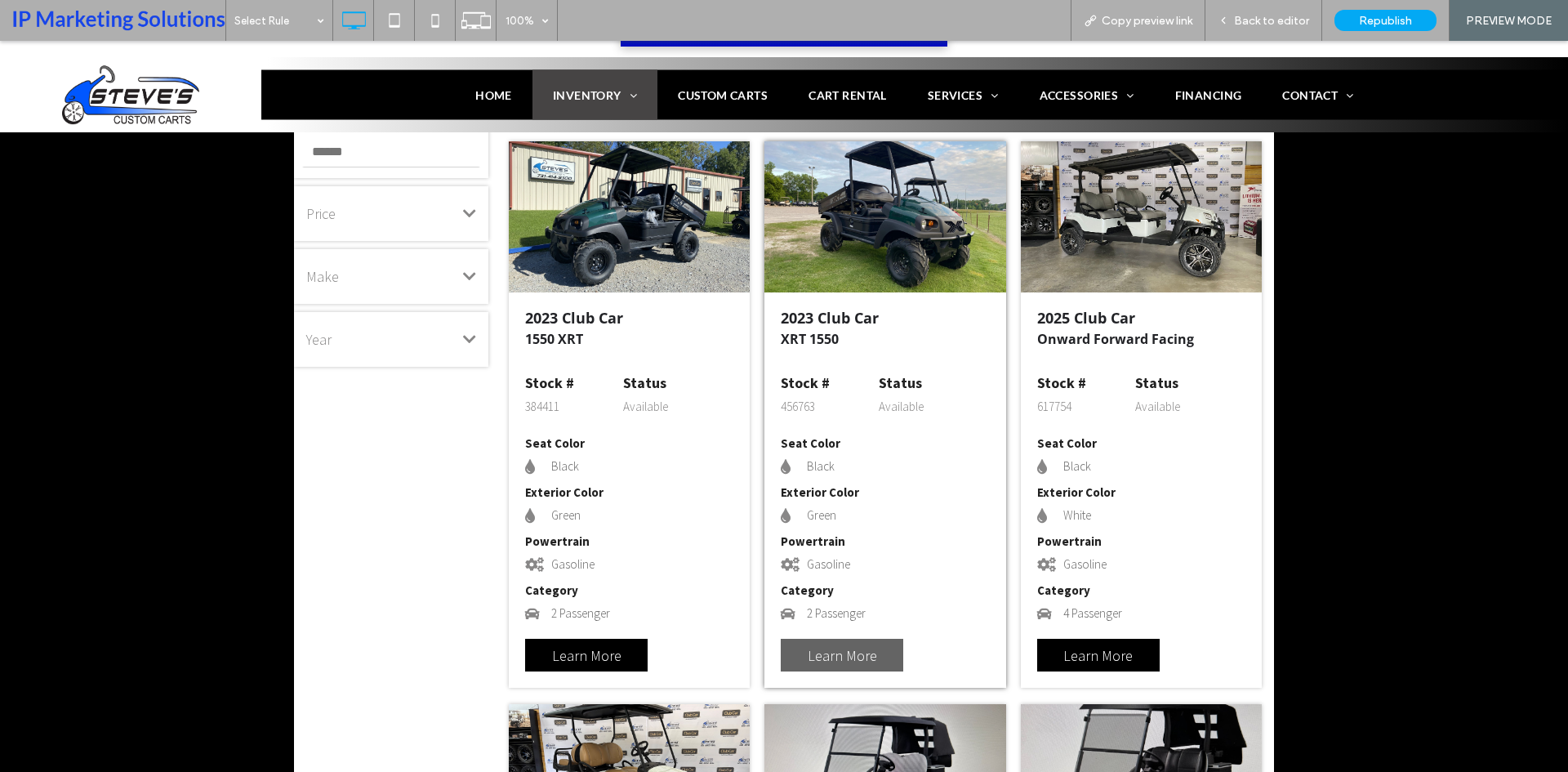
click at [853, 655] on link "Learn More" at bounding box center [841, 655] width 123 height 33
click at [1266, 5] on div "Back to editor" at bounding box center [1263, 20] width 117 height 41
click at [1280, 8] on div "Back to editor" at bounding box center [1263, 20] width 117 height 41
click at [1267, 21] on span "Back to editor" at bounding box center [1271, 21] width 75 height 14
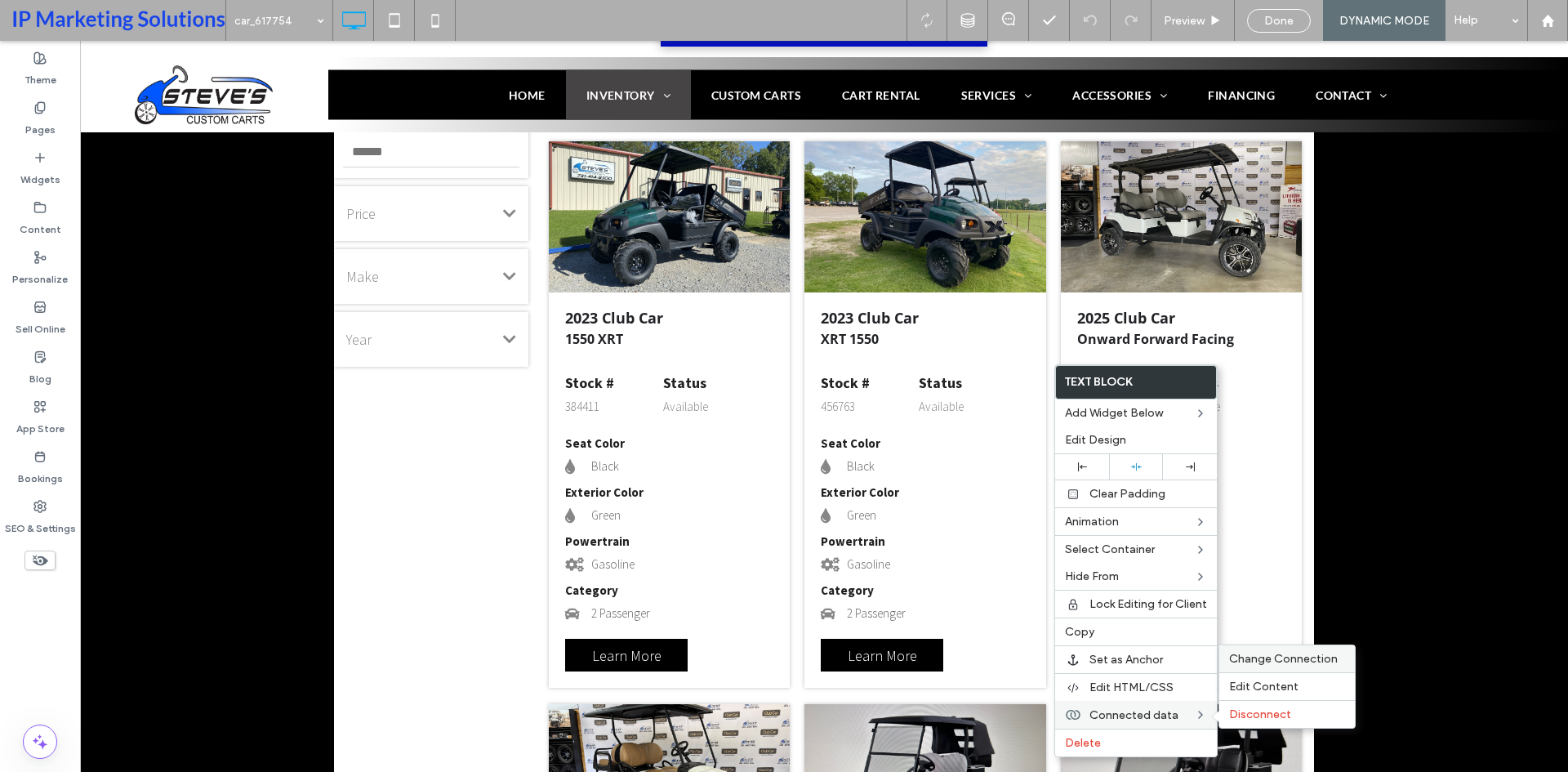
click at [1248, 655] on span "Change Connection" at bounding box center [1283, 659] width 109 height 14
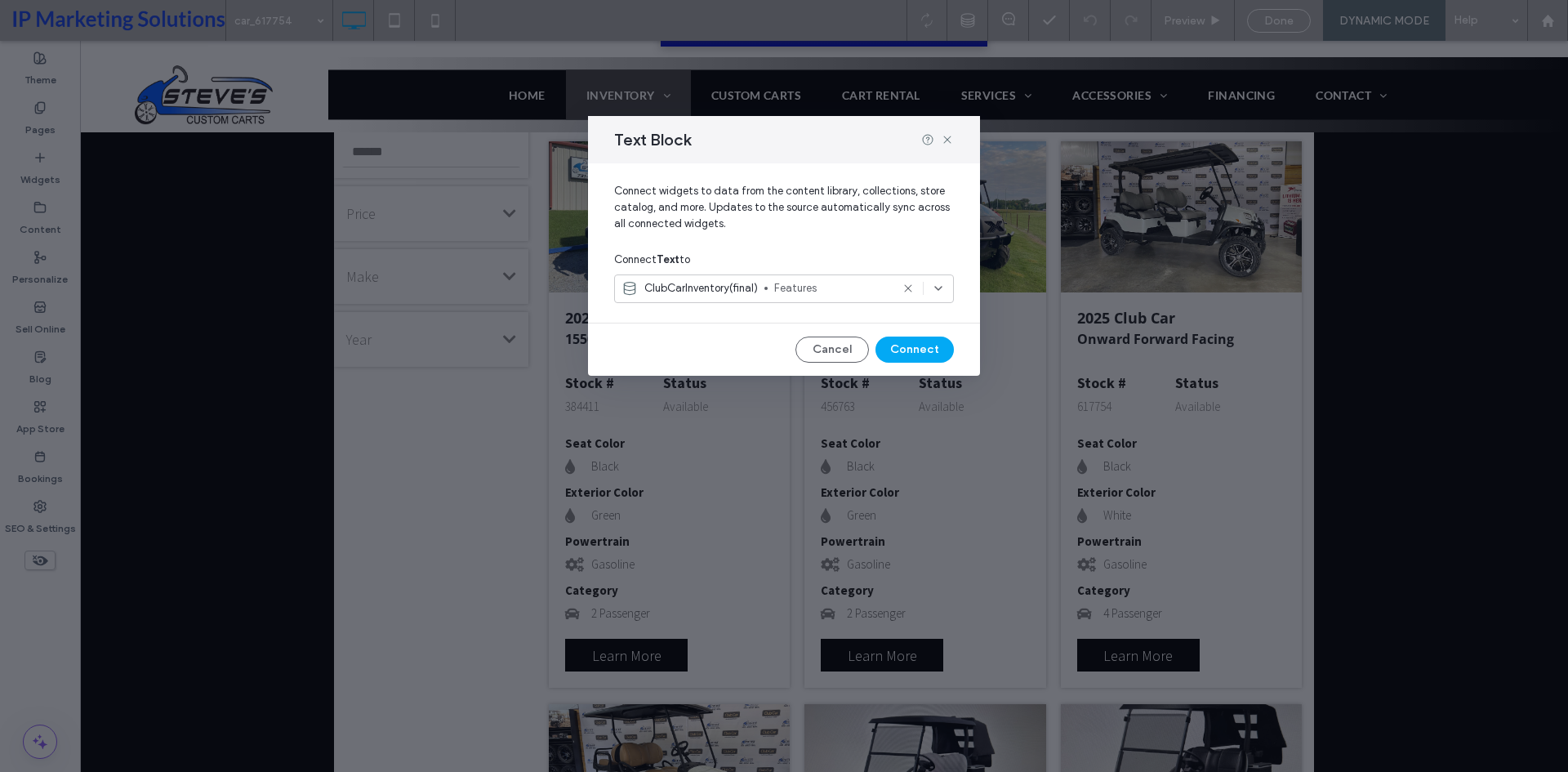
click at [789, 289] on span "Features" at bounding box center [832, 288] width 116 height 16
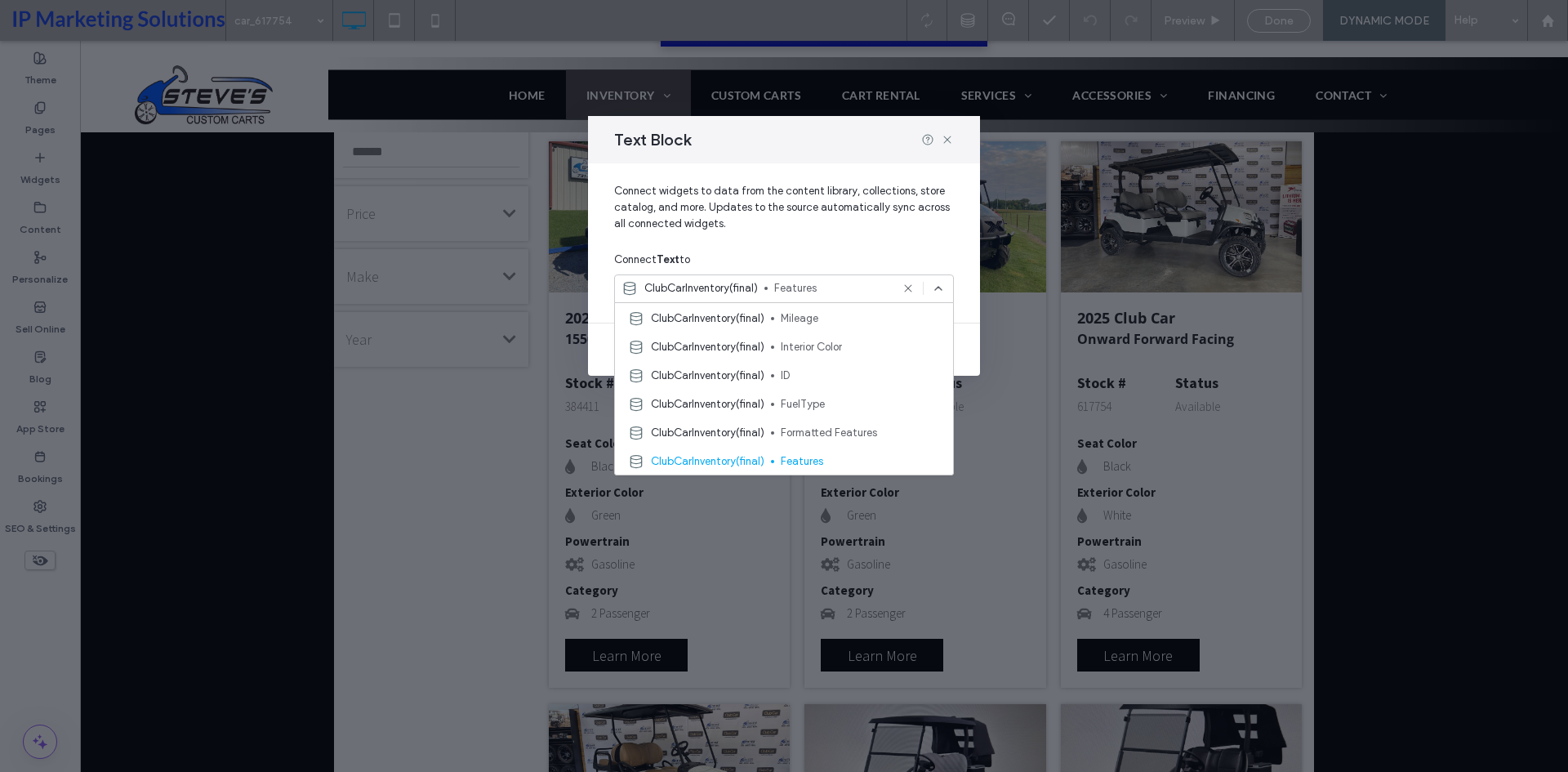
scroll to position [490, 0]
click at [848, 308] on span "Formatted Features" at bounding box center [860, 314] width 159 height 16
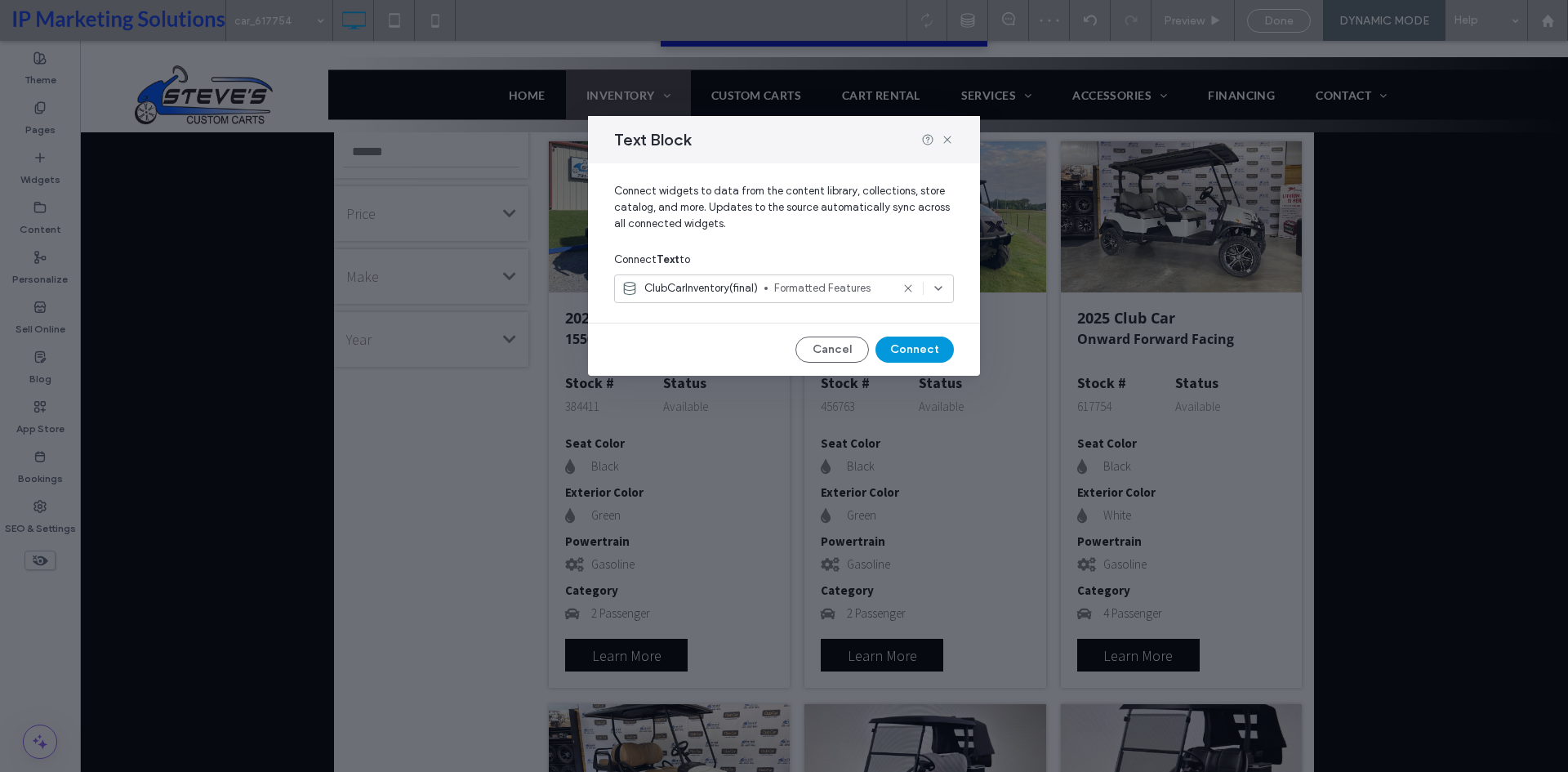
click at [909, 339] on button "Connect" at bounding box center [915, 350] width 79 height 26
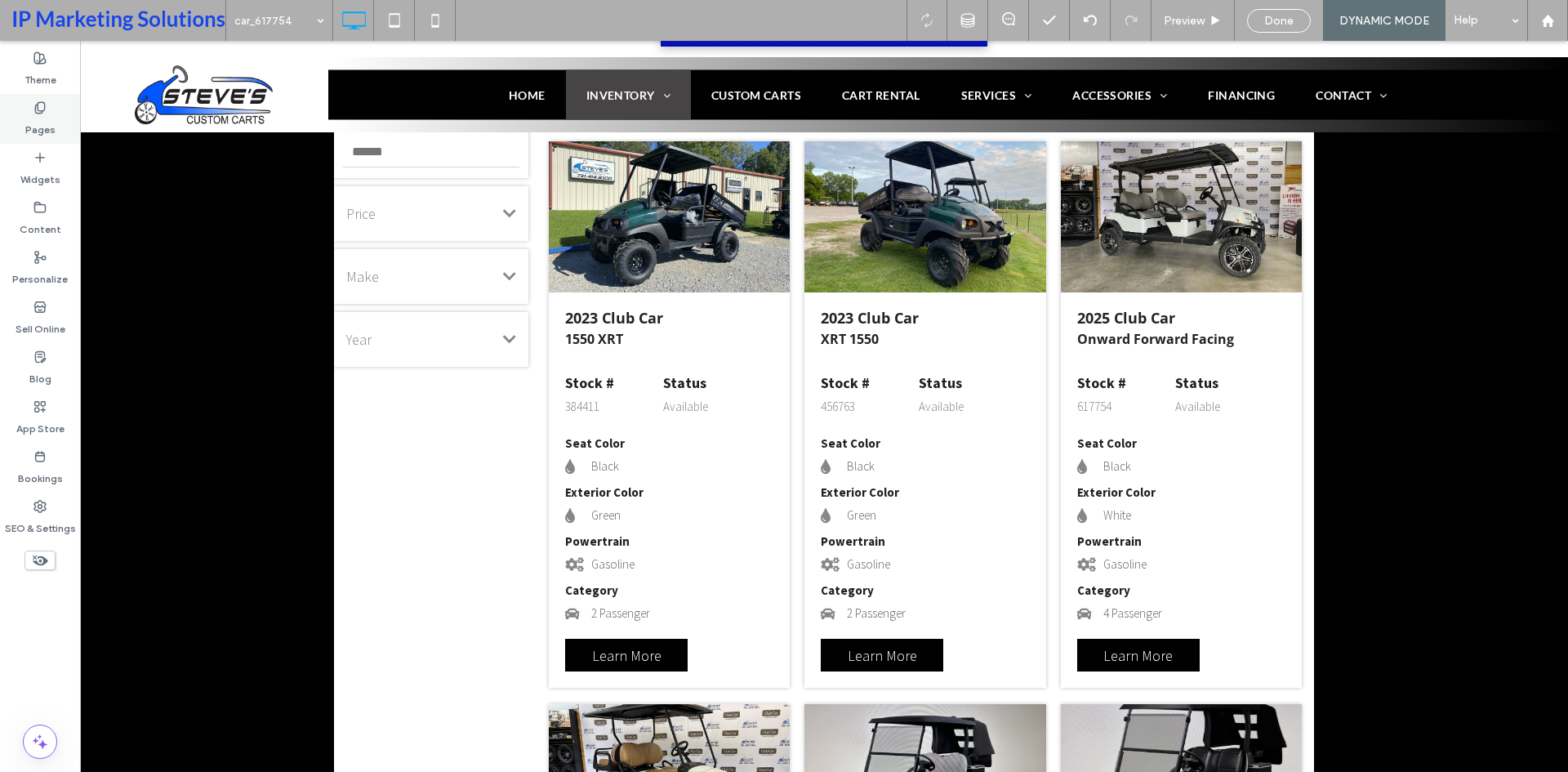
click at [22, 114] on div "Pages" at bounding box center [40, 118] width 80 height 49
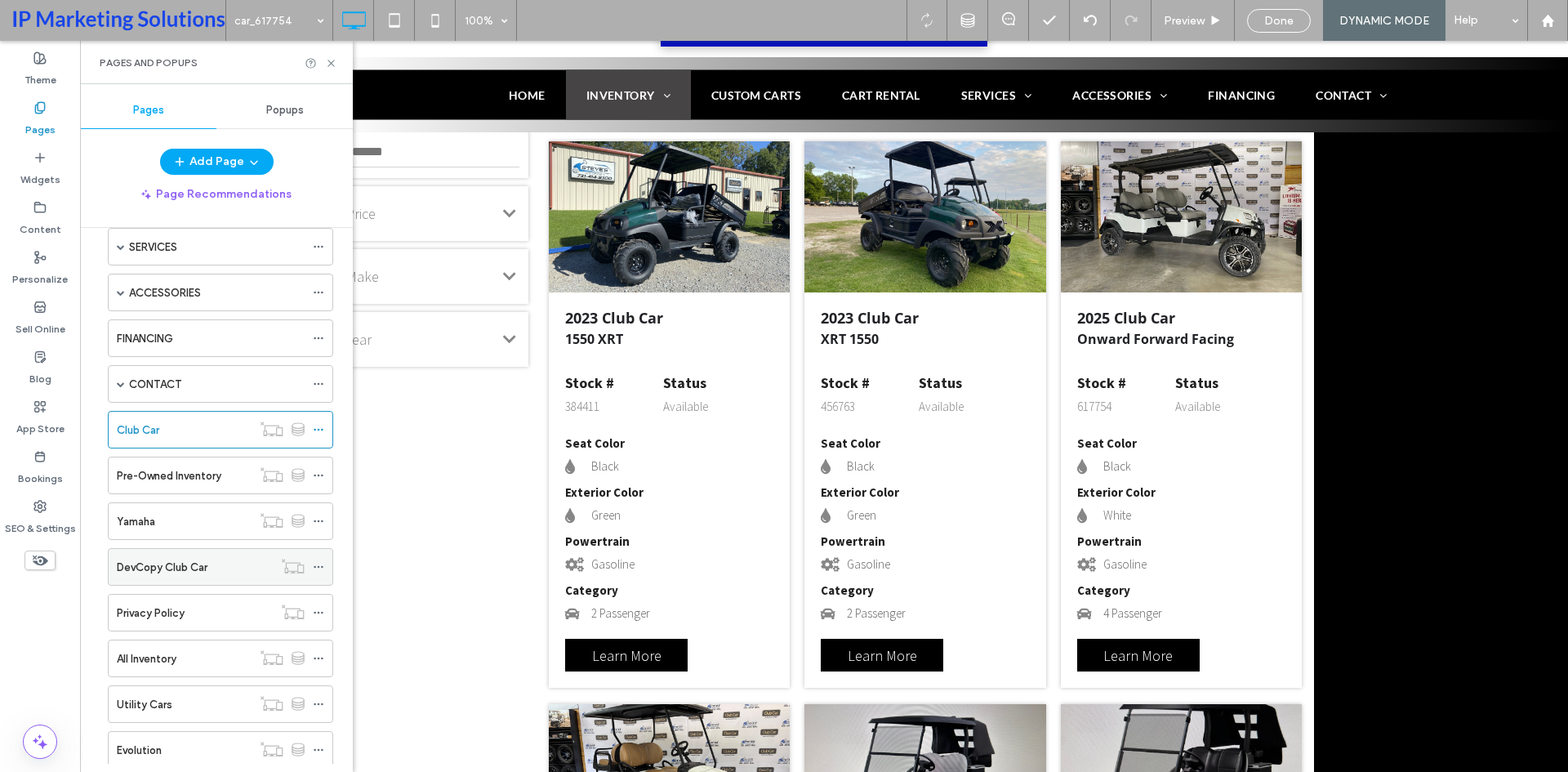
scroll to position [603, 0]
click at [168, 392] on label "Pre-Owned Inventory" at bounding box center [169, 384] width 104 height 28
click at [155, 694] on div "Certified Pre-Owned" at bounding box center [184, 704] width 135 height 36
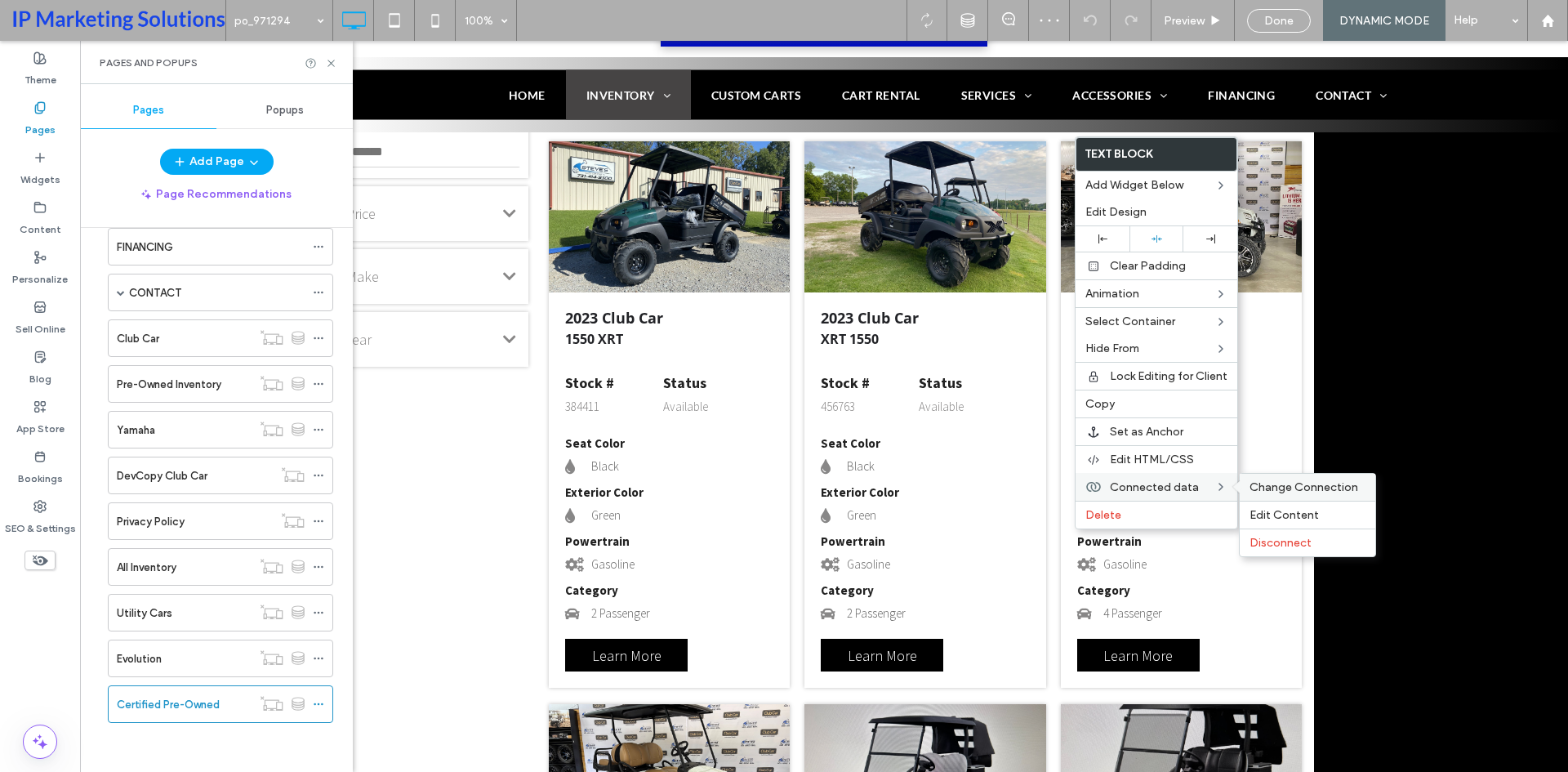
click at [1255, 477] on div "Change Connection" at bounding box center [1308, 487] width 136 height 27
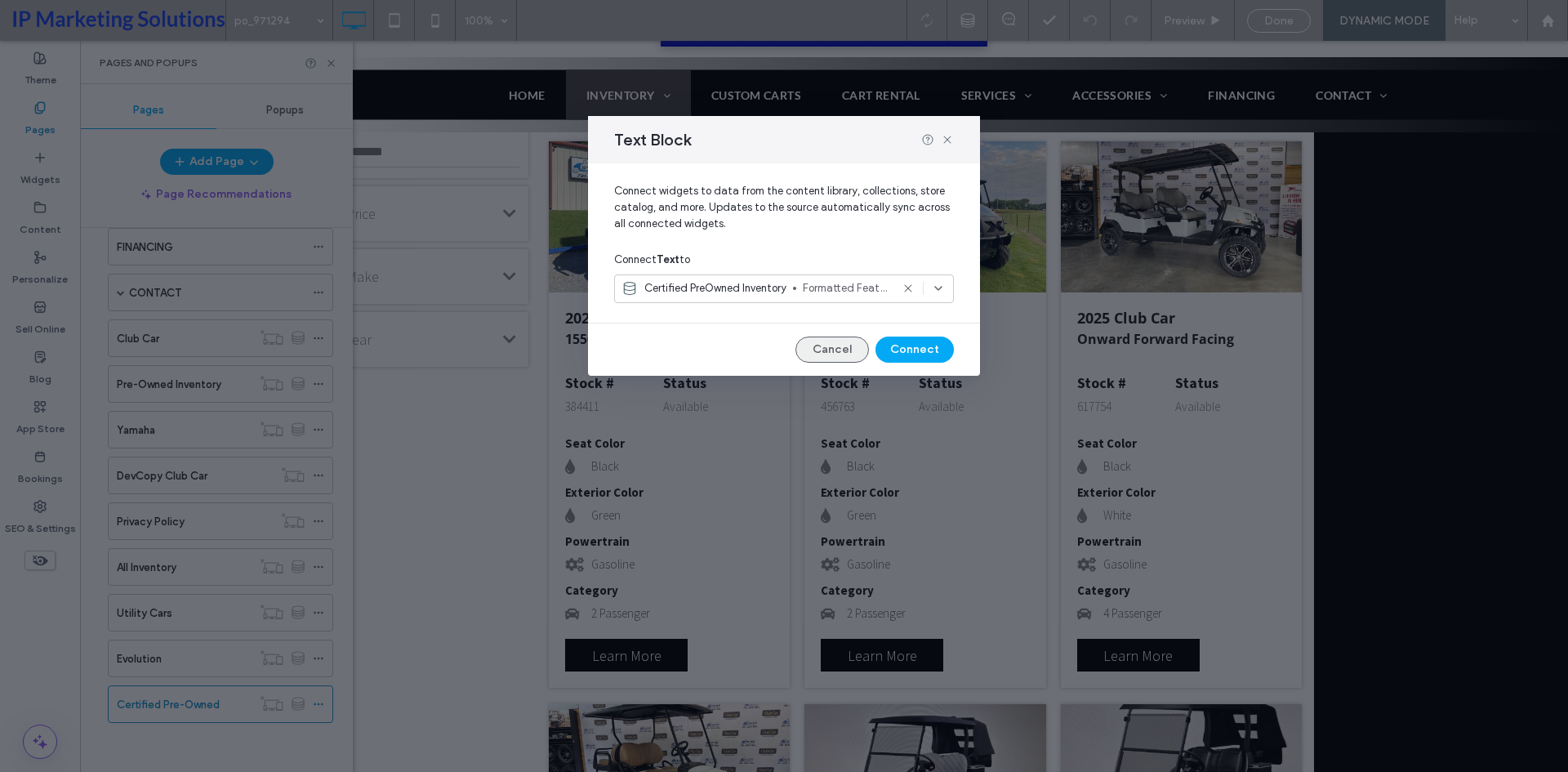
click at [821, 353] on button "Cancel" at bounding box center [832, 350] width 73 height 26
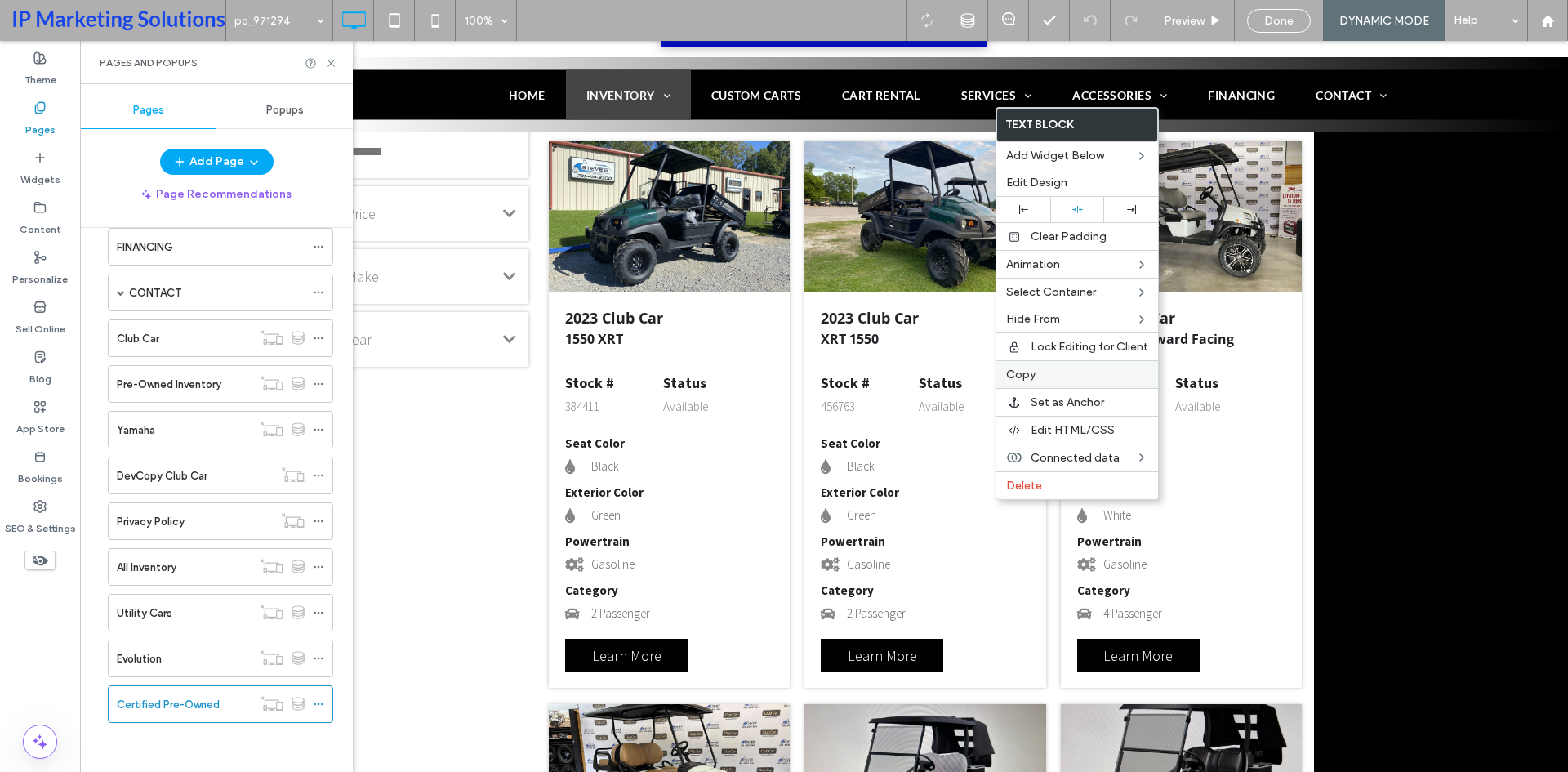
click at [1025, 368] on span "Copy" at bounding box center [1021, 375] width 29 height 14
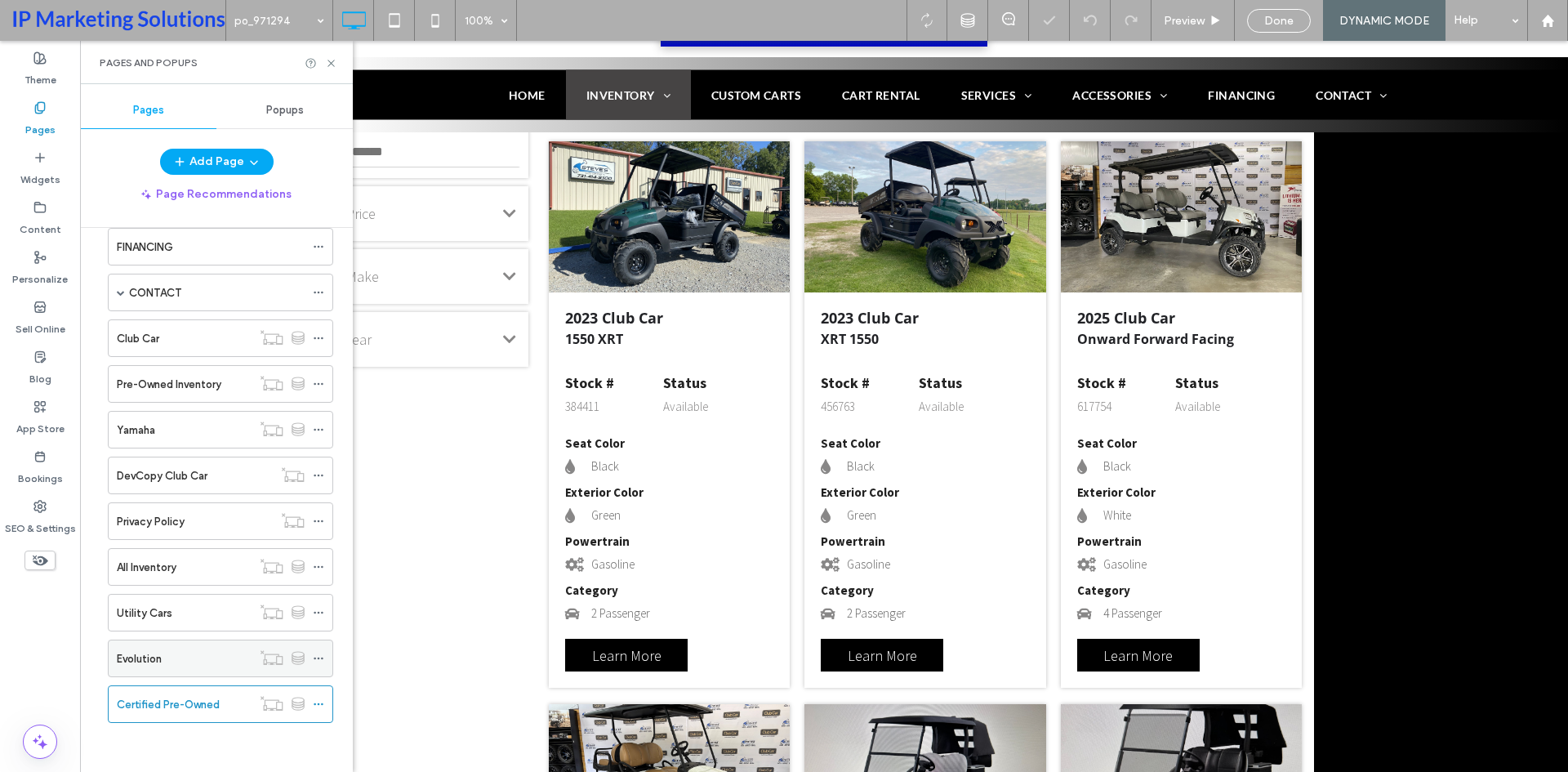
click at [191, 658] on div "Evolution" at bounding box center [184, 658] width 135 height 17
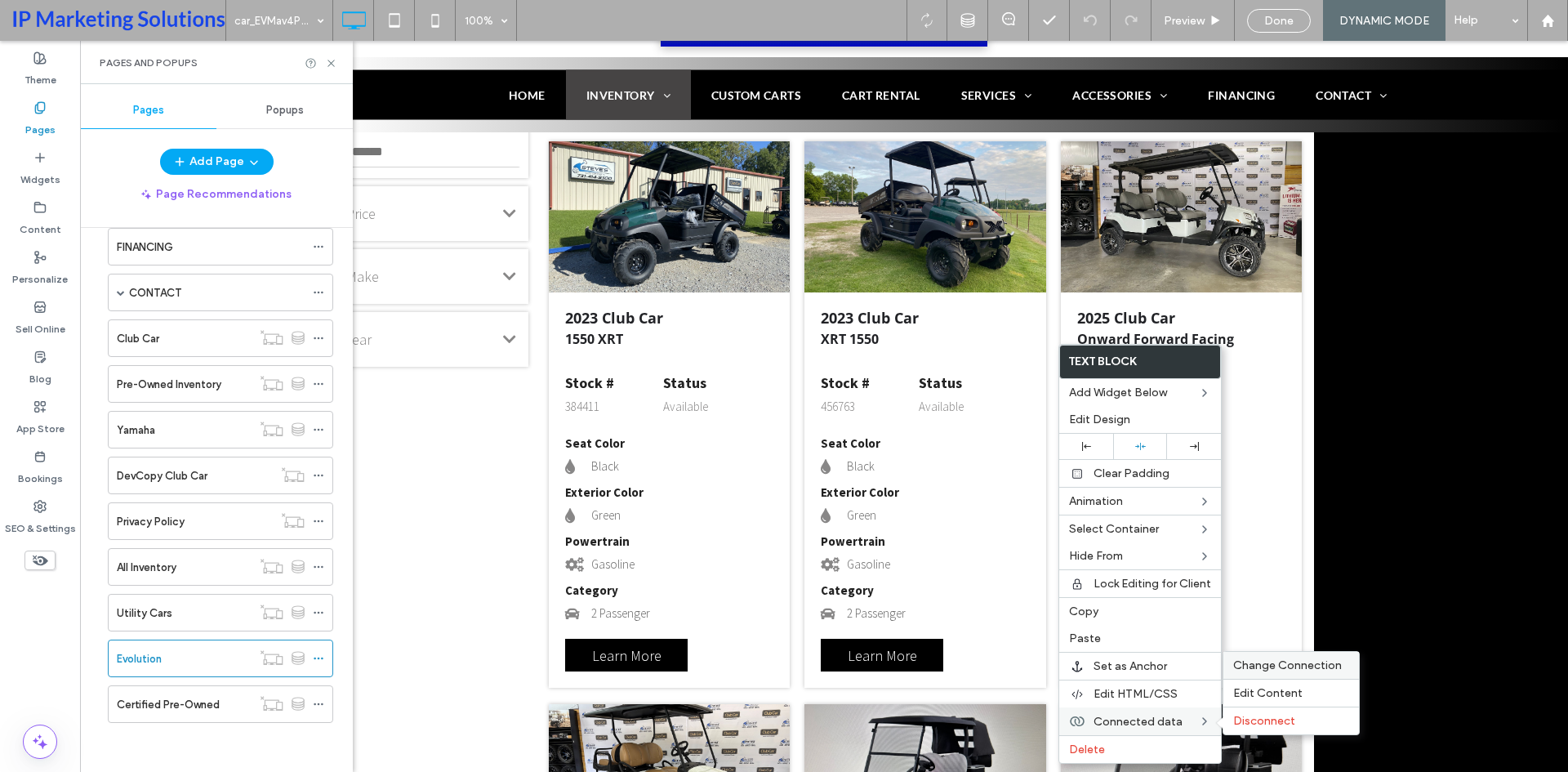
click at [1263, 674] on div "Change Connection" at bounding box center [1292, 665] width 136 height 27
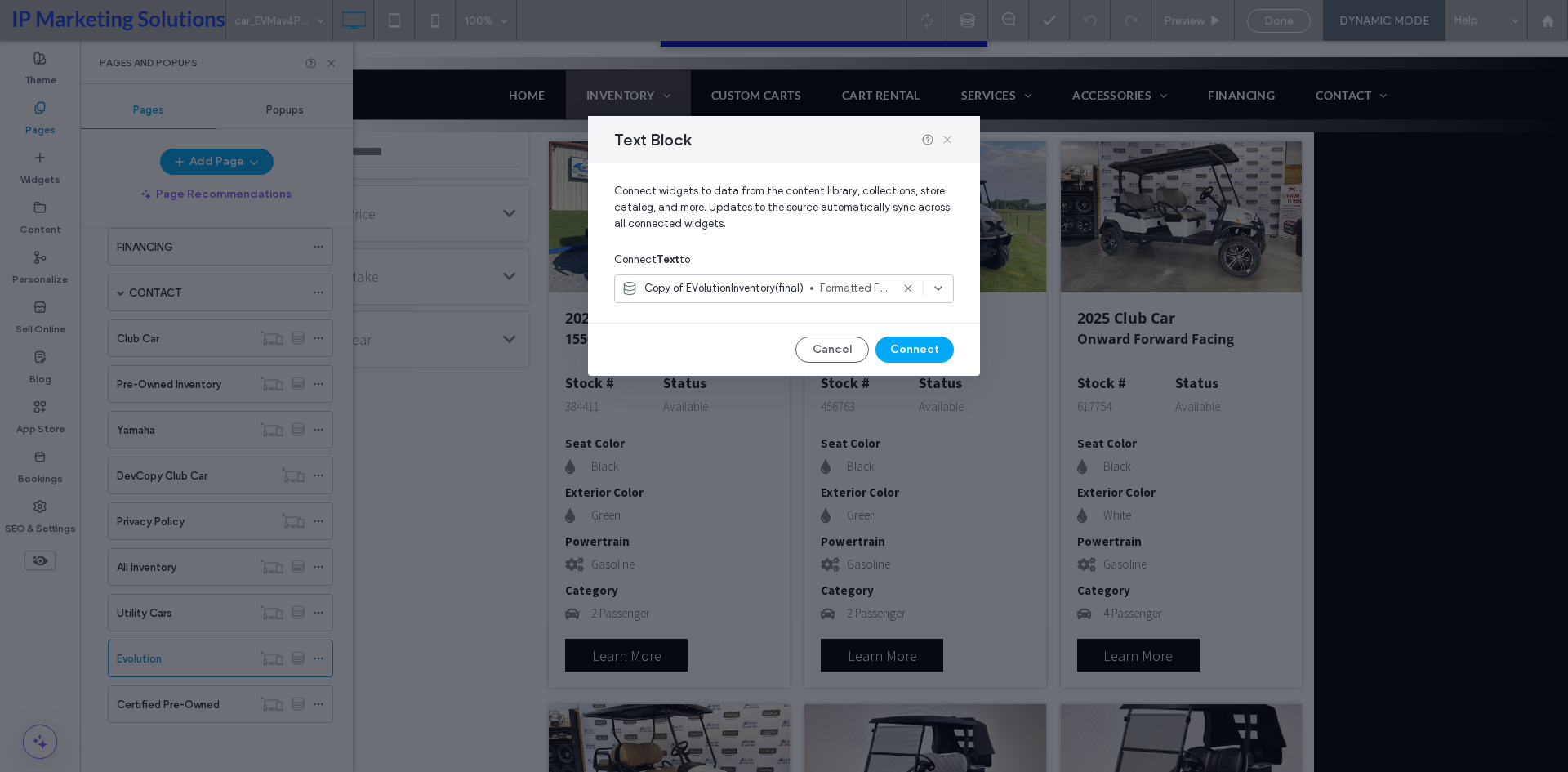
click at [943, 139] on icon at bounding box center [947, 140] width 13 height 13
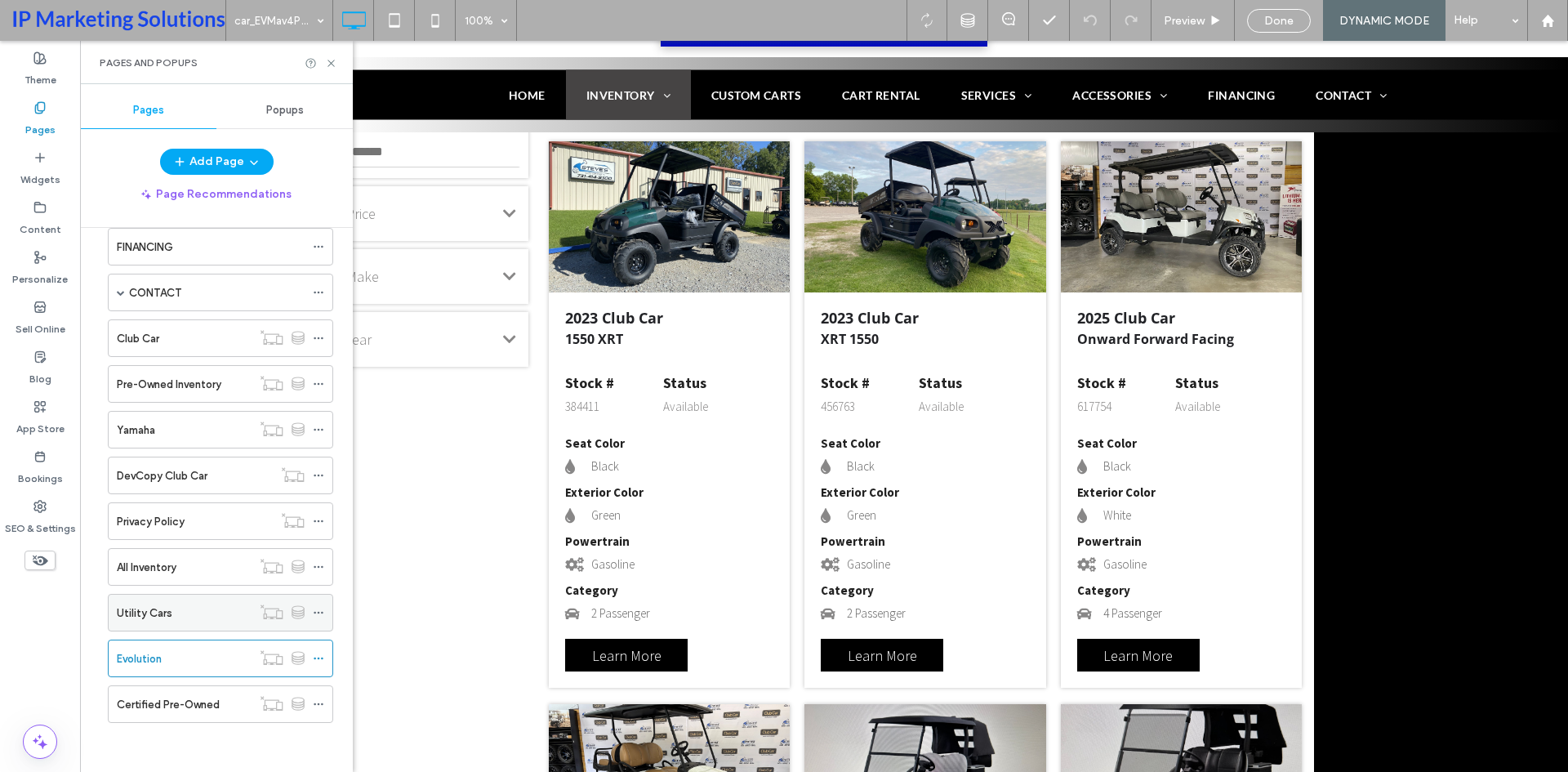
click at [129, 615] on label "Utility Cars" at bounding box center [144, 613] width 56 height 28
click at [170, 571] on label "All Inventory" at bounding box center [147, 567] width 60 height 28
click at [139, 424] on label "Yamaha" at bounding box center [135, 430] width 38 height 28
click at [177, 386] on label "Pre-Owned Inventory" at bounding box center [169, 384] width 104 height 28
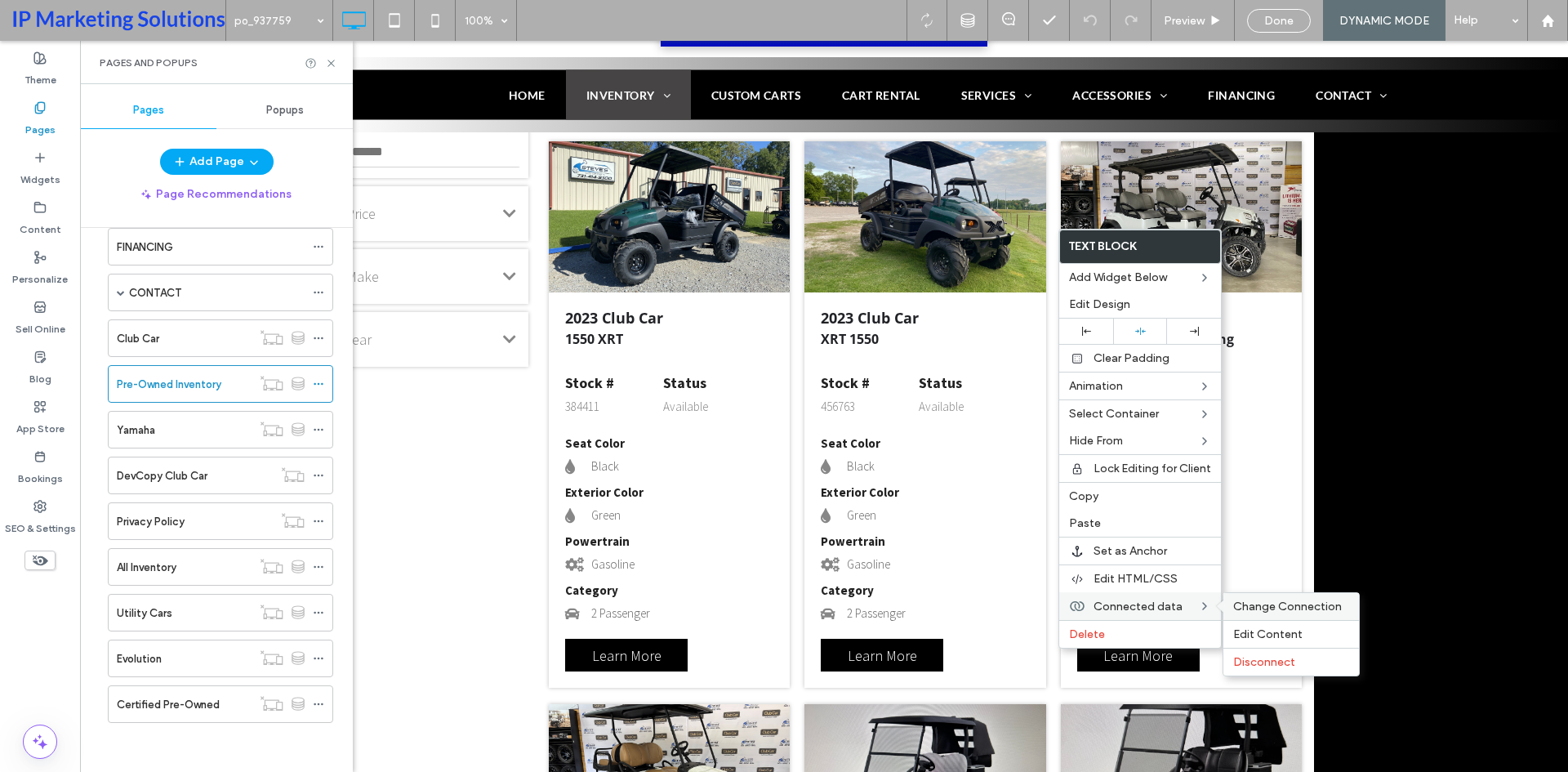
click at [1254, 599] on div "Change Connection" at bounding box center [1292, 606] width 136 height 27
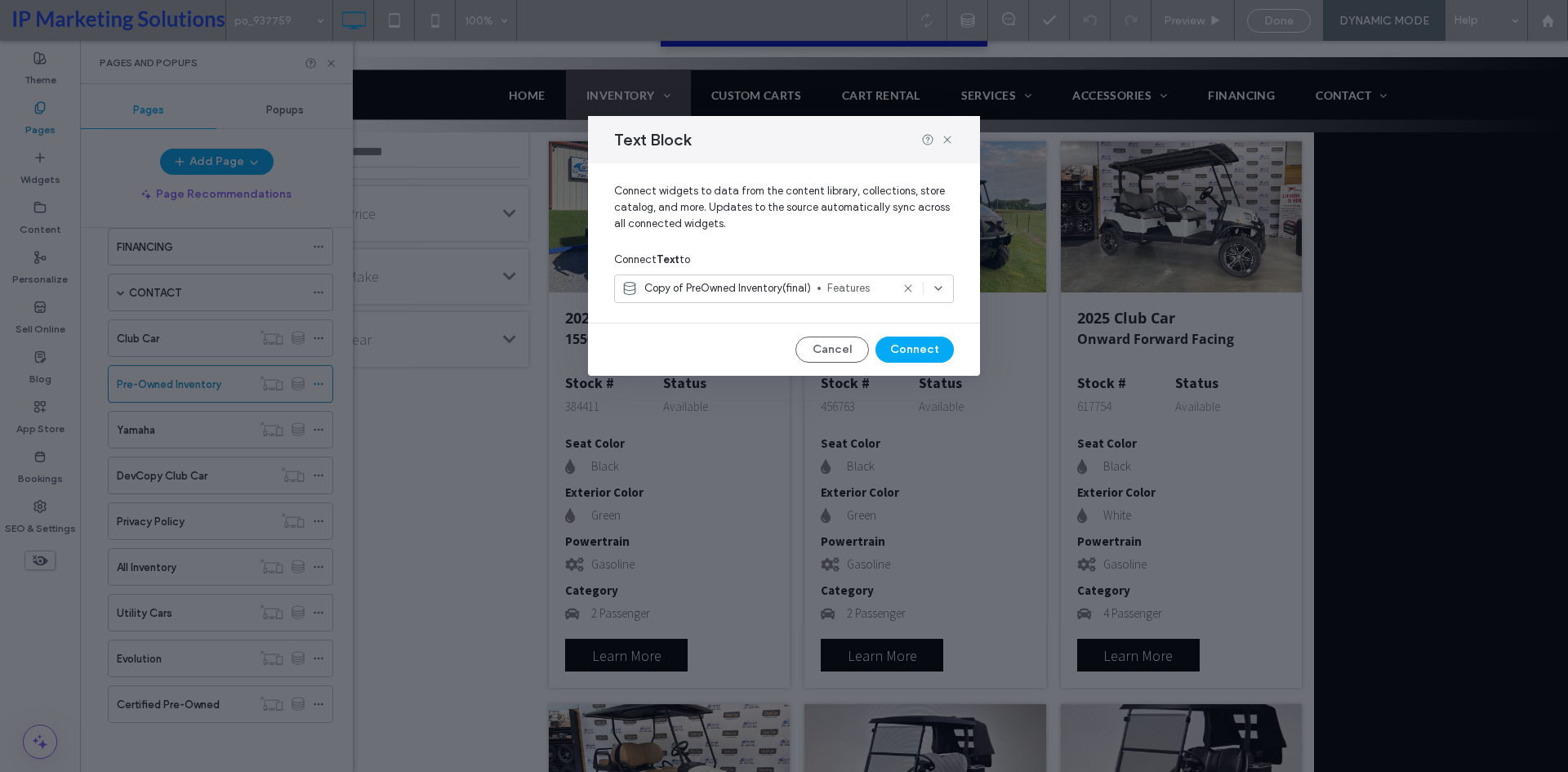
click at [799, 288] on span "Copy of PreOwned Inventory(final)" at bounding box center [727, 288] width 167 height 16
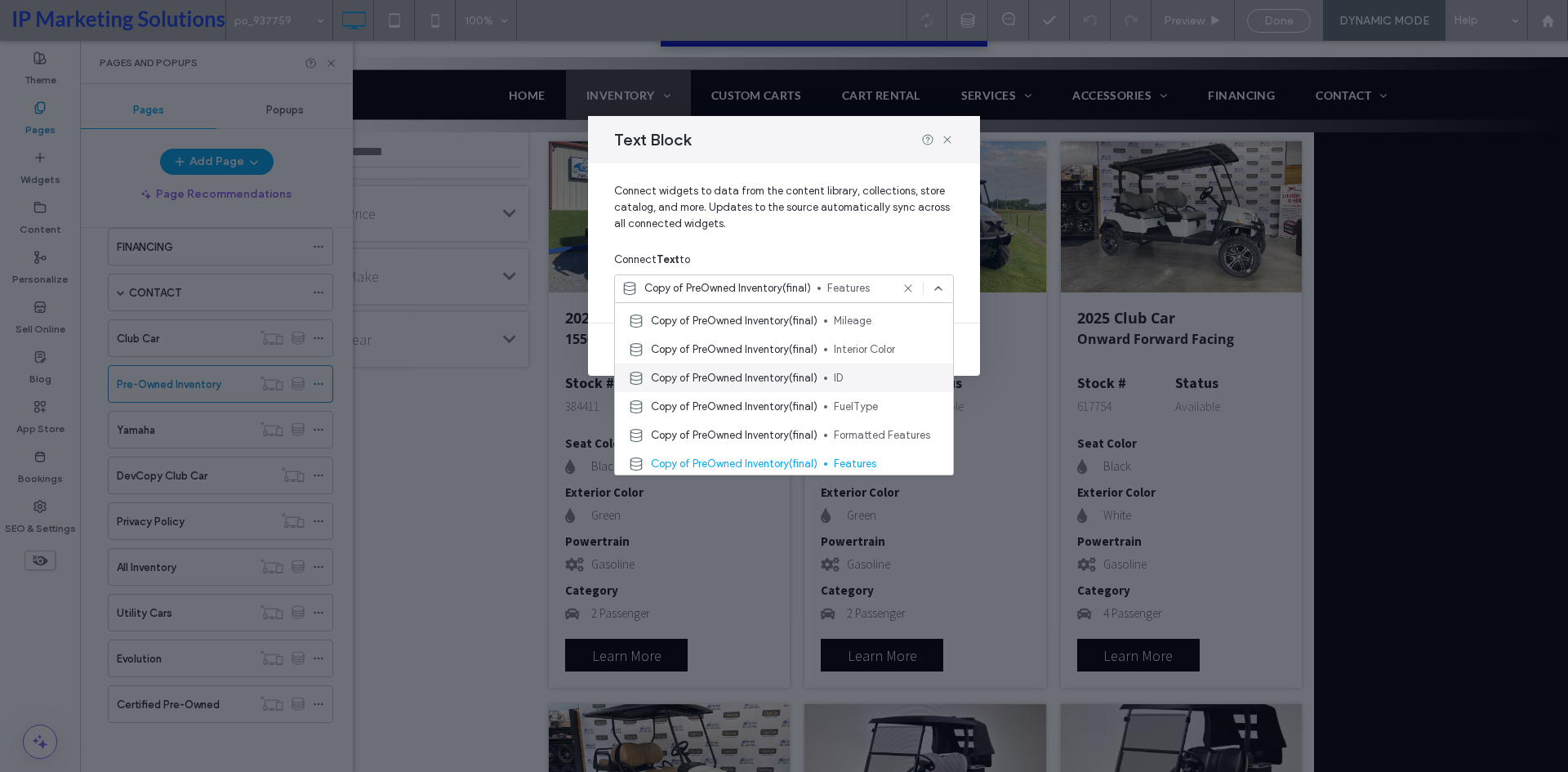
scroll to position [367, 0]
click at [859, 432] on span "Formatted Features" at bounding box center [886, 436] width 106 height 16
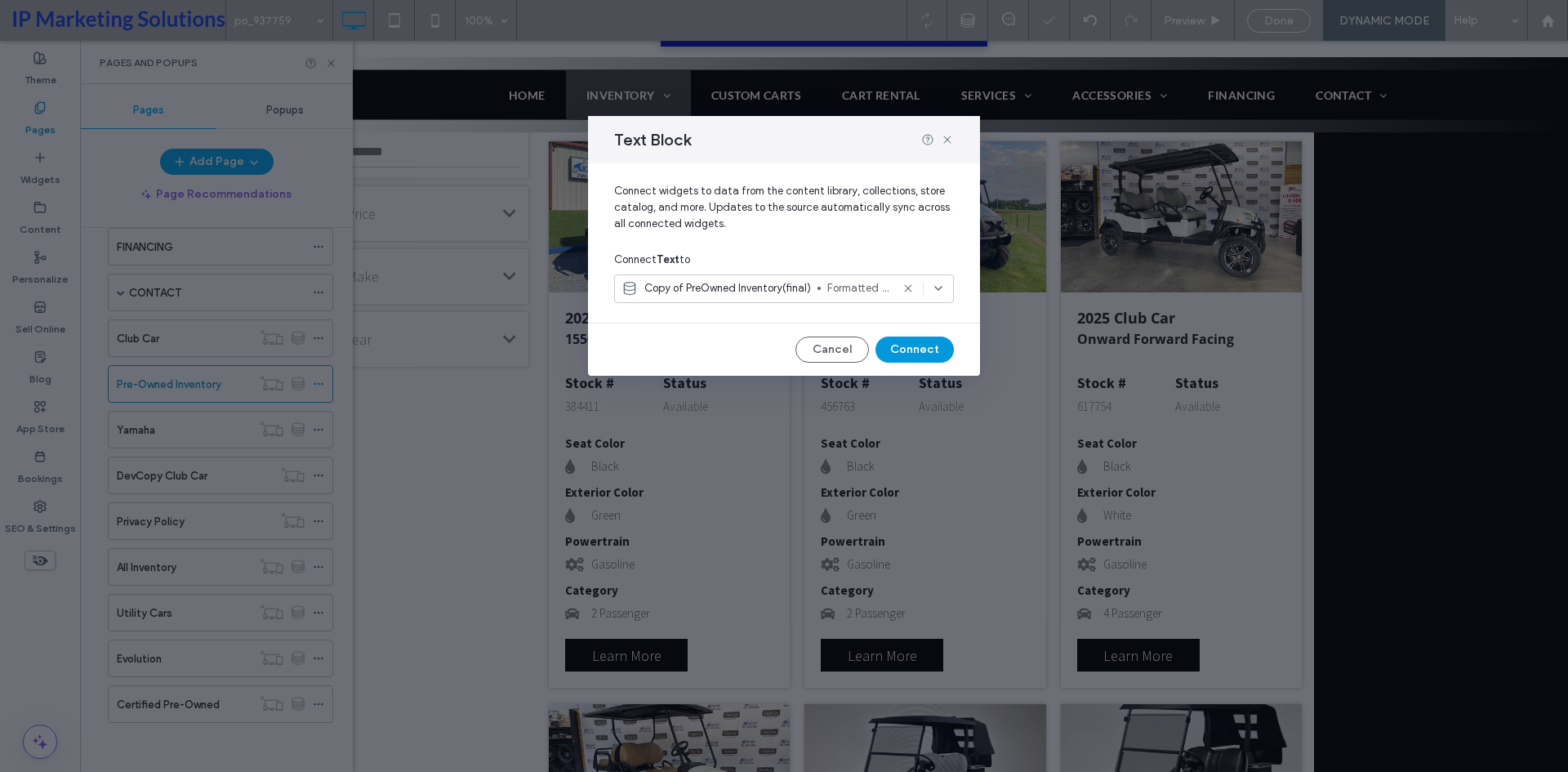
click at [910, 346] on button "Connect" at bounding box center [915, 350] width 79 height 26
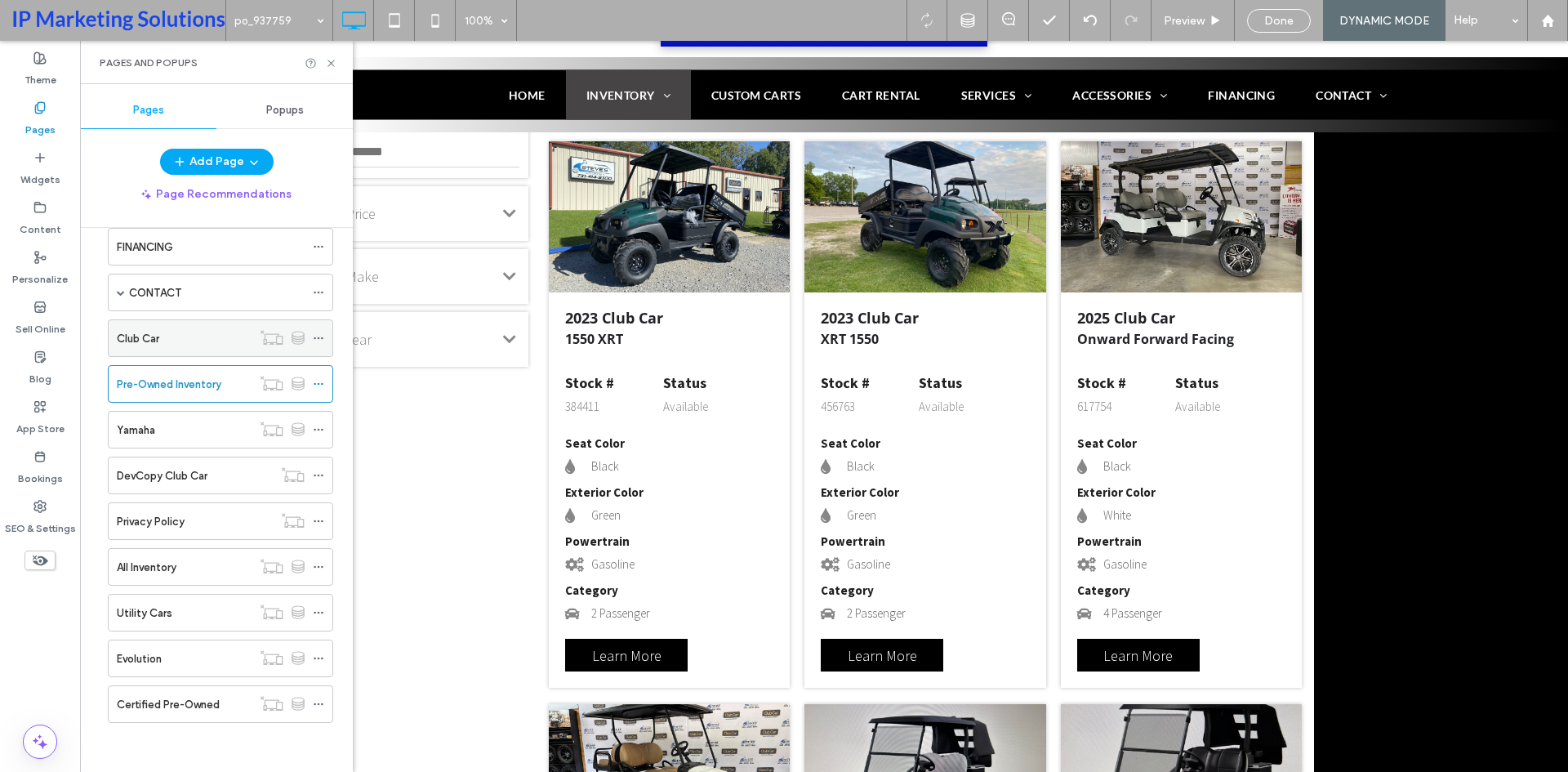
click at [177, 337] on div "Club Car" at bounding box center [184, 338] width 135 height 17
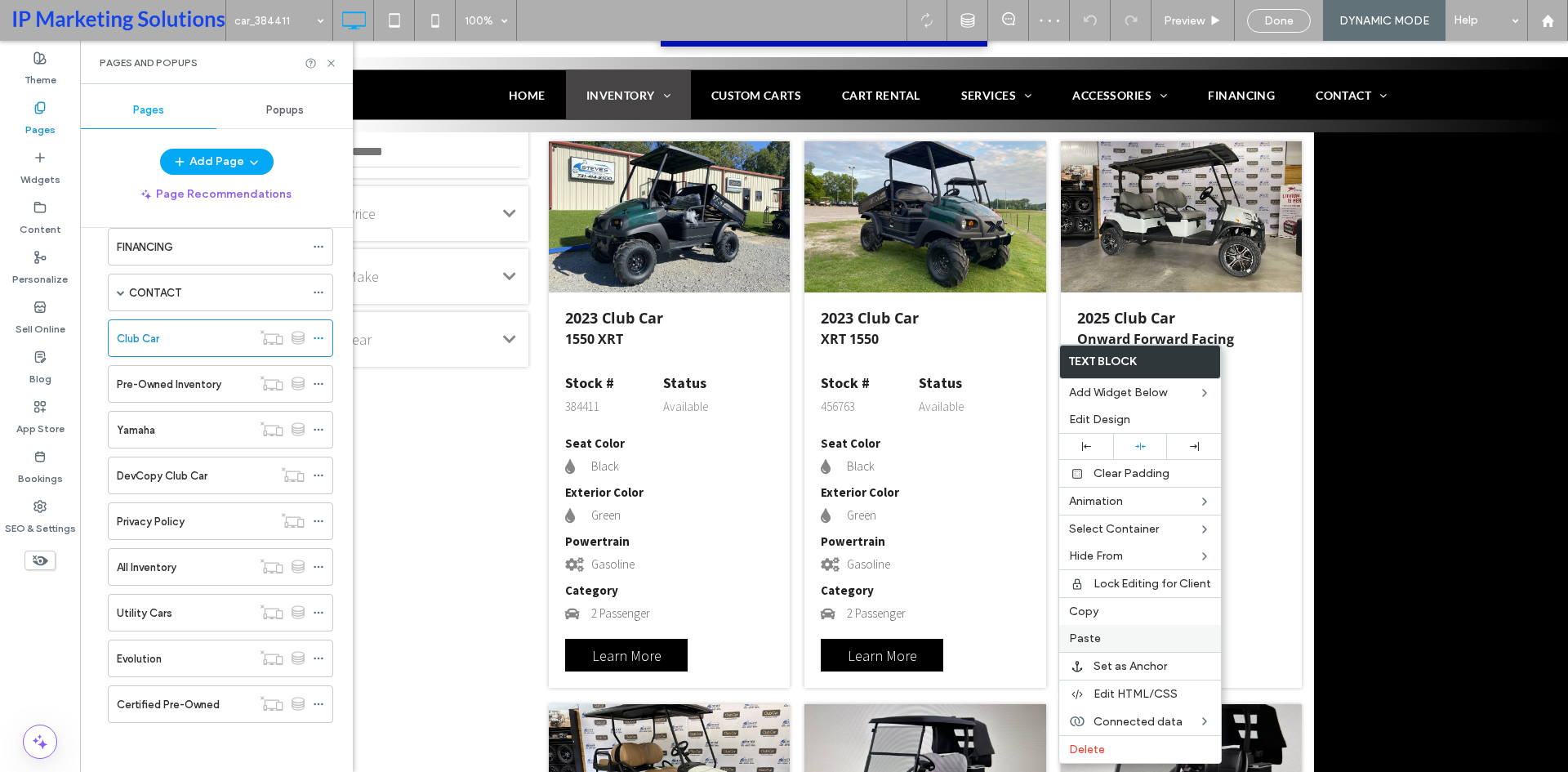
click at [1102, 646] on div "Paste" at bounding box center [1140, 639] width 162 height 27
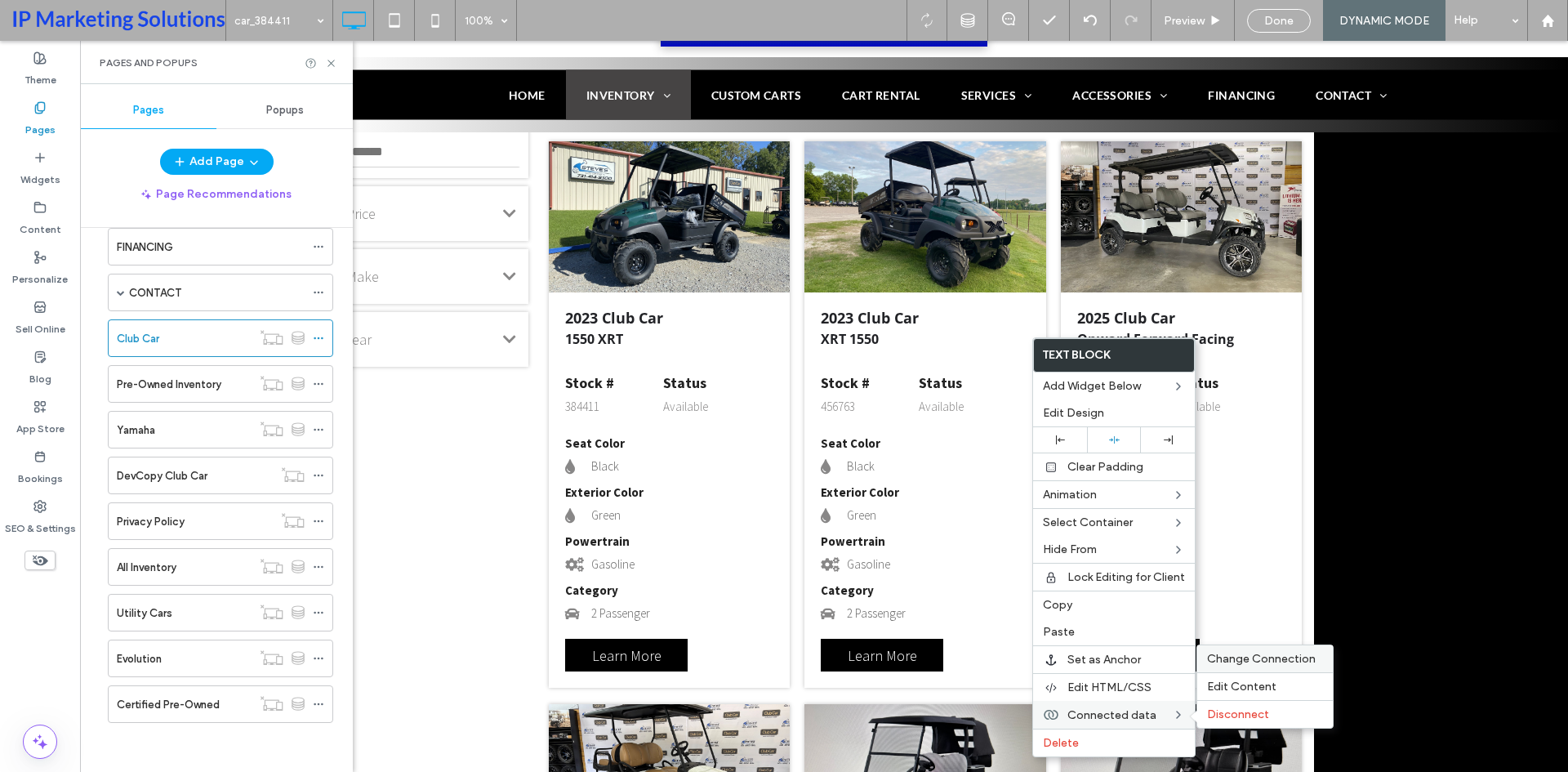
click at [1225, 663] on span "Change Connection" at bounding box center [1261, 659] width 109 height 14
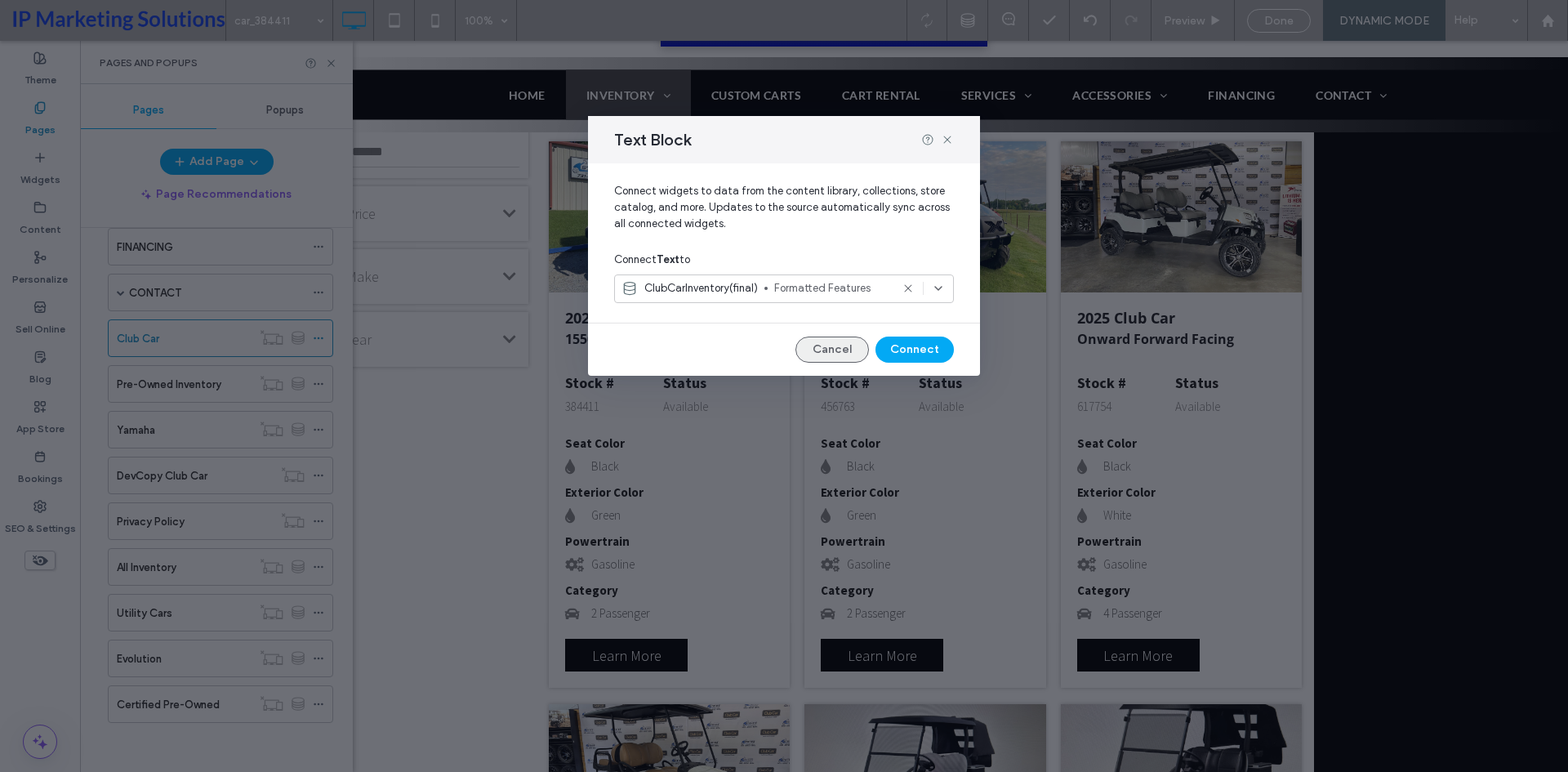
click at [823, 344] on button "Cancel" at bounding box center [832, 350] width 73 height 26
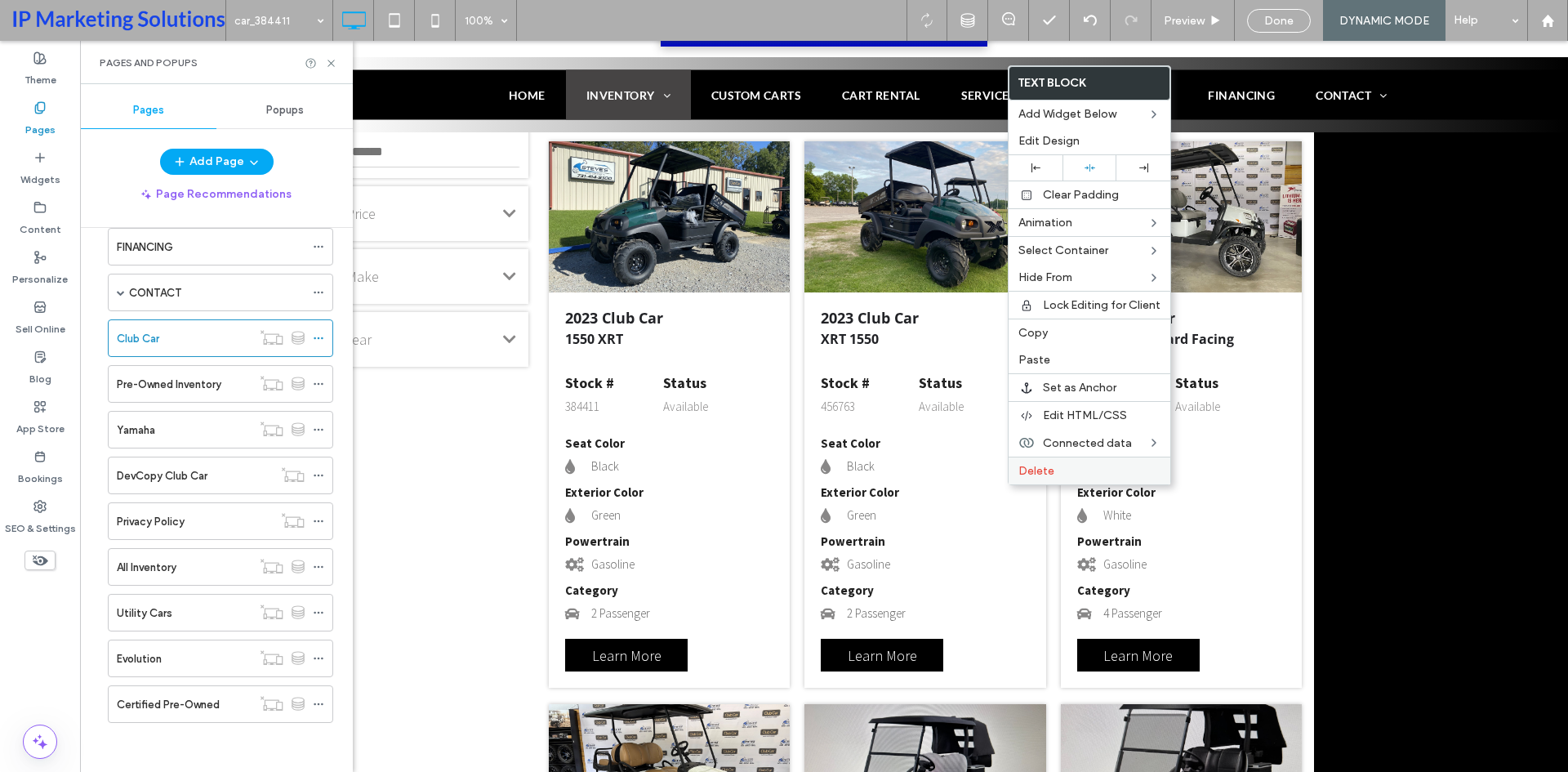
click at [1050, 472] on span "Delete" at bounding box center [1036, 471] width 36 height 14
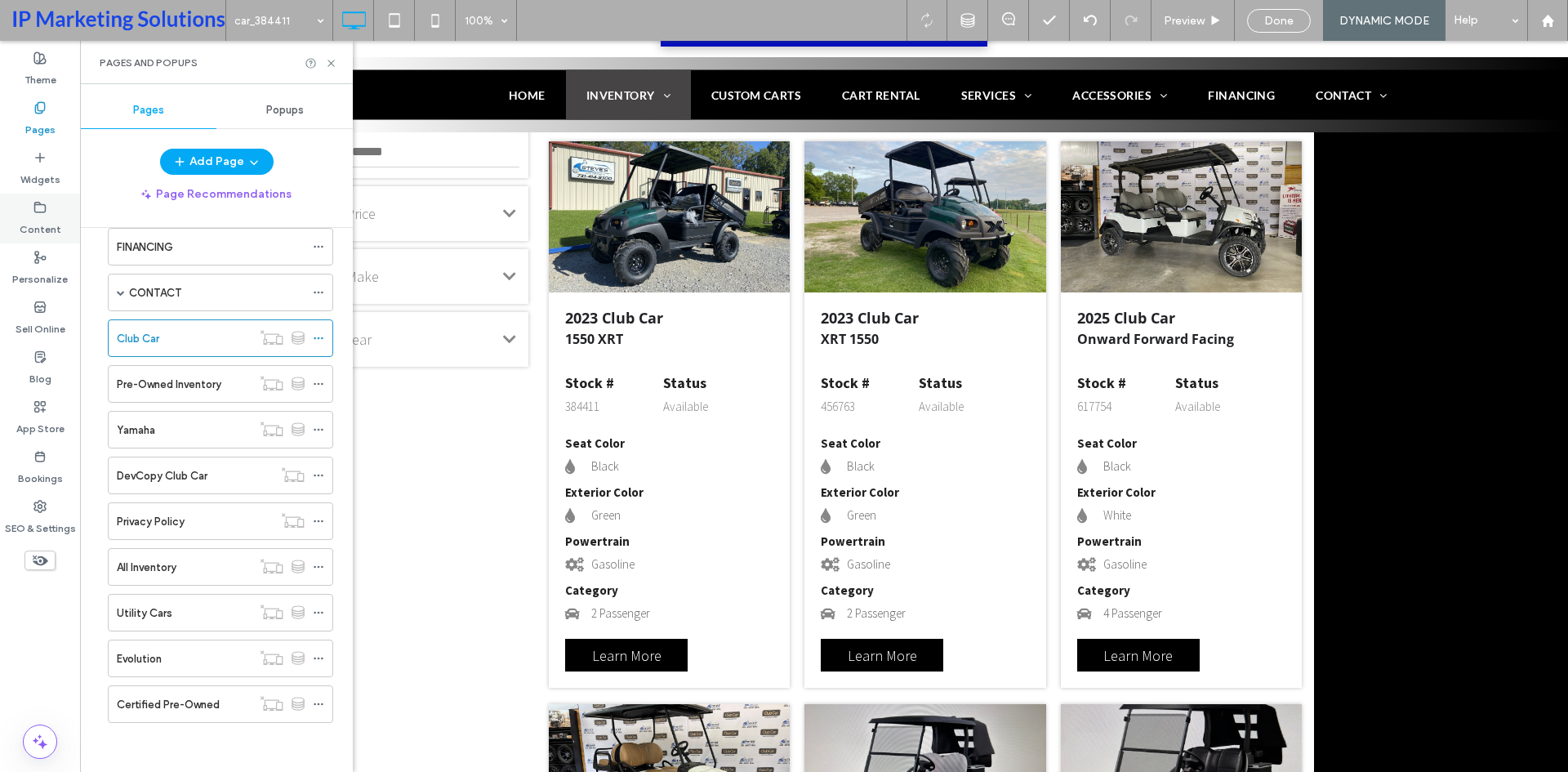
click at [26, 223] on label "Content" at bounding box center [40, 225] width 41 height 23
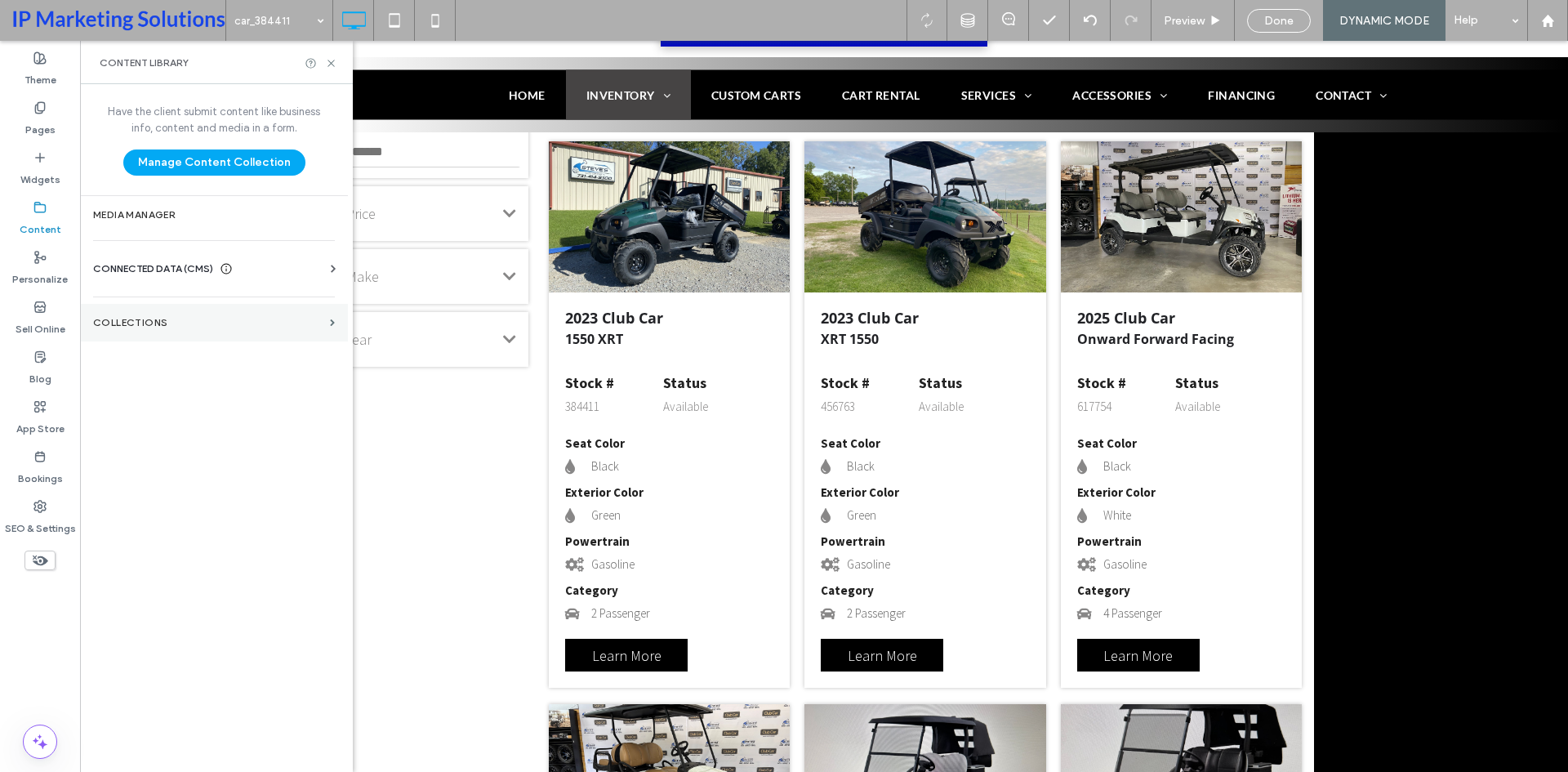
click at [158, 324] on label "Collections" at bounding box center [207, 322] width 230 height 11
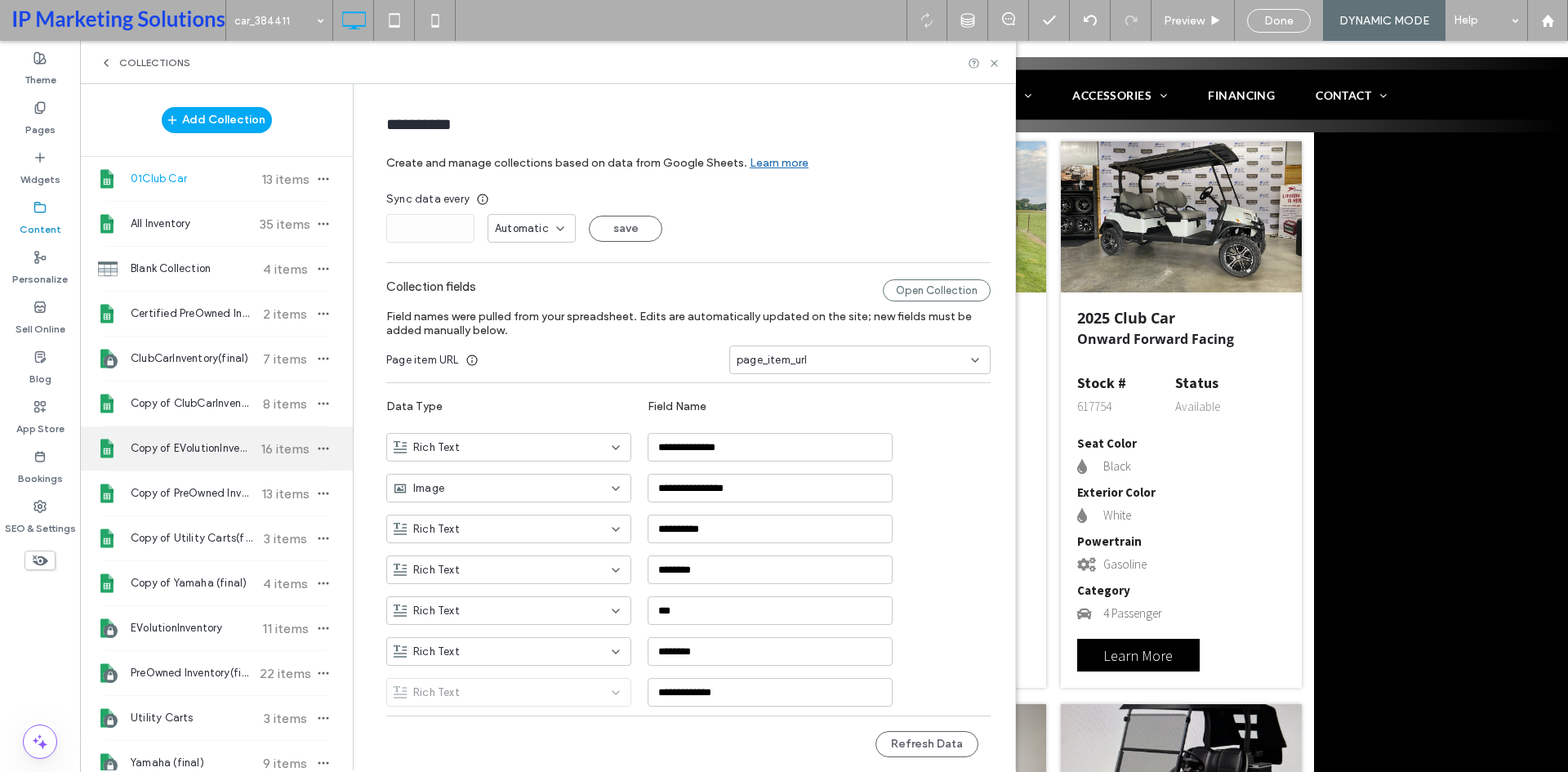
click at [175, 450] on span "Copy of EVolutionInventory(final)" at bounding box center [192, 449] width 122 height 16
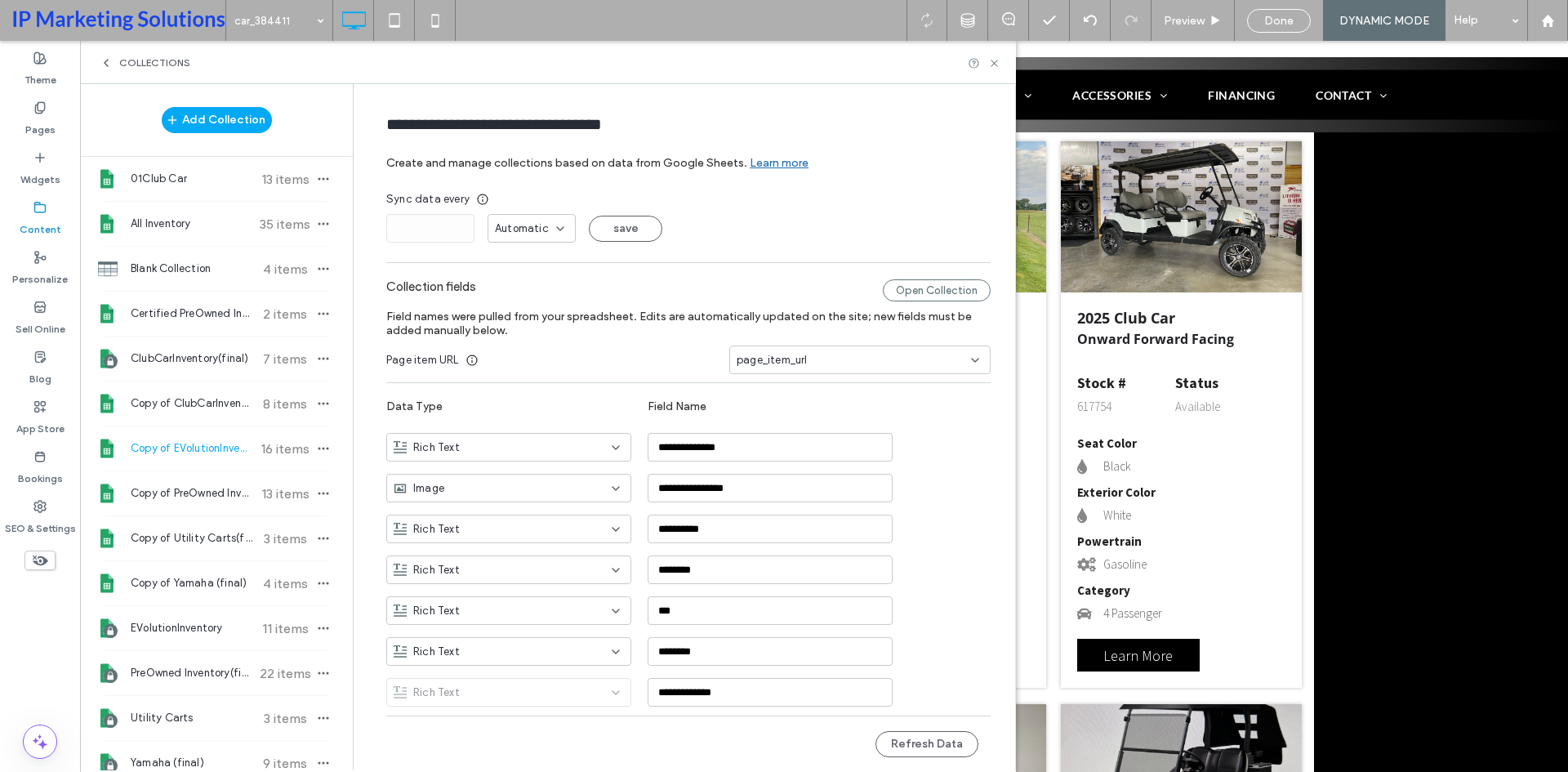
type input "**********"
click at [917, 289] on div "Open Collection" at bounding box center [937, 290] width 108 height 22
click at [949, 749] on button "Refresh Data" at bounding box center [927, 745] width 103 height 26
click at [998, 61] on icon at bounding box center [994, 64] width 12 height 12
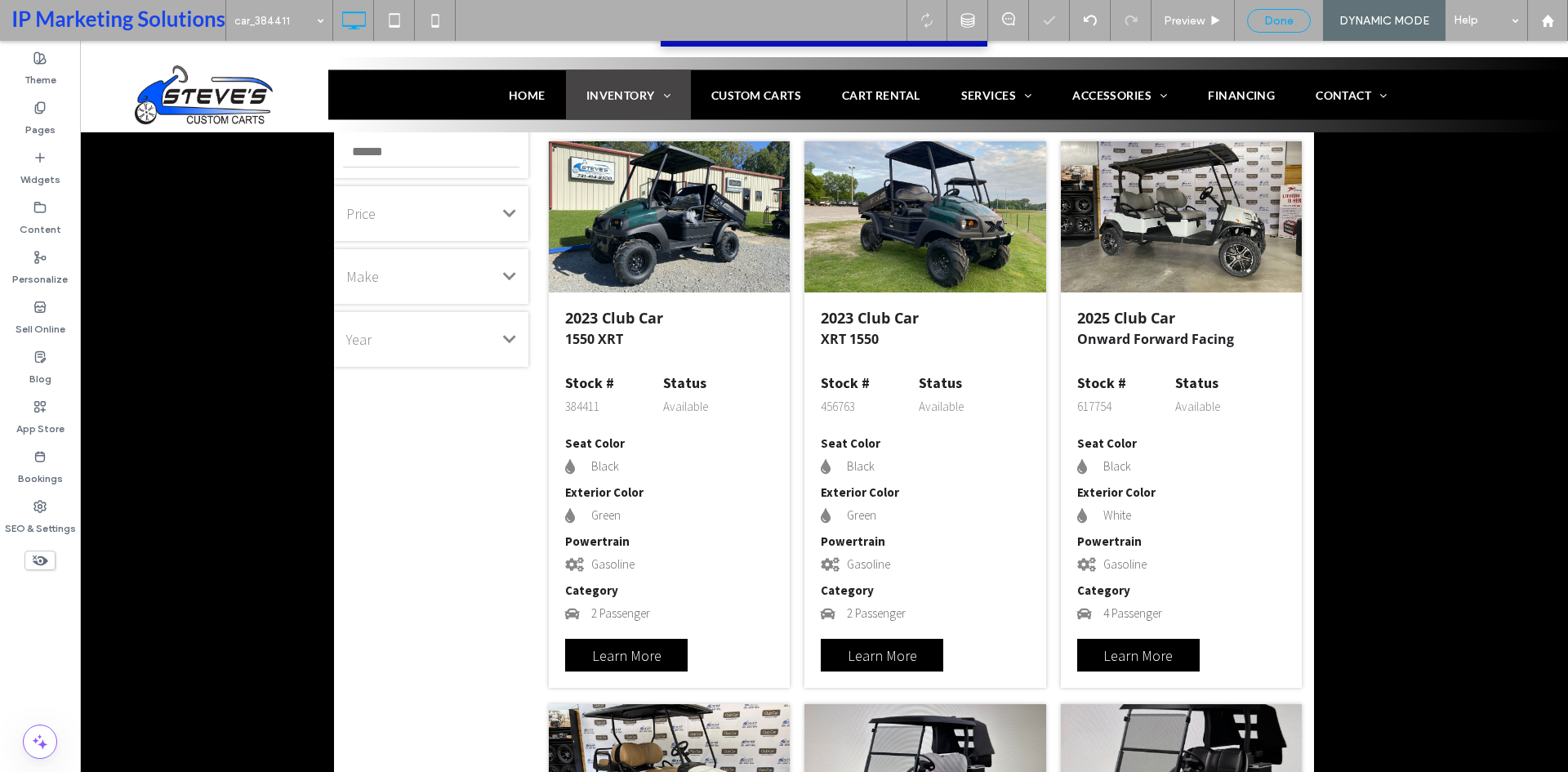
click at [1271, 21] on span "Done" at bounding box center [1278, 21] width 29 height 14
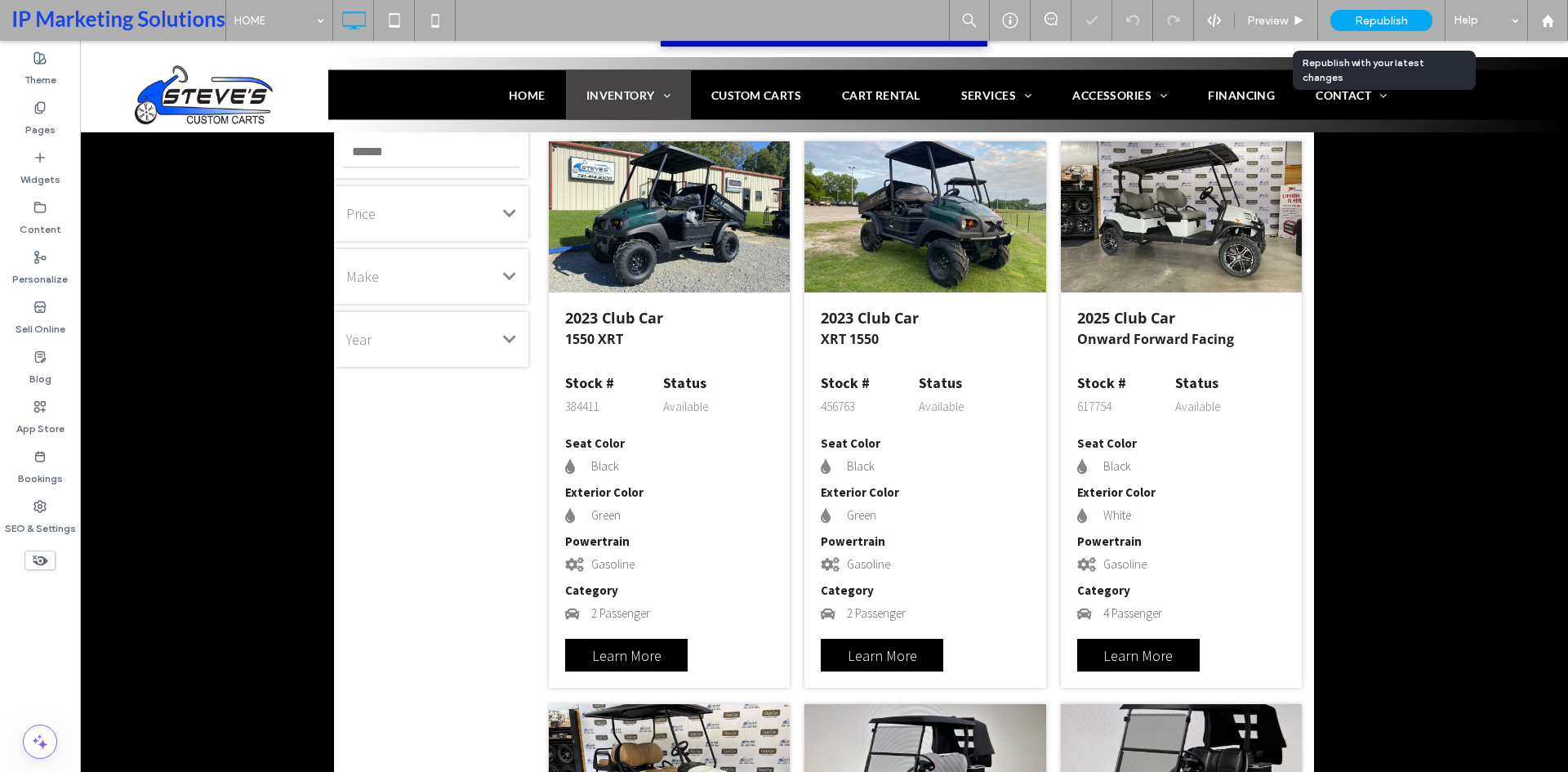
click at [1368, 18] on span "Republish" at bounding box center [1381, 21] width 53 height 14
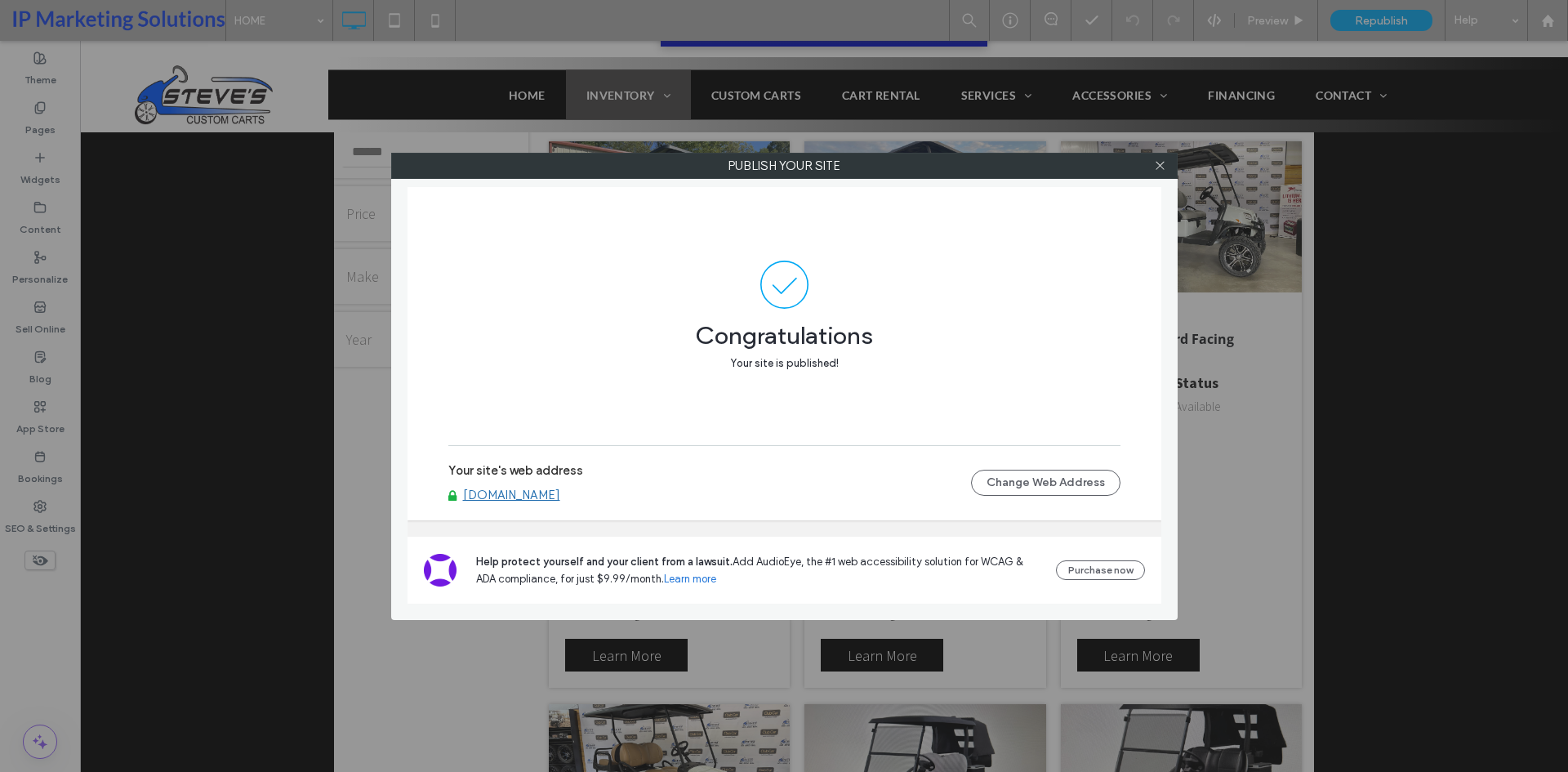
click at [1157, 167] on icon at bounding box center [1160, 165] width 12 height 12
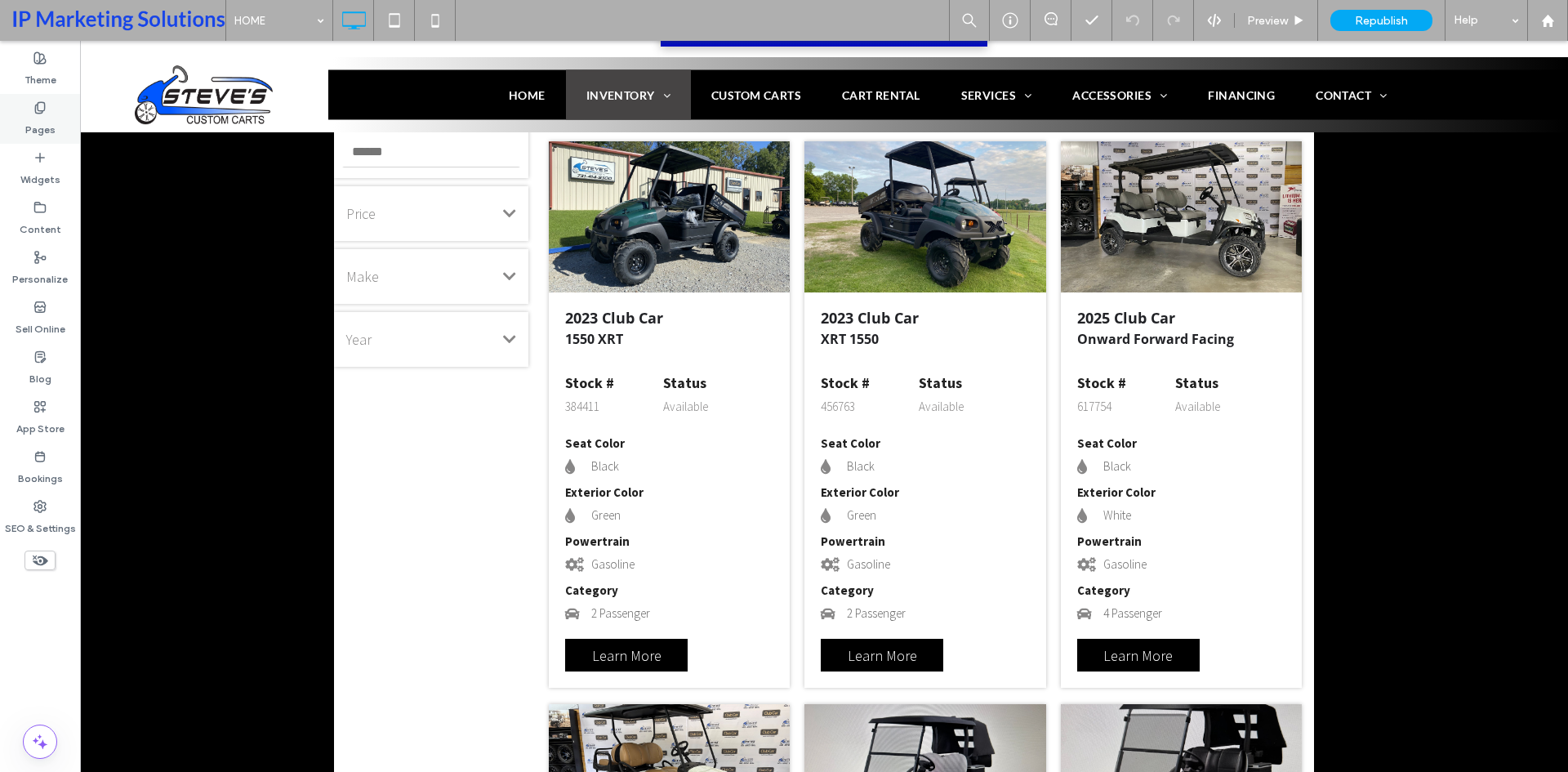
click at [58, 110] on div "Pages" at bounding box center [40, 118] width 80 height 49
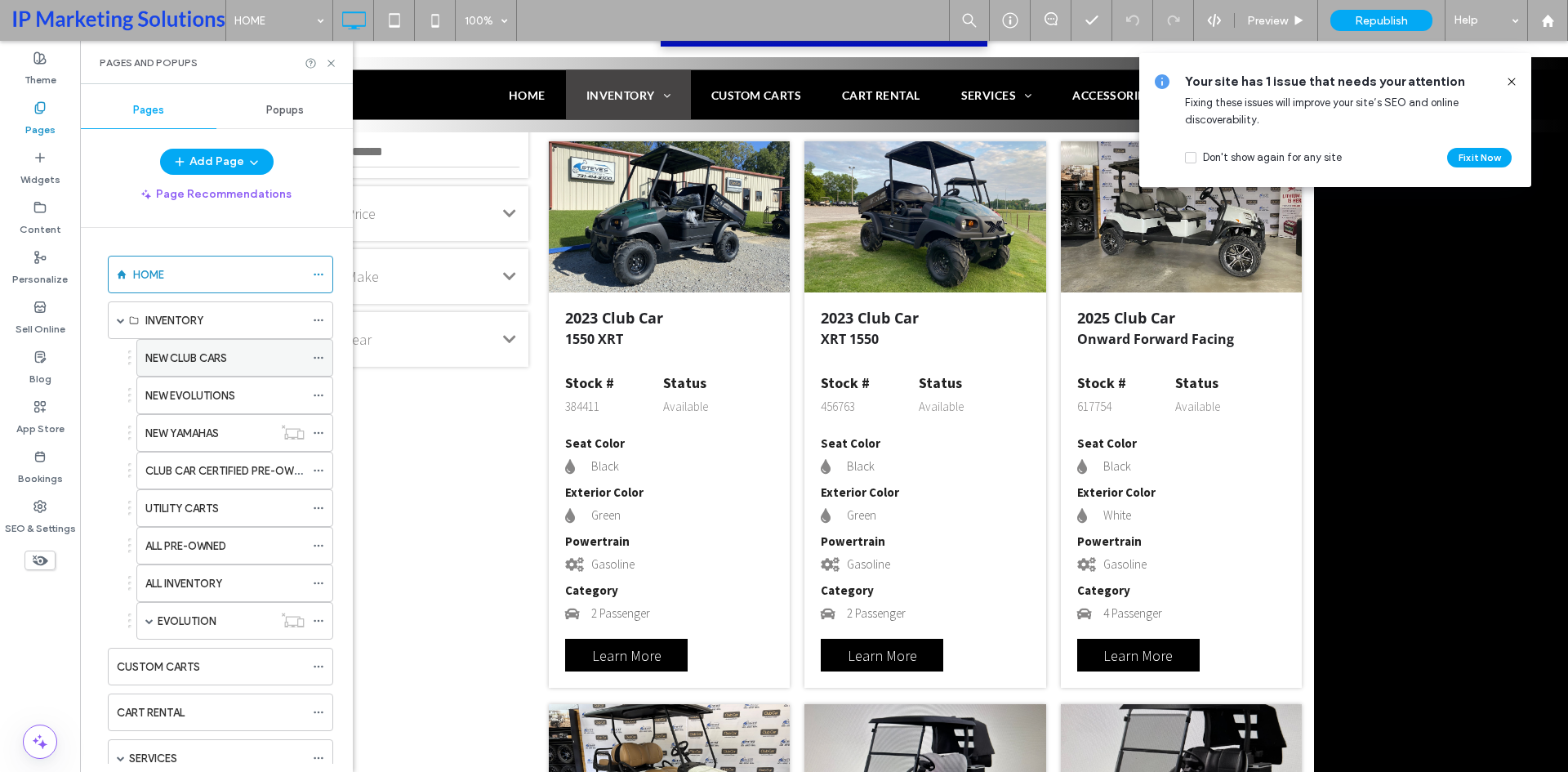
click at [193, 352] on label "NEW CLUB CARS" at bounding box center [186, 358] width 81 height 28
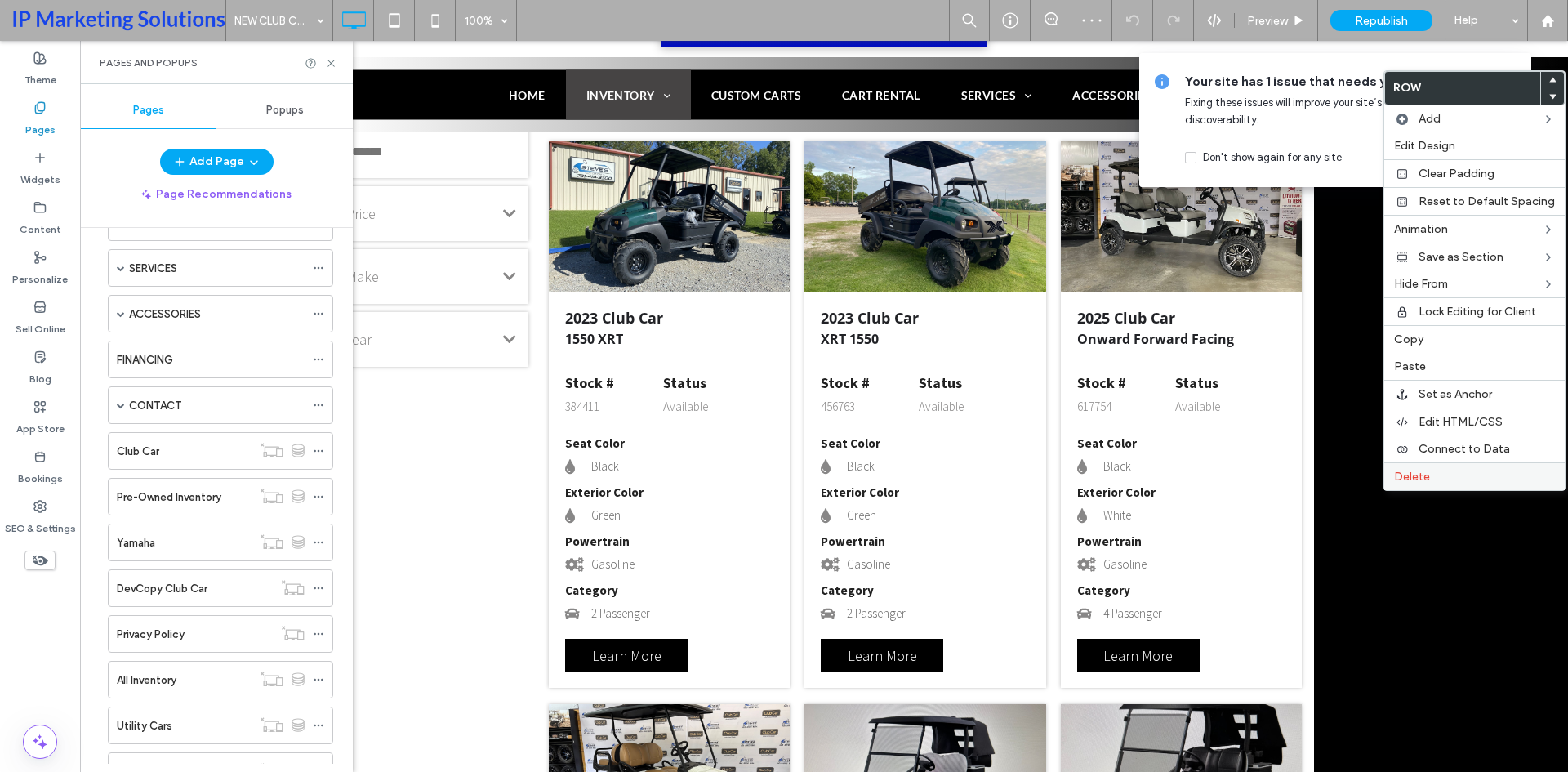
click at [1431, 476] on label "Delete" at bounding box center [1474, 477] width 161 height 14
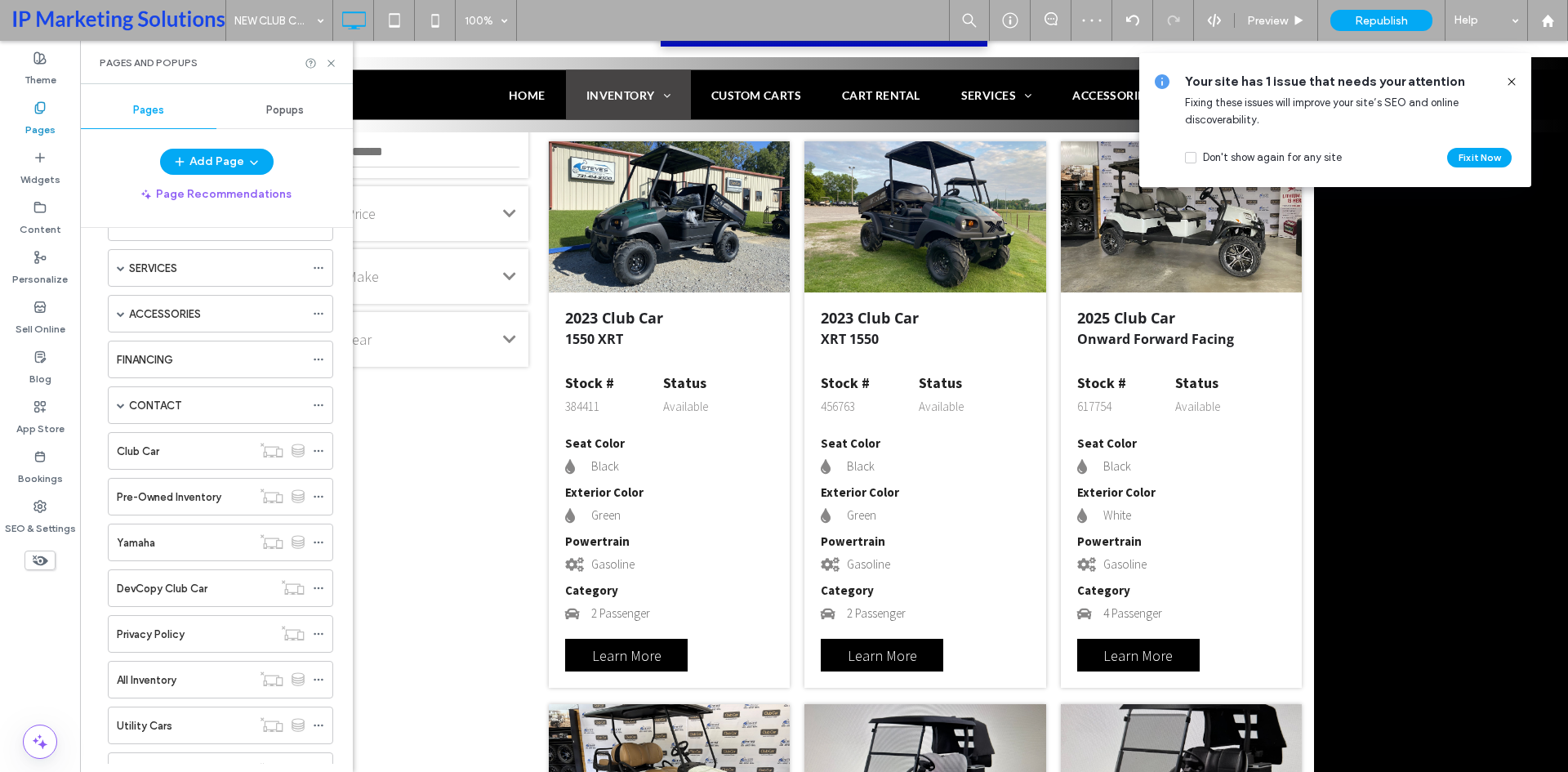
click at [1506, 81] on icon at bounding box center [1511, 81] width 13 height 13
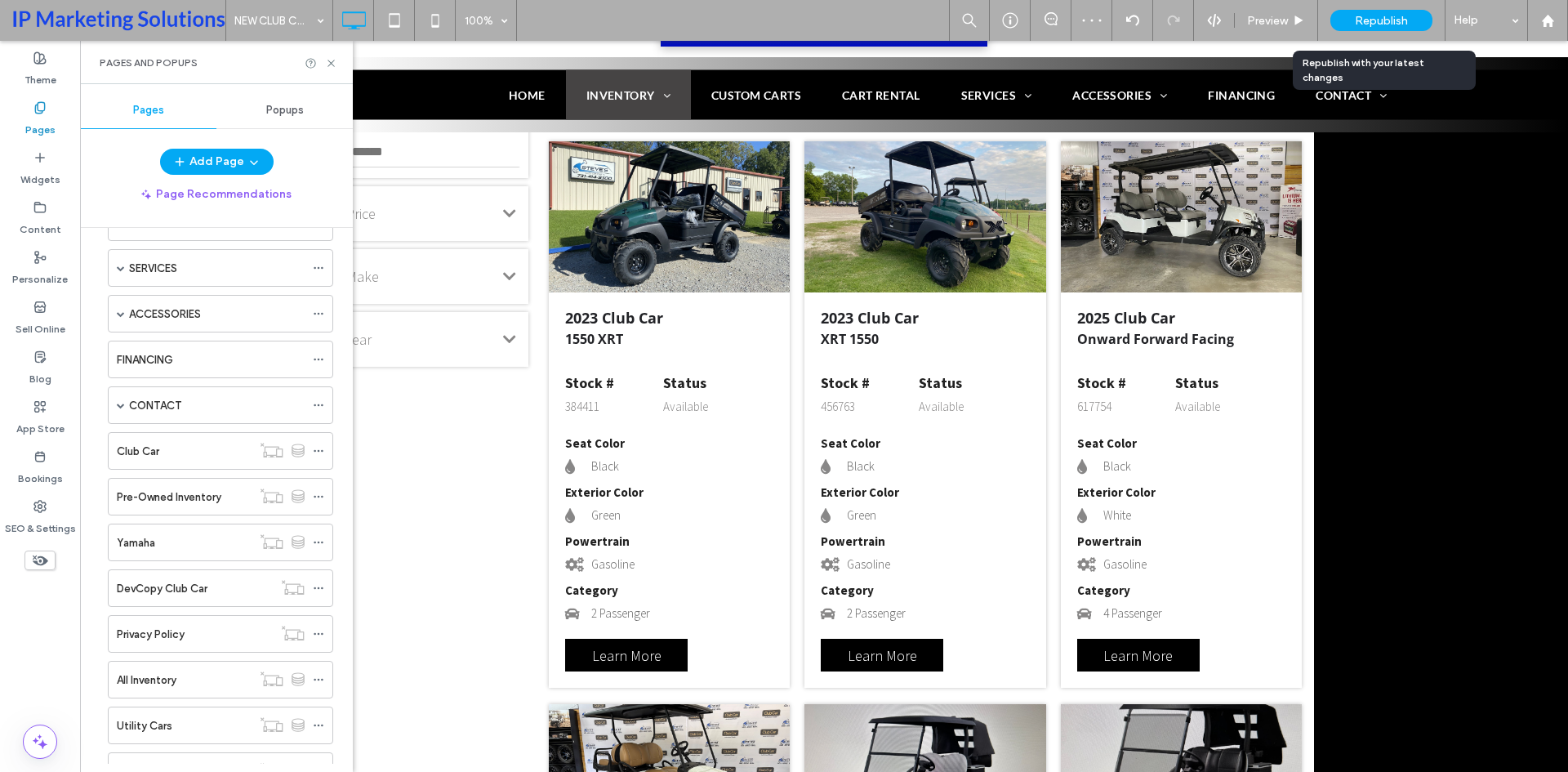
click at [1393, 19] on span "Republish" at bounding box center [1381, 21] width 53 height 14
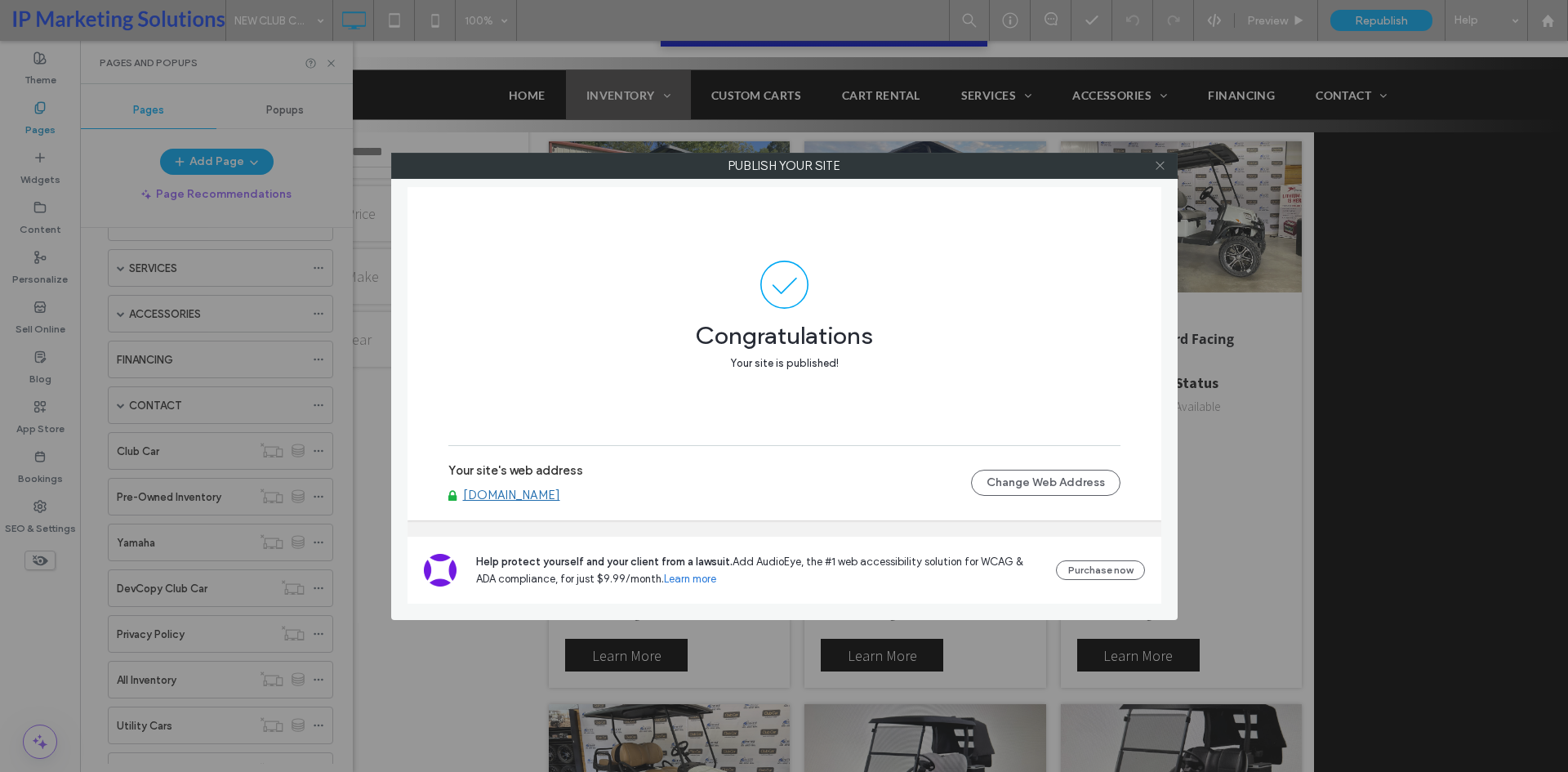
click at [1163, 162] on icon at bounding box center [1160, 165] width 12 height 12
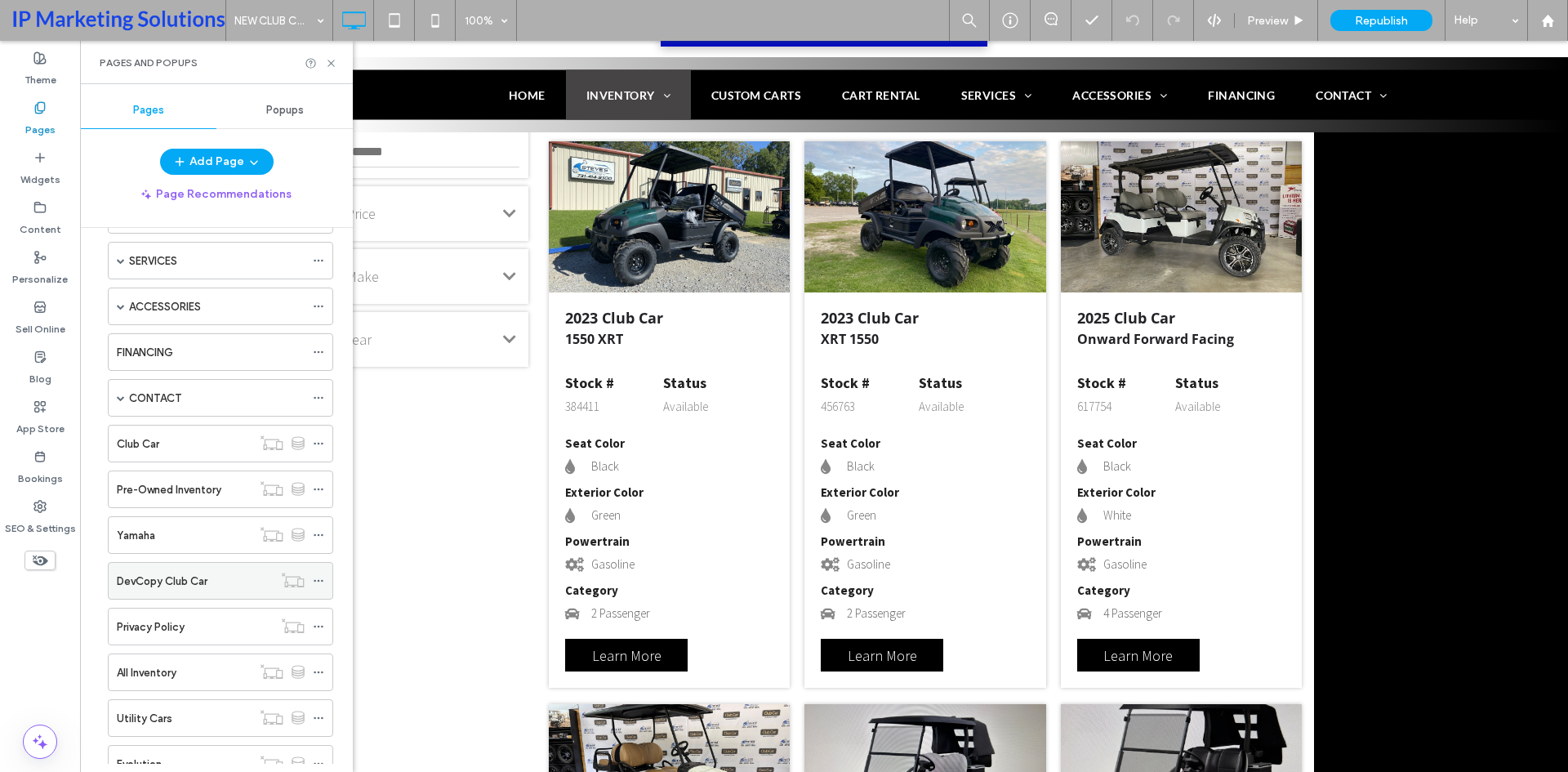
scroll to position [603, 0]
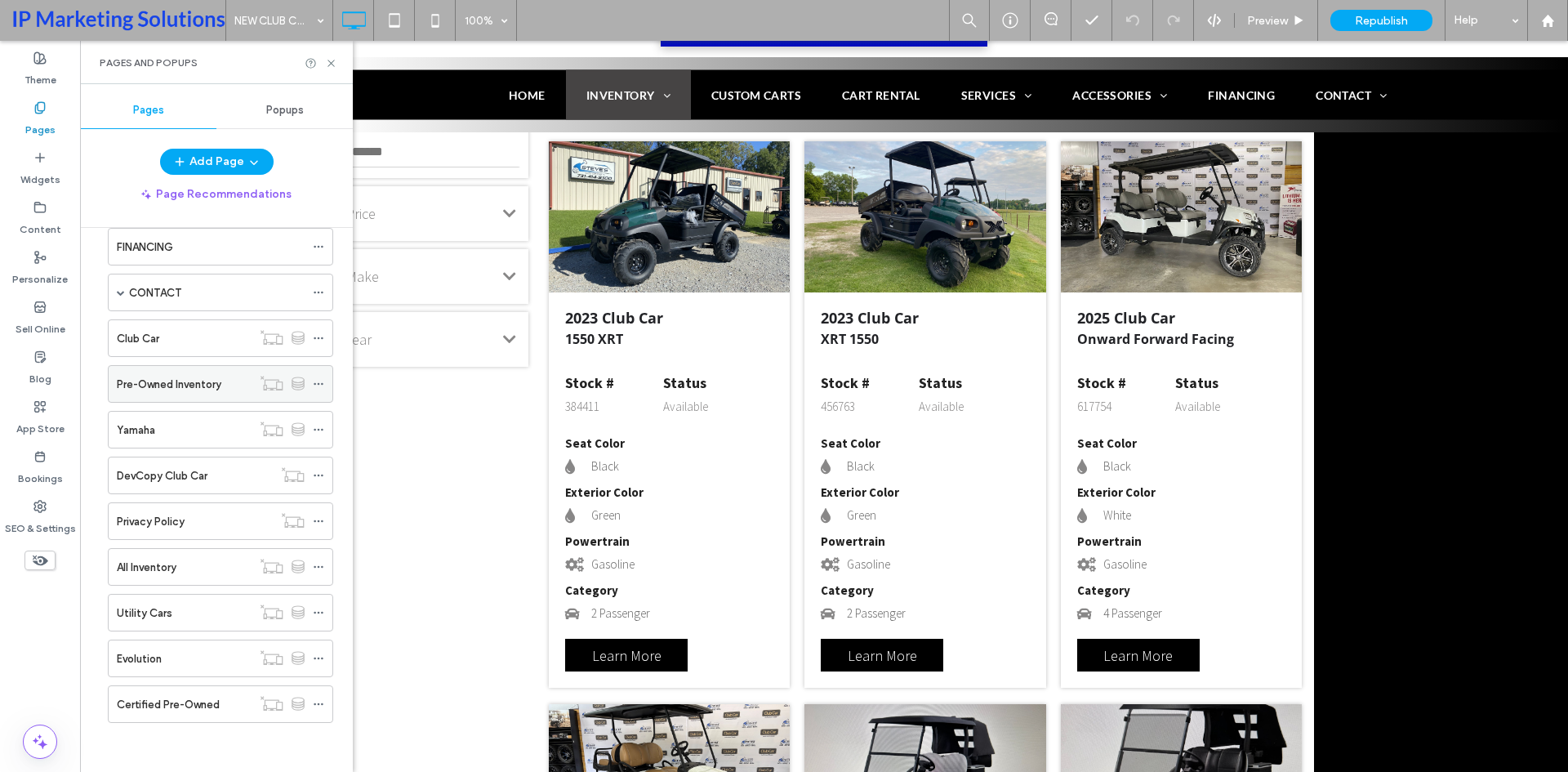
click at [177, 384] on label "Pre-Owned Inventory" at bounding box center [169, 384] width 104 height 28
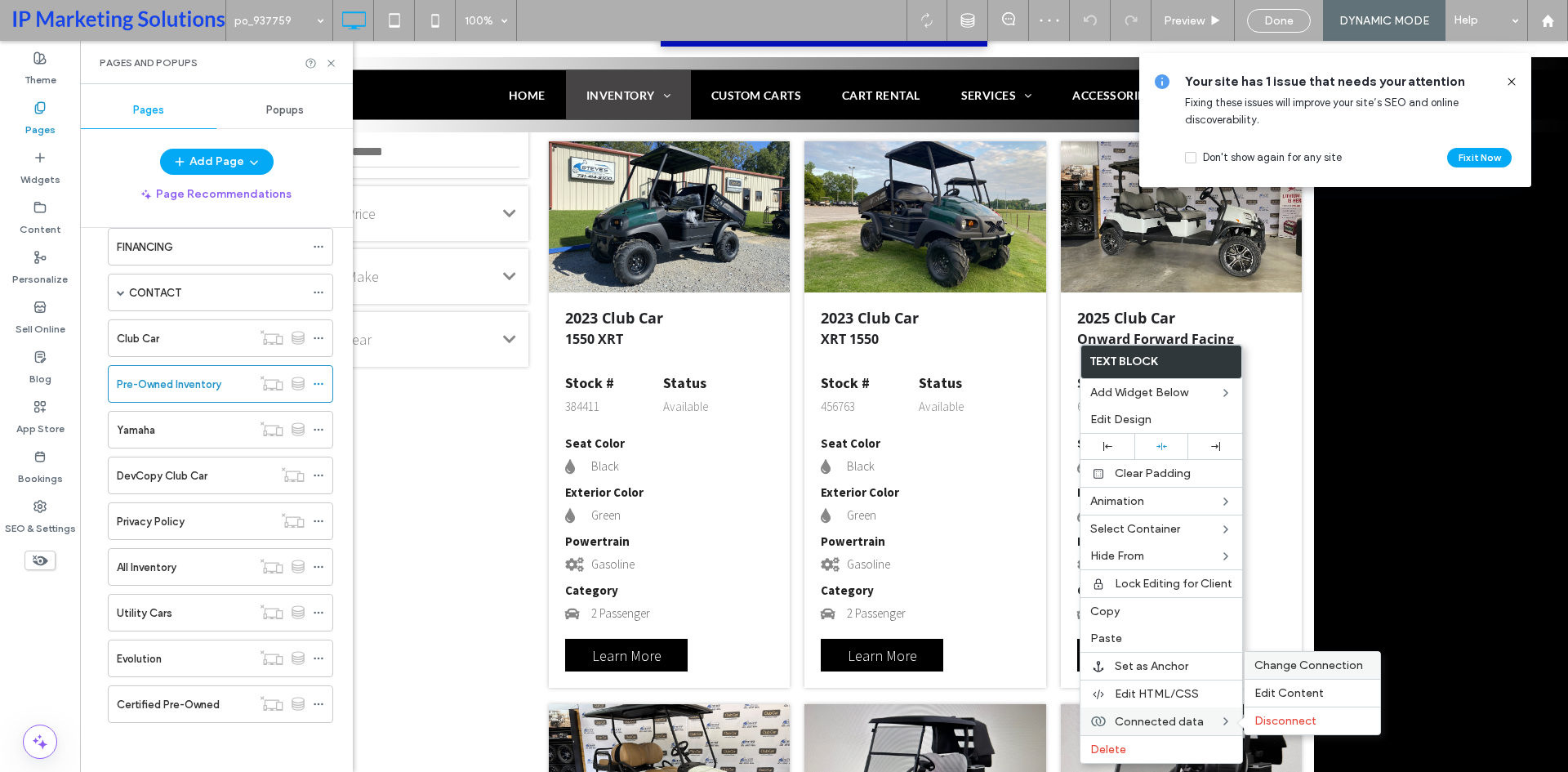
click at [1306, 673] on div "Change Connection" at bounding box center [1313, 665] width 136 height 27
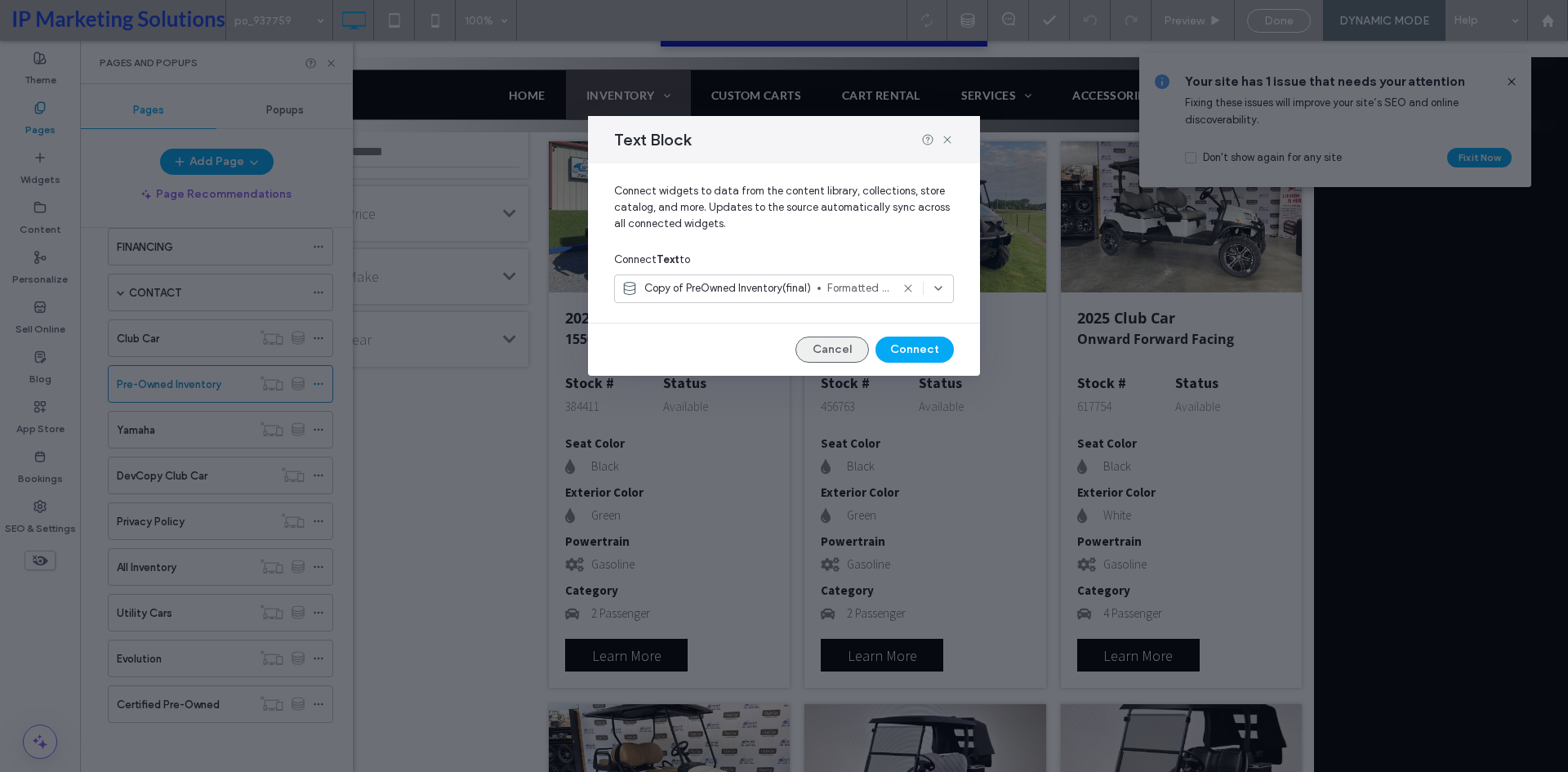
click at [832, 353] on button "Cancel" at bounding box center [832, 350] width 73 height 26
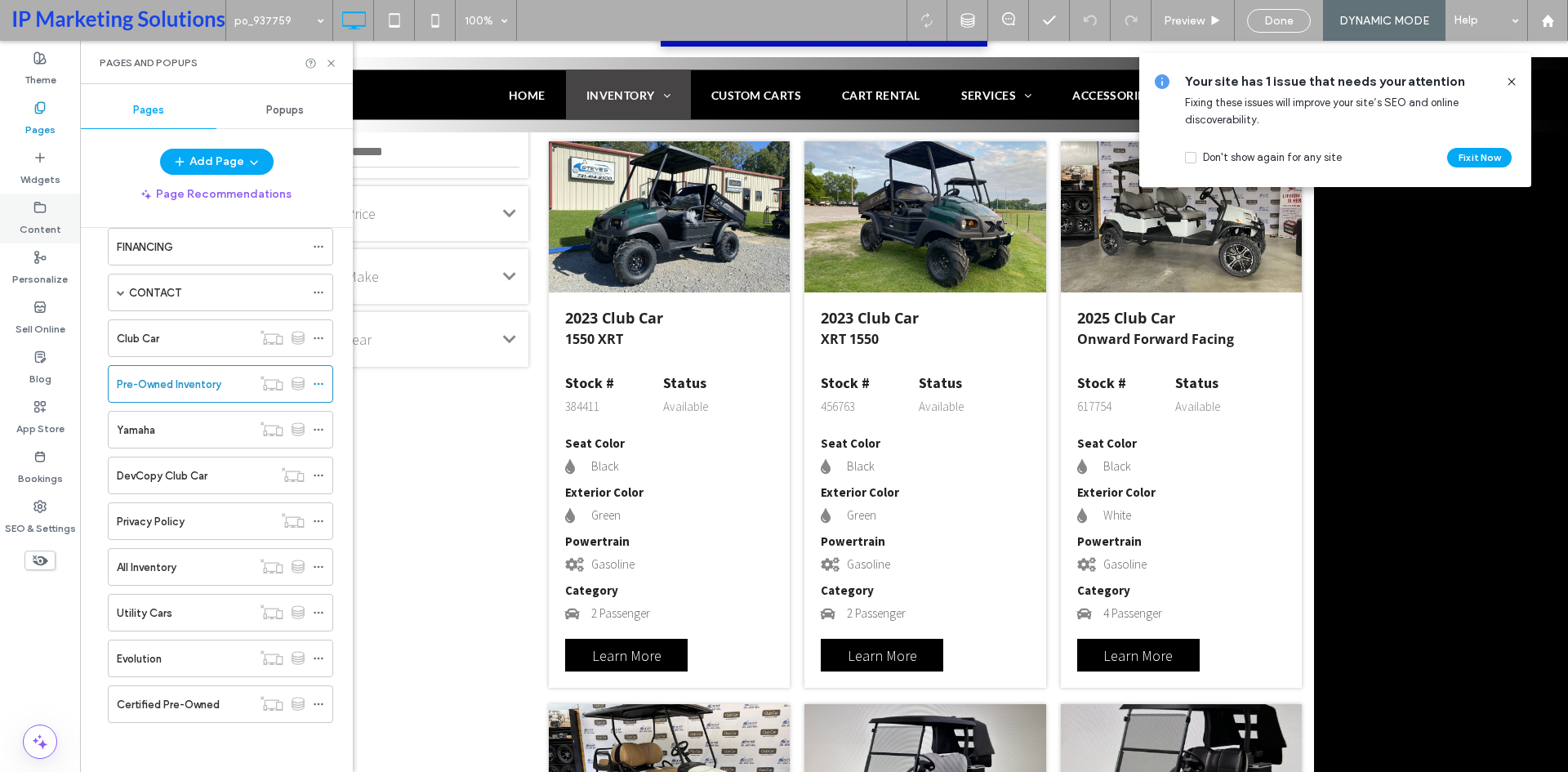
click at [39, 209] on icon at bounding box center [40, 208] width 13 height 13
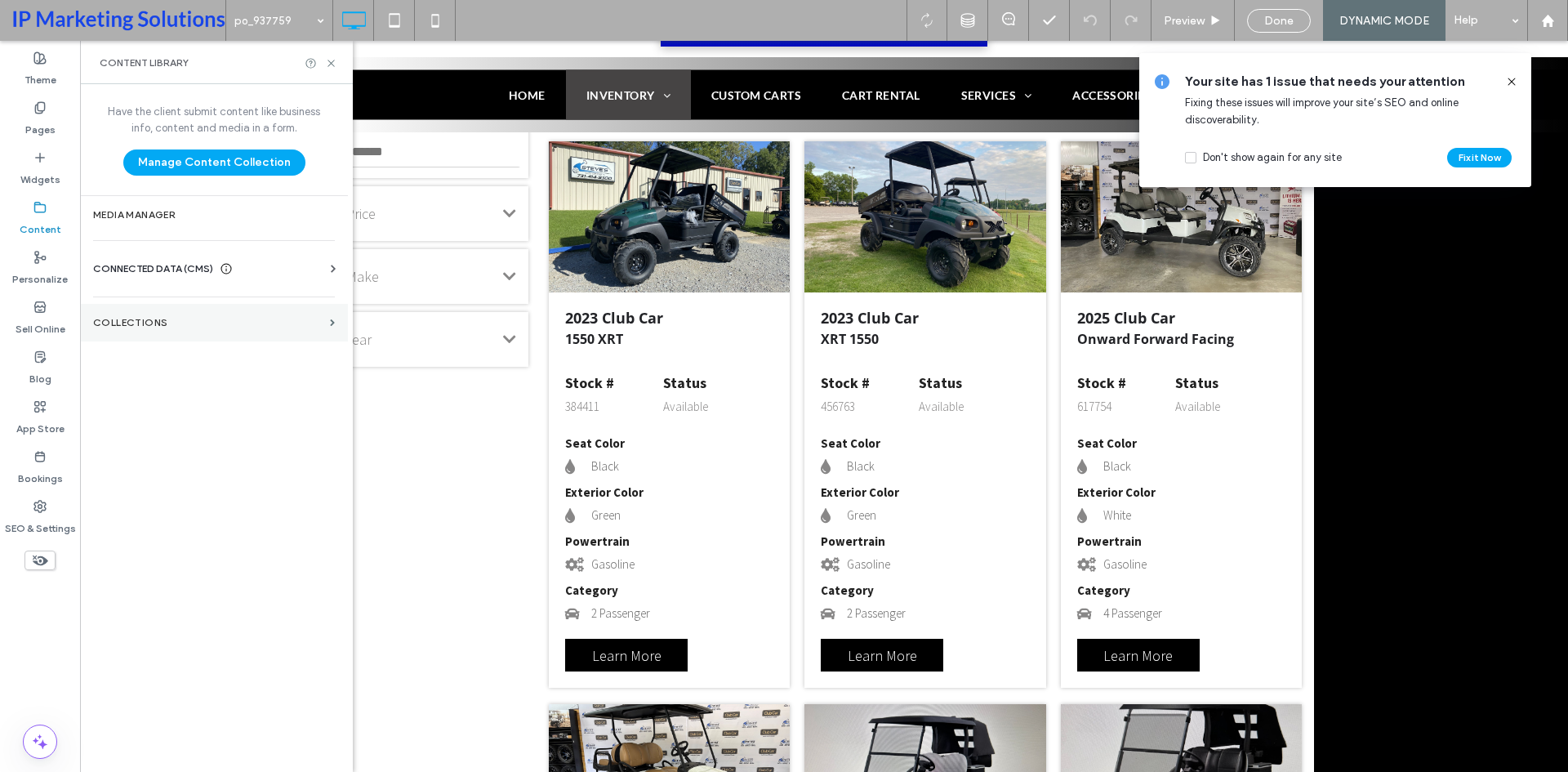
click at [200, 324] on label "Collections" at bounding box center [207, 322] width 230 height 11
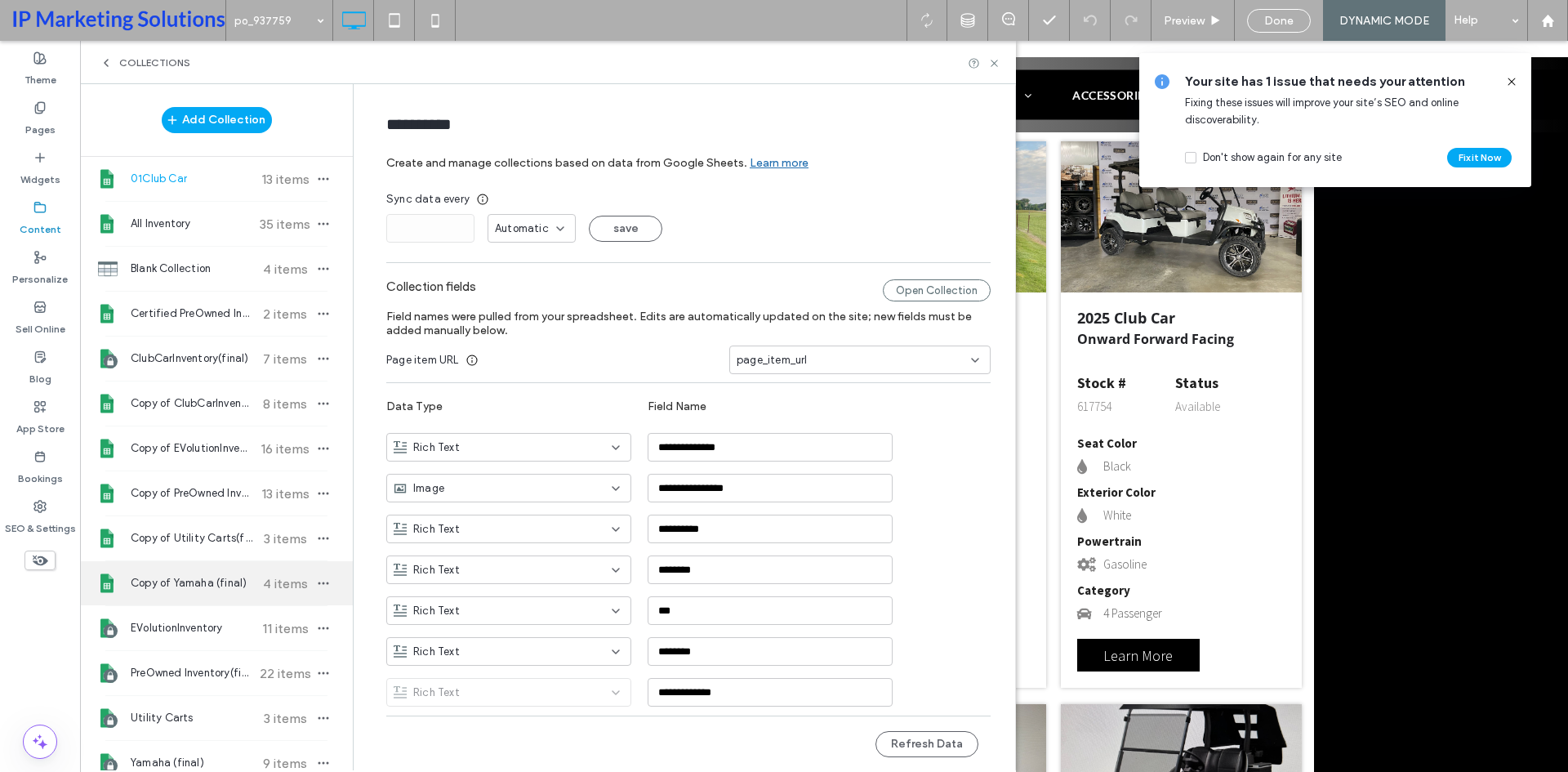
scroll to position [81, 0]
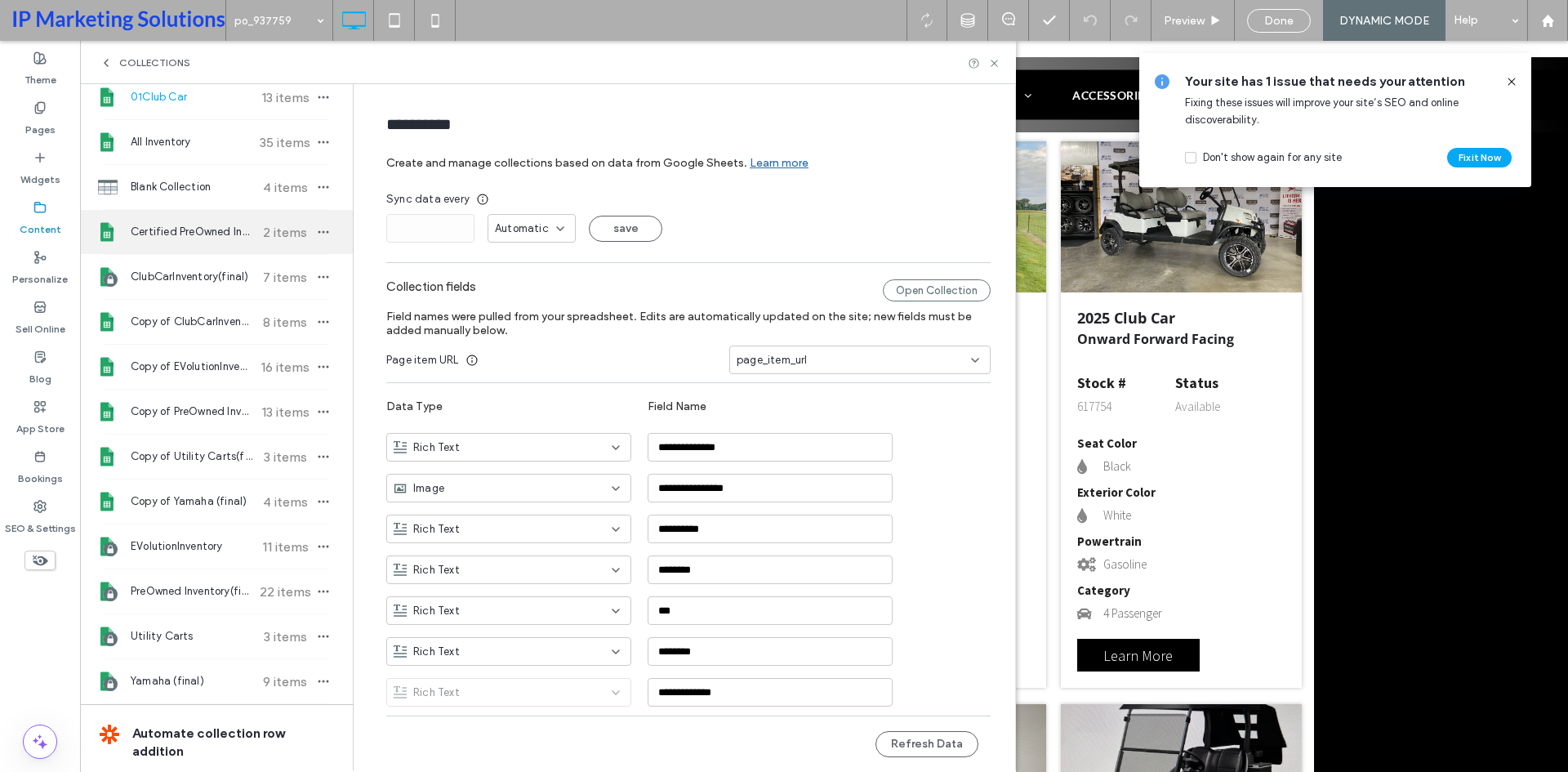
click at [198, 222] on div "Certified PreOwned Inventory 2 items" at bounding box center [216, 232] width 273 height 44
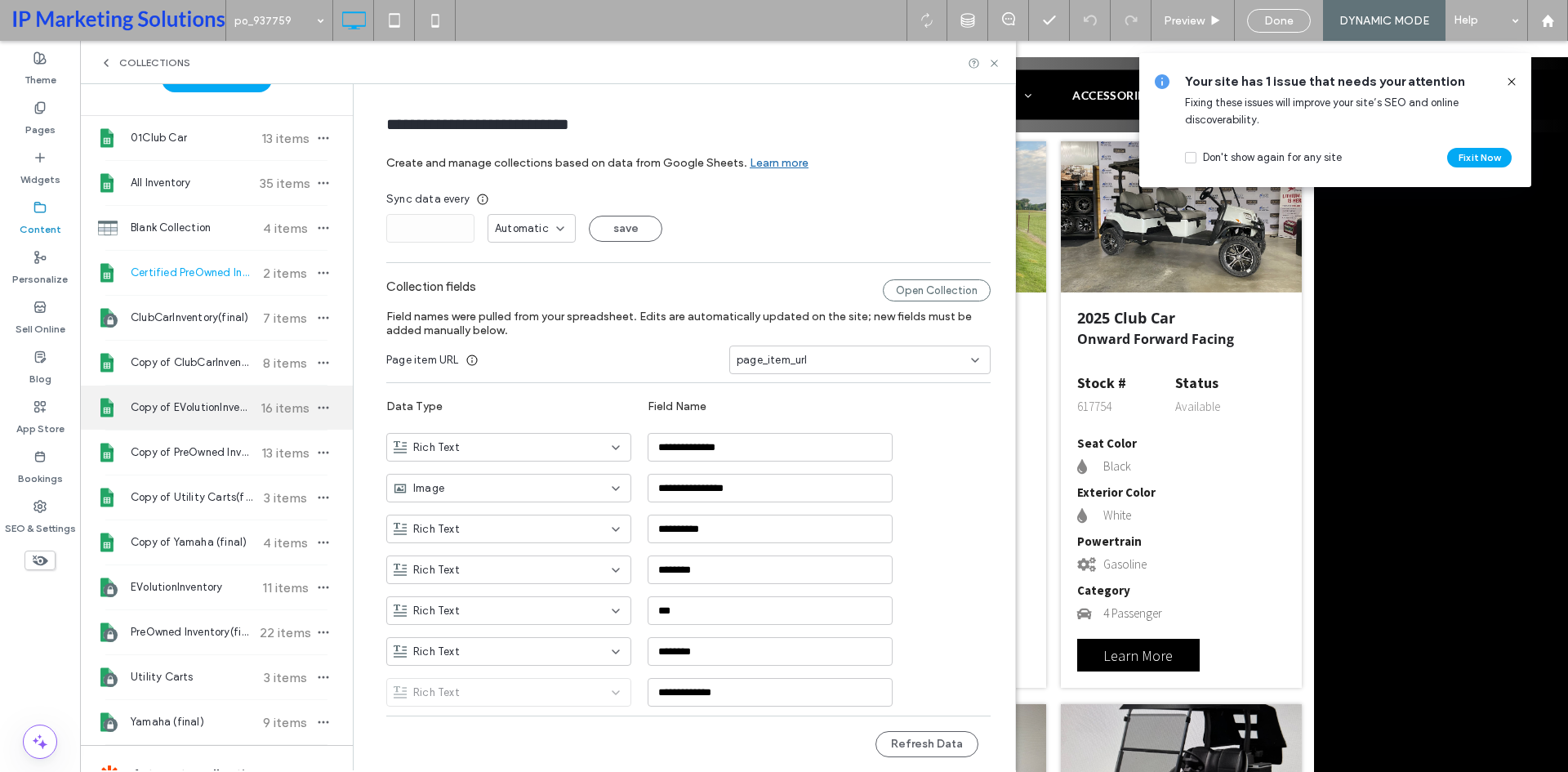
scroll to position [0, 0]
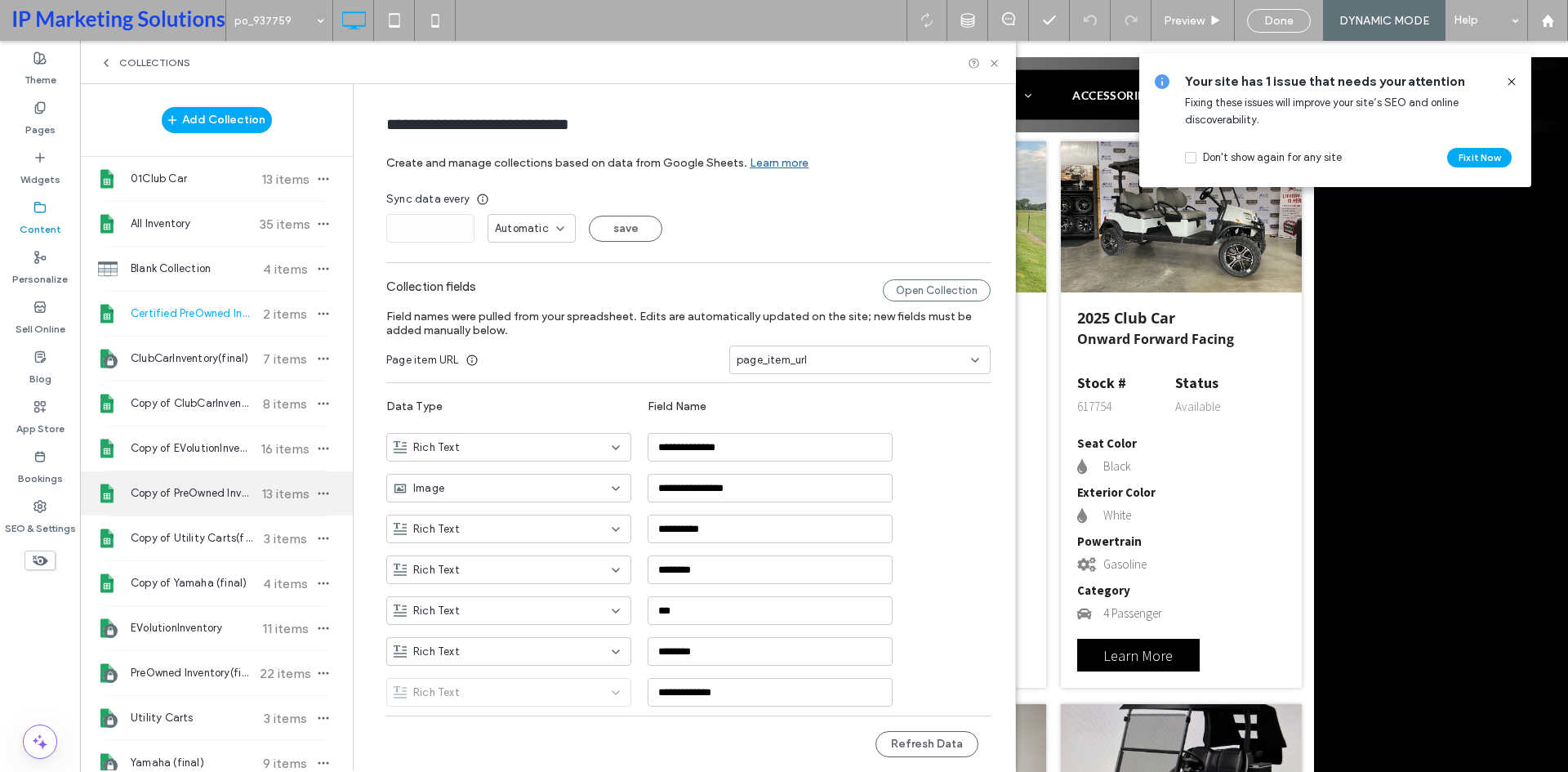
click at [200, 494] on span "Copy of PreOwned Inventory(final)" at bounding box center [192, 493] width 122 height 16
type input "**********"
click at [913, 288] on div "Open Collection" at bounding box center [937, 290] width 108 height 22
click at [907, 739] on button "Refresh Data" at bounding box center [927, 745] width 103 height 26
click at [994, 67] on icon at bounding box center [994, 64] width 12 height 12
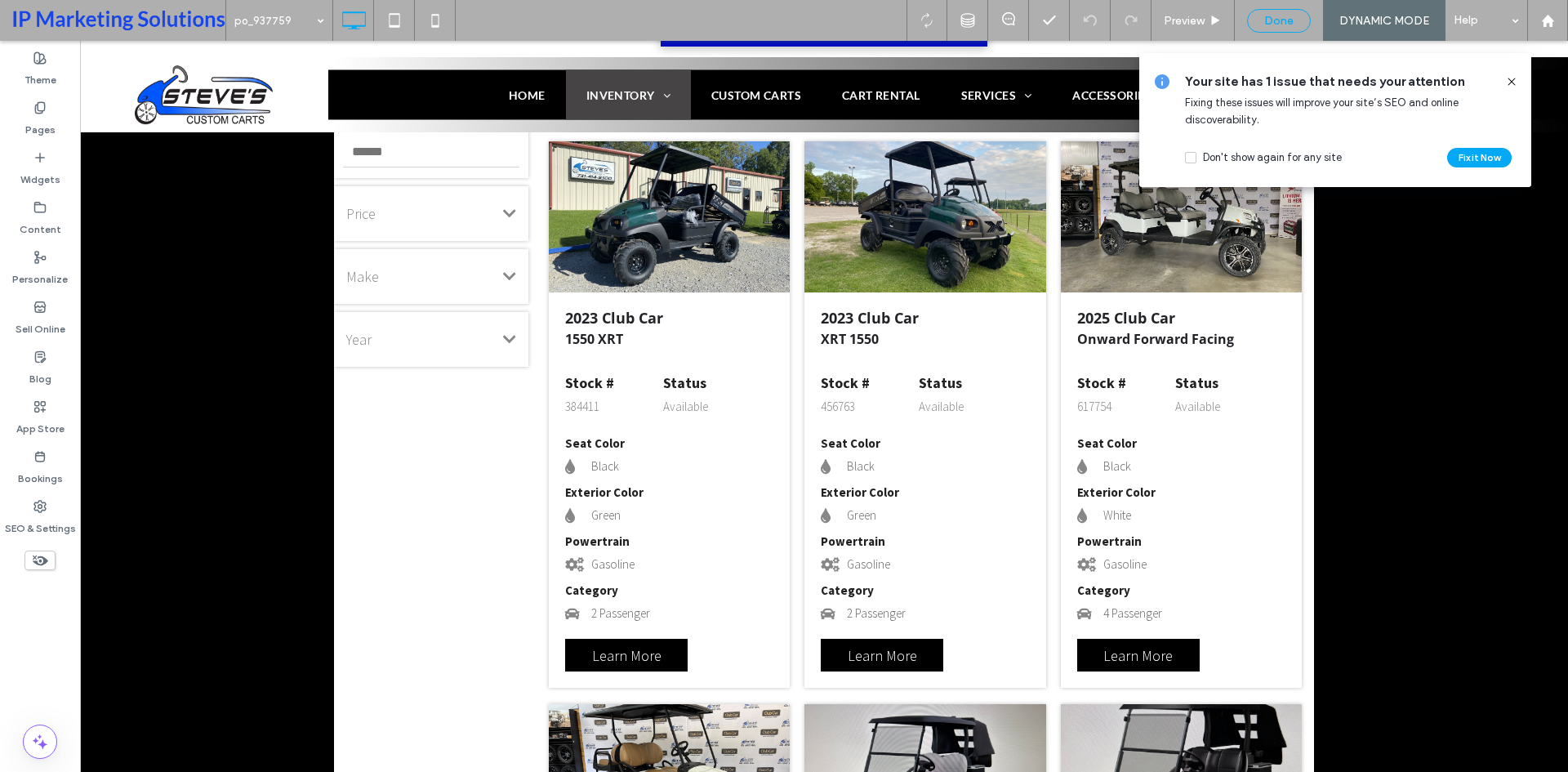
click at [1264, 24] on span "Done" at bounding box center [1278, 21] width 29 height 14
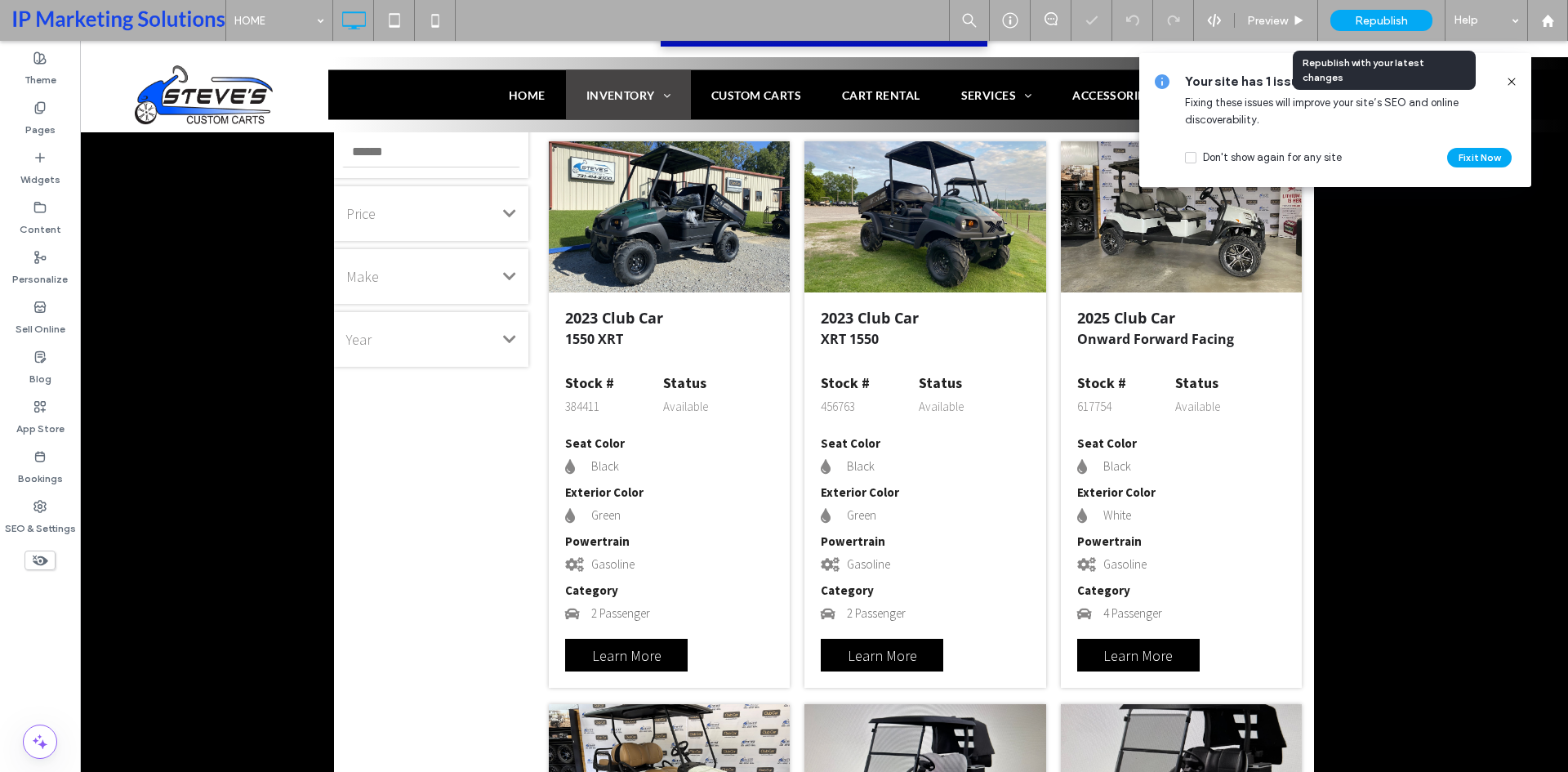
click at [1381, 19] on span "Republish" at bounding box center [1381, 21] width 53 height 14
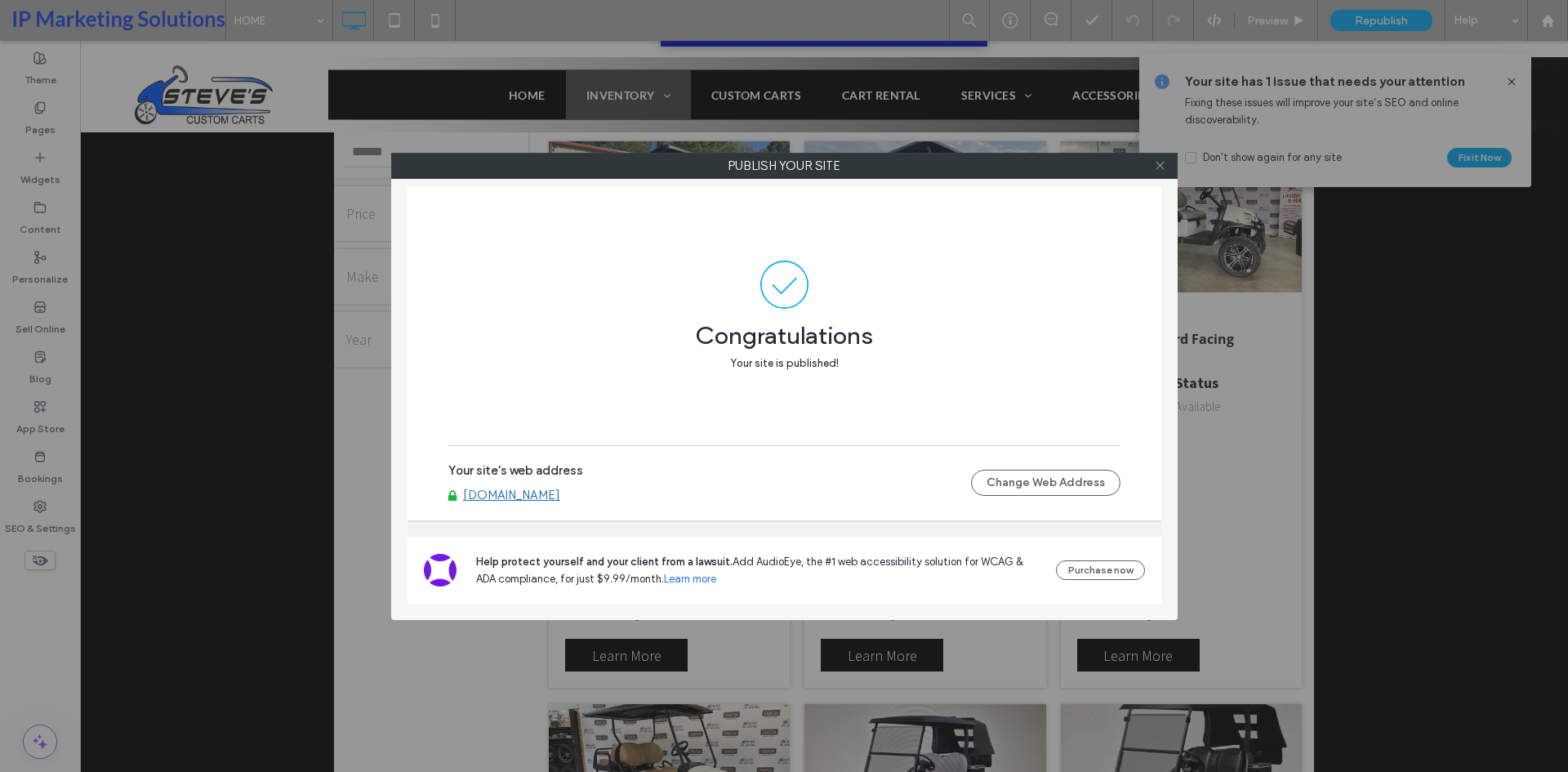
click at [1156, 163] on icon at bounding box center [1160, 165] width 12 height 12
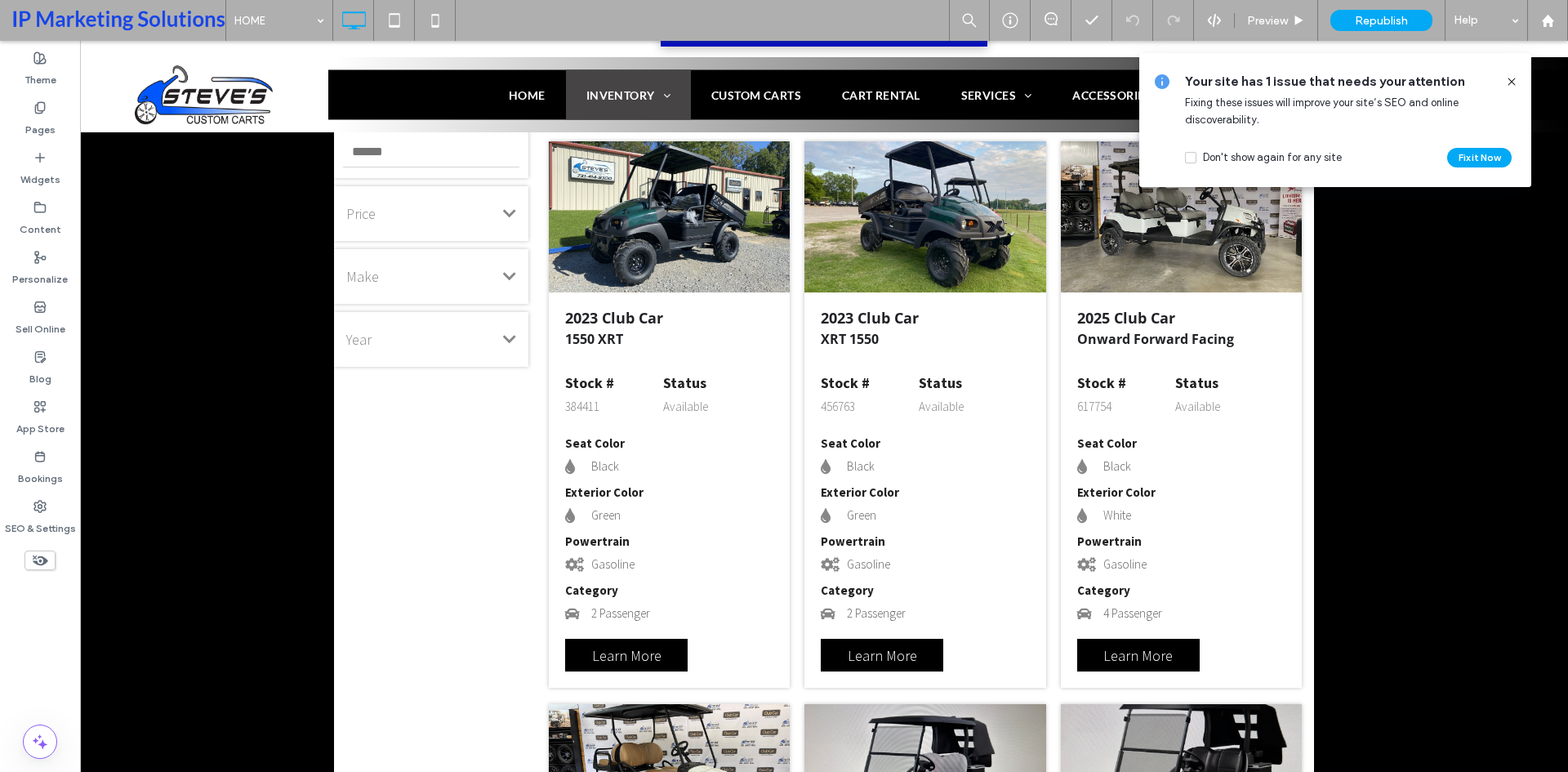
click at [1511, 77] on icon at bounding box center [1511, 81] width 13 height 13
click at [57, 231] on label "Content" at bounding box center [40, 225] width 41 height 23
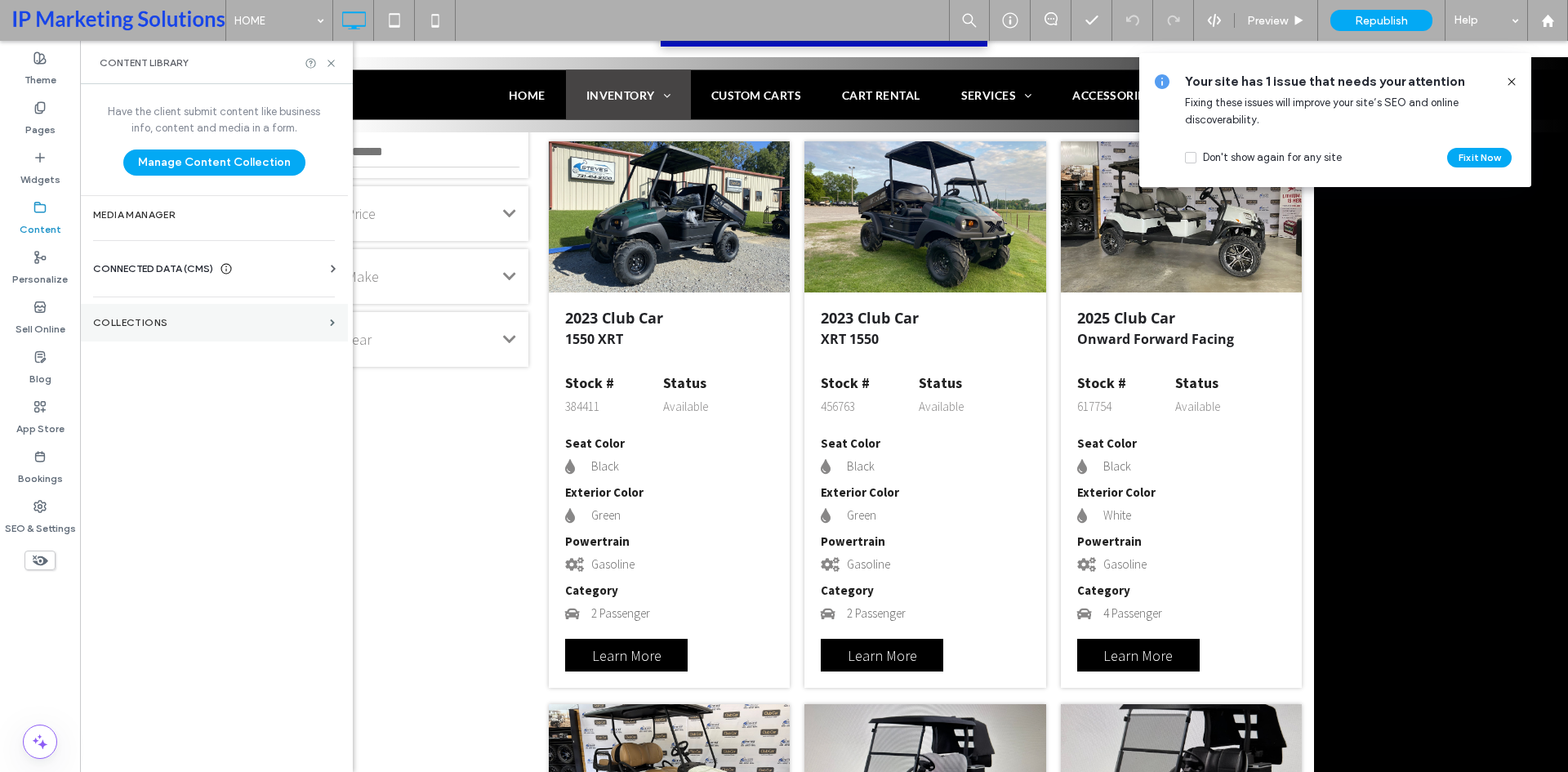
click at [175, 319] on label "Collections" at bounding box center [207, 322] width 230 height 11
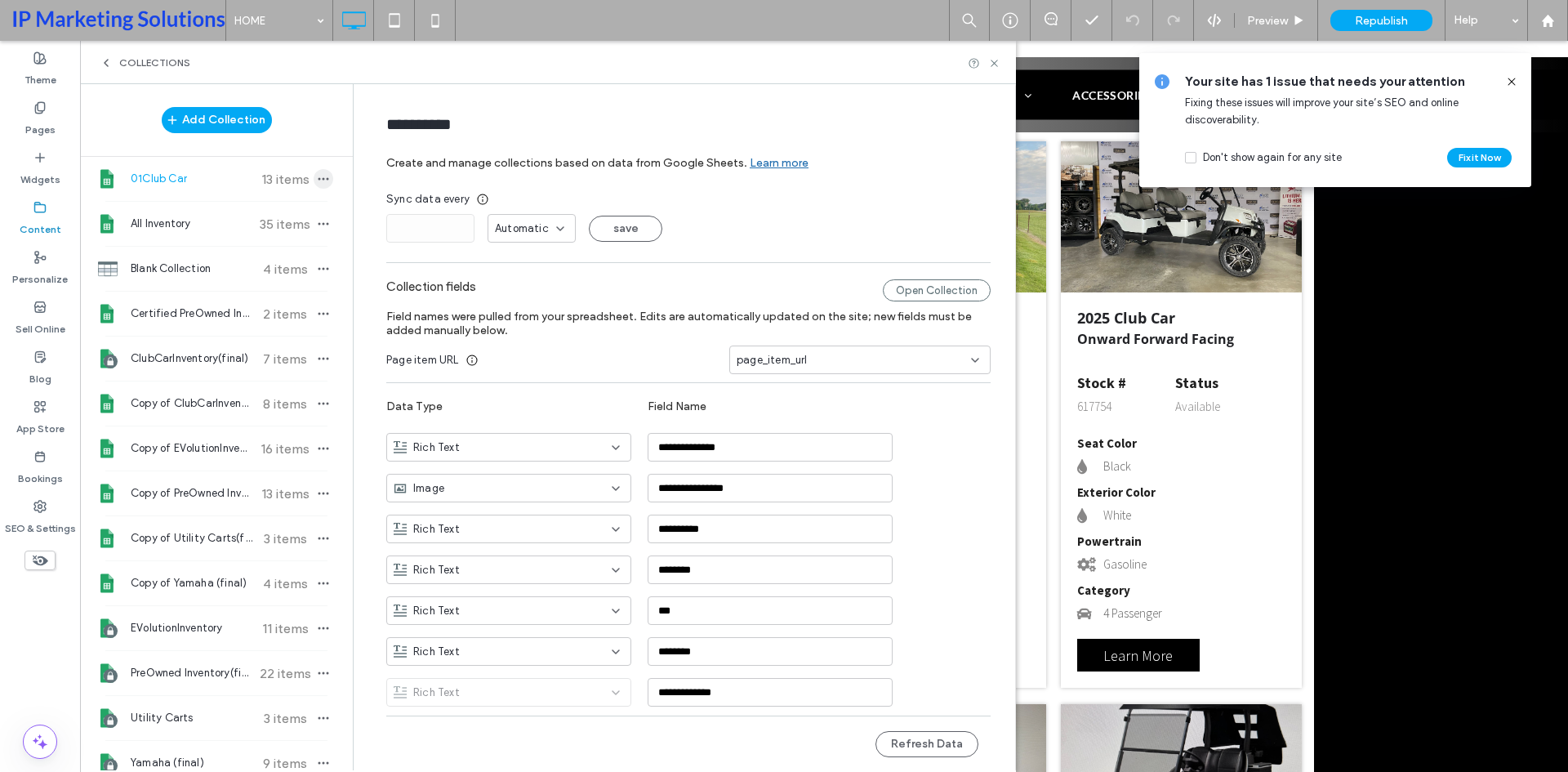
click at [317, 182] on icon "button" at bounding box center [323, 178] width 13 height 13
click at [383, 235] on span "Delete Collection" at bounding box center [398, 241] width 86 height 16
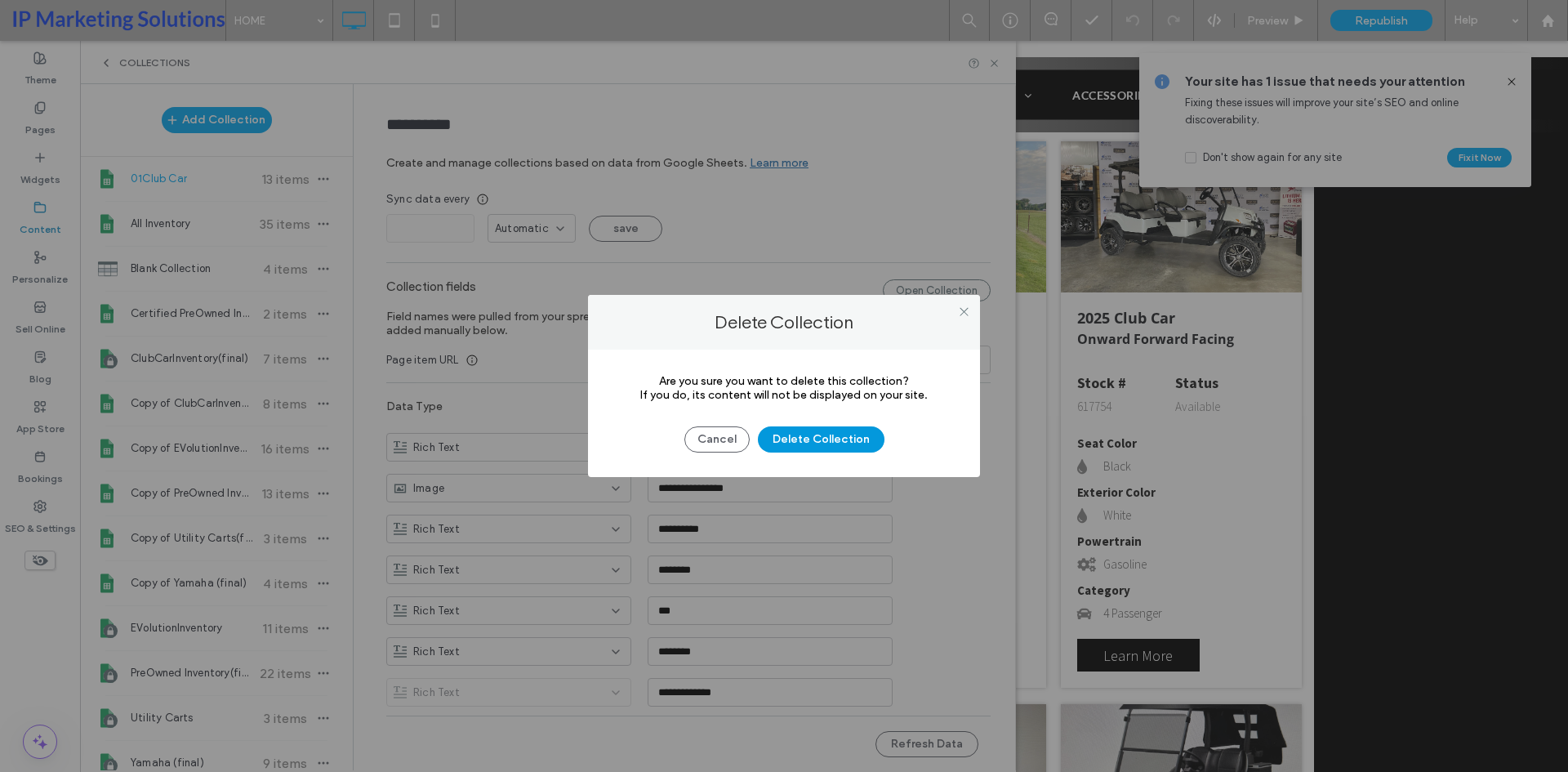
click at [852, 438] on button "Delete Collection" at bounding box center [820, 440] width 126 height 26
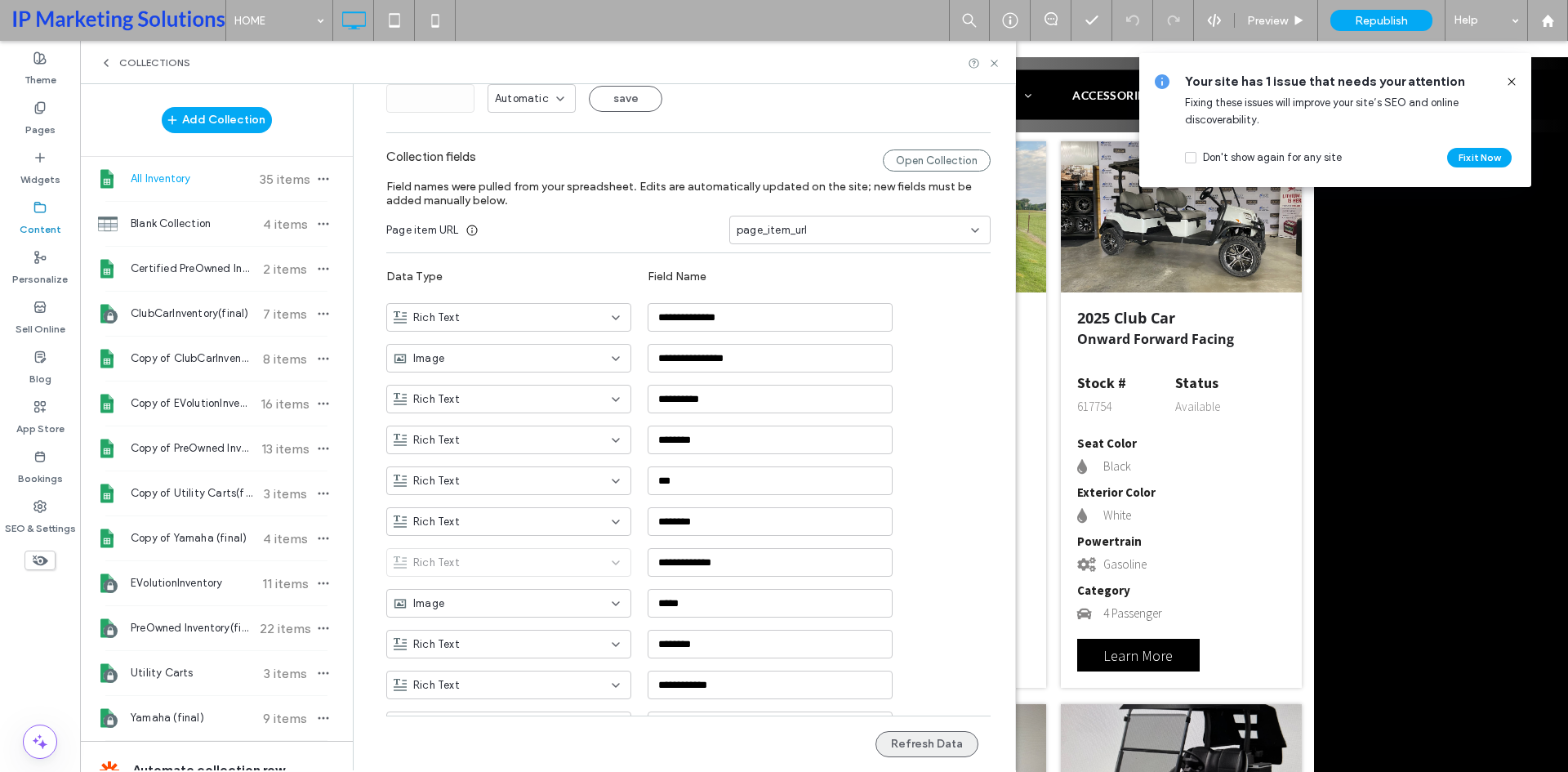
scroll to position [163, 0]
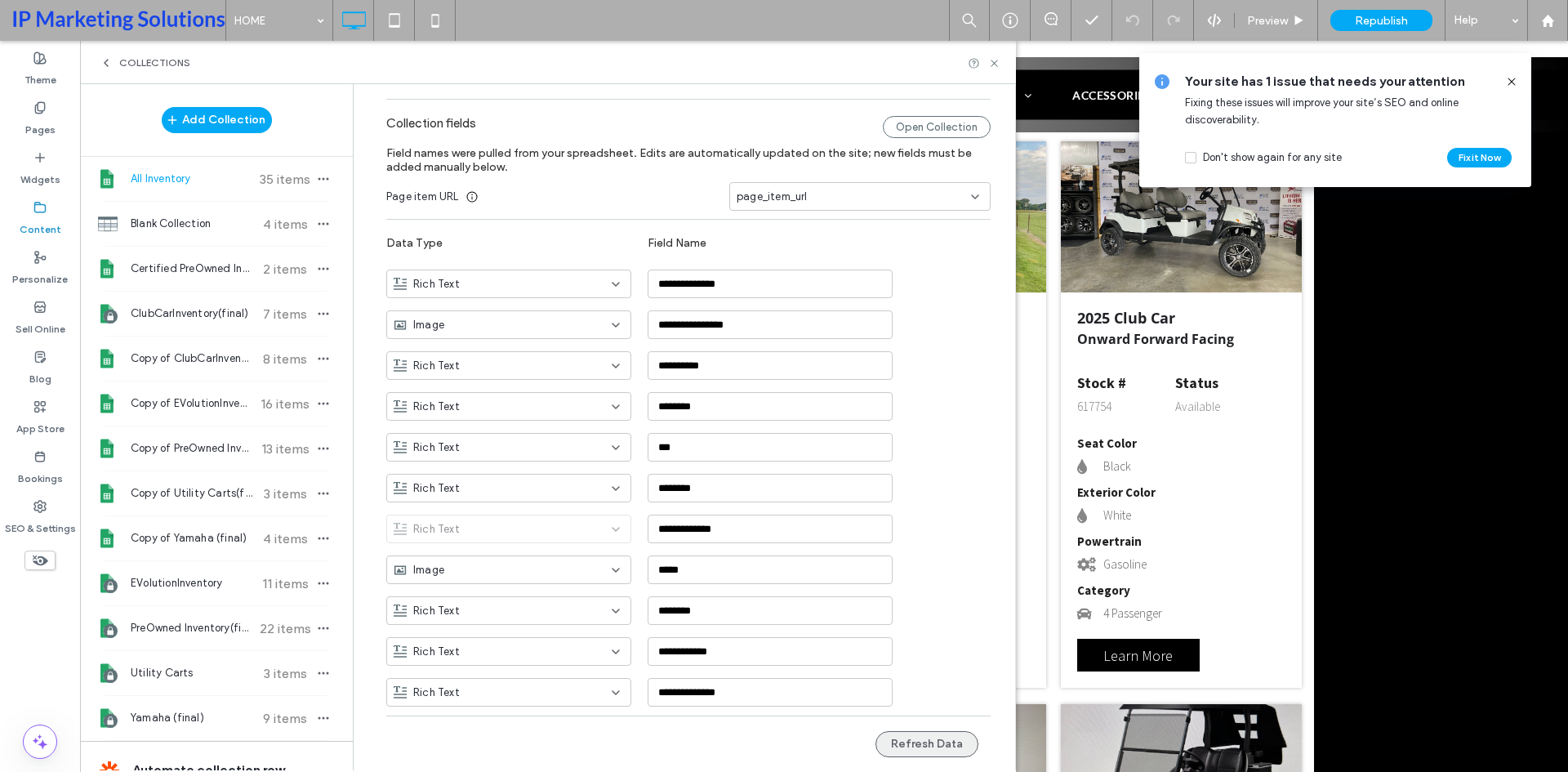
click at [926, 746] on button "Refresh Data" at bounding box center [927, 745] width 103 height 26
click at [256, 273] on span "2 items" at bounding box center [284, 269] width 57 height 16
click at [911, 756] on button "Refresh Data" at bounding box center [927, 745] width 103 height 26
click at [210, 307] on span "ClubCarInventory(final)" at bounding box center [192, 314] width 122 height 16
click at [933, 738] on button "Refresh Data" at bounding box center [927, 745] width 103 height 26
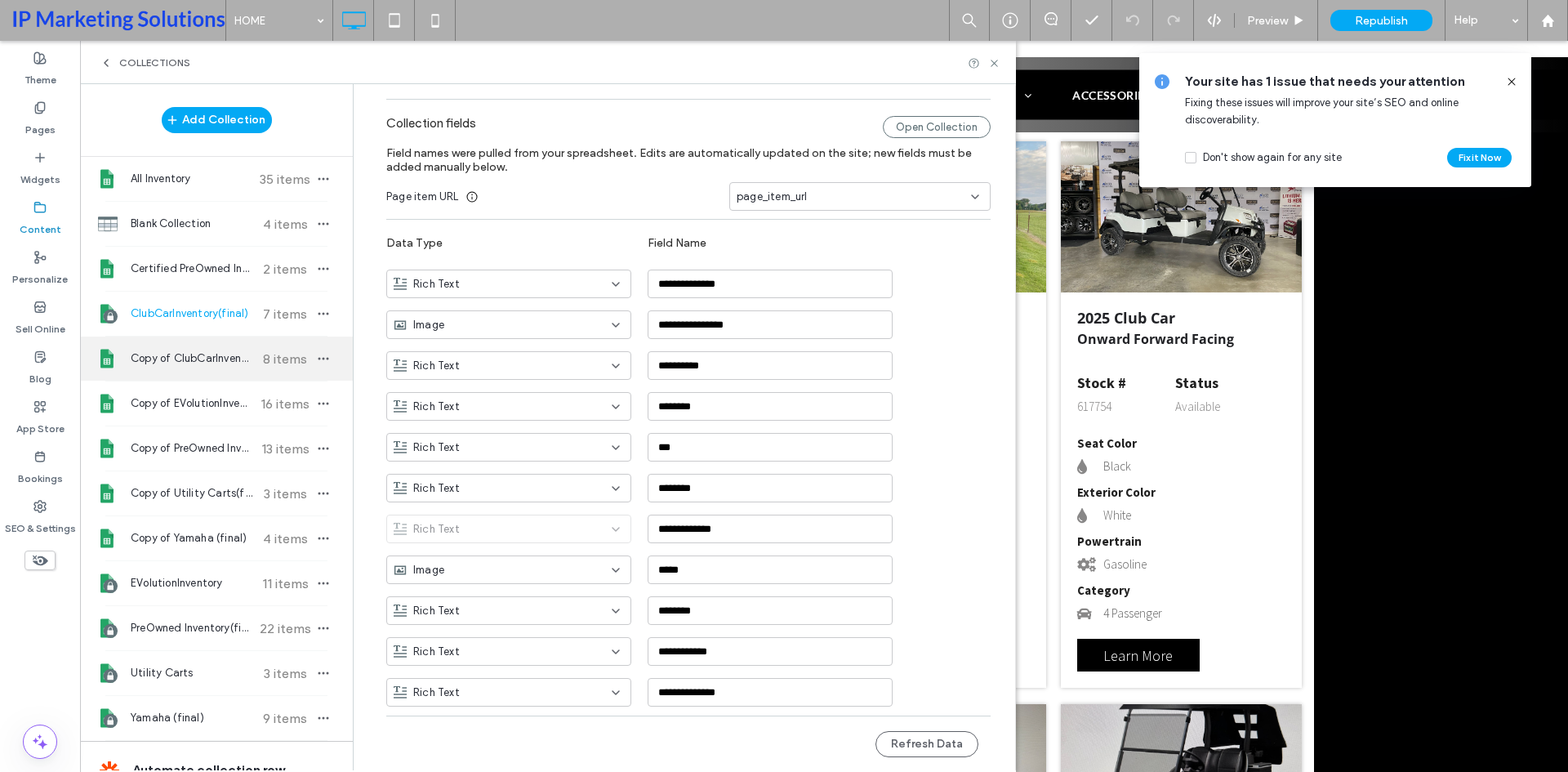
click at [229, 341] on div "Copy of ClubCarInventory(final) 8 items" at bounding box center [216, 359] width 273 height 44
click at [936, 742] on button "Refresh Data" at bounding box center [927, 745] width 103 height 26
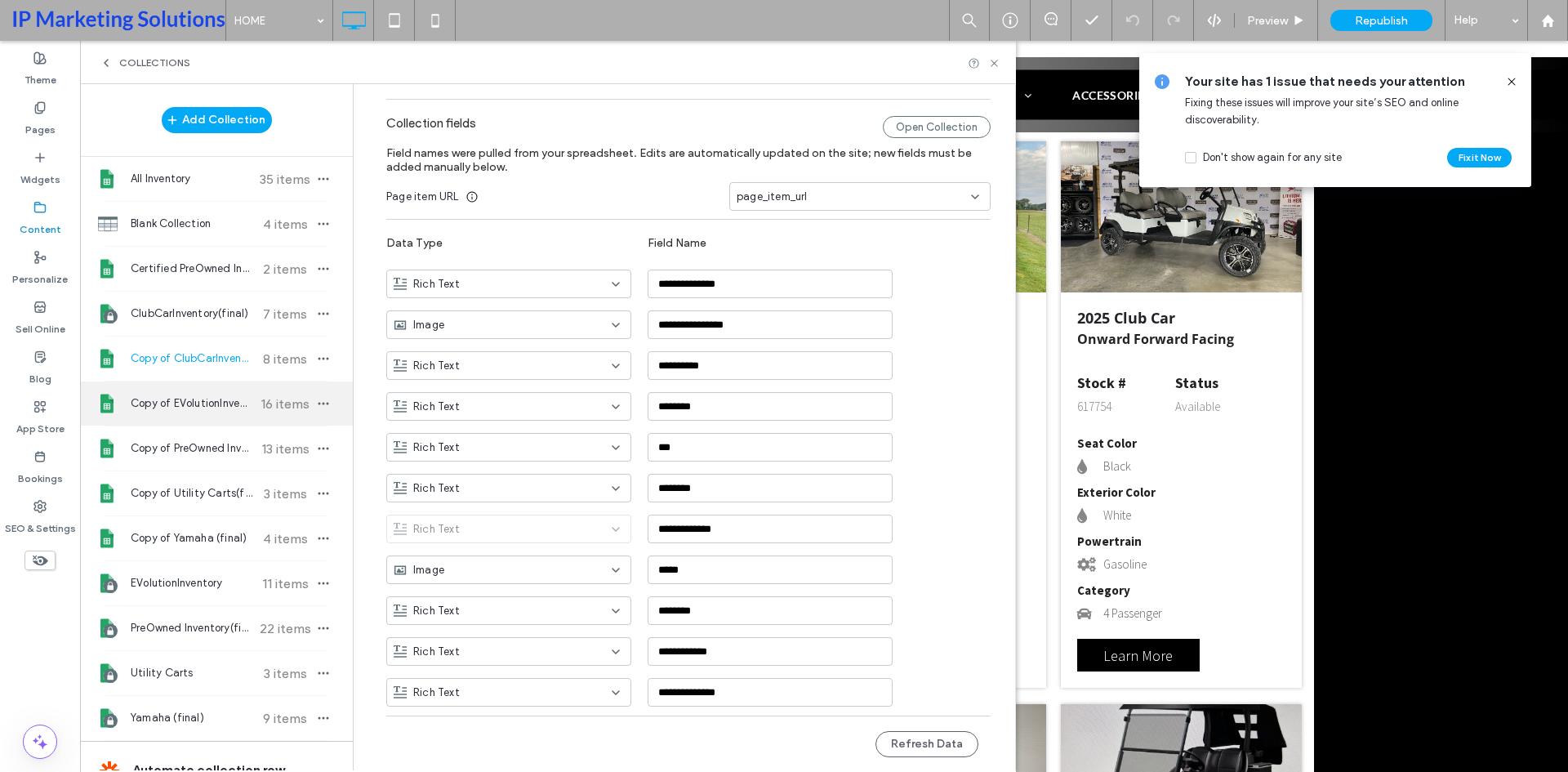
click at [231, 396] on span "Copy of EVolutionInventory(final)" at bounding box center [192, 404] width 122 height 16
click at [906, 750] on button "Refresh Data" at bounding box center [927, 745] width 103 height 26
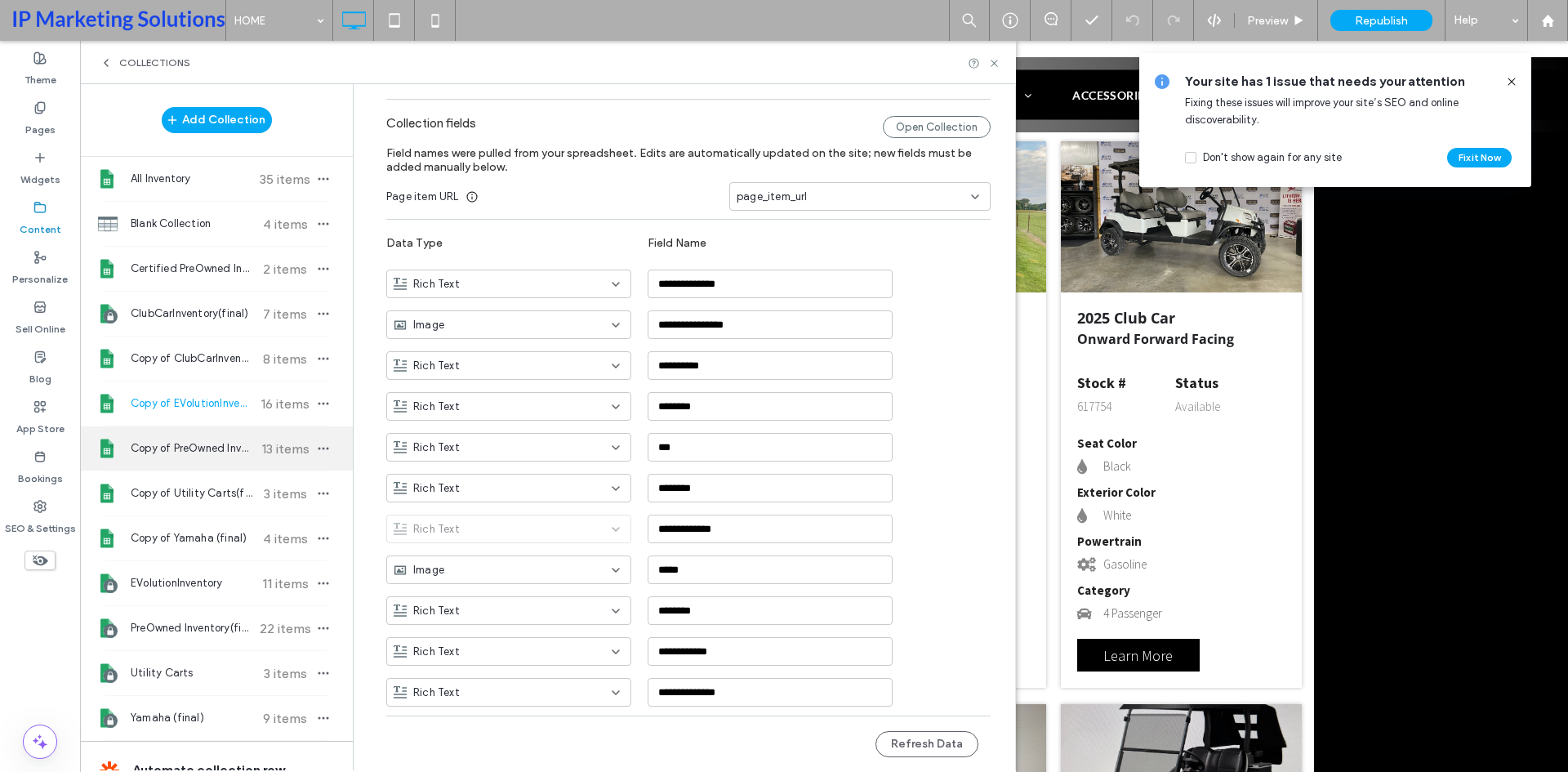
click at [218, 435] on div "Copy of PreOwned Inventory(final) 13 items" at bounding box center [216, 449] width 273 height 44
click at [952, 746] on button "Refresh Data" at bounding box center [927, 745] width 103 height 26
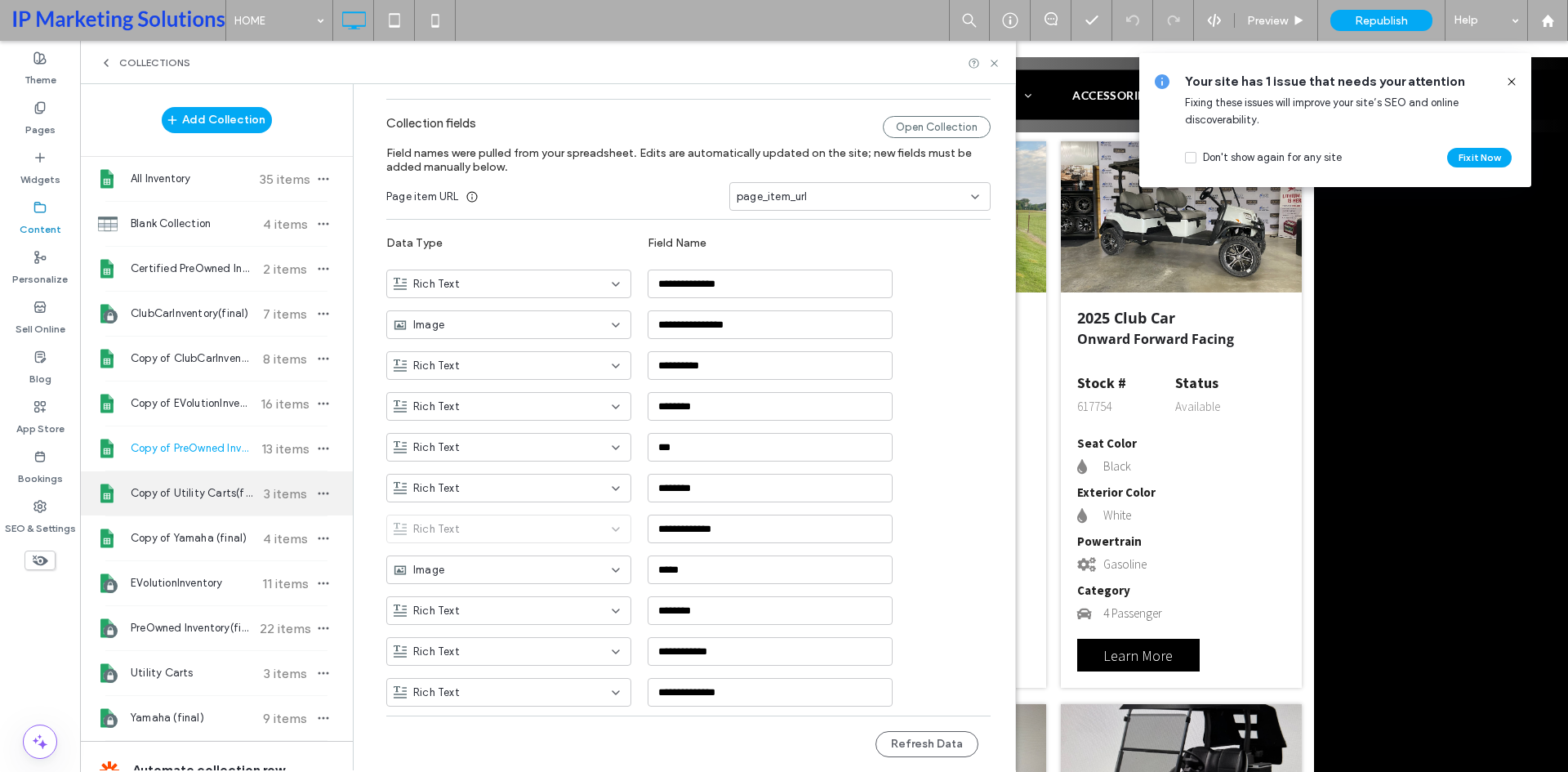
click at [230, 479] on div "Copy of Utility Carts(final) 3 items" at bounding box center [216, 494] width 273 height 44
click at [936, 736] on button "Refresh Data" at bounding box center [927, 745] width 103 height 26
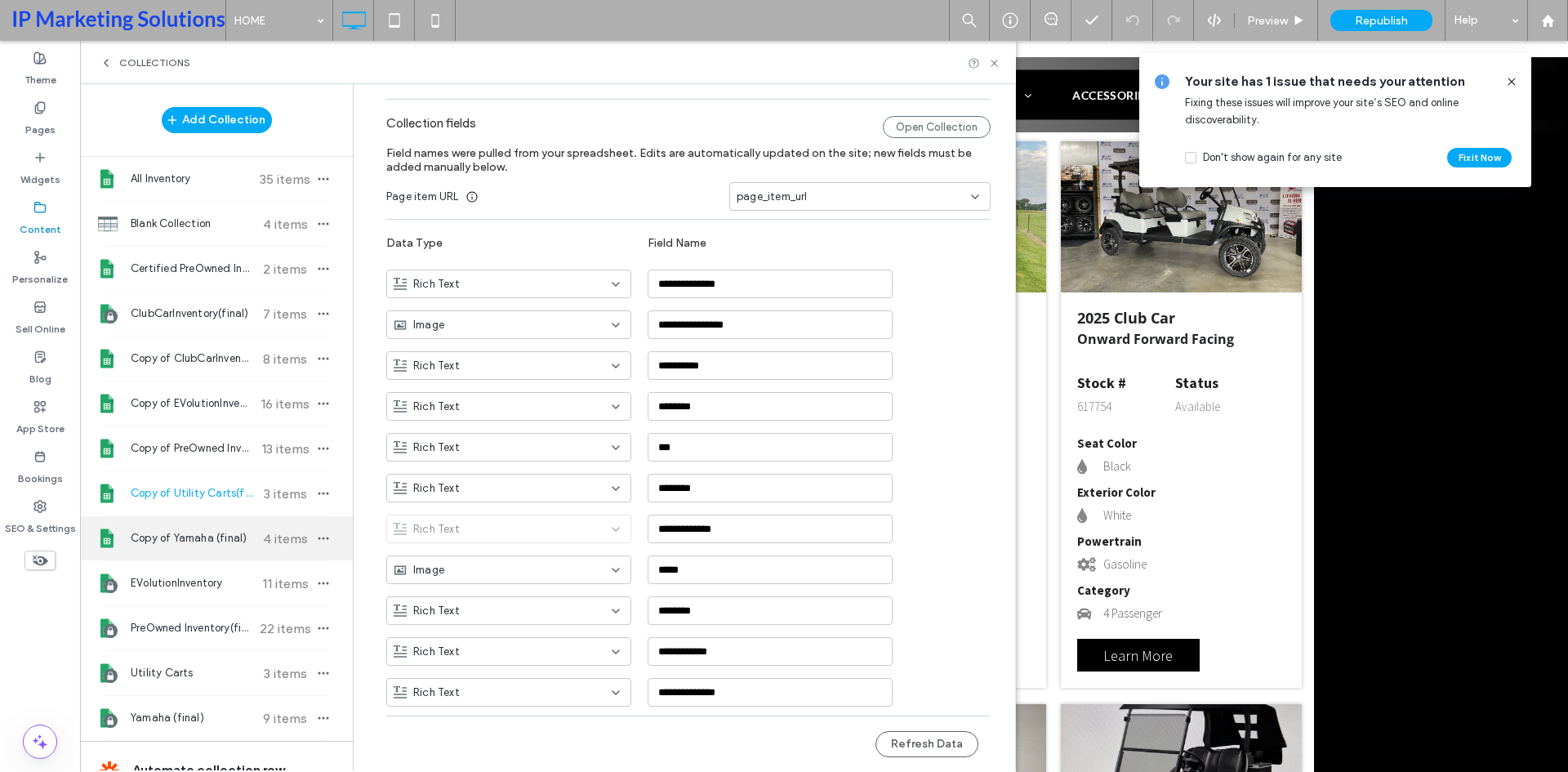
click at [234, 526] on div "Copy of Yamaha (final) 4 items" at bounding box center [216, 539] width 273 height 44
click at [936, 740] on button "Refresh Data" at bounding box center [927, 745] width 103 height 26
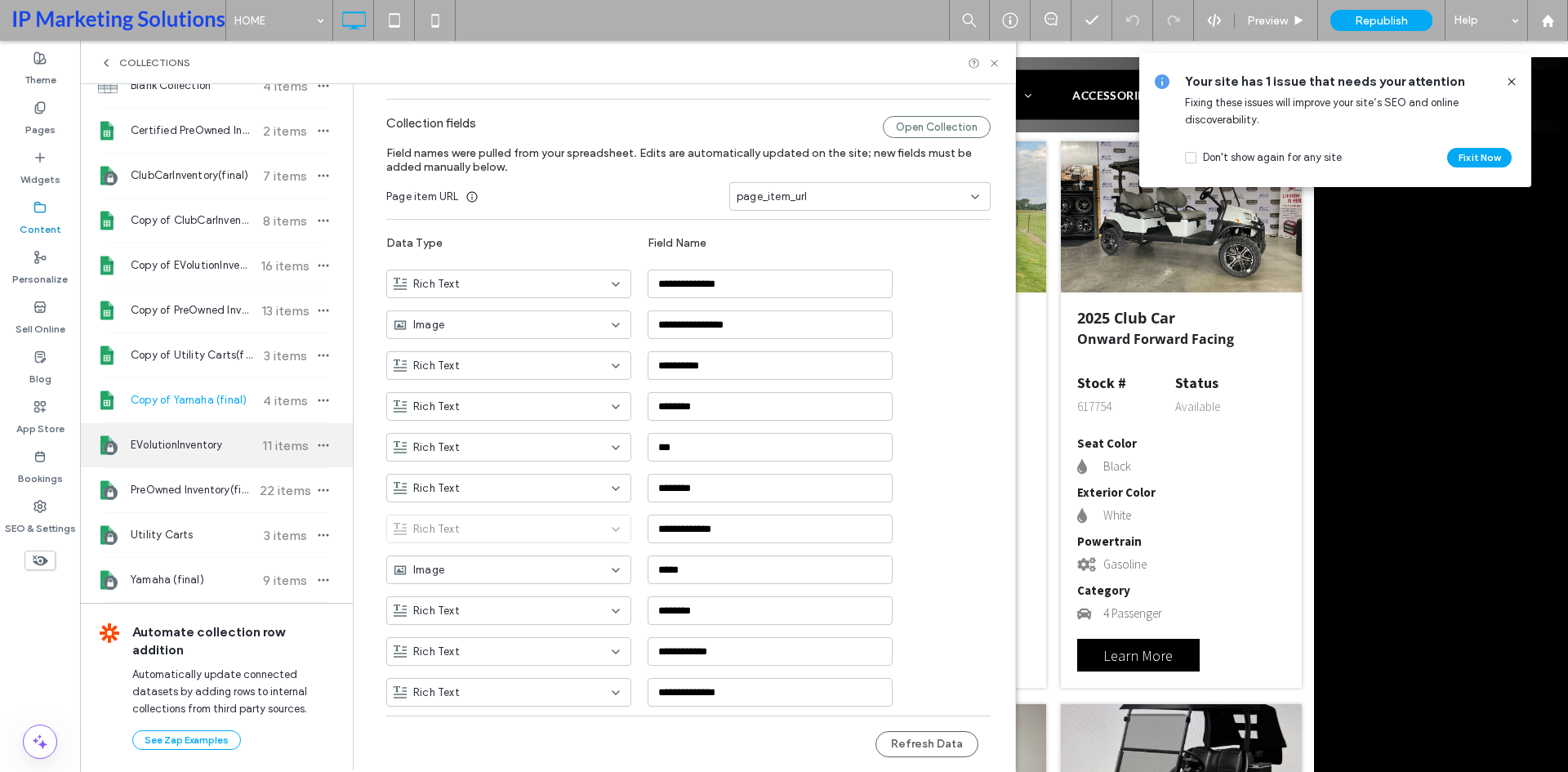
scroll to position [139, 0]
click at [234, 444] on span "EVolutionInventory" at bounding box center [192, 444] width 122 height 16
click at [930, 746] on button "Refresh Data" at bounding box center [927, 745] width 103 height 26
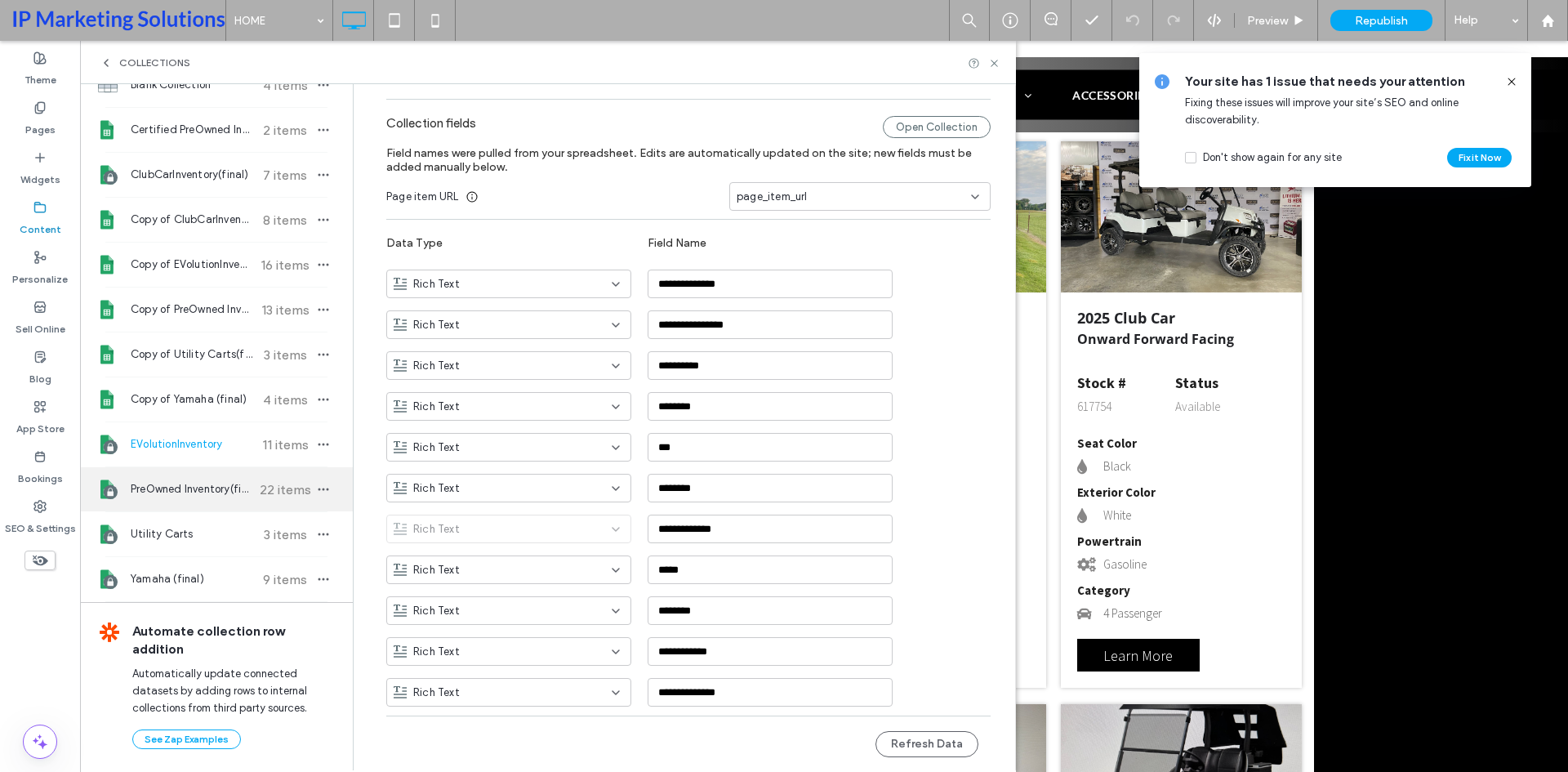
click at [256, 488] on span "22 items" at bounding box center [284, 490] width 57 height 16
click at [924, 739] on button "Refresh Data" at bounding box center [927, 745] width 103 height 26
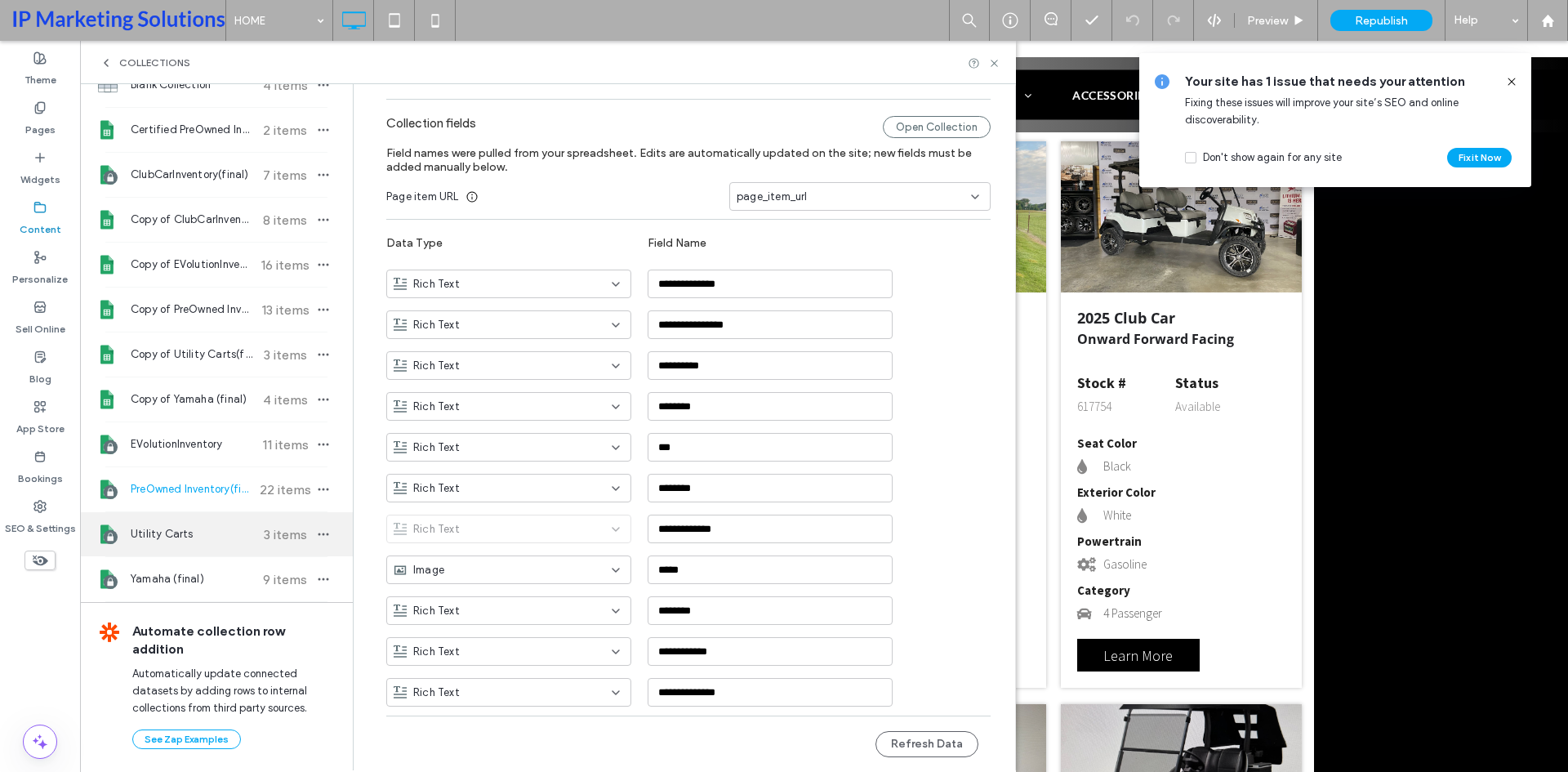
click at [214, 531] on span "Utility Carts" at bounding box center [192, 534] width 122 height 16
click at [907, 746] on button "Refresh Data" at bounding box center [927, 745] width 103 height 26
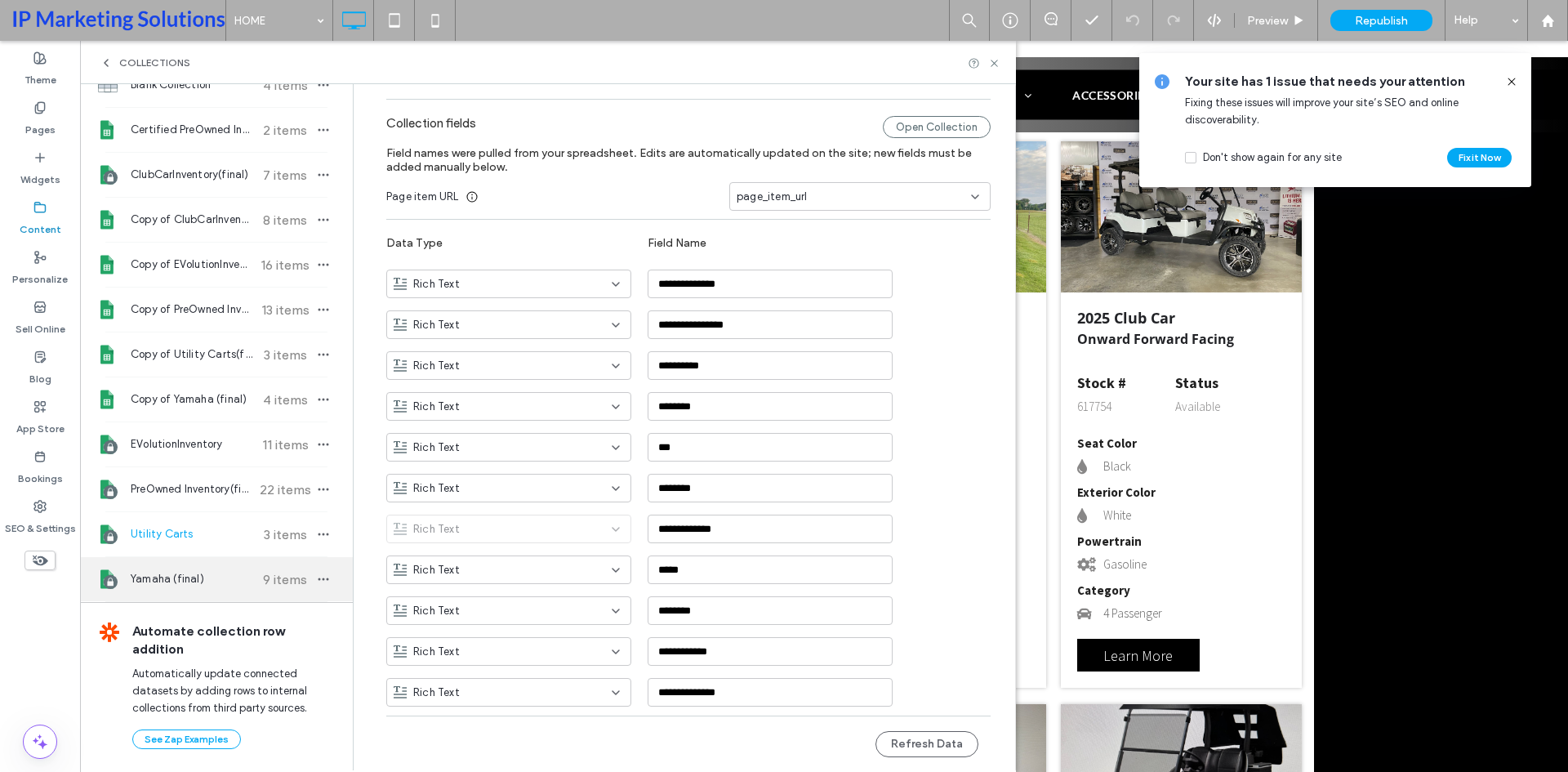
click at [229, 579] on span "Yamaha (final)" at bounding box center [192, 579] width 122 height 16
type input "**********"
click at [907, 749] on button "Refresh Data" at bounding box center [927, 745] width 103 height 26
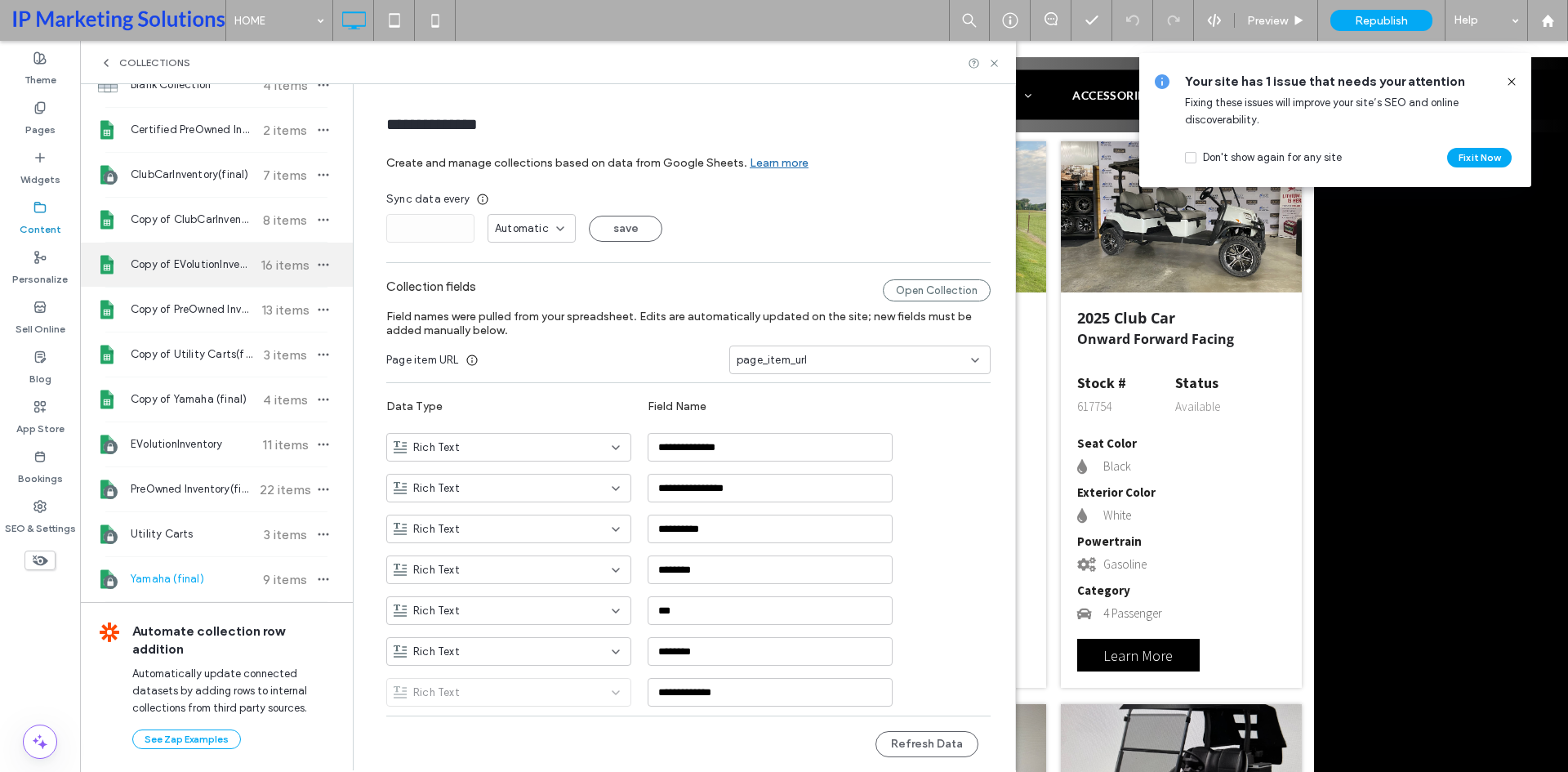
scroll to position [0, 0]
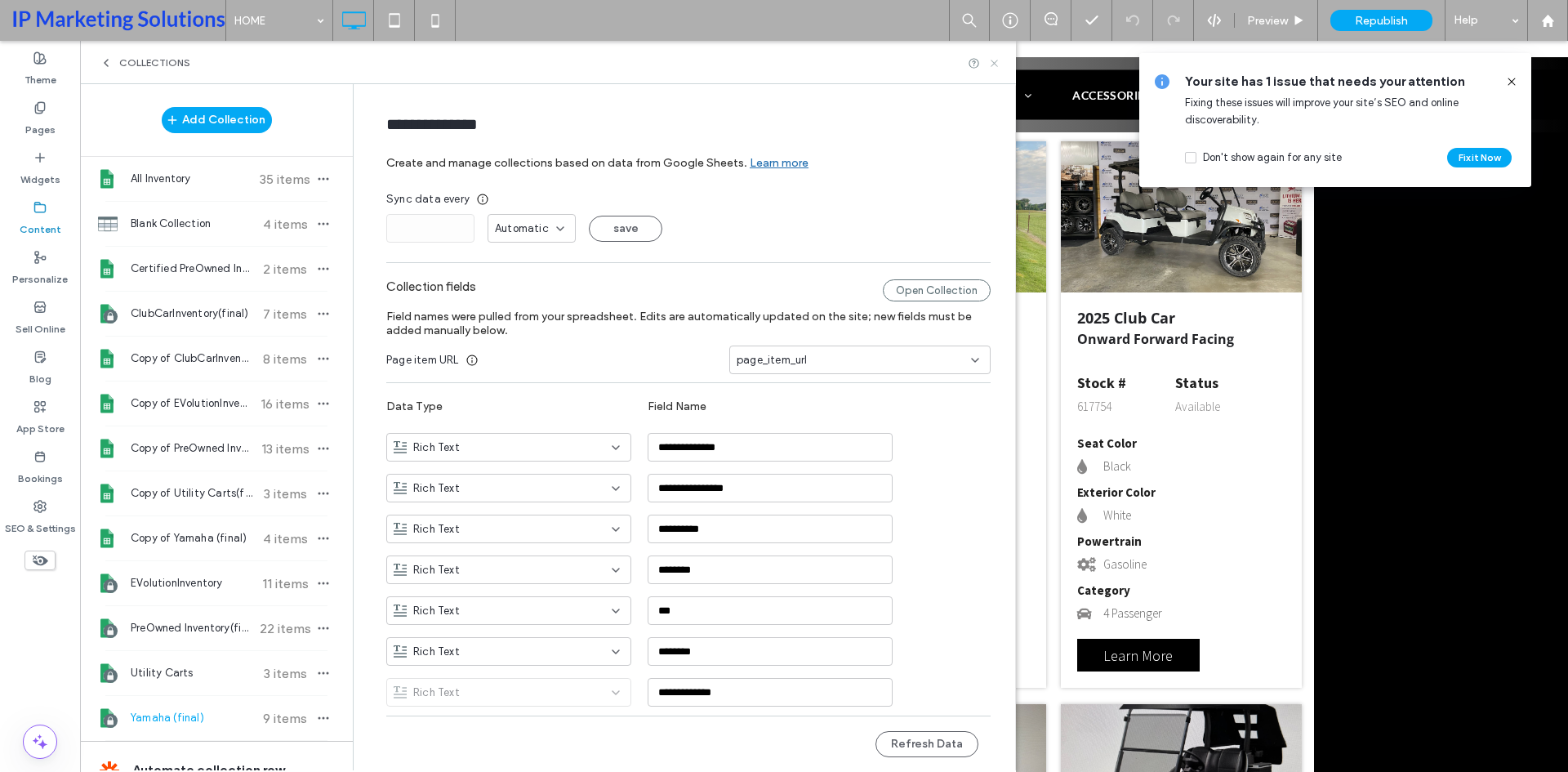
click at [996, 61] on use at bounding box center [993, 63] width 6 height 6
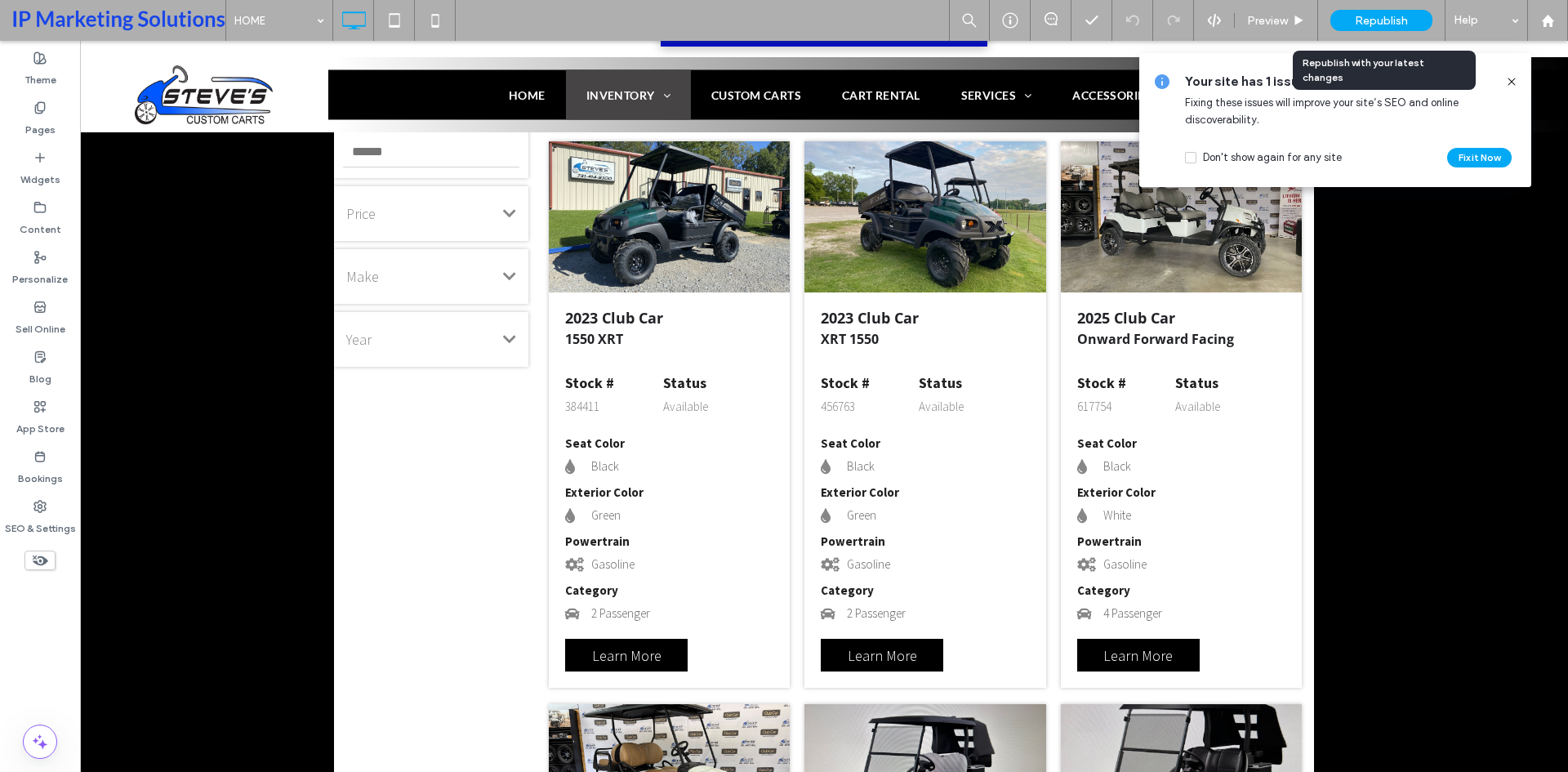
click at [1387, 21] on span "Republish" at bounding box center [1381, 21] width 53 height 14
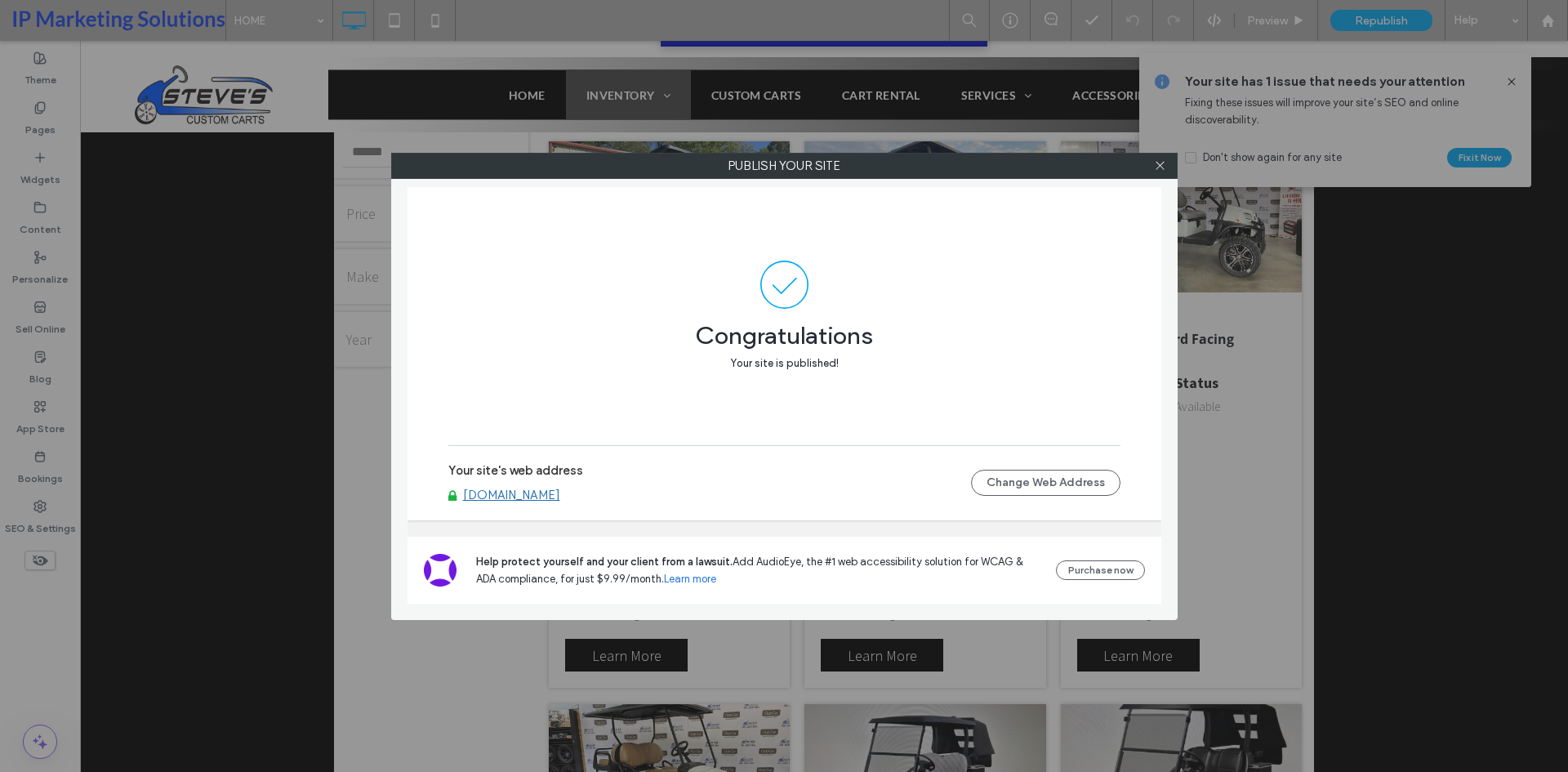
click at [1168, 160] on div at bounding box center [1160, 166] width 25 height 25
click at [1165, 161] on icon at bounding box center [1160, 165] width 12 height 12
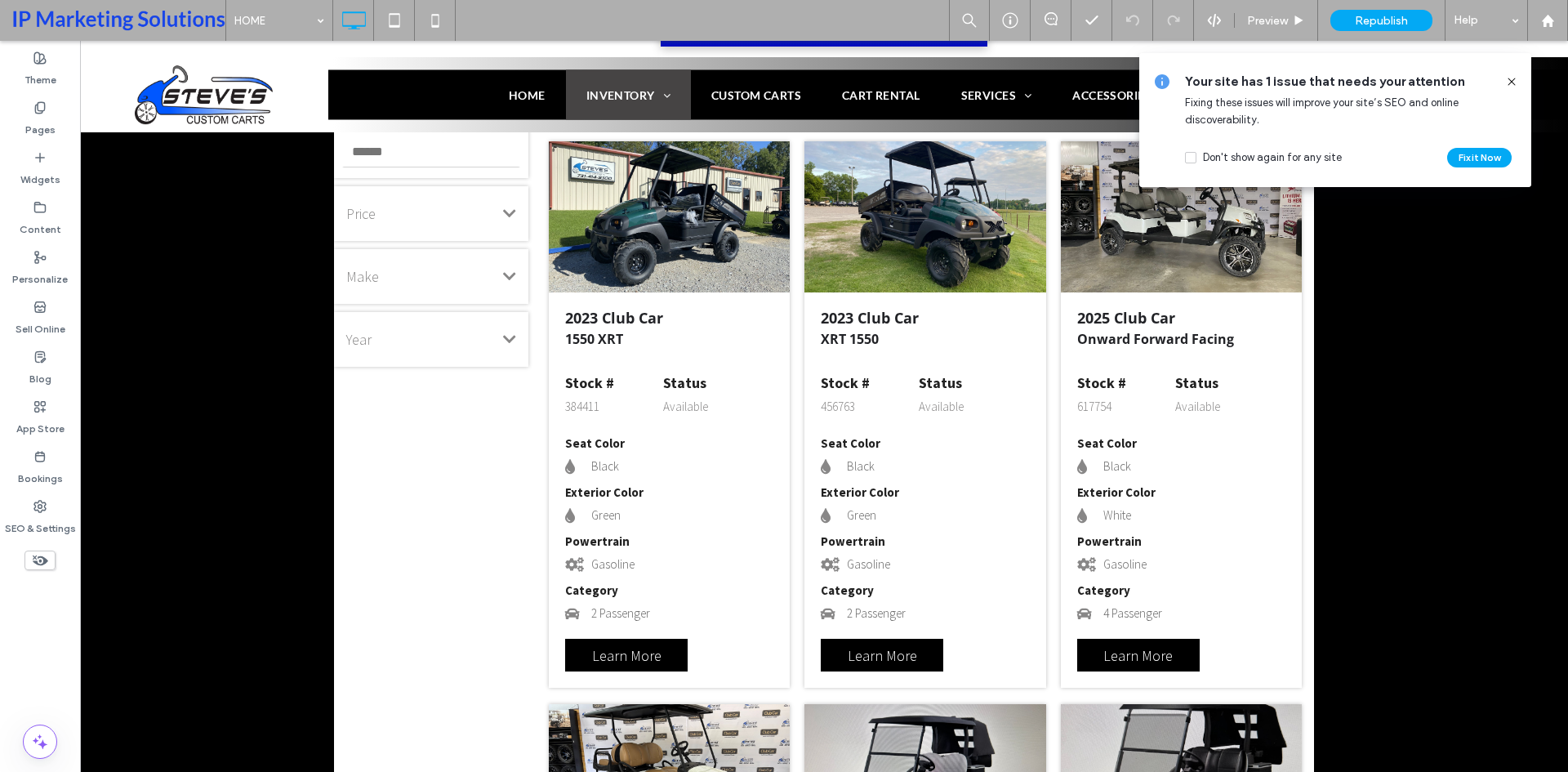
click at [1510, 73] on span at bounding box center [1511, 81] width 13 height 18
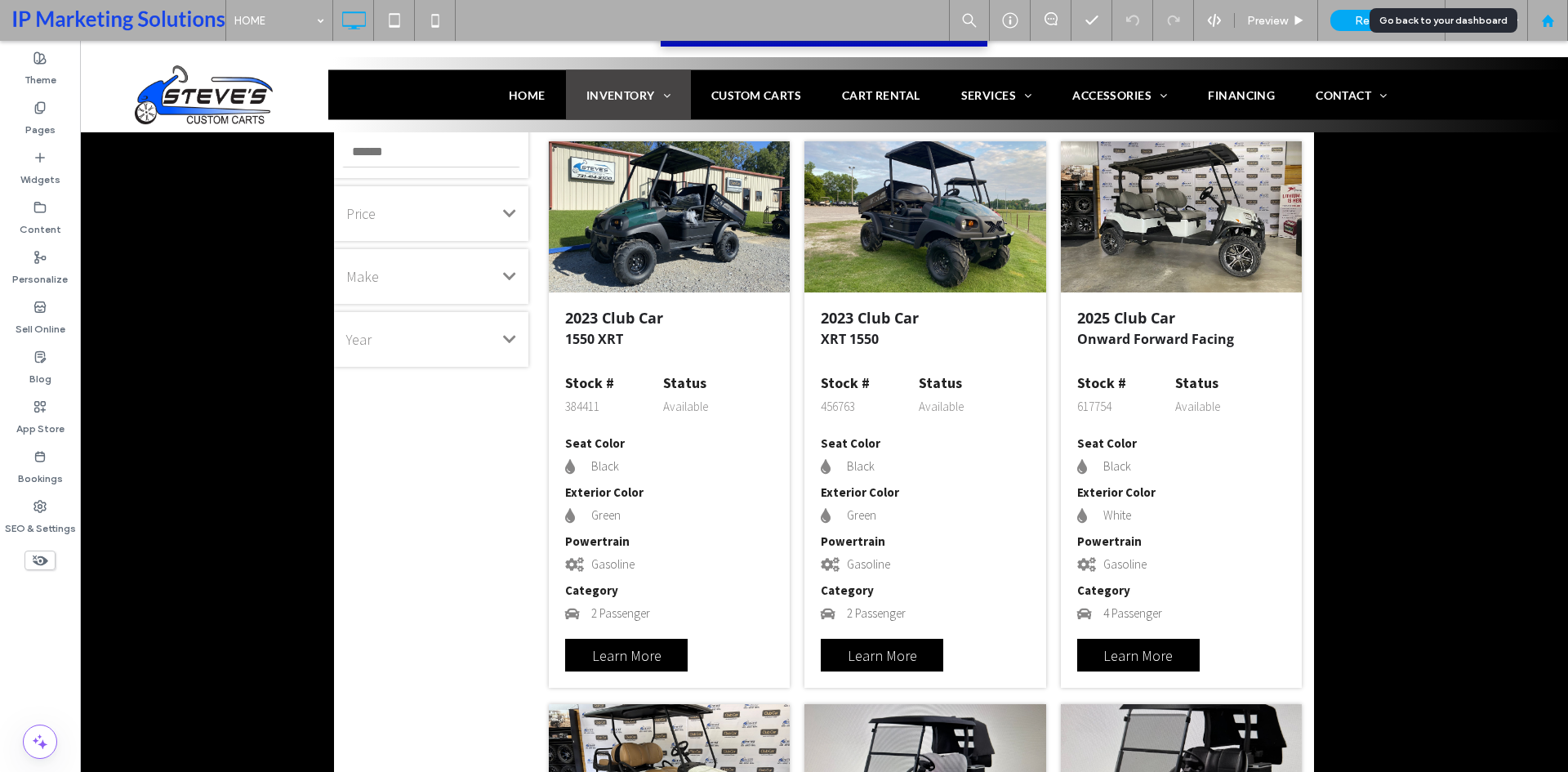
click at [1549, 25] on icon at bounding box center [1548, 21] width 14 height 14
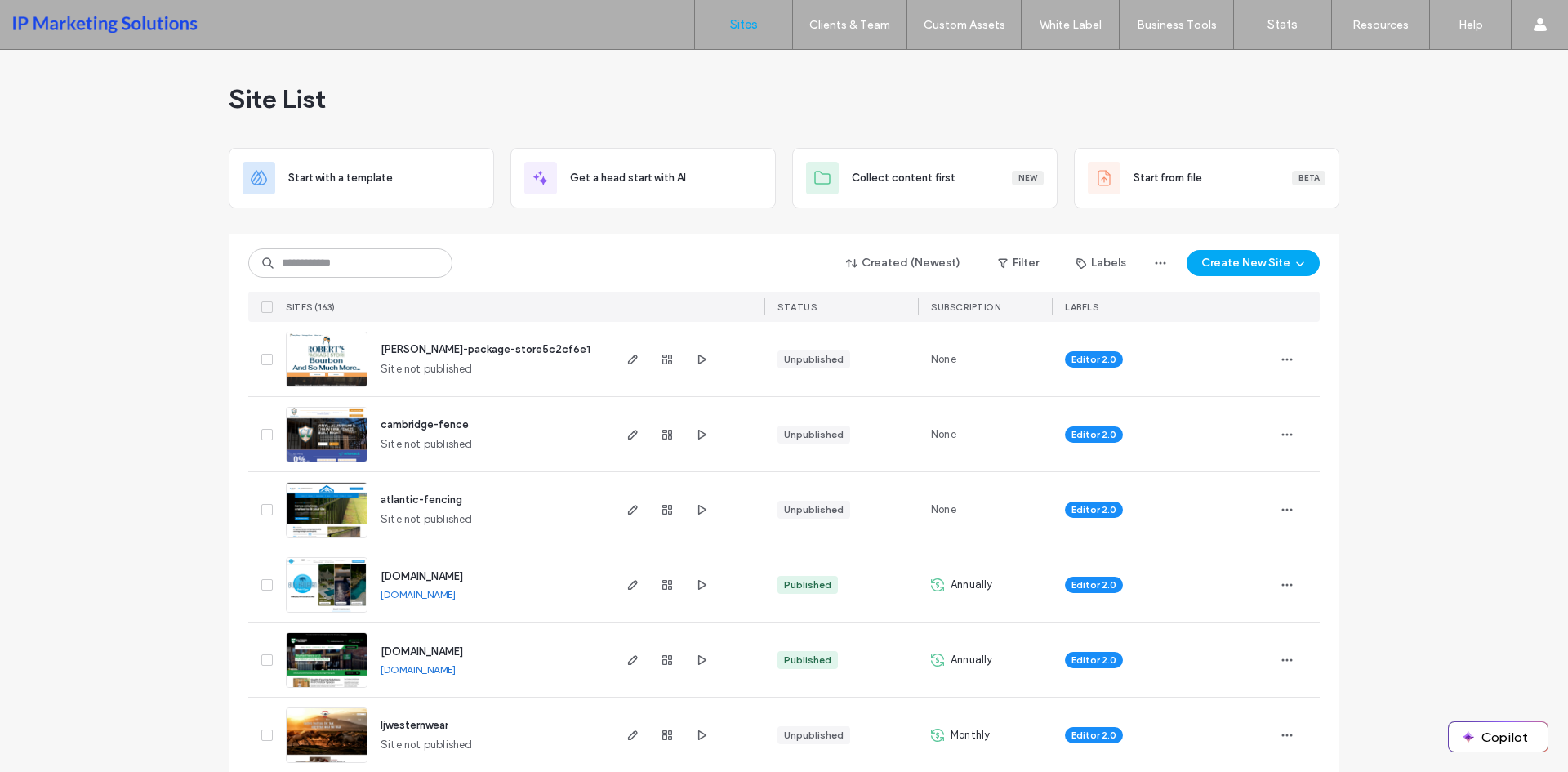
click at [421, 264] on input at bounding box center [350, 262] width 204 height 29
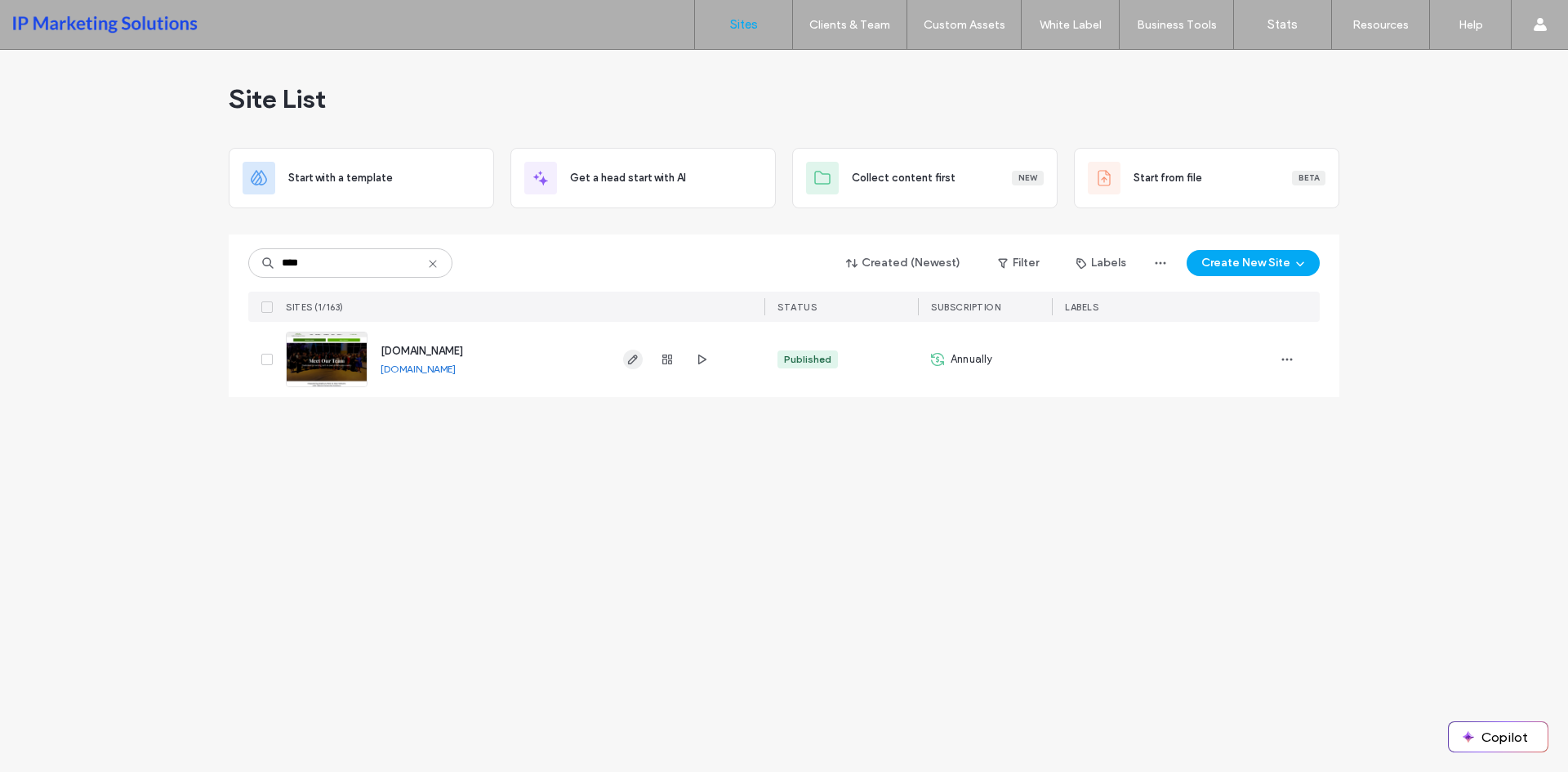
type input "****"
click at [637, 355] on icon "button" at bounding box center [632, 360] width 13 height 13
